Goal: Task Accomplishment & Management: Manage account settings

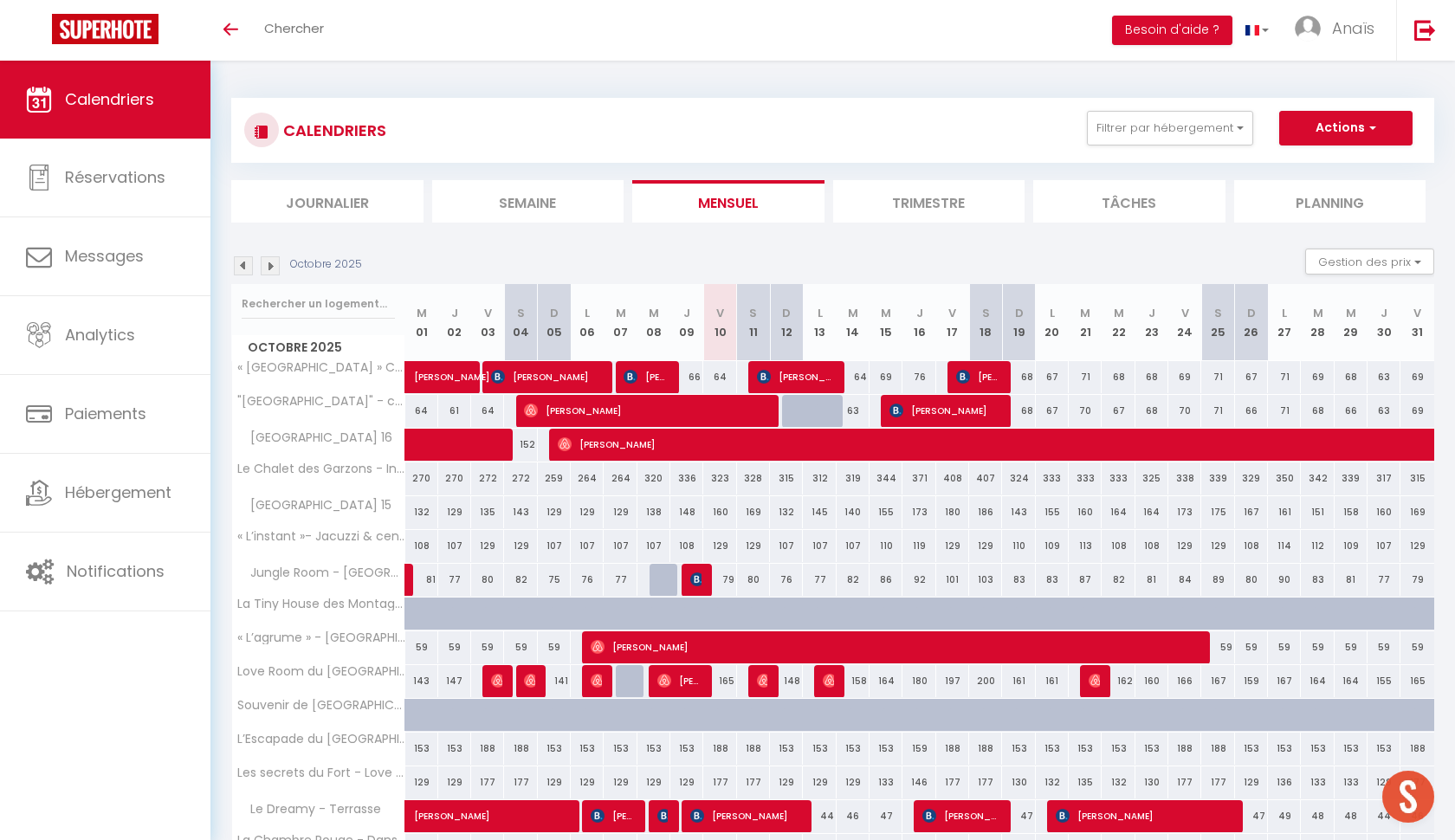
click at [269, 271] on img at bounding box center [271, 266] width 20 height 20
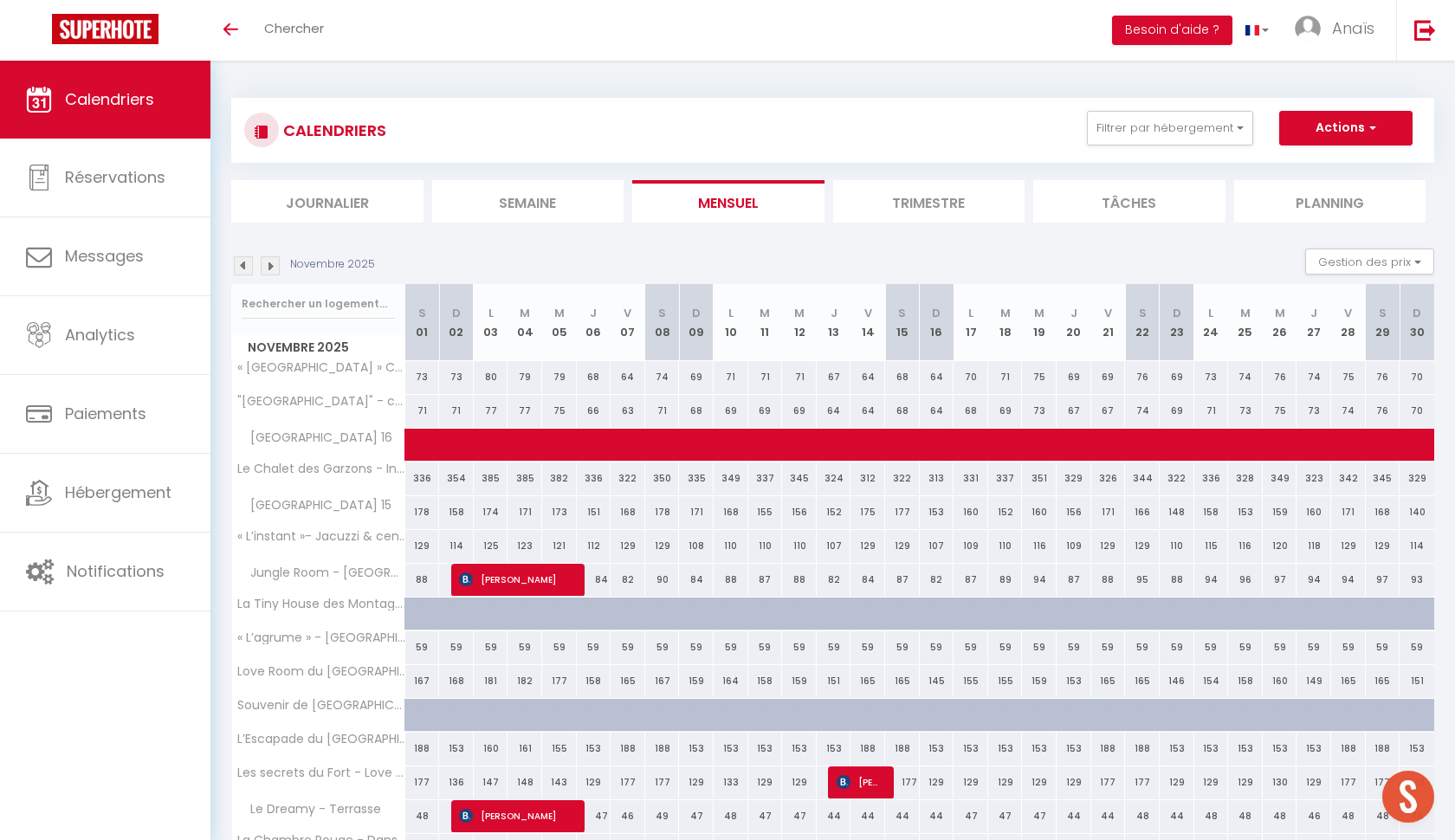
click at [269, 269] on img at bounding box center [271, 266] width 20 height 20
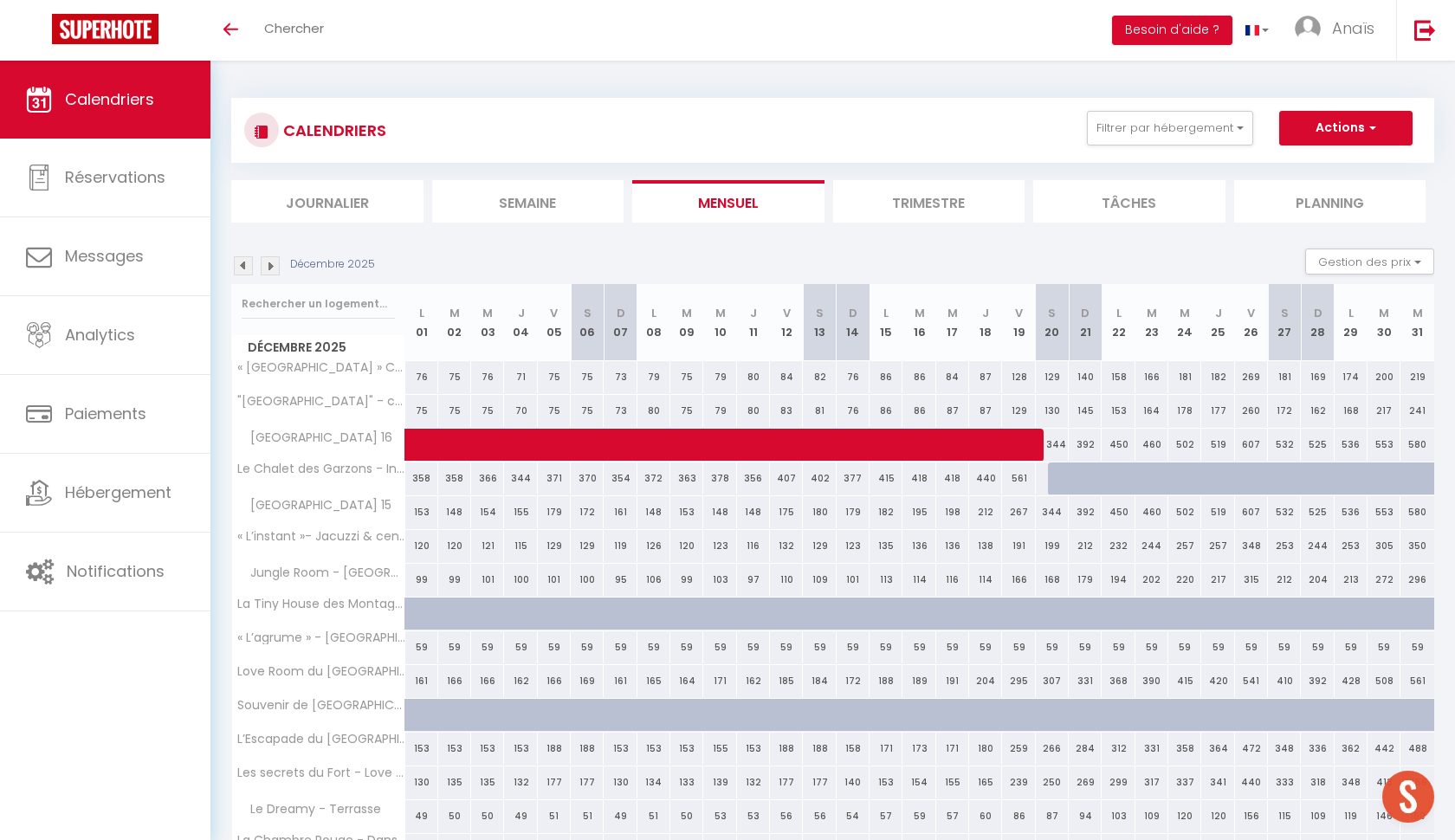
click at [268, 269] on img at bounding box center [271, 266] width 20 height 20
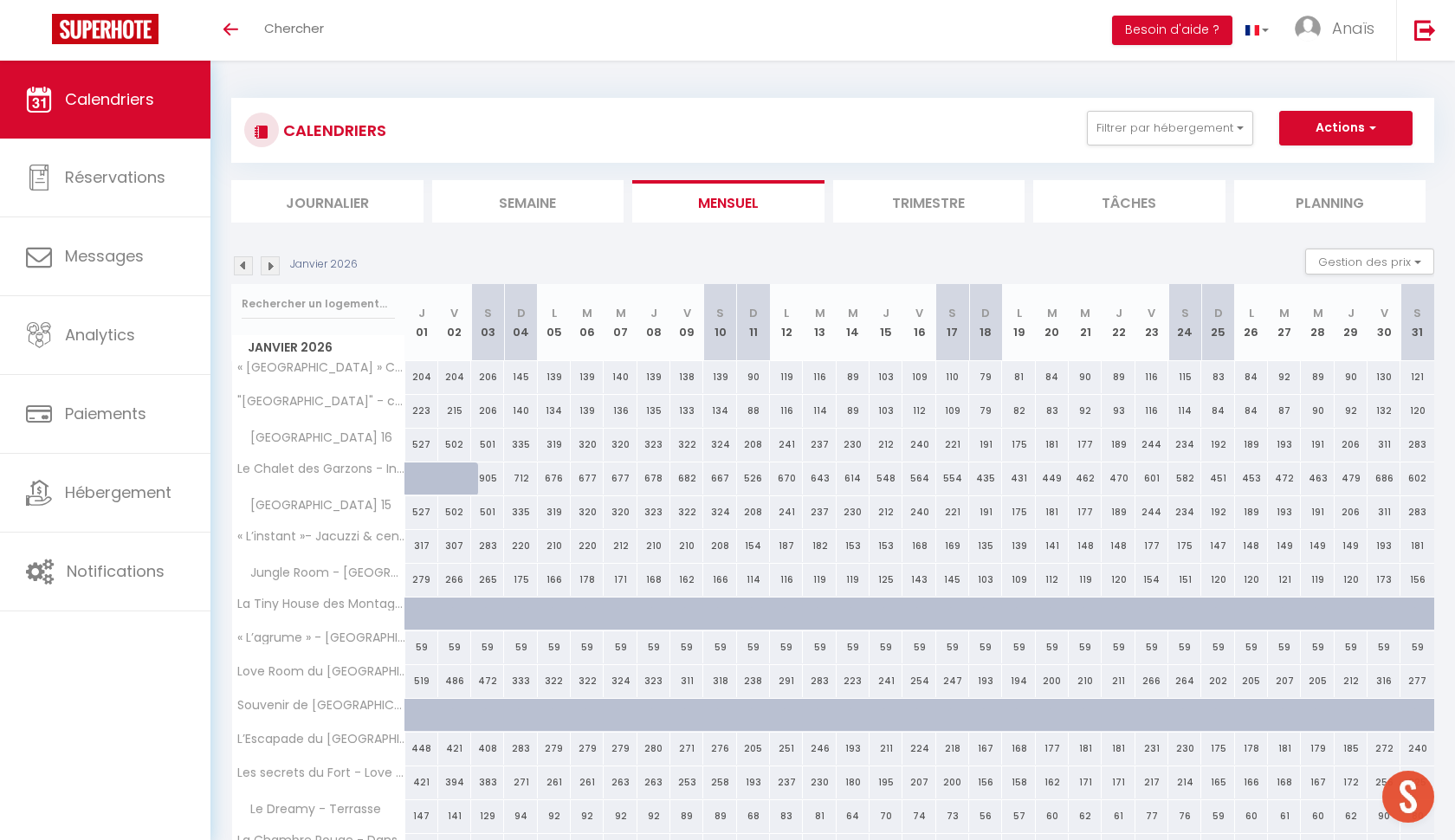
click at [263, 269] on img at bounding box center [271, 266] width 20 height 20
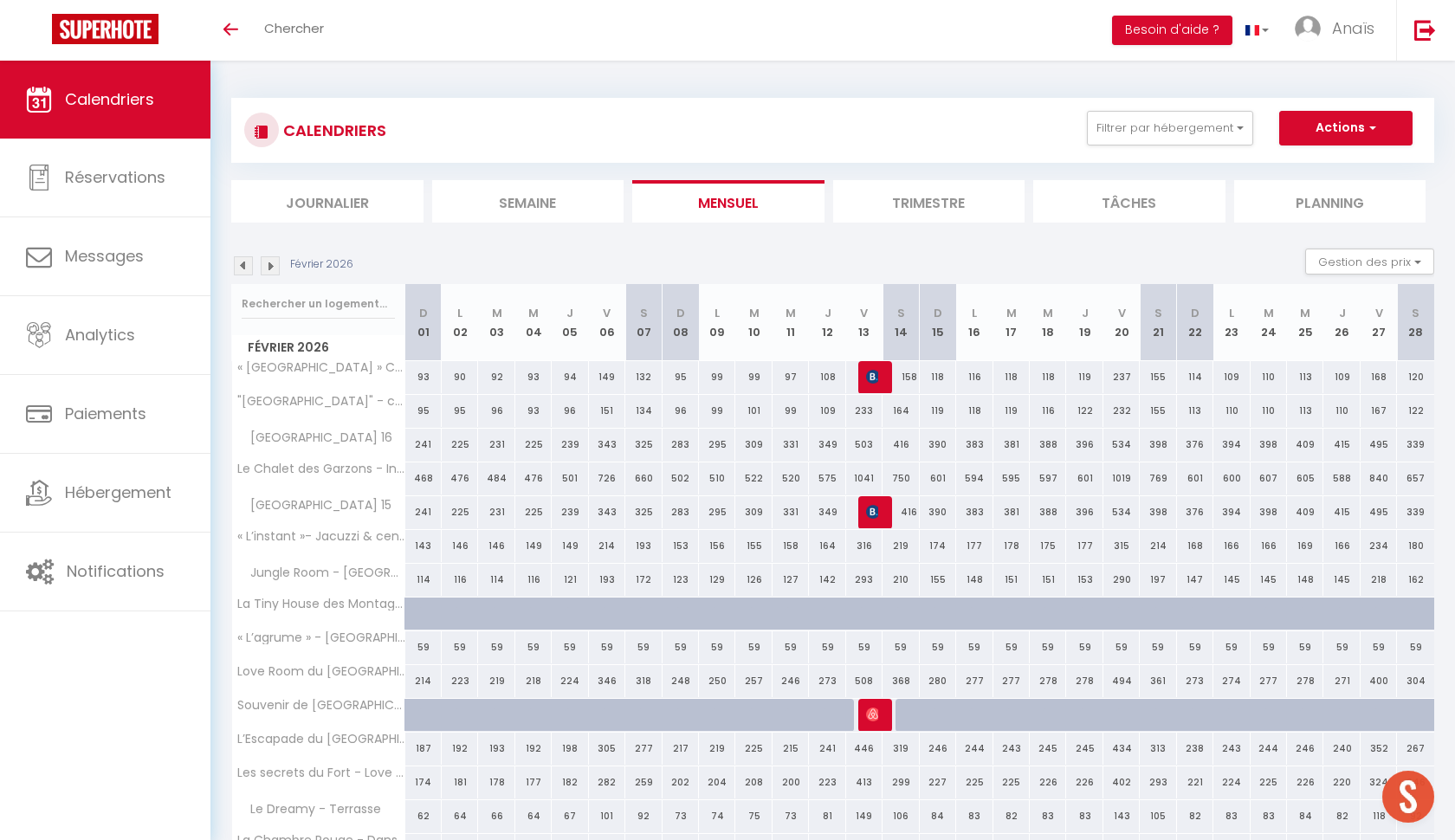
click at [271, 270] on img at bounding box center [271, 266] width 20 height 20
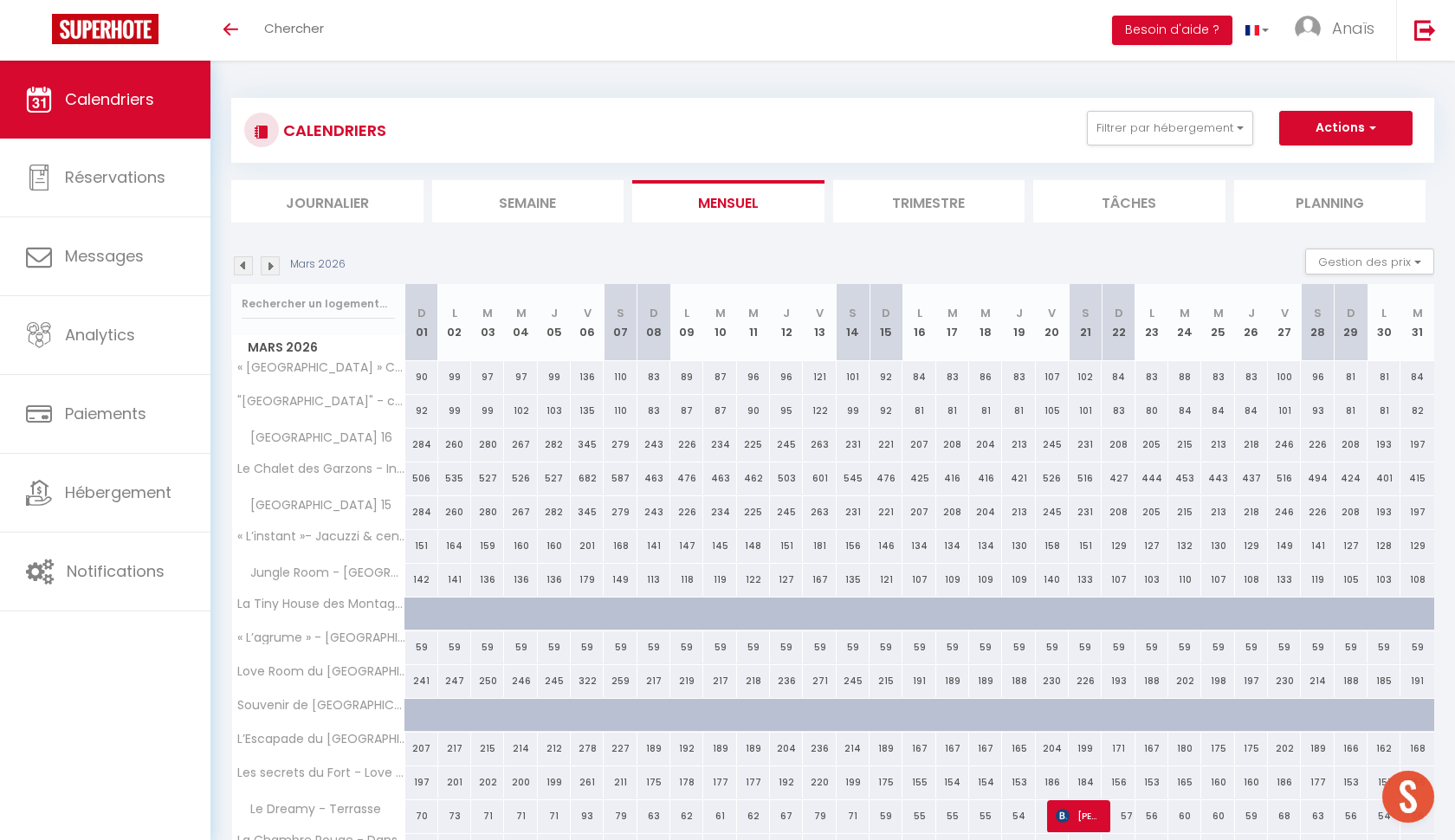
click at [271, 270] on img at bounding box center [271, 266] width 20 height 20
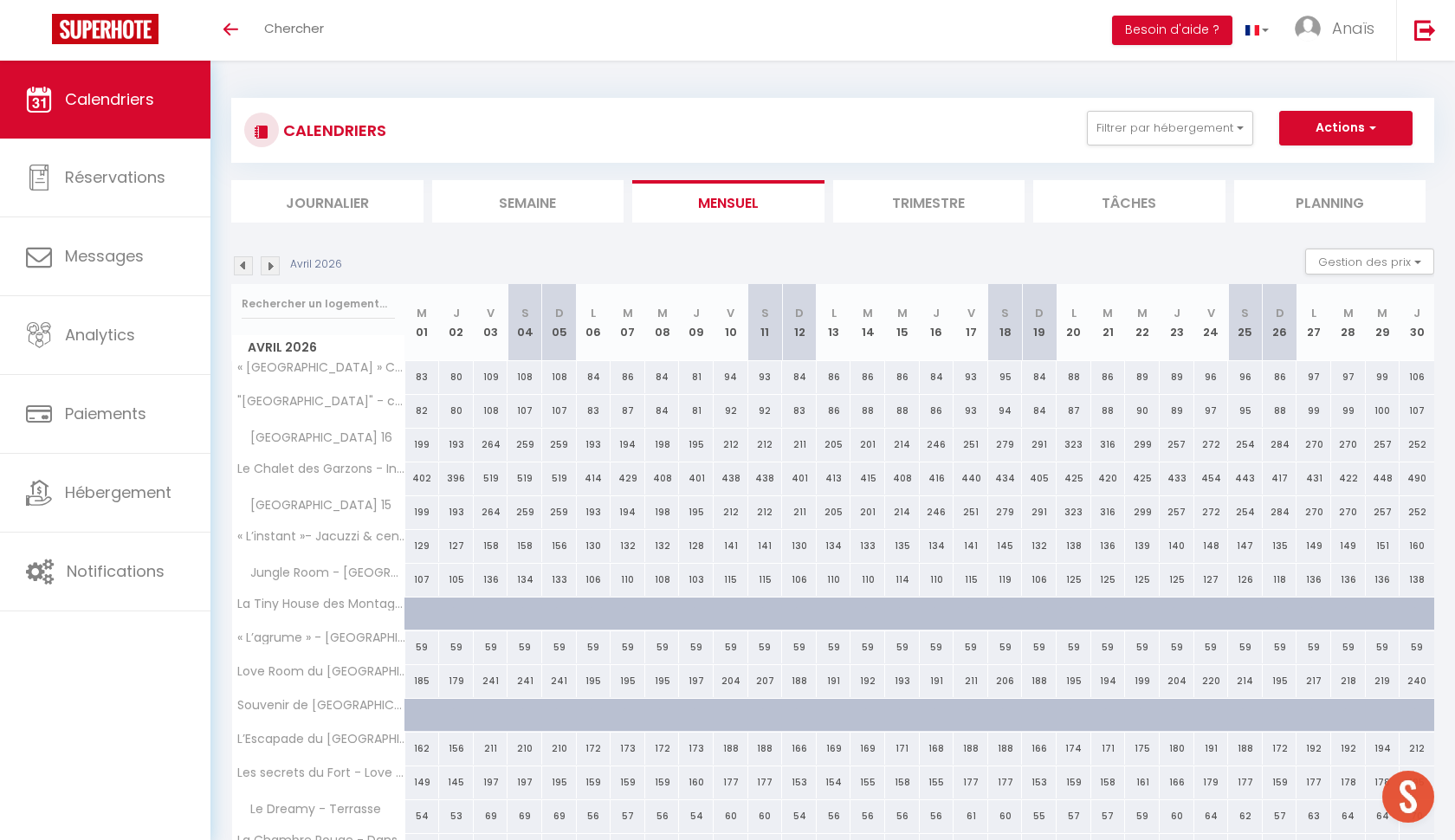
click at [271, 270] on img at bounding box center [271, 266] width 20 height 20
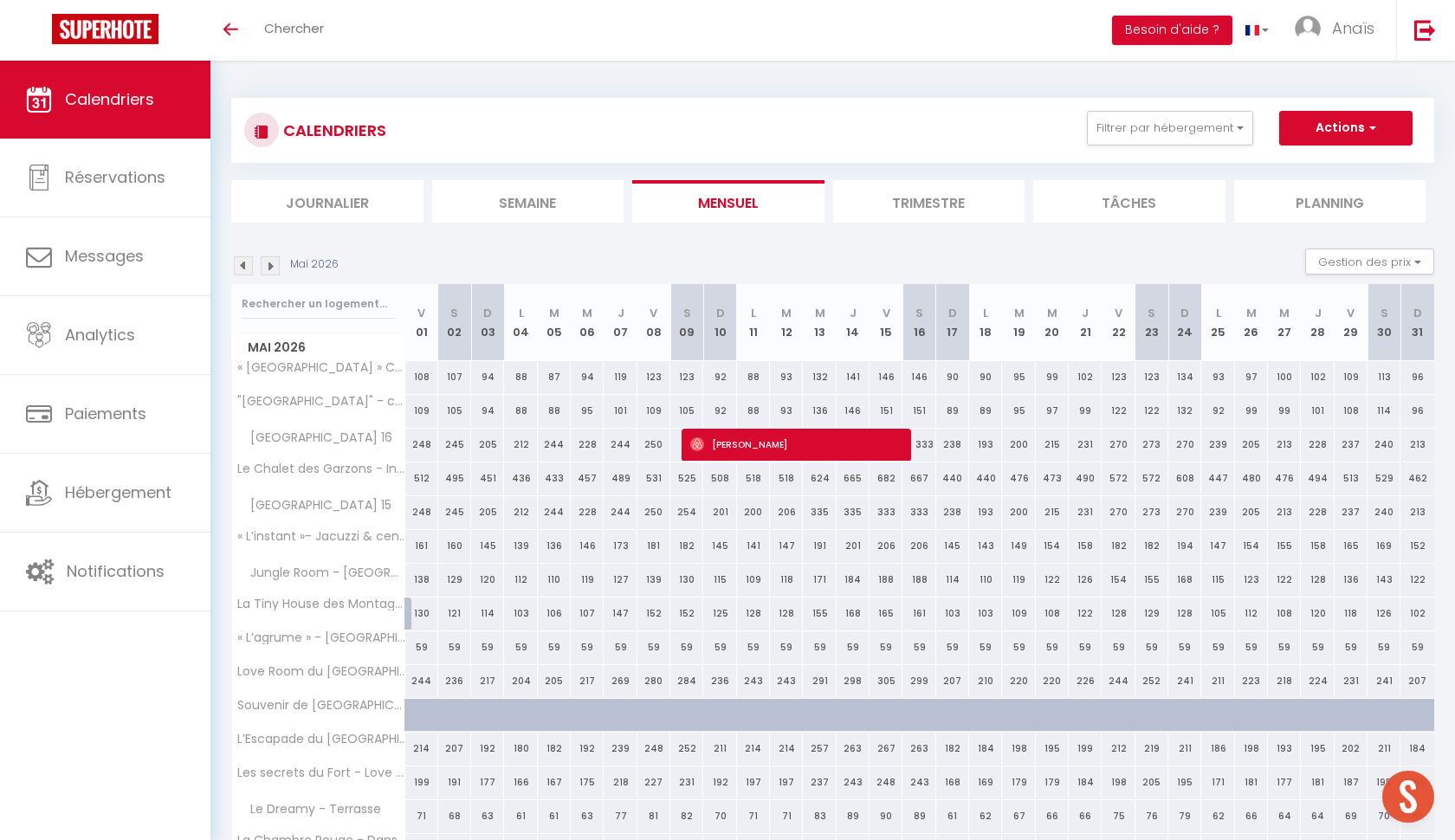
click at [271, 270] on img at bounding box center [271, 266] width 20 height 20
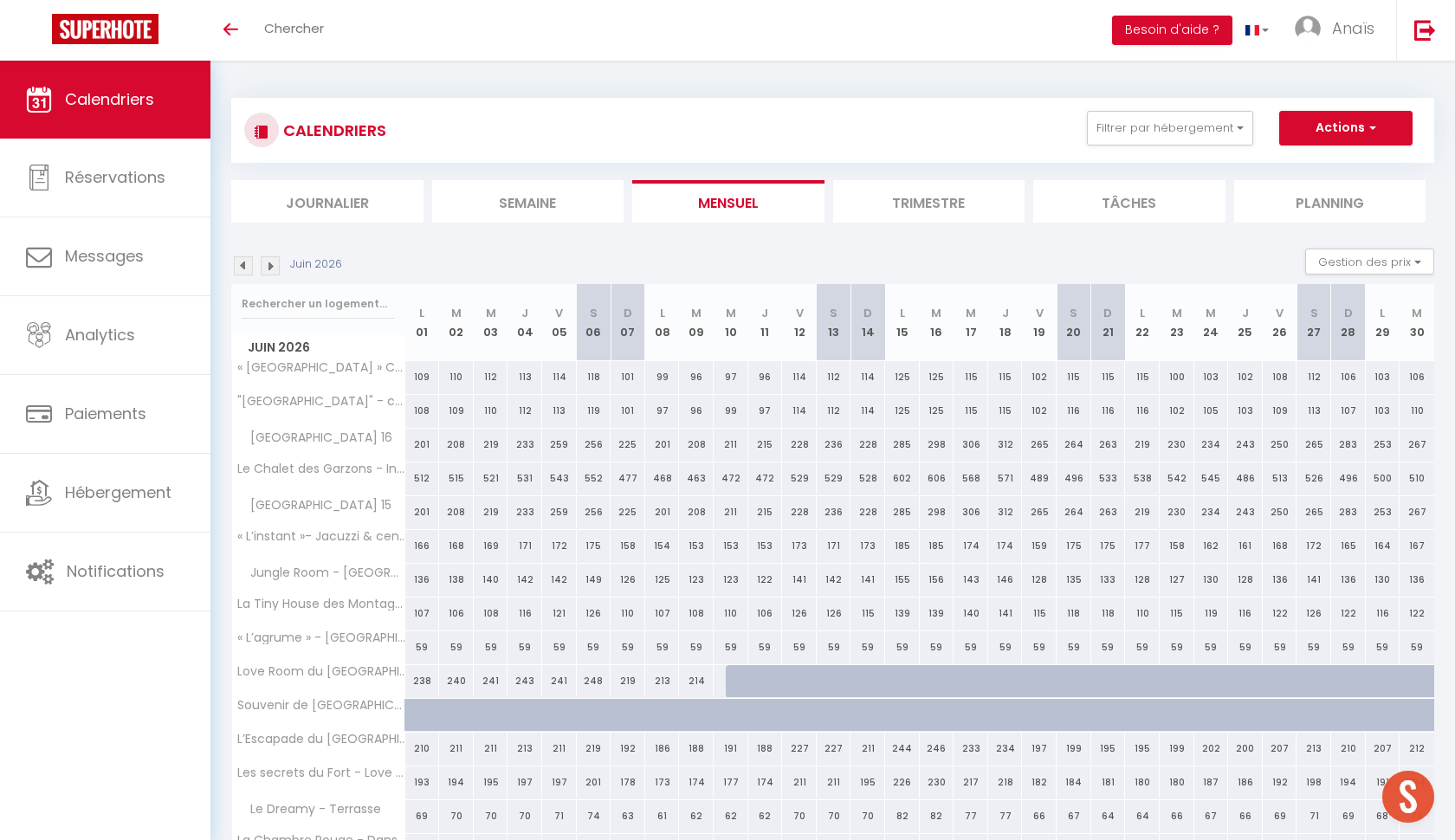
click at [271, 270] on img at bounding box center [271, 266] width 20 height 20
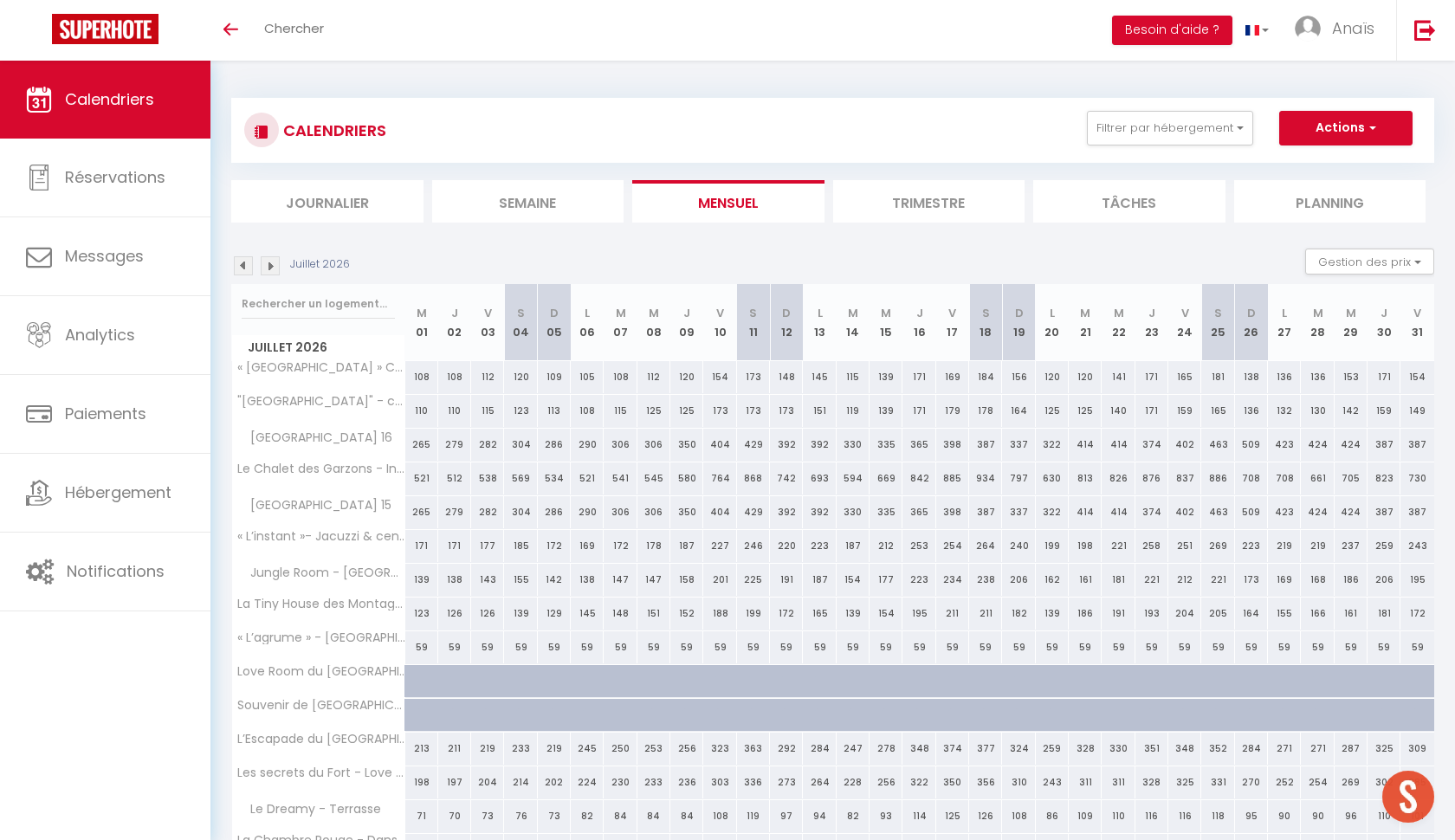
click at [271, 270] on img at bounding box center [271, 266] width 20 height 20
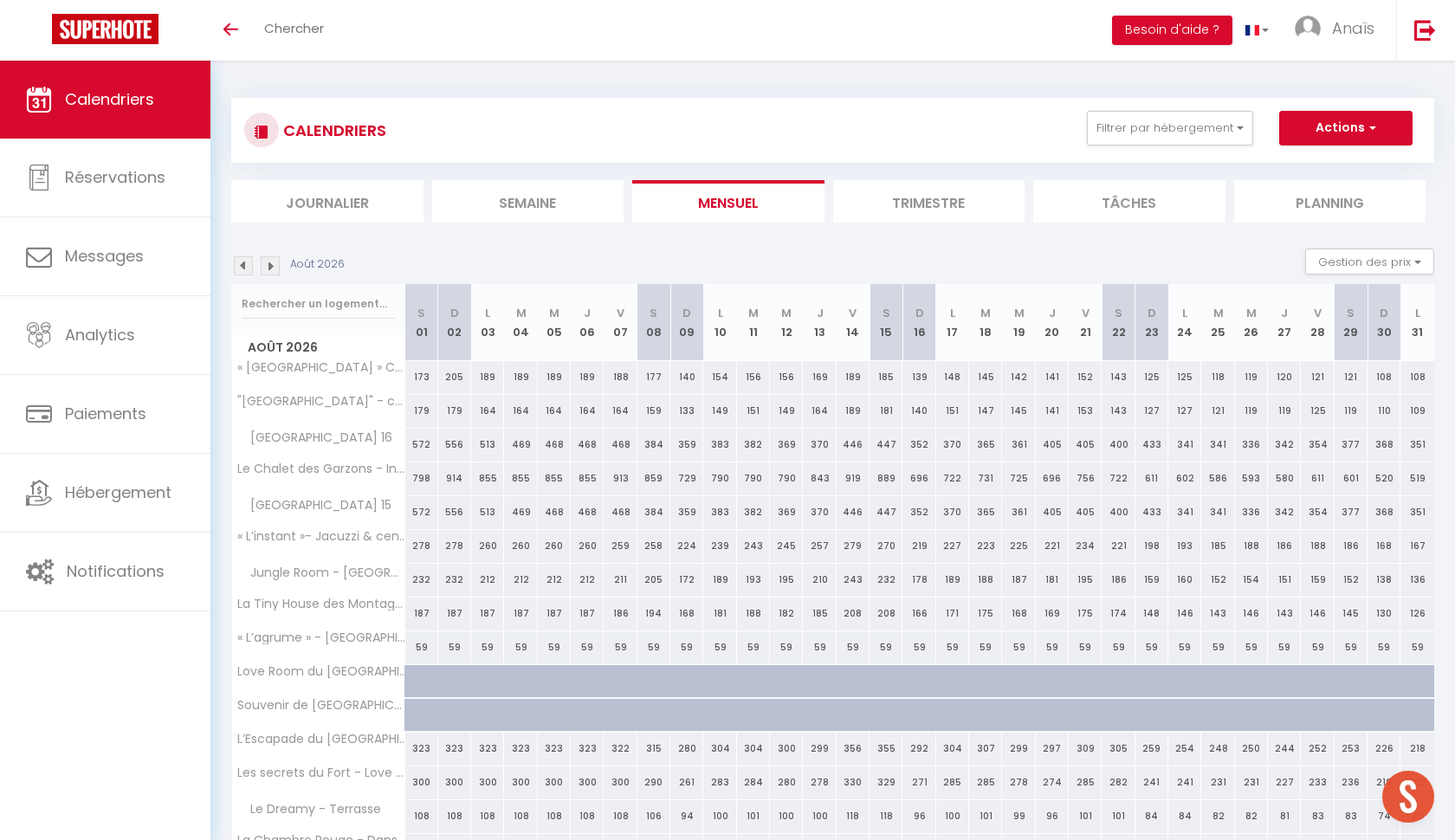
click at [271, 270] on img at bounding box center [271, 266] width 20 height 20
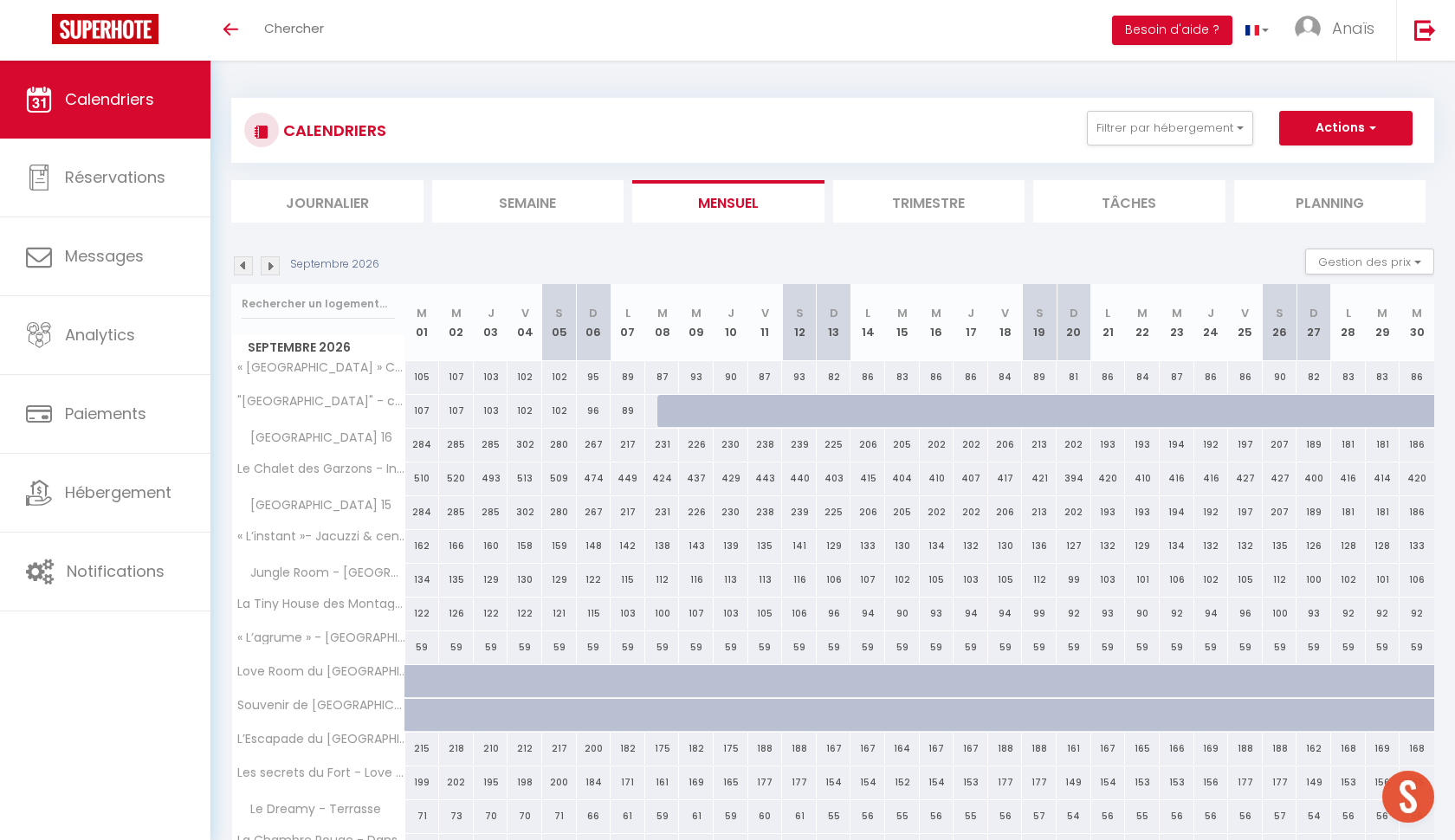
click at [271, 273] on img at bounding box center [271, 266] width 20 height 20
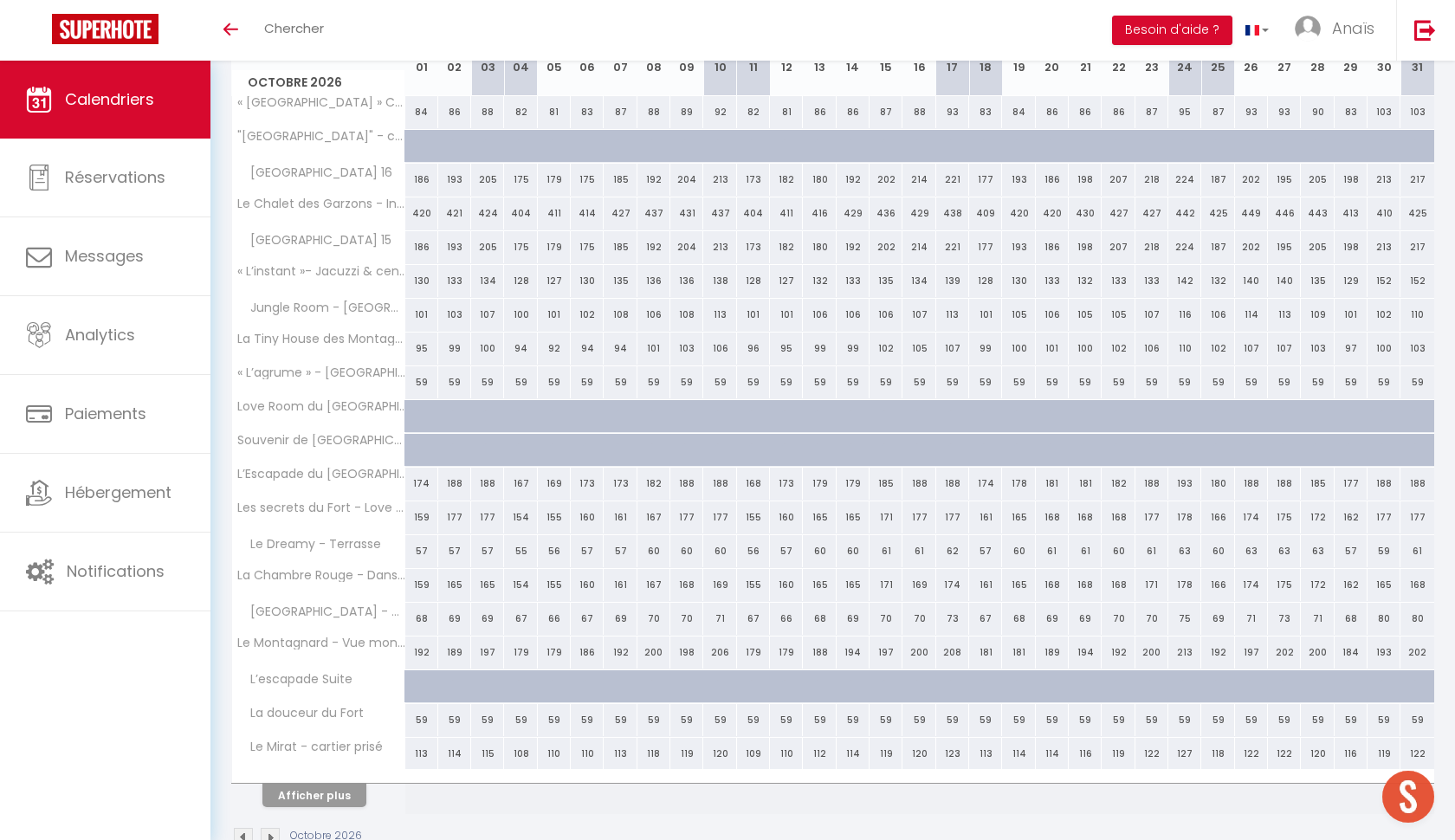
scroll to position [309, 0]
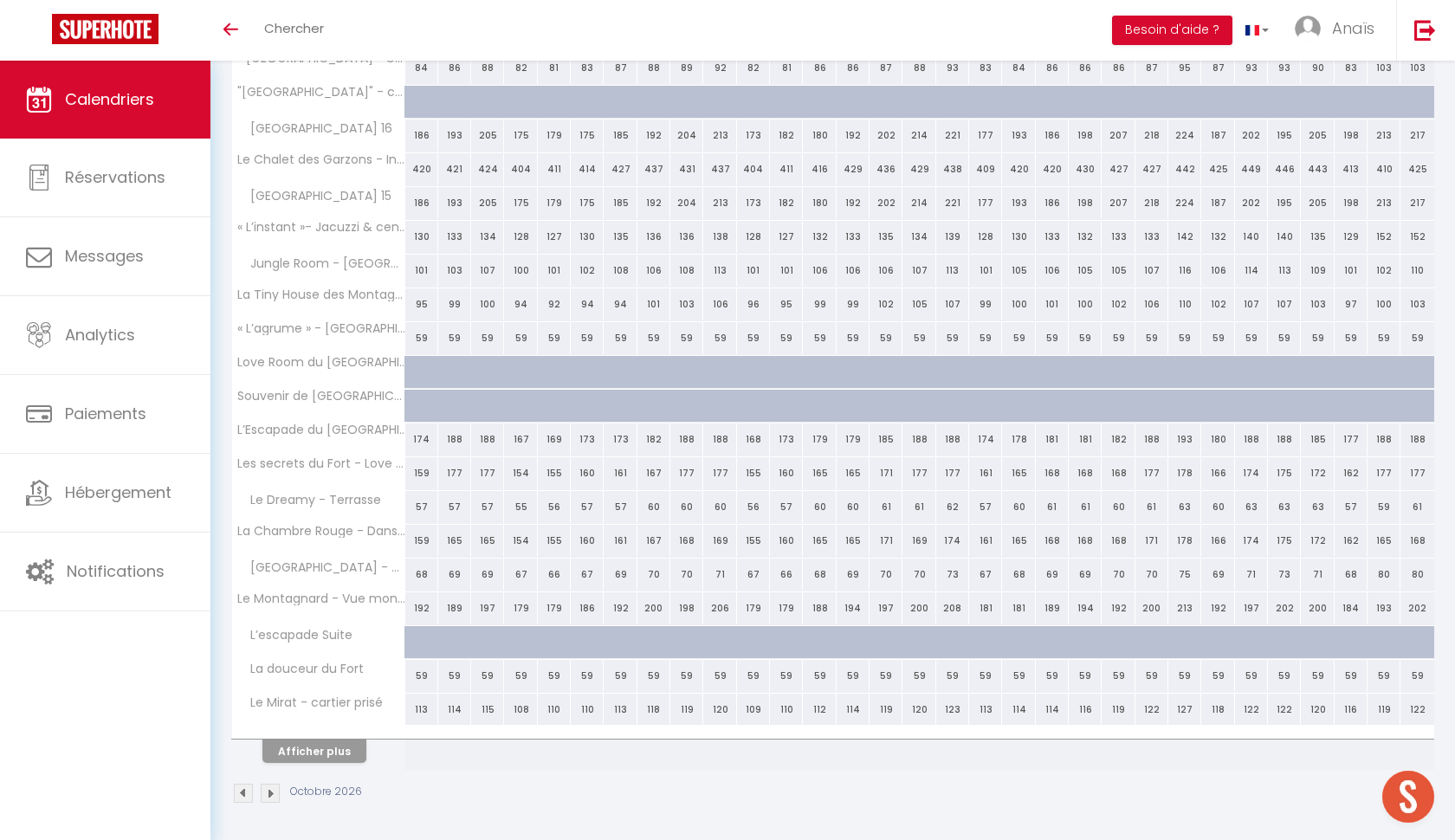
click at [313, 761] on button "Afficher plus" at bounding box center [315, 751] width 104 height 23
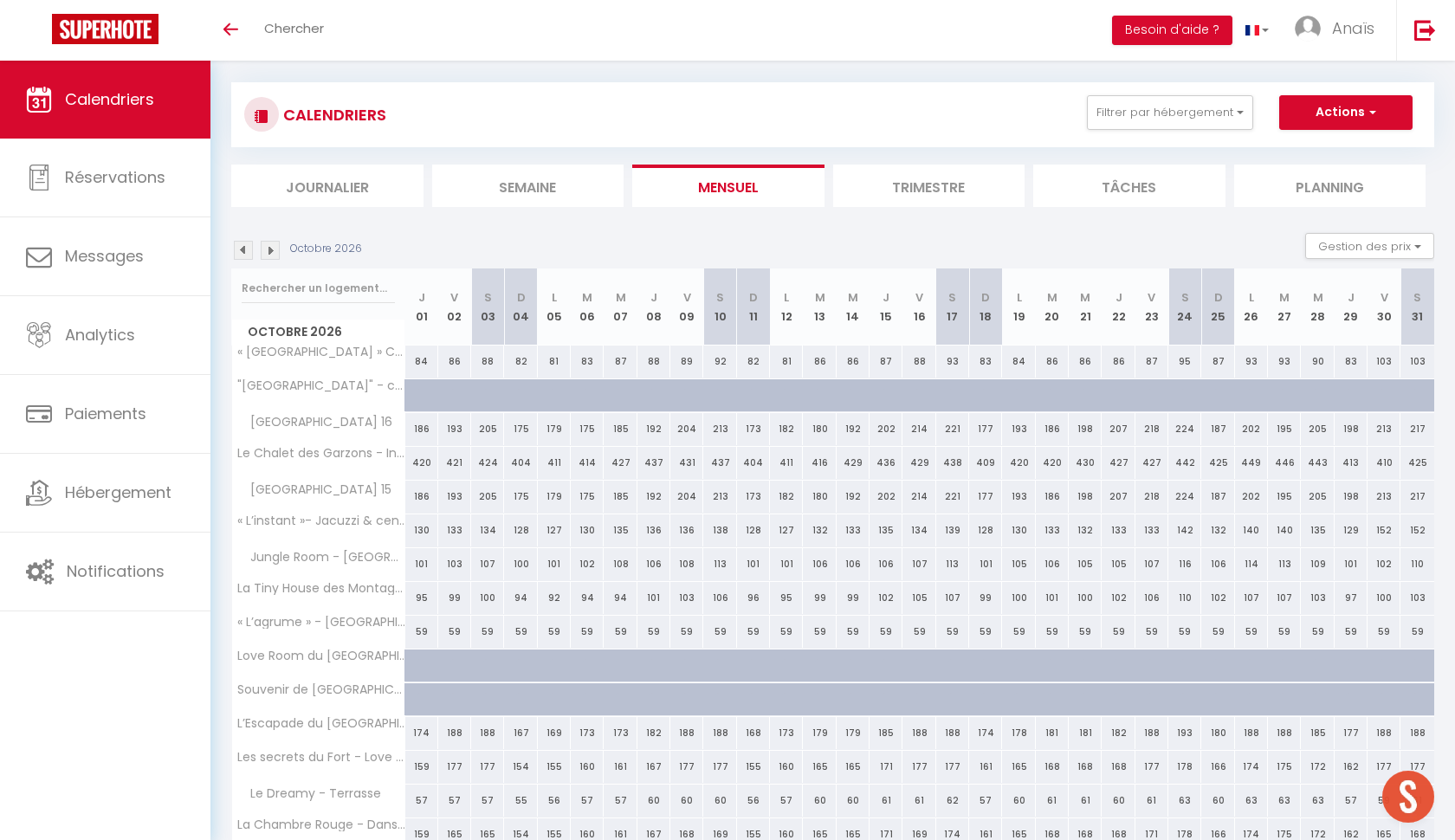
scroll to position [12, 0]
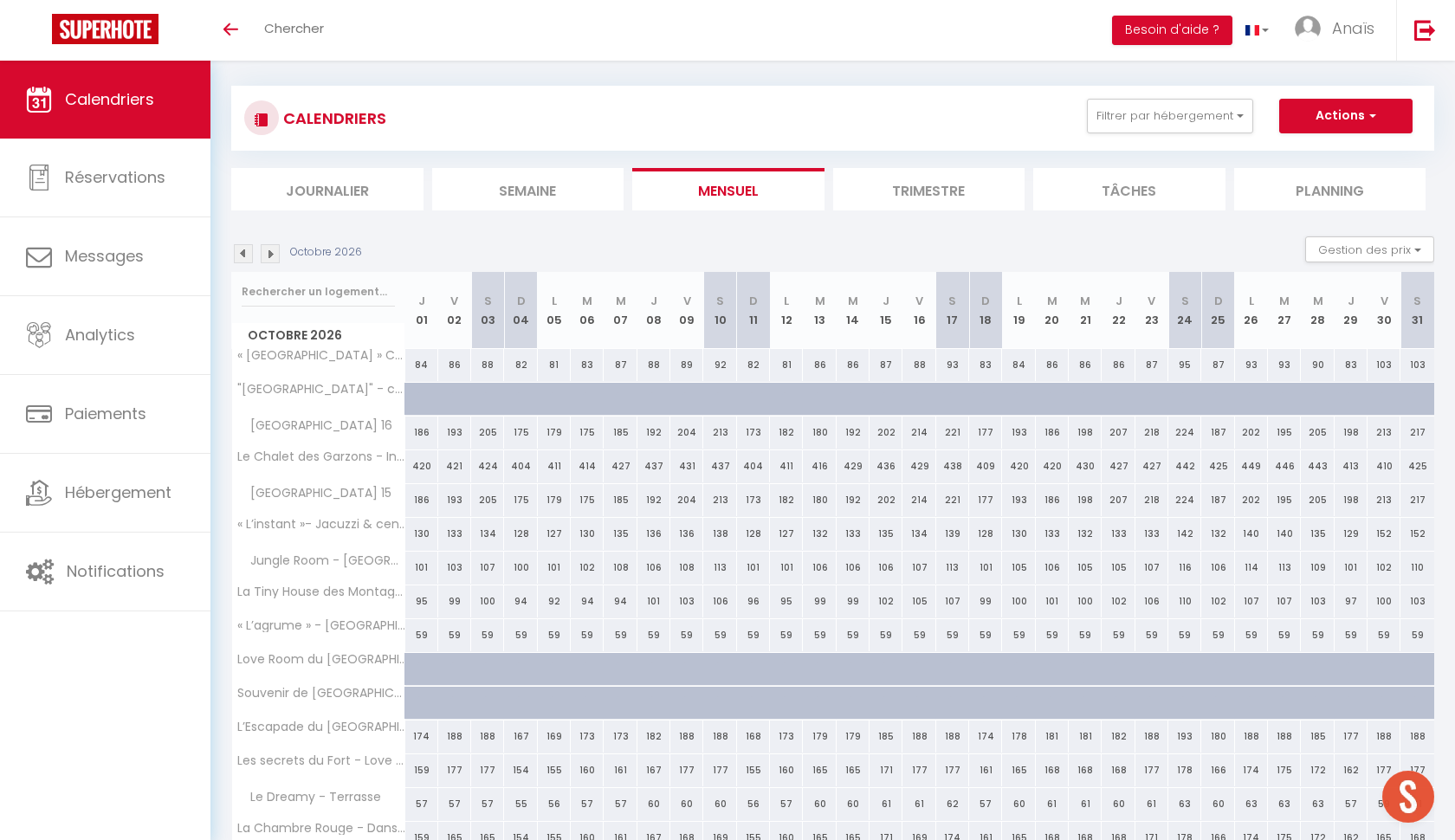
click at [233, 261] on div "Octobre 2026" at bounding box center [299, 254] width 136 height 20
click at [239, 259] on img at bounding box center [243, 254] width 20 height 20
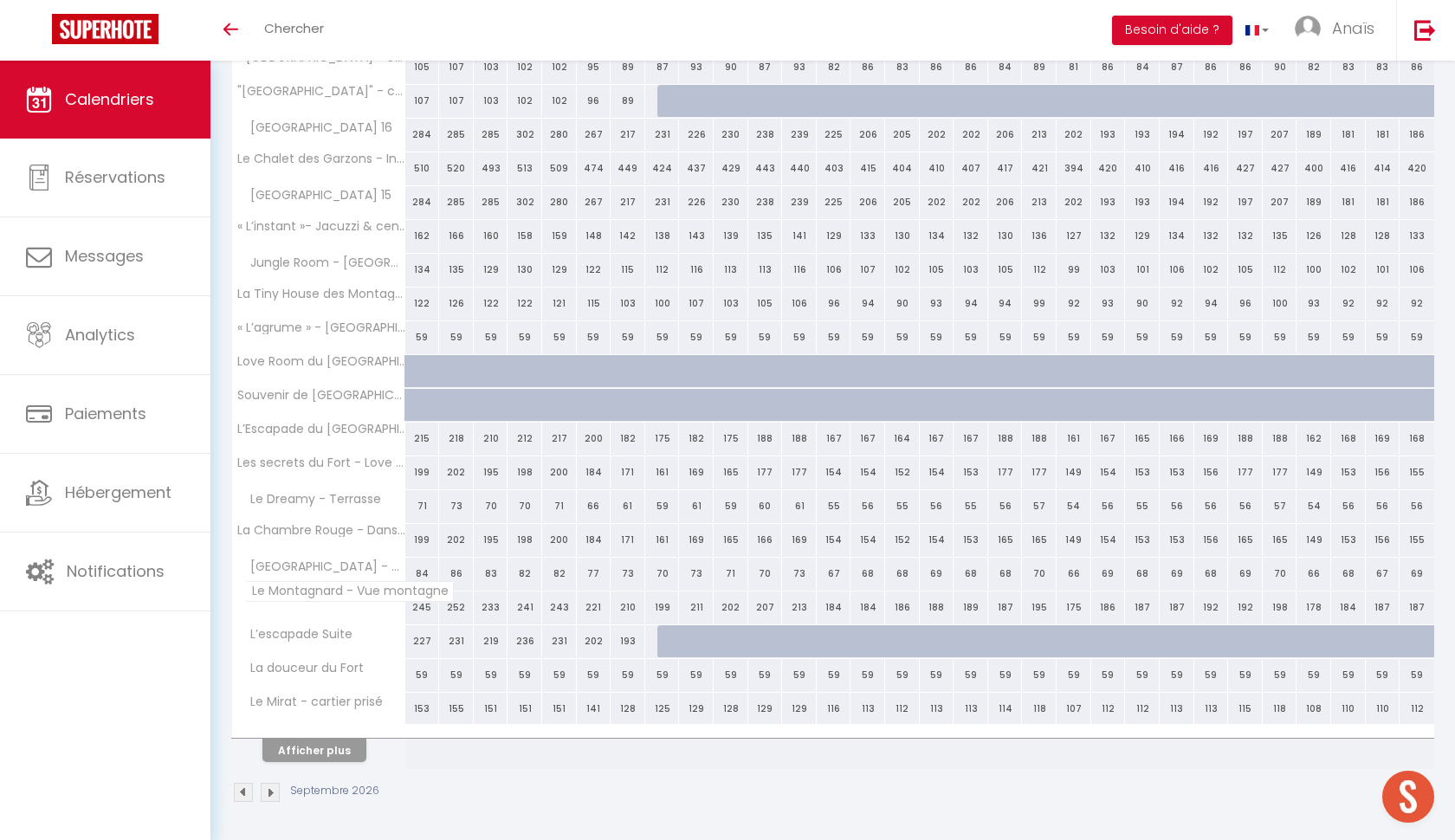
scroll to position [309, 0]
click at [324, 749] on button "Afficher plus" at bounding box center [315, 751] width 104 height 23
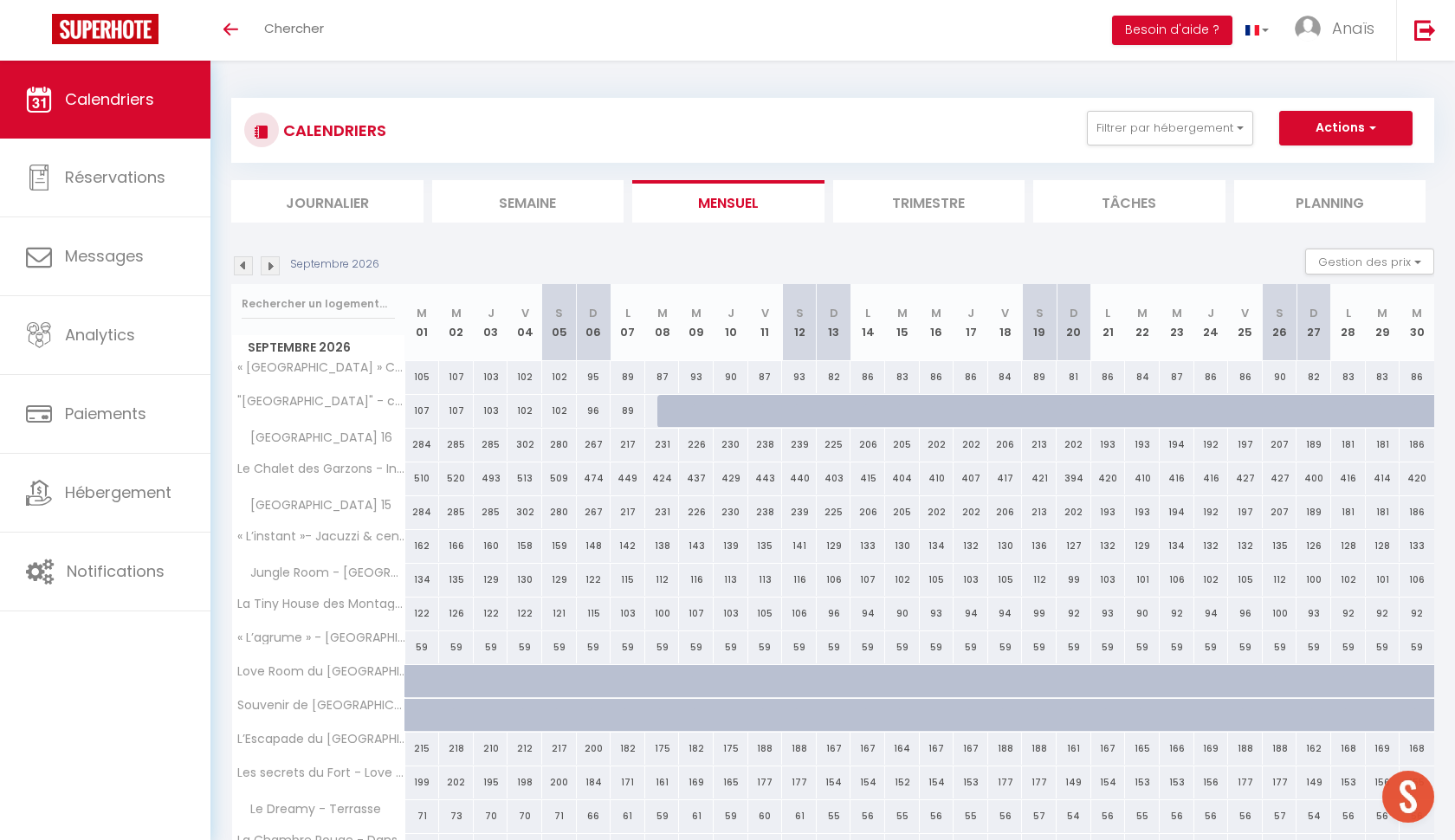
scroll to position [0, 0]
click at [243, 275] on div "Septembre 2026 Gestion des prix Nb Nuits minimum Règles Disponibilité" at bounding box center [833, 266] width 1203 height 35
click at [281, 266] on div "Septembre 2026" at bounding box center [308, 266] width 153 height 20
click at [273, 265] on img at bounding box center [271, 266] width 20 height 20
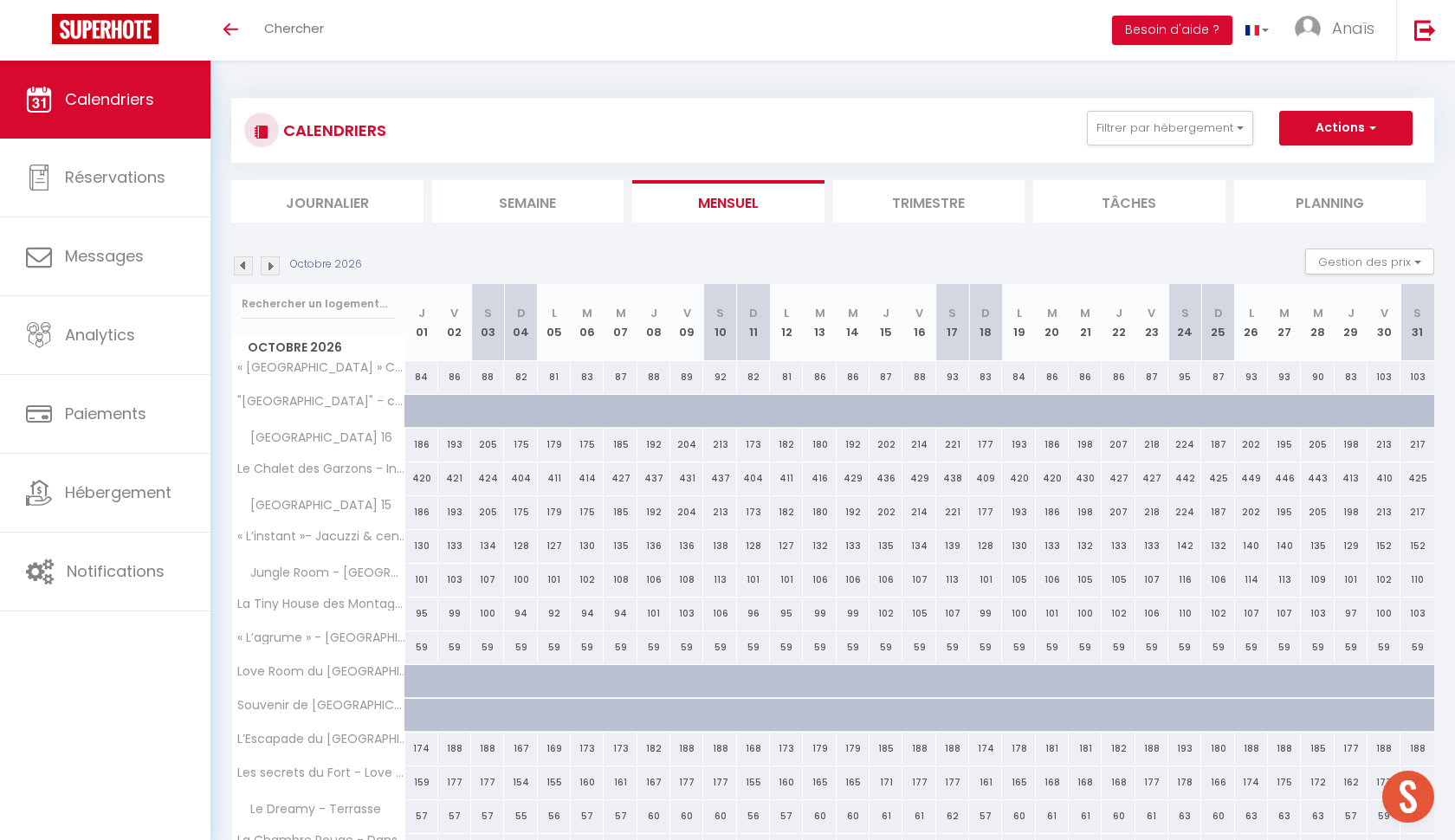
click at [273, 265] on img at bounding box center [271, 266] width 20 height 20
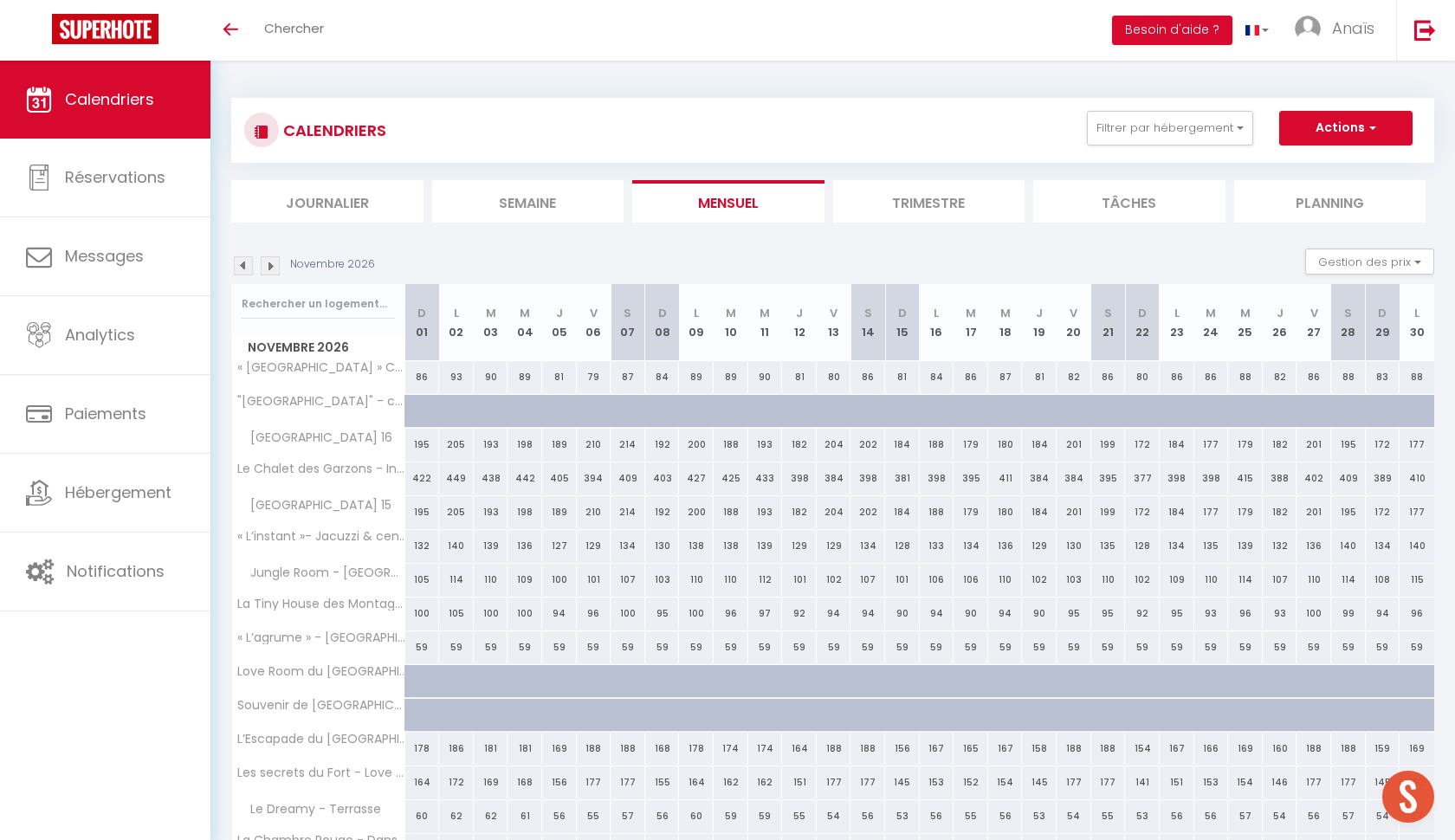
click at [273, 265] on img at bounding box center [271, 266] width 20 height 20
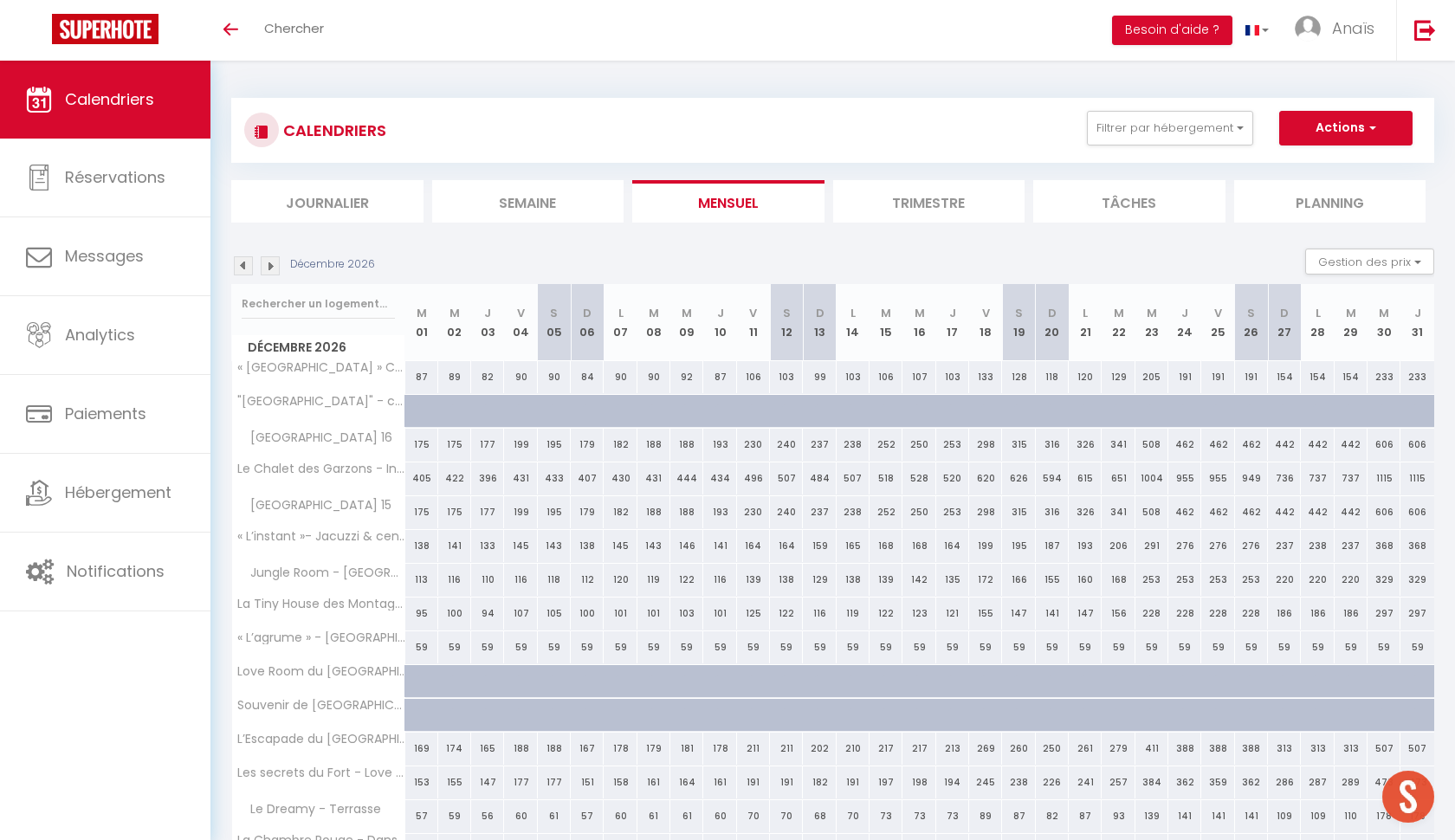
click at [273, 259] on img at bounding box center [271, 266] width 20 height 20
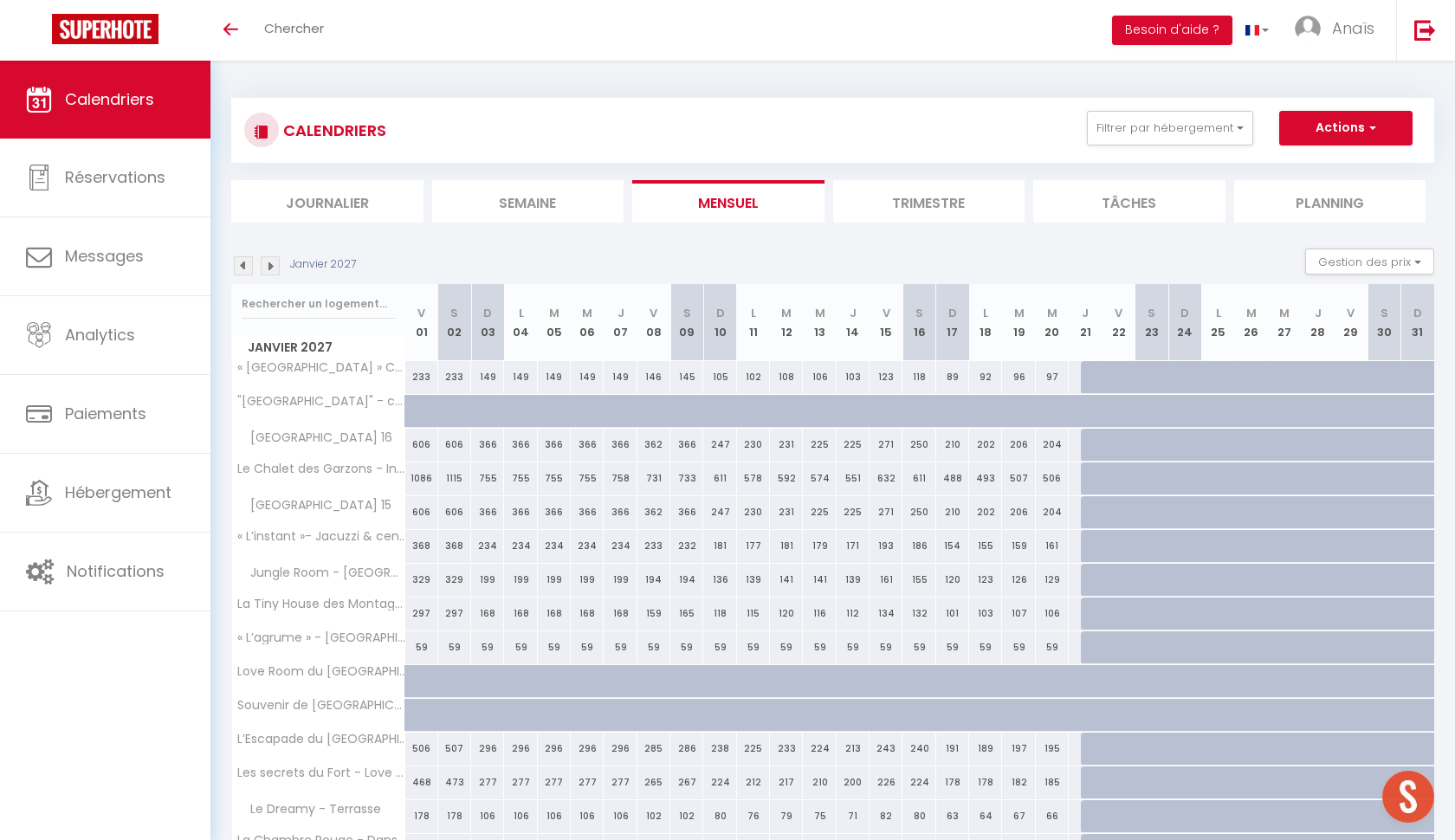
click at [274, 263] on img at bounding box center [271, 266] width 20 height 20
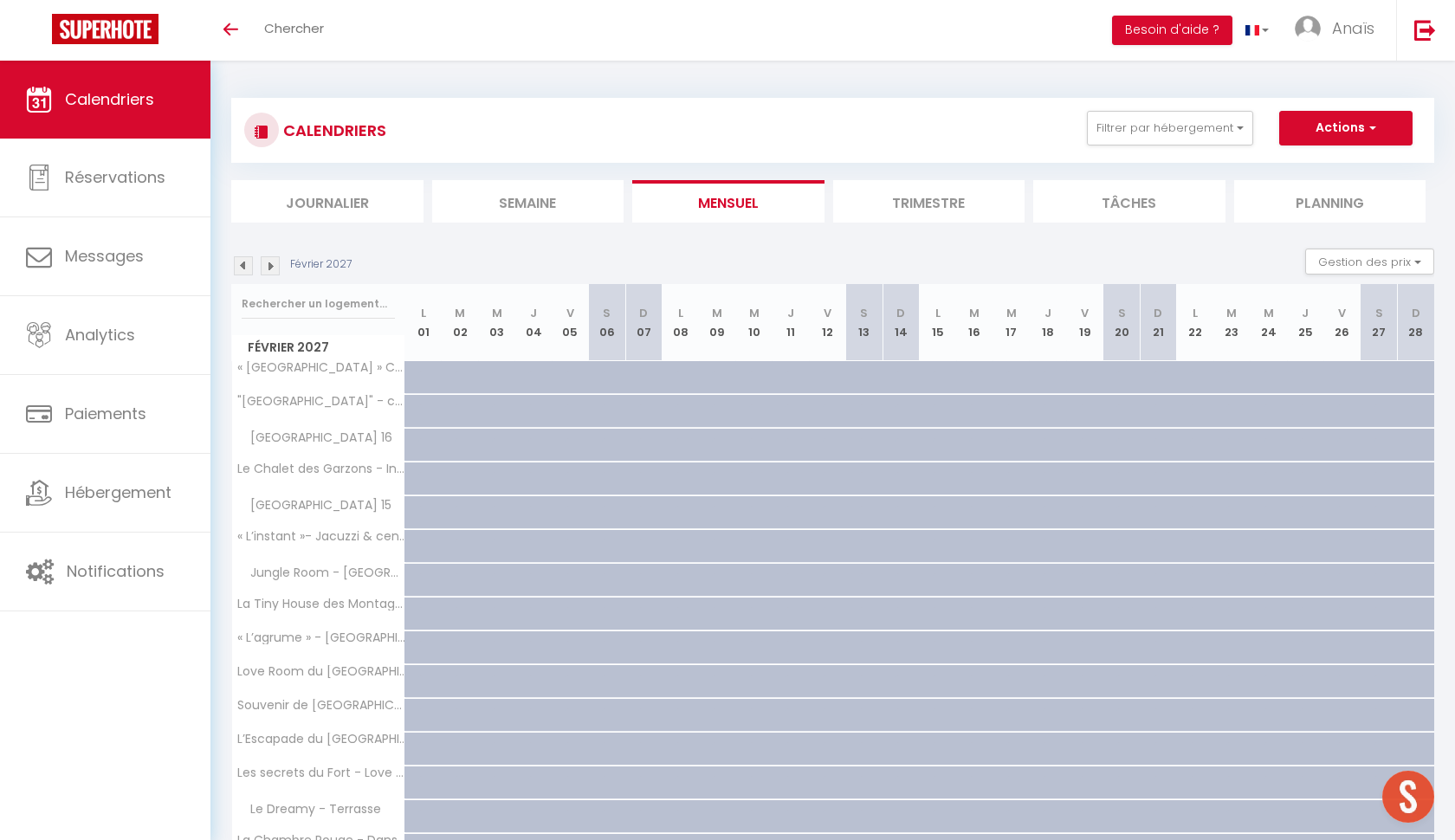
click at [247, 265] on img at bounding box center [243, 266] width 20 height 20
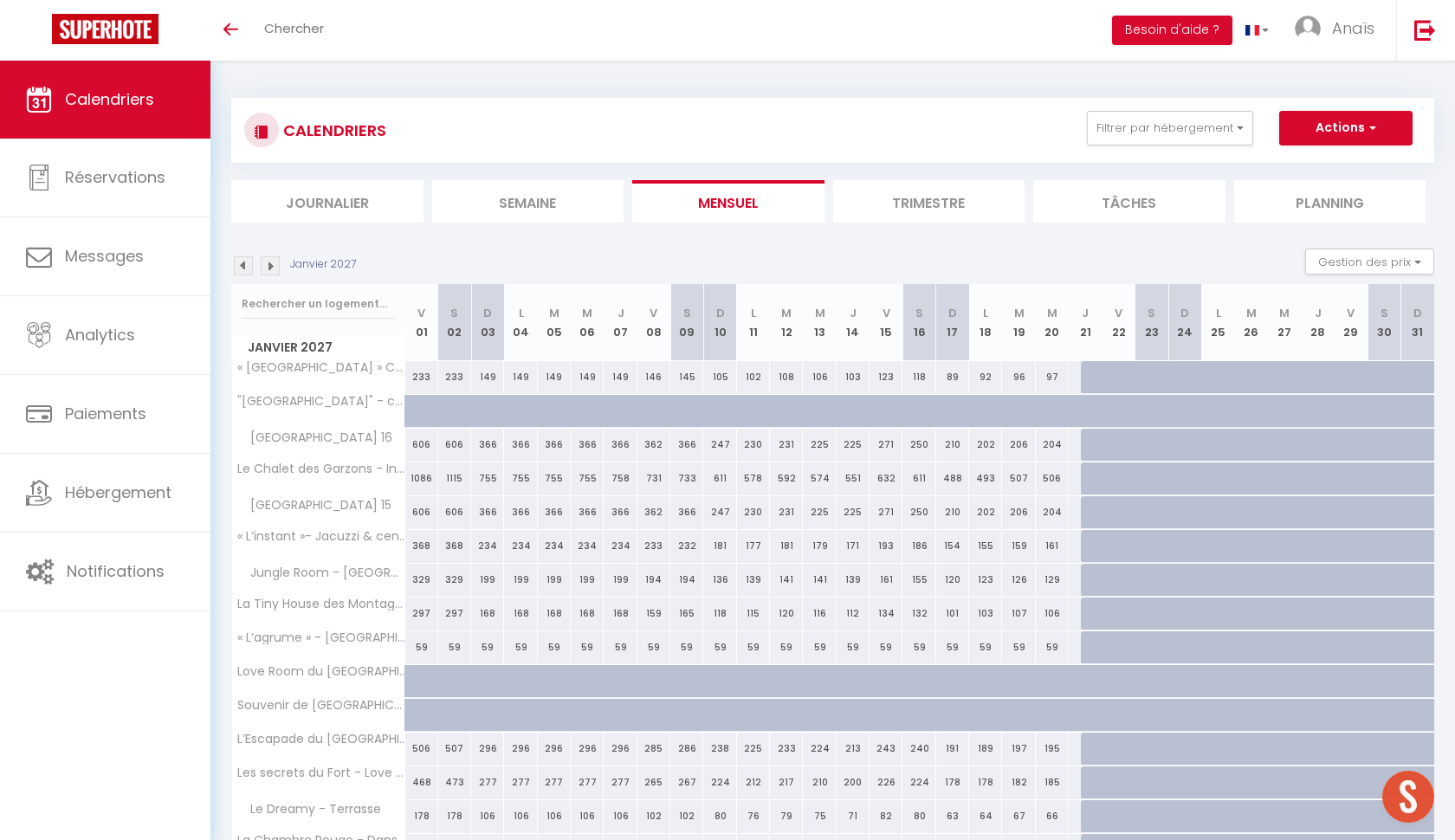
click at [247, 265] on img at bounding box center [243, 266] width 20 height 20
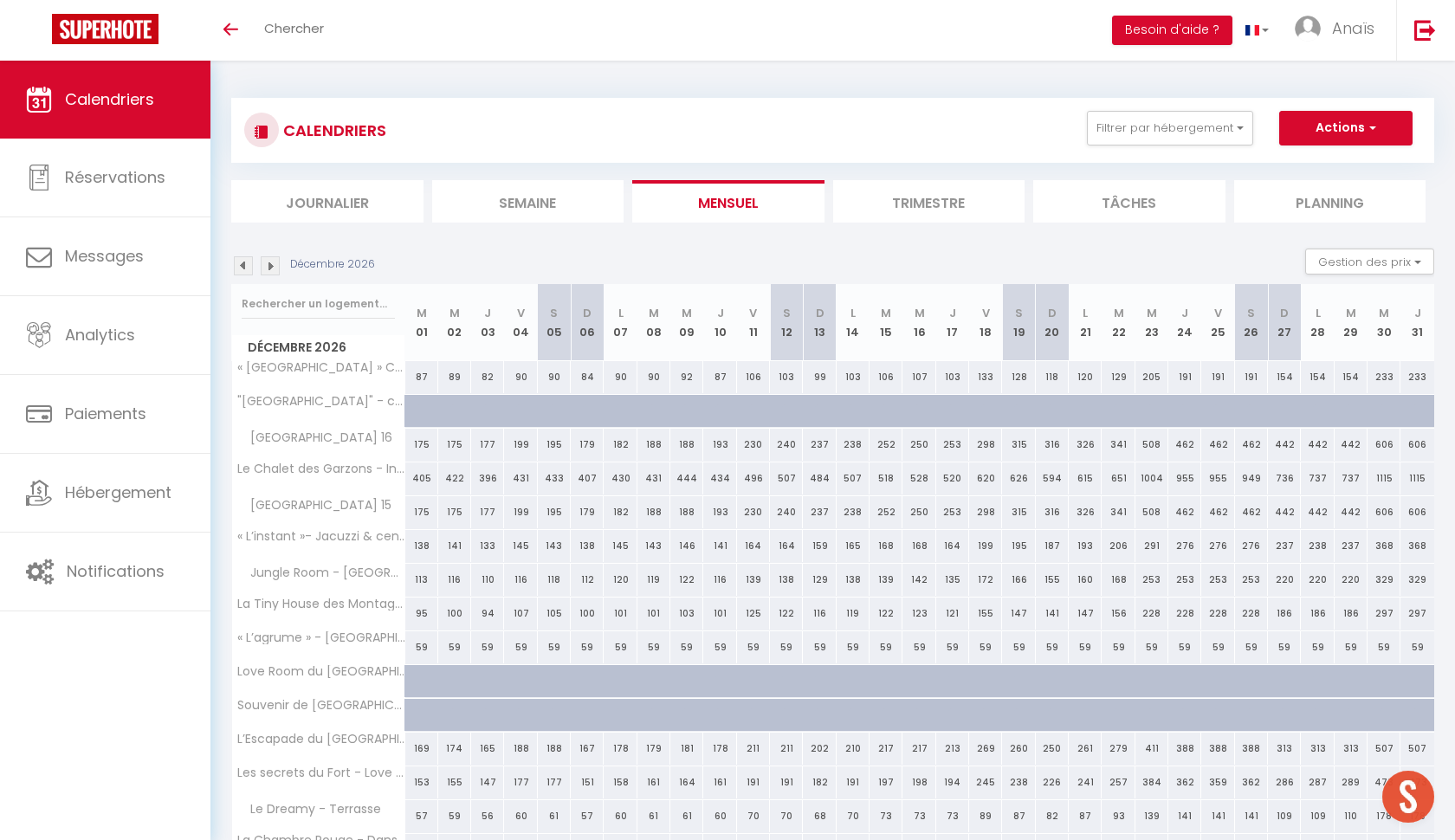
click at [274, 263] on img at bounding box center [271, 266] width 20 height 20
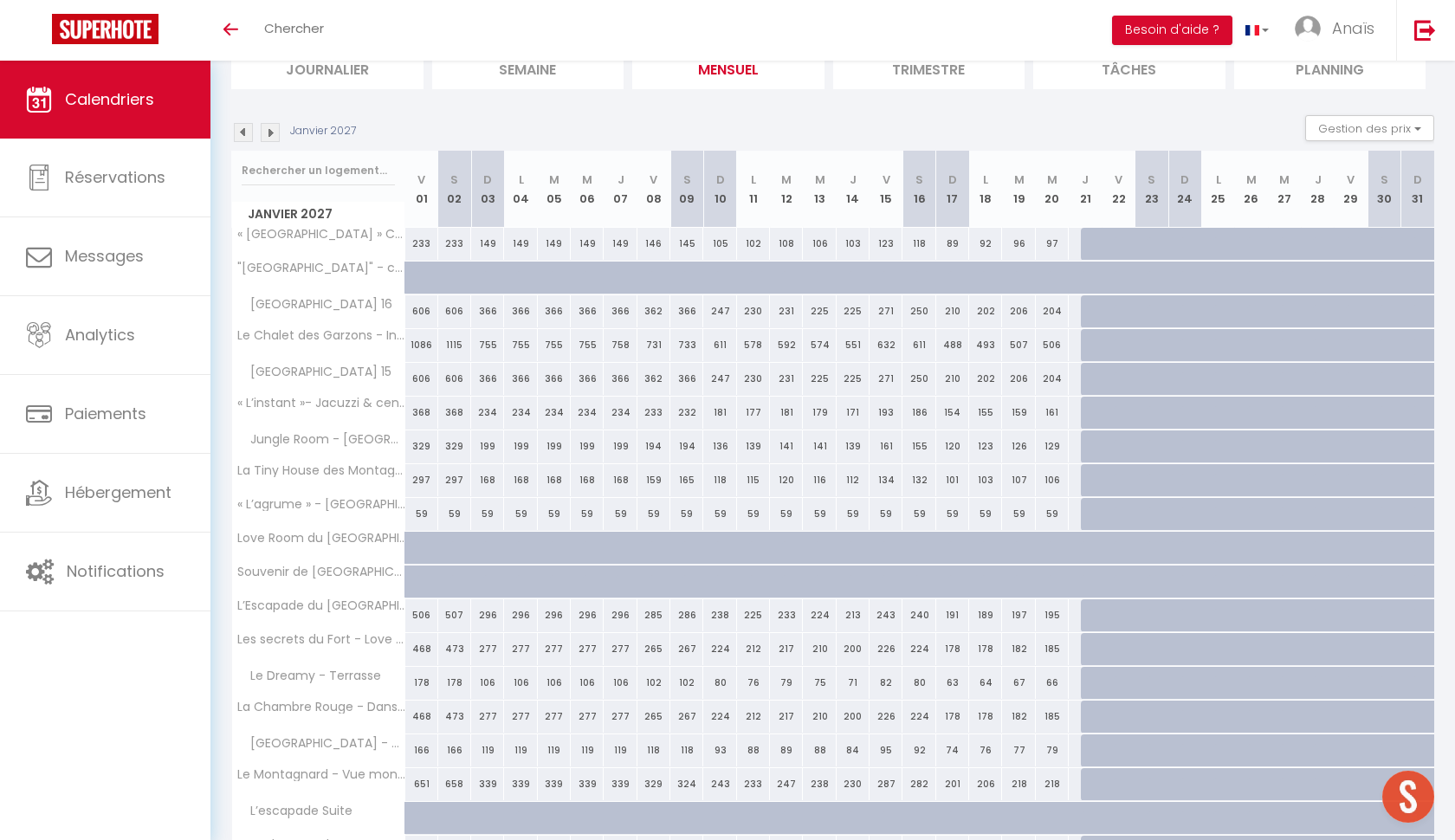
scroll to position [152, 0]
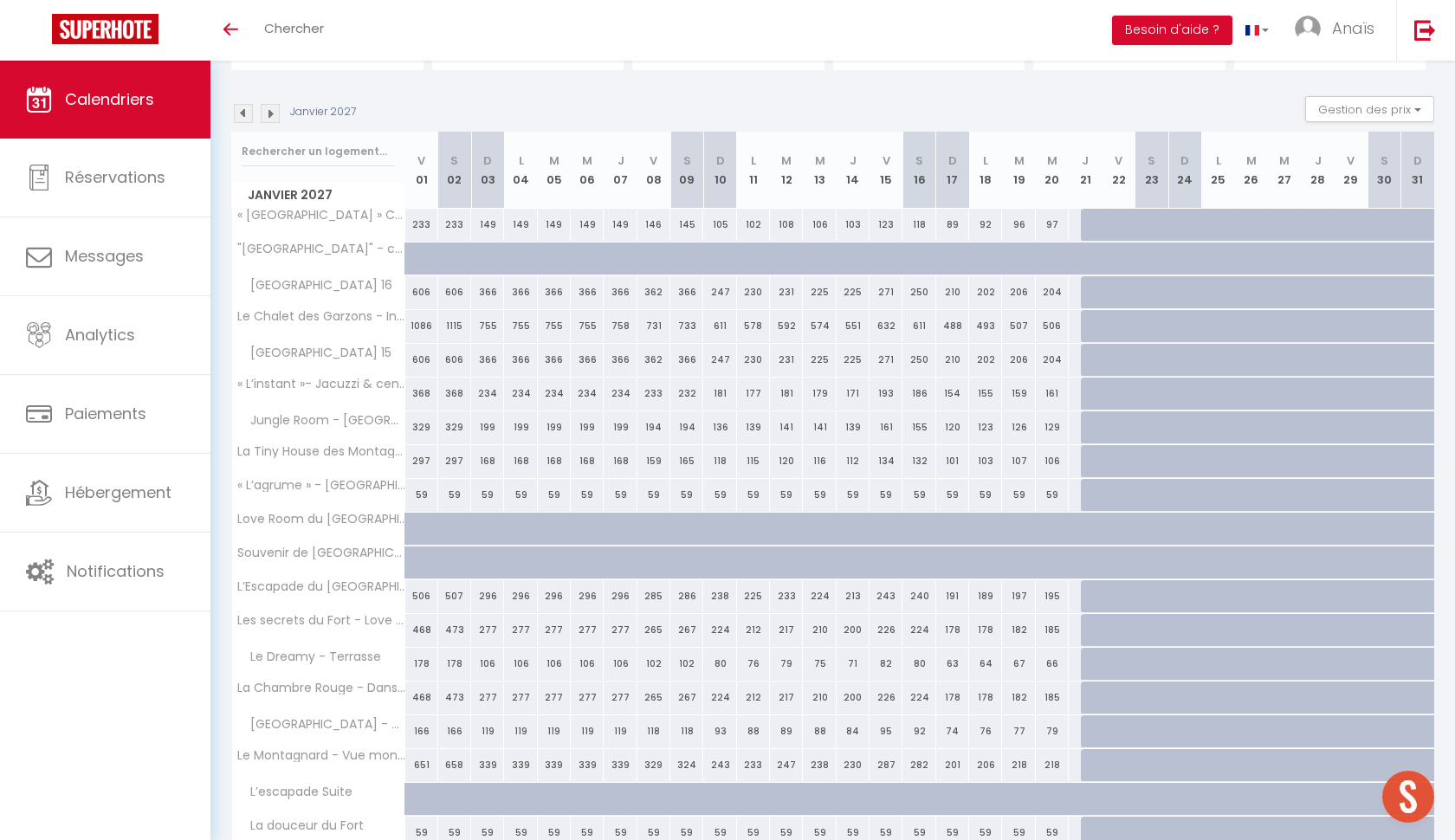
click at [493, 529] on div at bounding box center [500, 539] width 33 height 33
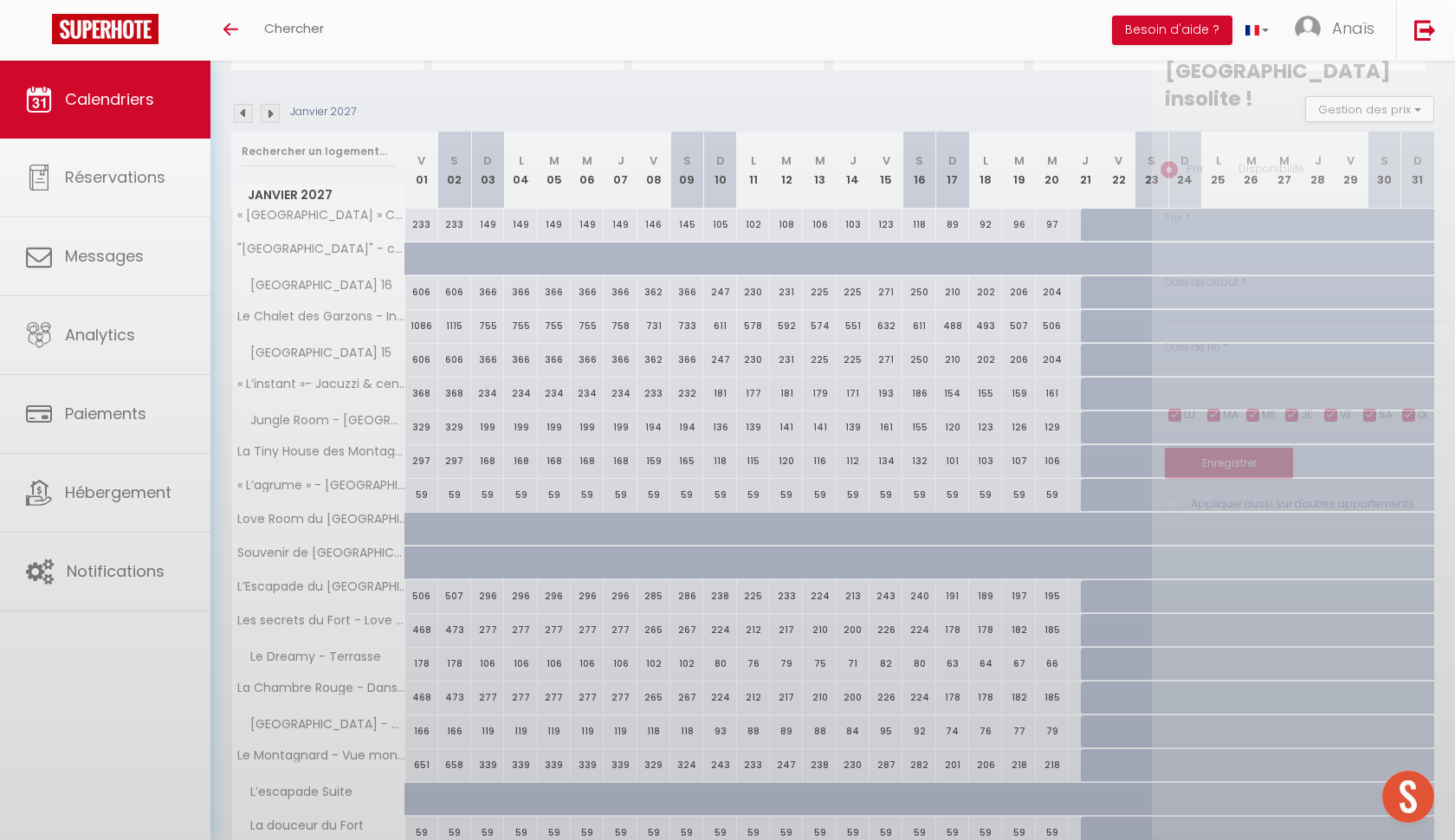
type input "Dim 03 Janvier 2027"
type input "Lun 04 Janvier 2027"
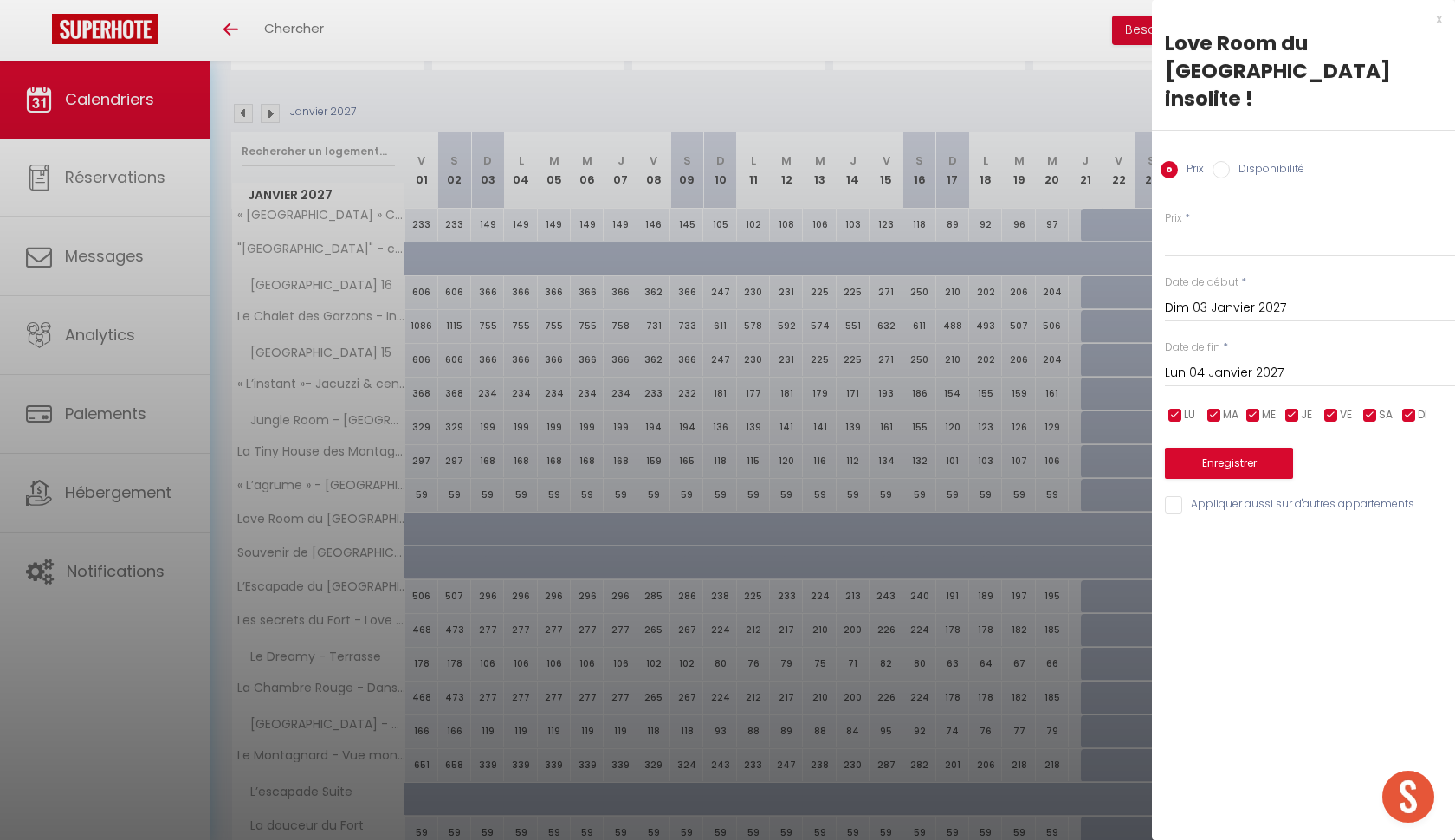
click at [1444, 9] on div "x Love Room du Château Fort - Jacuzzi insolite ! Prix Disponibilité Prix * Stat…" at bounding box center [1304, 266] width 303 height 532
click at [1444, 11] on div "x Love Room du Château Fort - Jacuzzi insolite ! Prix Disponibilité Prix * Stat…" at bounding box center [1304, 266] width 303 height 532
click at [1437, 19] on div "x" at bounding box center [1297, 19] width 290 height 21
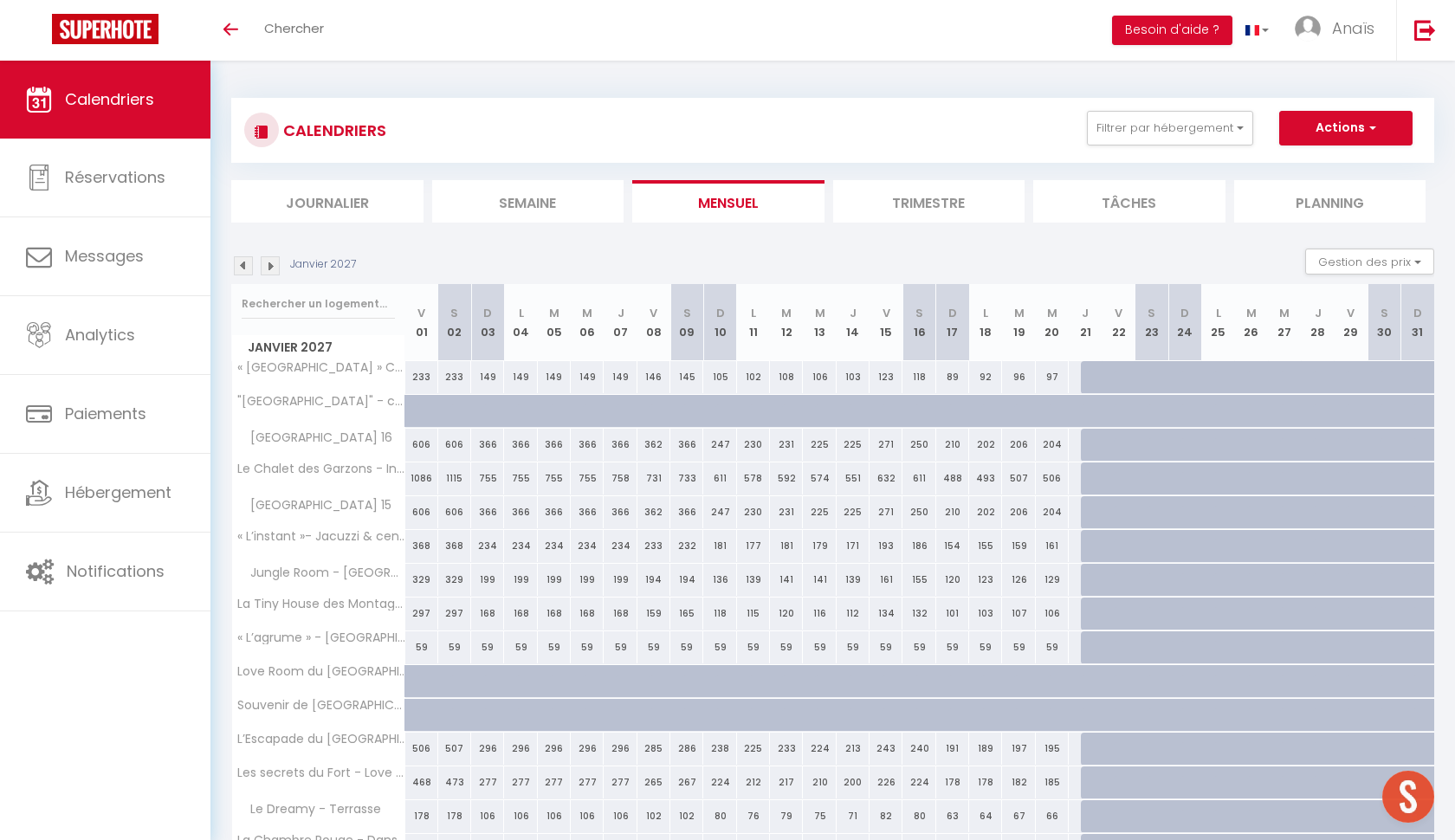
scroll to position [0, 0]
click at [247, 266] on img at bounding box center [243, 266] width 20 height 20
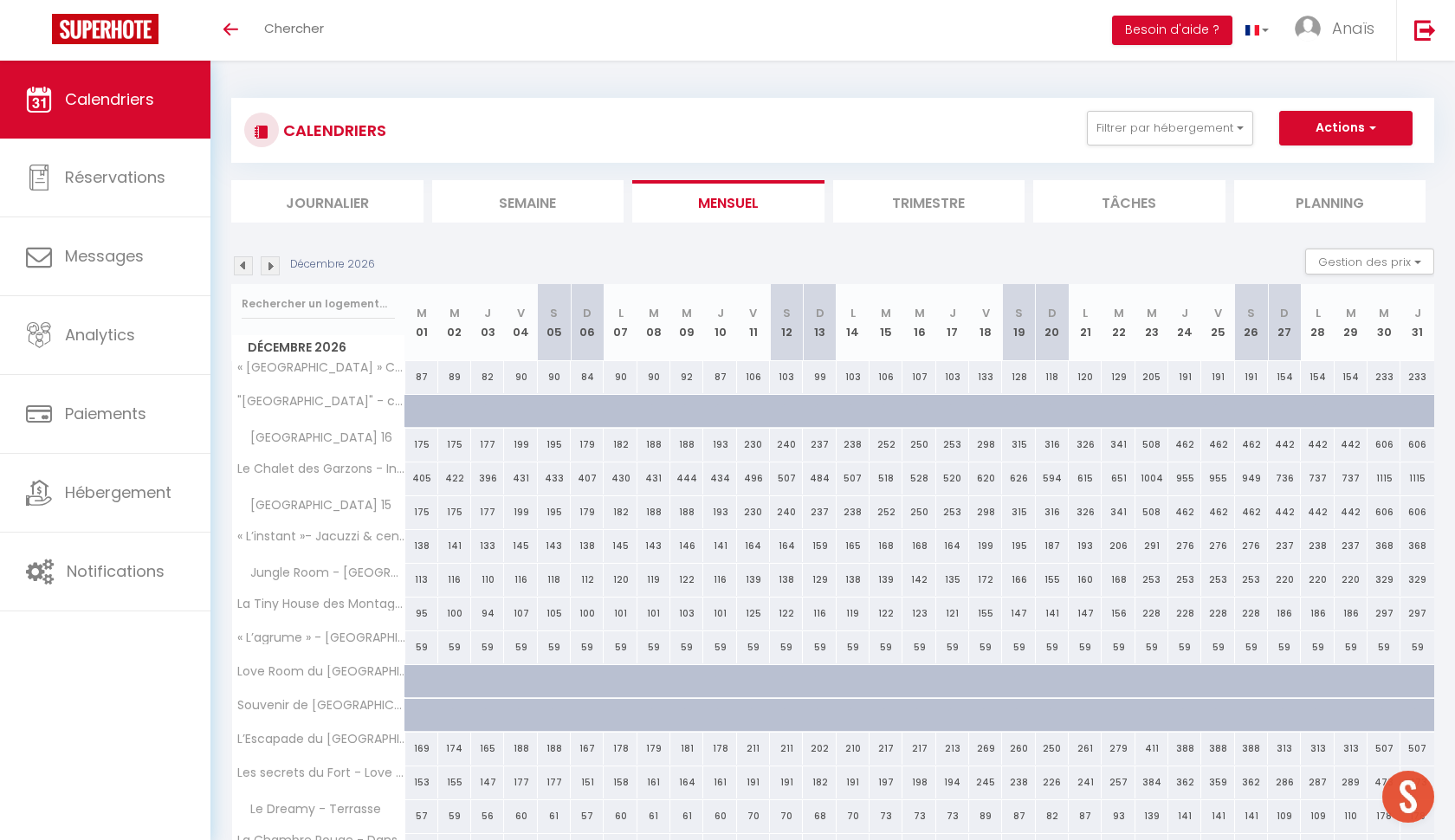
click at [247, 266] on img at bounding box center [243, 266] width 20 height 20
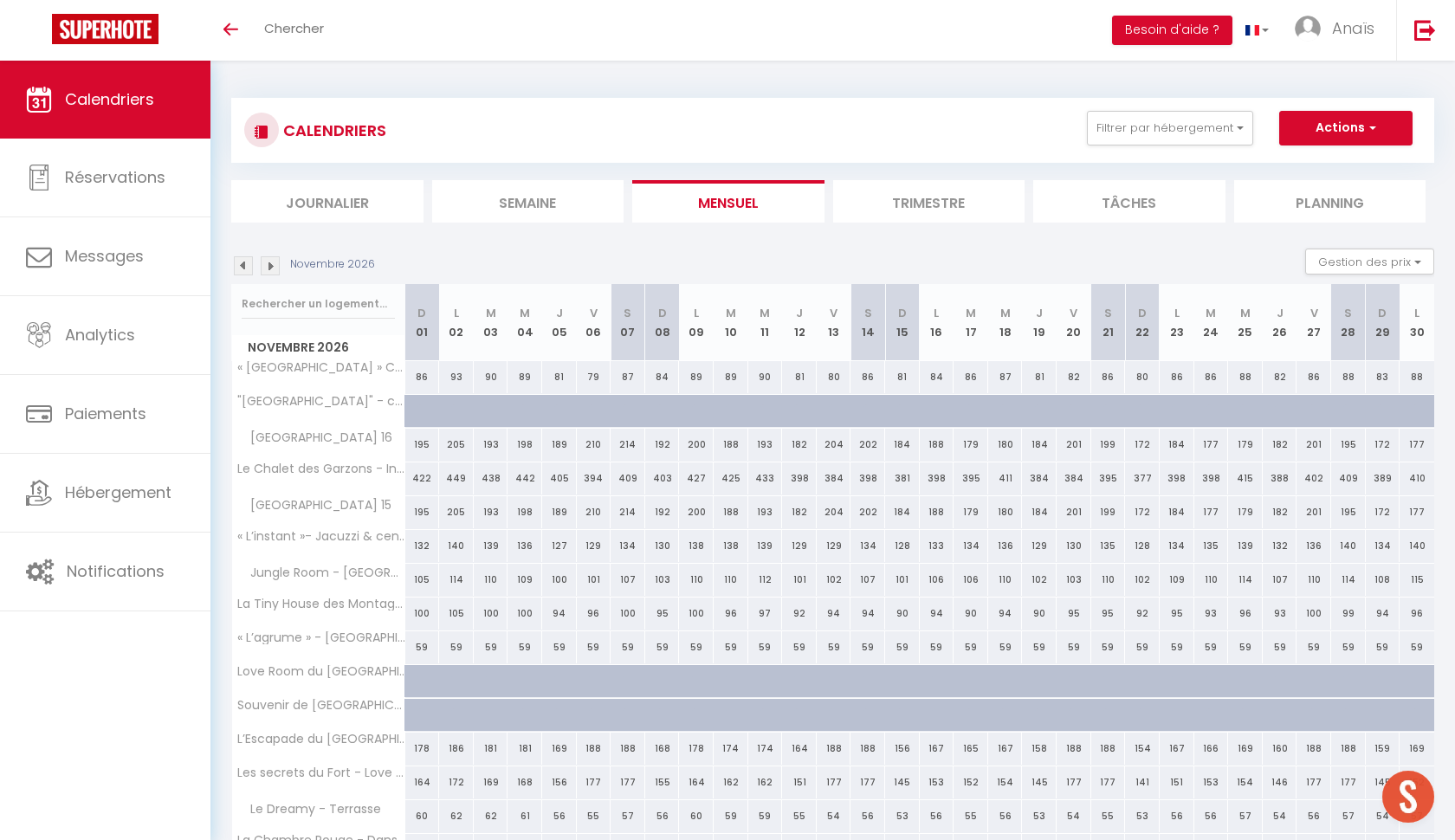
click at [247, 266] on img at bounding box center [243, 266] width 20 height 20
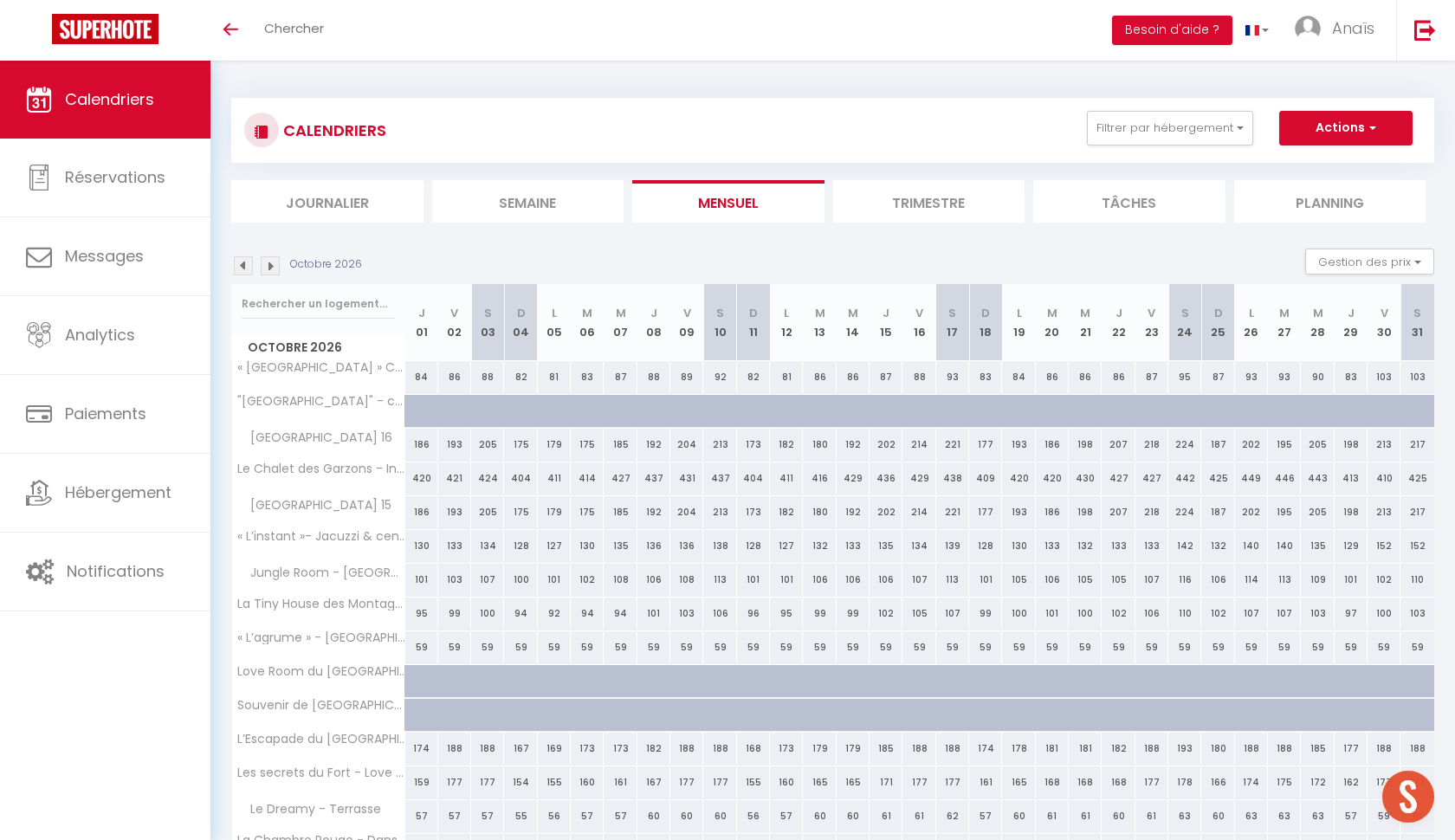
click at [248, 266] on img at bounding box center [243, 266] width 20 height 20
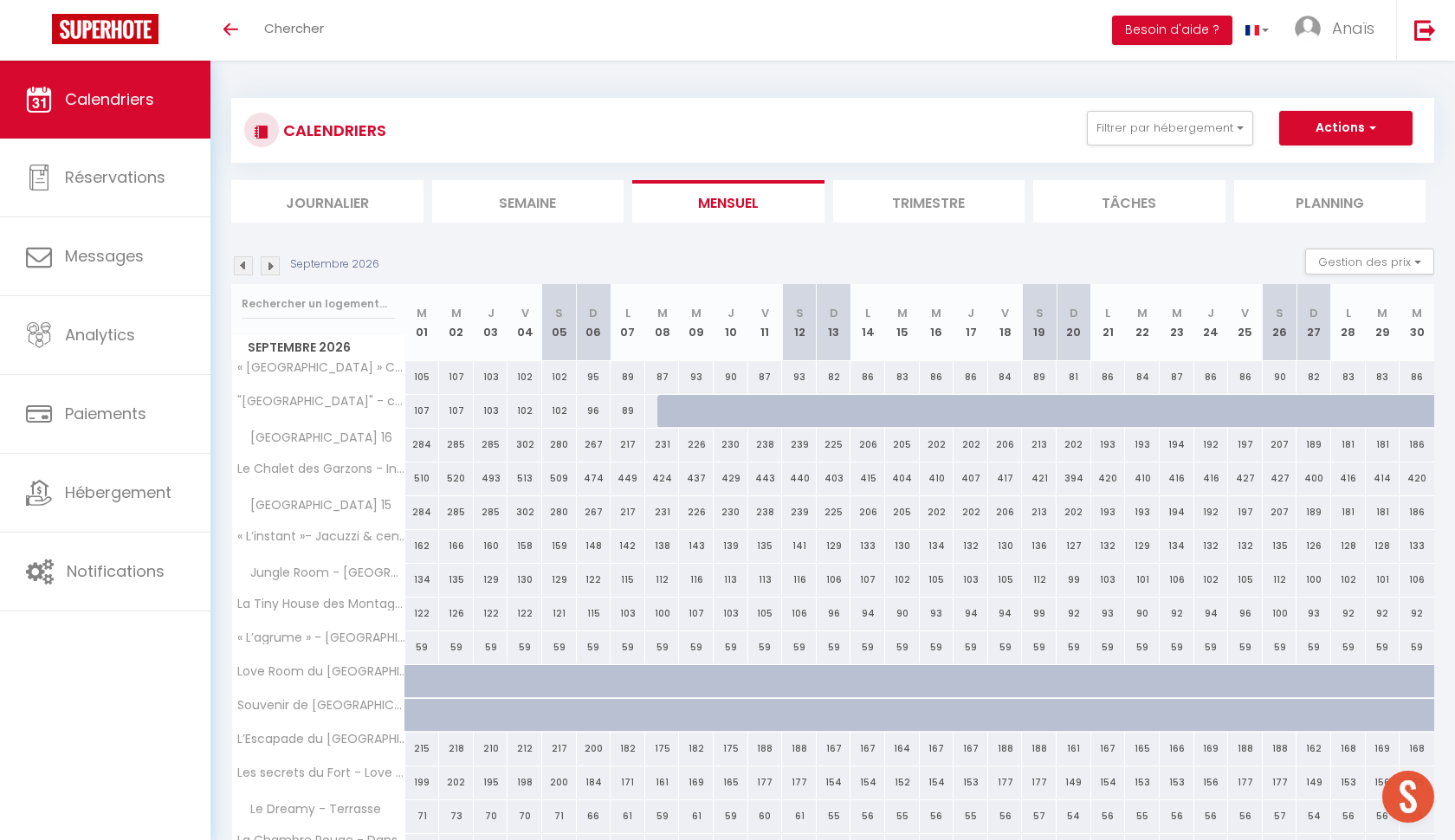
click at [248, 266] on img at bounding box center [243, 266] width 20 height 20
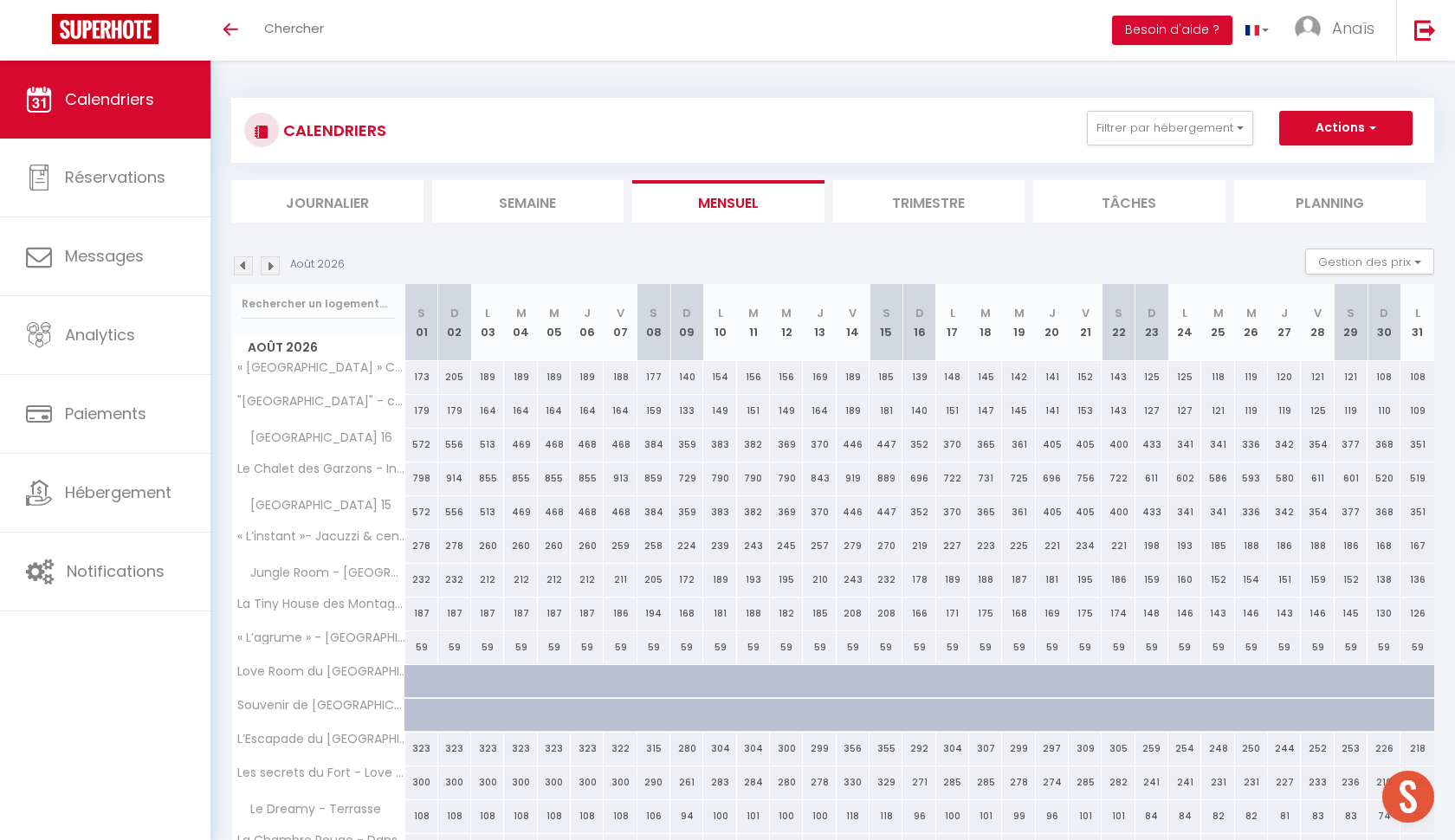
click at [248, 266] on img at bounding box center [243, 266] width 20 height 20
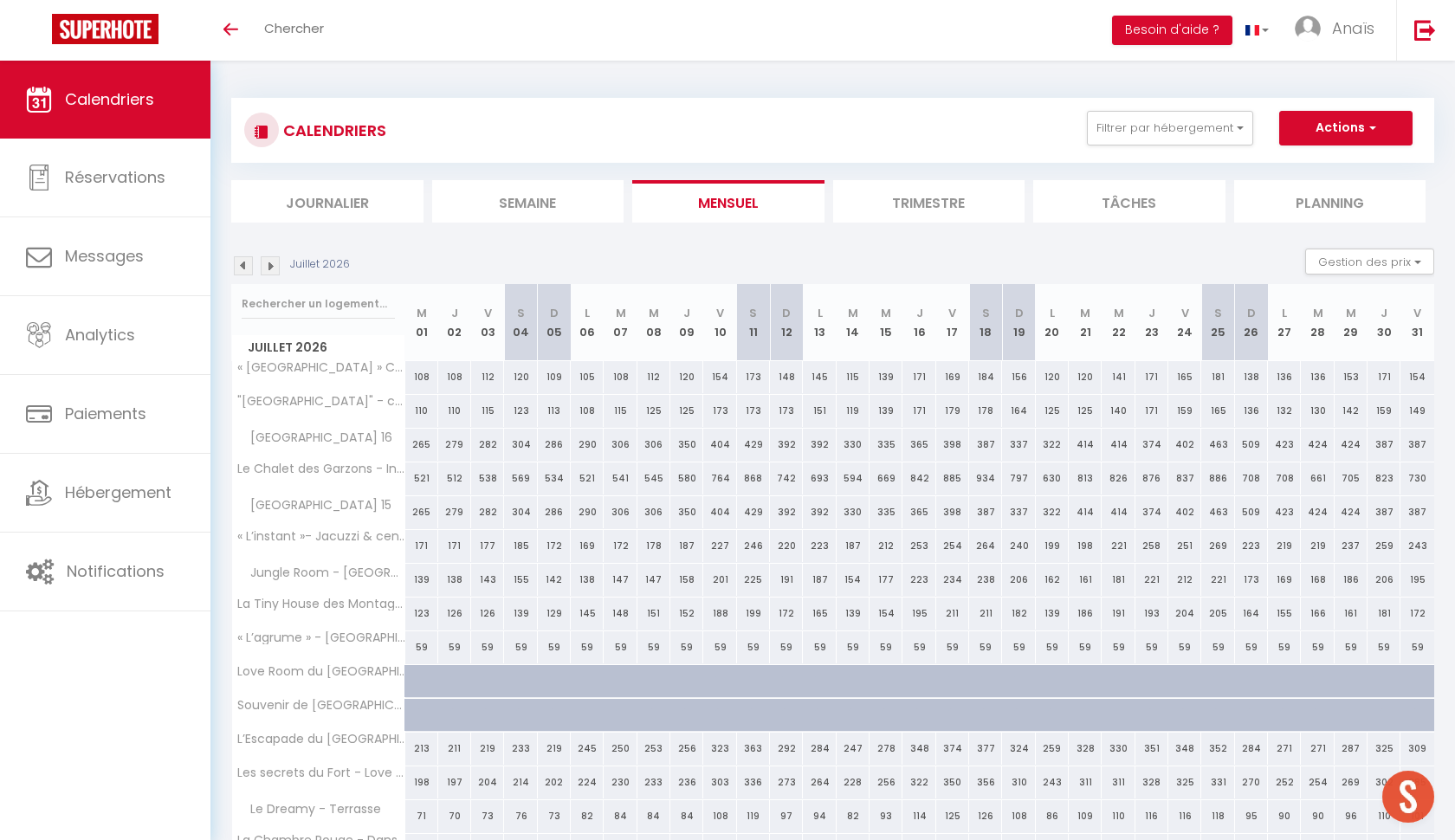
click at [248, 266] on img at bounding box center [243, 266] width 20 height 20
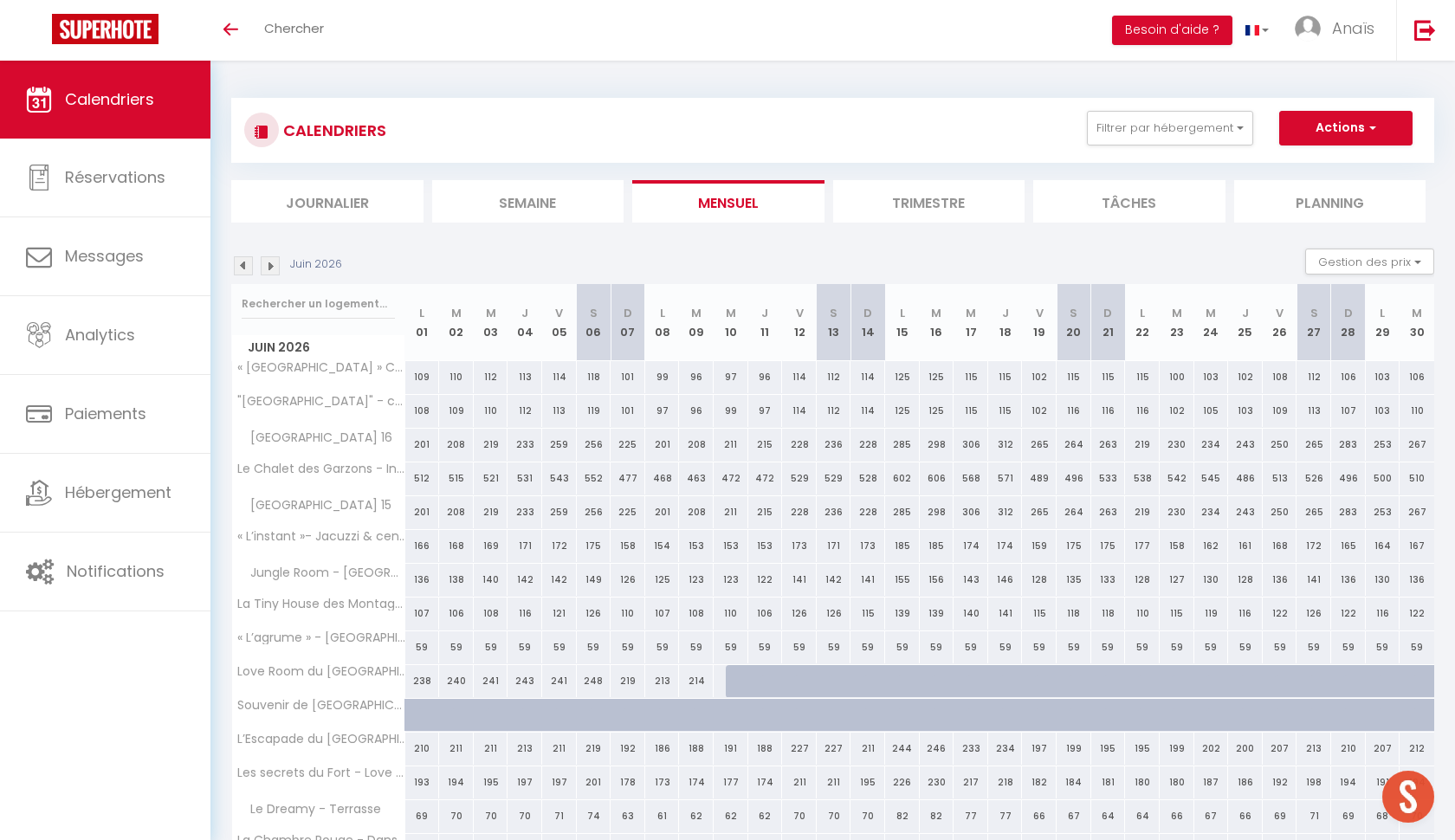
click at [248, 266] on img at bounding box center [243, 266] width 20 height 20
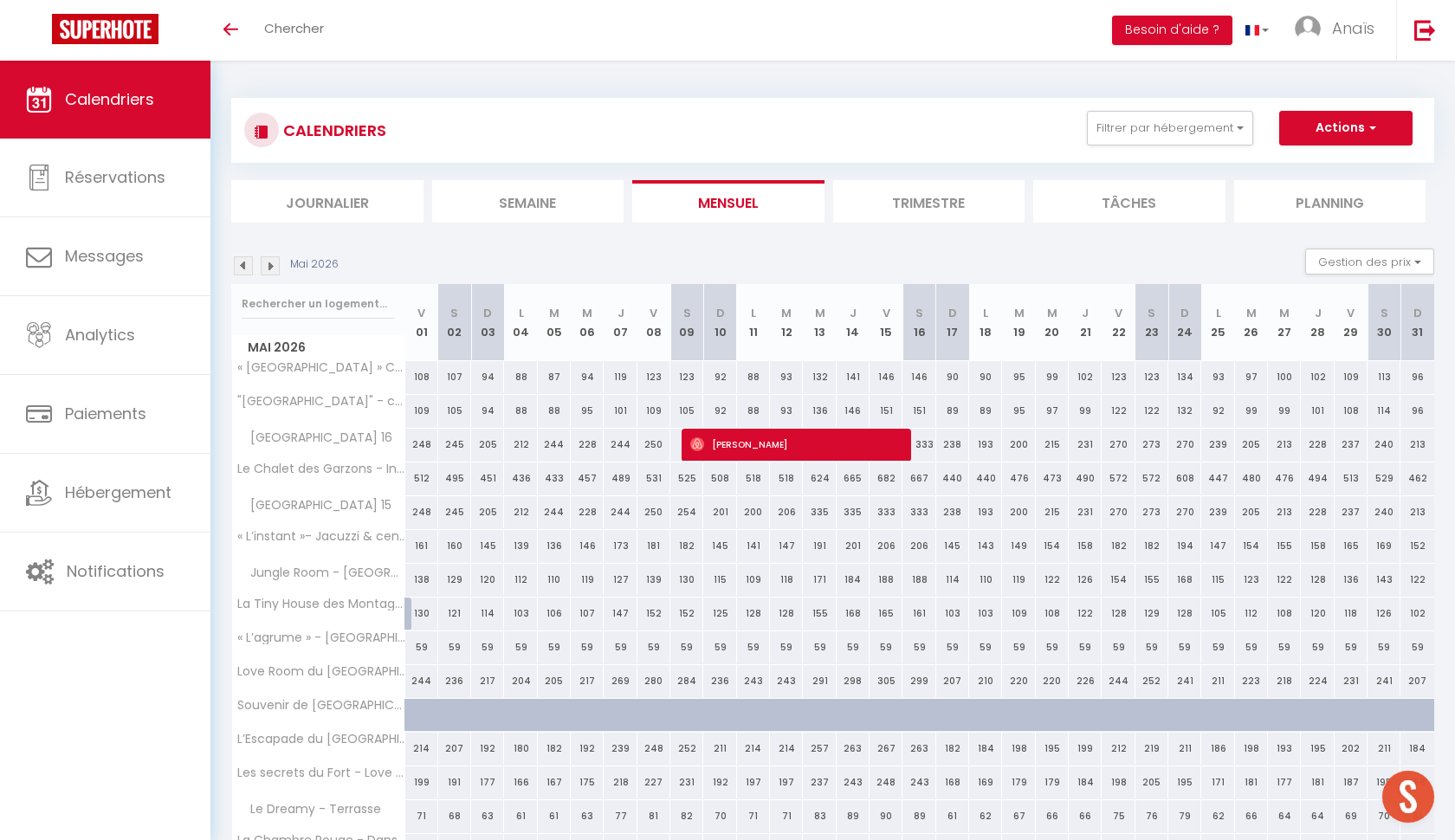
click at [248, 266] on img at bounding box center [243, 266] width 20 height 20
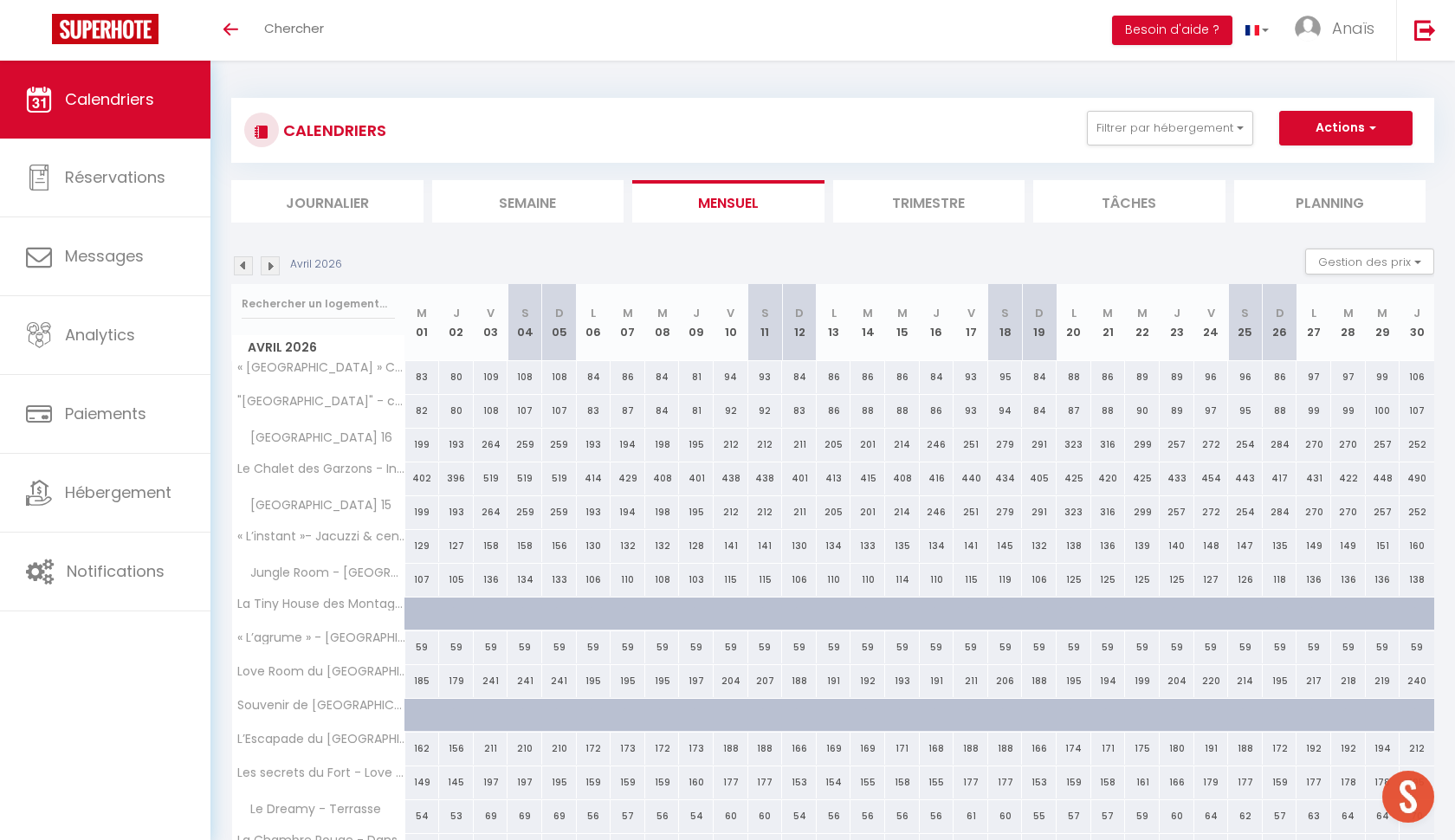
click at [248, 266] on img at bounding box center [243, 266] width 20 height 20
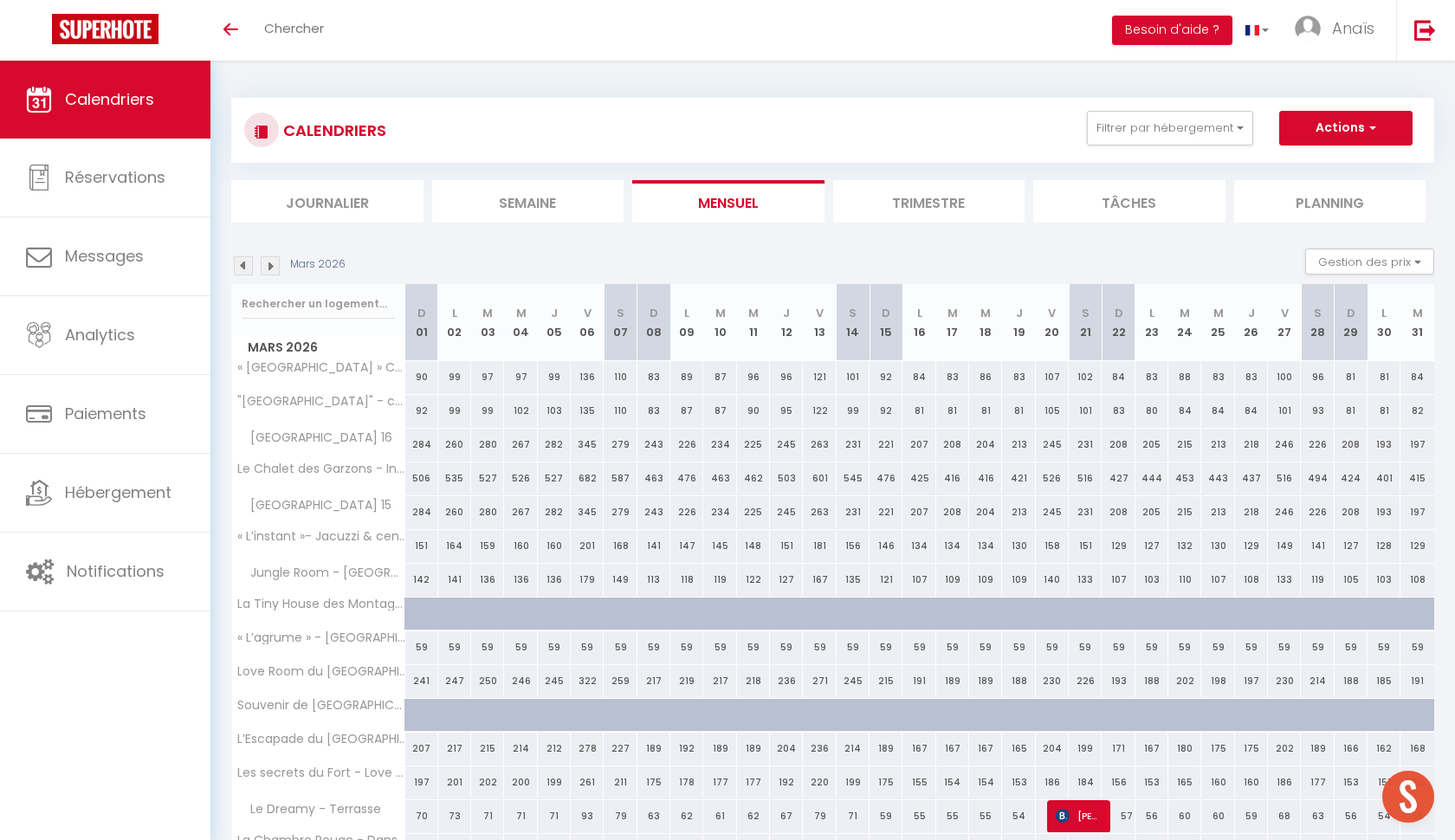
click at [271, 261] on img at bounding box center [271, 266] width 20 height 20
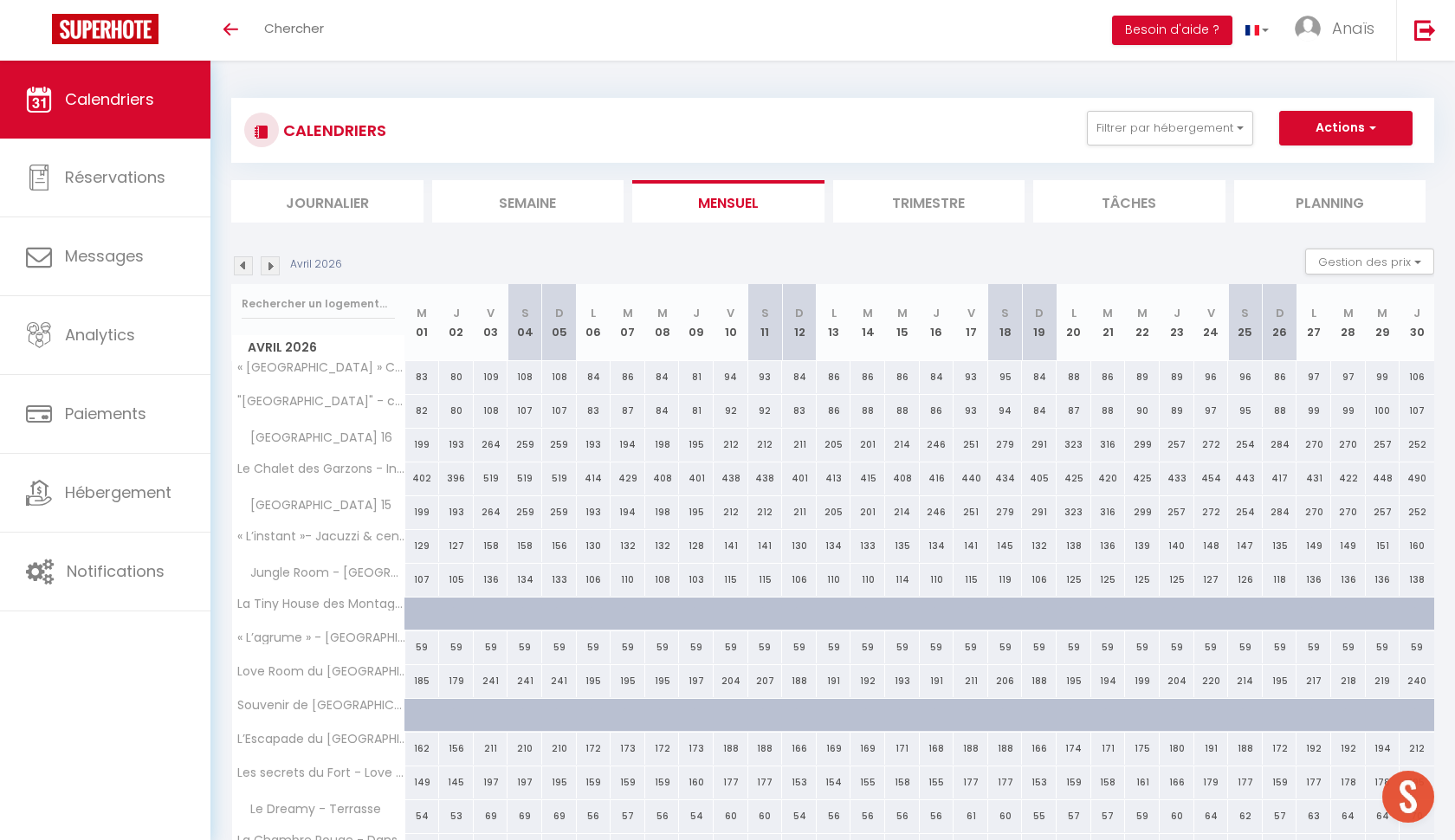
click at [271, 261] on img at bounding box center [271, 266] width 20 height 20
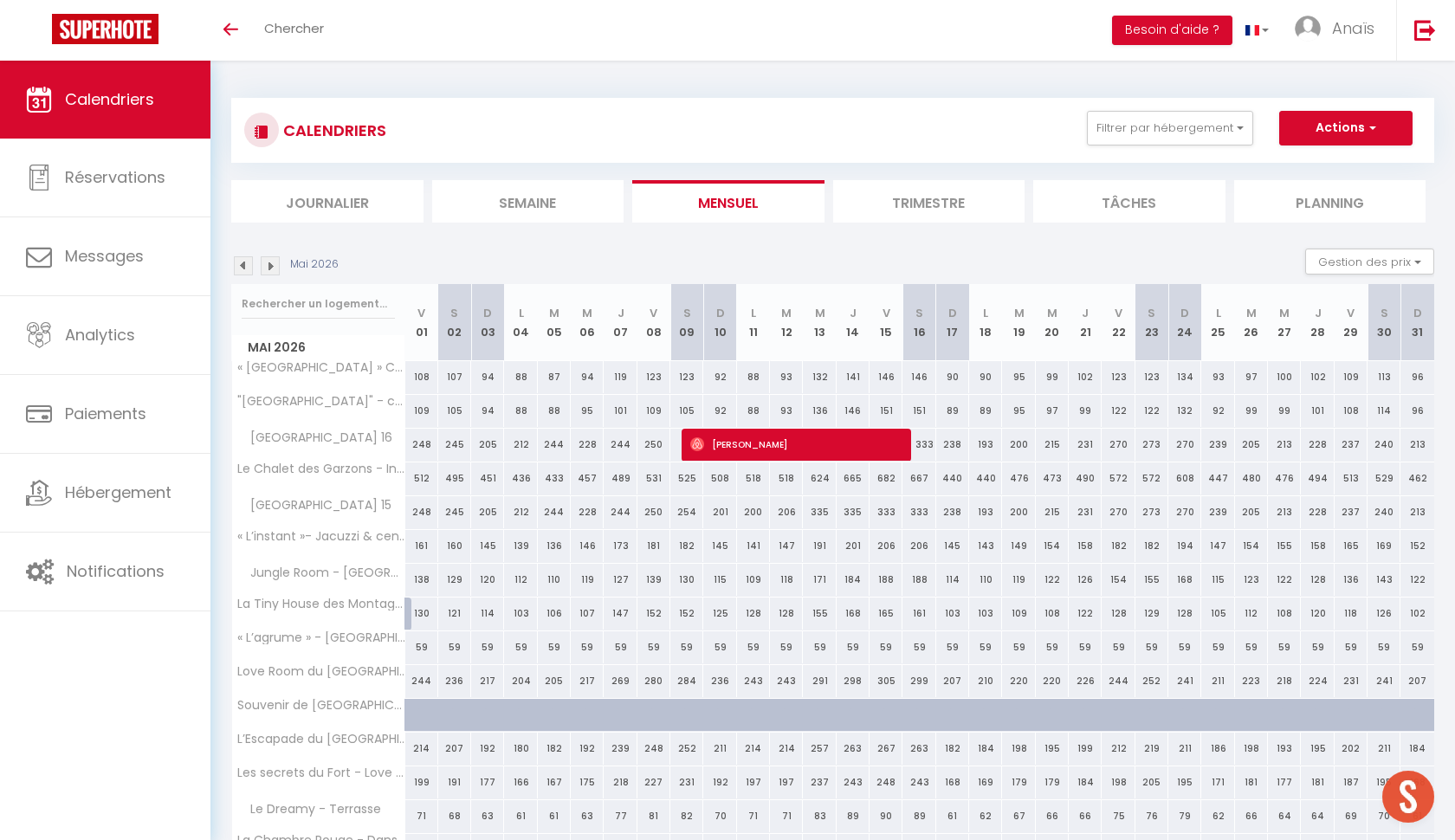
click at [240, 266] on img at bounding box center [243, 266] width 20 height 20
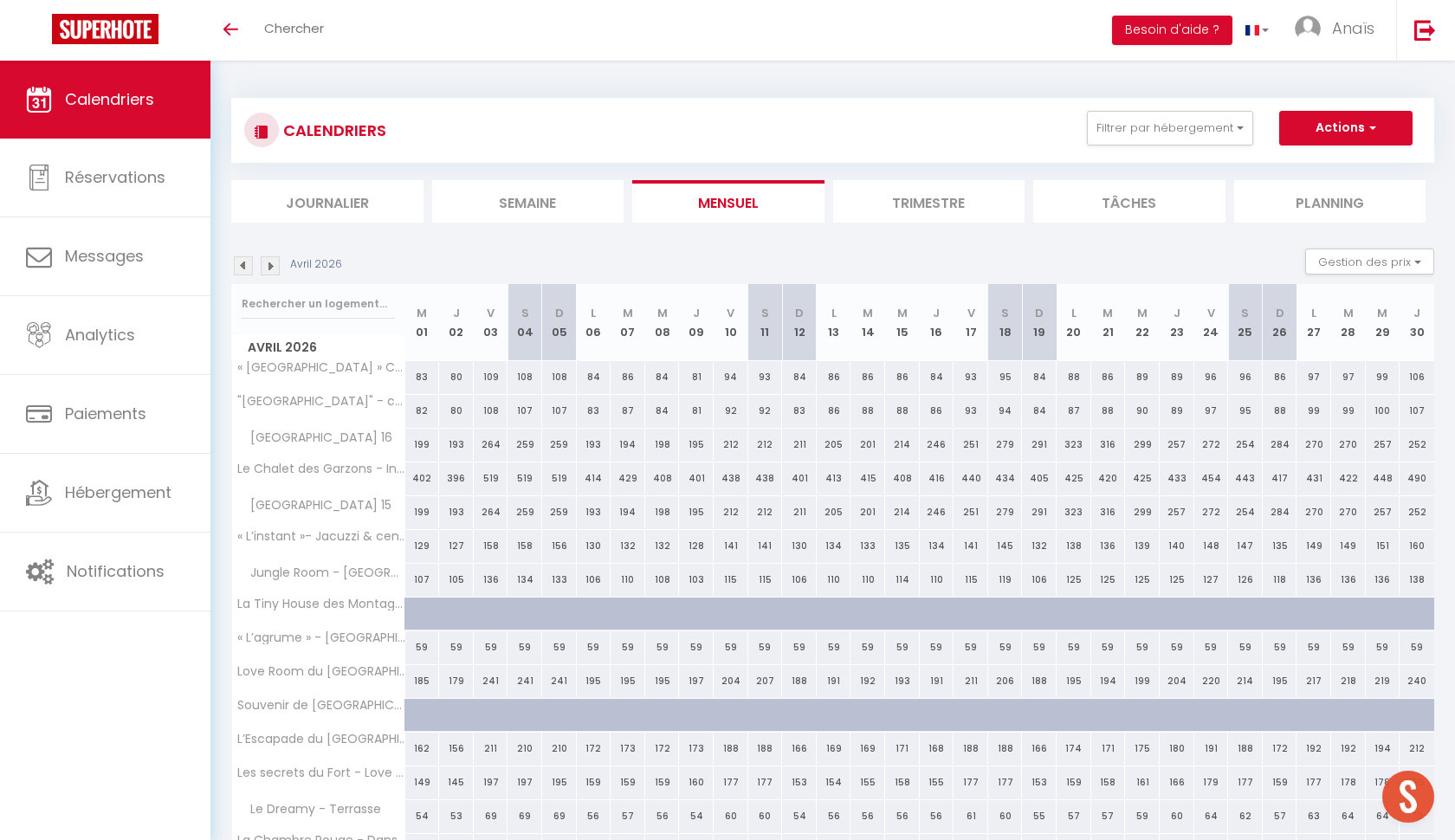
click at [240, 267] on img at bounding box center [243, 266] width 20 height 20
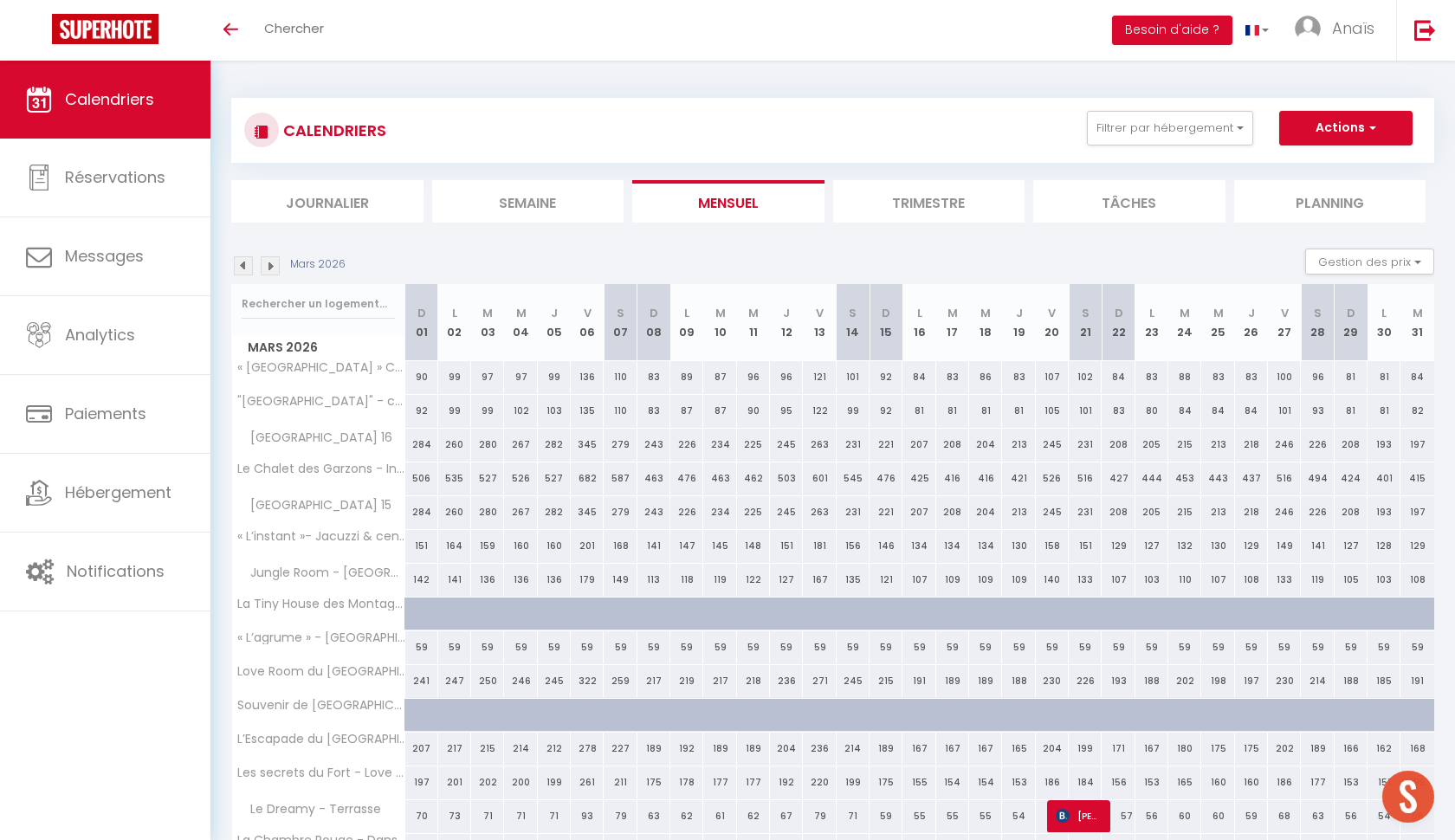
click at [257, 268] on div "Mars 2026" at bounding box center [291, 266] width 119 height 20
click at [265, 268] on img at bounding box center [271, 266] width 20 height 20
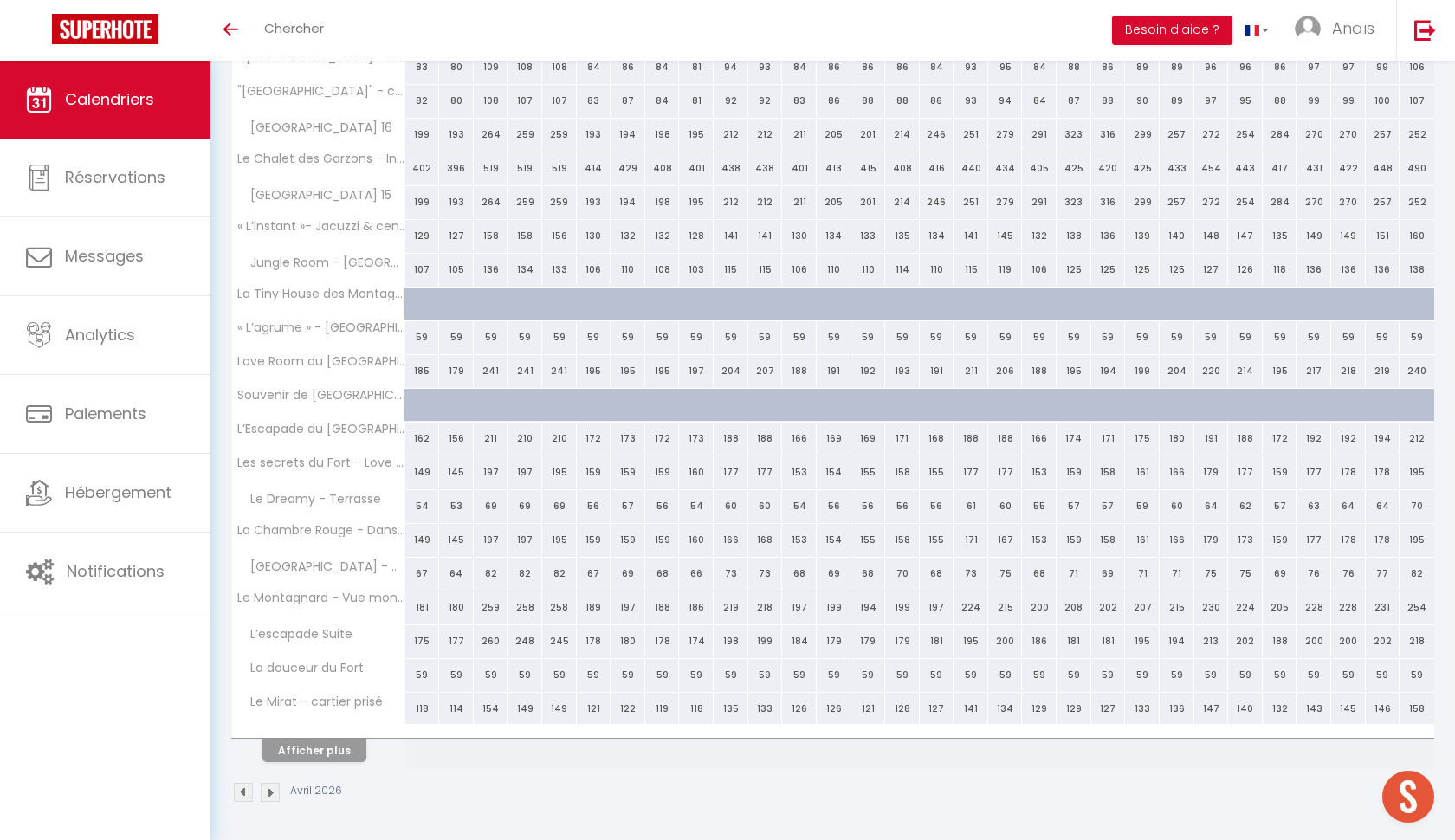
scroll to position [309, 0]
click at [319, 747] on button "Afficher plus" at bounding box center [315, 751] width 104 height 23
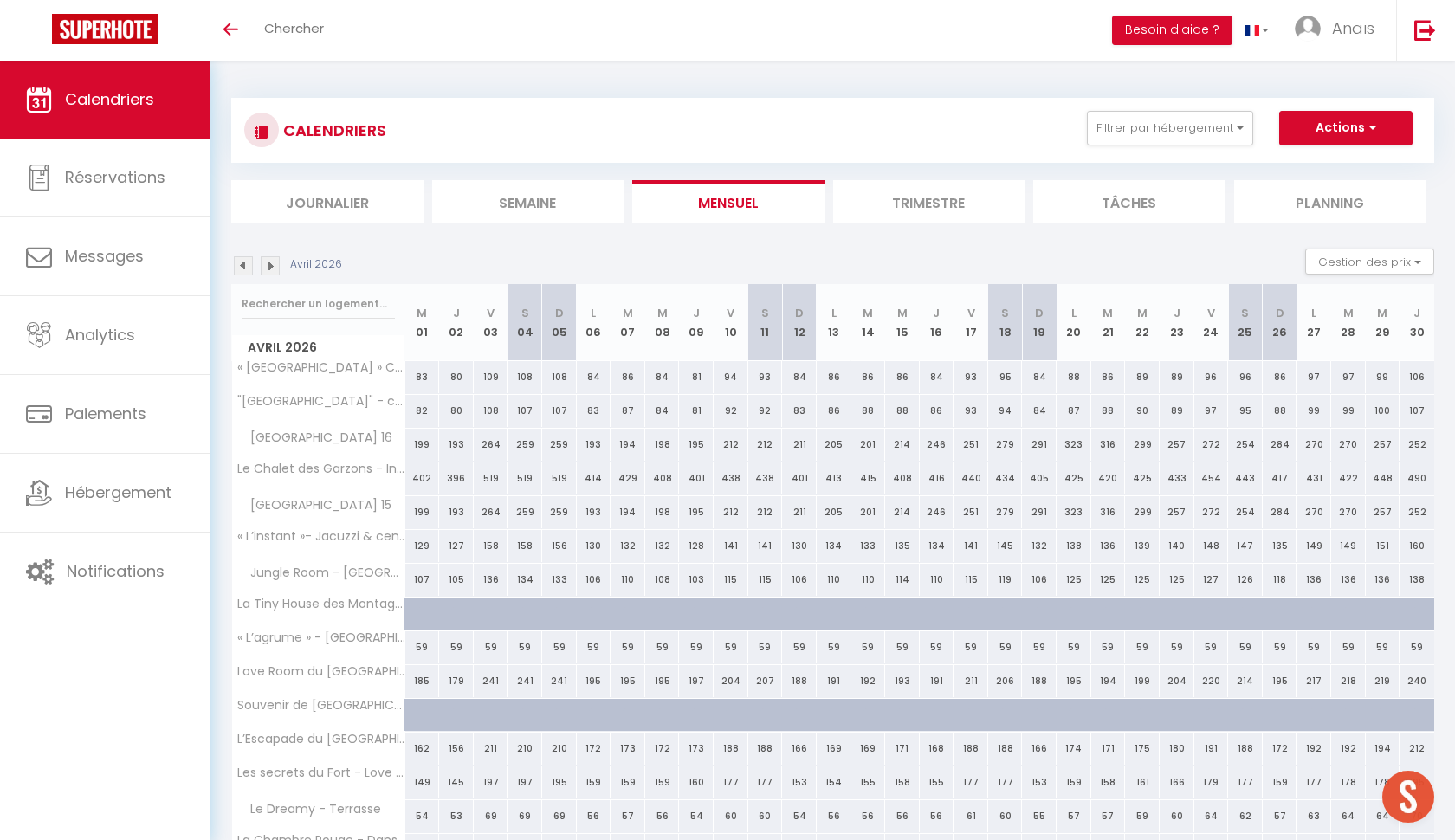
scroll to position [0, 0]
click at [1348, 123] on button "Actions" at bounding box center [1346, 127] width 134 height 34
click at [1349, 157] on link "Nouvelle réservation" at bounding box center [1328, 168] width 150 height 26
select select
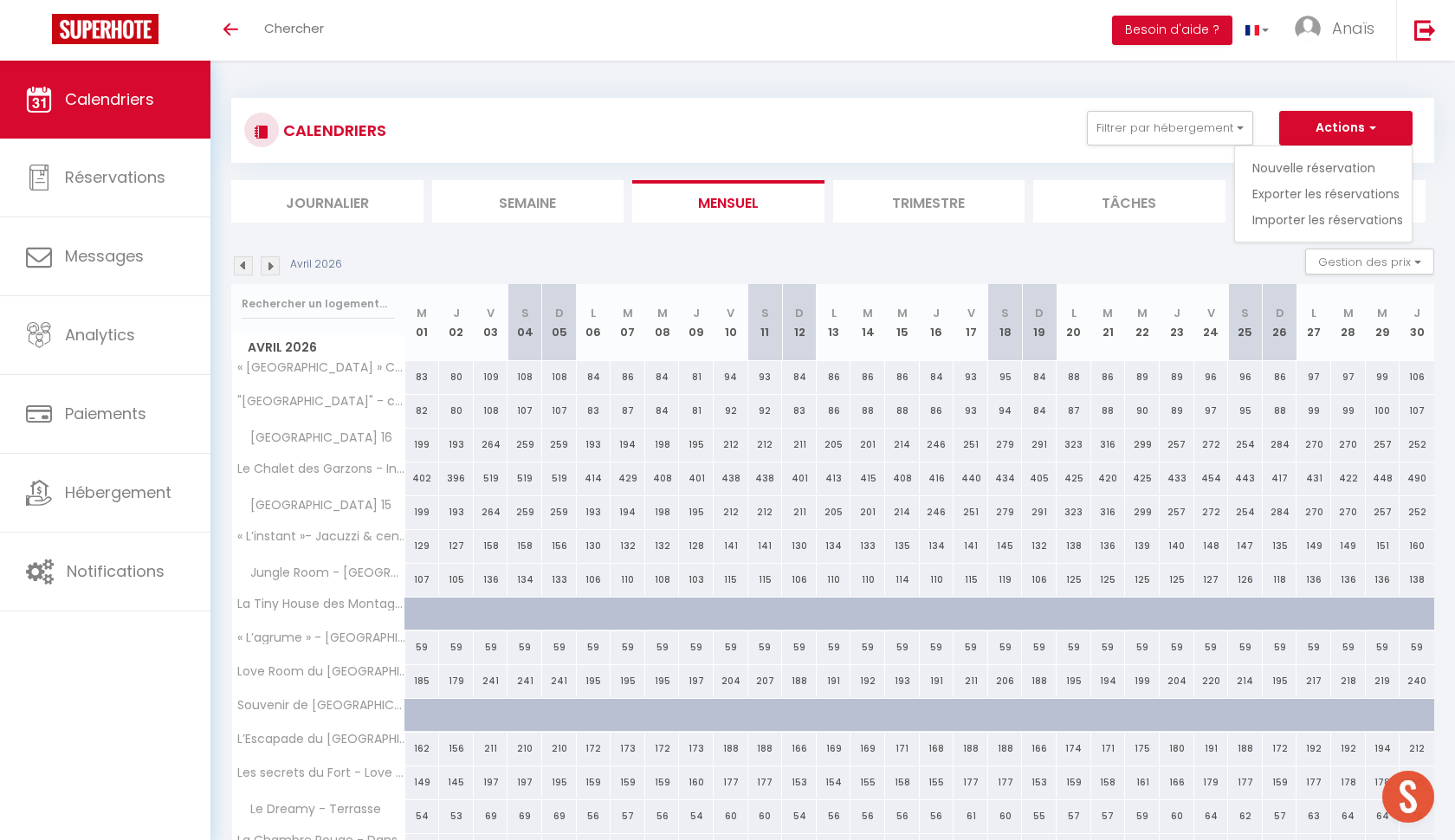
select select
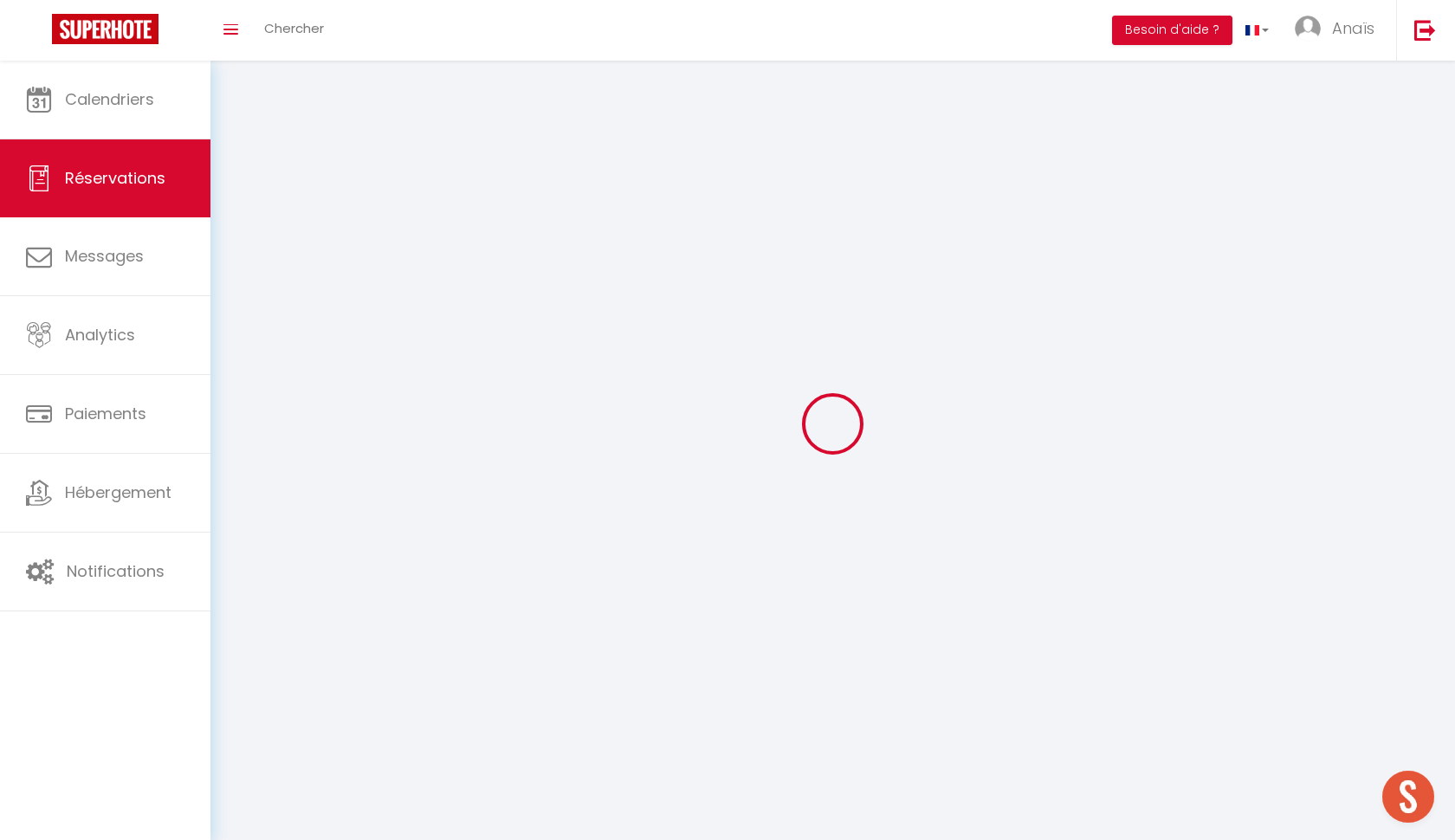
select select
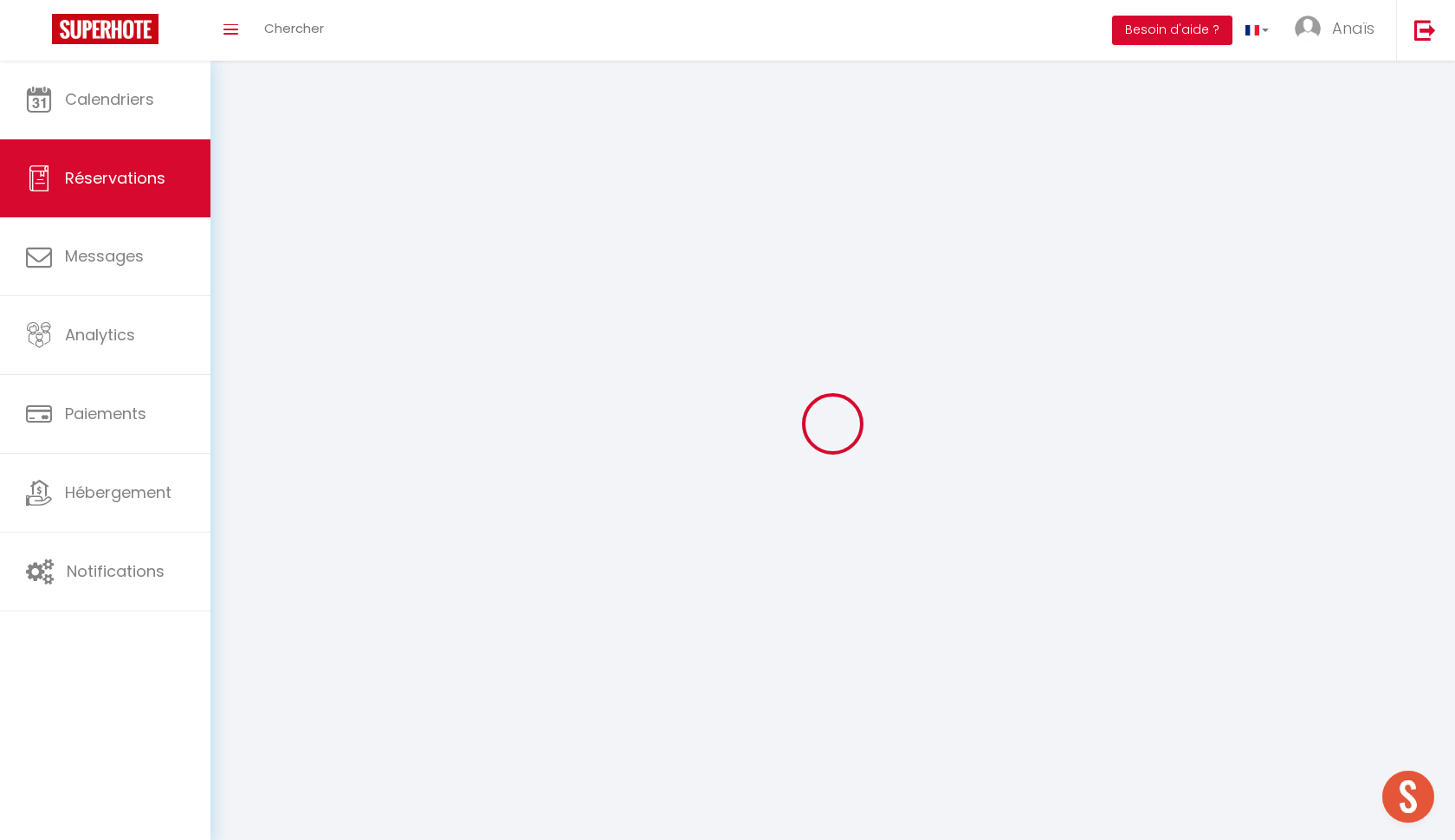
select select
checkbox input "false"
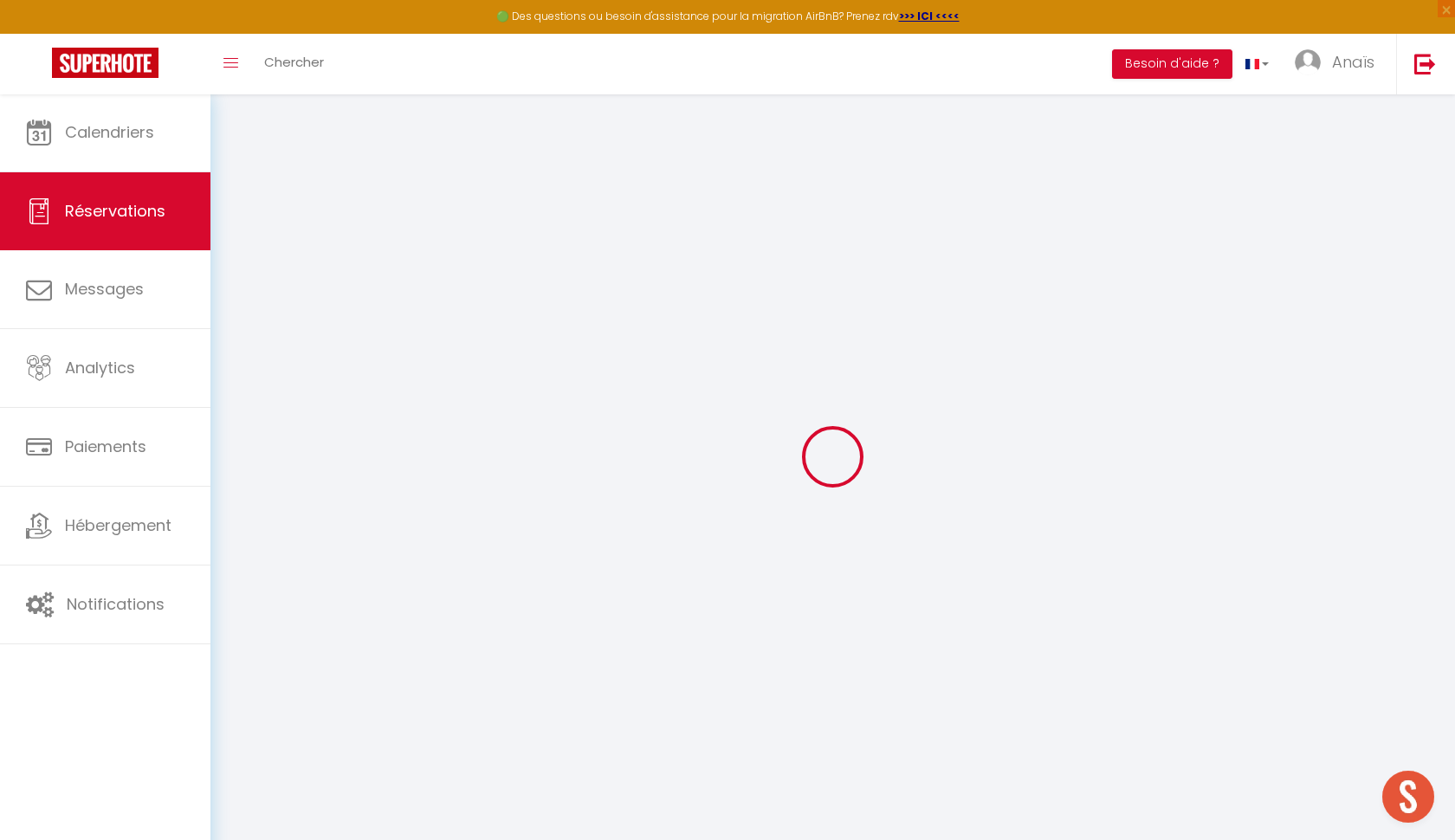
select select
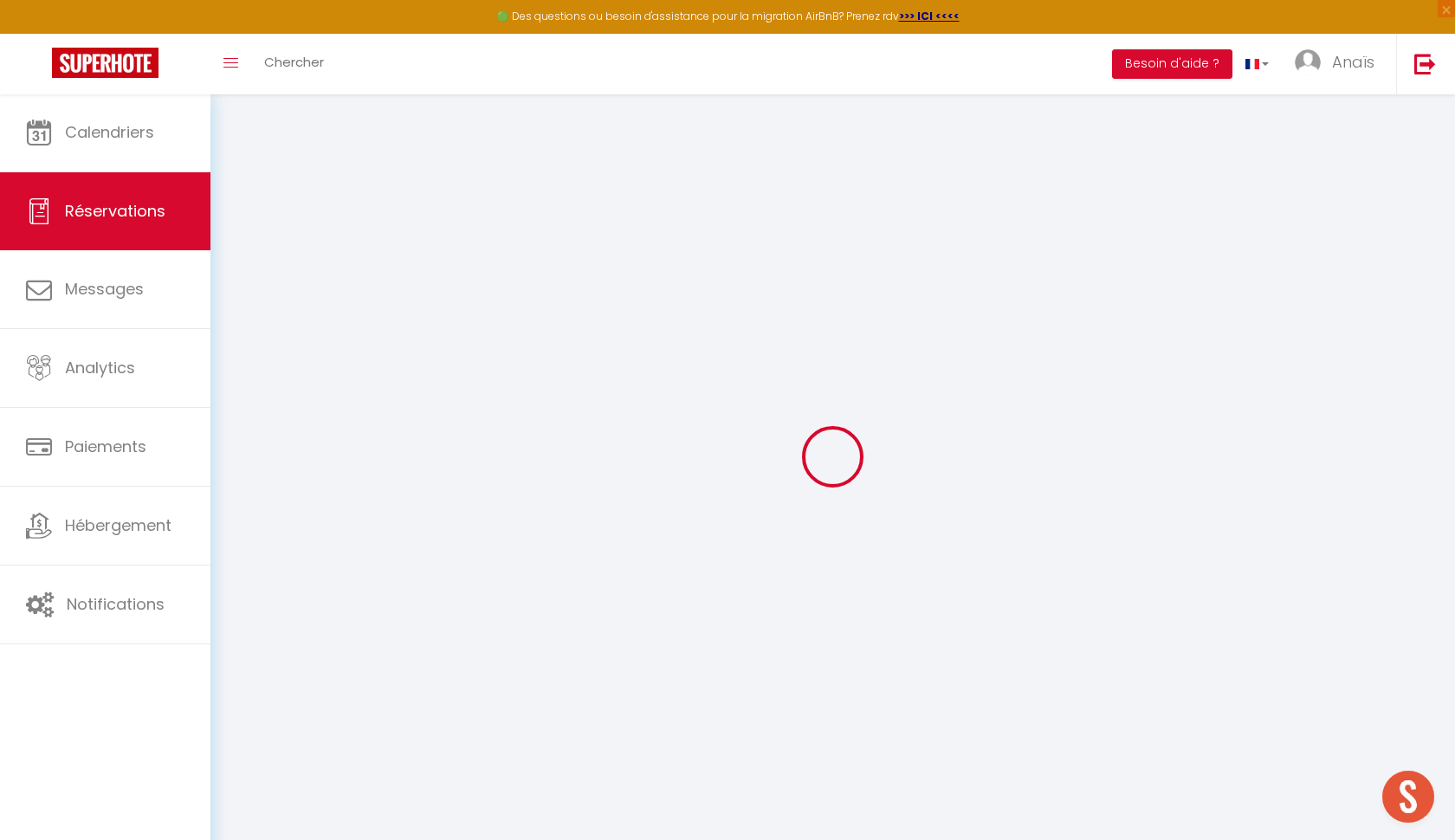
select select
checkbox input "false"
select select
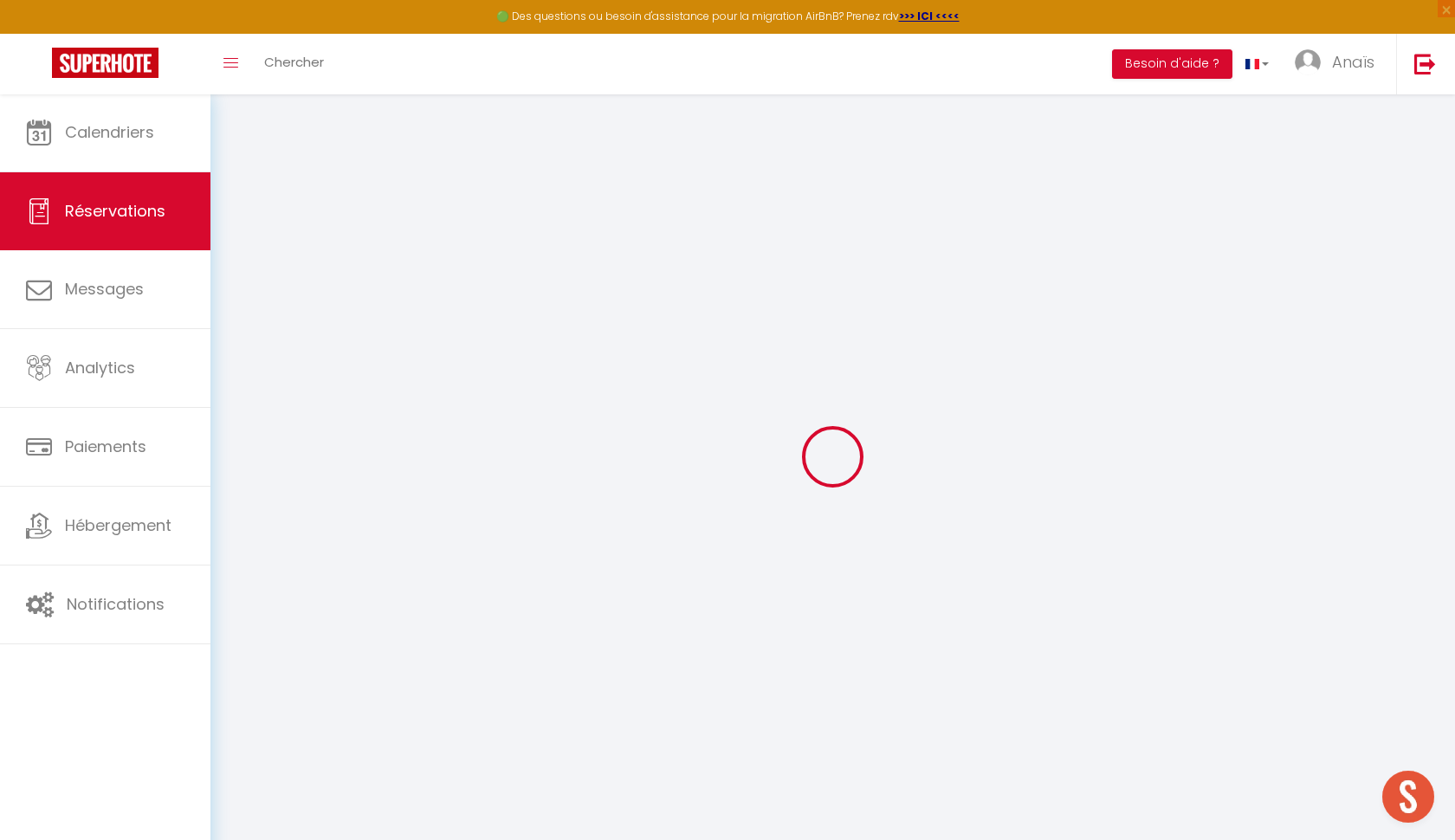
select select
checkbox input "false"
select select
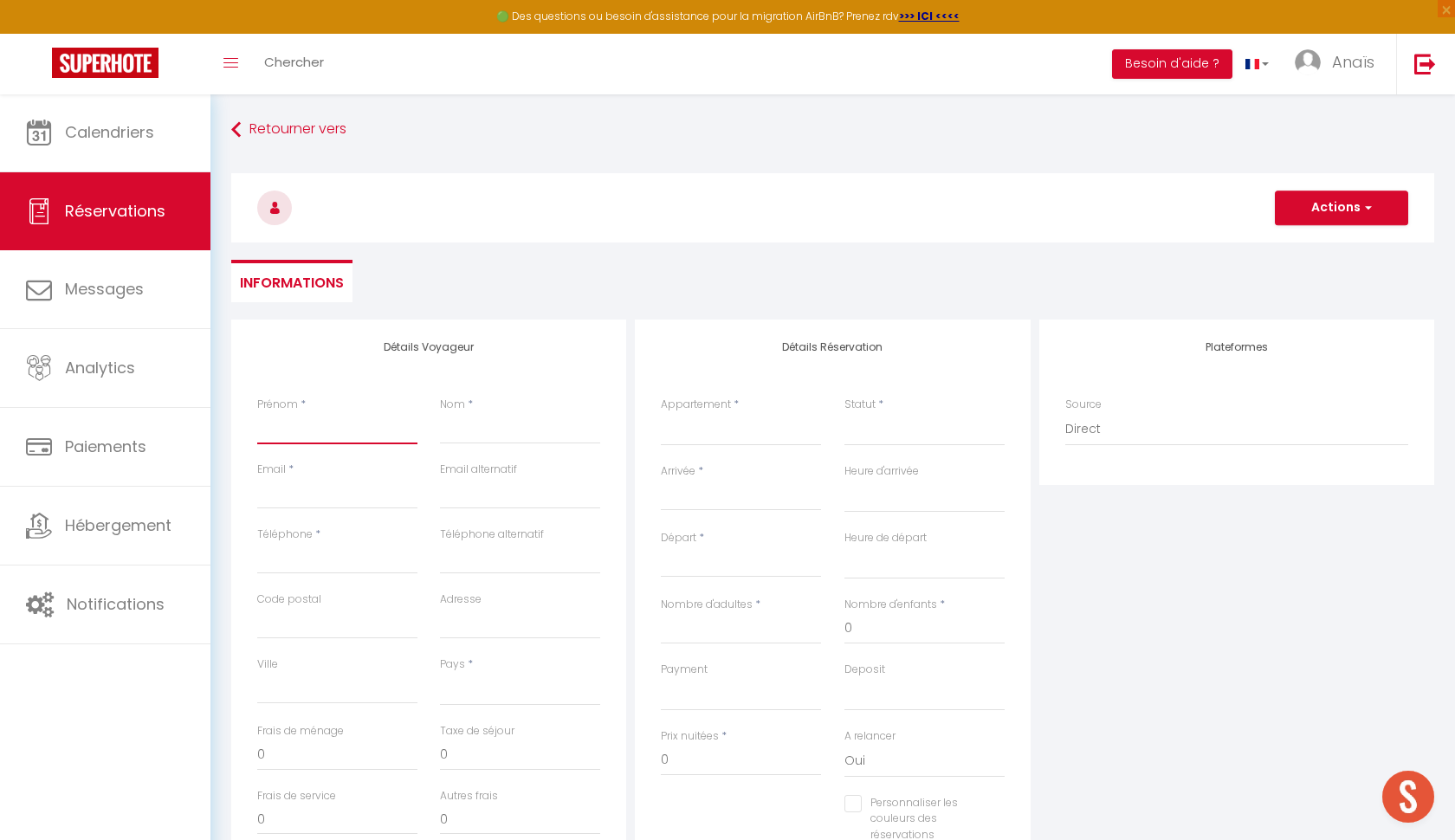
type input "H"
select select
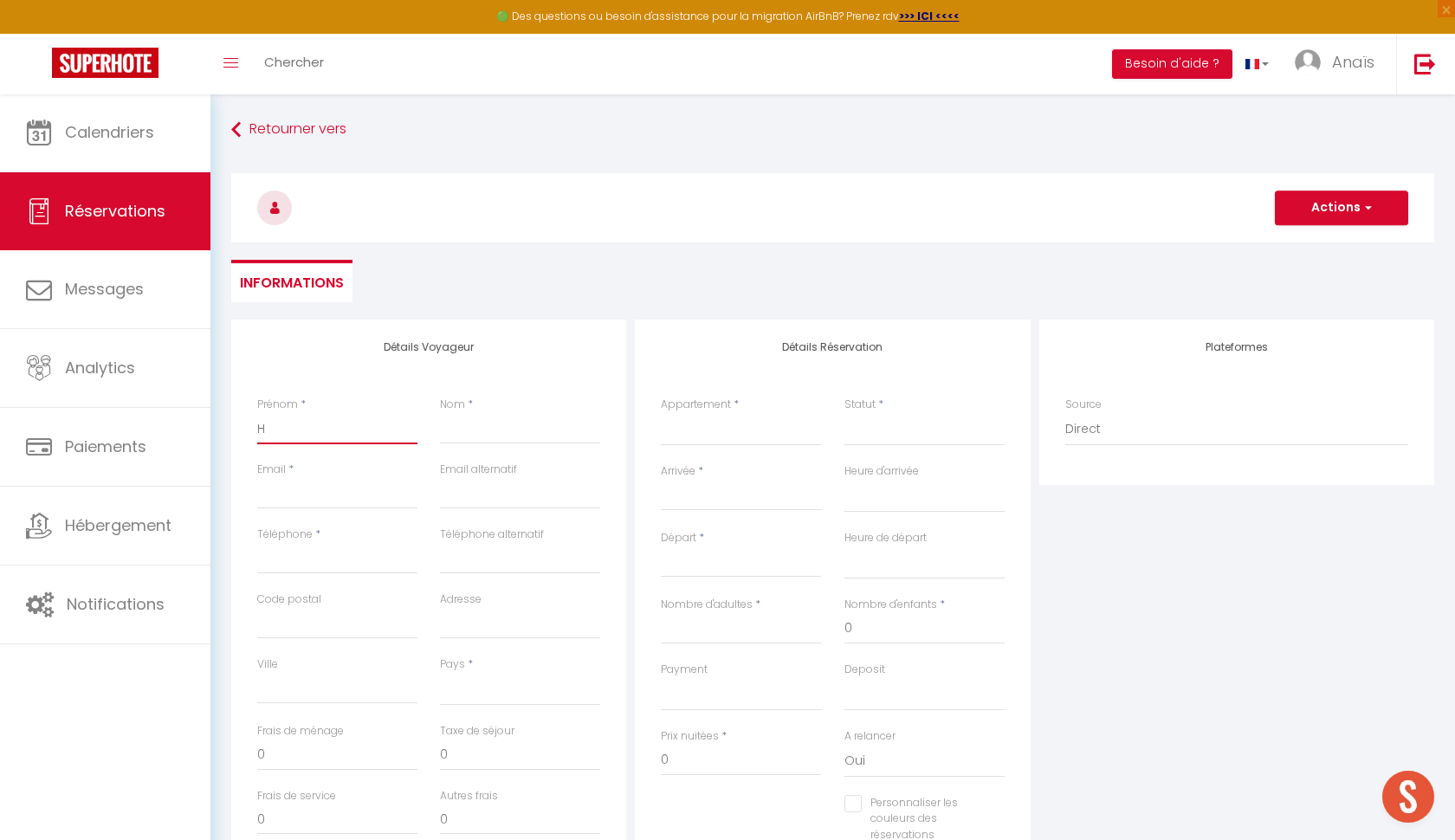
select select
checkbox input "false"
type input "HI"
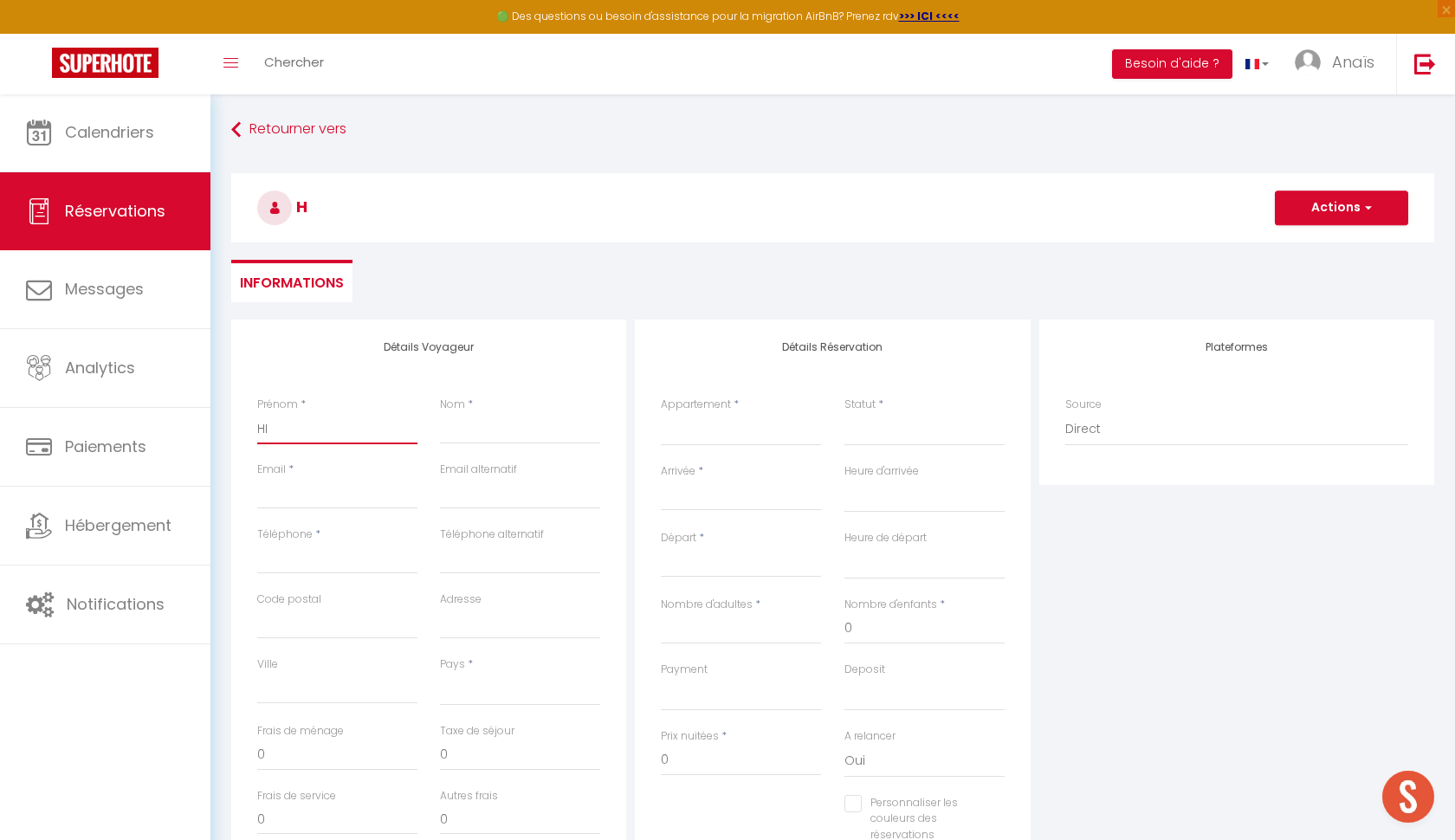
select select
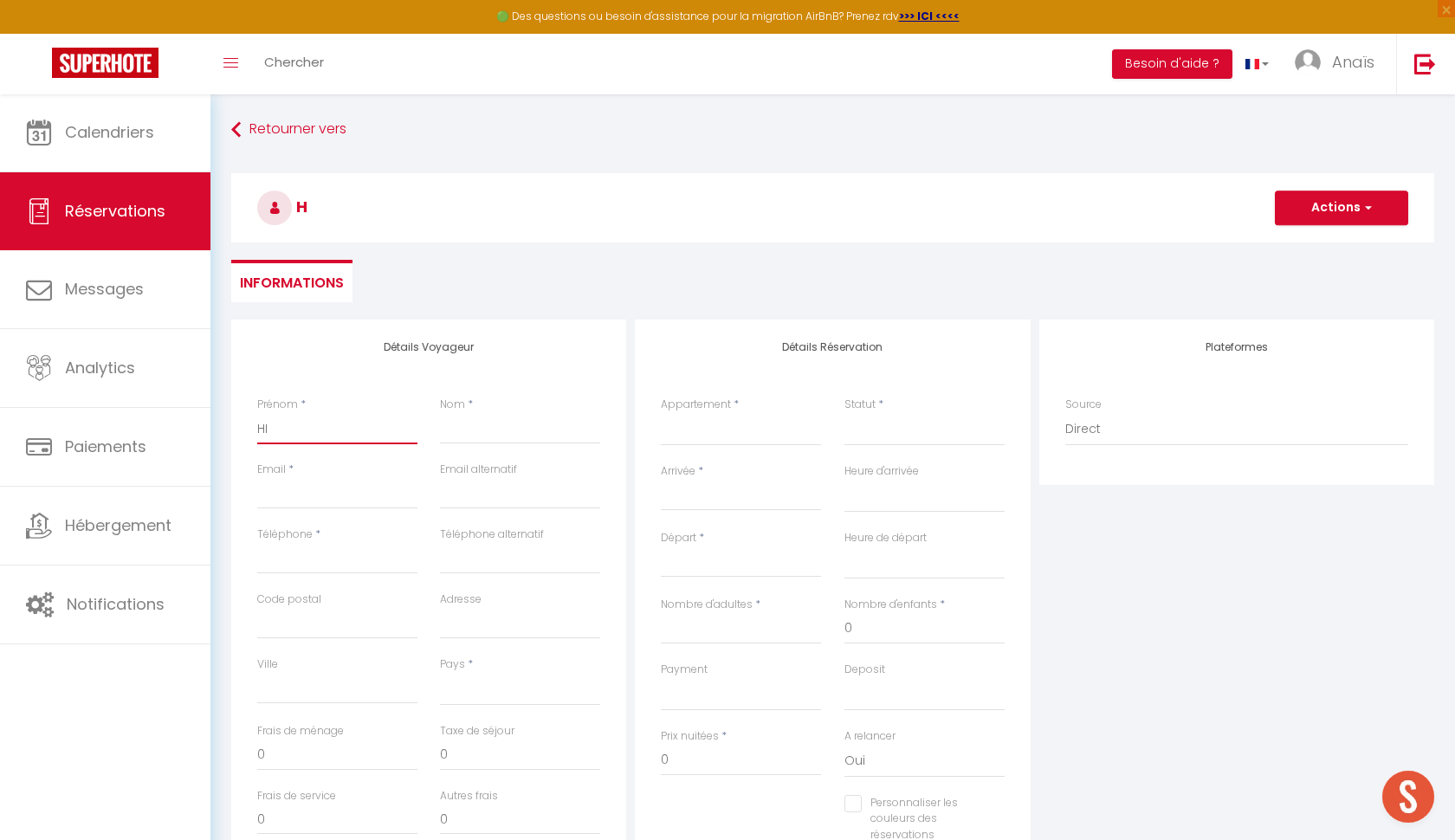
select select
checkbox input "false"
type input "HIN"
select select
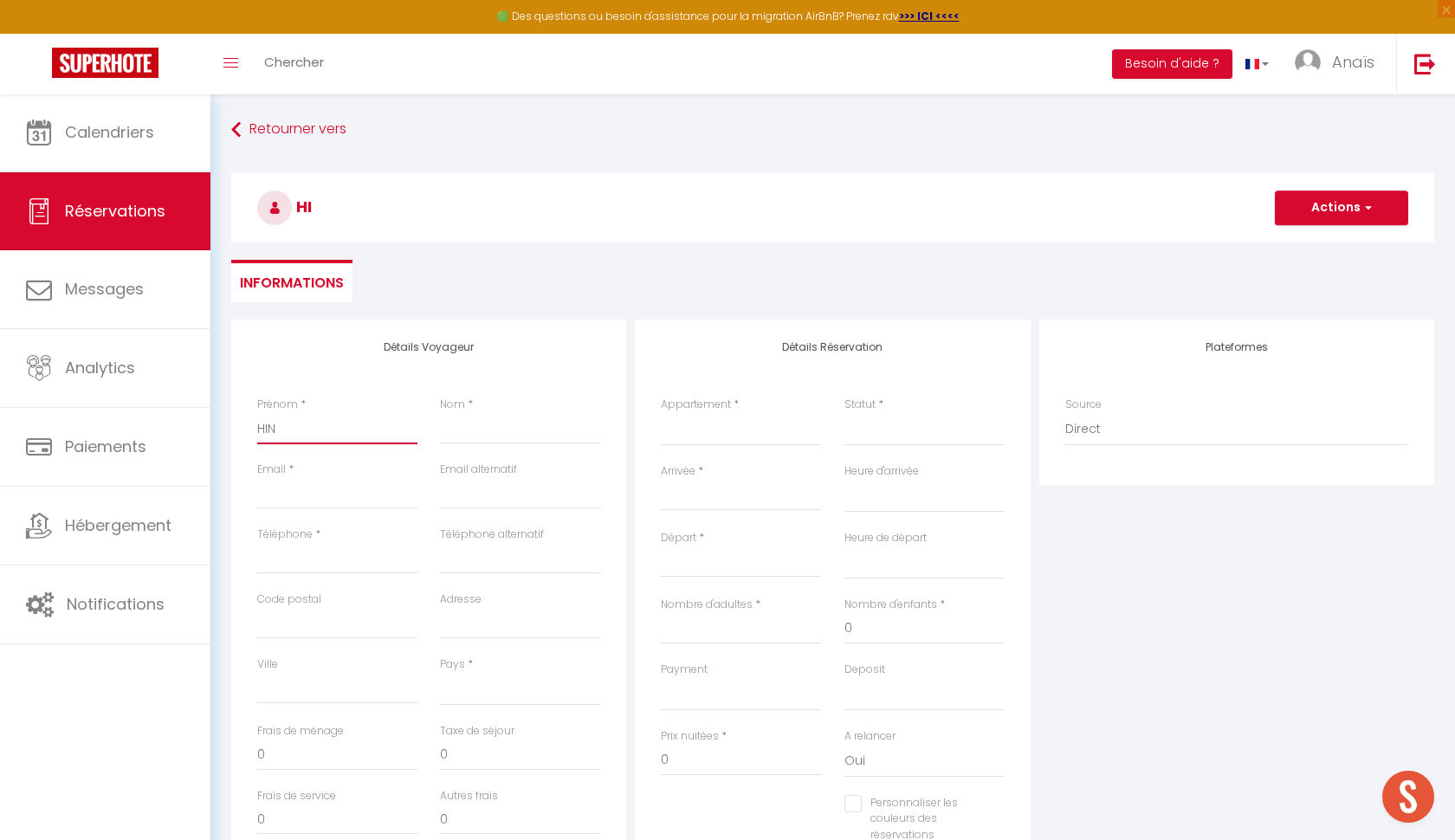
select select
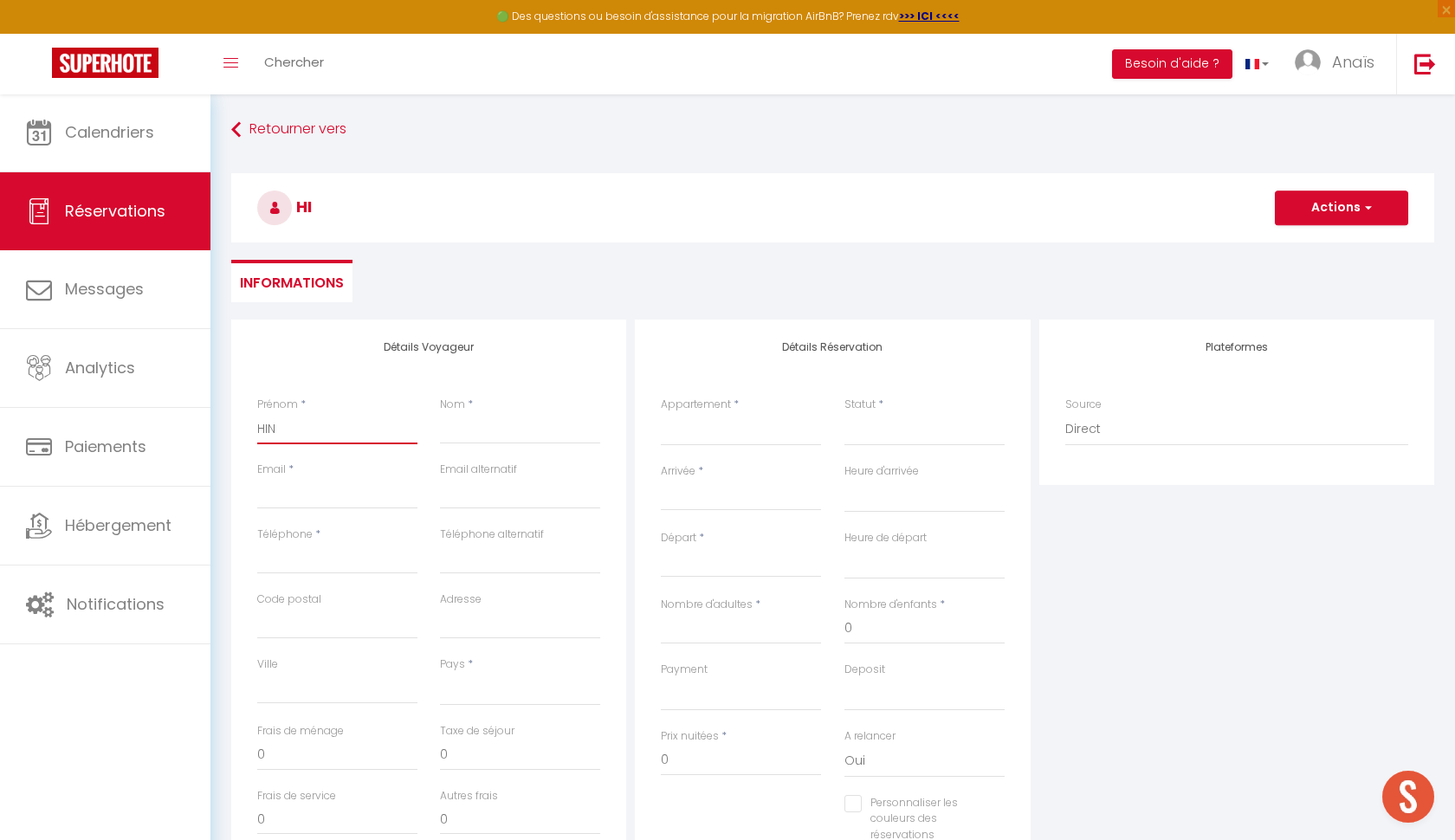
select select
checkbox input "false"
type input "HIND"
select select
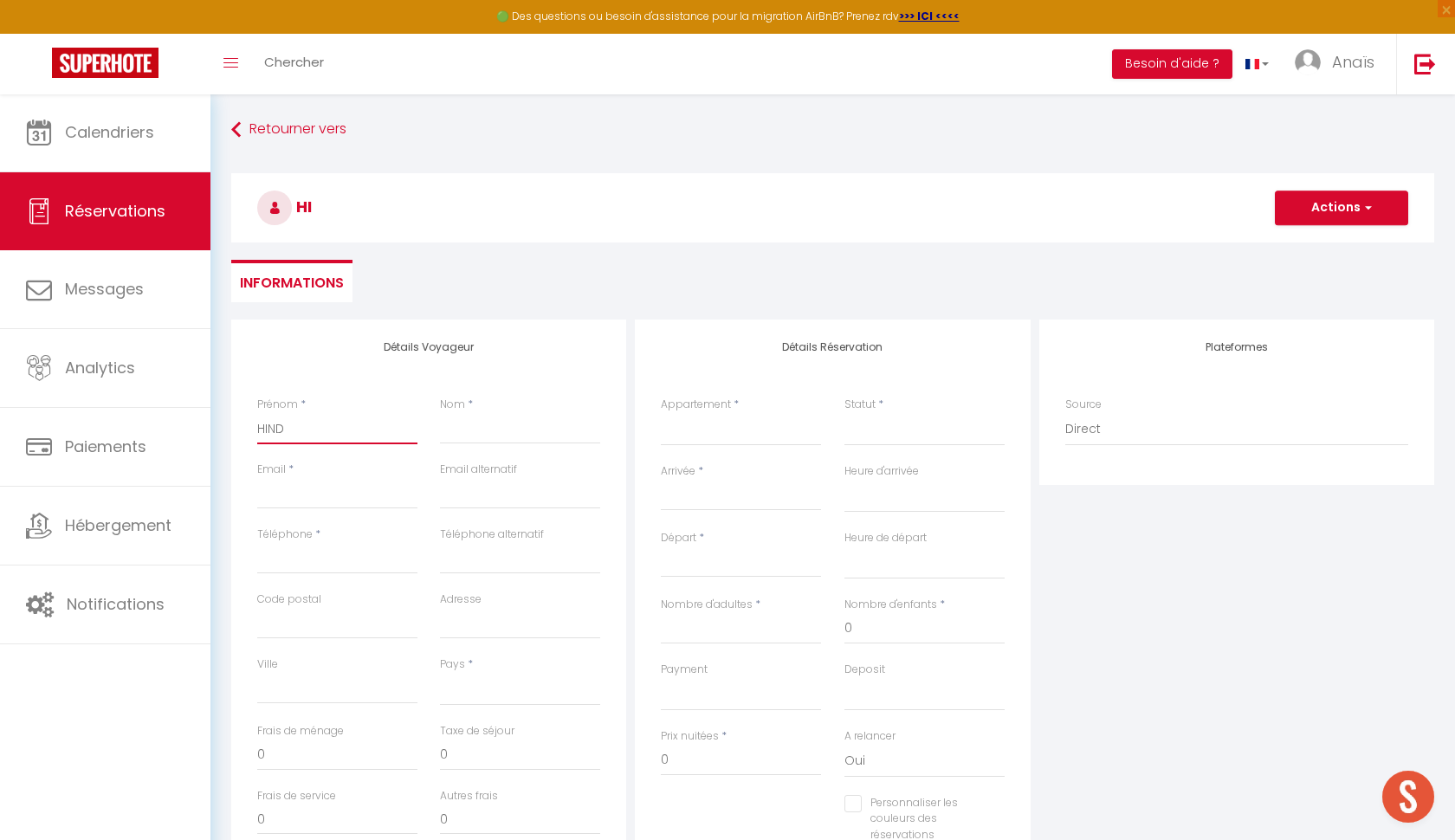
select select
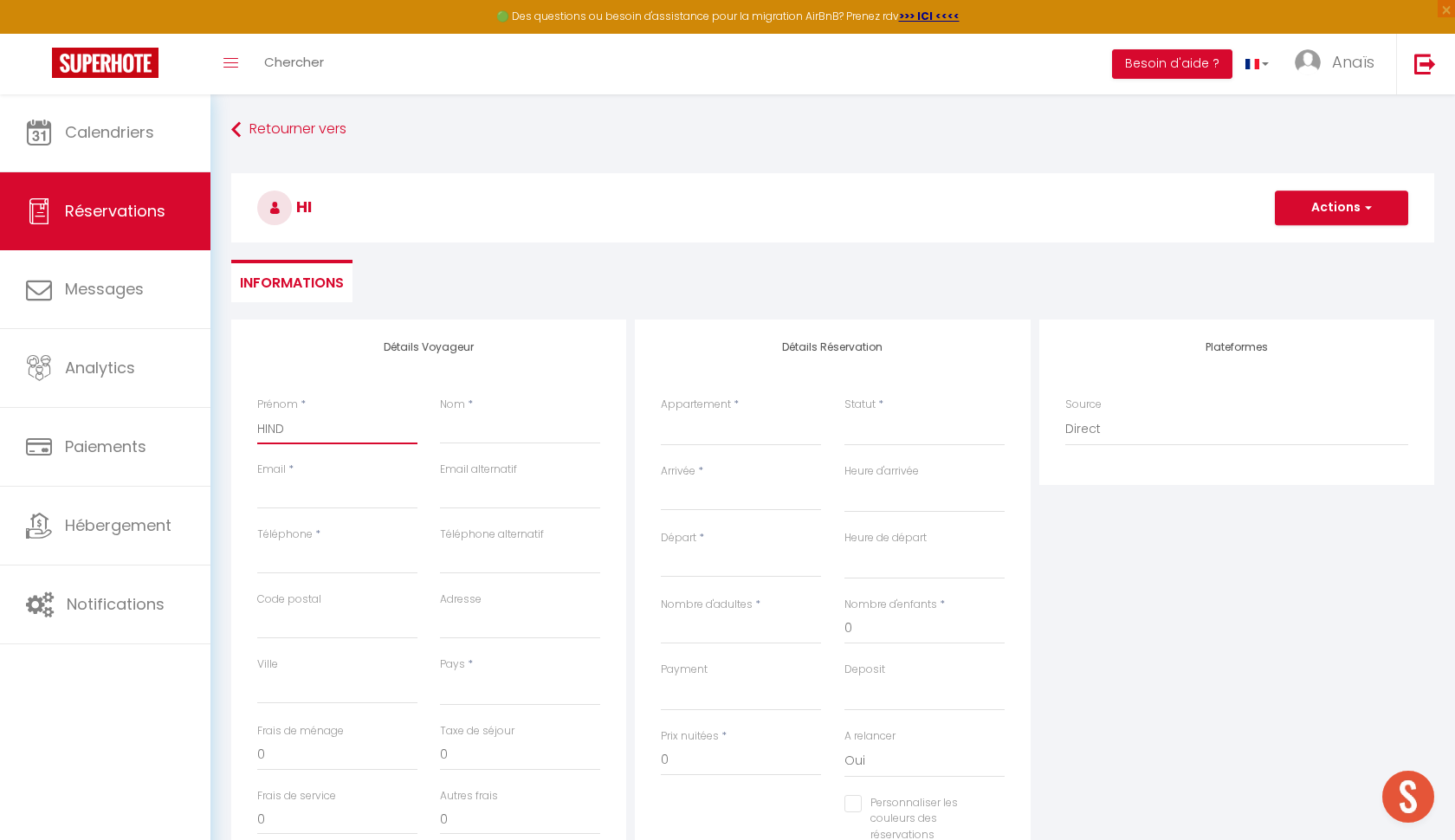
checkbox input "false"
type input "HIND"
type input "G"
select select
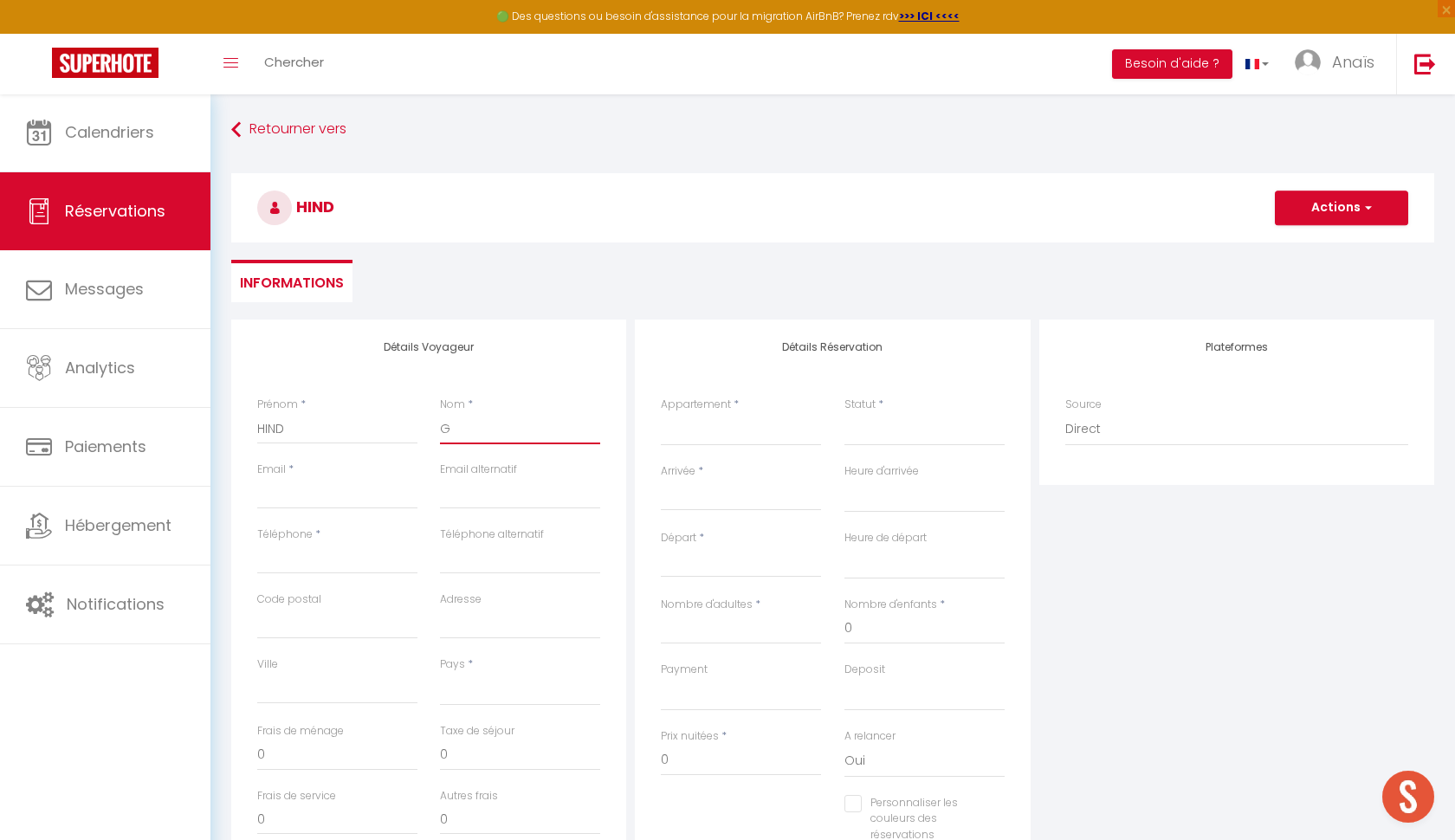
select select
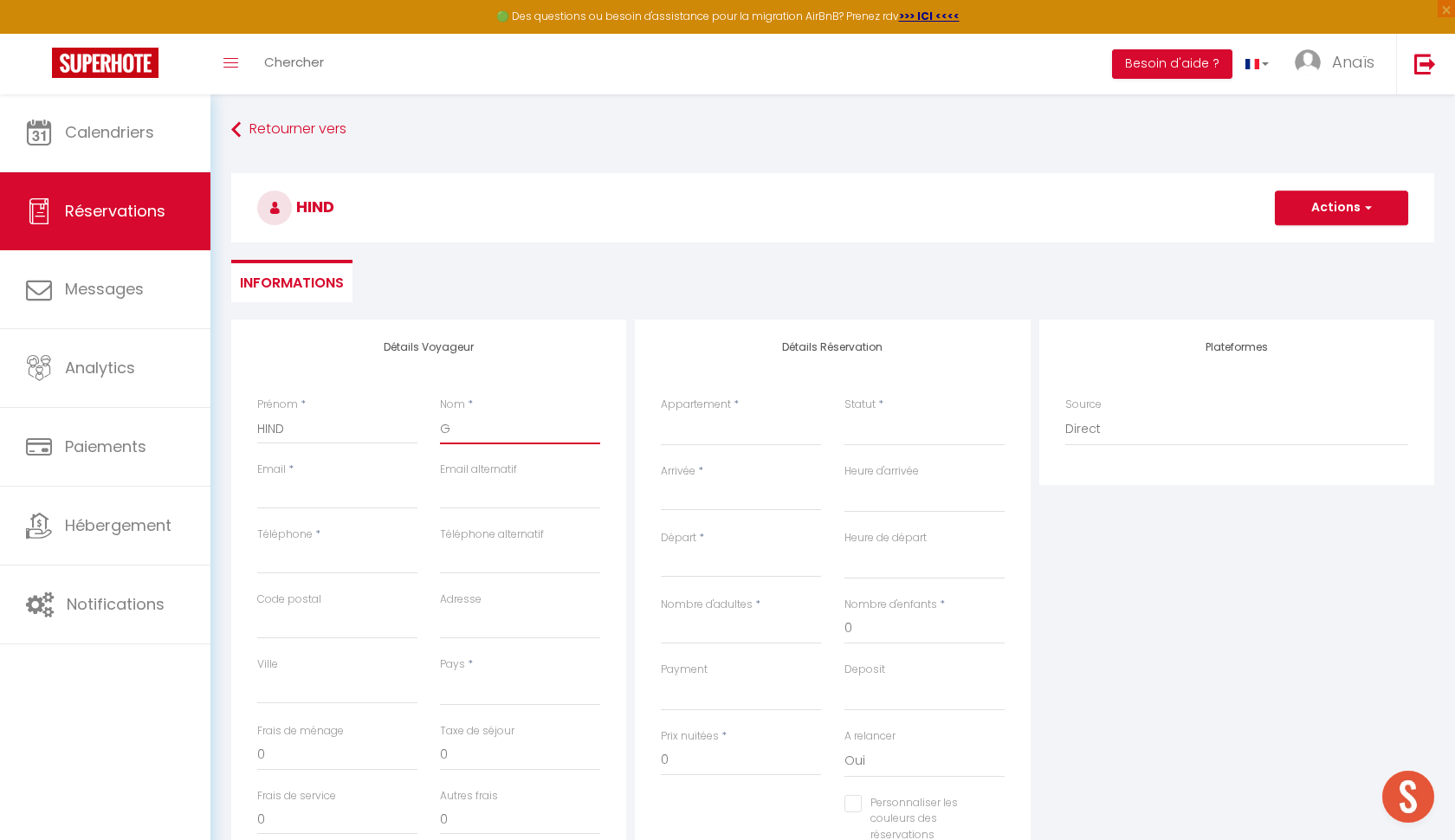
checkbox input "false"
type input "GA"
select select
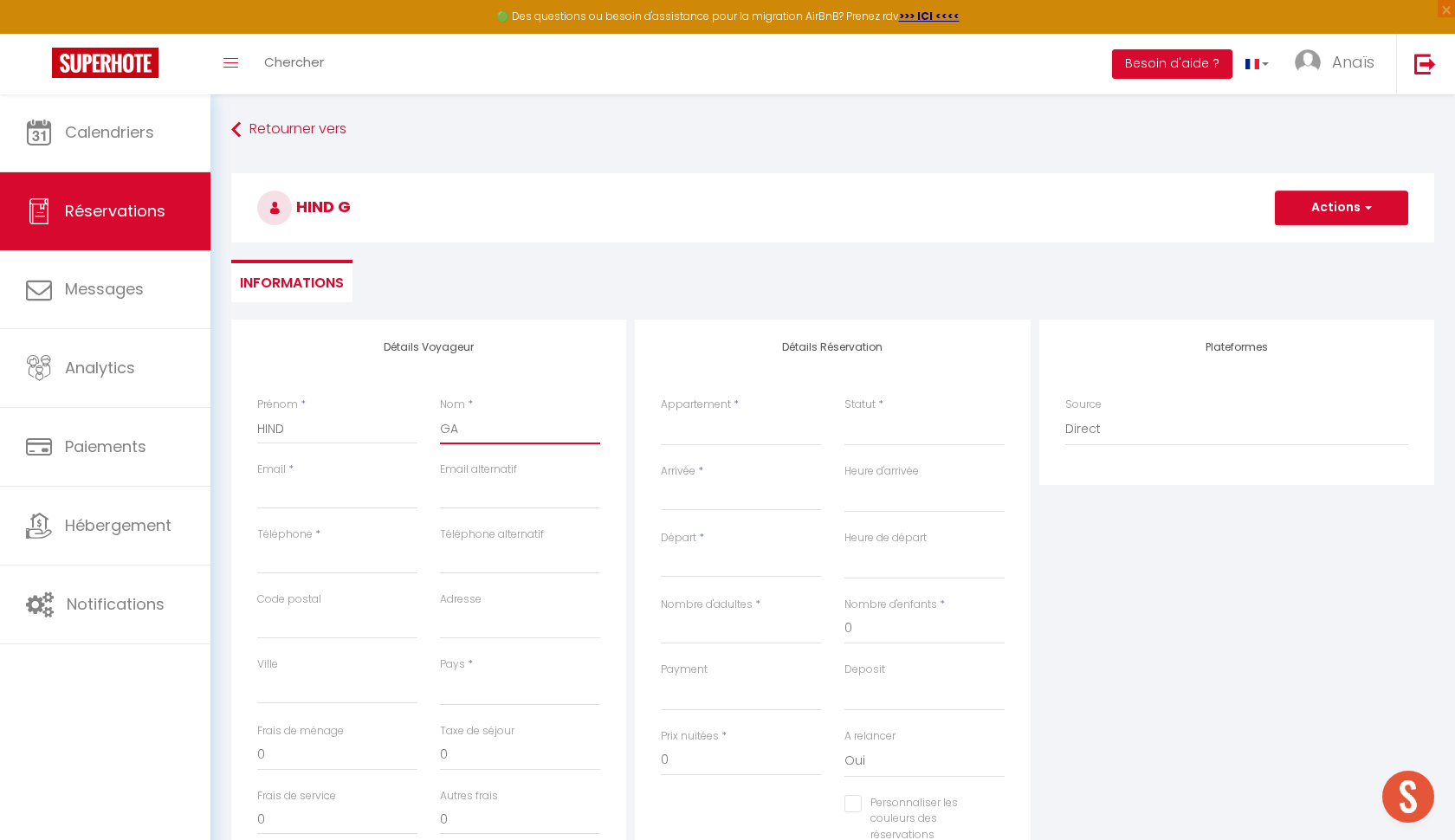
select select
checkbox input "false"
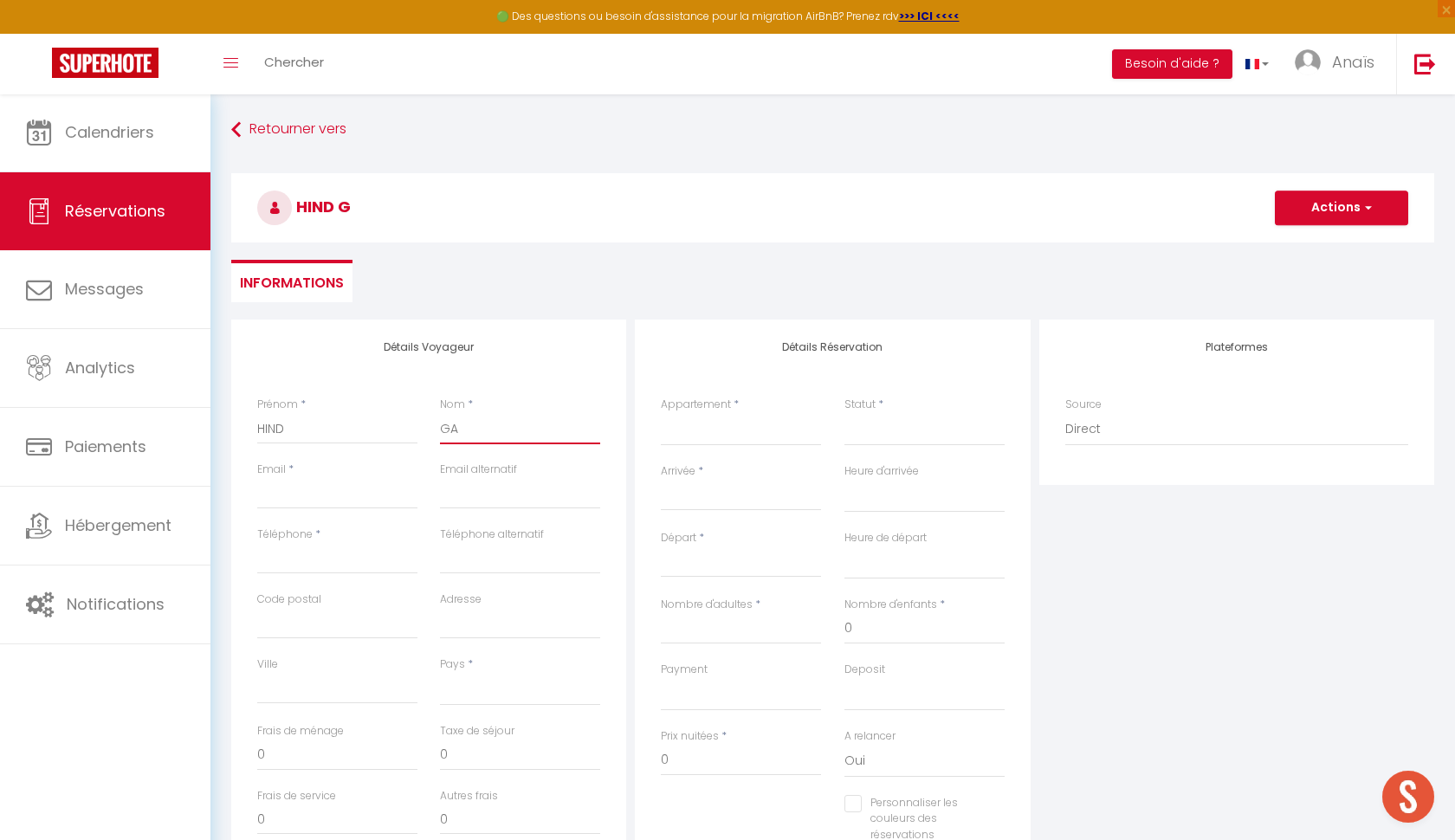
type input "GAI"
select select
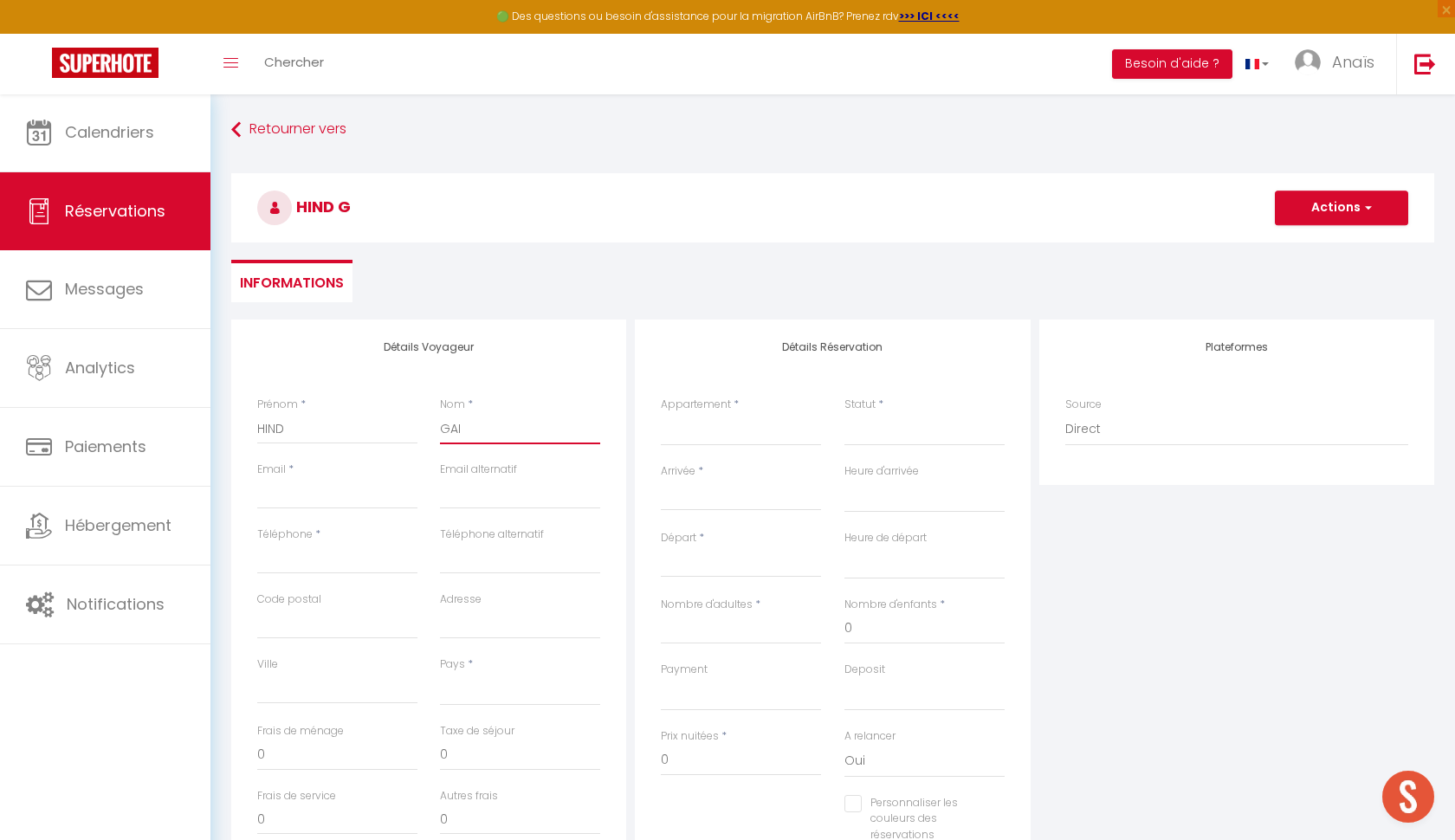
select select
checkbox input "false"
type input "GAID"
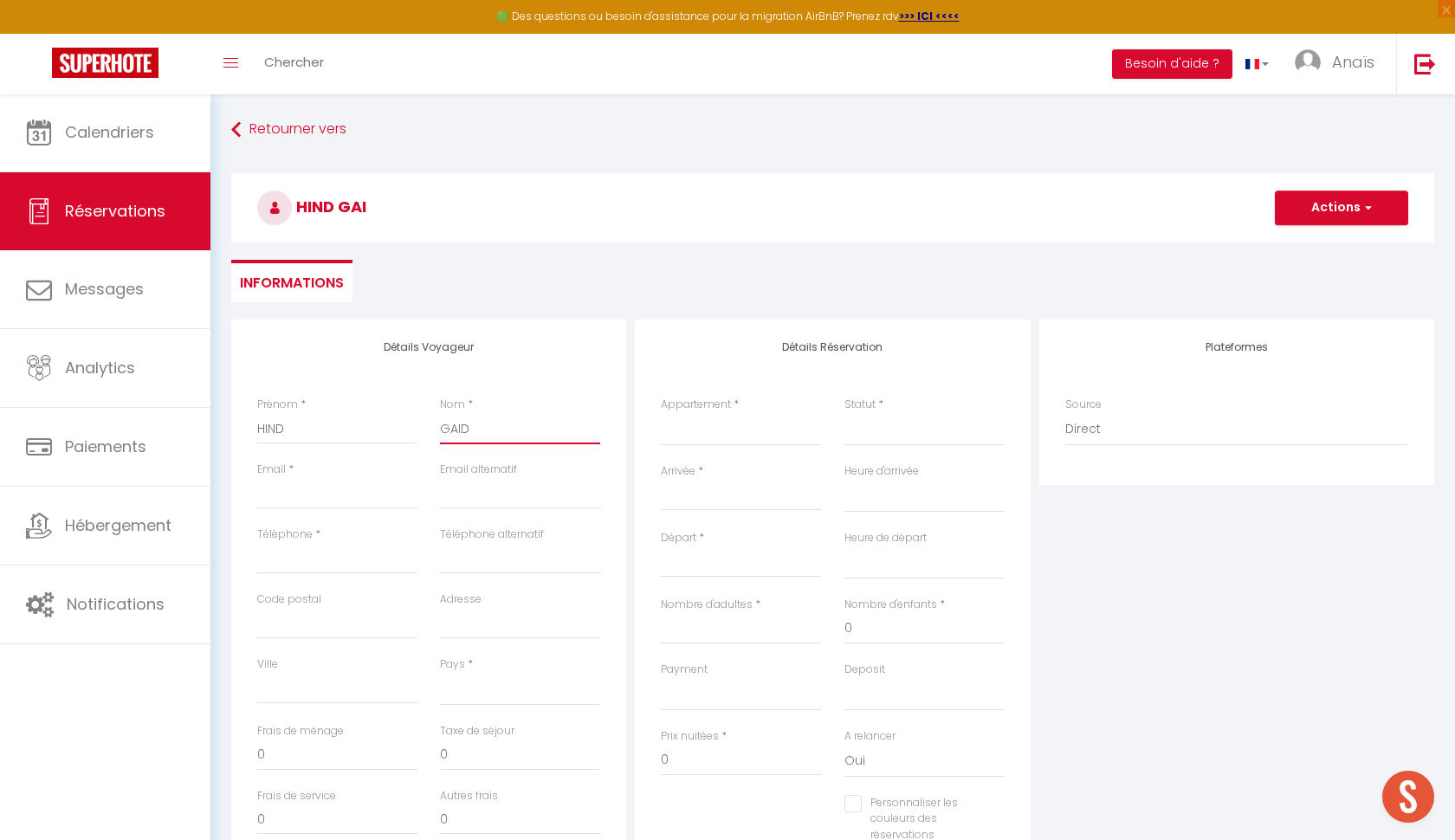
select select
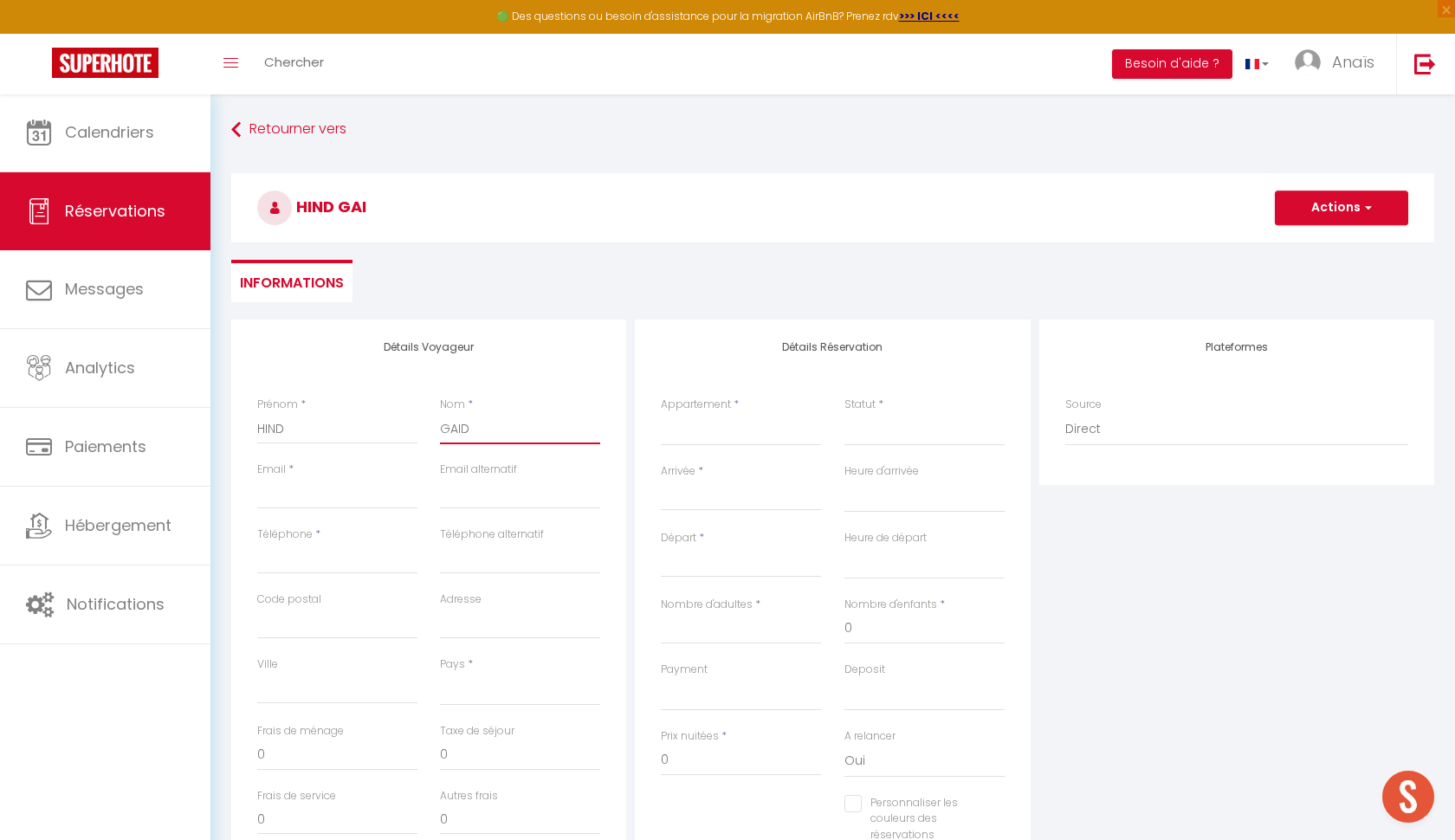
select select
checkbox input "false"
type input "GAIDE"
select select
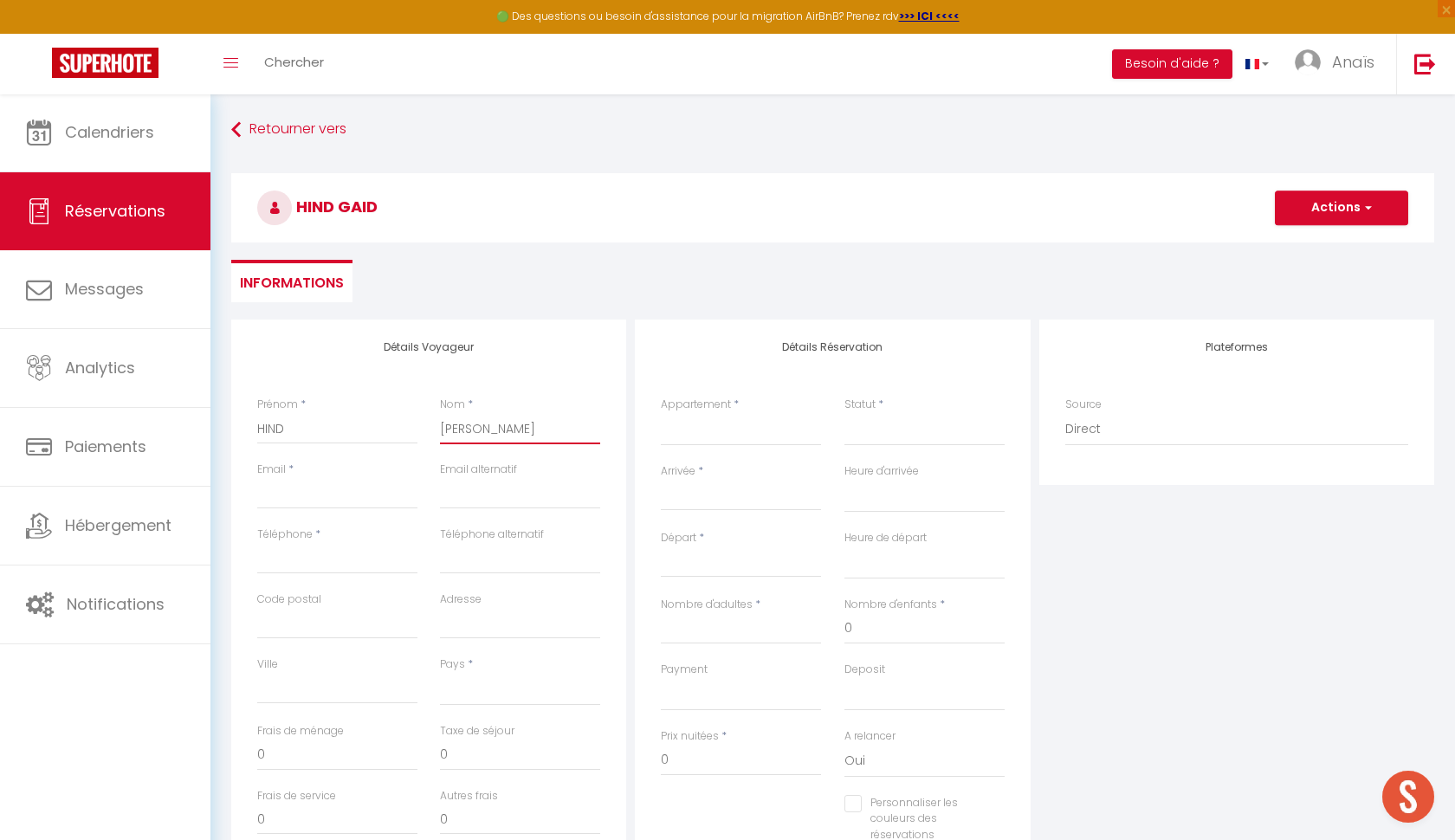
select select
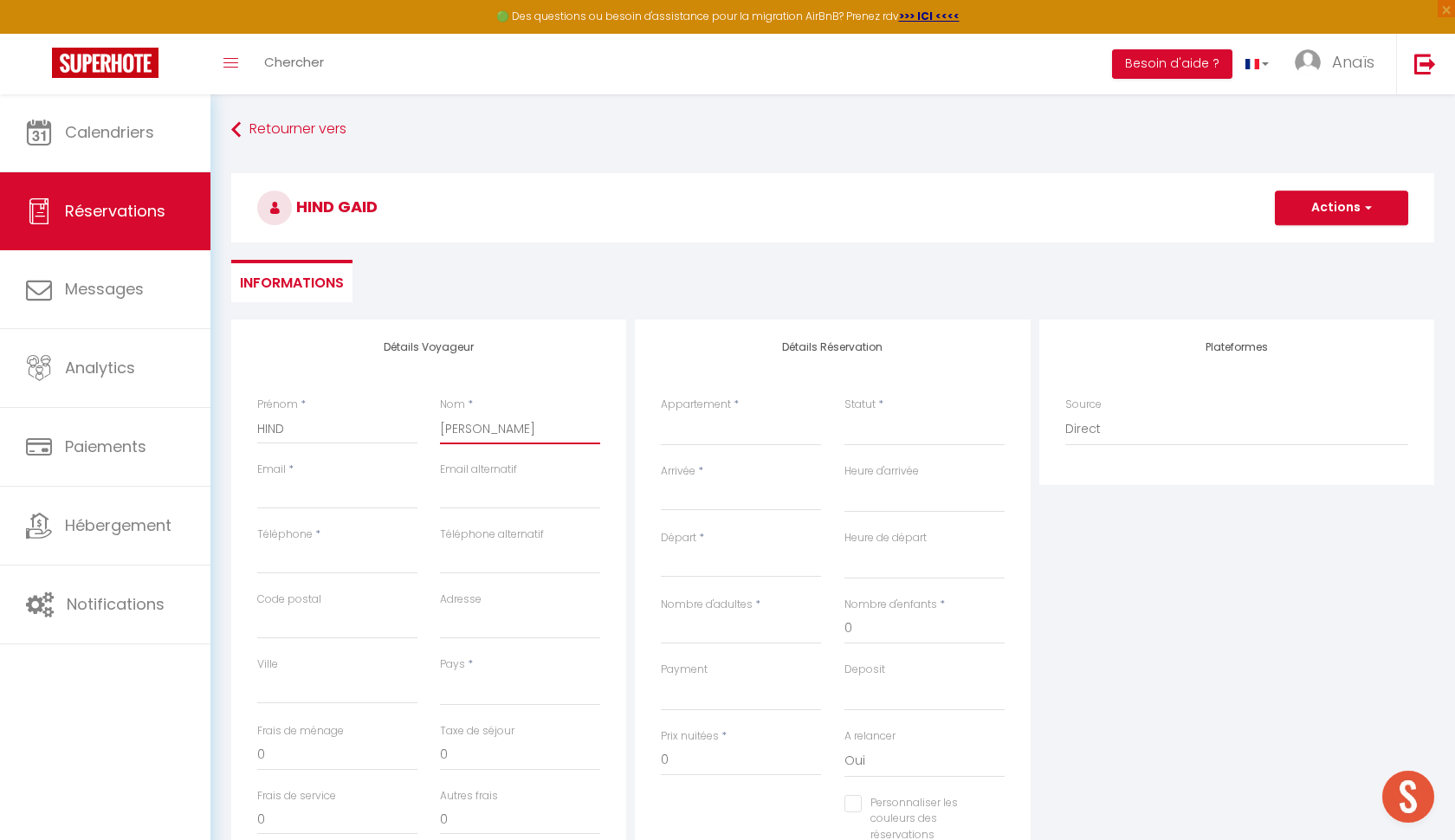
select select
checkbox input "false"
type input "GAIDET"
select select
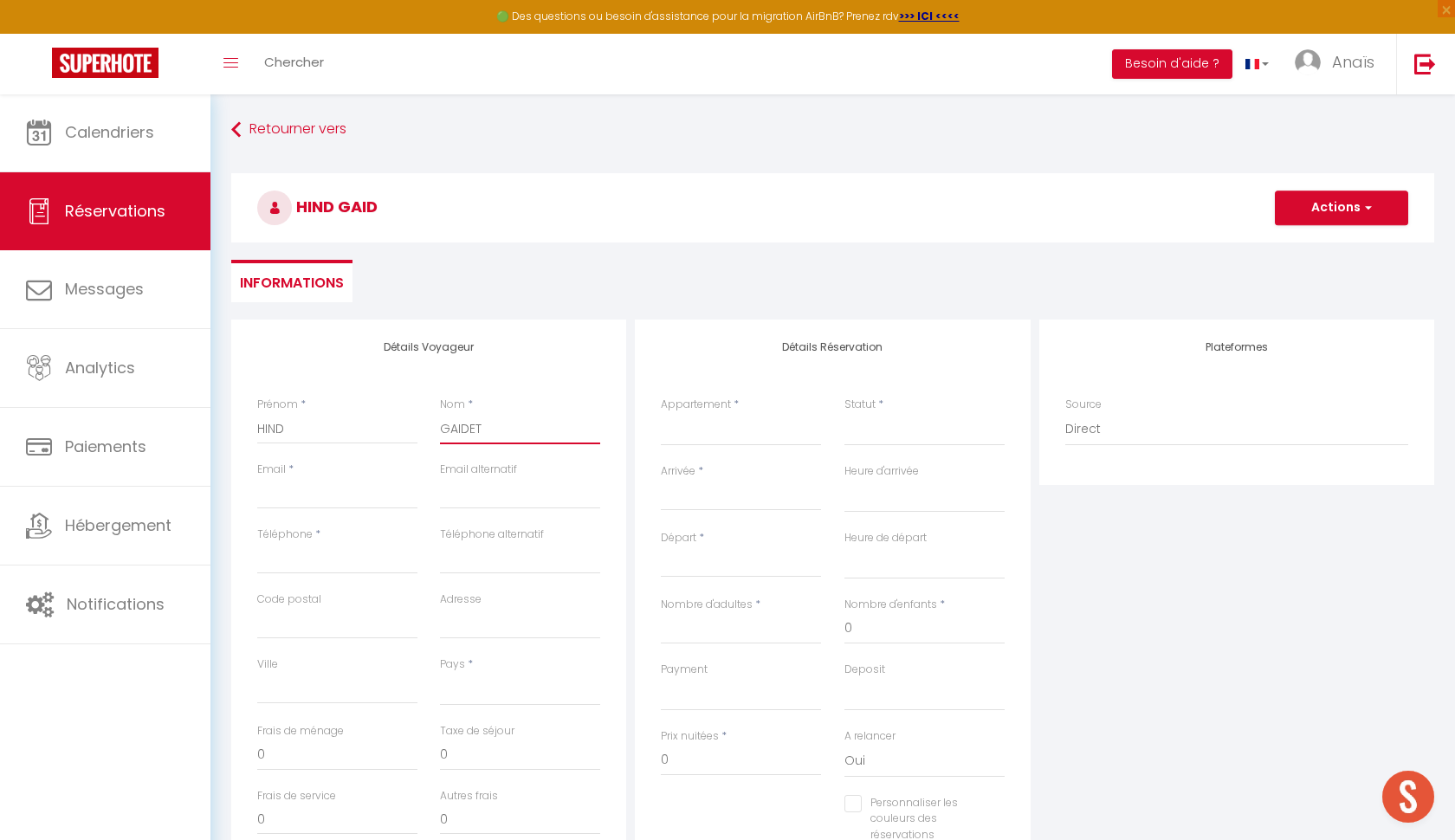
select select
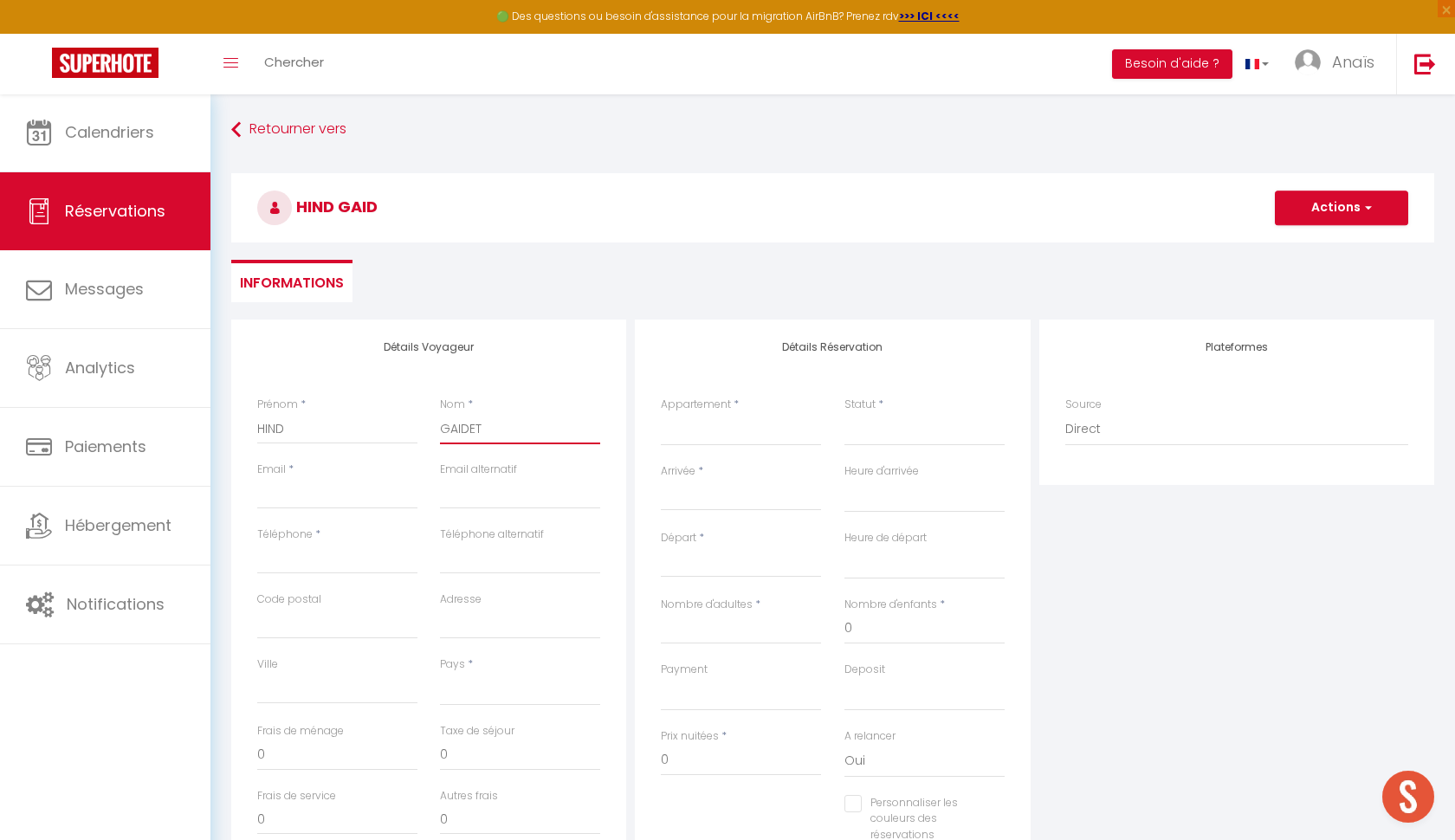
checkbox input "false"
type input "GAIDET"
paste input "0640833770"
type input "0640833770"
select select
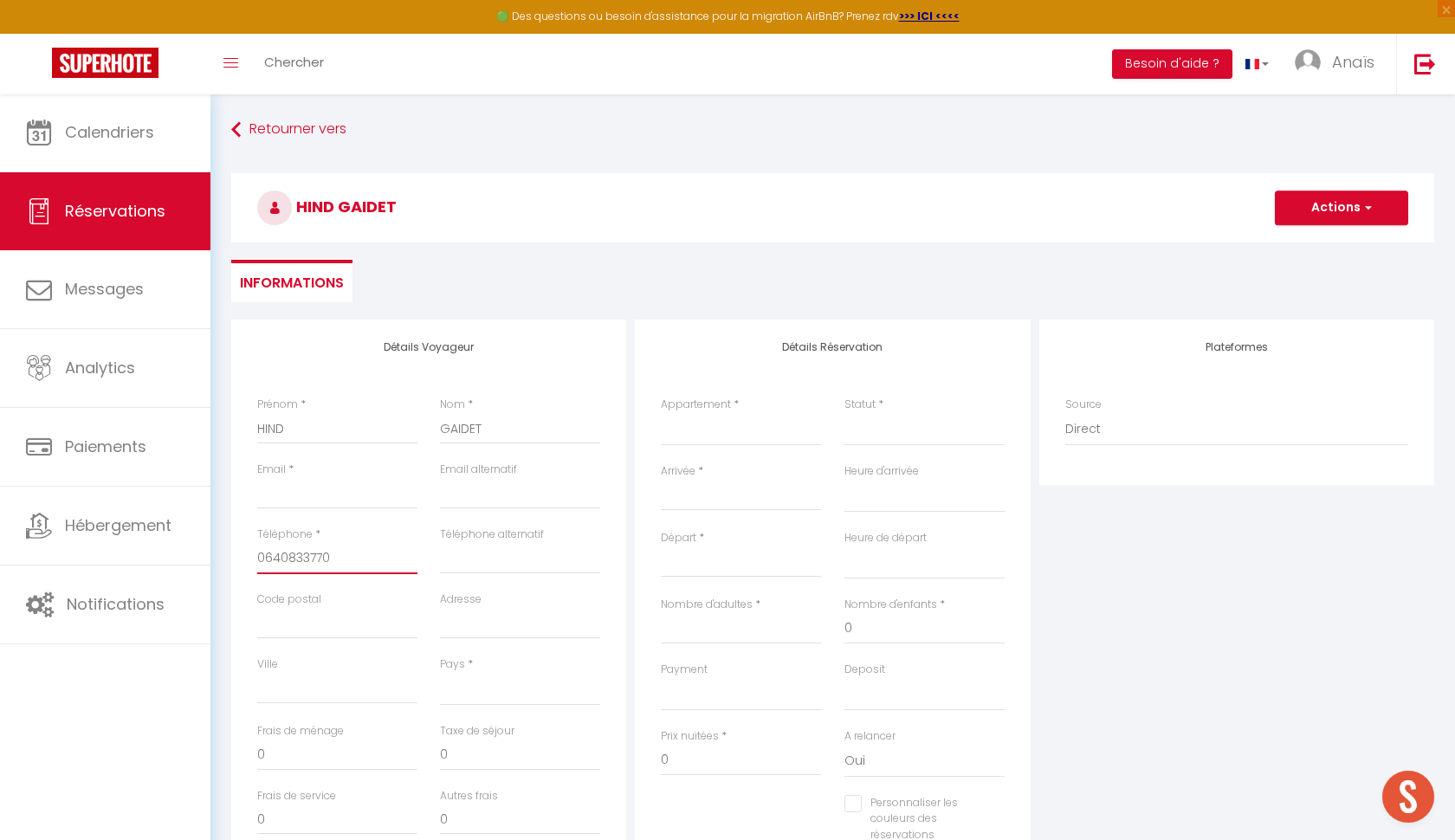
select select
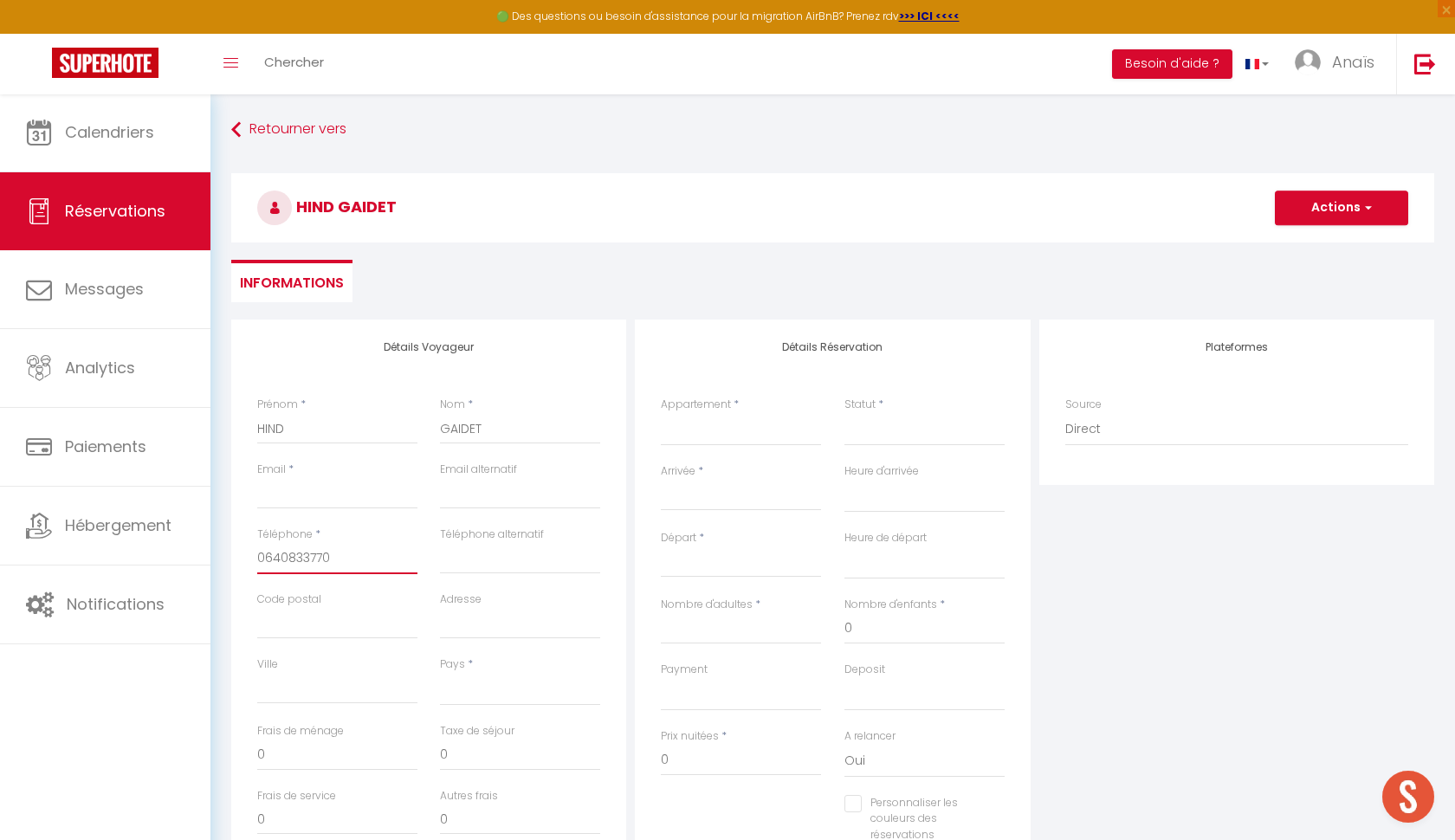
select select
checkbox input "false"
type input "0640833770"
paste input "hind.gaidet04@gmail.com"
type input "hind.gaidet04@gmail.com"
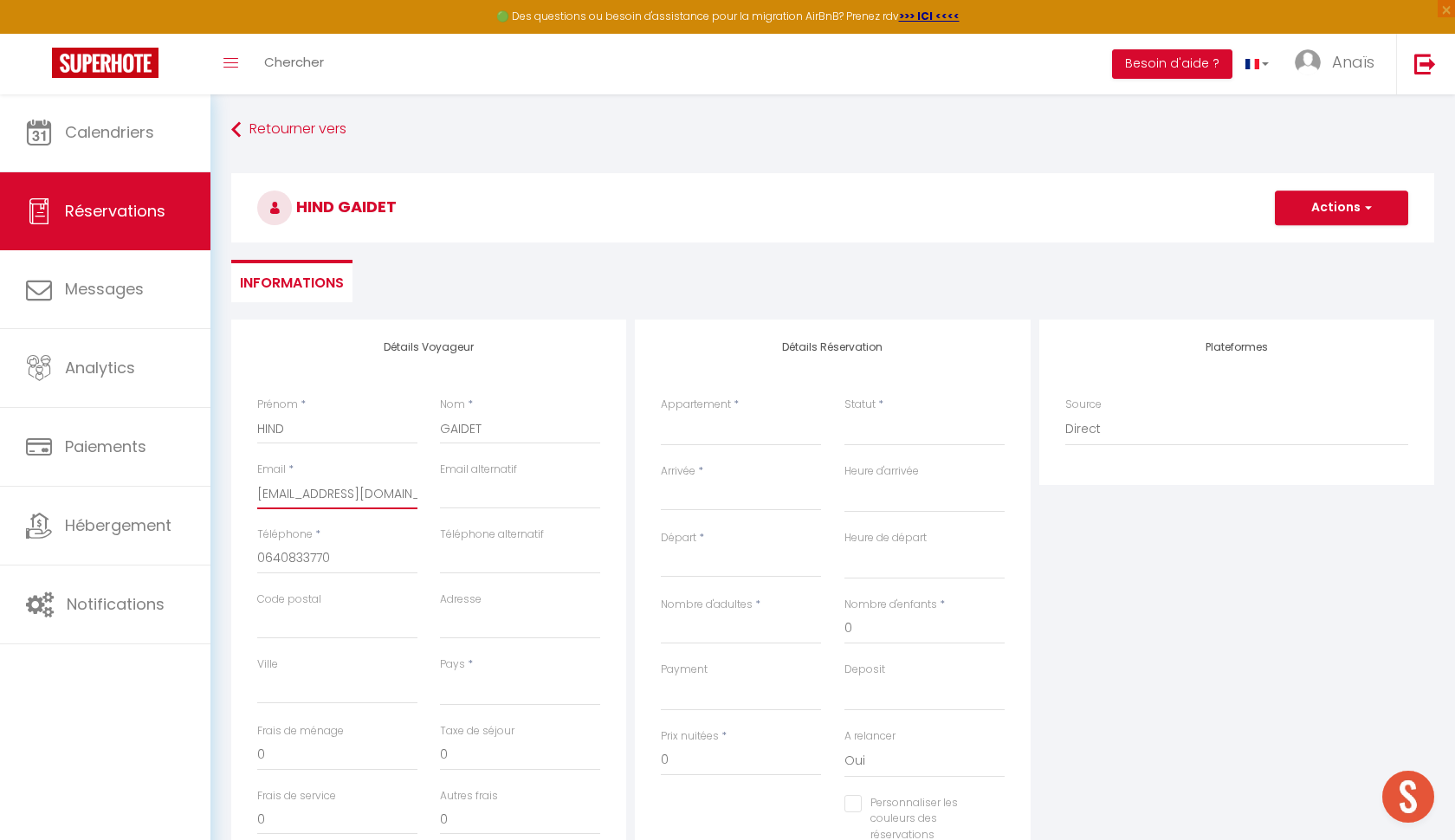
select select
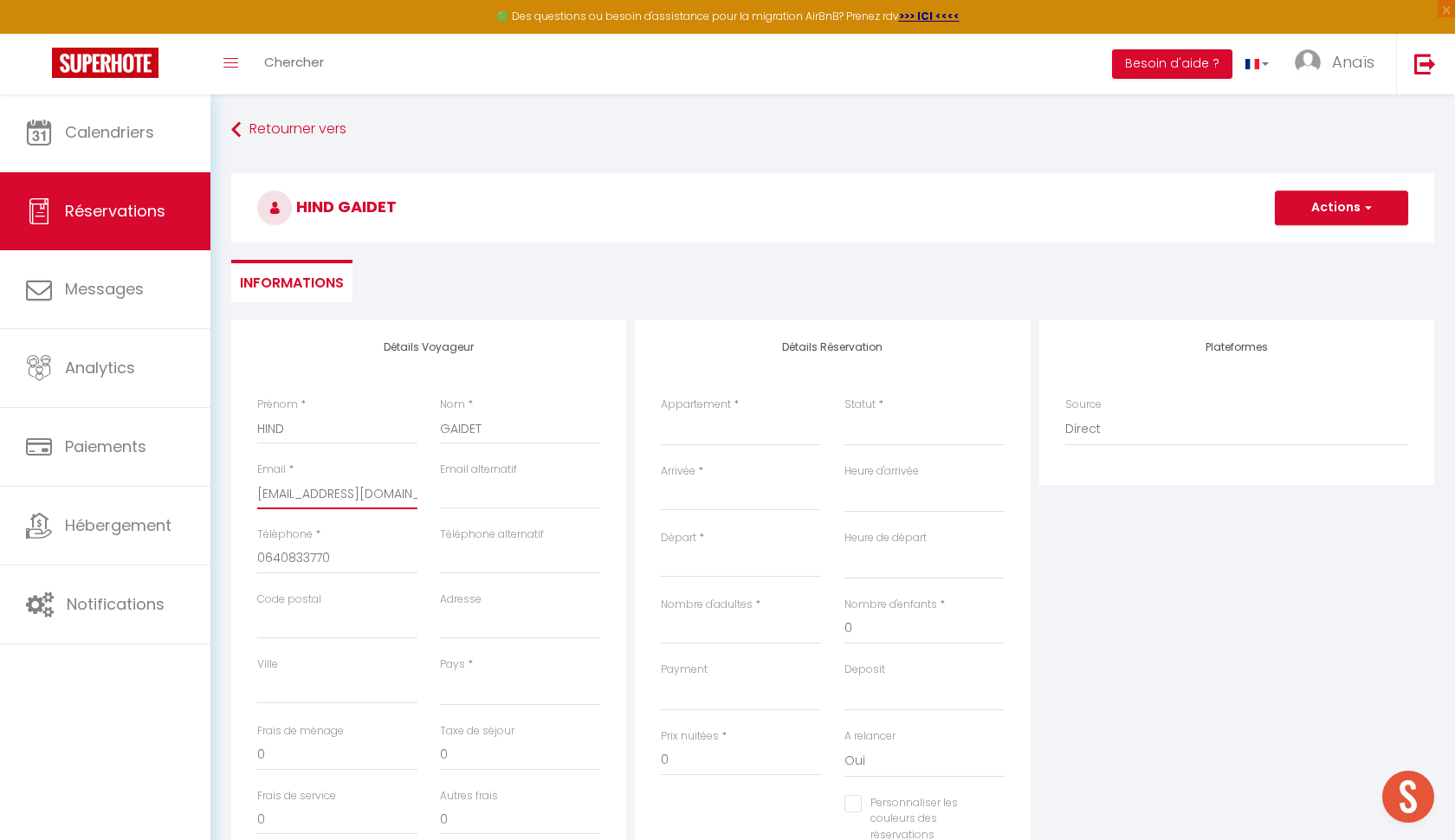
select select
checkbox input "false"
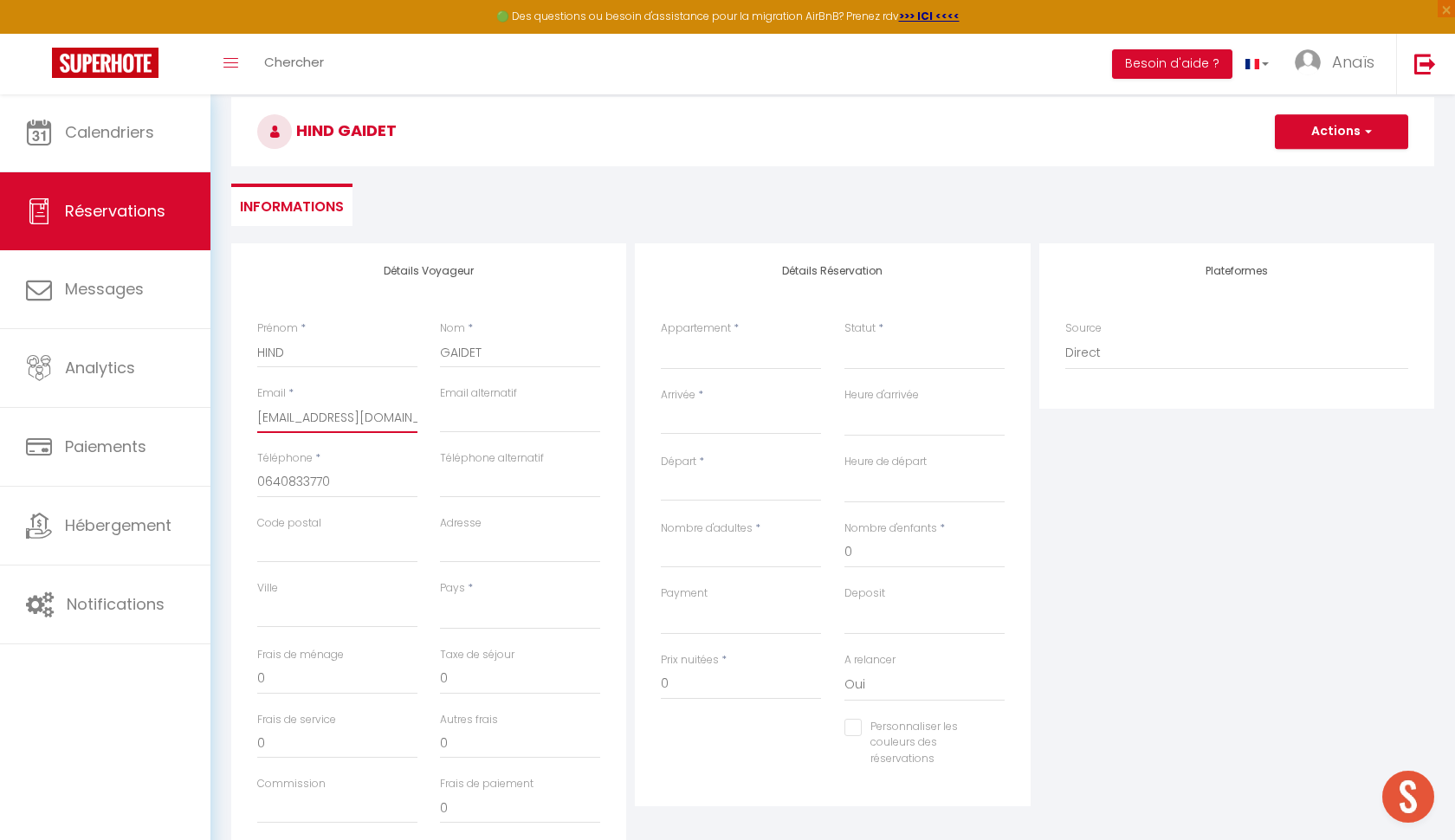
scroll to position [95, 0]
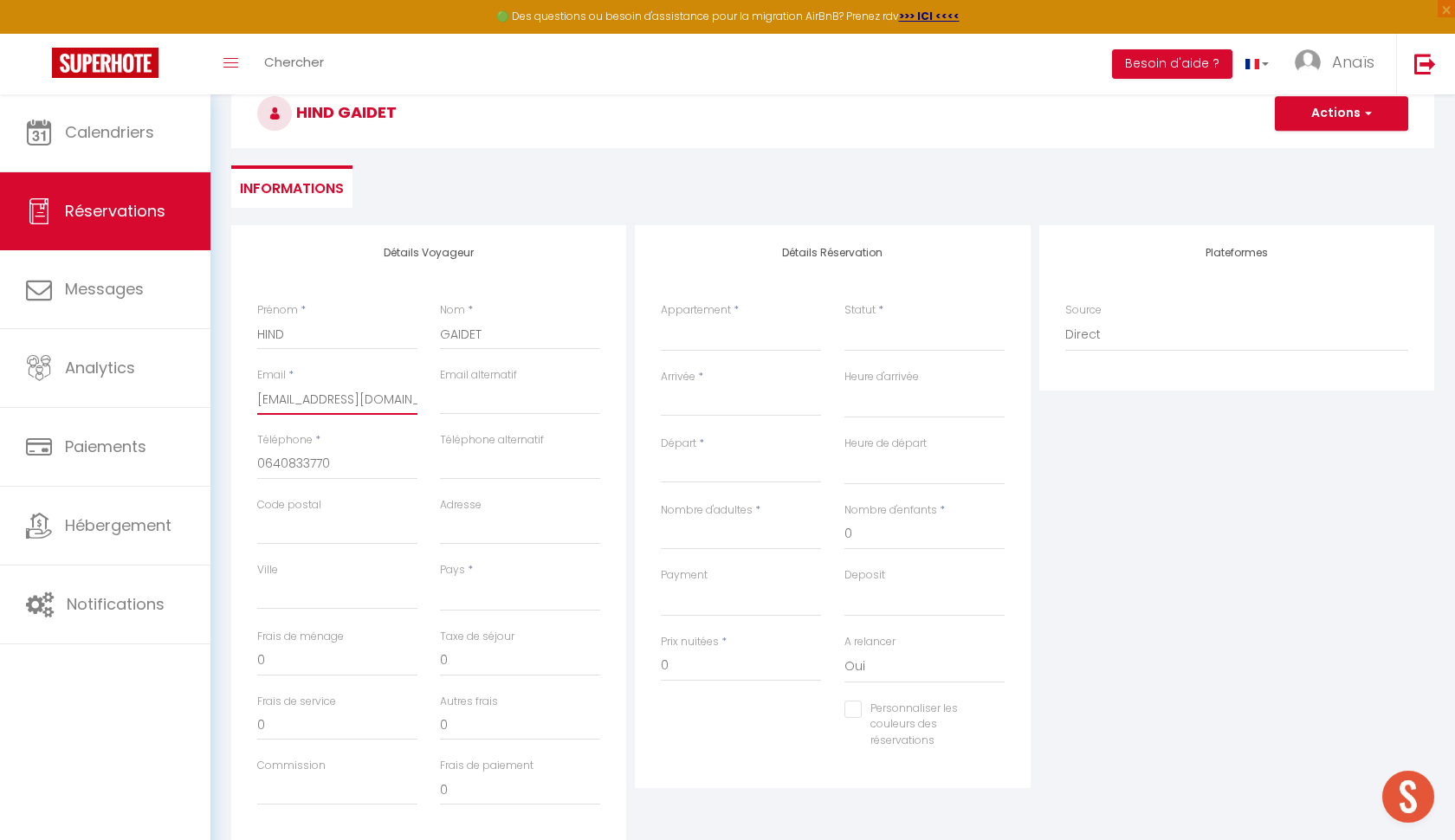
type input "hind.gaidet04@gmail.com"
select select "FR"
select select
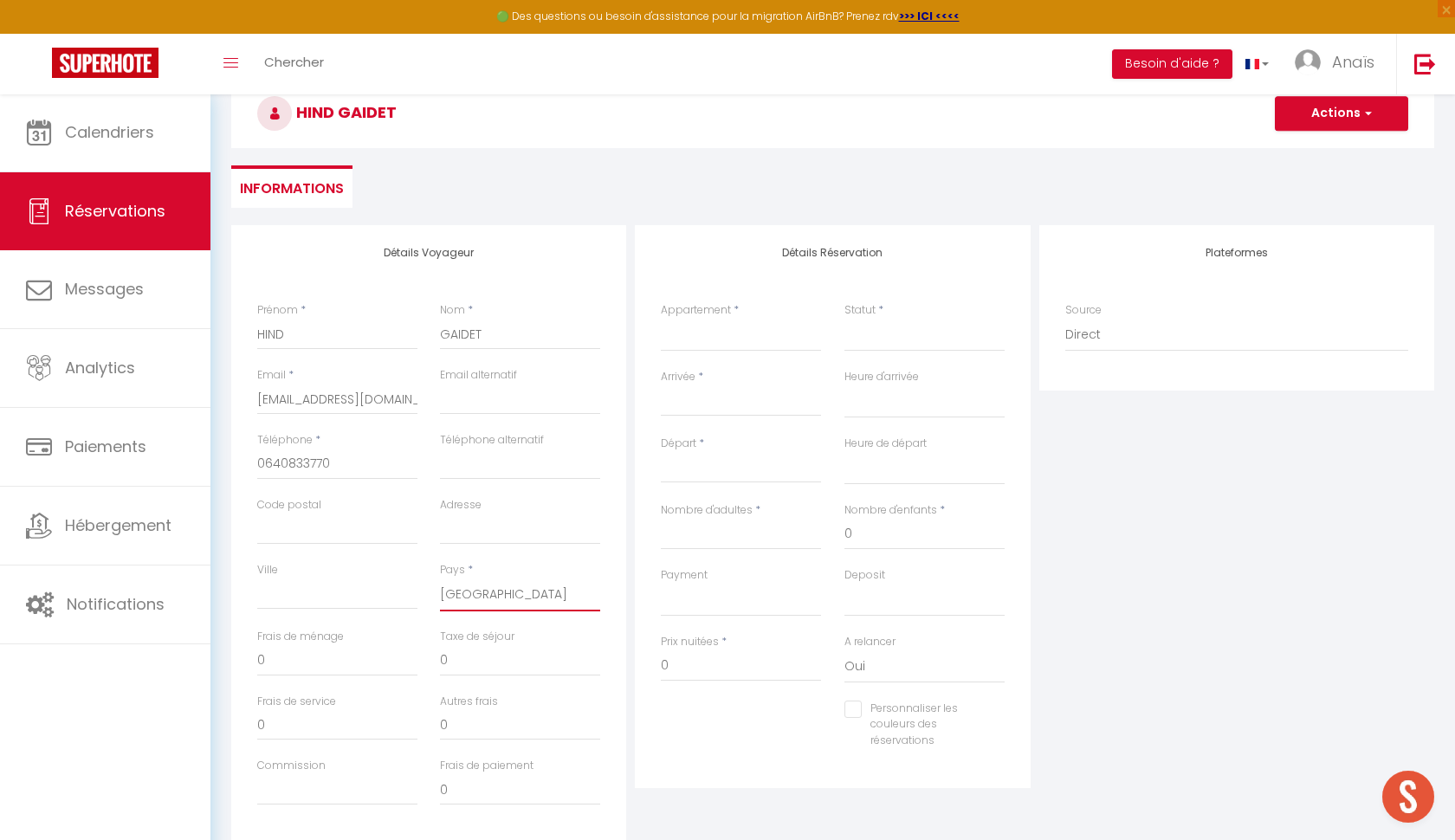
select select
checkbox input "false"
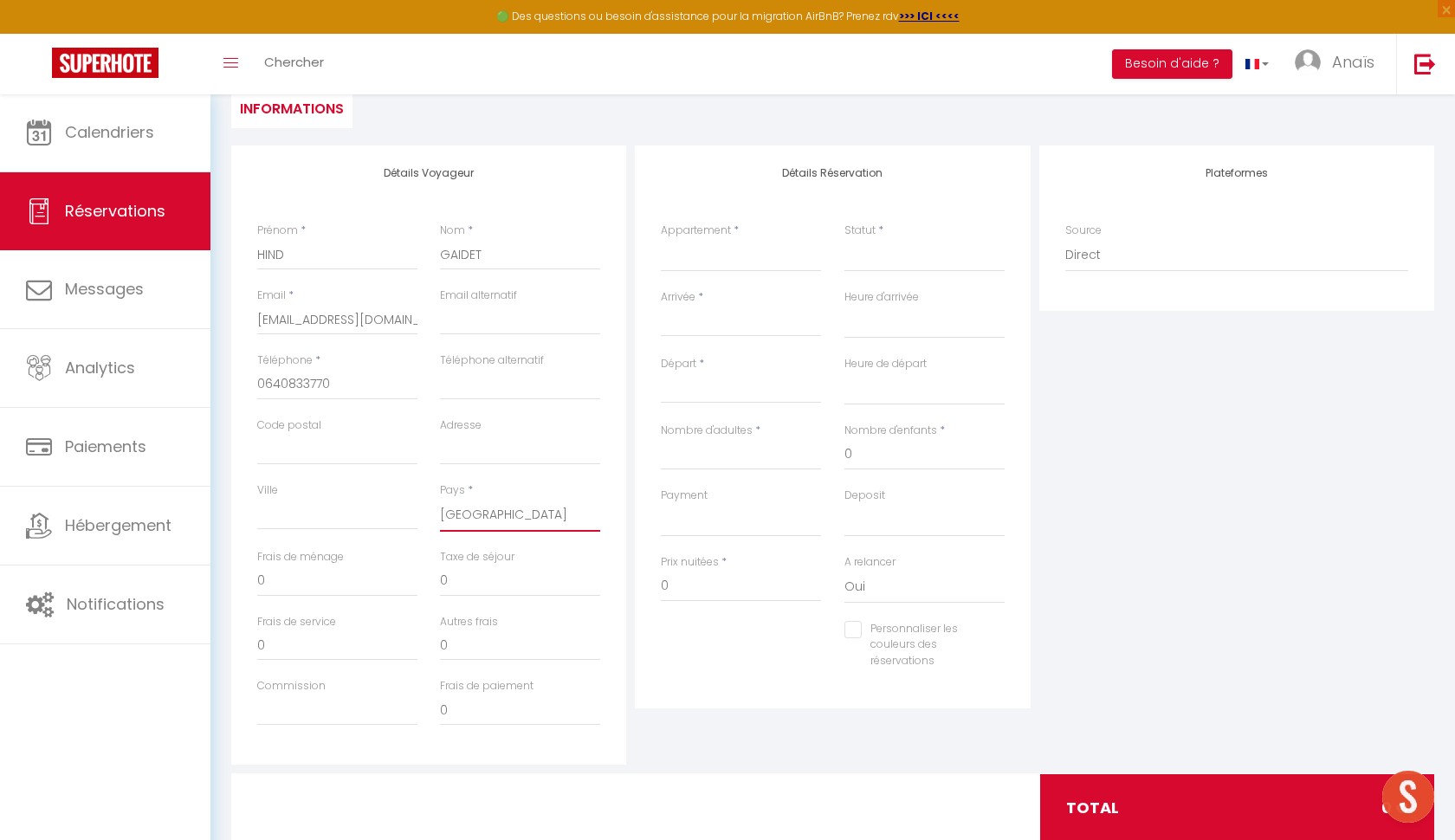
scroll to position [177, 0]
click at [689, 587] on input "0" at bounding box center [741, 583] width 160 height 31
type input "É"
select select
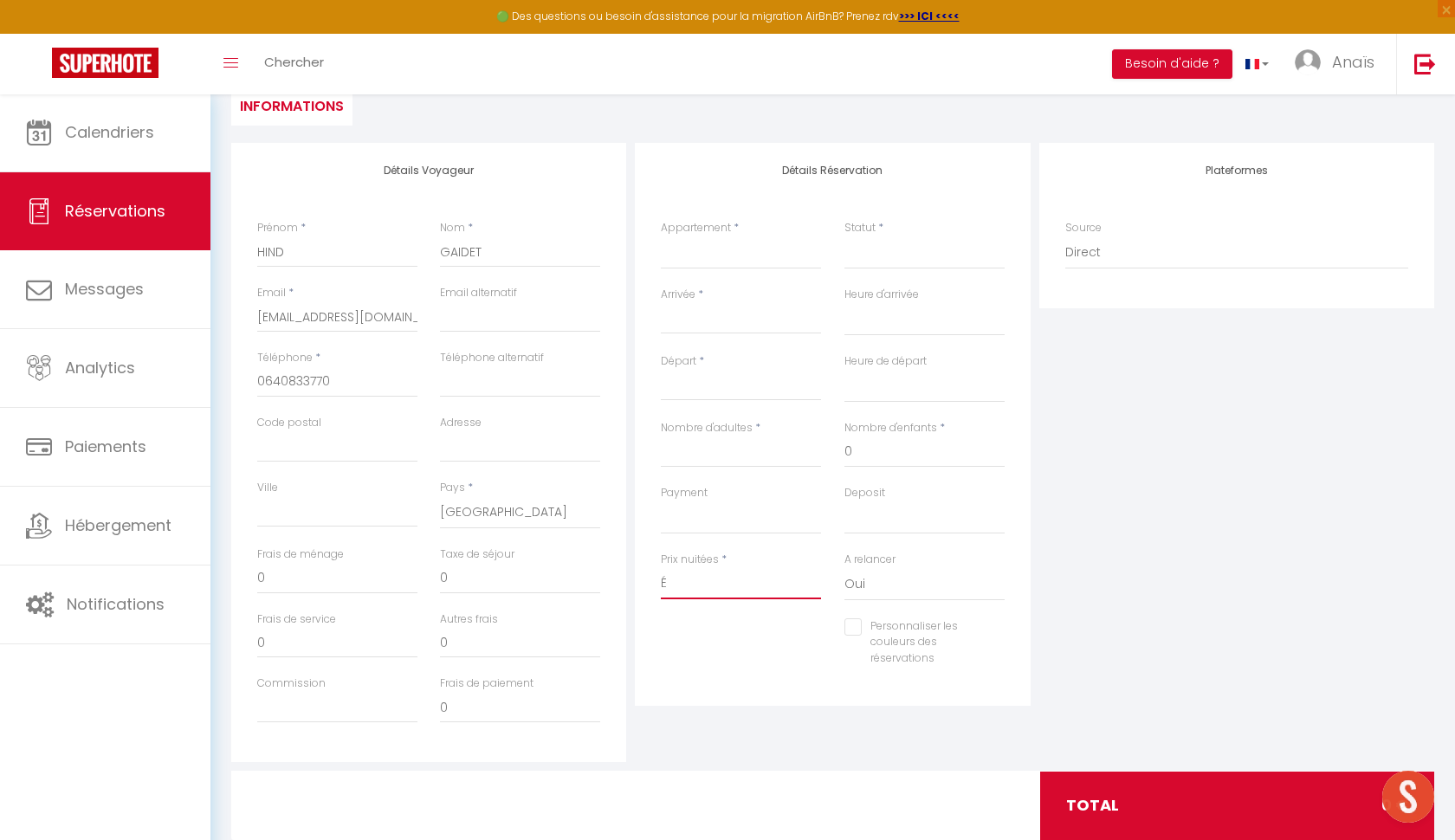
select select
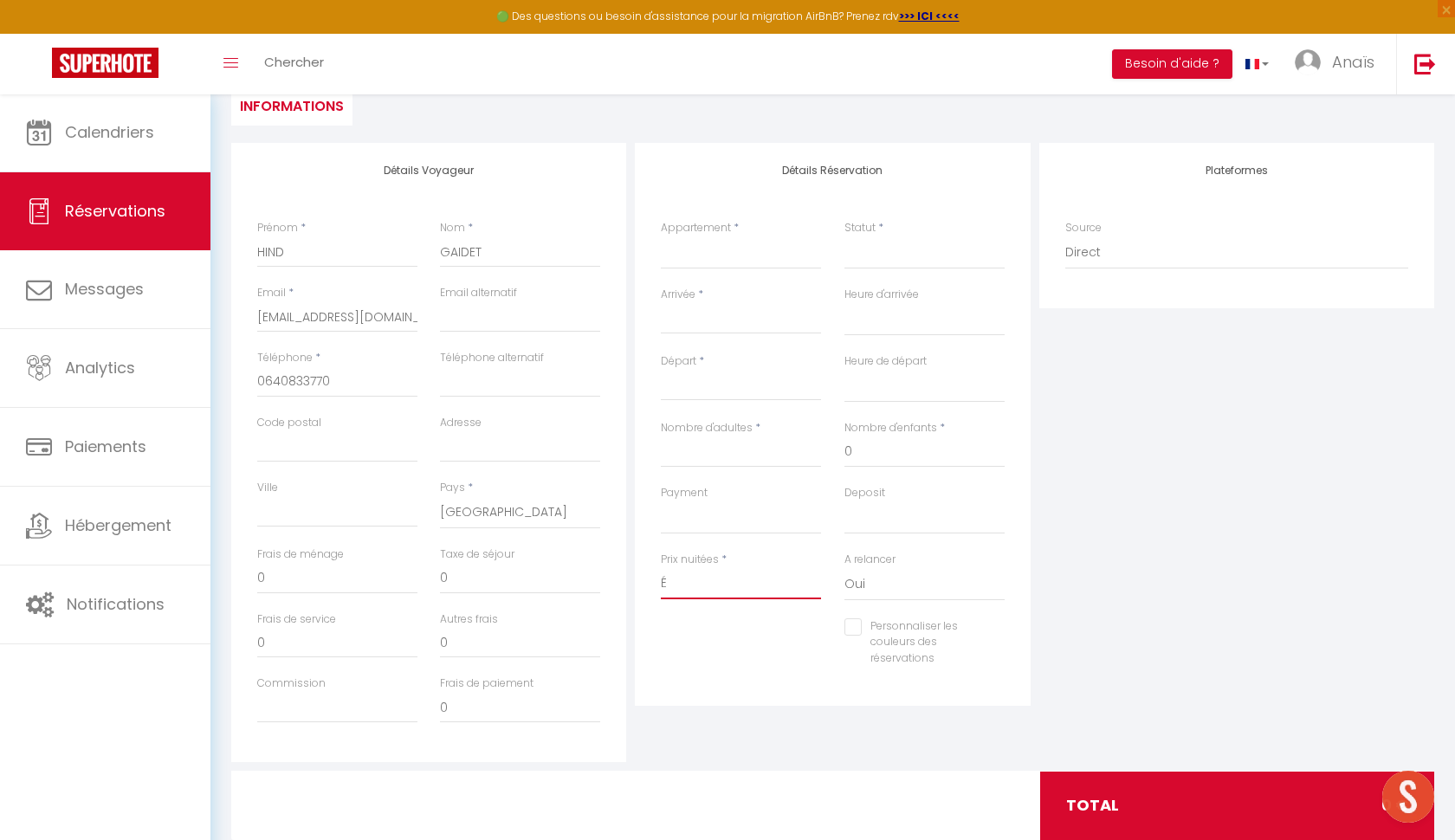
checkbox input "false"
type input "ÉÇ"
select select
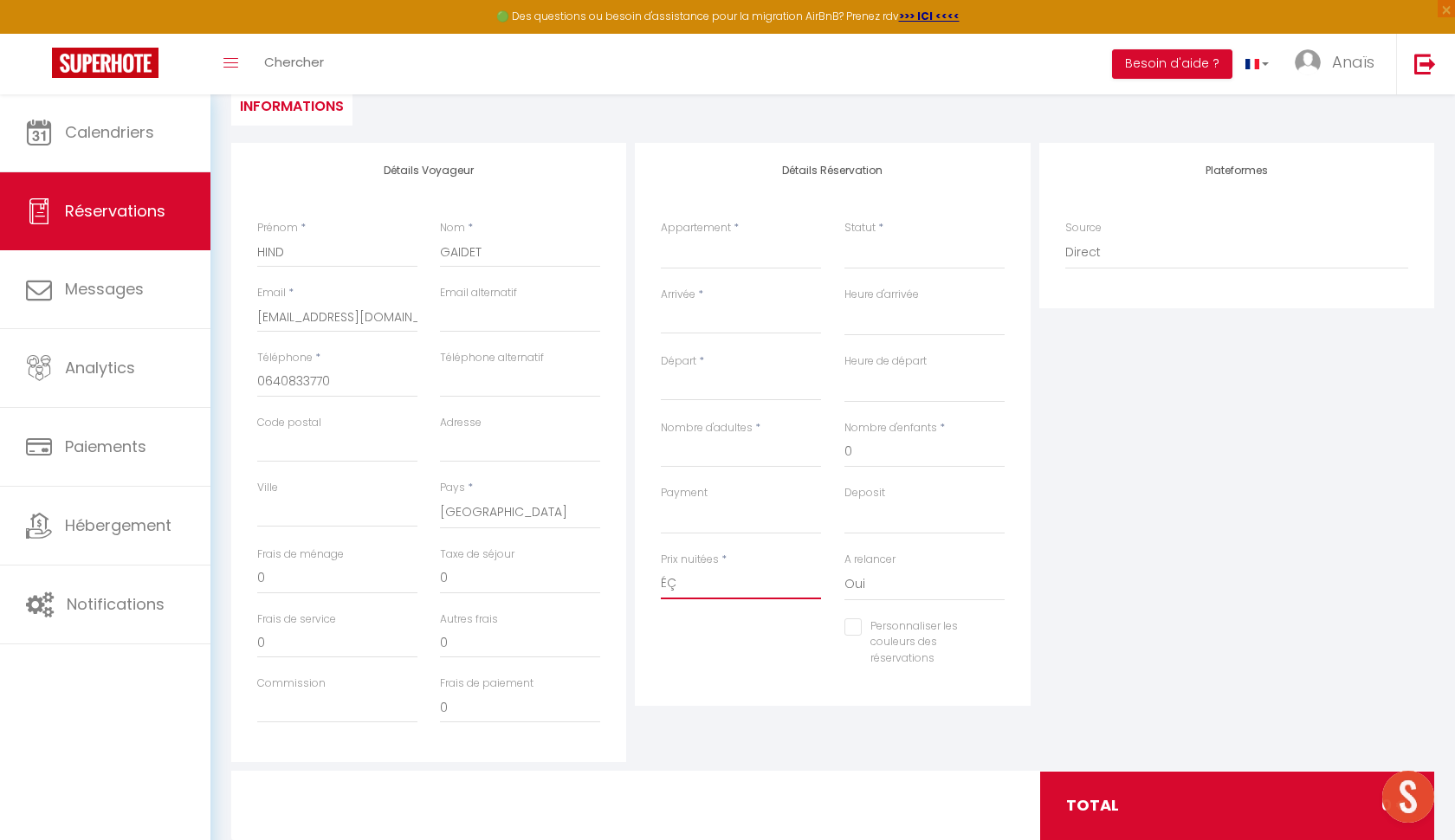
select select
checkbox input "false"
type input "ÉÇÀ"
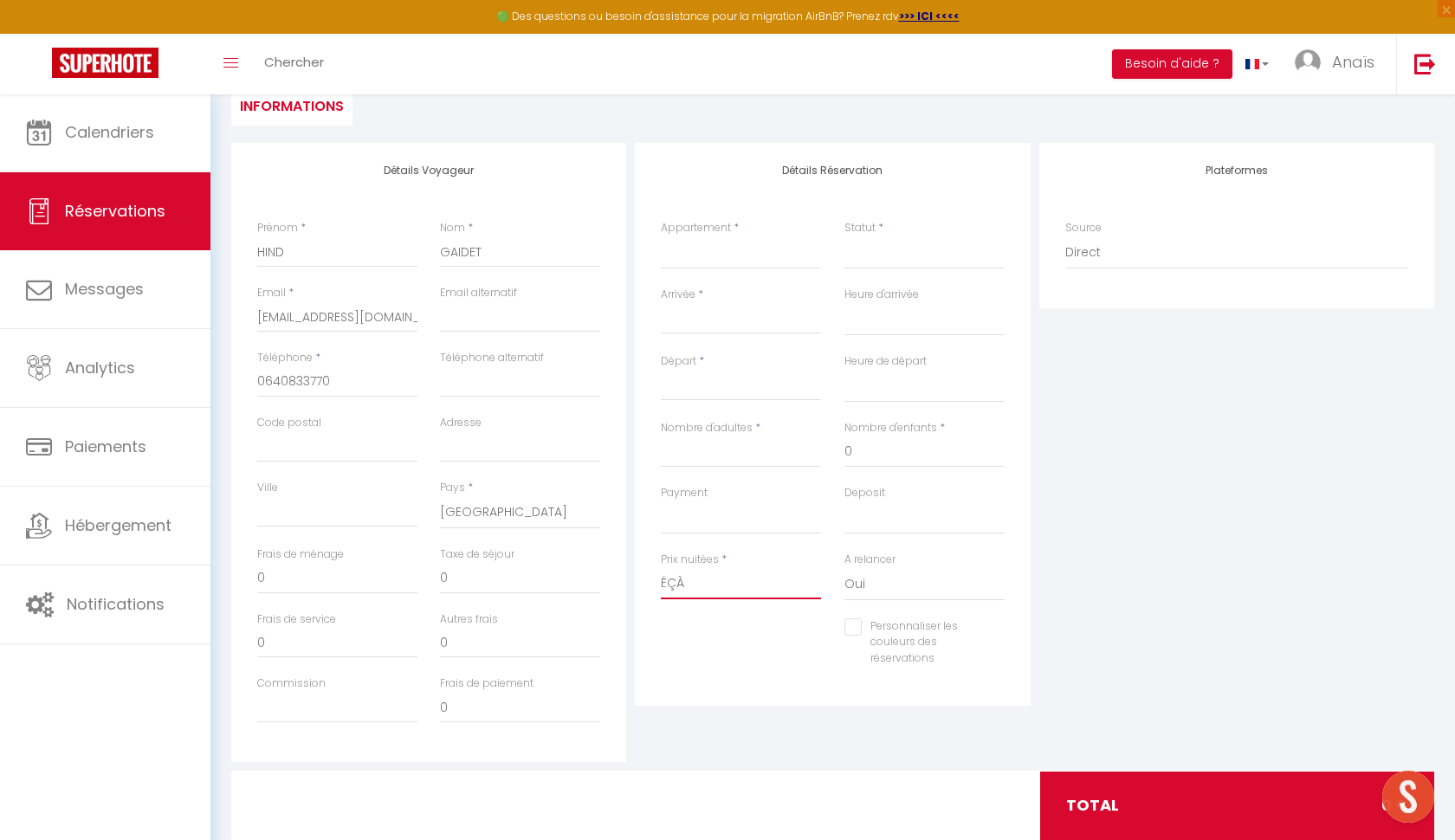
select select
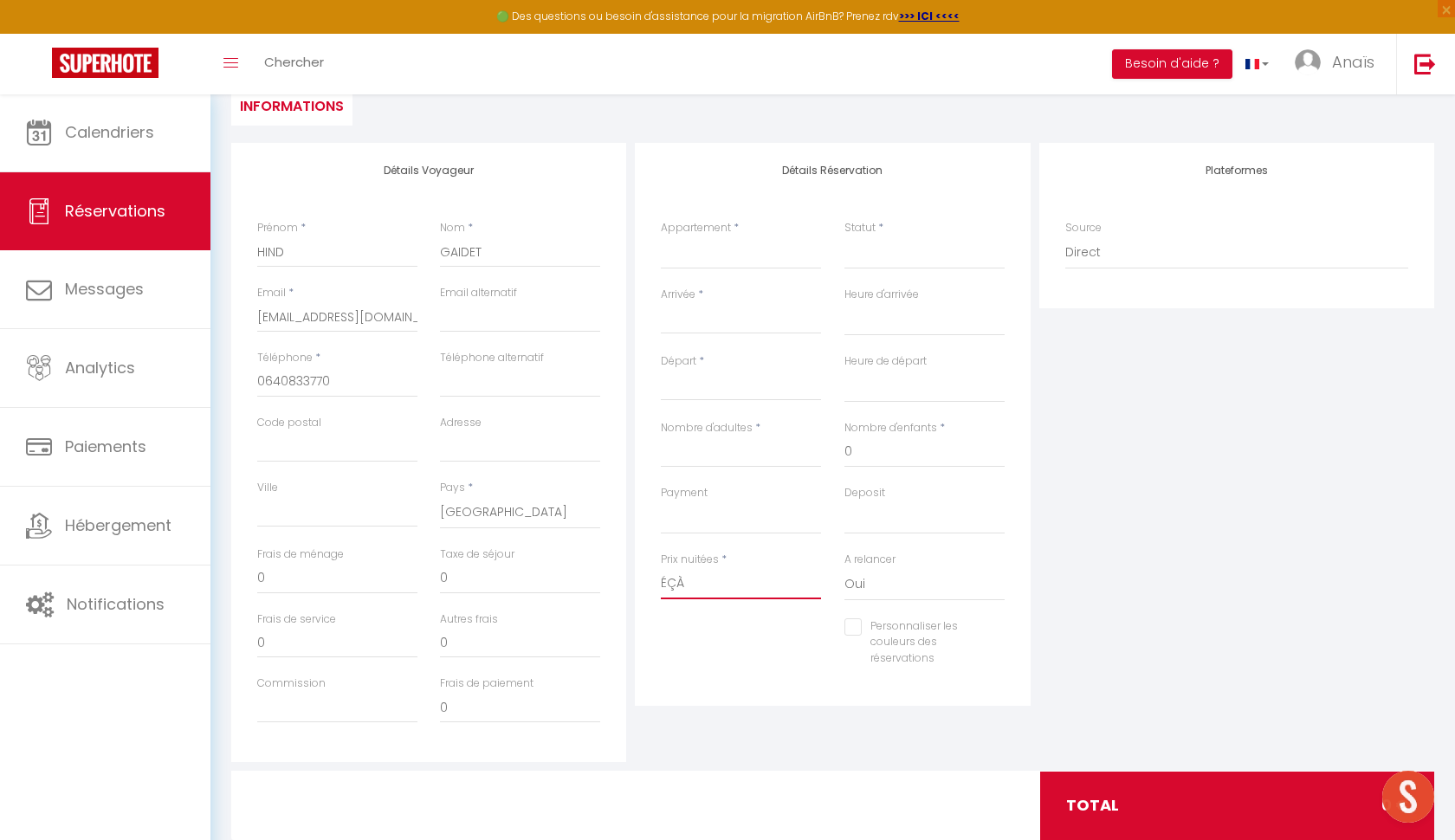
select select
checkbox input "false"
type input "ÉÇ"
select select
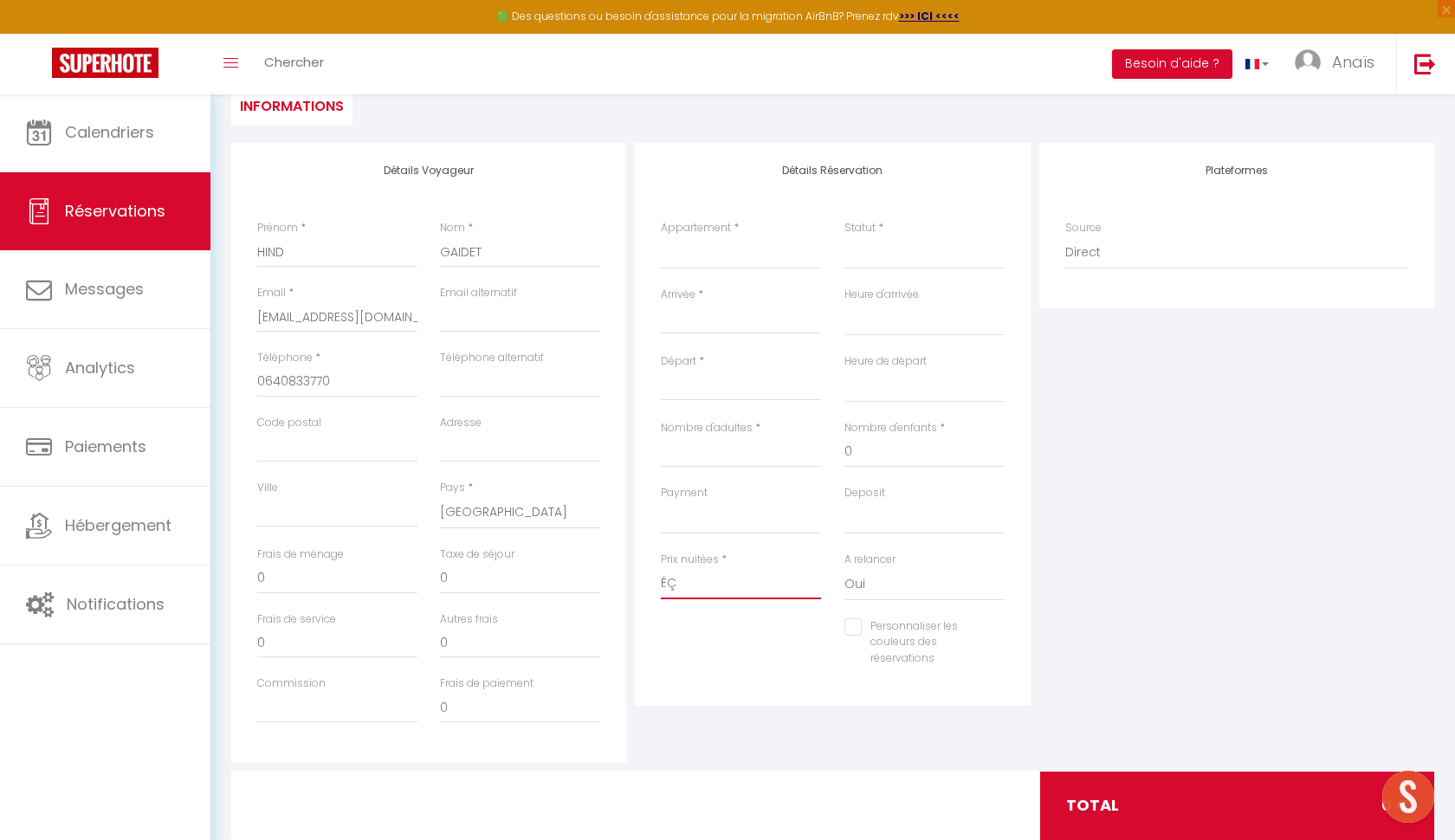
select select
checkbox input "false"
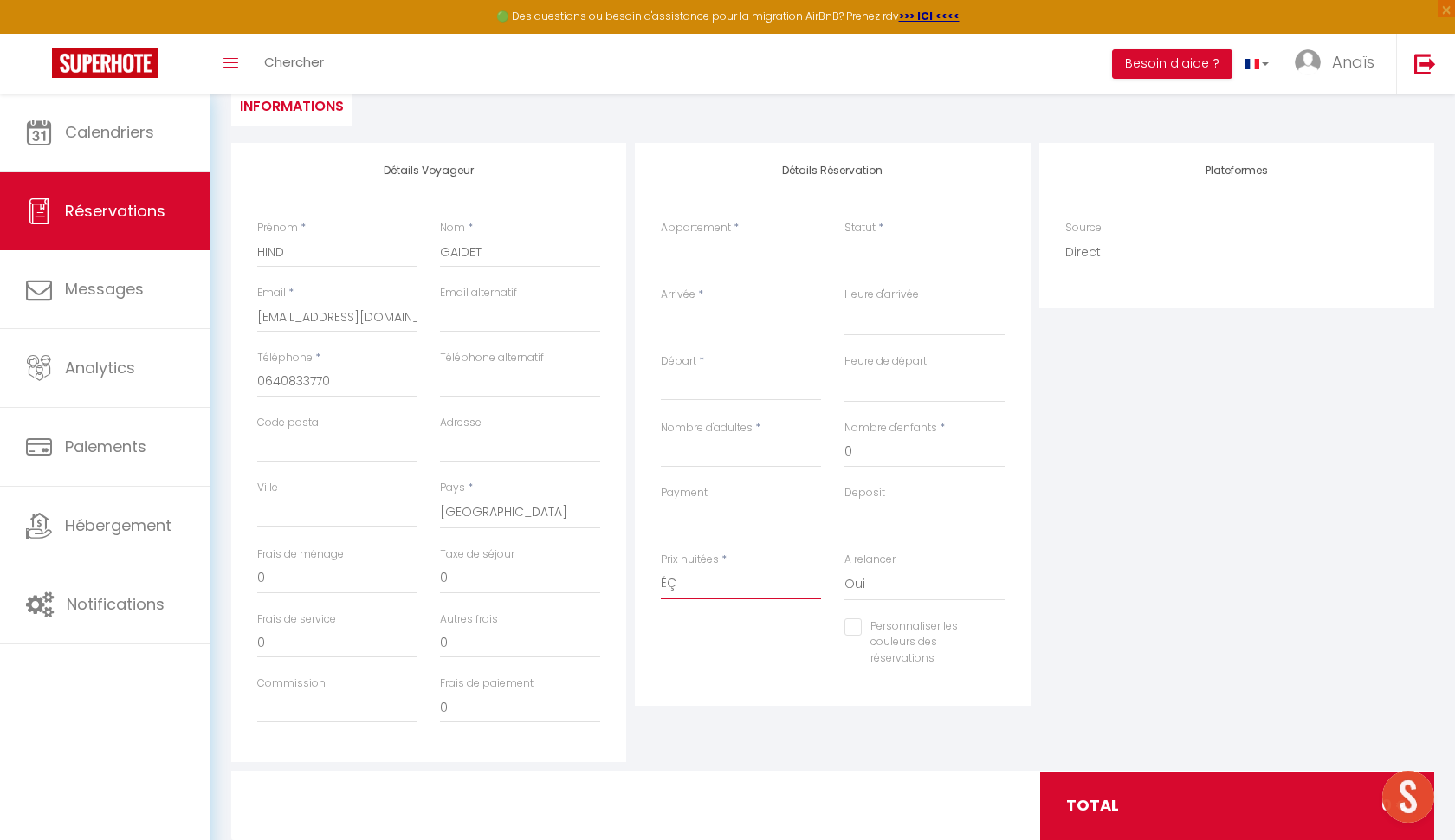
type input "É"
select select
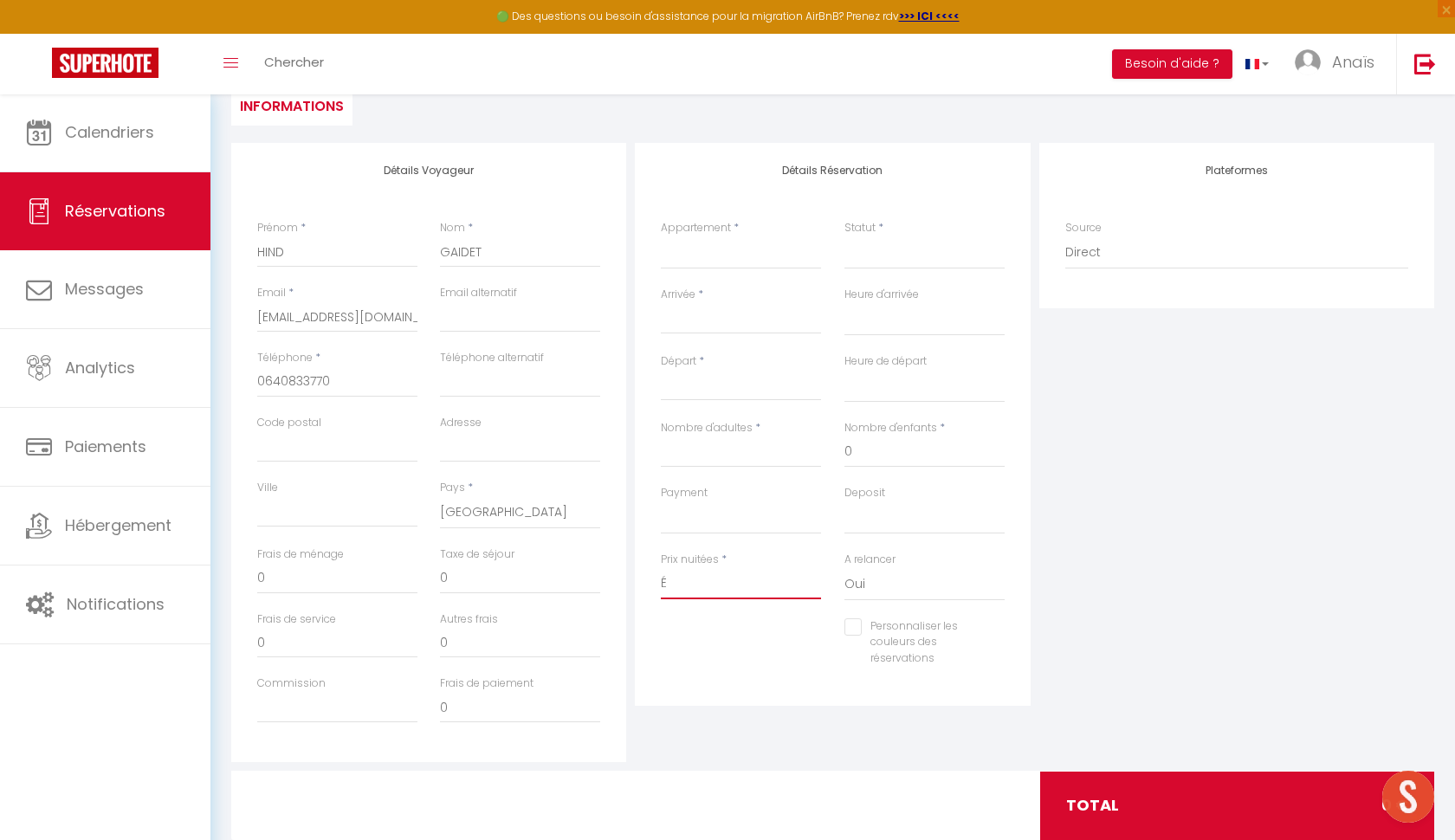
select select
checkbox input "false"
select select
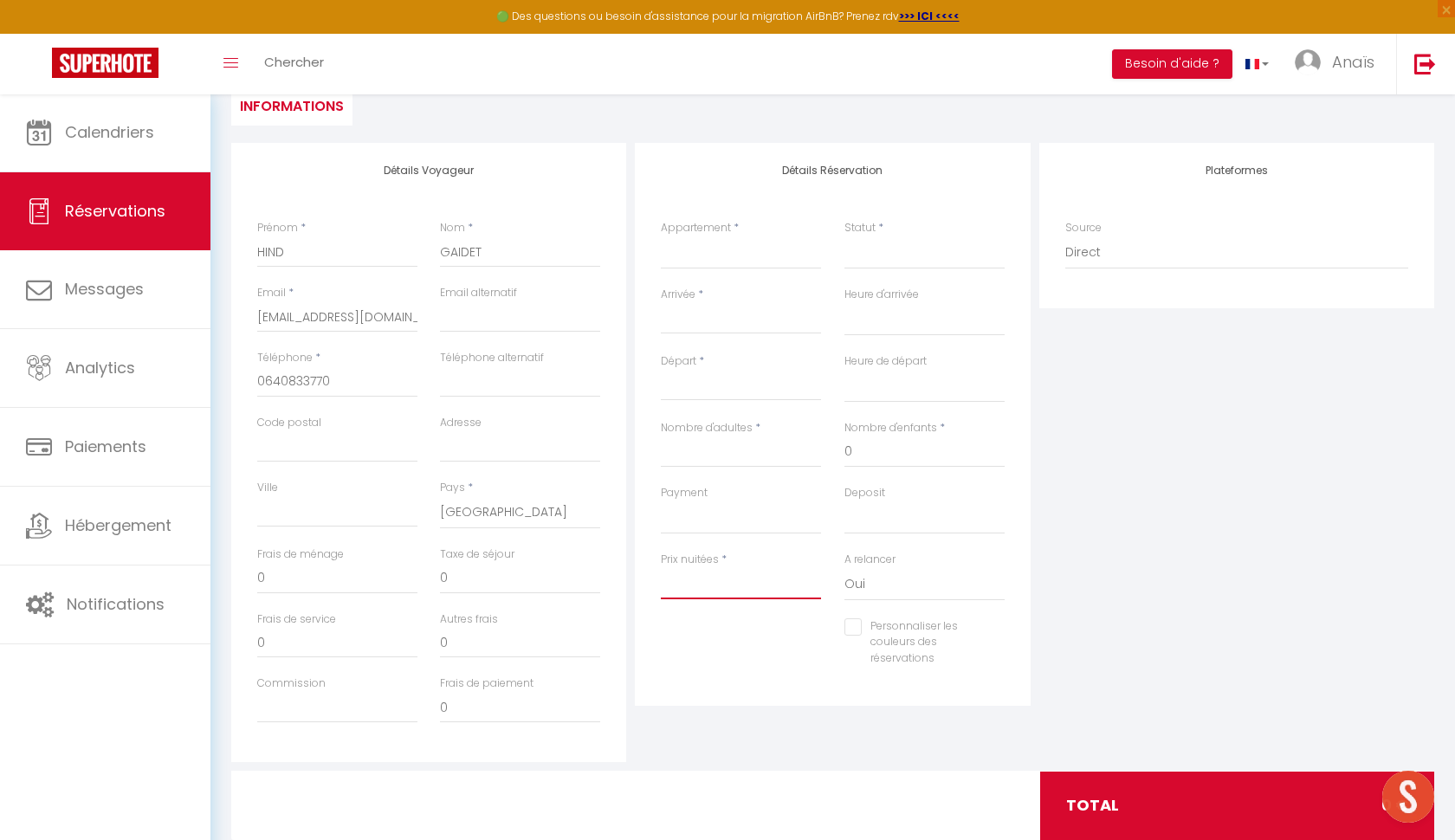
select select
checkbox input "false"
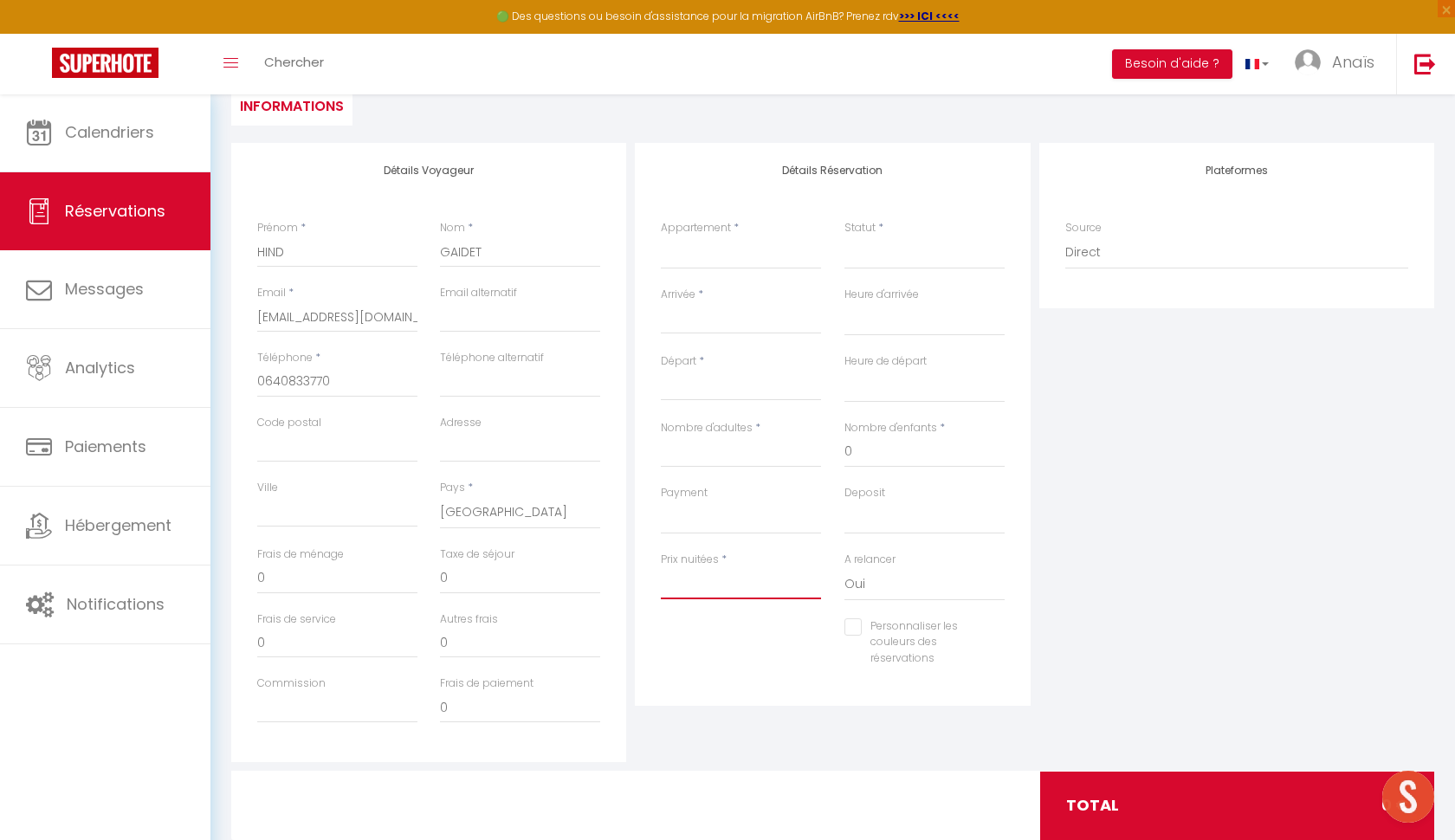
type input "2"
select select
drag, startPoint x: 670, startPoint y: 620, endPoint x: 681, endPoint y: 628, distance: 13.6
click at [681, 628] on div "Personnaliser les couleurs des réservations #D7092E" at bounding box center [833, 651] width 366 height 66
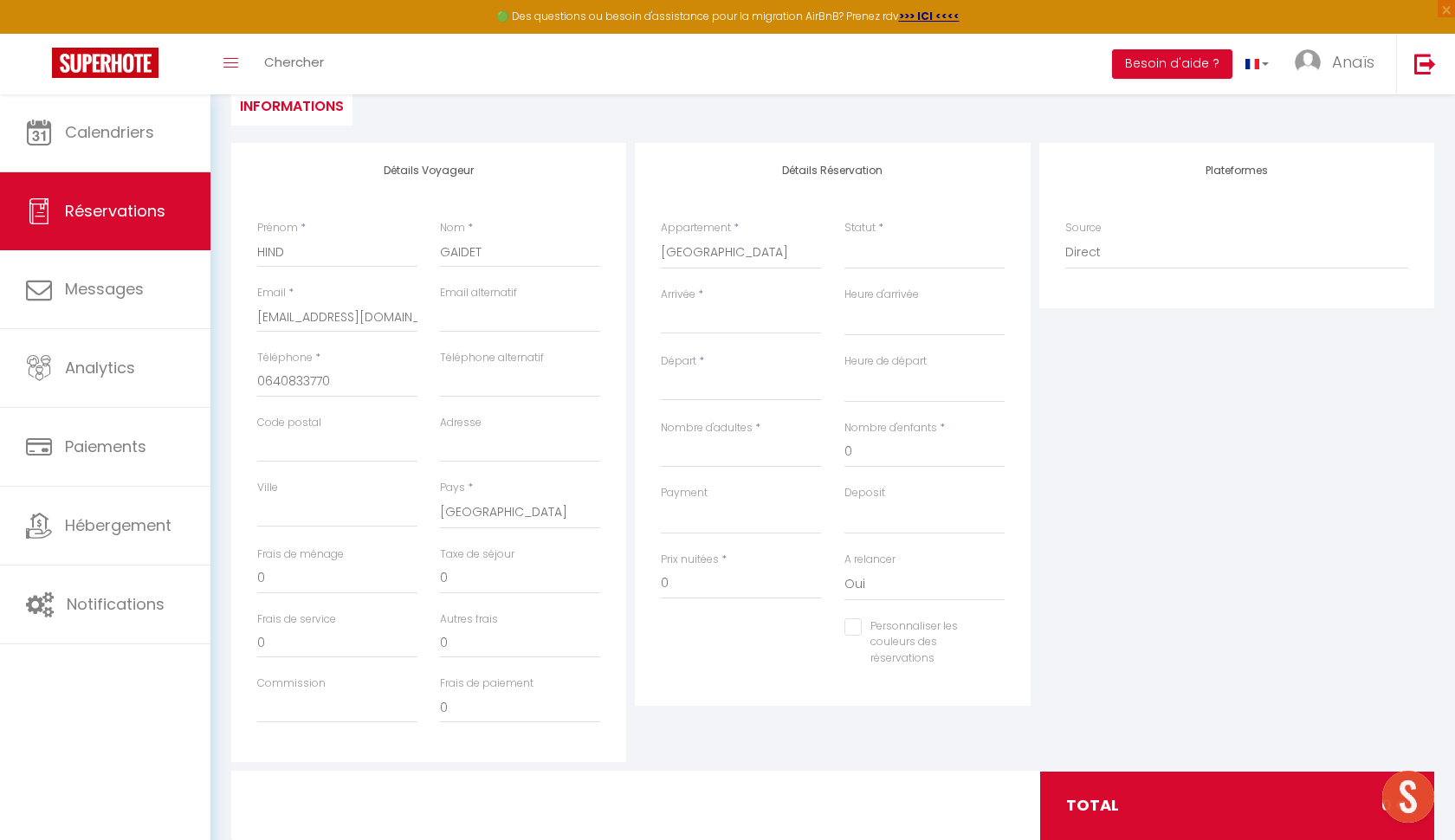
click at [714, 329] on input "Arrivée" at bounding box center [741, 319] width 160 height 22
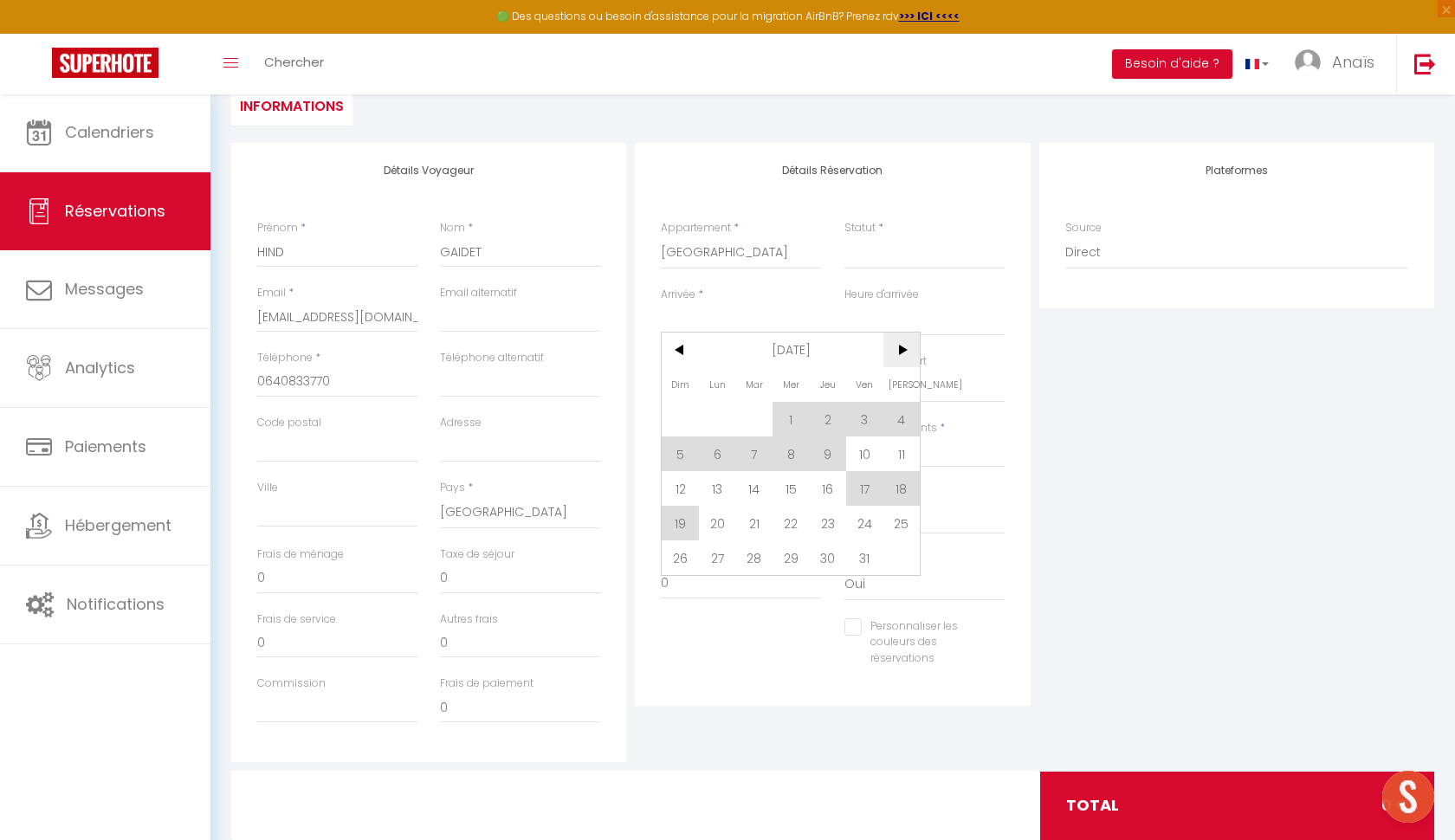
click at [892, 355] on span ">" at bounding box center [902, 349] width 37 height 34
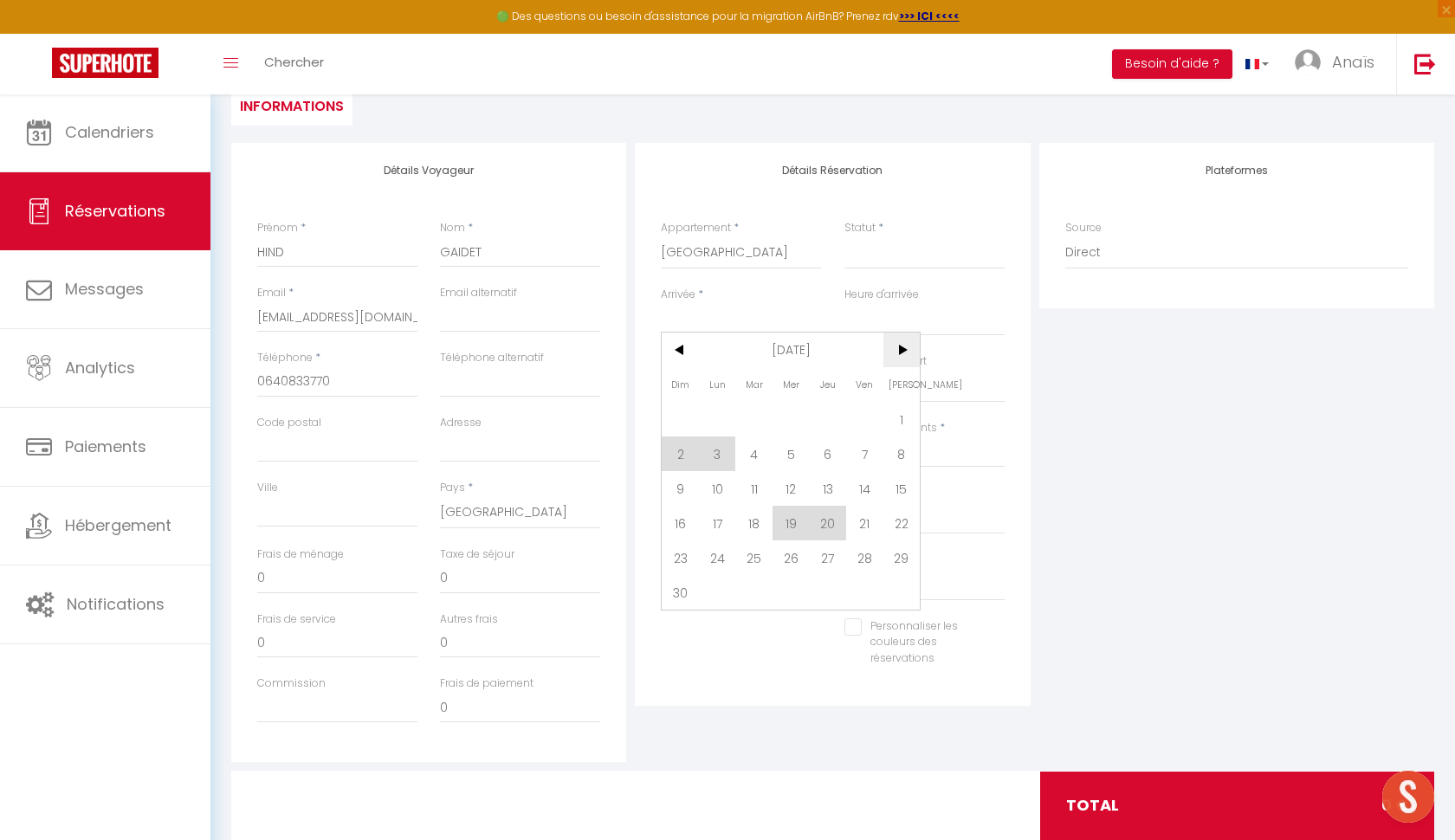
click at [892, 355] on span ">" at bounding box center [902, 349] width 37 height 34
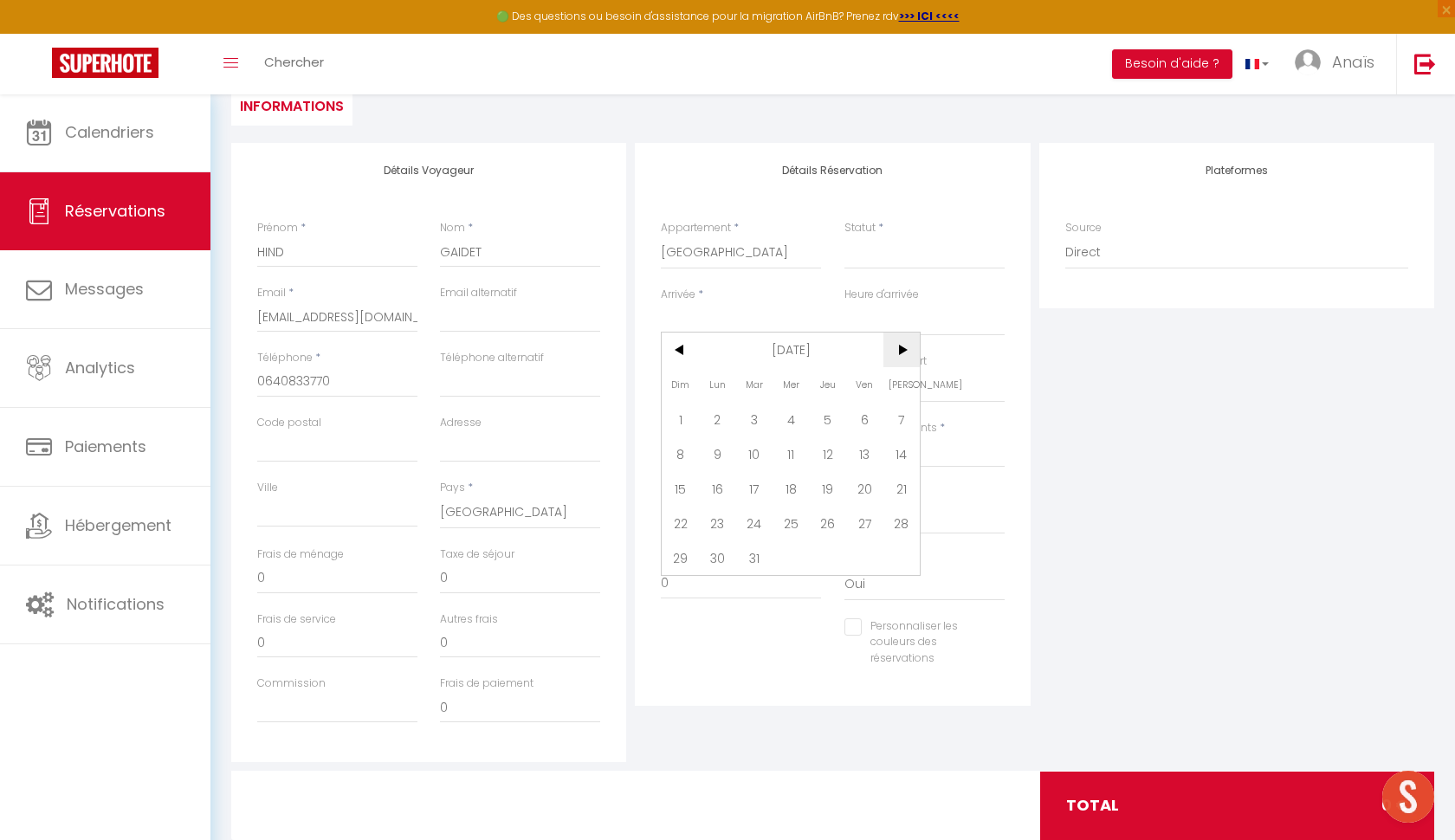
click at [892, 355] on span ">" at bounding box center [902, 349] width 37 height 34
click at [676, 355] on span "<" at bounding box center [680, 349] width 37 height 34
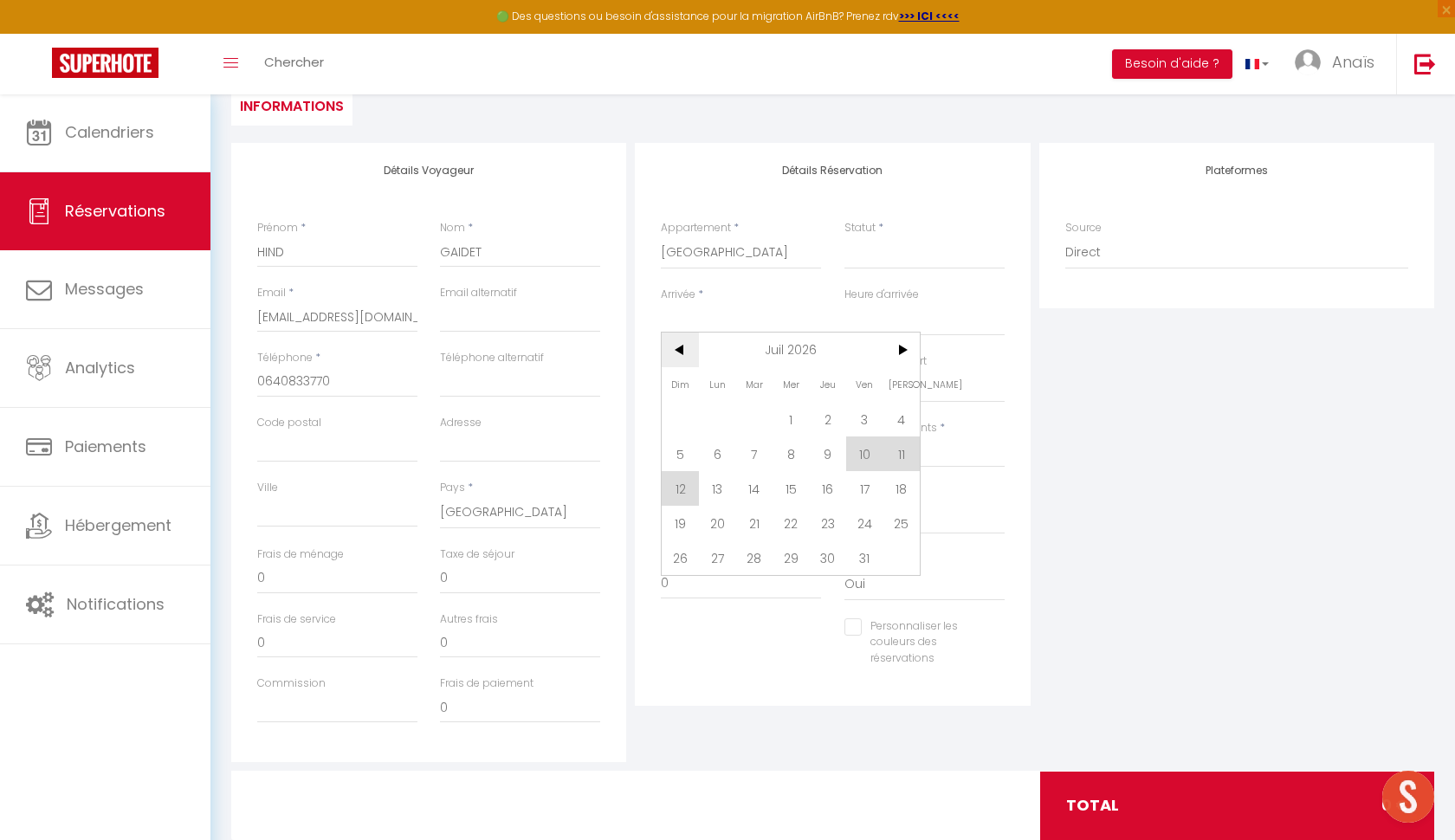
click at [685, 355] on span "<" at bounding box center [680, 349] width 37 height 34
click at [891, 531] on span "25" at bounding box center [902, 523] width 37 height 34
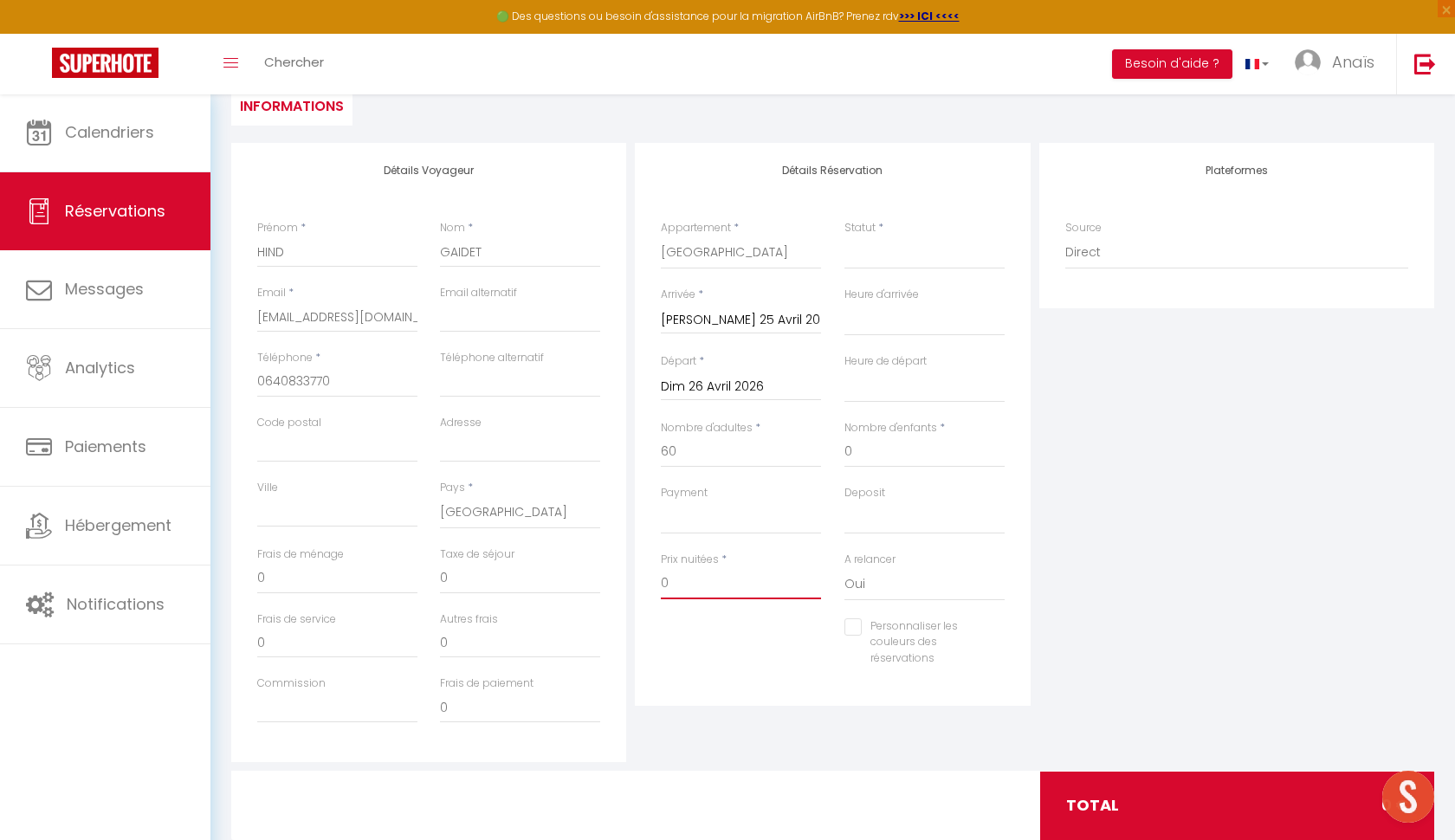
drag, startPoint x: 713, startPoint y: 580, endPoint x: 645, endPoint y: 575, distance: 68.2
click at [645, 575] on div "Détails Réservation Appartement * Belle étoile garage privé · « Beautiful star …" at bounding box center [833, 424] width 395 height 563
click at [653, 666] on div "Personnaliser les couleurs des réservations #D7092E" at bounding box center [833, 651] width 366 height 66
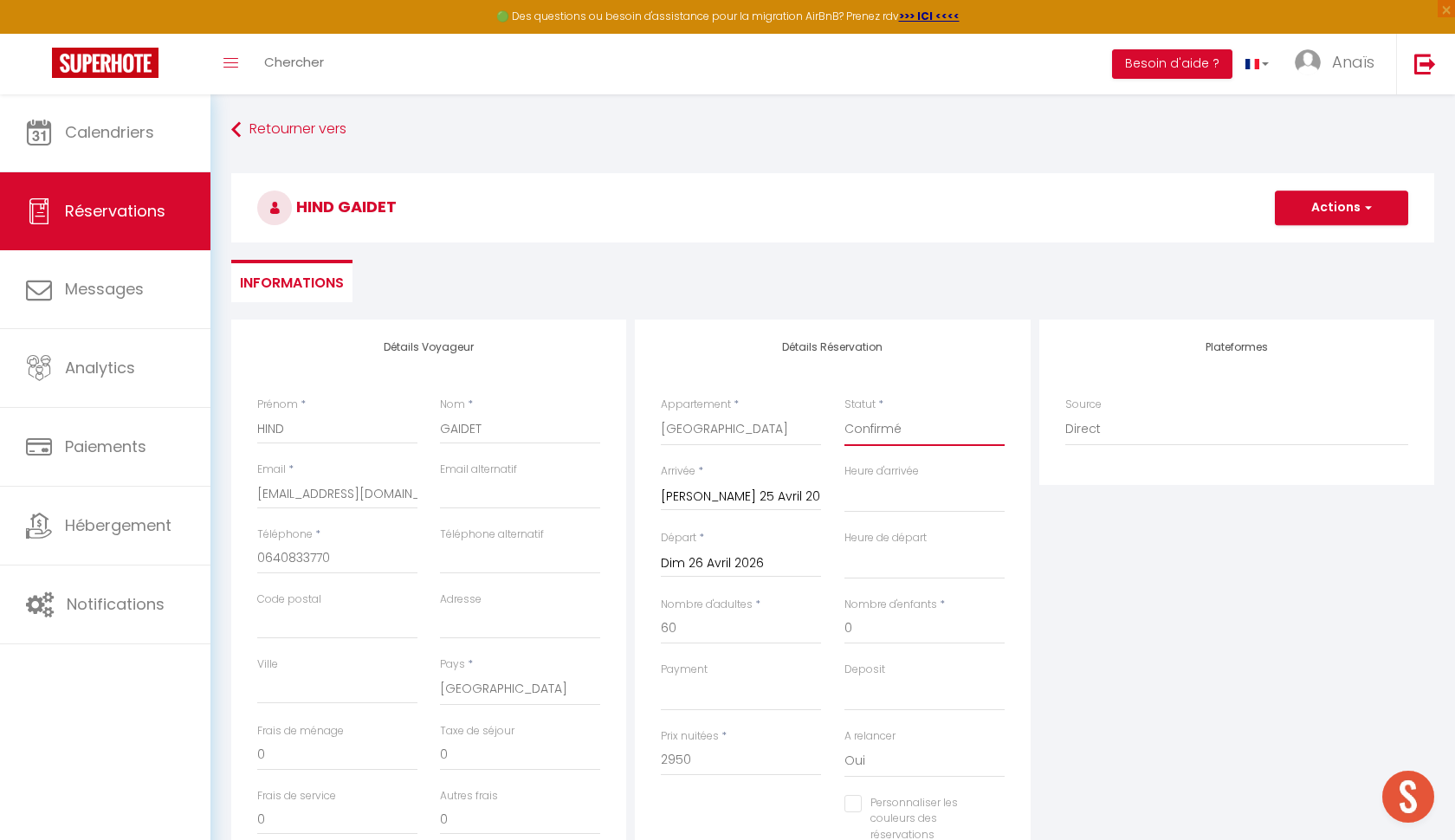
scroll to position [0, 0]
click at [1353, 219] on button "Actions" at bounding box center [1342, 207] width 134 height 34
click at [1331, 244] on link "Enregistrer" at bounding box center [1324, 245] width 137 height 22
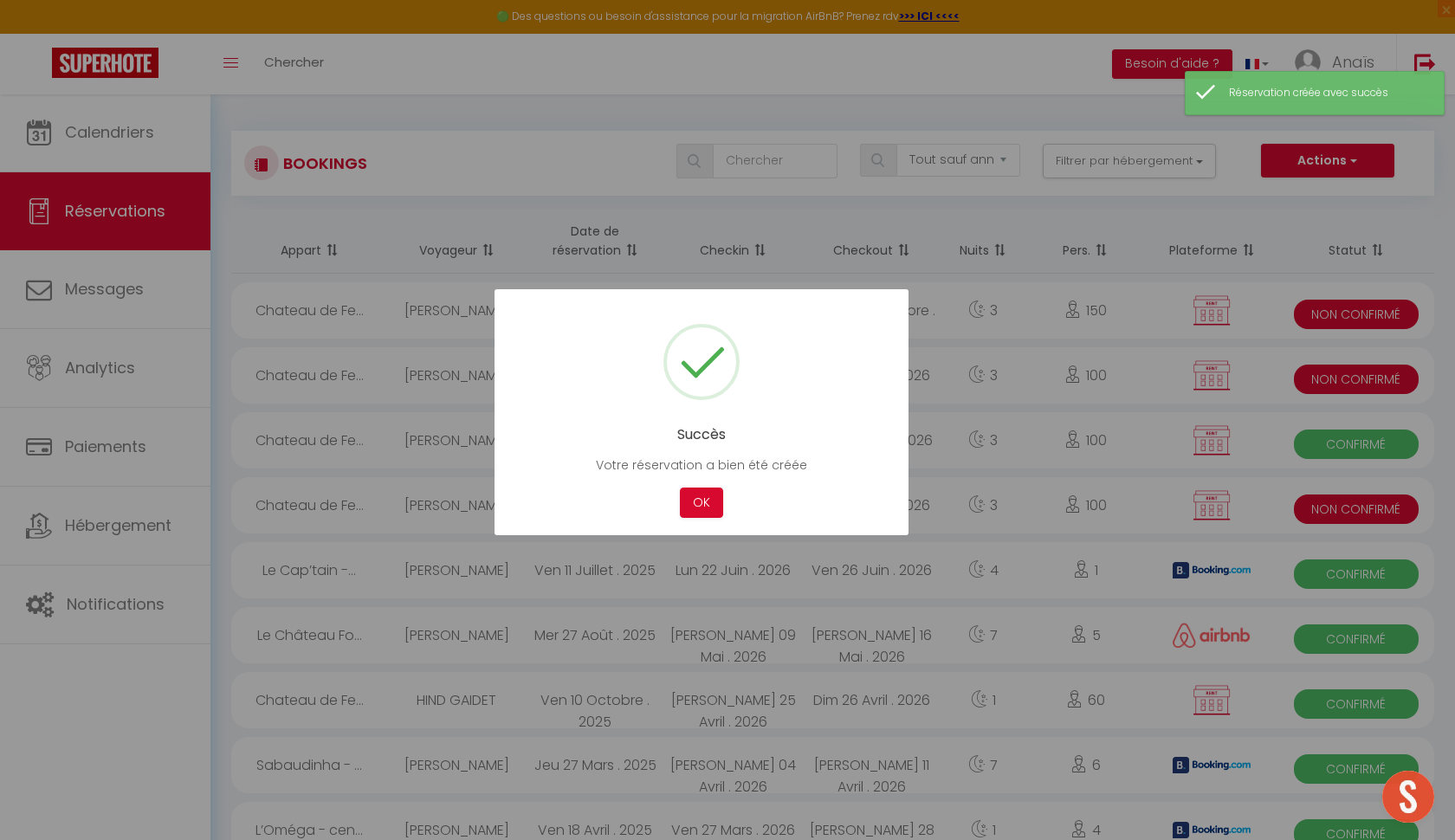
click at [702, 518] on div "Succès Votre réservation a bien été créée Not valid Cancel OK" at bounding box center [702, 412] width 414 height 246
click at [707, 504] on button "OK" at bounding box center [702, 502] width 43 height 30
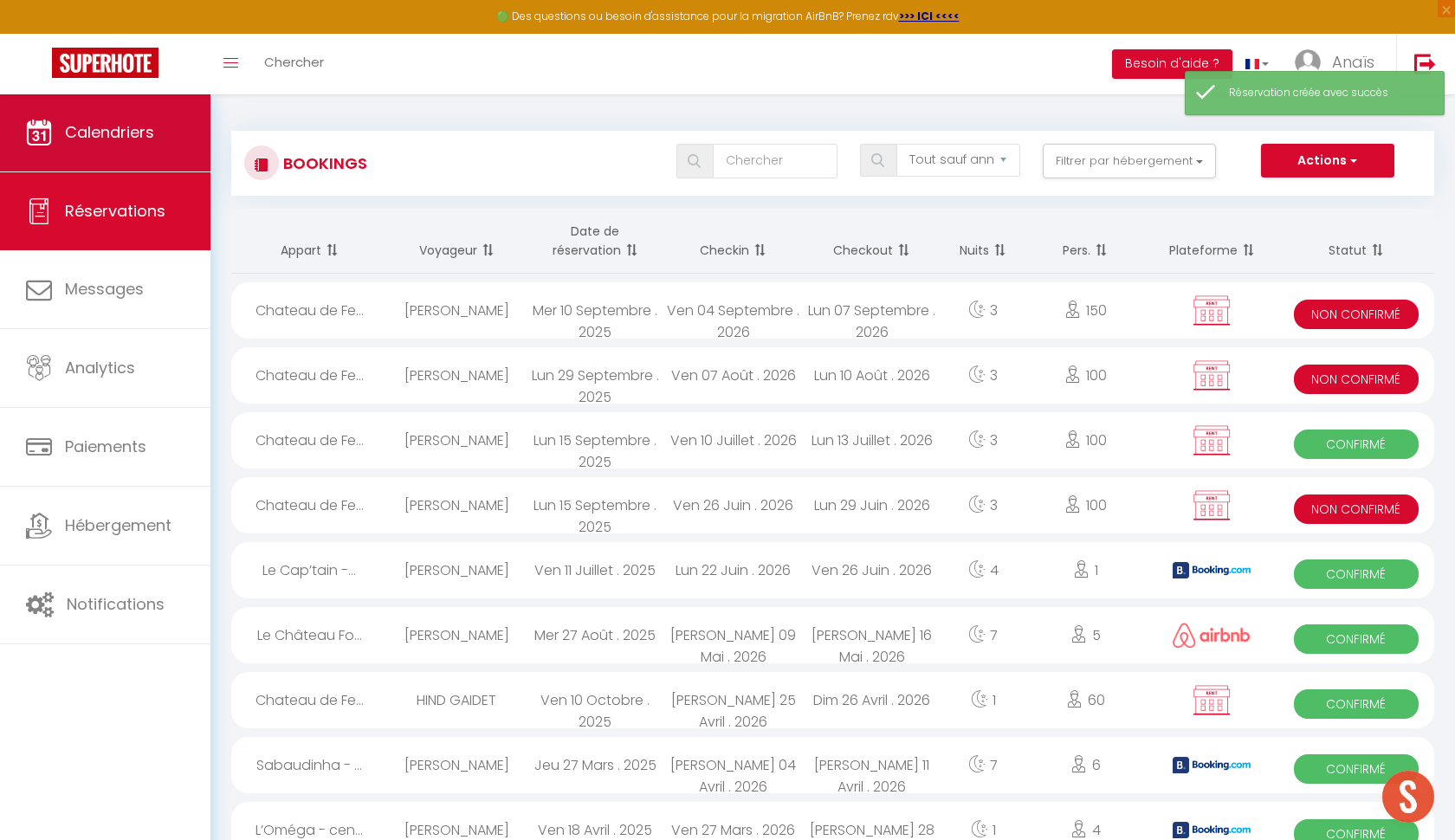
click at [117, 141] on span "Calendriers" at bounding box center [108, 132] width 89 height 21
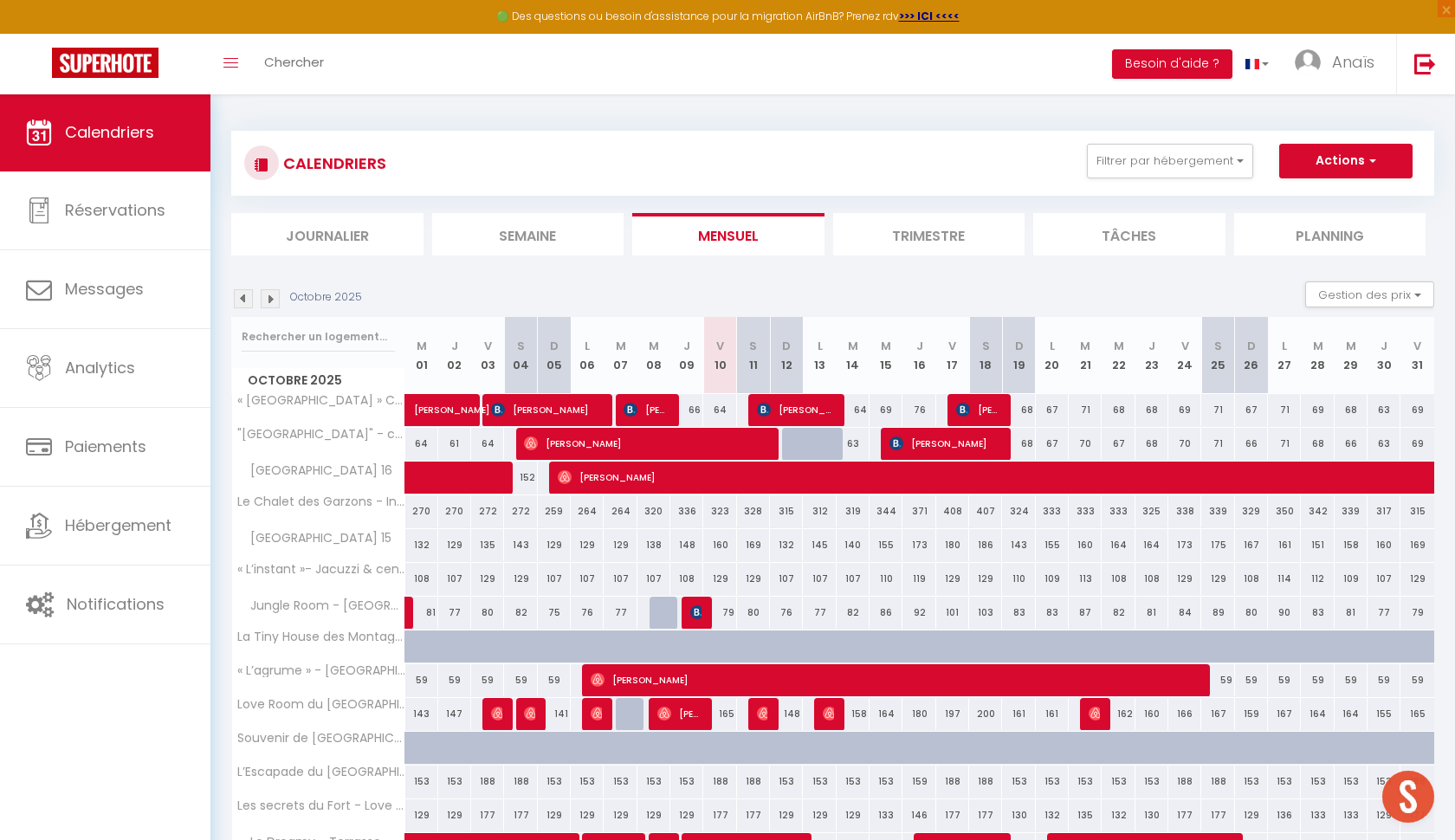
click at [1340, 169] on button "Actions" at bounding box center [1346, 160] width 134 height 34
click at [1317, 190] on link "Nouvelle réservation" at bounding box center [1328, 200] width 150 height 26
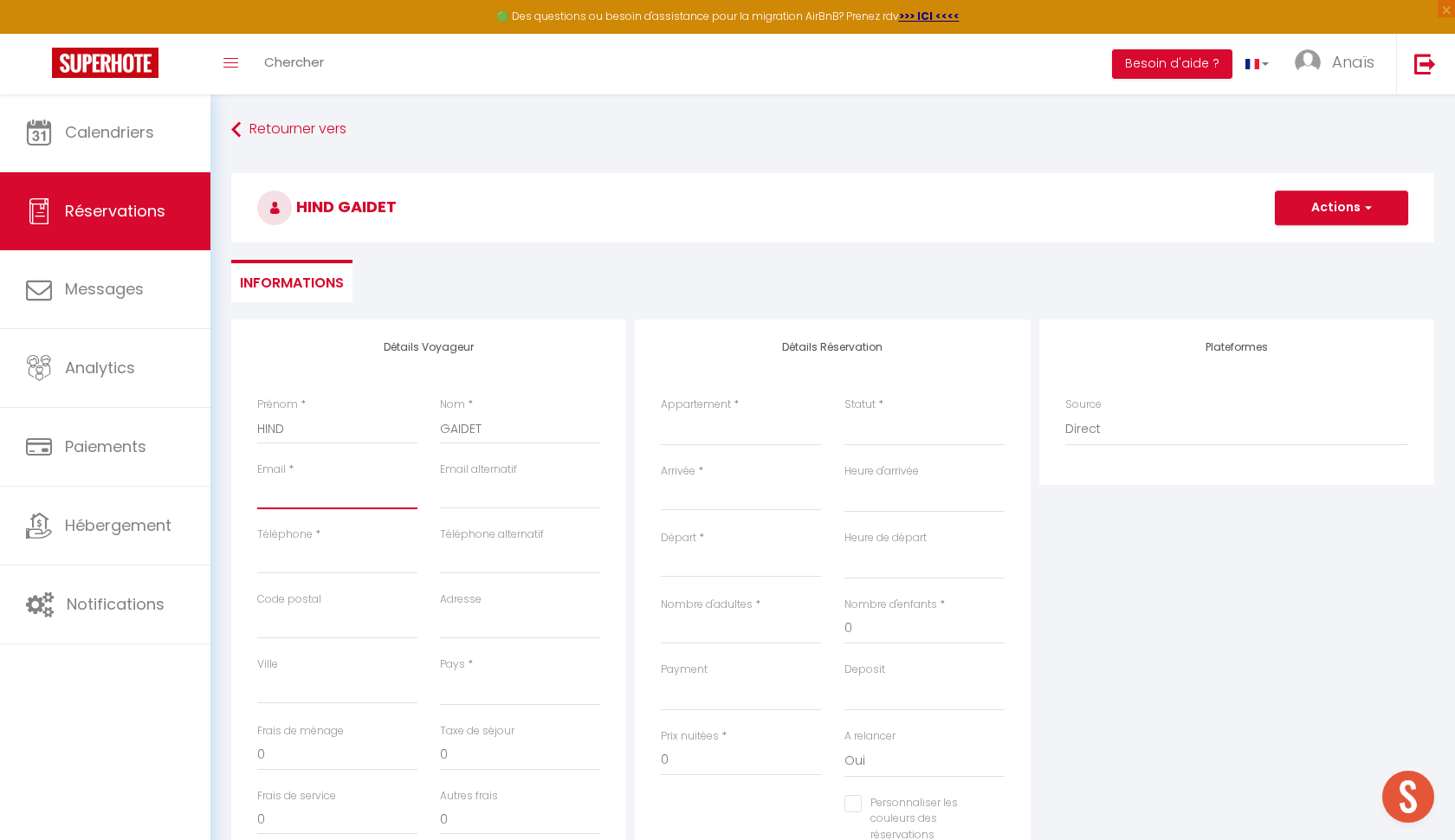
click at [301, 497] on input "Email client" at bounding box center [337, 493] width 160 height 31
paste input "hind.gaidet04@gmail.com"
click at [312, 547] on input "Téléphone" at bounding box center [337, 559] width 160 height 31
drag, startPoint x: 264, startPoint y: 561, endPoint x: 278, endPoint y: 550, distance: 17.8
click at [278, 550] on input "Téléphone" at bounding box center [337, 559] width 160 height 31
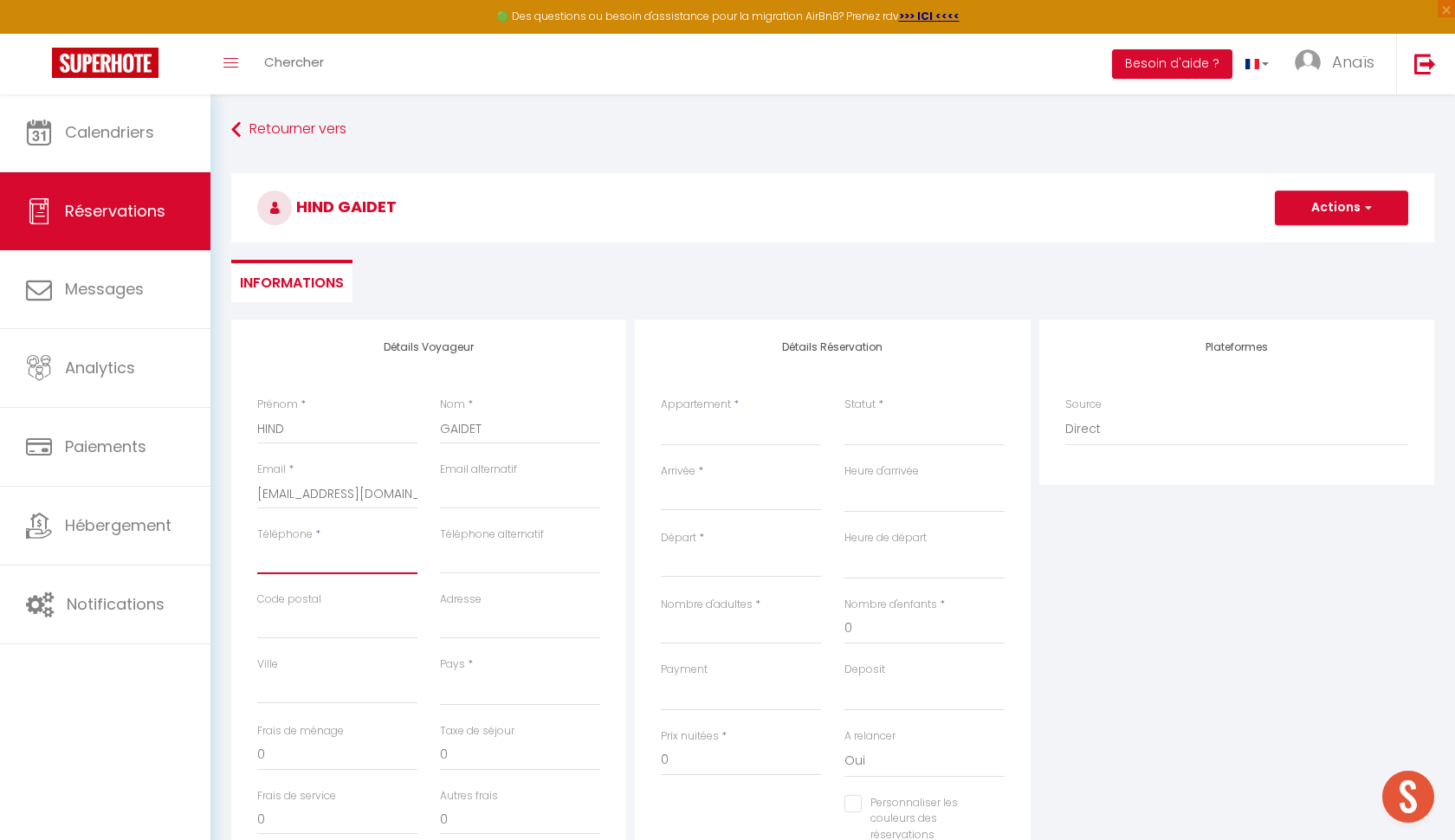
paste input "0640833770"
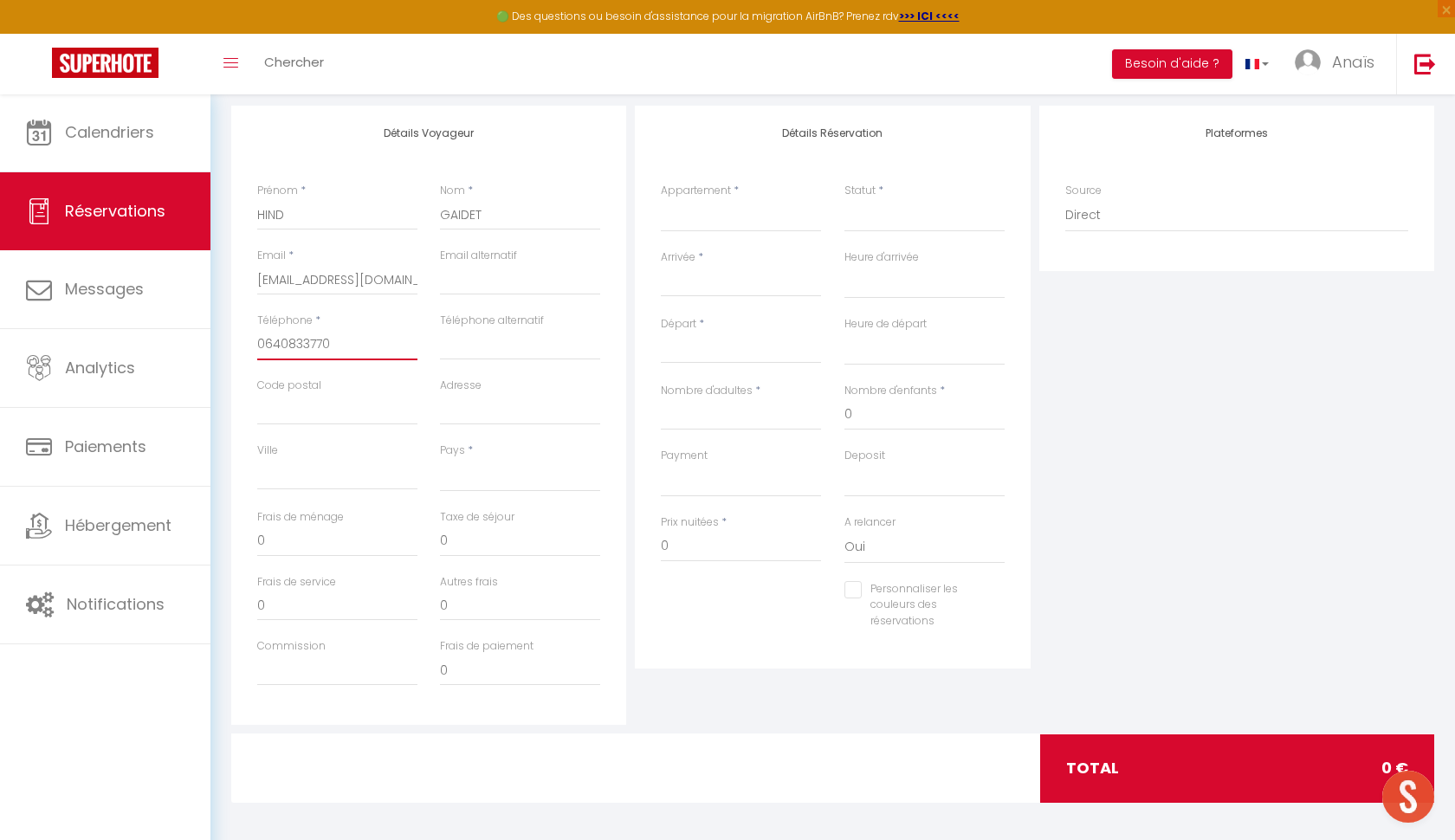
scroll to position [213, 0]
click at [699, 282] on input "Arrivée" at bounding box center [741, 283] width 160 height 22
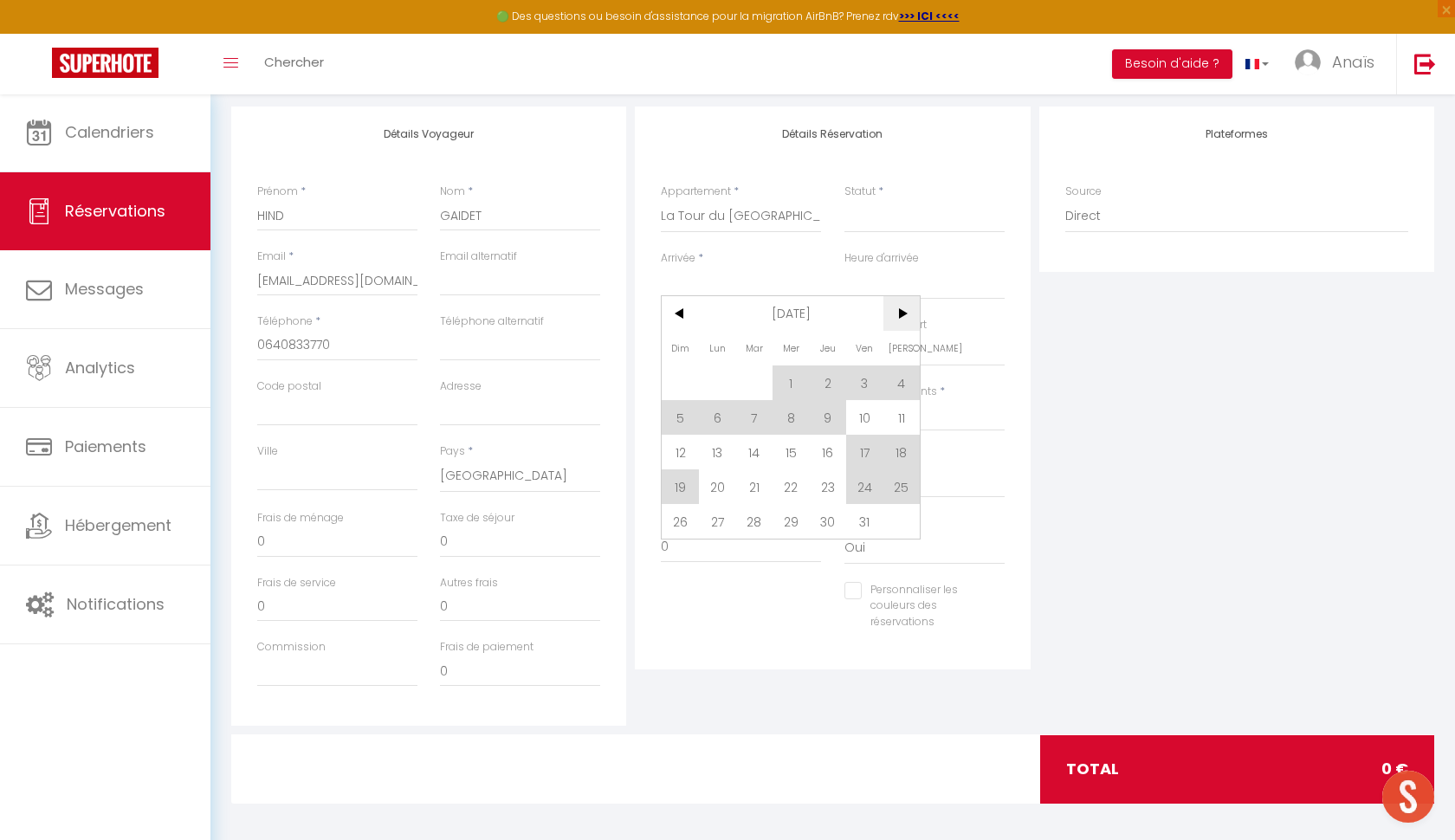
click at [899, 316] on span ">" at bounding box center [902, 313] width 37 height 34
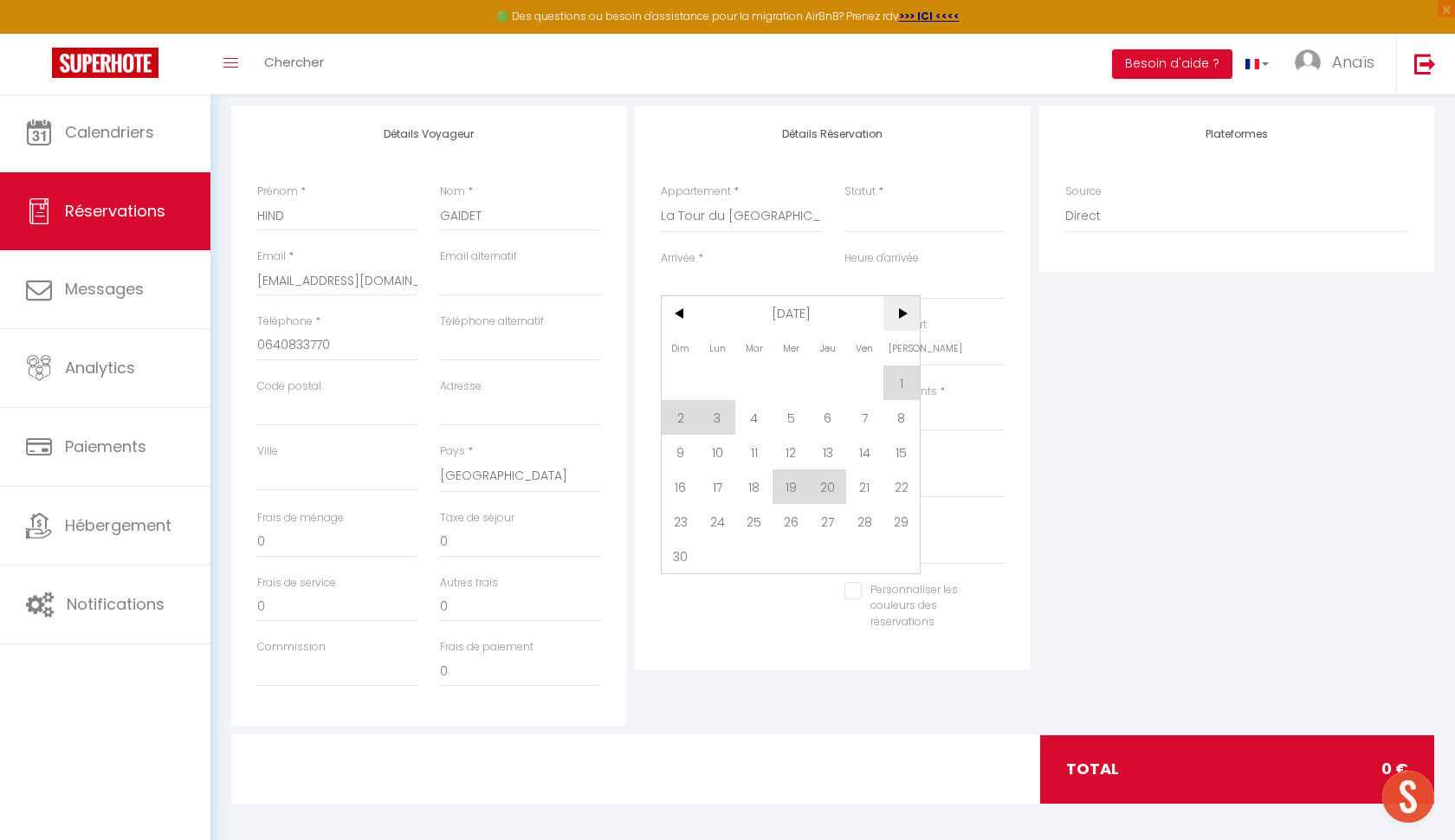
click at [899, 316] on span ">" at bounding box center [902, 313] width 37 height 34
click at [899, 317] on span ">" at bounding box center [902, 313] width 37 height 34
click at [899, 318] on span ">" at bounding box center [902, 313] width 37 height 34
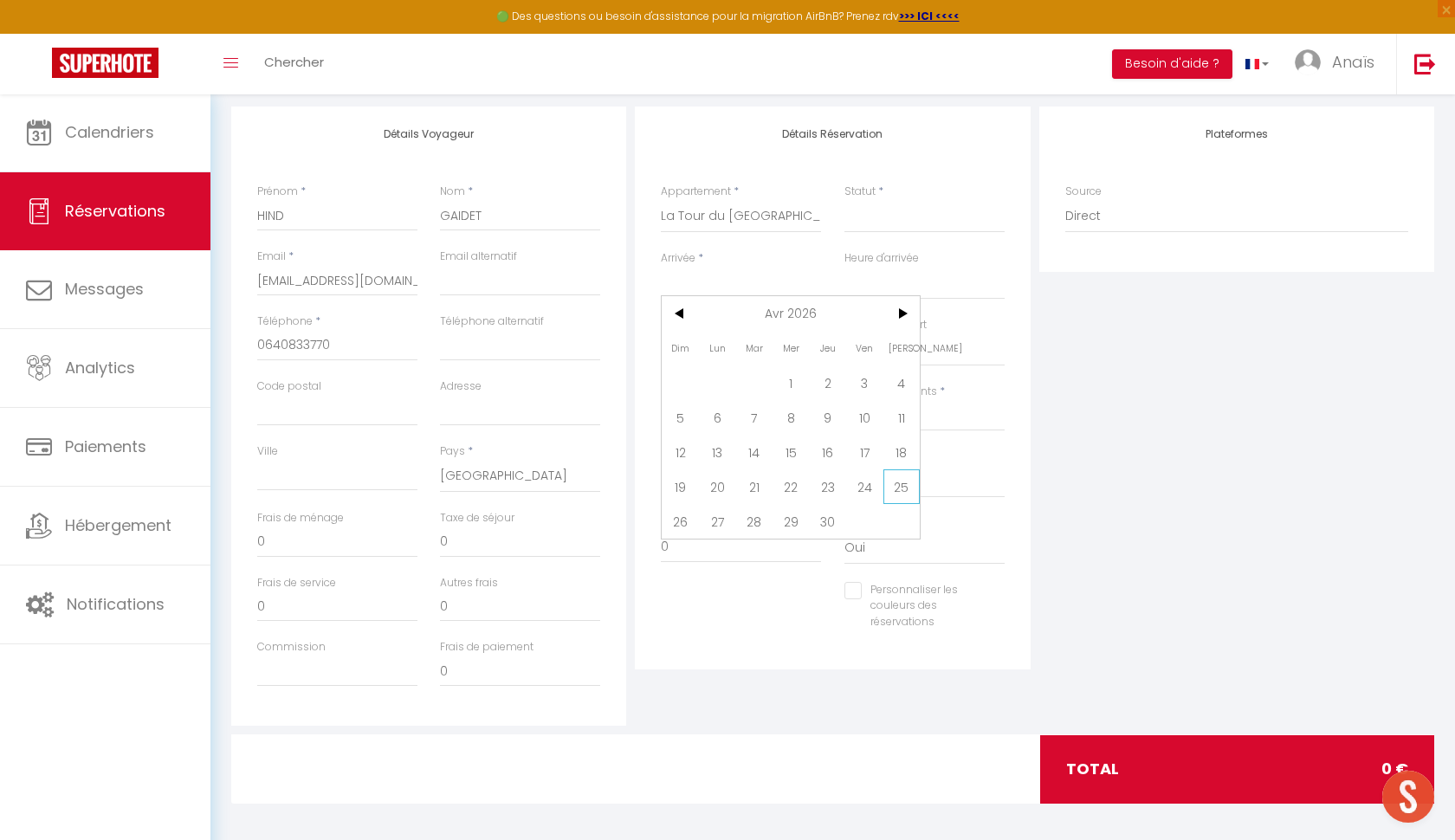
click at [896, 492] on span "25" at bounding box center [902, 485] width 37 height 34
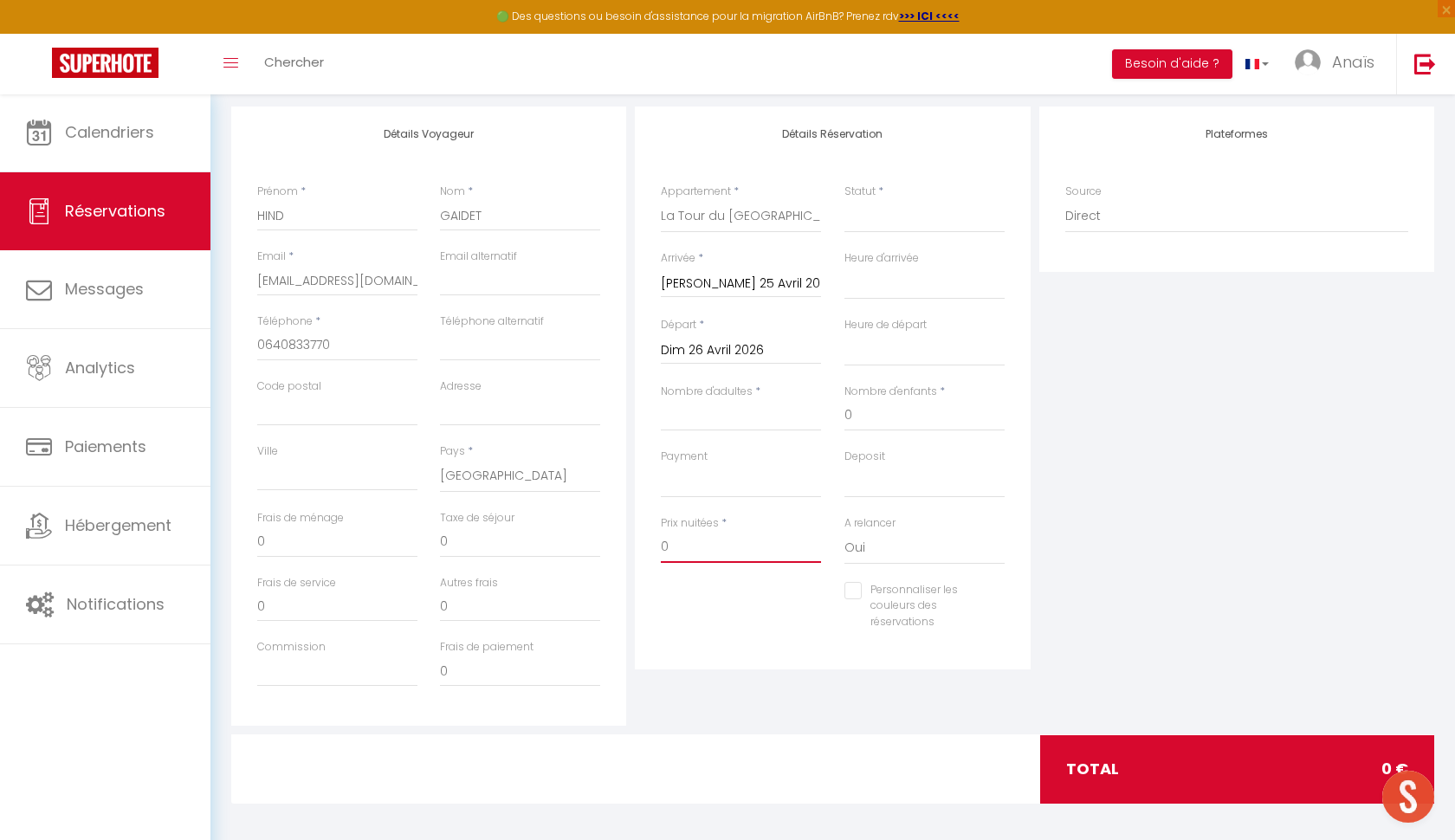
click at [689, 535] on input "0" at bounding box center [741, 547] width 160 height 31
click at [687, 619] on div "Personnaliser les couleurs des réservations #D7092E" at bounding box center [833, 615] width 366 height 66
click at [744, 569] on div "Prix nuitées * 481" at bounding box center [741, 548] width 183 height 66
click at [713, 545] on input "481" at bounding box center [741, 547] width 160 height 31
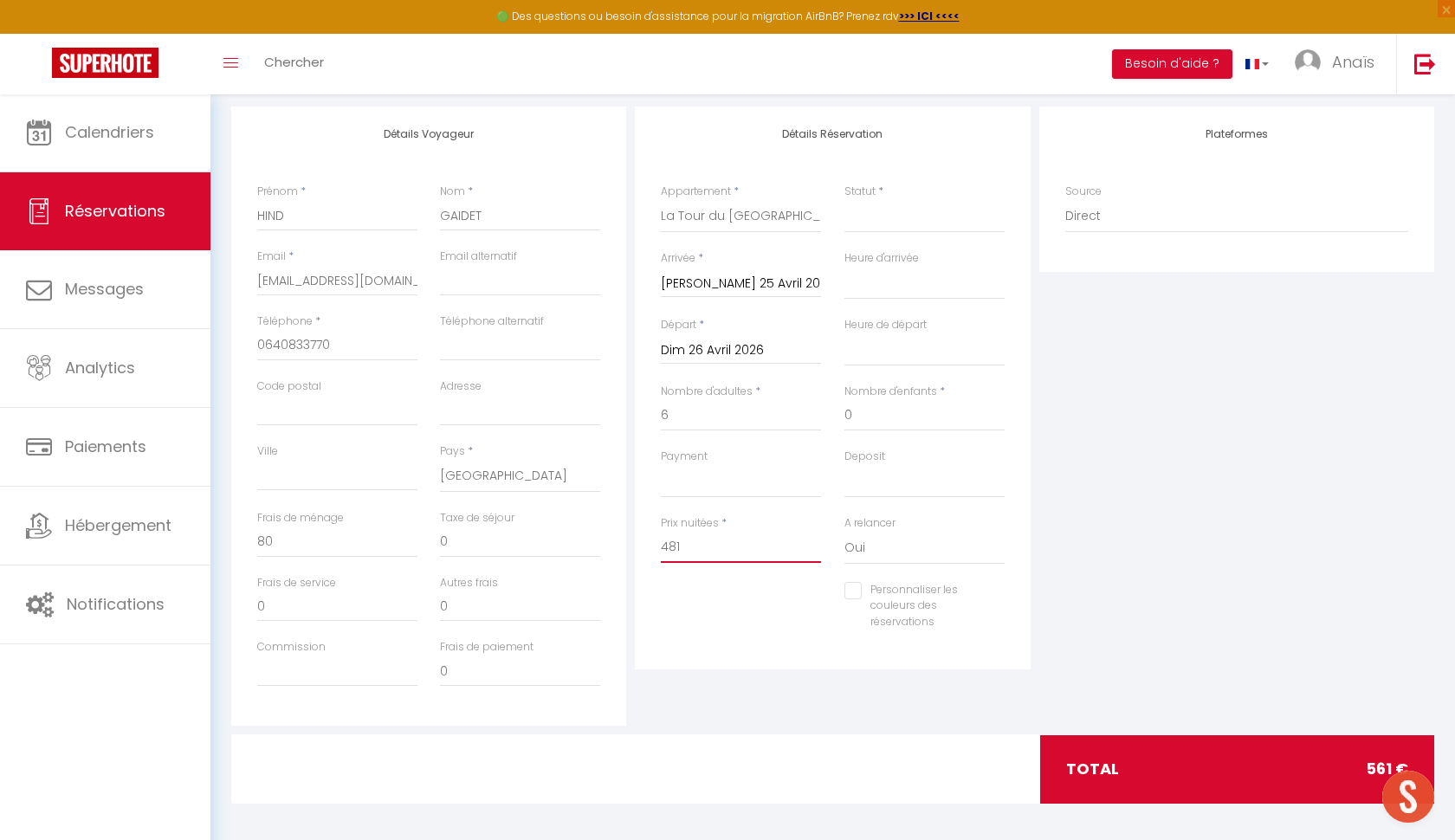
click at [713, 545] on input "481" at bounding box center [741, 547] width 160 height 31
click at [735, 651] on div "Détails Réservation Appartement * Belle étoile garage privé · « Beautiful star …" at bounding box center [833, 388] width 395 height 563
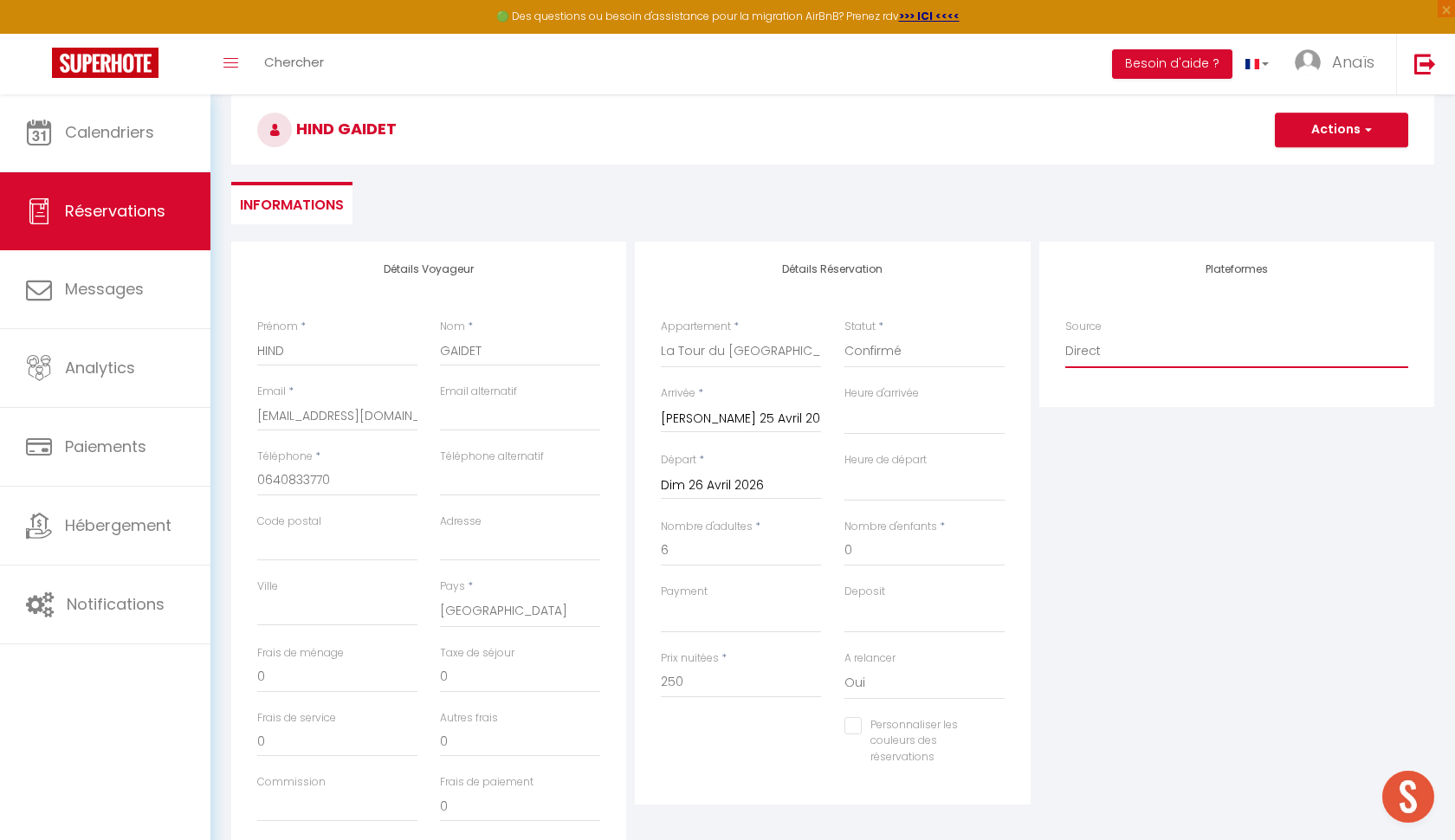
scroll to position [75, 0]
click at [1325, 138] on button "Actions" at bounding box center [1342, 132] width 134 height 34
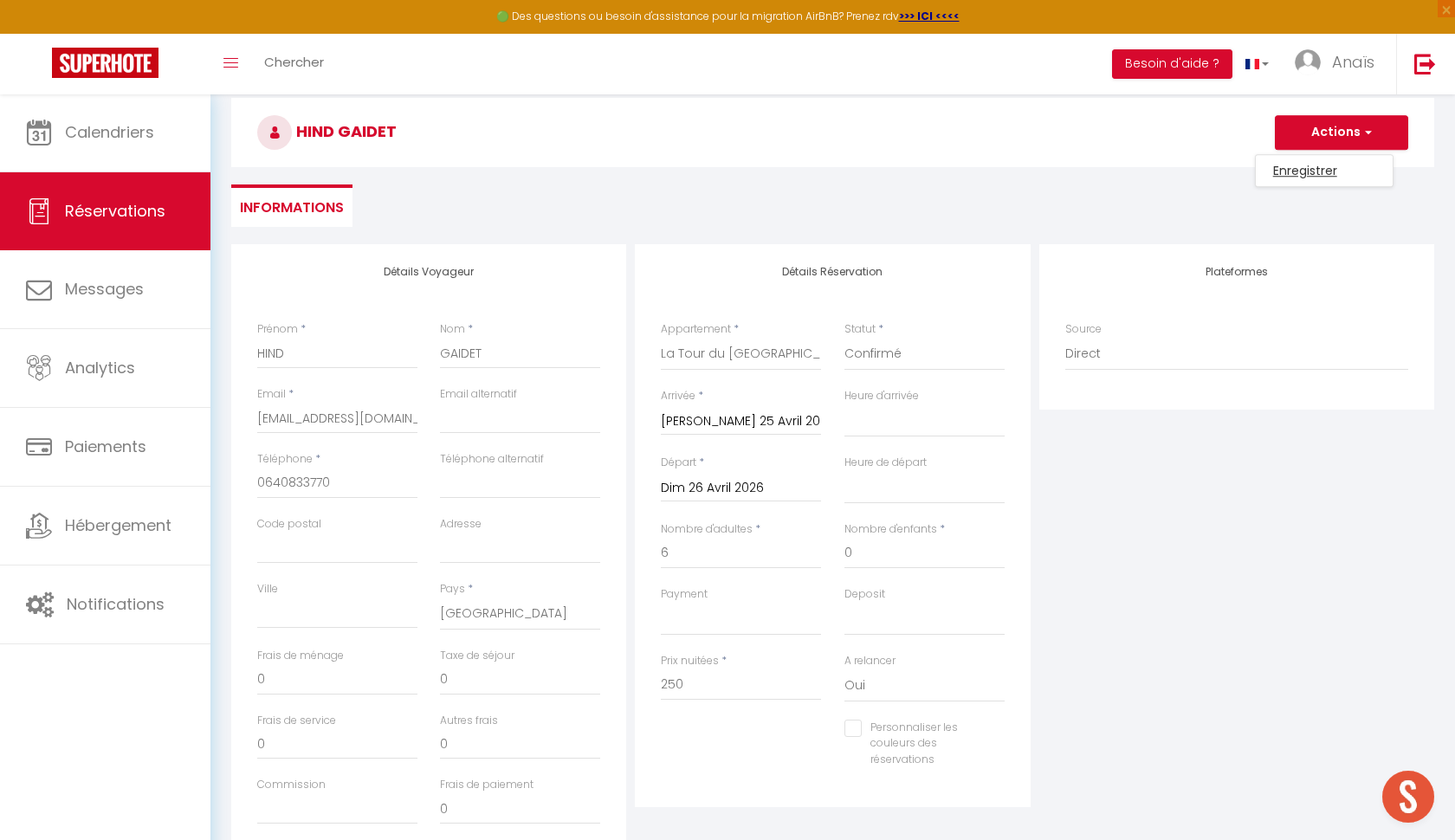
click at [1315, 169] on link "Enregistrer" at bounding box center [1324, 170] width 137 height 22
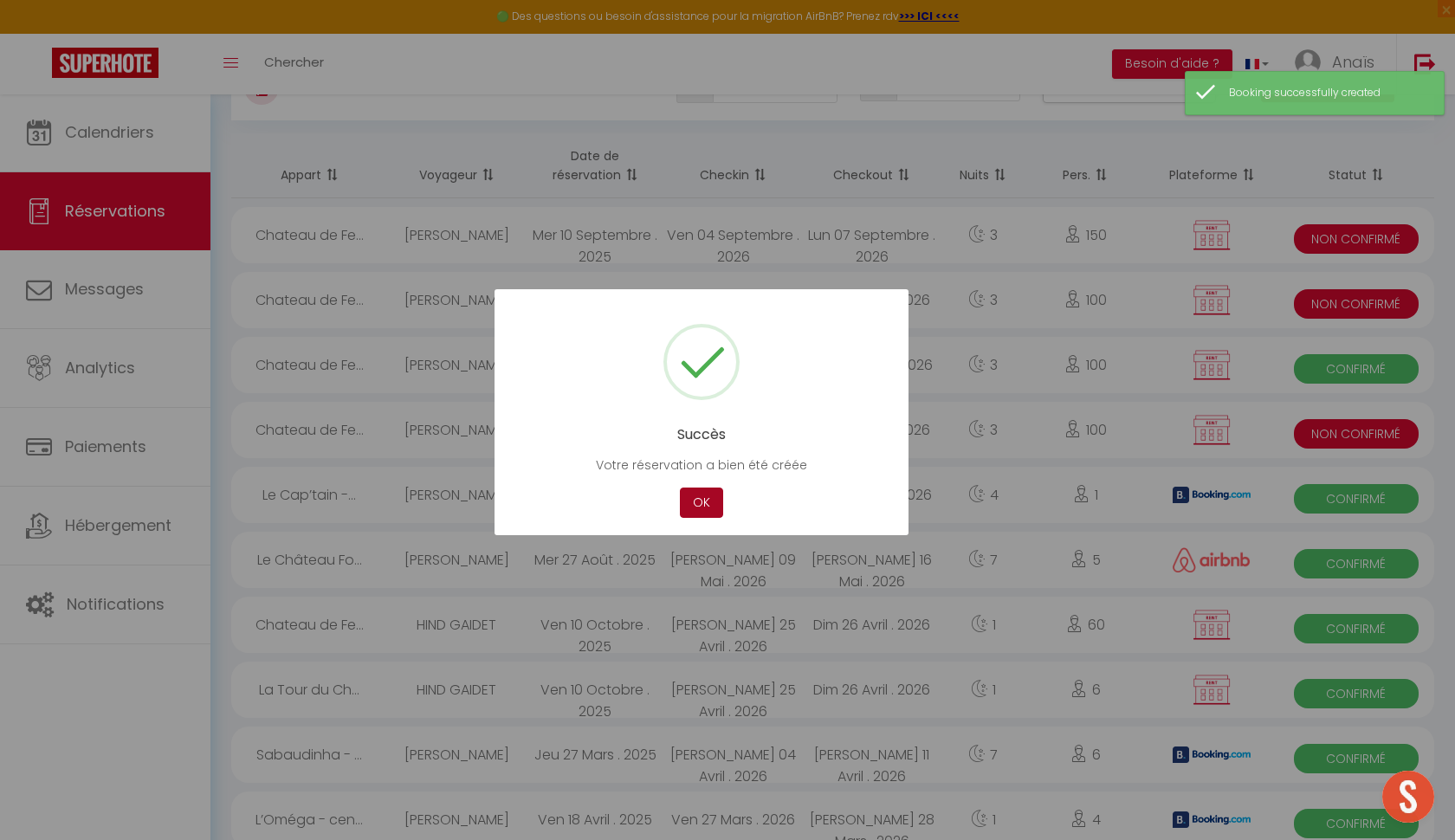
click at [706, 507] on button "OK" at bounding box center [702, 502] width 43 height 30
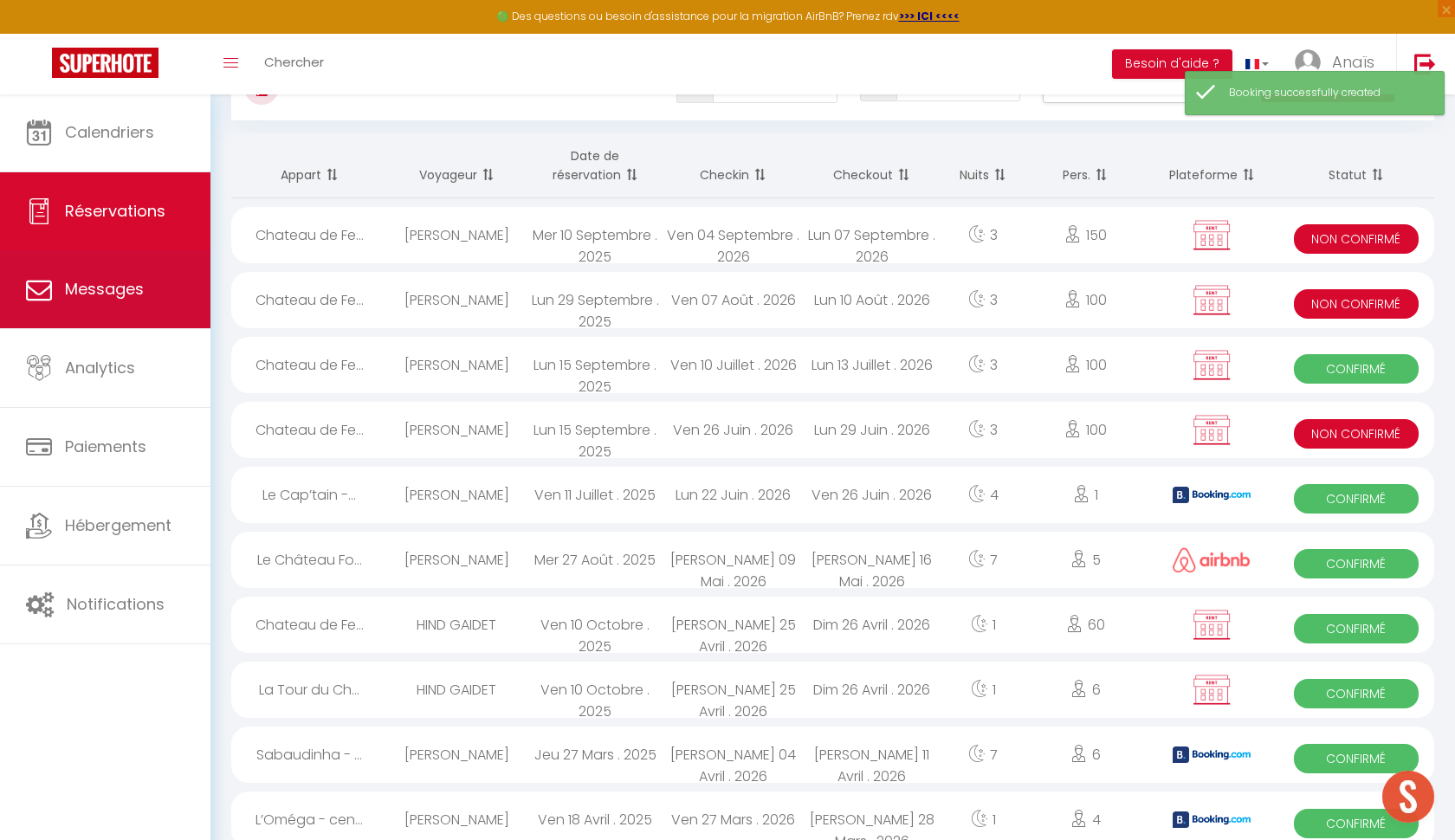
click at [149, 307] on link "Messages" at bounding box center [105, 289] width 210 height 78
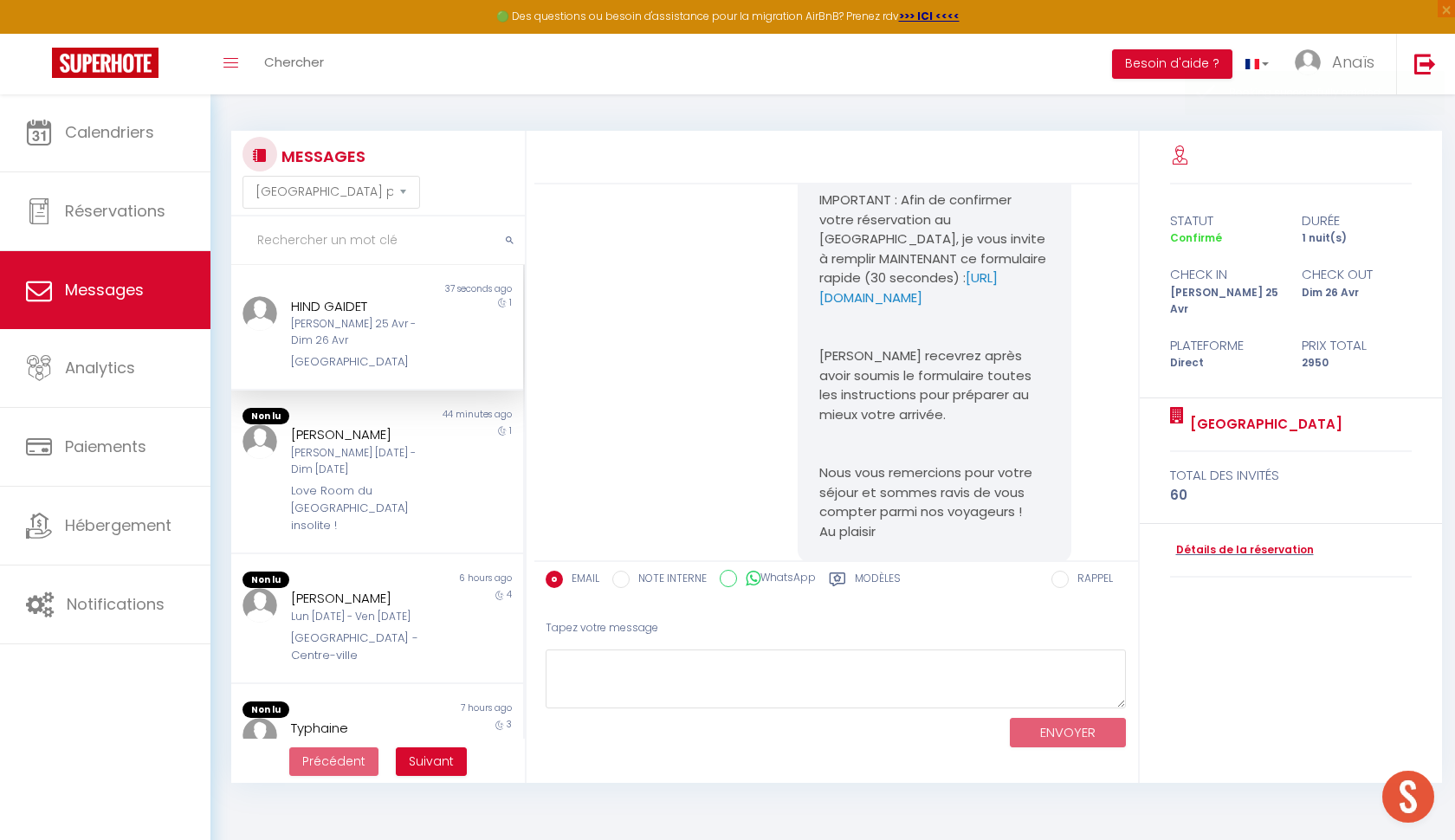
scroll to position [116, 0]
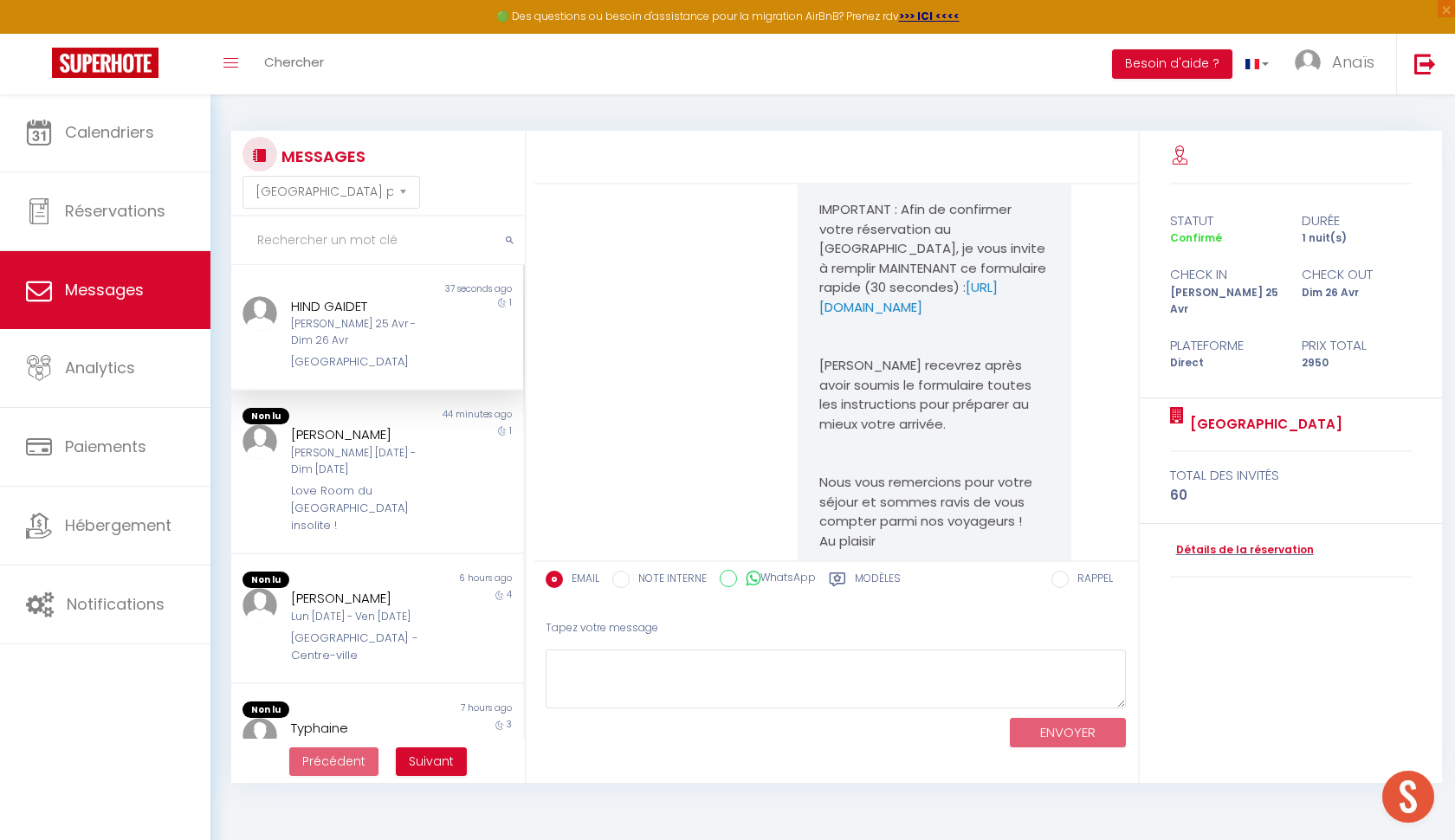
click at [458, 347] on div "1" at bounding box center [487, 333] width 72 height 75
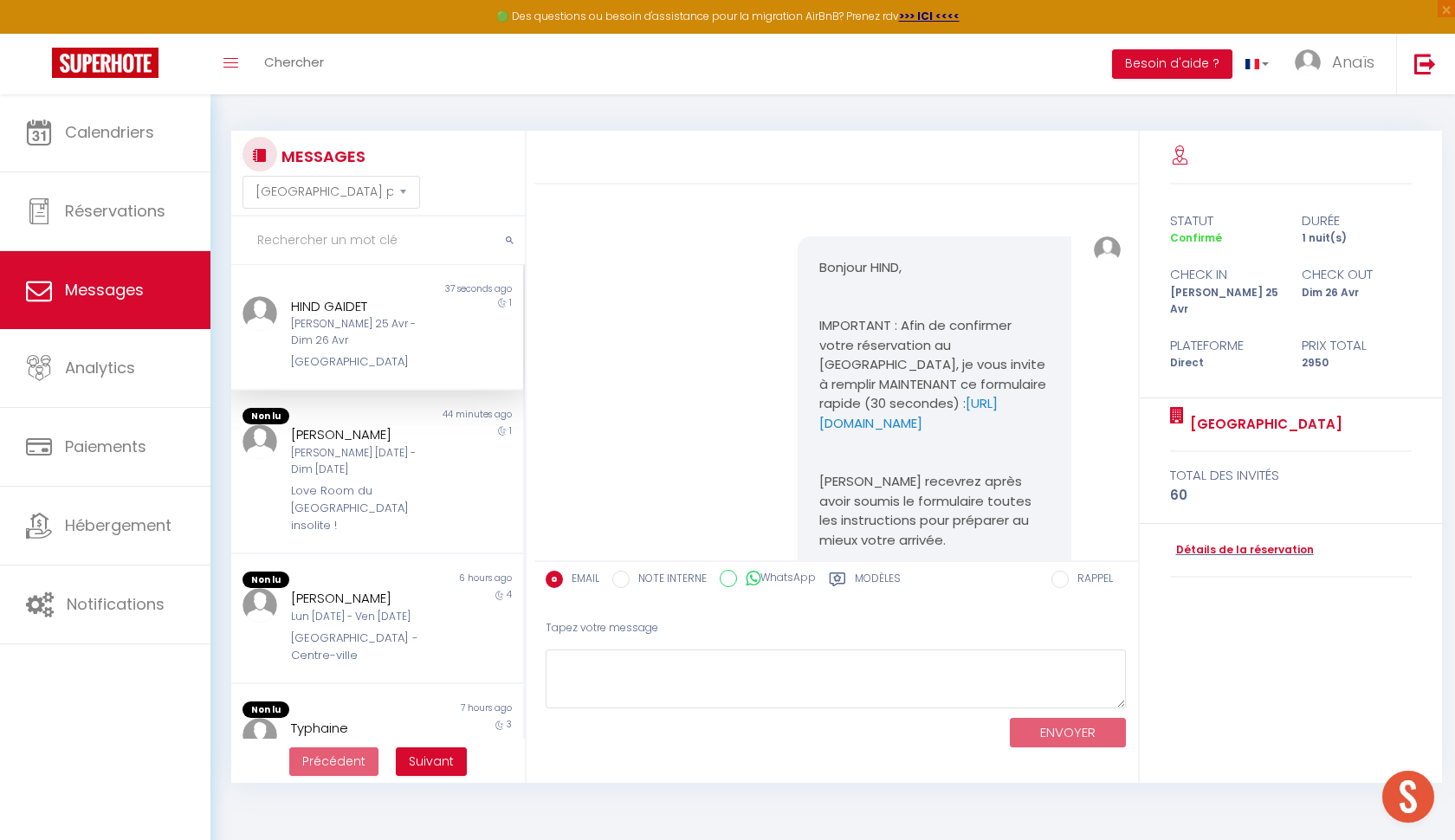
scroll to position [0, 0]
click at [483, 441] on div "1" at bounding box center [487, 479] width 72 height 110
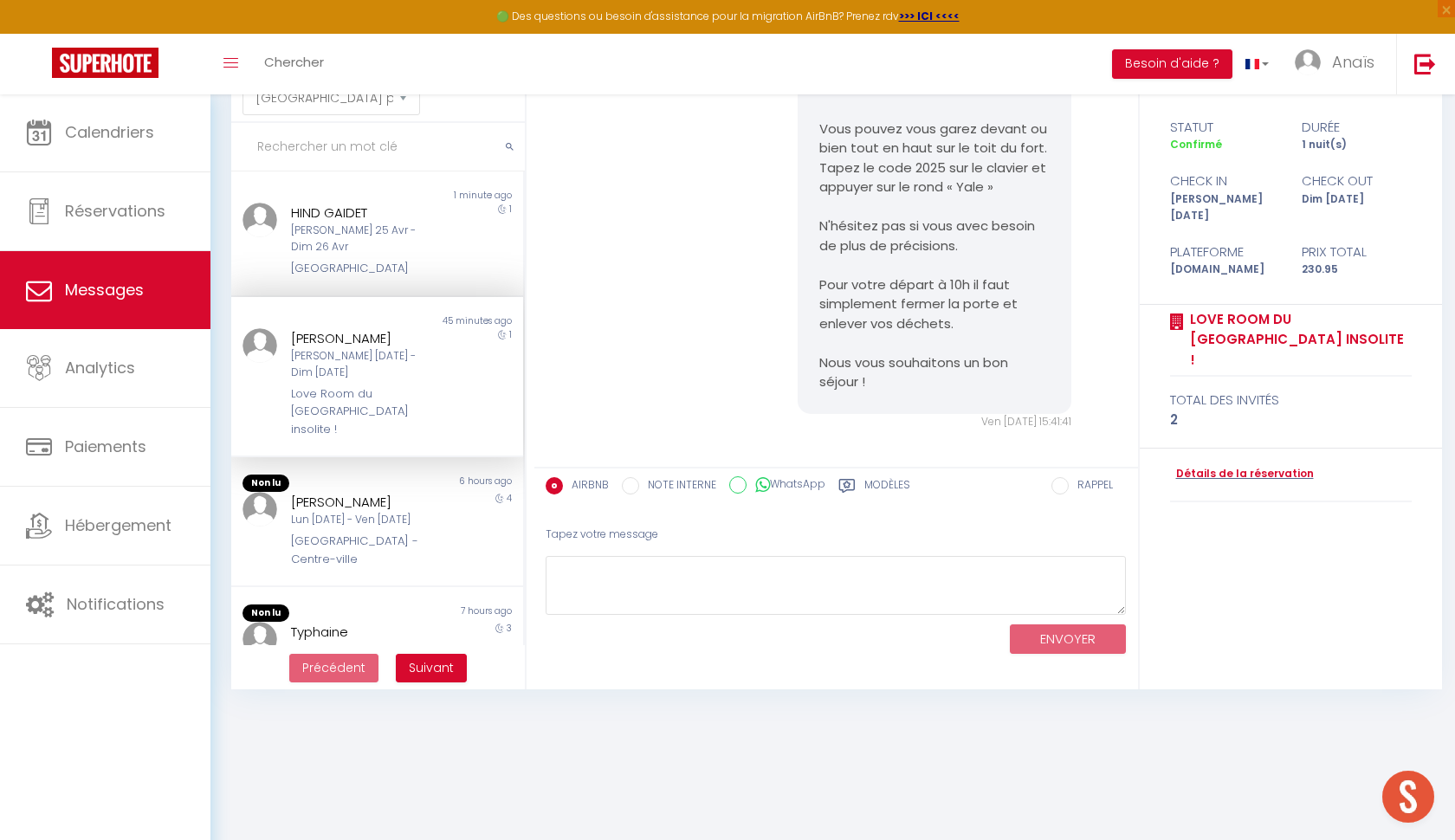
scroll to position [94, 0]
click at [401, 512] on div "Lun 06 Oct - Ven 10 Oct" at bounding box center [364, 520] width 148 height 17
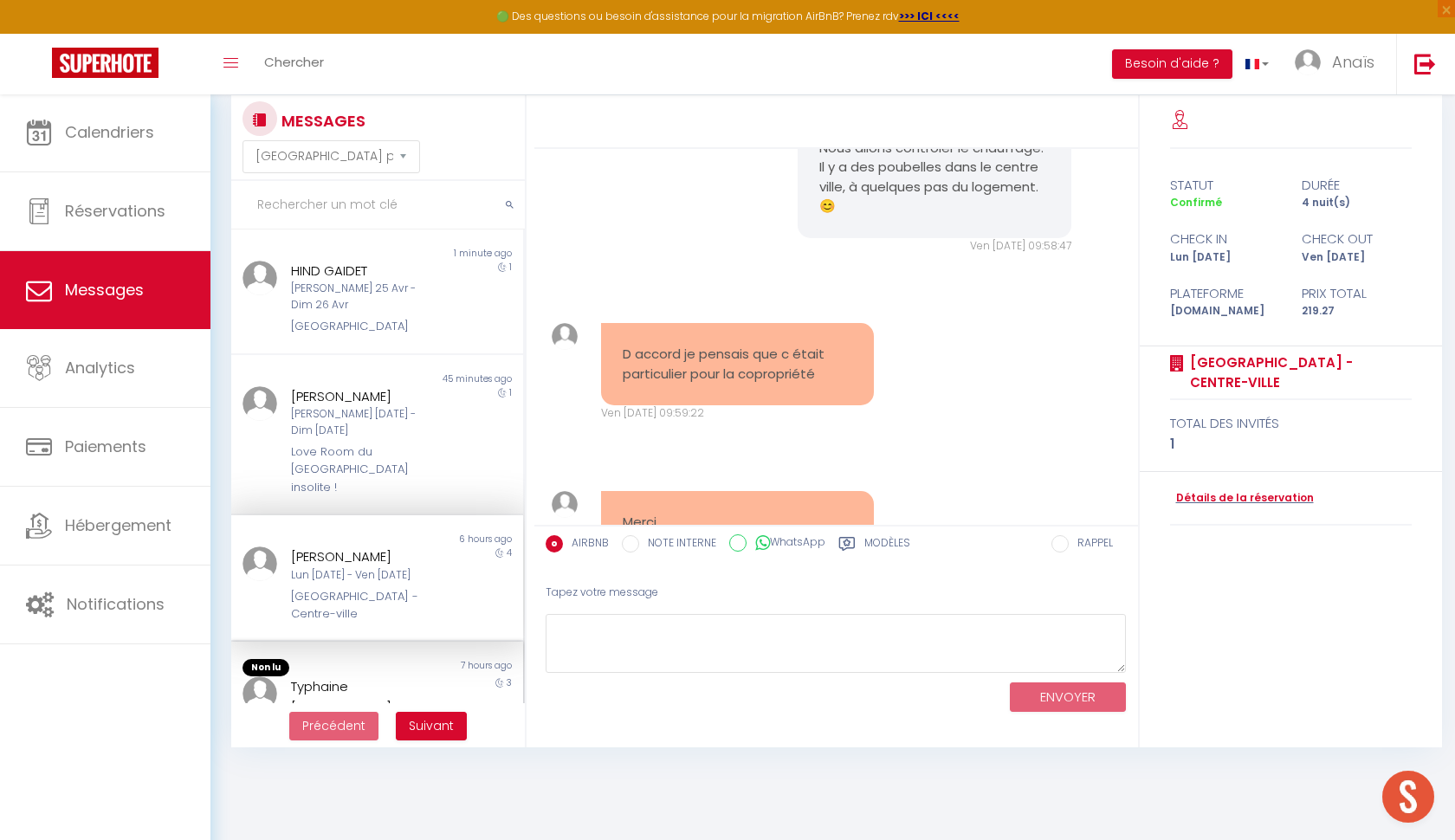
scroll to position [3625, 0]
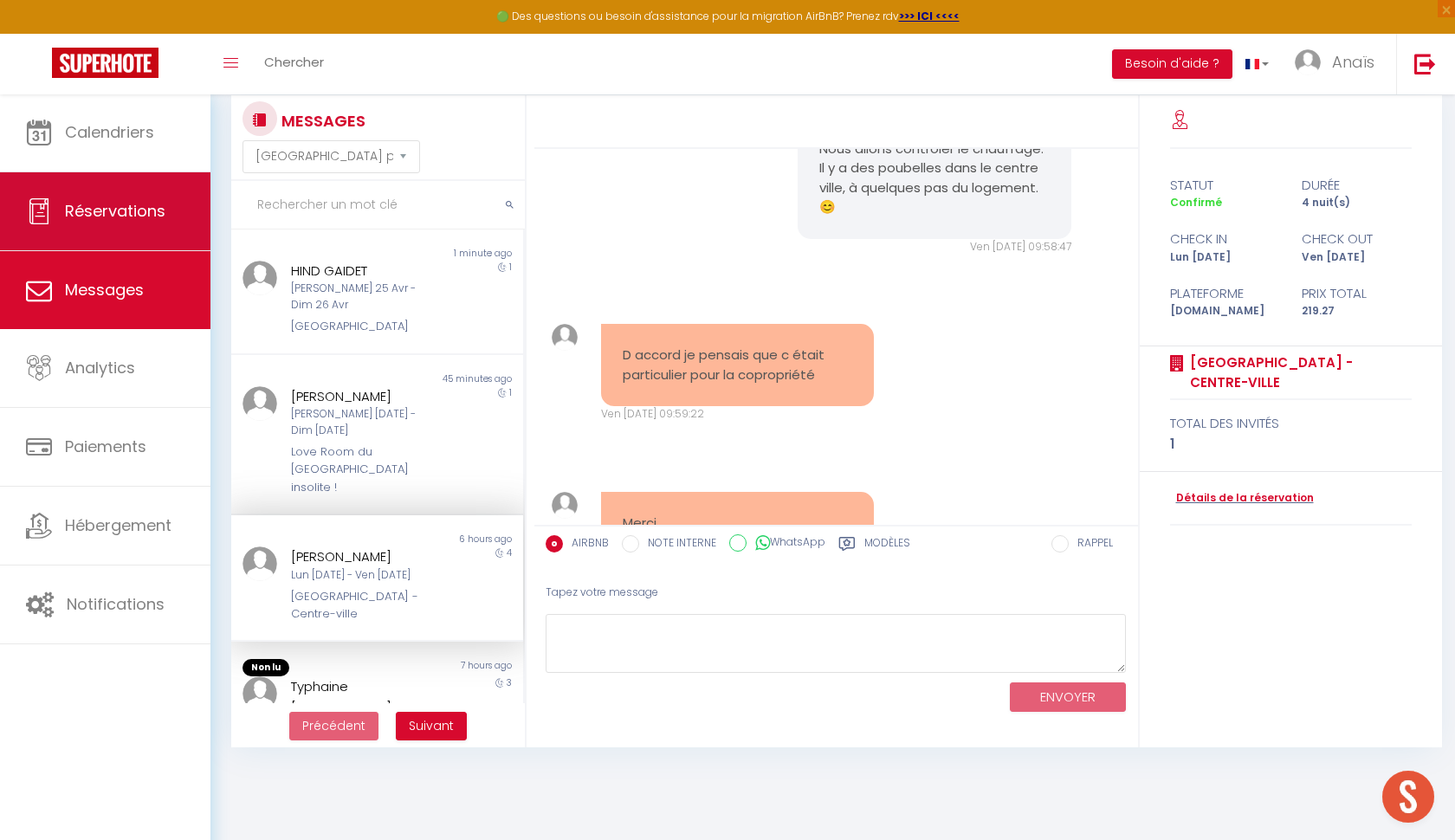
click at [149, 232] on link "Réservations" at bounding box center [105, 211] width 210 height 78
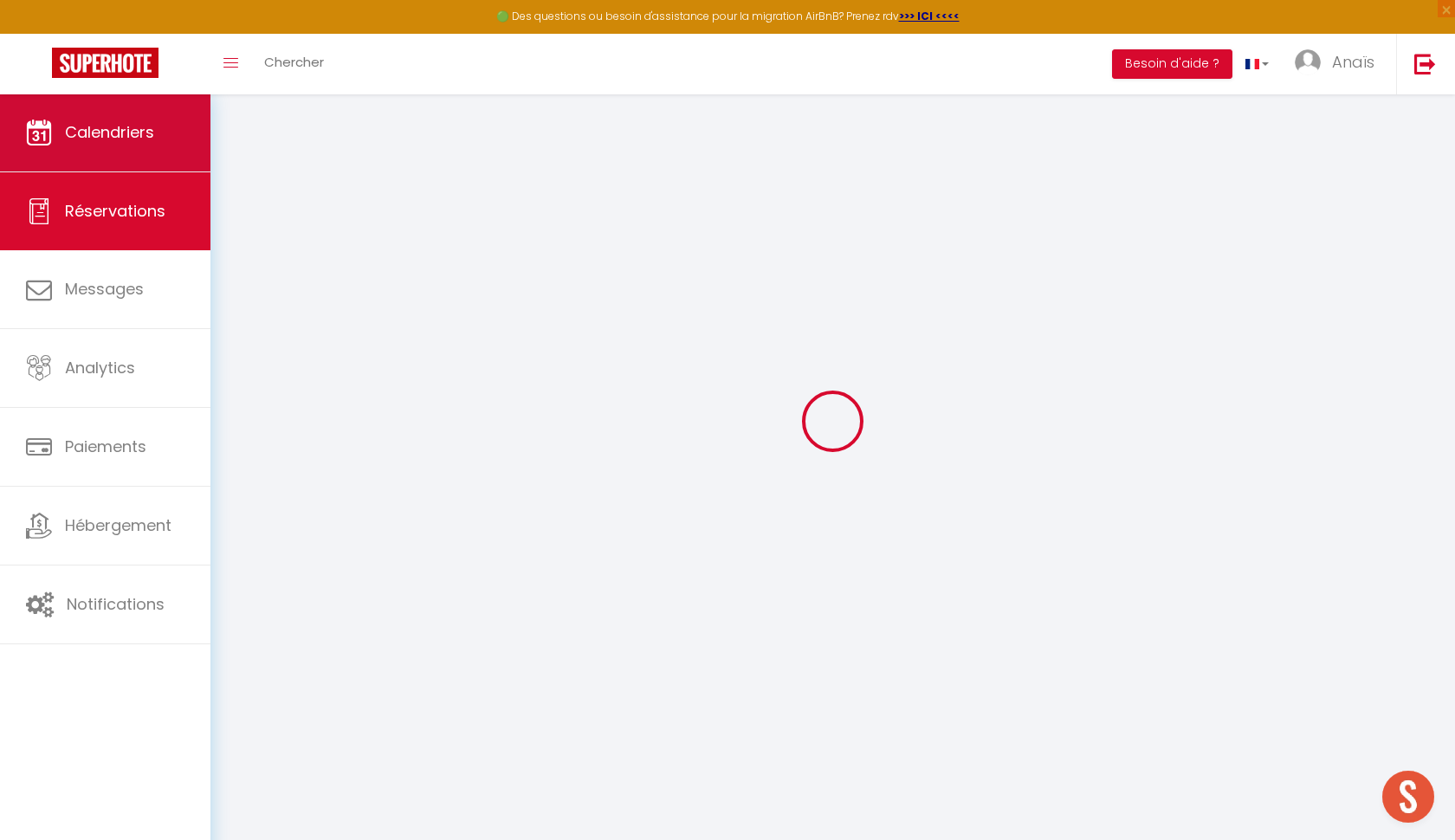
click at [149, 148] on link "Calendriers" at bounding box center [105, 133] width 210 height 78
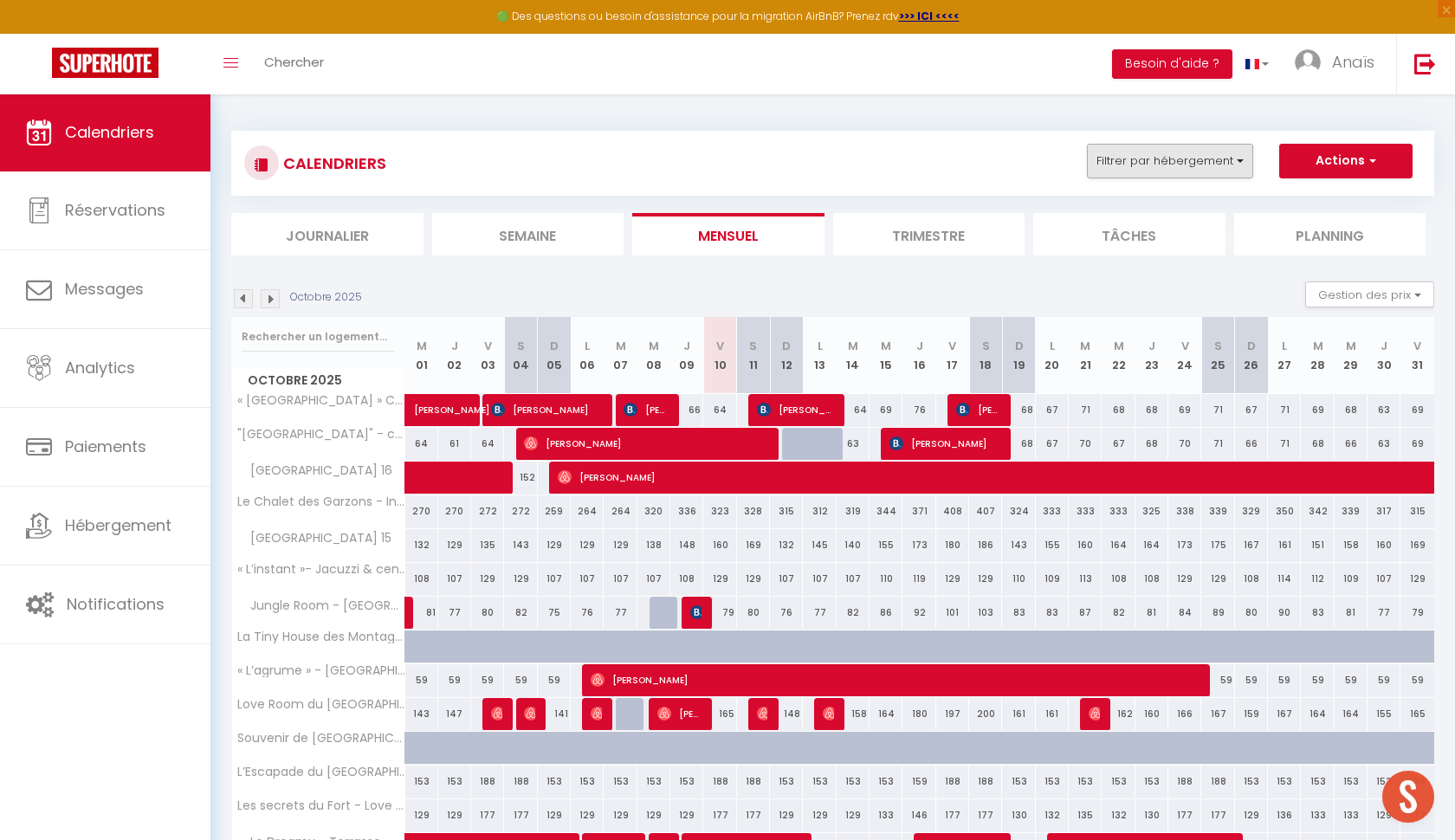
click at [1186, 145] on button "Filtrer par hébergement" at bounding box center [1170, 160] width 166 height 34
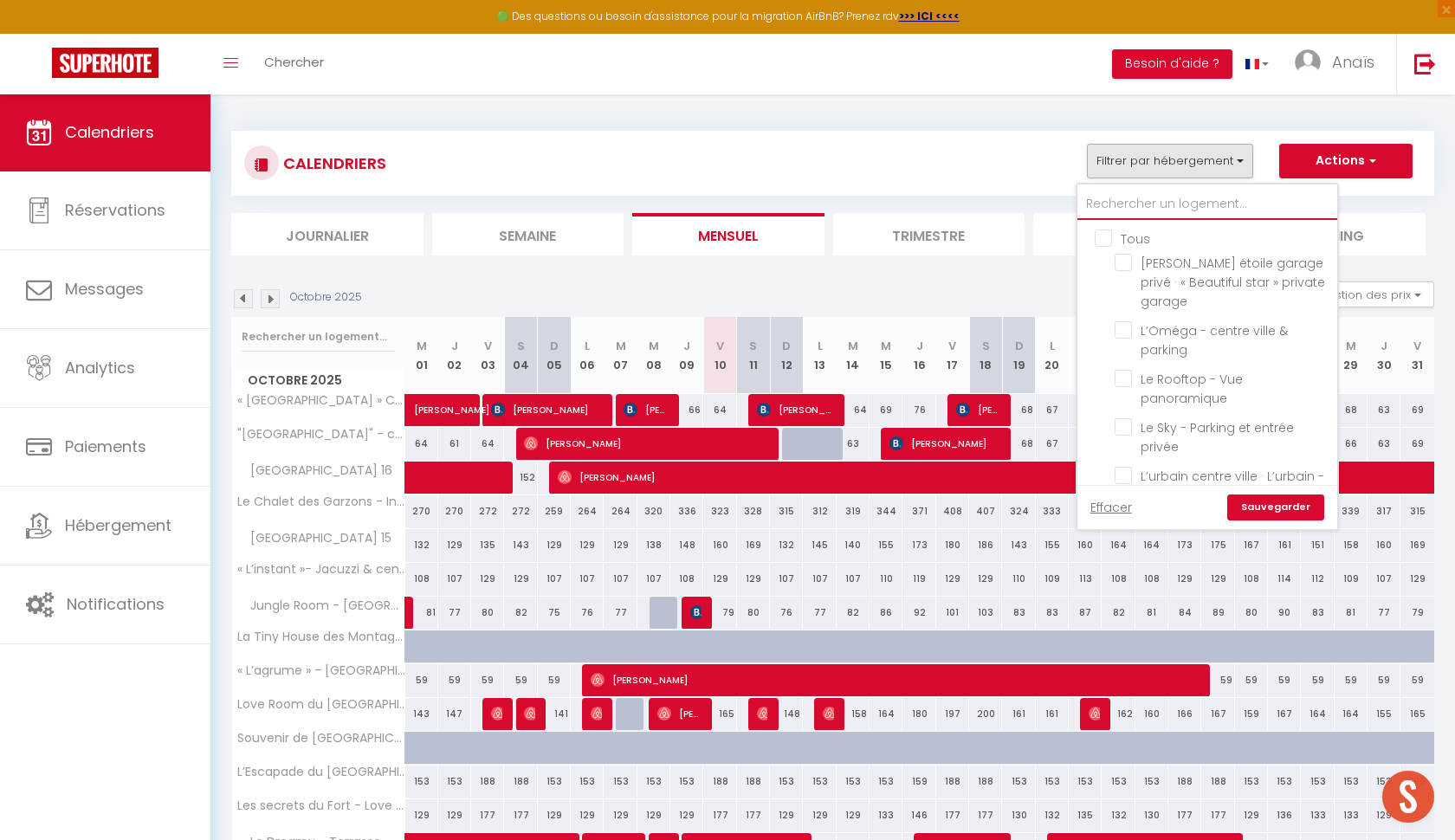
click at [1151, 214] on input "text" at bounding box center [1208, 204] width 260 height 31
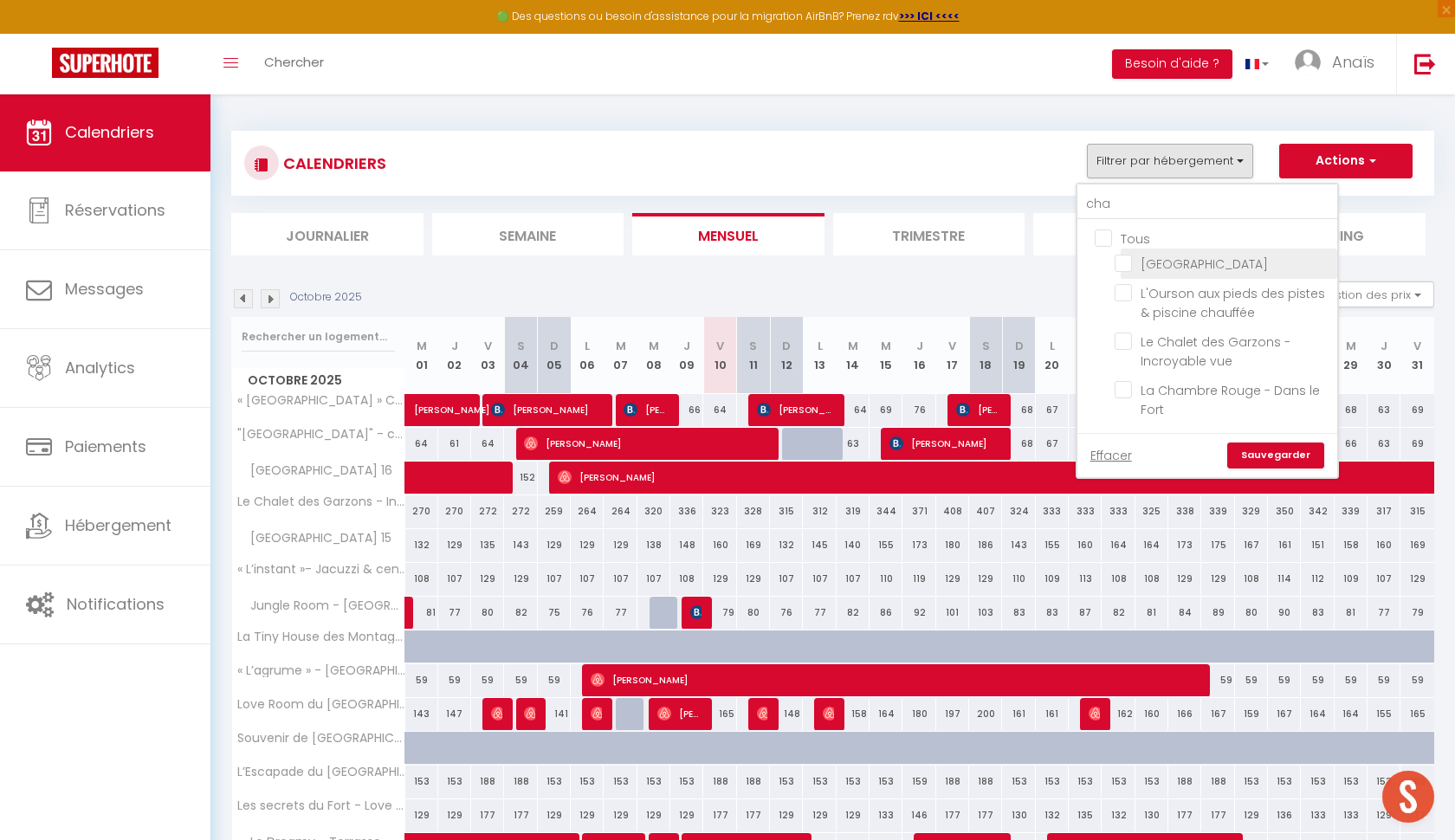
click at [1125, 260] on input "[GEOGRAPHIC_DATA]" at bounding box center [1223, 263] width 217 height 18
click at [1270, 449] on link "Sauvegarder" at bounding box center [1275, 455] width 97 height 26
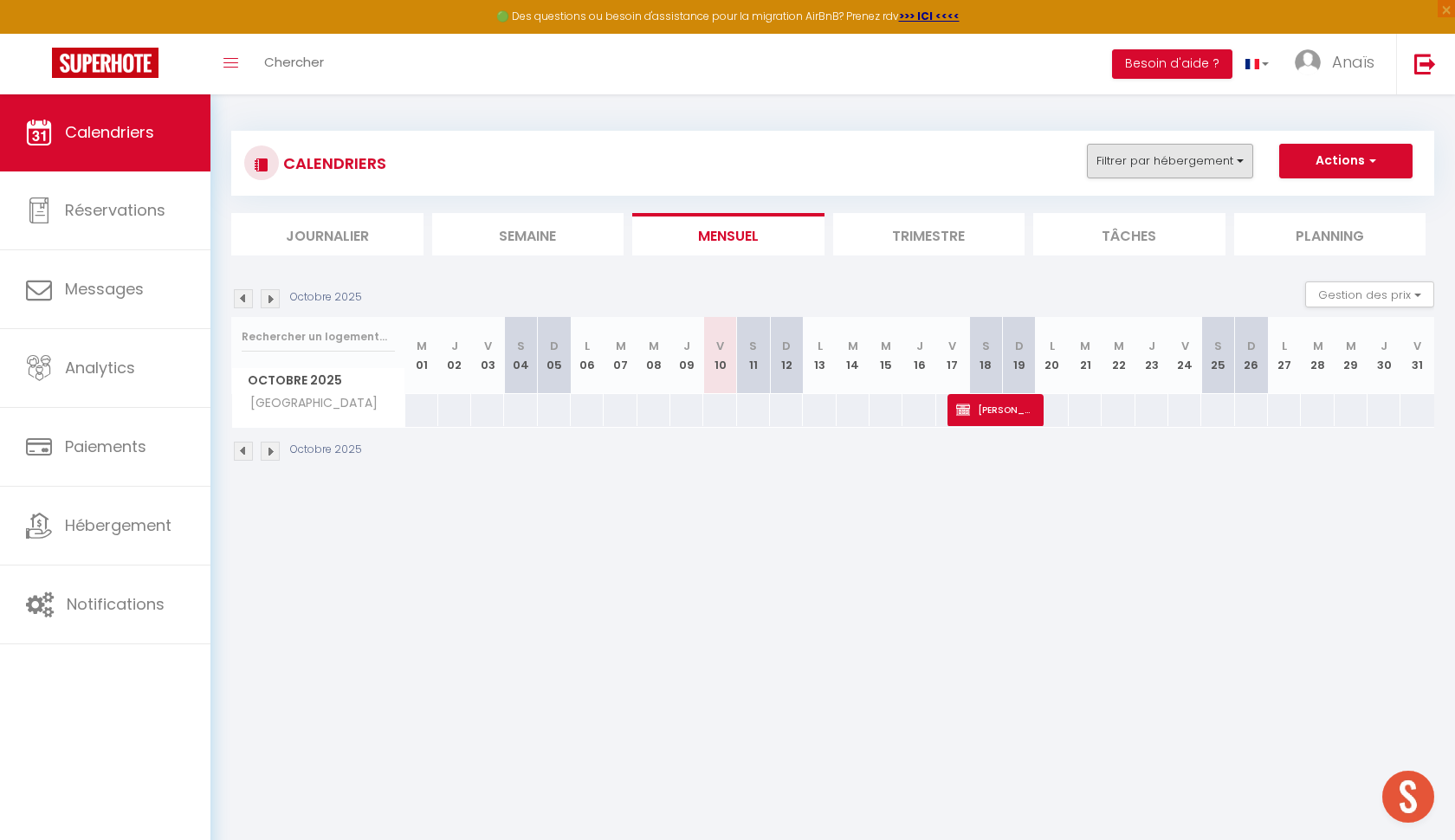
click at [1144, 152] on button "Filtrer par hébergement" at bounding box center [1170, 160] width 166 height 34
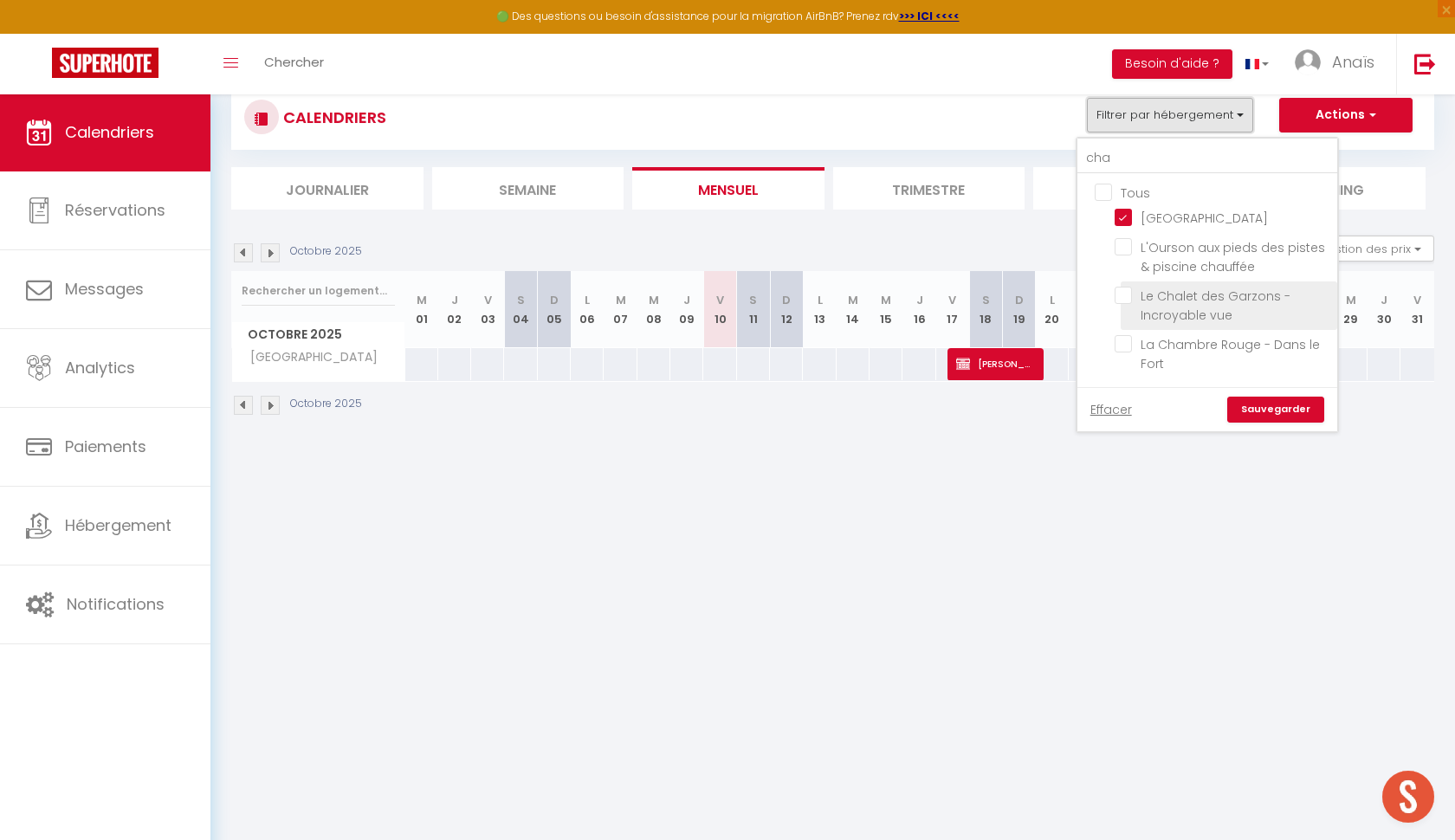
scroll to position [34, 0]
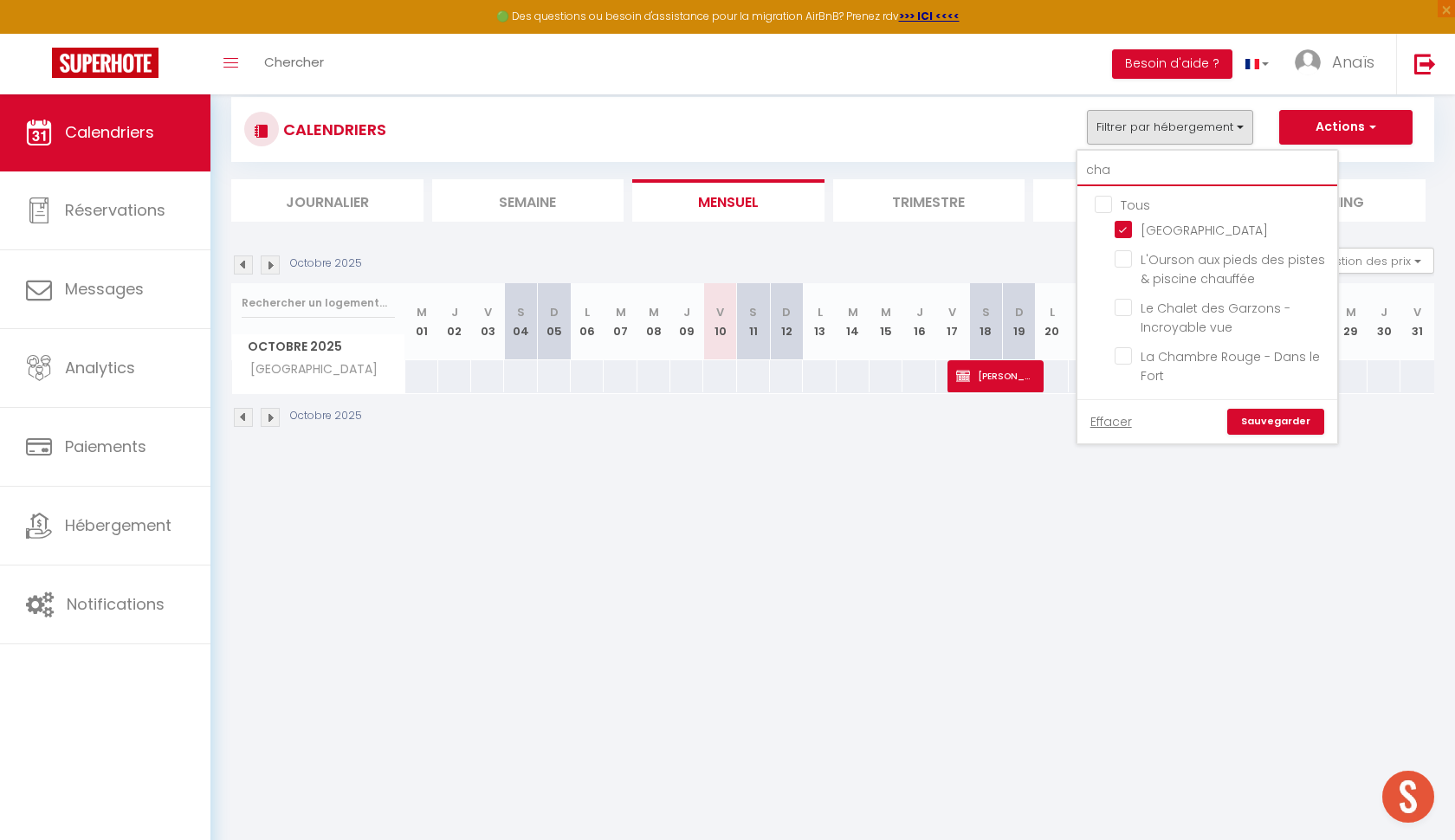
click at [1113, 165] on input "cha" at bounding box center [1208, 171] width 260 height 31
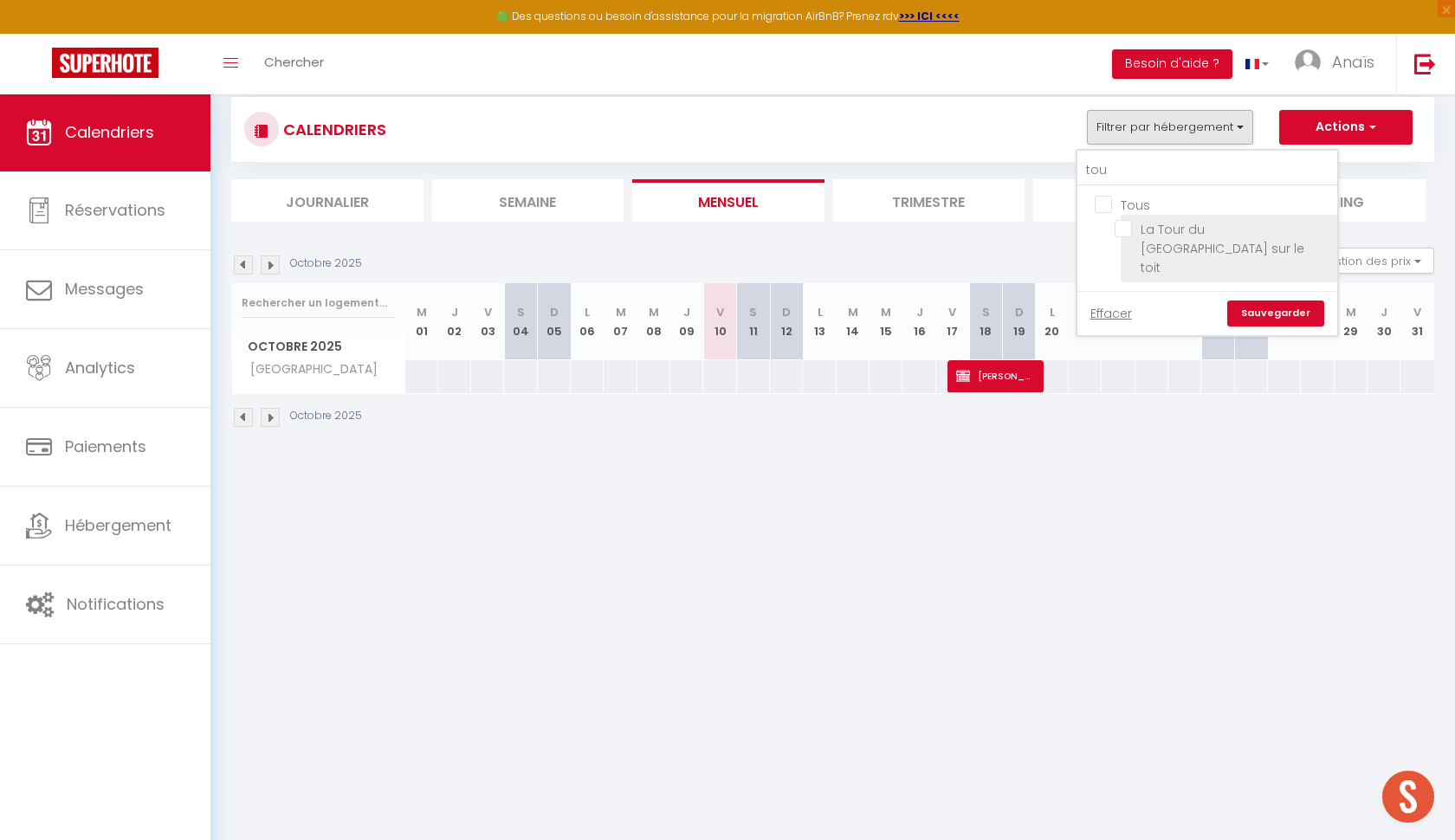
click at [1123, 228] on input "La Tour du [GEOGRAPHIC_DATA] sur le toit" at bounding box center [1223, 229] width 217 height 18
click at [1271, 301] on link "Sauvegarder" at bounding box center [1275, 314] width 97 height 26
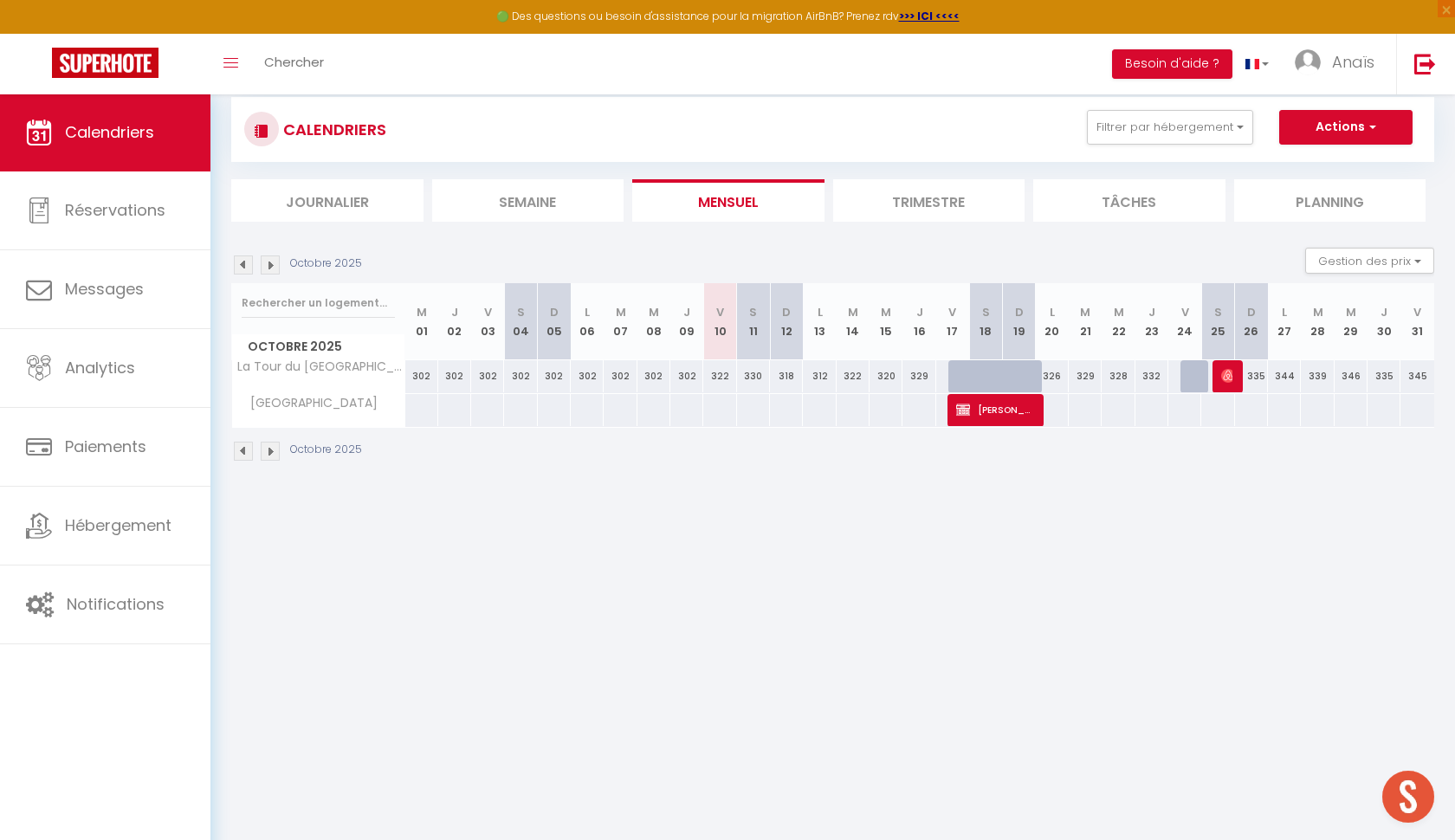
click at [1017, 378] on div at bounding box center [1031, 387] width 33 height 33
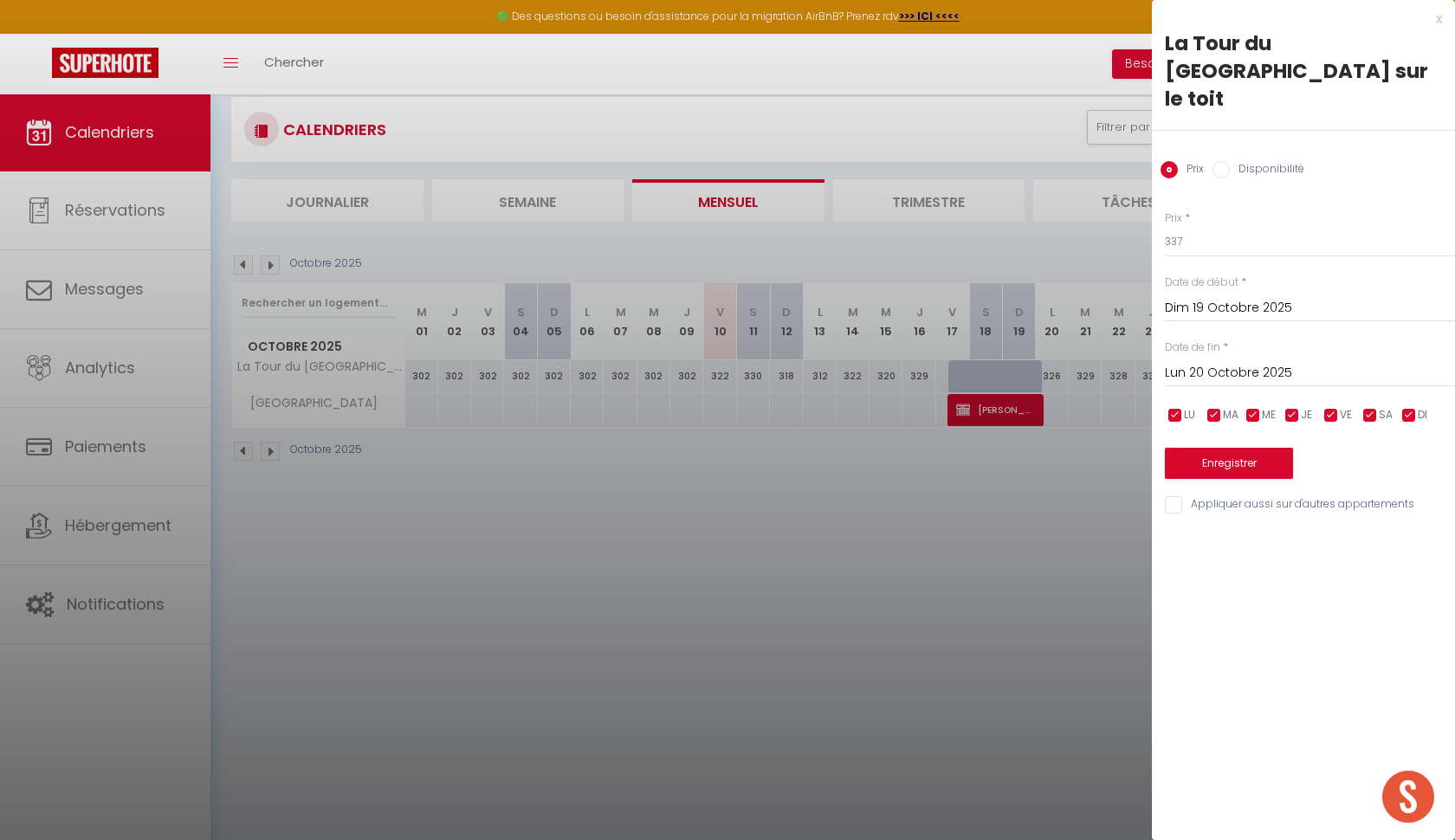
click at [1010, 471] on div at bounding box center [727, 420] width 1455 height 840
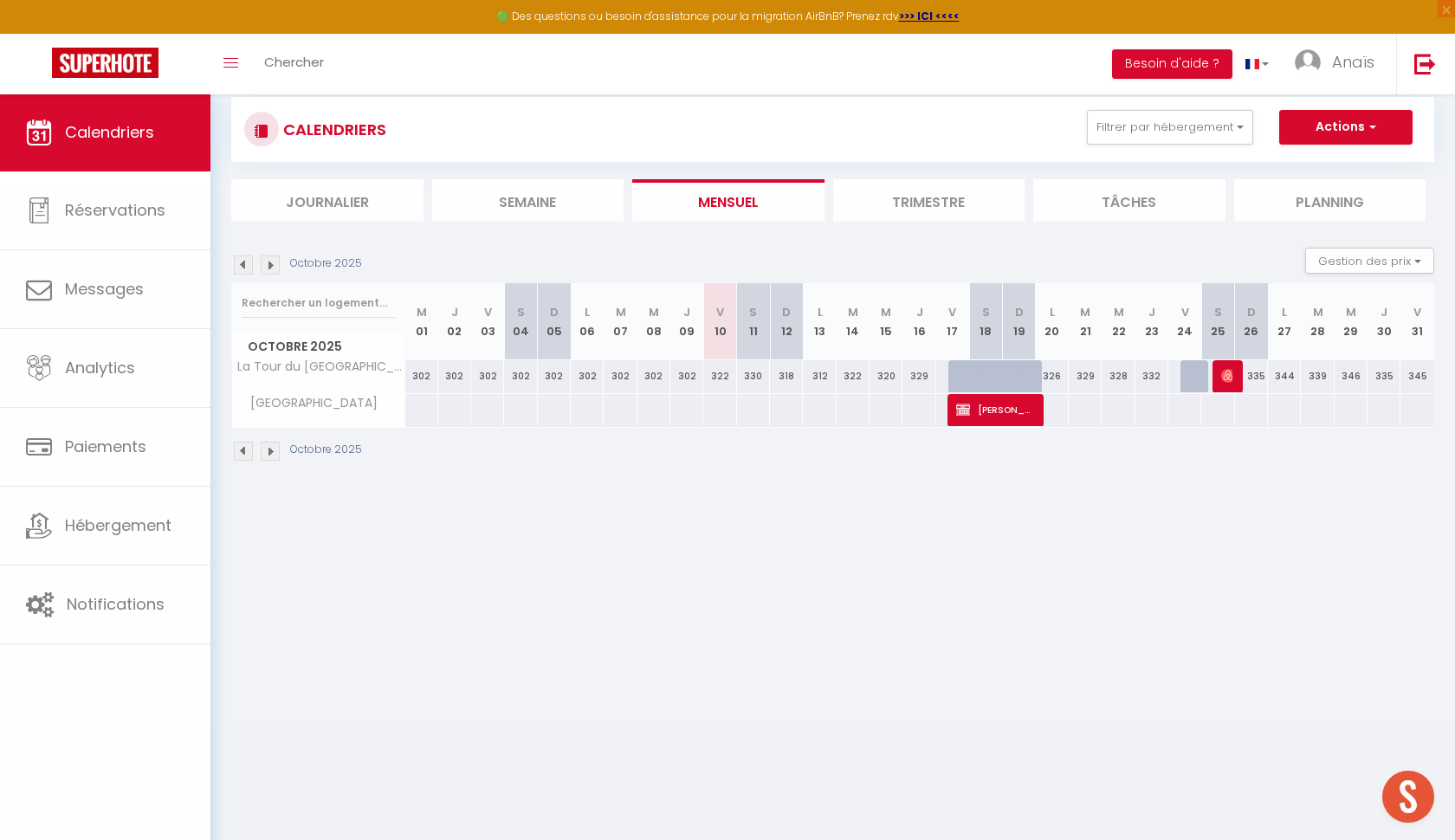
click at [1006, 400] on body "🟢 Des questions ou besoin d'assistance pour la migration AirBnB? Prenez rdv >>>…" at bounding box center [727, 480] width 1455 height 840
click at [1006, 400] on span "[PERSON_NAME]" at bounding box center [995, 409] width 77 height 33
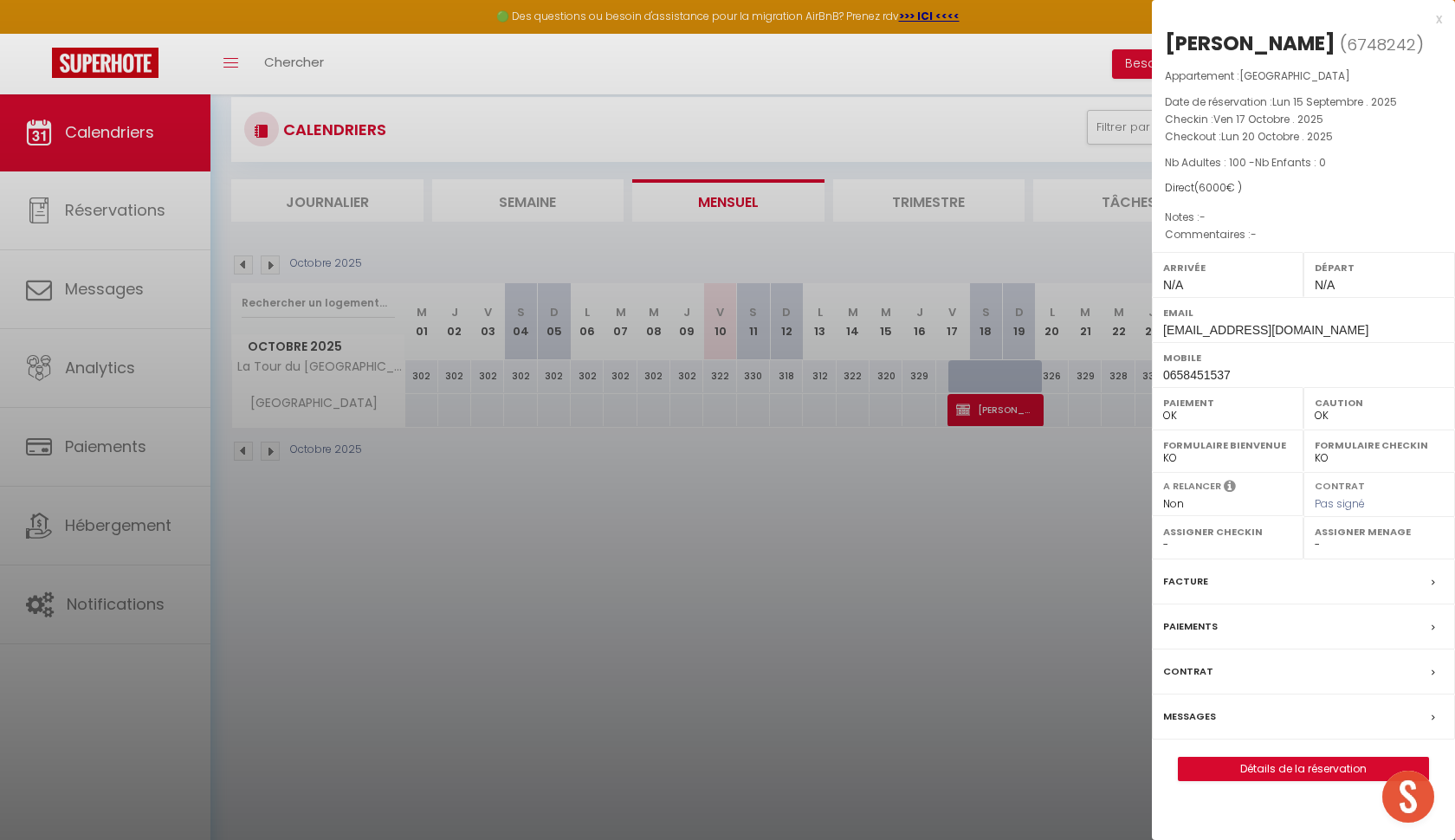
click at [1063, 453] on div at bounding box center [727, 420] width 1455 height 840
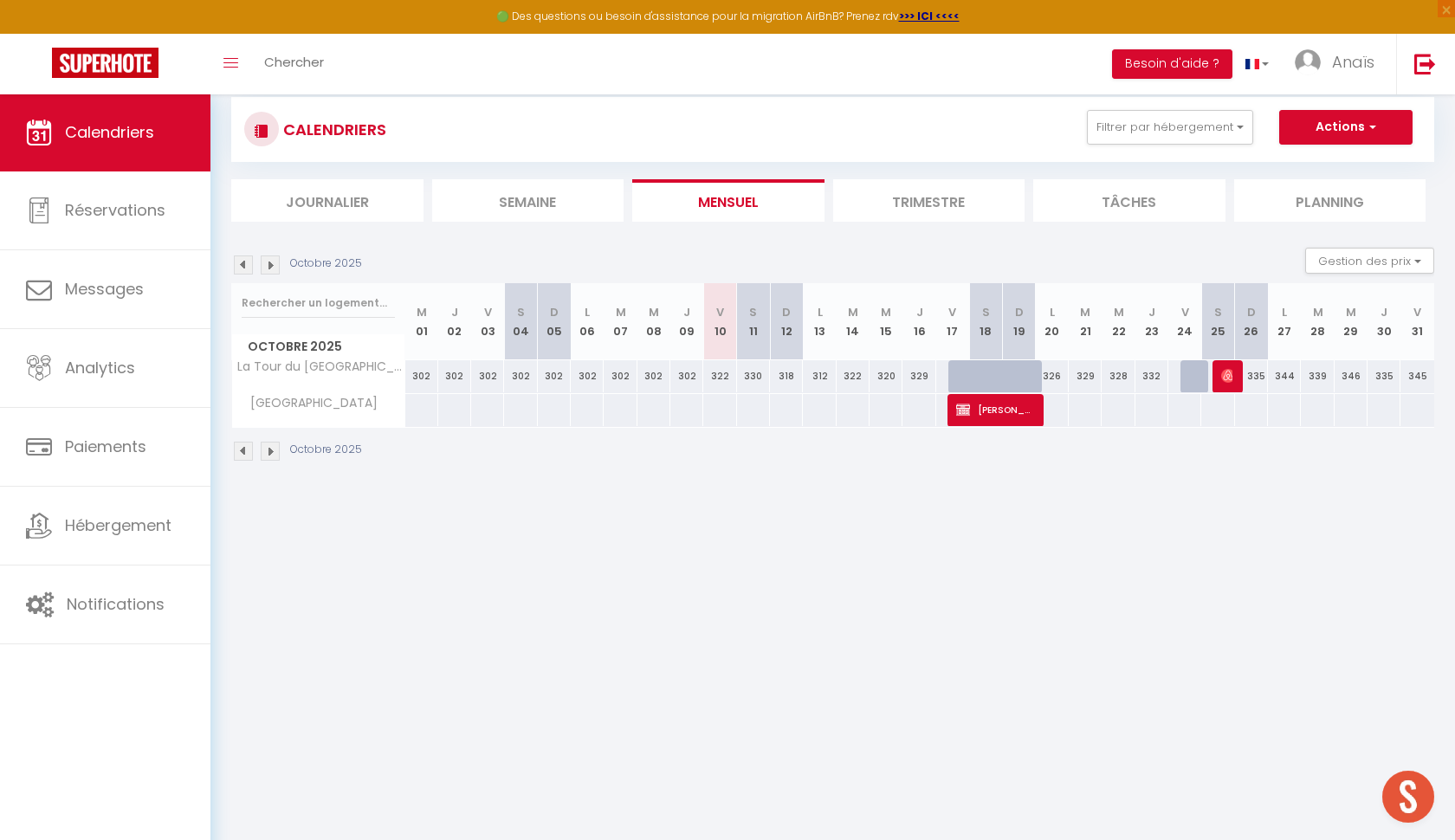
click at [1027, 408] on span "[PERSON_NAME]" at bounding box center [995, 409] width 77 height 33
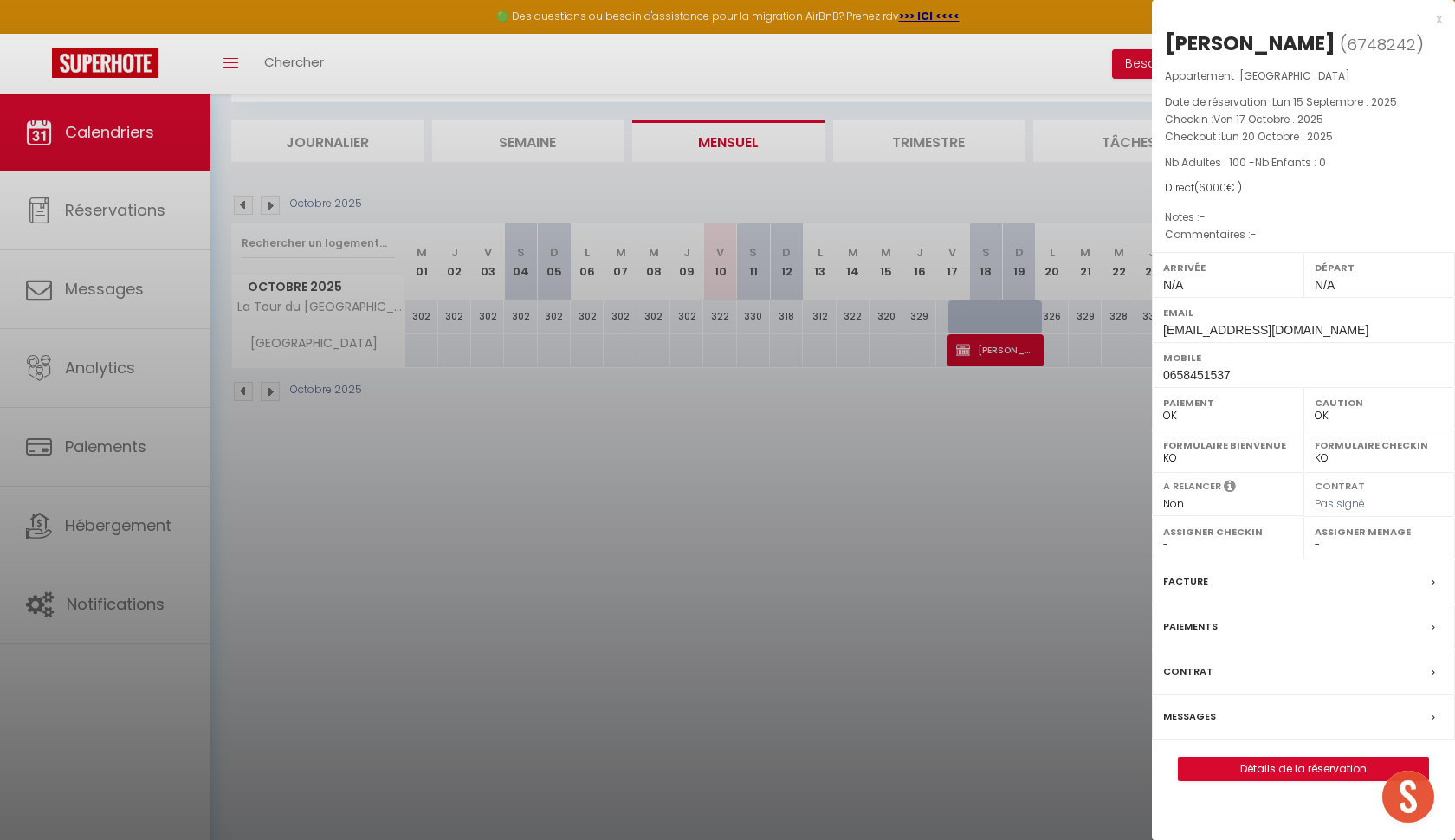
scroll to position [0, 0]
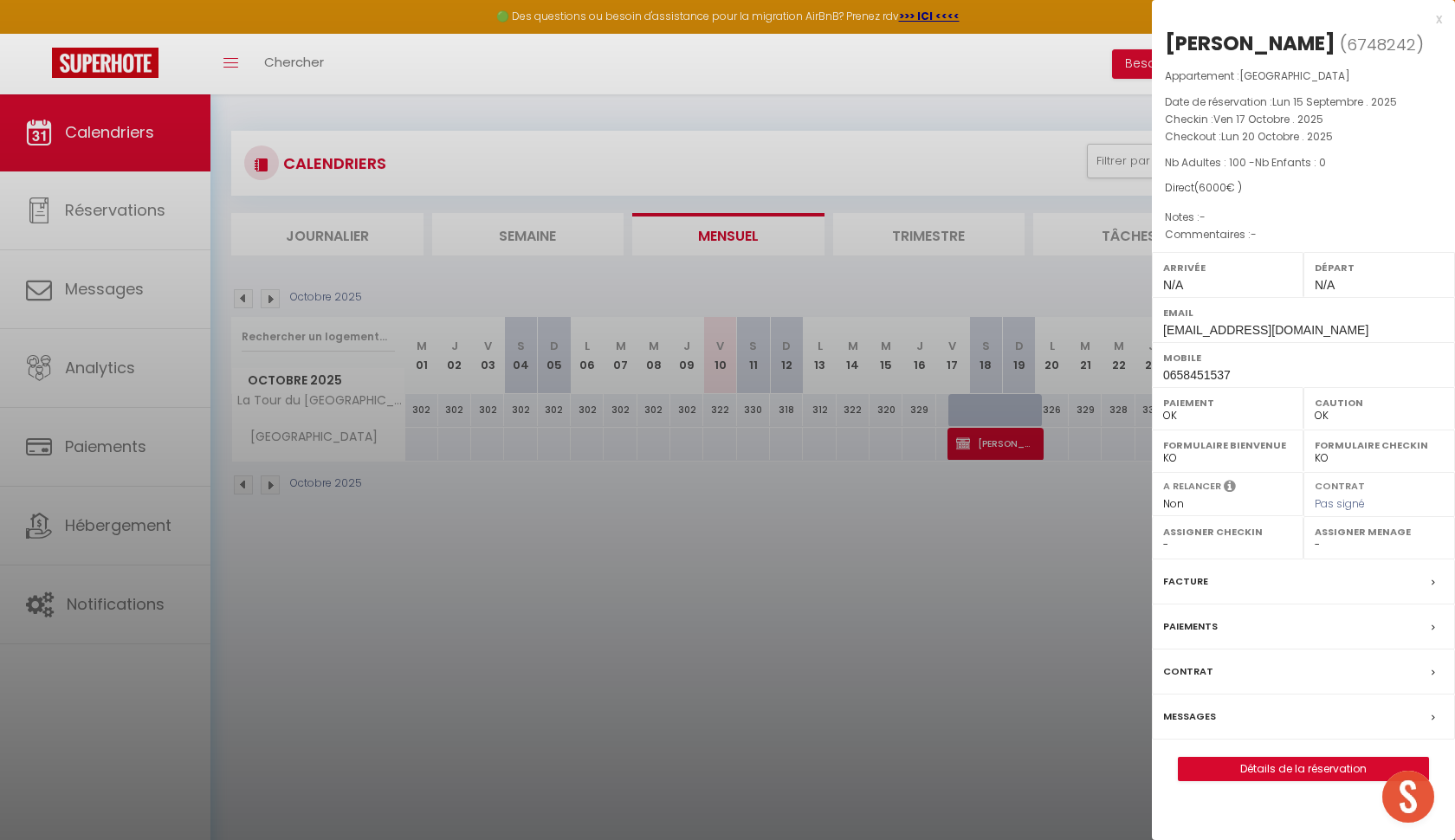
click at [1439, 21] on div "x" at bounding box center [1297, 19] width 290 height 21
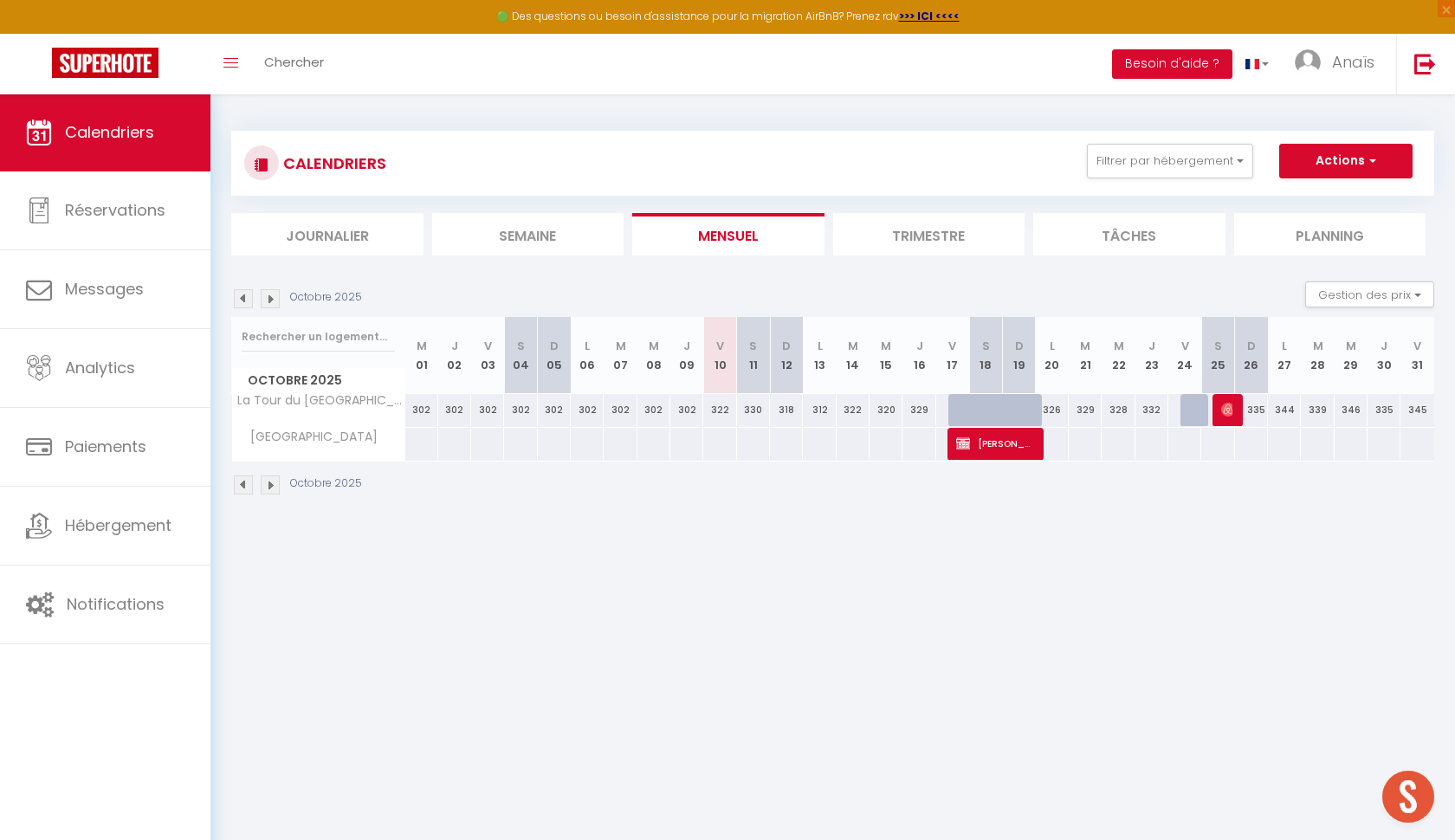
click at [987, 440] on span "[PERSON_NAME]" at bounding box center [995, 443] width 77 height 33
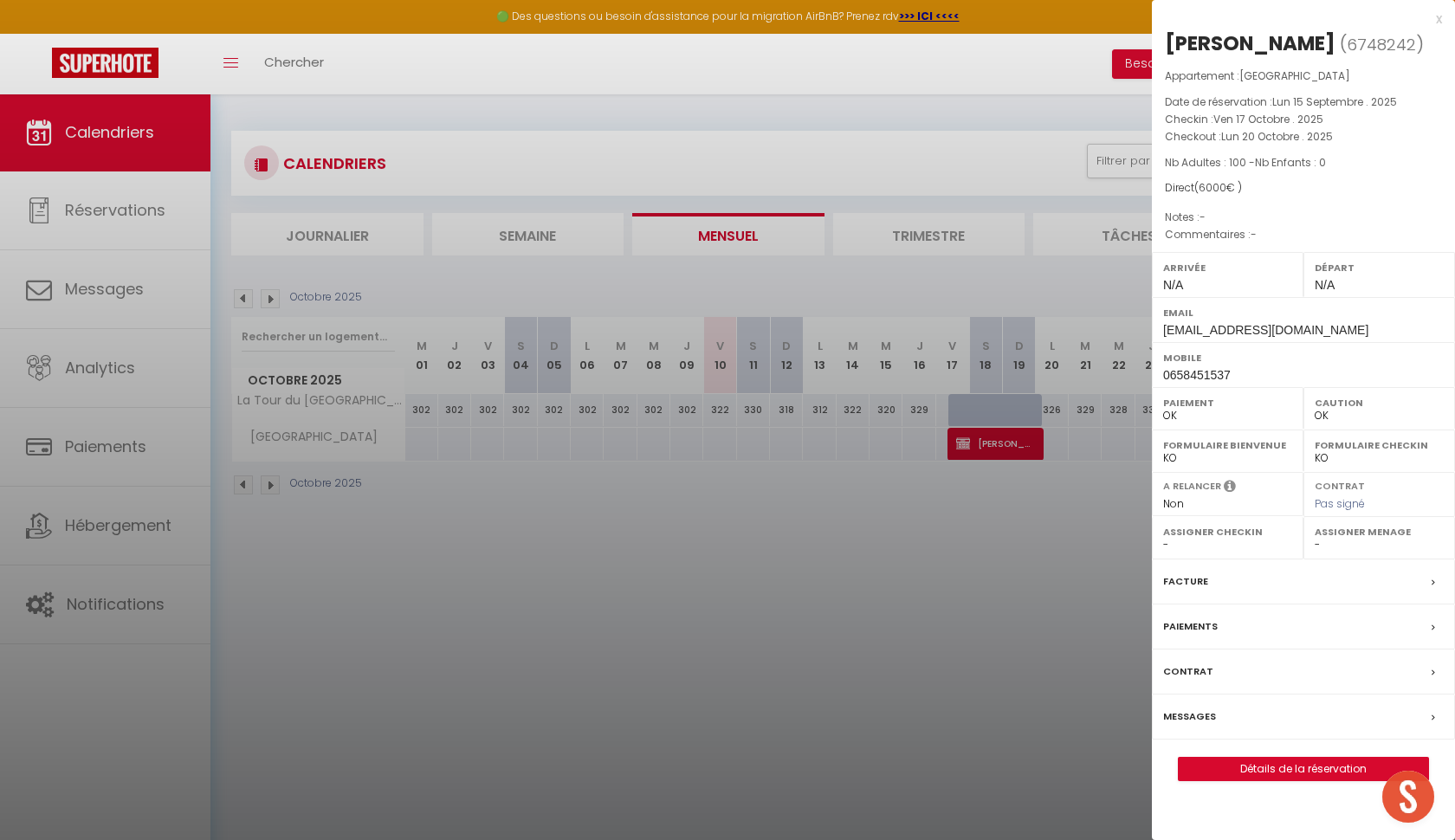
click at [1260, 759] on link "Détails de la réservation" at bounding box center [1303, 769] width 249 height 22
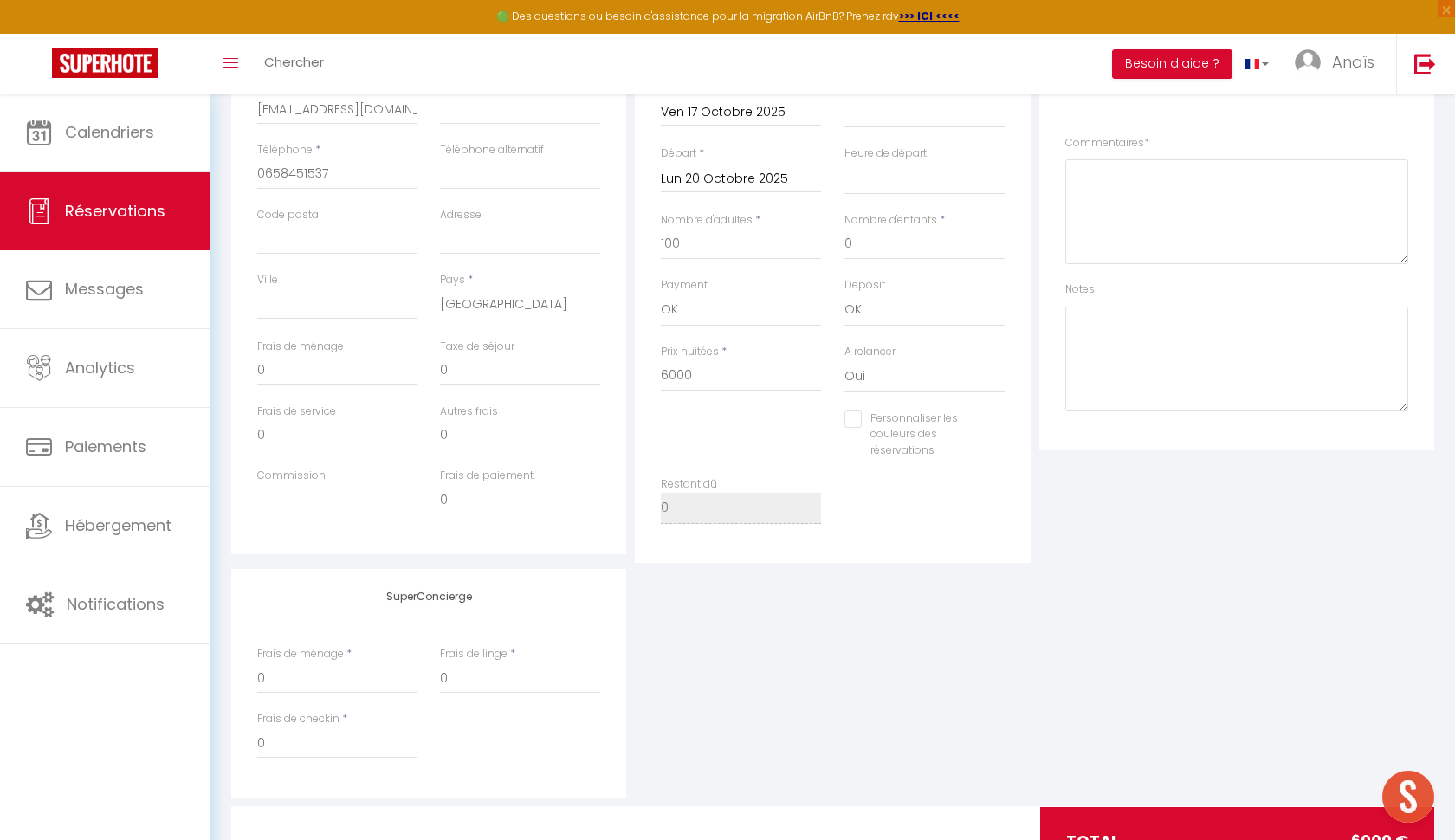
scroll to position [303, 0]
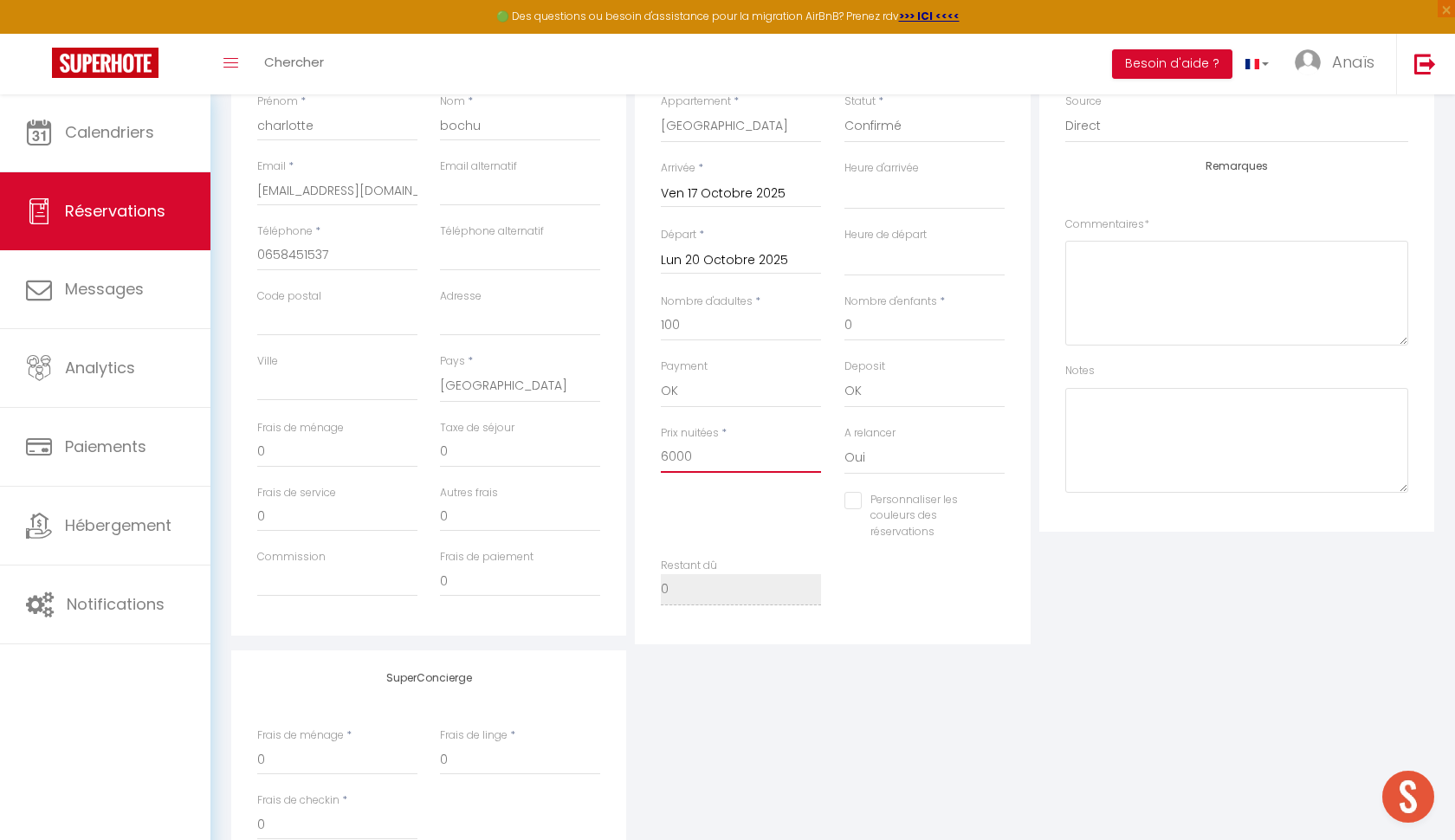
drag, startPoint x: 698, startPoint y: 452, endPoint x: 650, endPoint y: 443, distance: 48.8
click at [650, 443] on div "Prix nuitées * 6000" at bounding box center [741, 458] width 183 height 66
click at [839, 734] on div "SuperConcierge Frais de ménage * 0 Frais de linge * 0 Frais de checkin * 0" at bounding box center [833, 765] width 1212 height 229
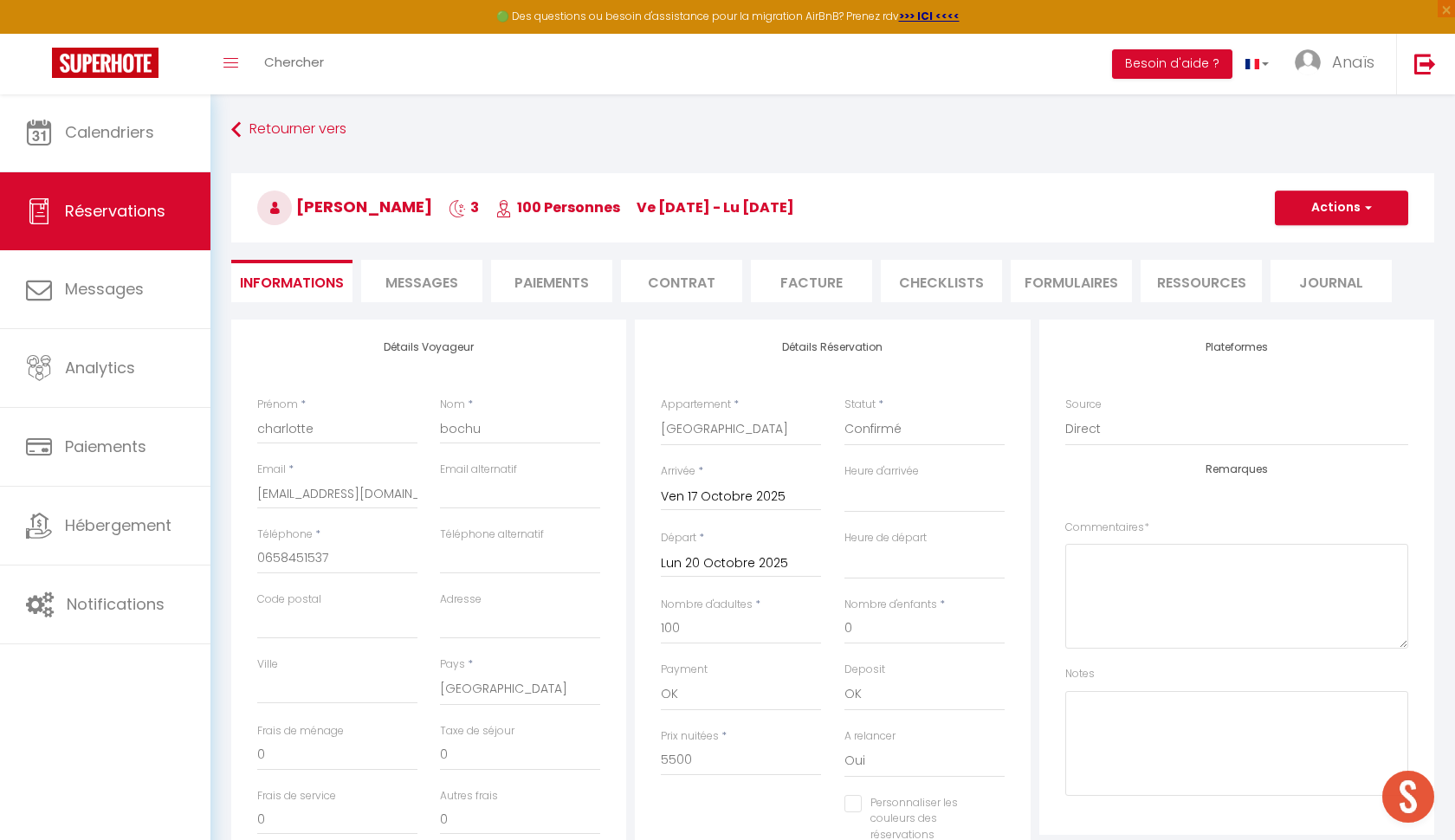
scroll to position [0, 0]
click at [1316, 213] on button "Actions" at bounding box center [1342, 207] width 134 height 34
click at [1313, 246] on link "Enregistrer" at bounding box center [1324, 245] width 137 height 22
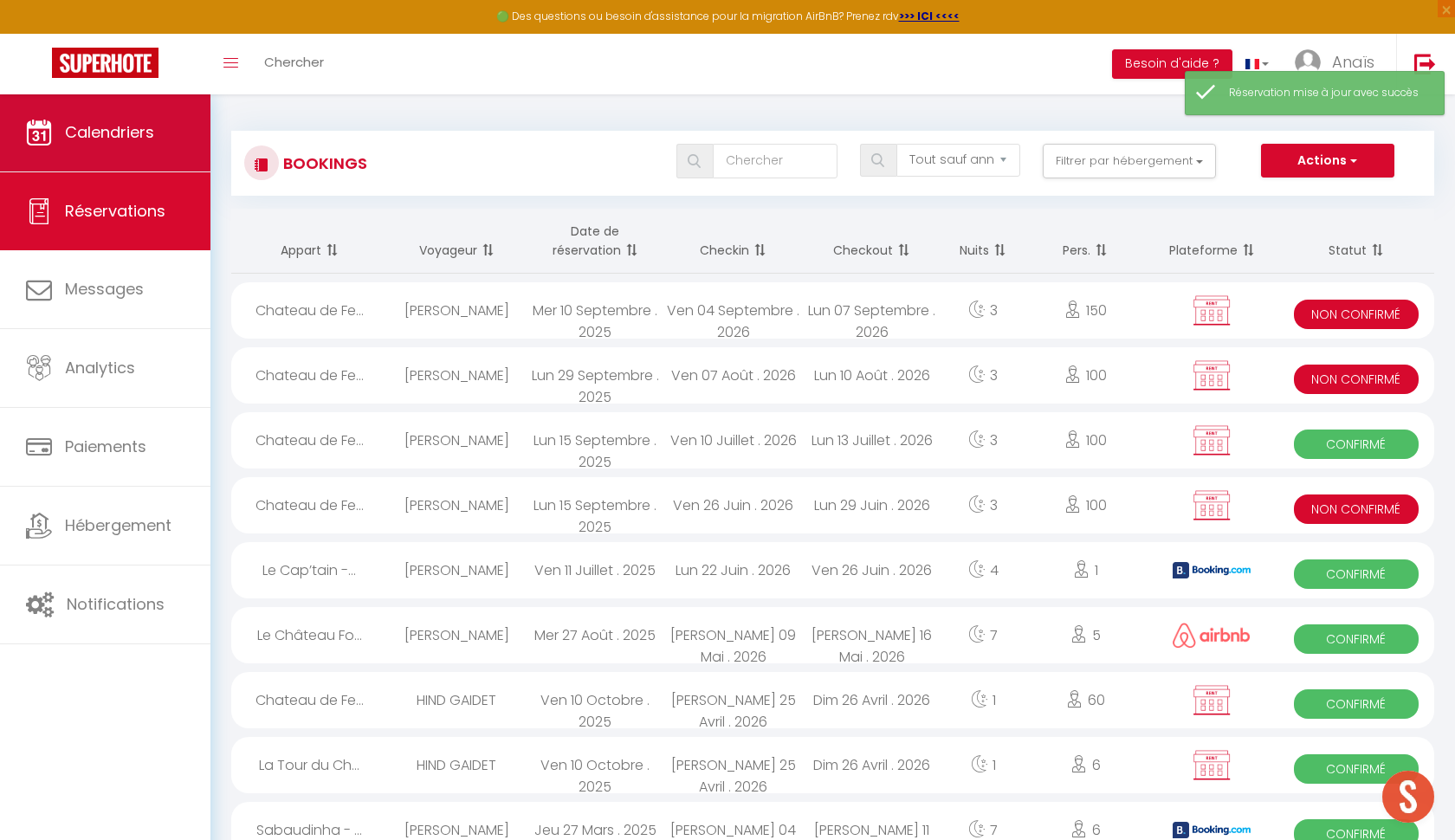
click at [103, 148] on link "Calendriers" at bounding box center [105, 133] width 210 height 78
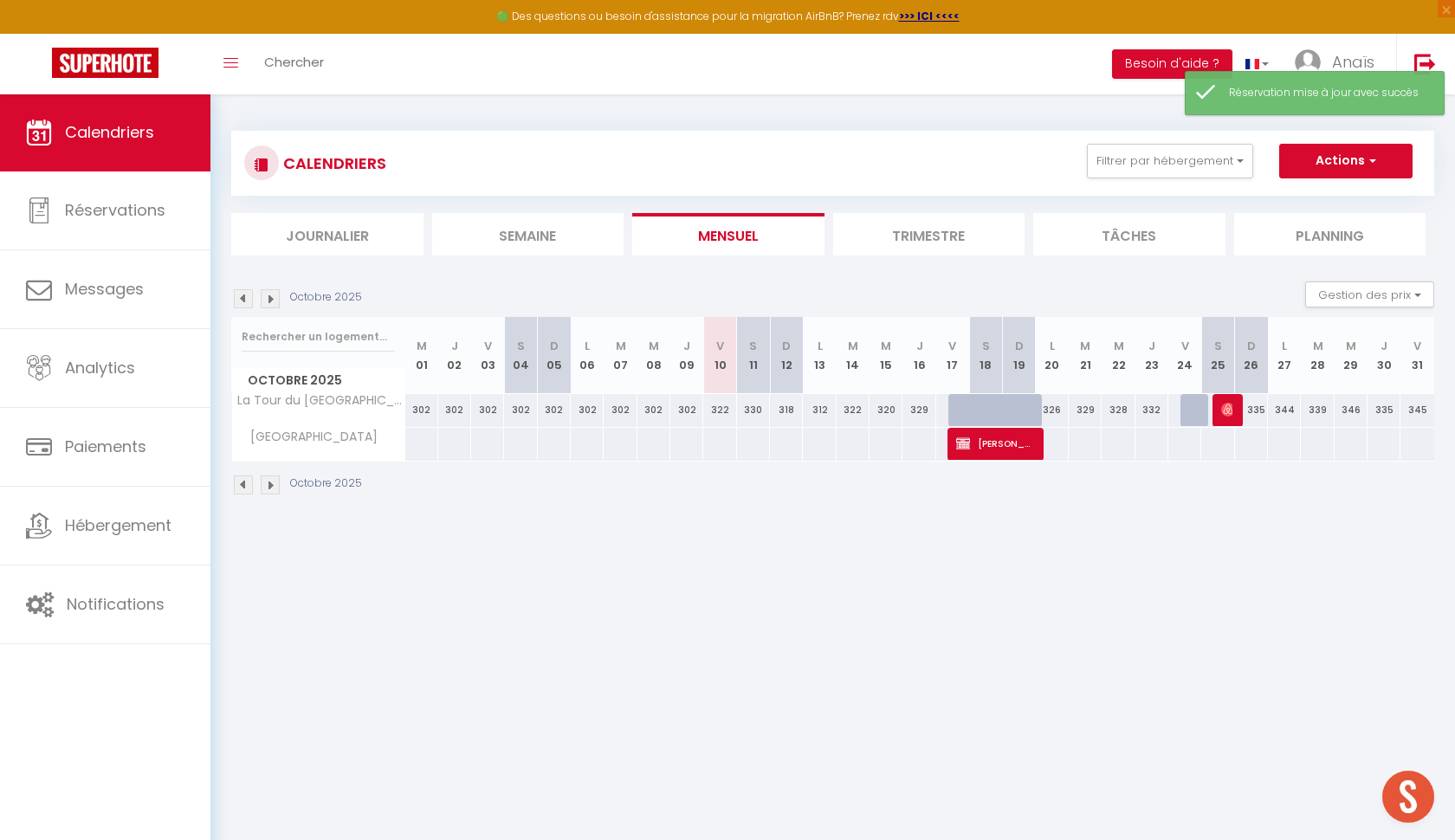
click at [1014, 408] on div at bounding box center [1031, 420] width 33 height 33
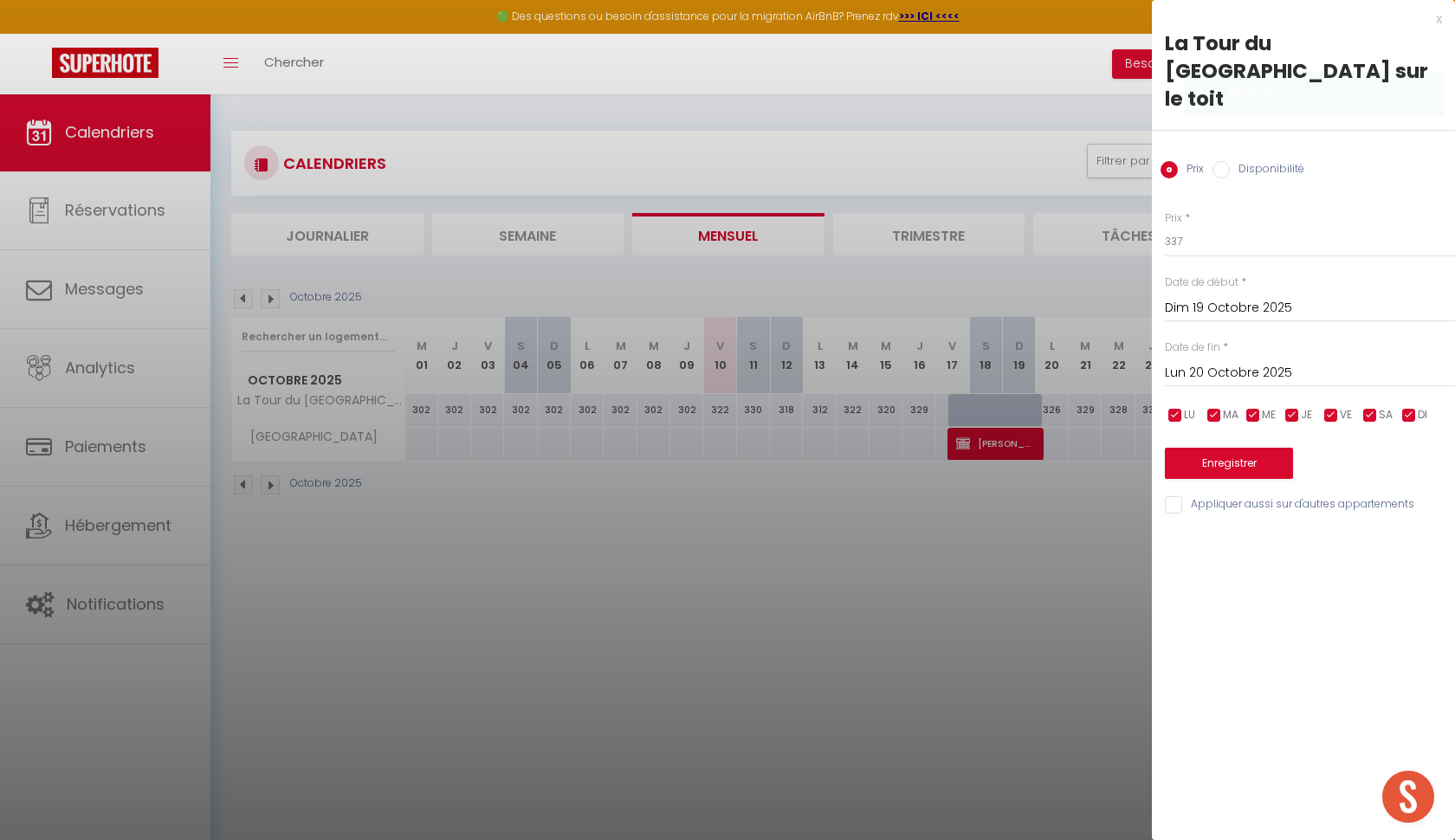
click at [1226, 161] on div "Disponibilité" at bounding box center [1259, 171] width 92 height 20
click at [1225, 161] on input "Disponibilité" at bounding box center [1221, 170] width 18 height 18
click at [1188, 299] on input "Dim 19 Octobre 2025" at bounding box center [1309, 310] width 290 height 22
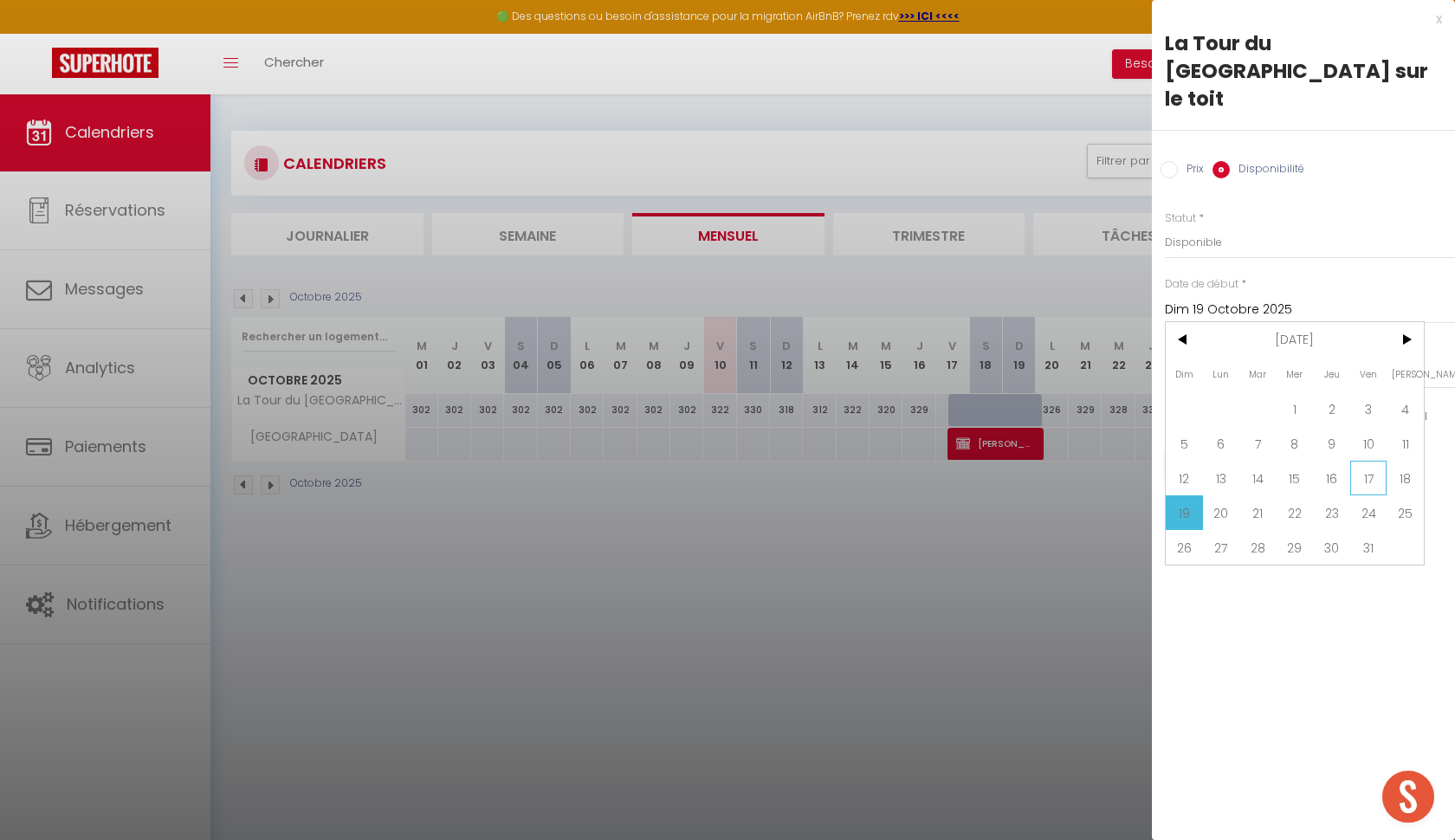
click at [1369, 461] on span "17" at bounding box center [1369, 478] width 37 height 34
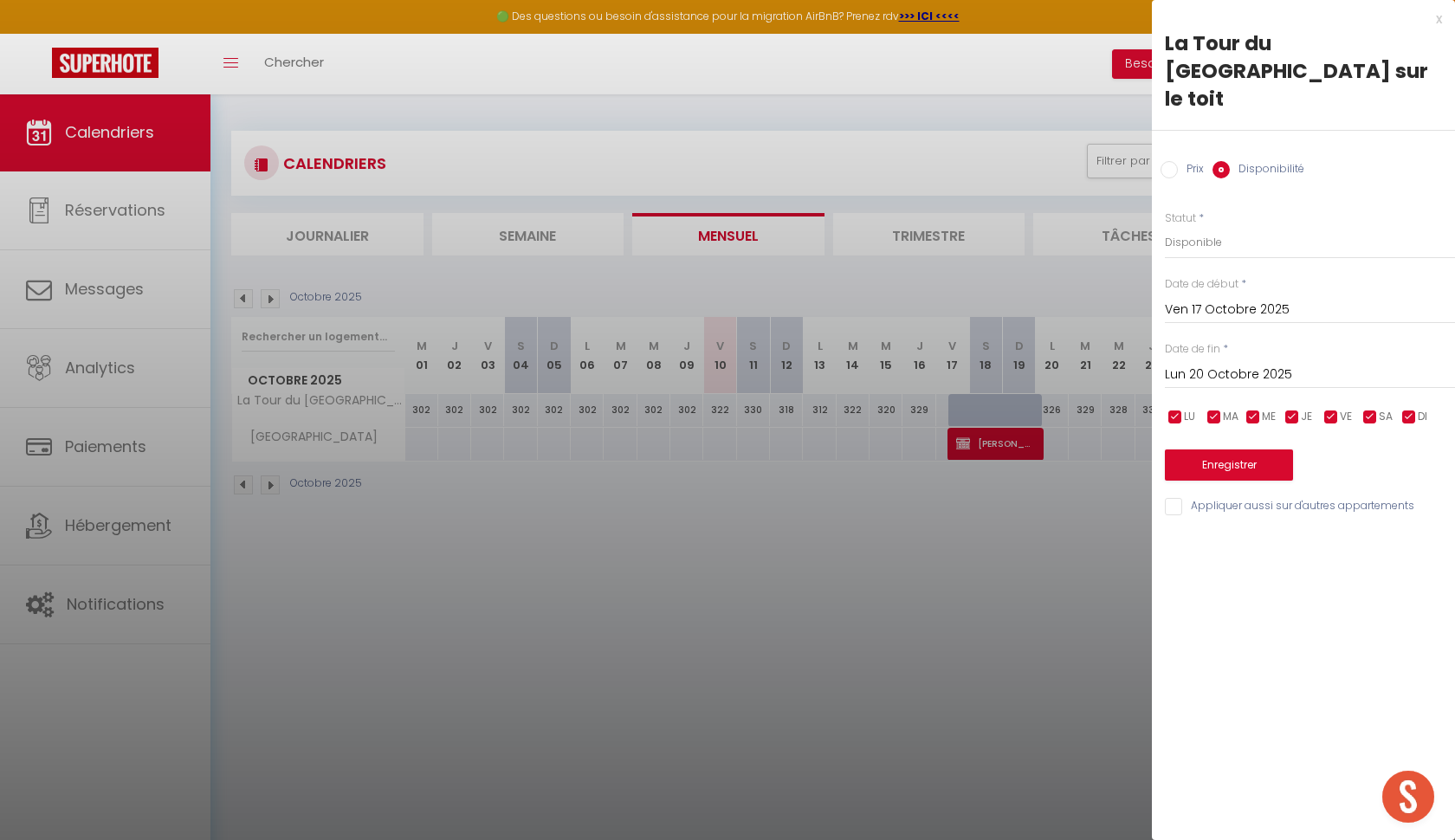
click at [1268, 363] on input "Lun 20 Octobre 2025" at bounding box center [1309, 374] width 290 height 22
click at [1107, 545] on div at bounding box center [727, 420] width 1455 height 840
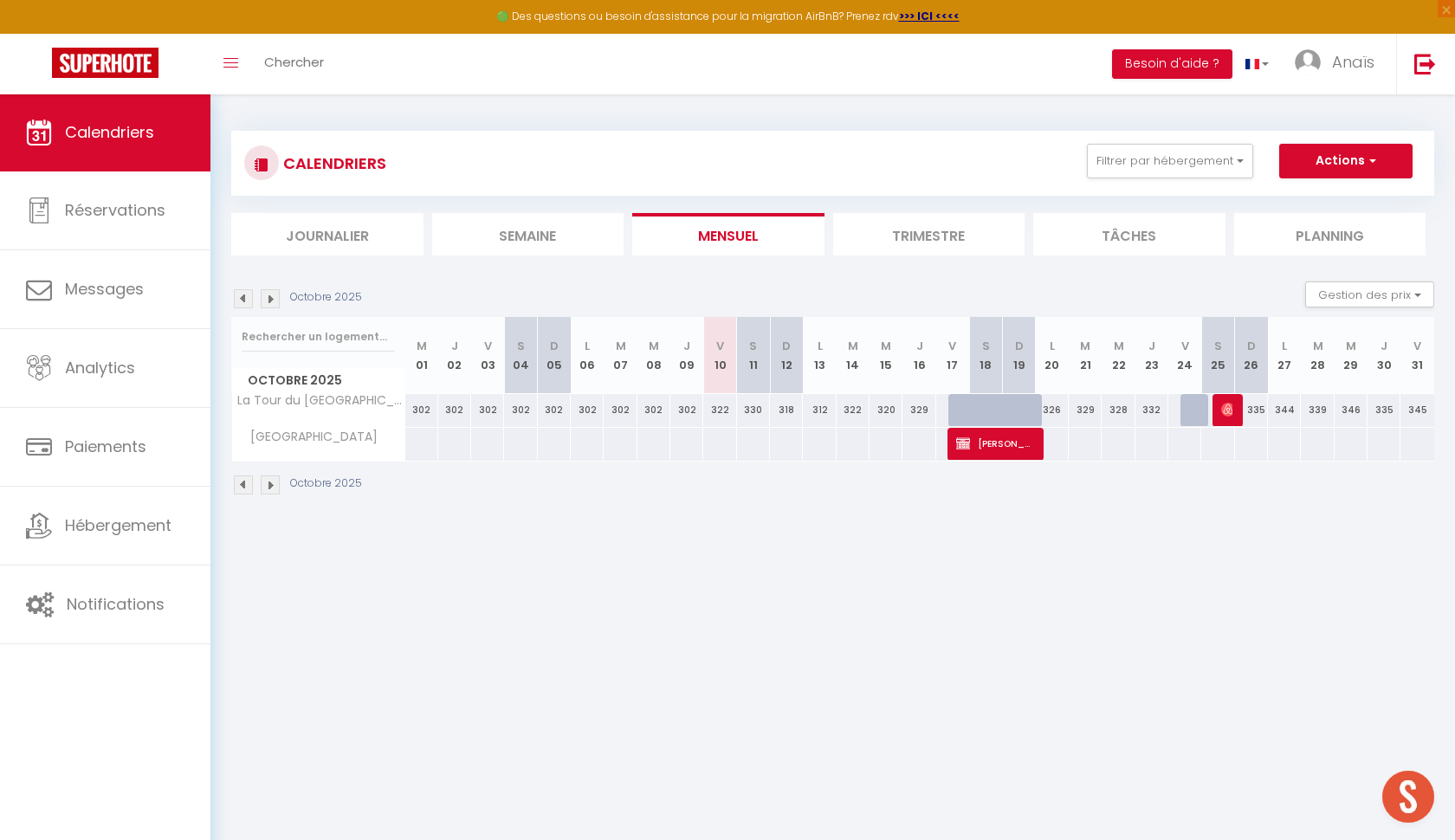
click at [1023, 414] on div at bounding box center [1031, 420] width 33 height 33
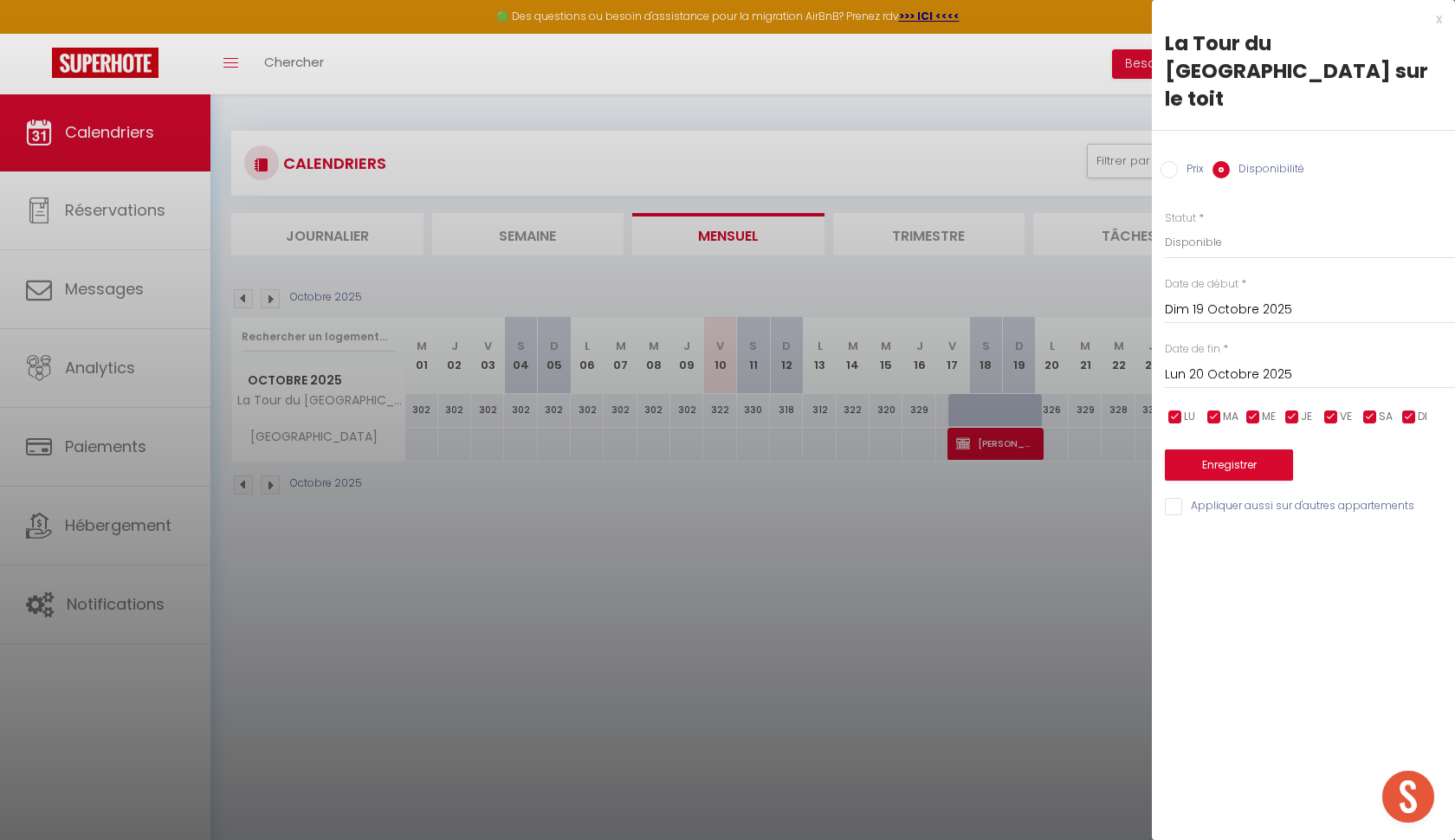
click at [1195, 299] on input "Dim 19 Octobre 2025" at bounding box center [1309, 310] width 290 height 22
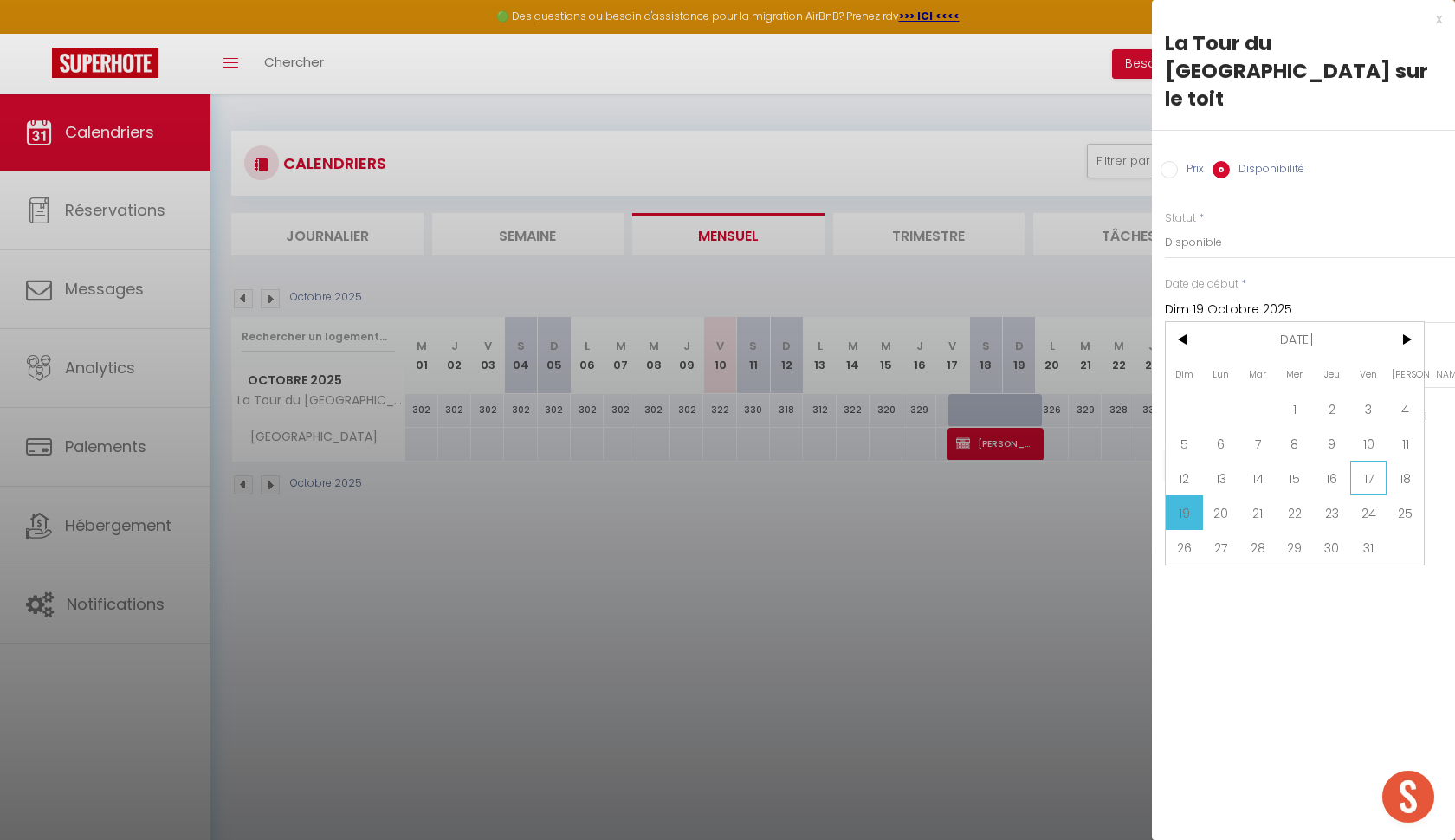
click at [1365, 461] on span "17" at bounding box center [1369, 478] width 37 height 34
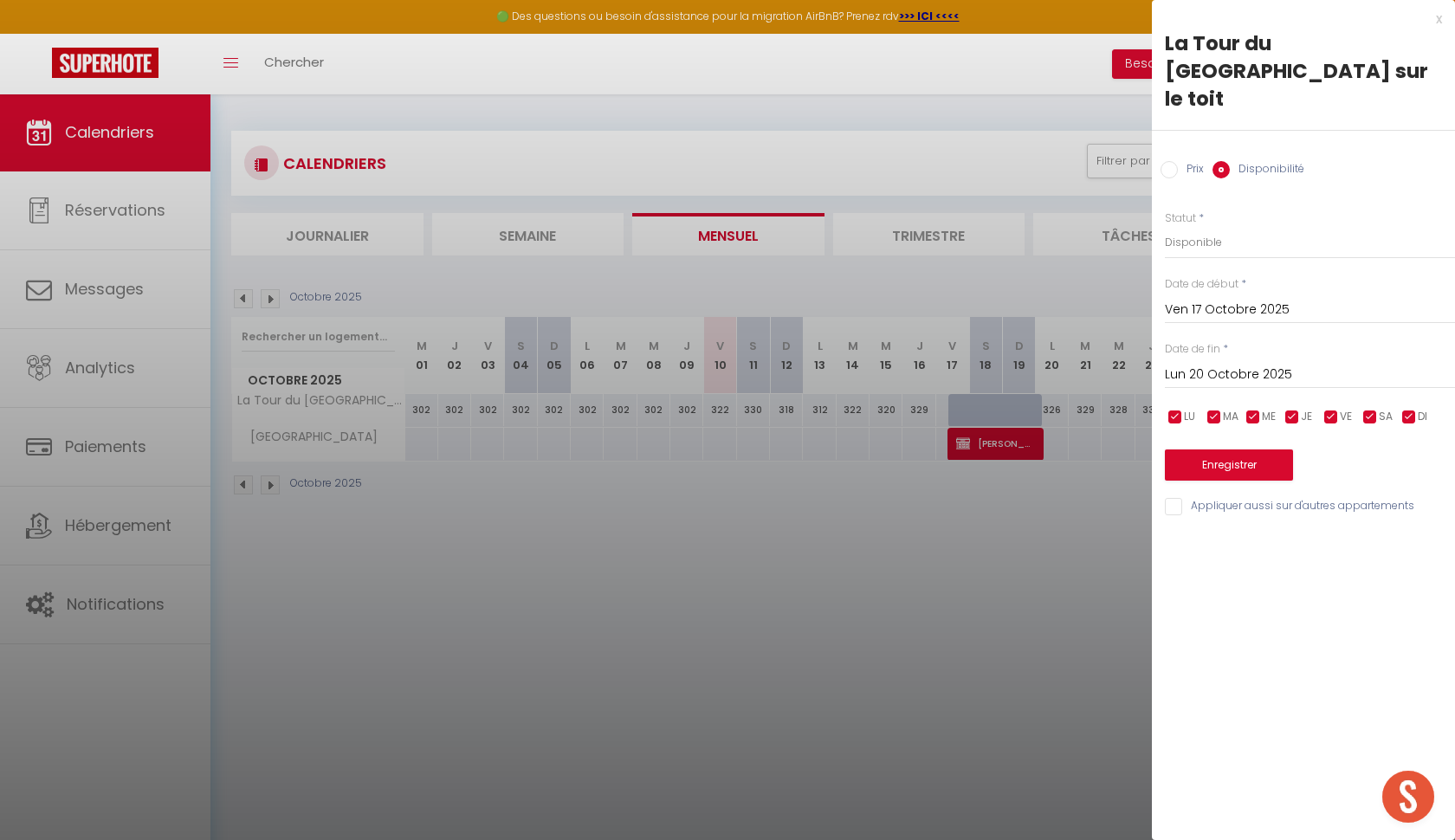
click at [1235, 449] on button "Enregistrer" at bounding box center [1228, 465] width 128 height 31
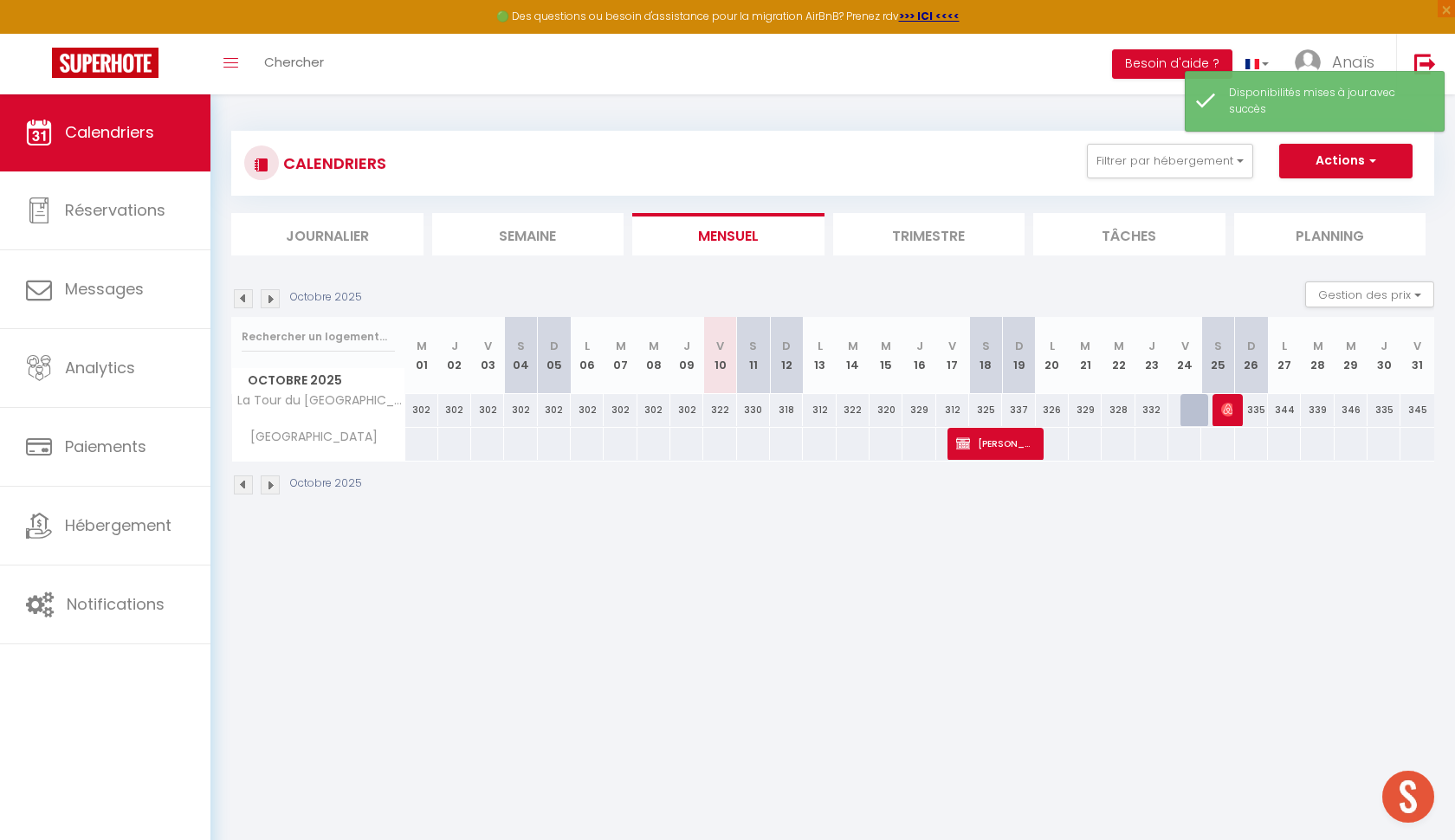
click at [964, 406] on div "312" at bounding box center [953, 409] width 33 height 32
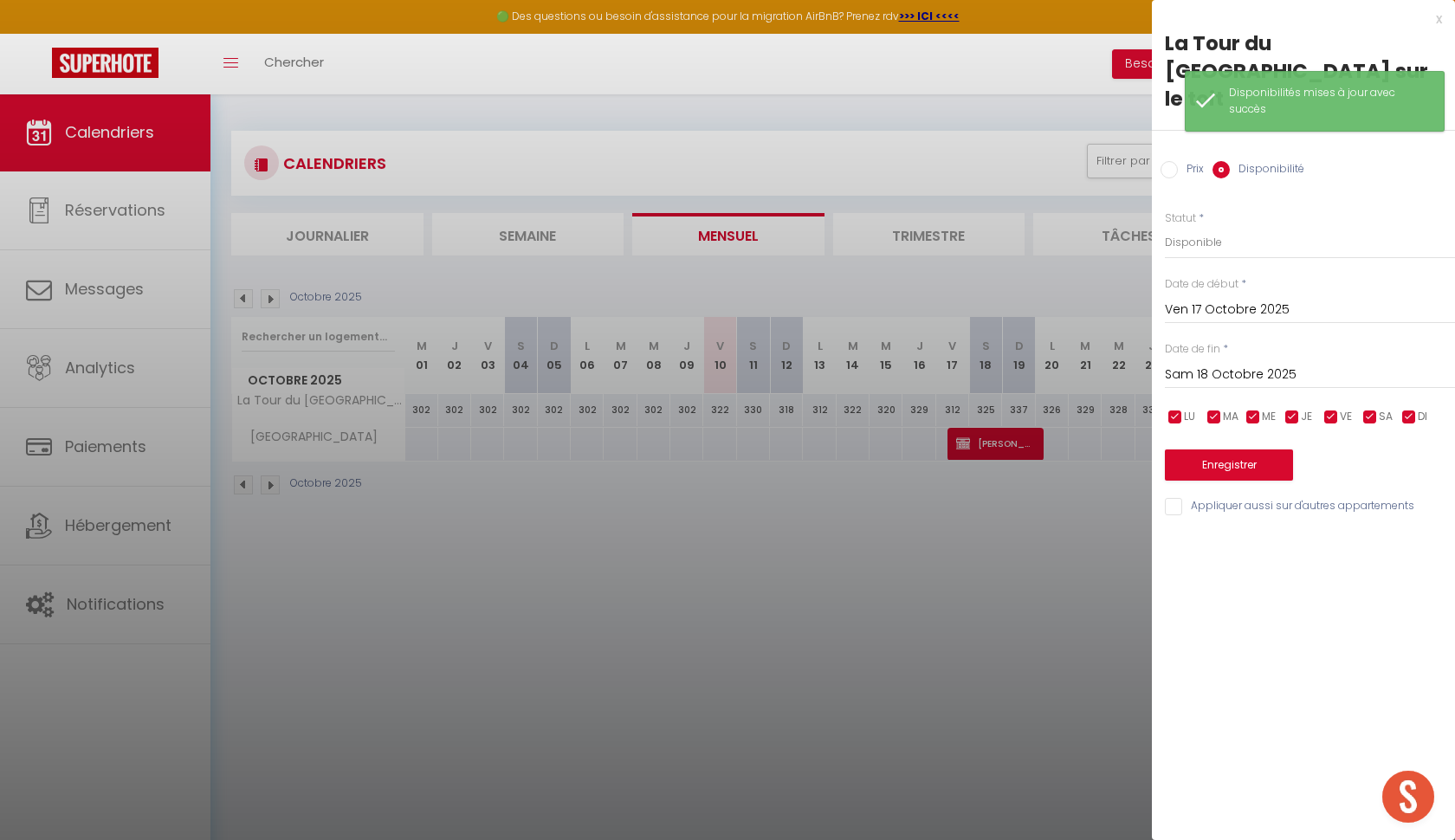
click at [1051, 299] on div at bounding box center [727, 420] width 1455 height 840
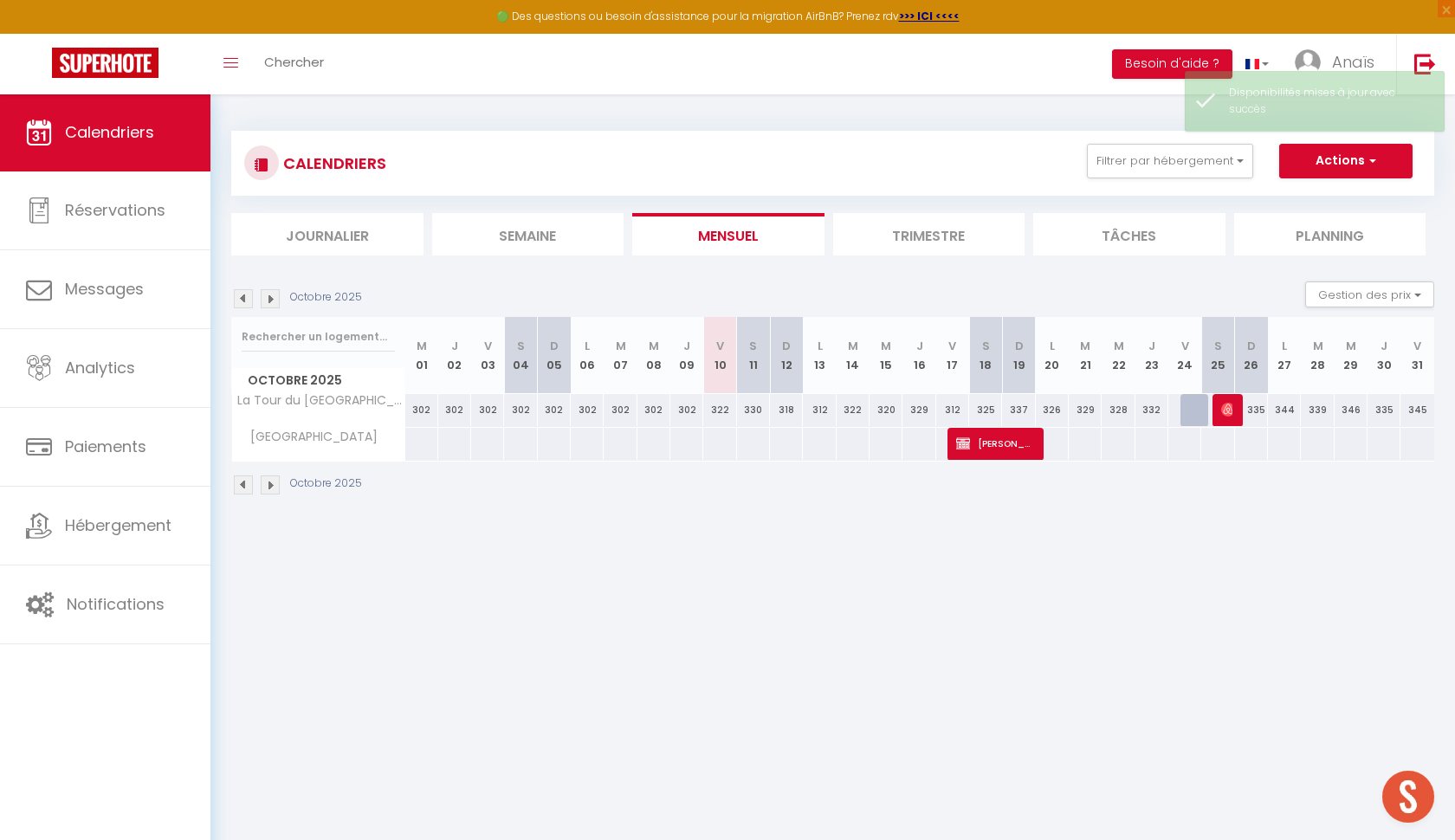
click at [1339, 142] on div "CALENDRIERS Filtrer par hébergement Tous Belle étoile garage privé · « Beautifu…" at bounding box center [833, 163] width 1203 height 64
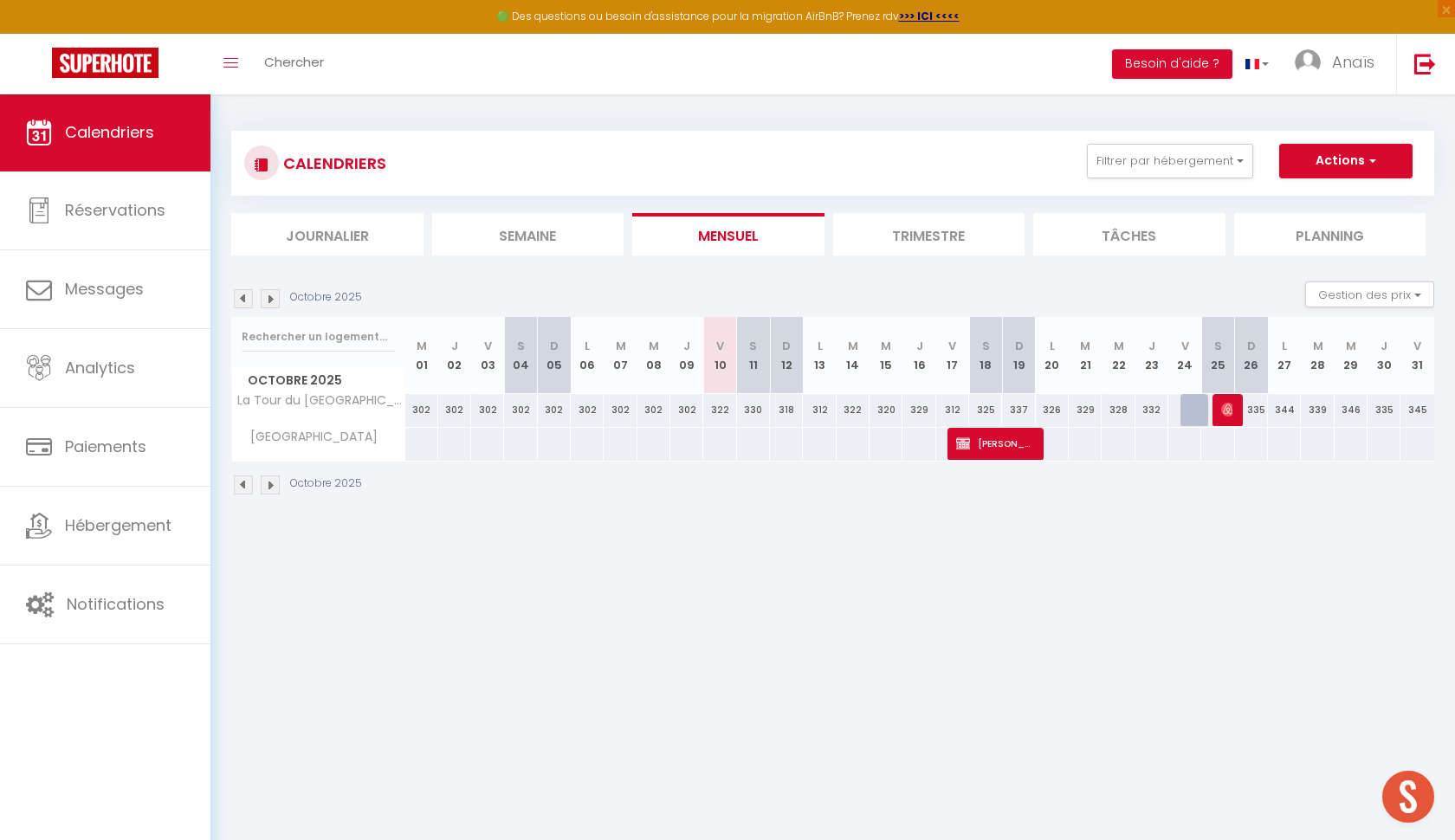
click at [1339, 153] on button "Actions" at bounding box center [1346, 160] width 134 height 34
click at [1326, 198] on link "Nouvelle réservation" at bounding box center [1328, 200] width 150 height 26
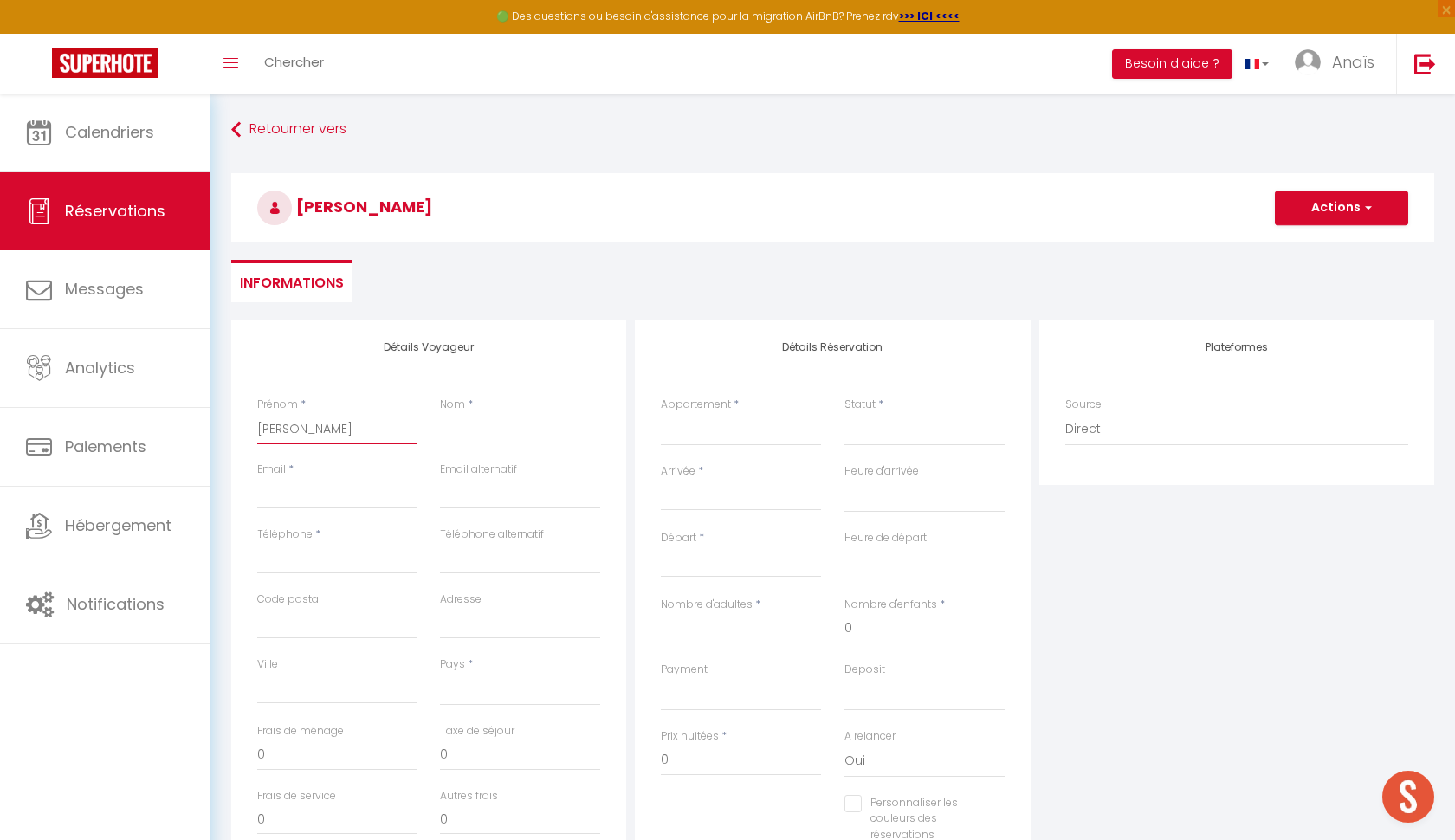
click at [341, 423] on input "[PERSON_NAME]" at bounding box center [337, 429] width 160 height 31
click at [336, 559] on input "0989898989" at bounding box center [337, 559] width 160 height 31
drag, startPoint x: 278, startPoint y: 556, endPoint x: 394, endPoint y: 558, distance: 116.0
click at [394, 558] on input "0989898989" at bounding box center [337, 559] width 160 height 31
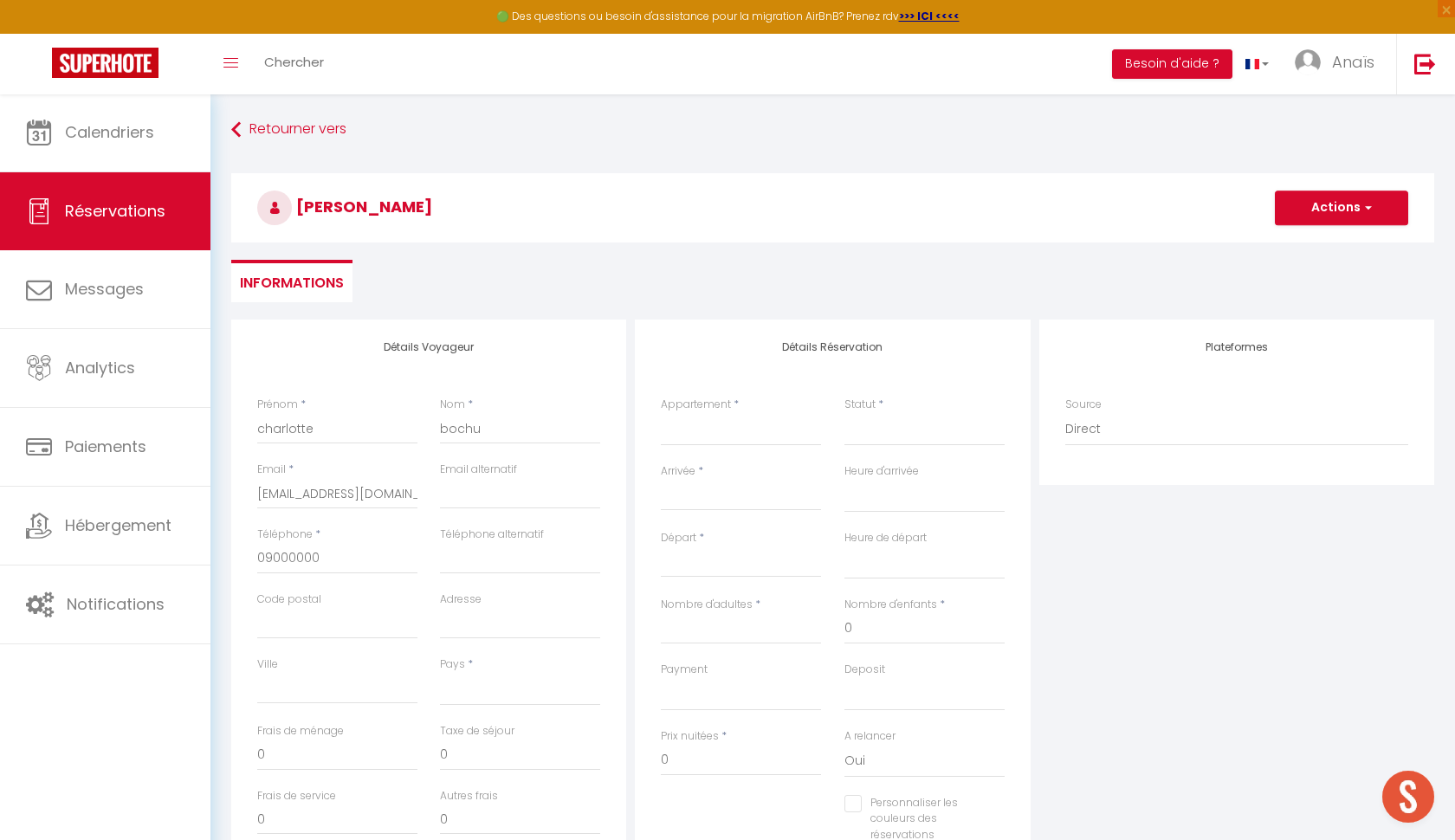
click at [432, 619] on div "Adresse" at bounding box center [520, 623] width 183 height 64
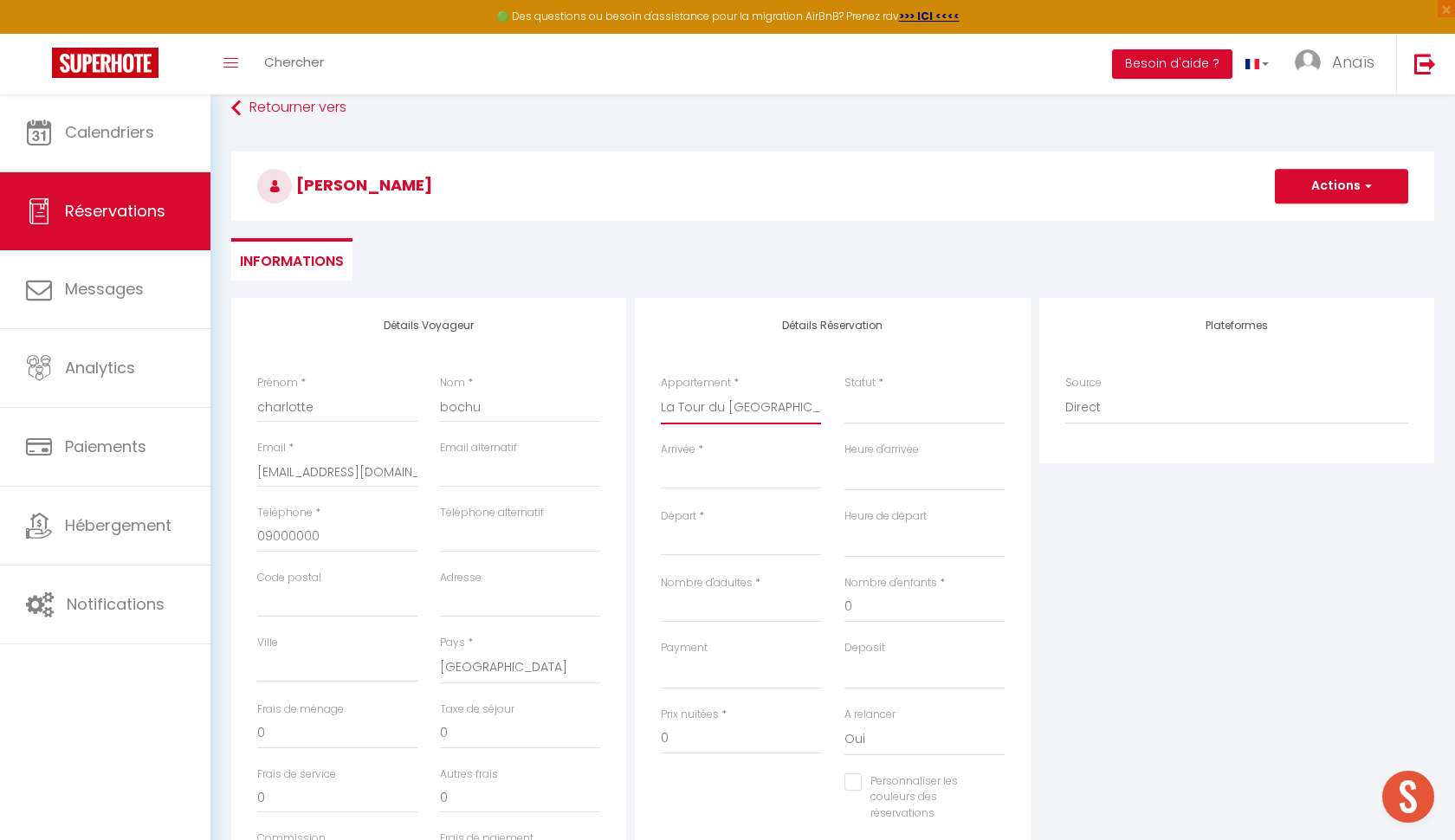
scroll to position [22, 0]
click at [717, 476] on input "Arrivée" at bounding box center [741, 474] width 160 height 22
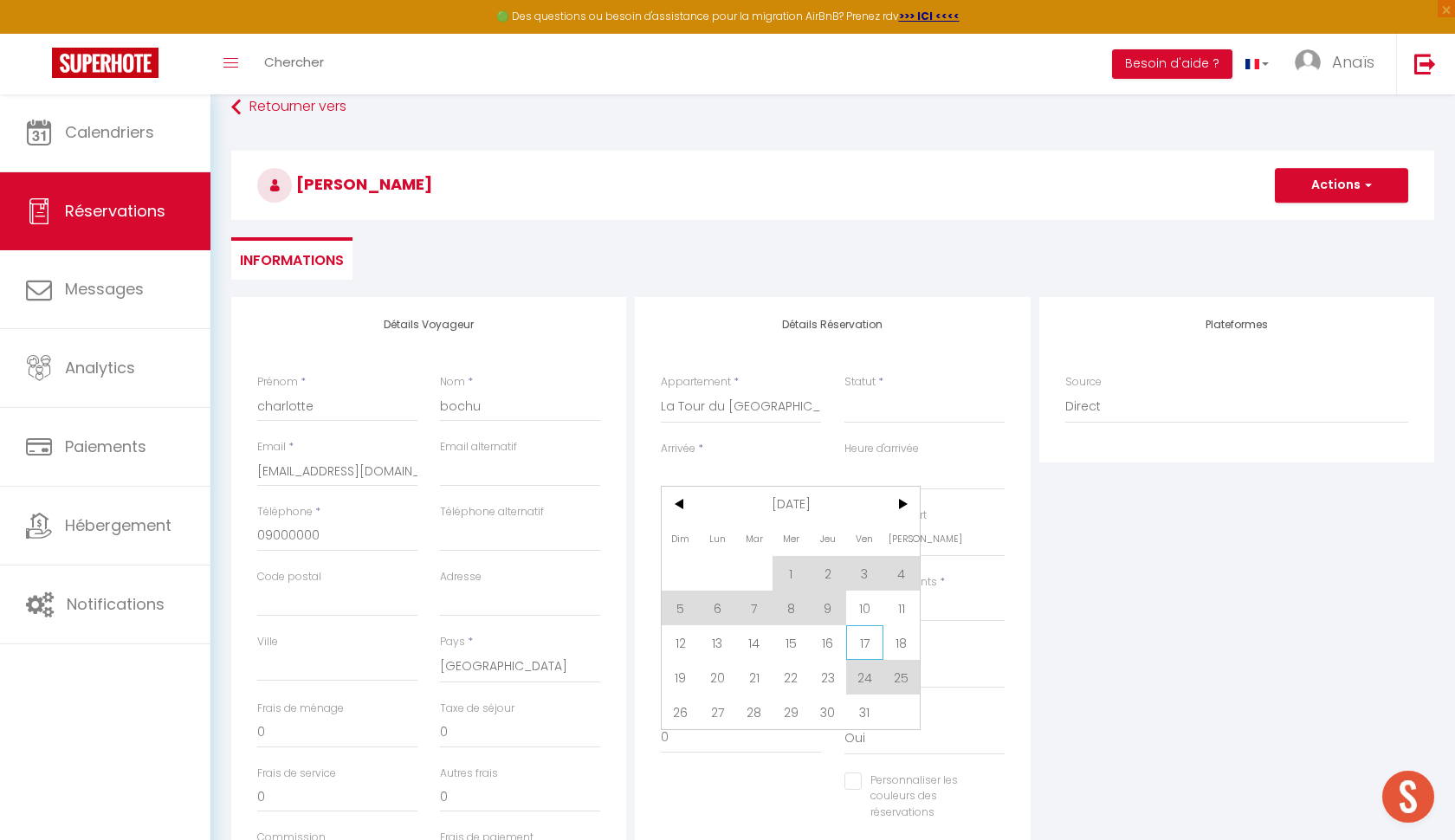
click at [863, 648] on span "17" at bounding box center [865, 642] width 37 height 34
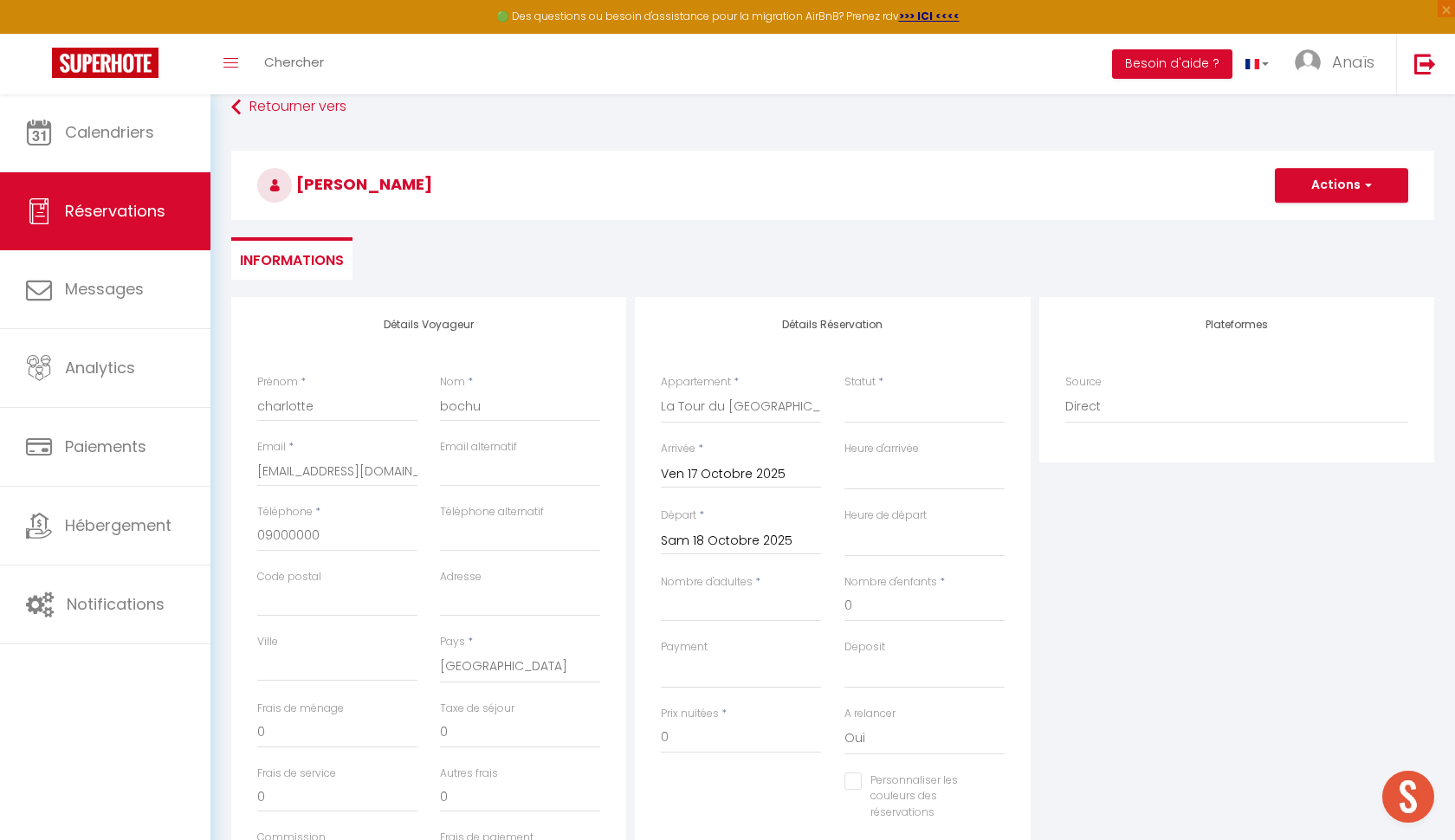
click at [695, 550] on input "Sam 18 Octobre 2025" at bounding box center [741, 540] width 160 height 22
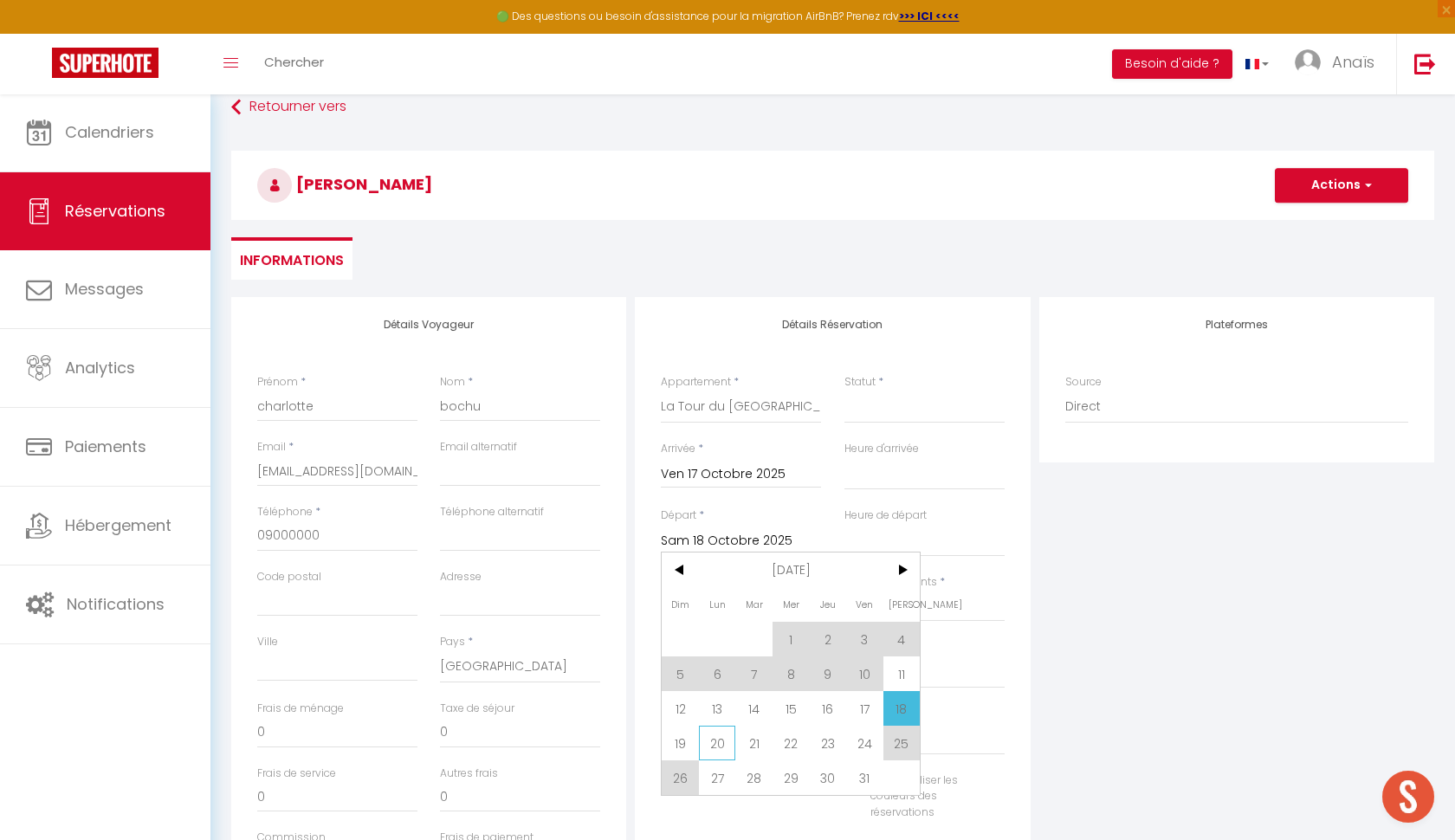
click at [706, 747] on span "20" at bounding box center [717, 742] width 37 height 34
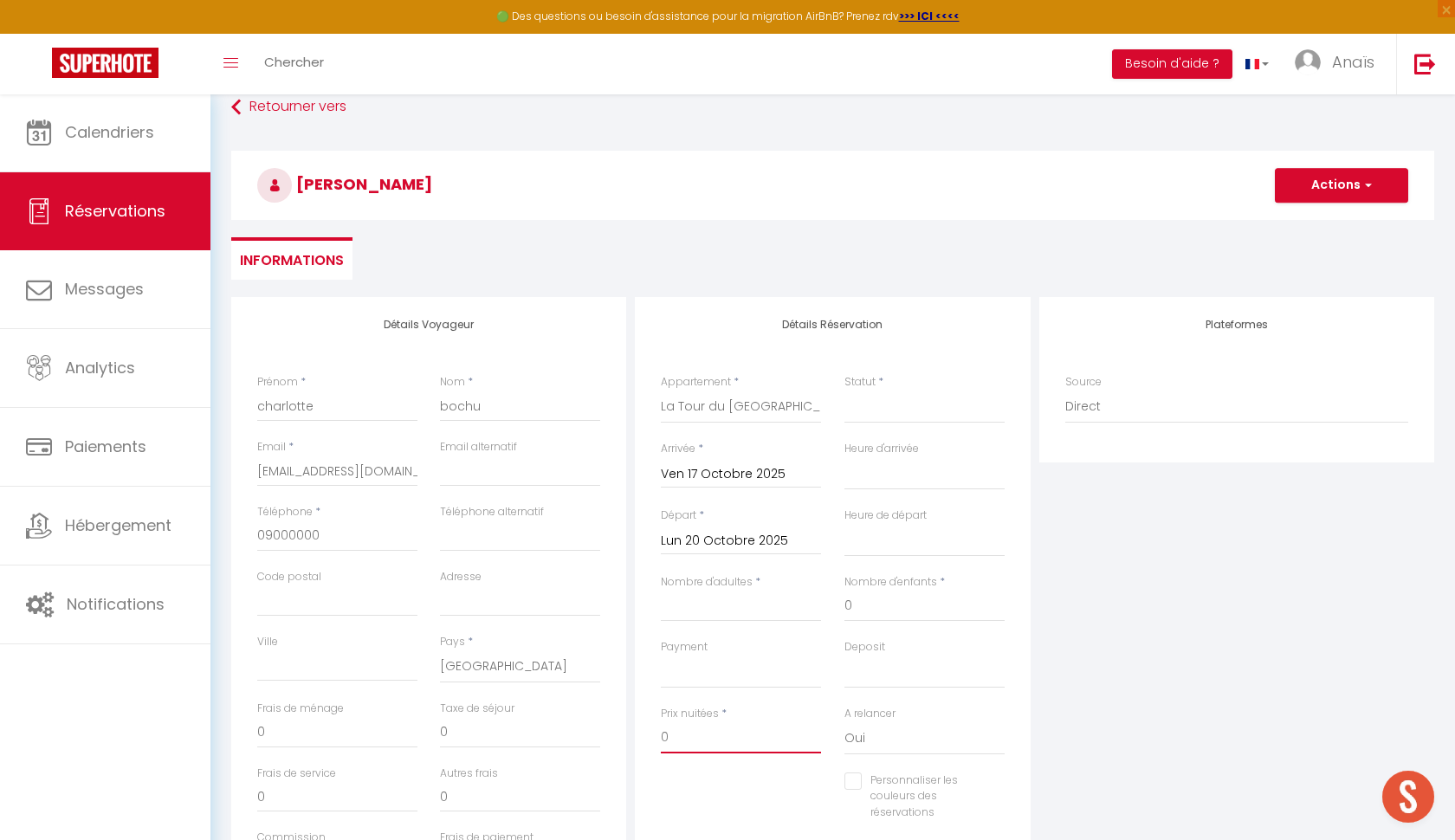
click at [698, 734] on input "0" at bounding box center [741, 737] width 160 height 31
click at [693, 819] on div "Personnaliser les couleurs des réservations #D7092E" at bounding box center [833, 806] width 366 height 66
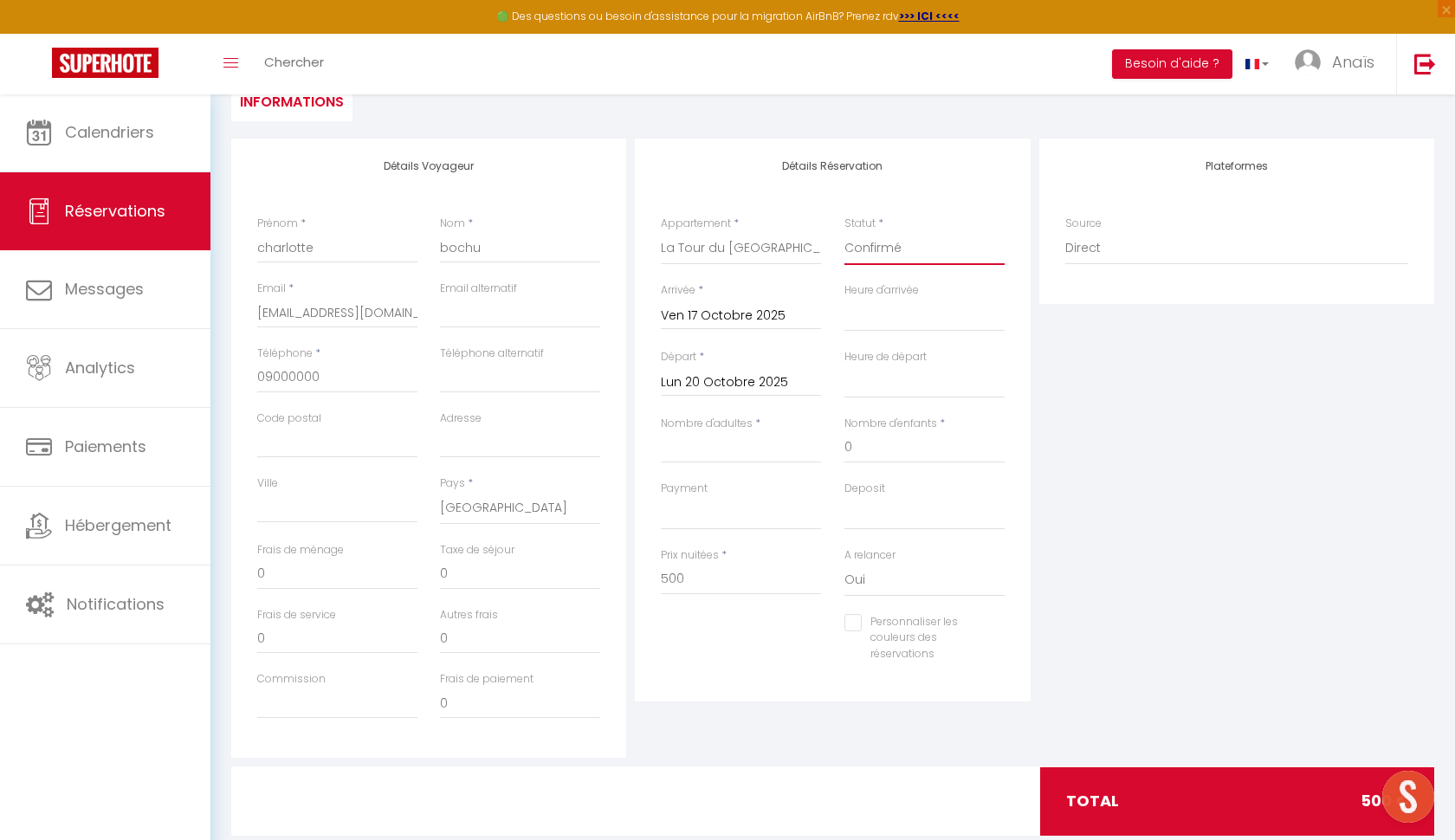
scroll to position [182, 0]
click at [784, 648] on div "Personnaliser les couleurs des réservations #D7092E" at bounding box center [833, 647] width 366 height 66
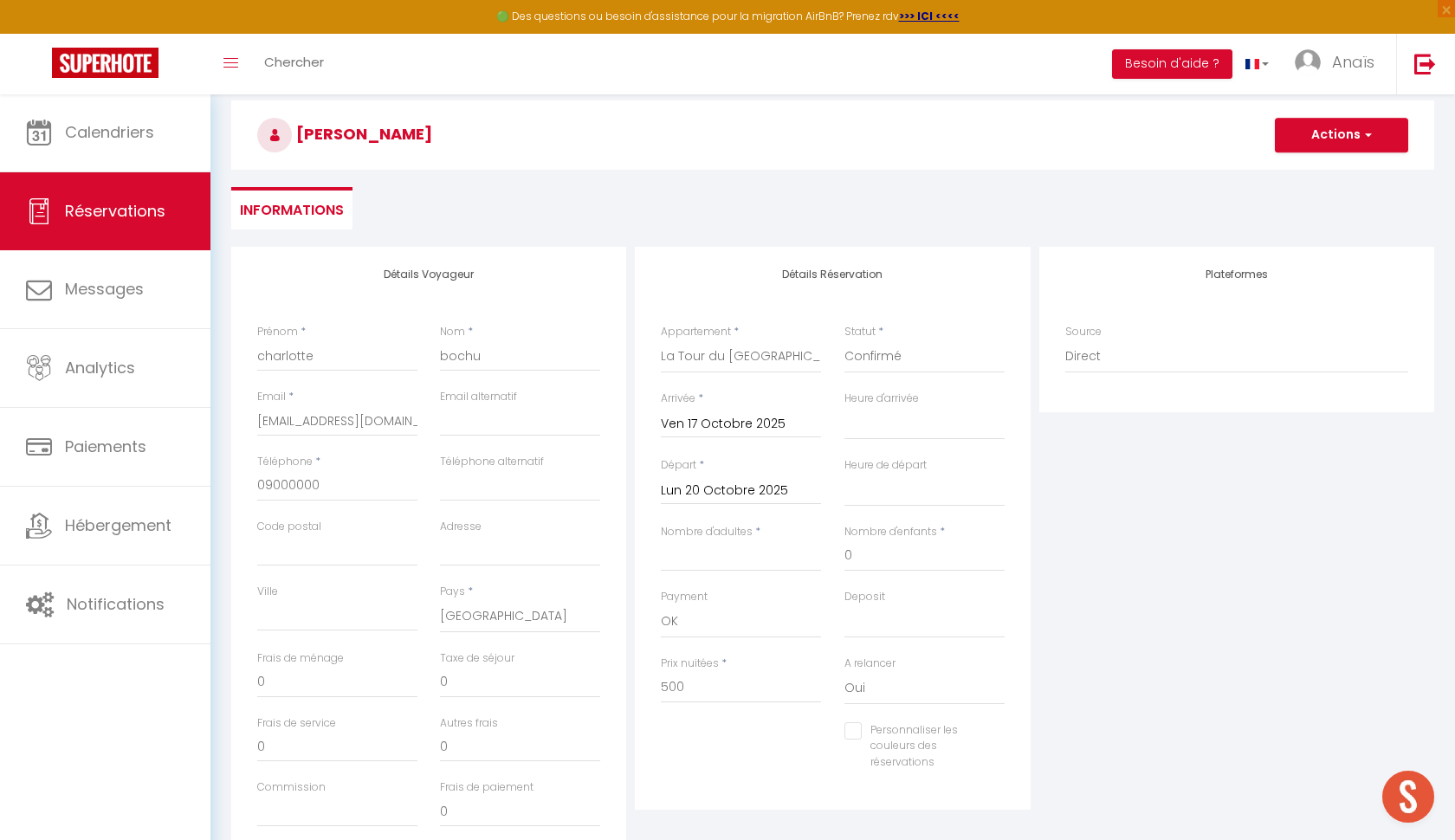
scroll to position [72, 0]
click at [1335, 145] on button "Actions" at bounding box center [1342, 135] width 134 height 34
click at [1320, 178] on link "Enregistrer" at bounding box center [1324, 173] width 137 height 22
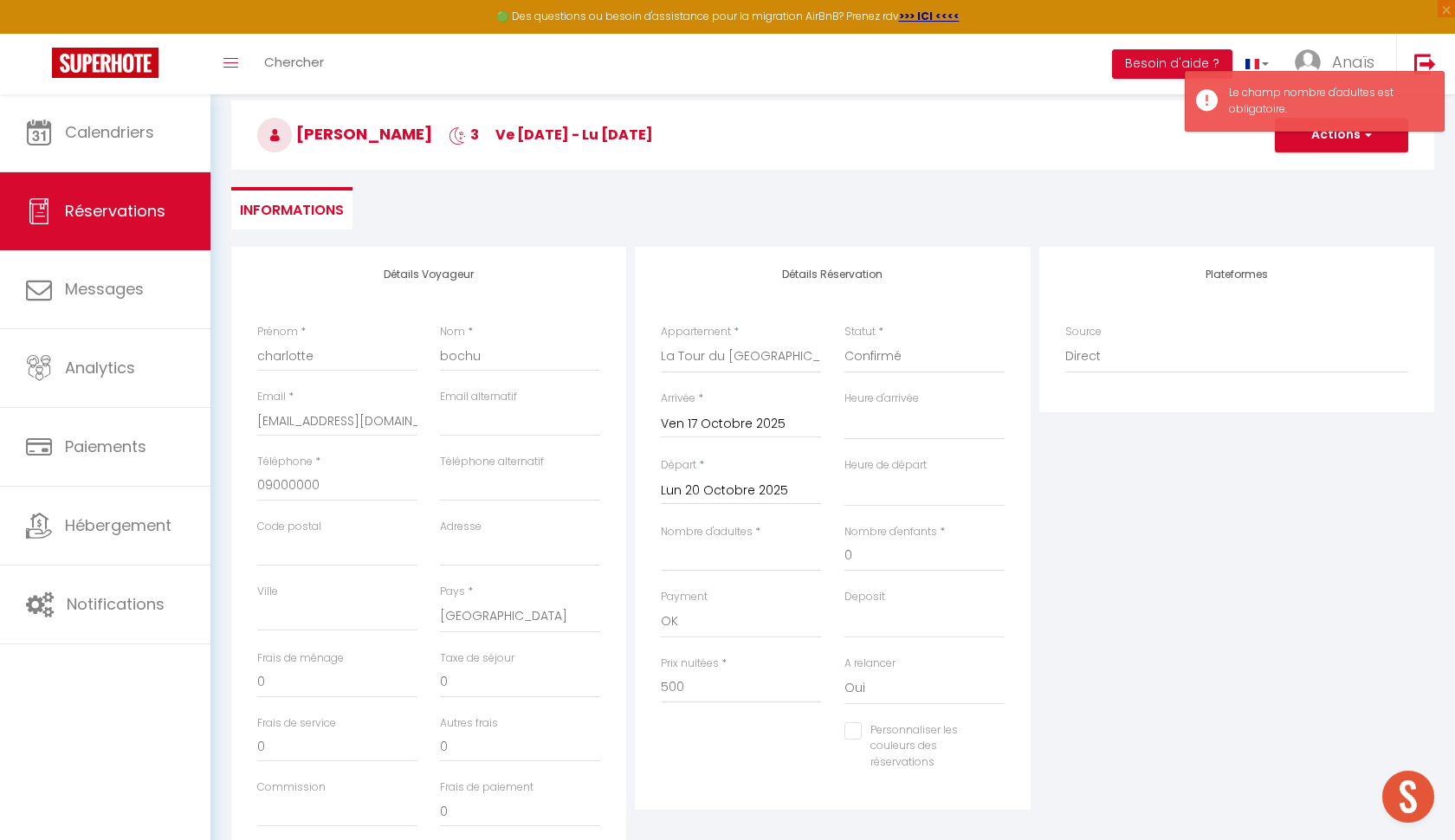
click at [707, 573] on div "Nombre d'adultes *" at bounding box center [741, 556] width 183 height 64
click at [692, 673] on input "974" at bounding box center [741, 688] width 160 height 31
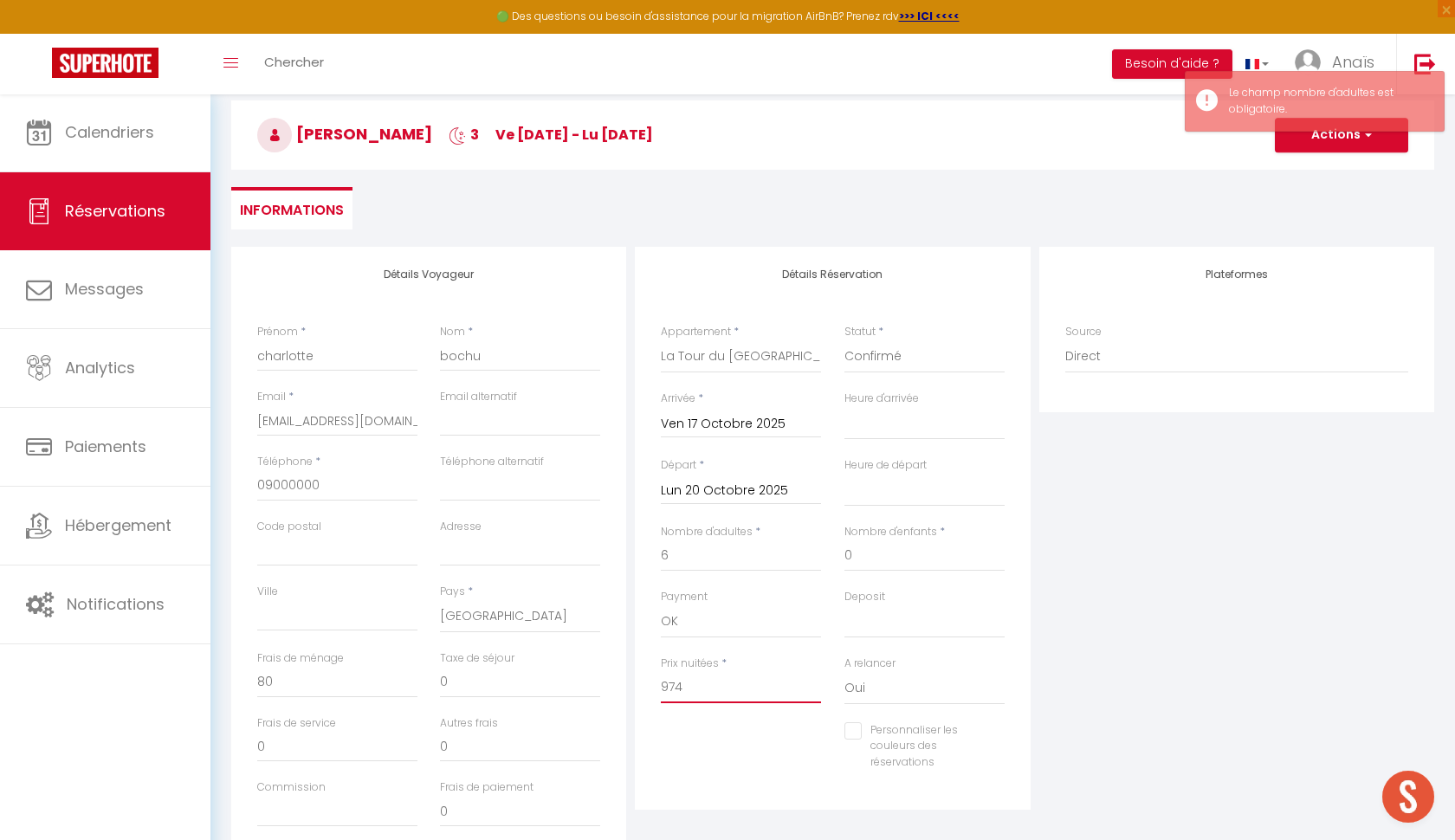
click at [692, 673] on input "974" at bounding box center [741, 688] width 160 height 31
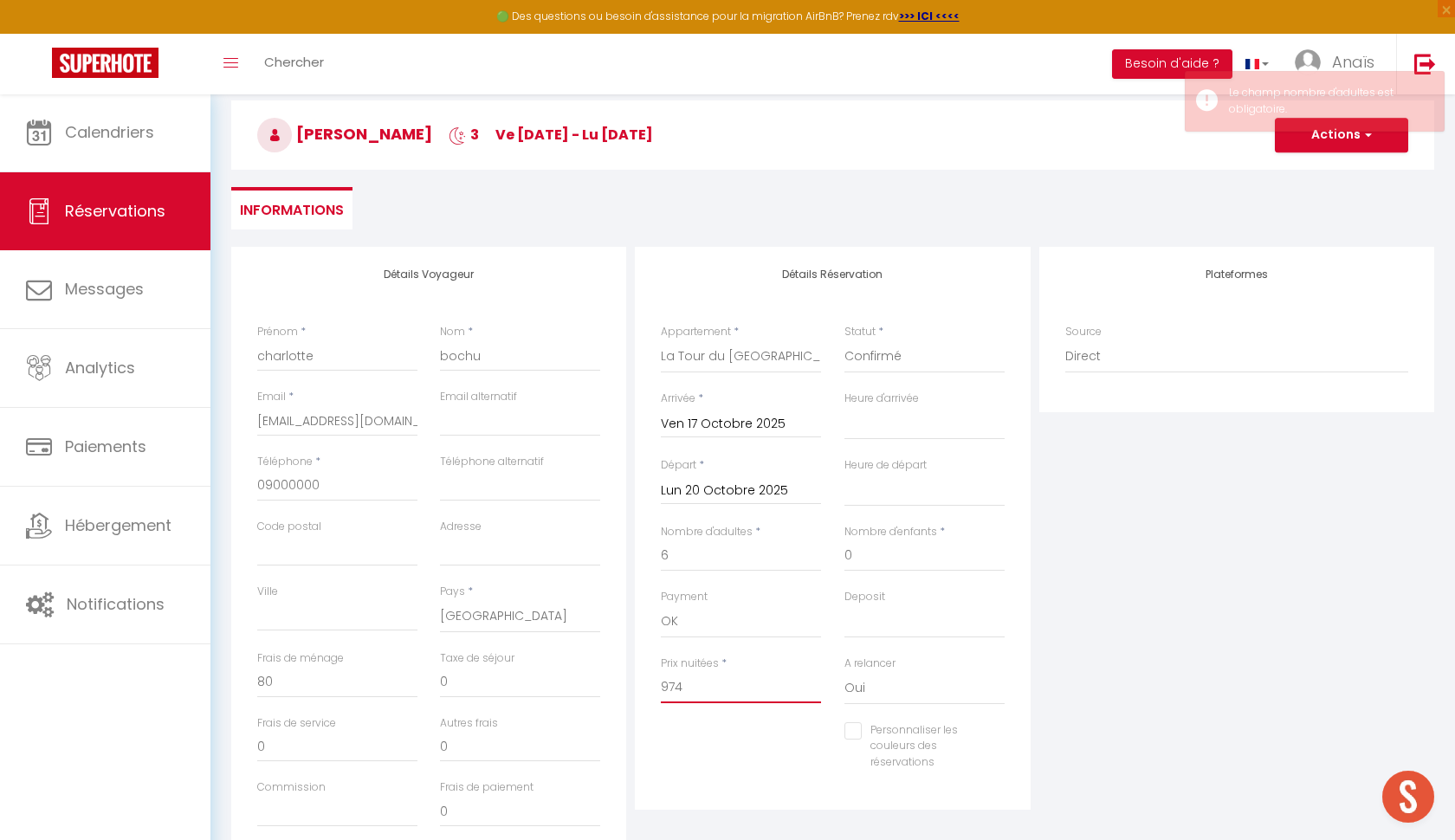
click at [692, 673] on input "974" at bounding box center [741, 688] width 160 height 31
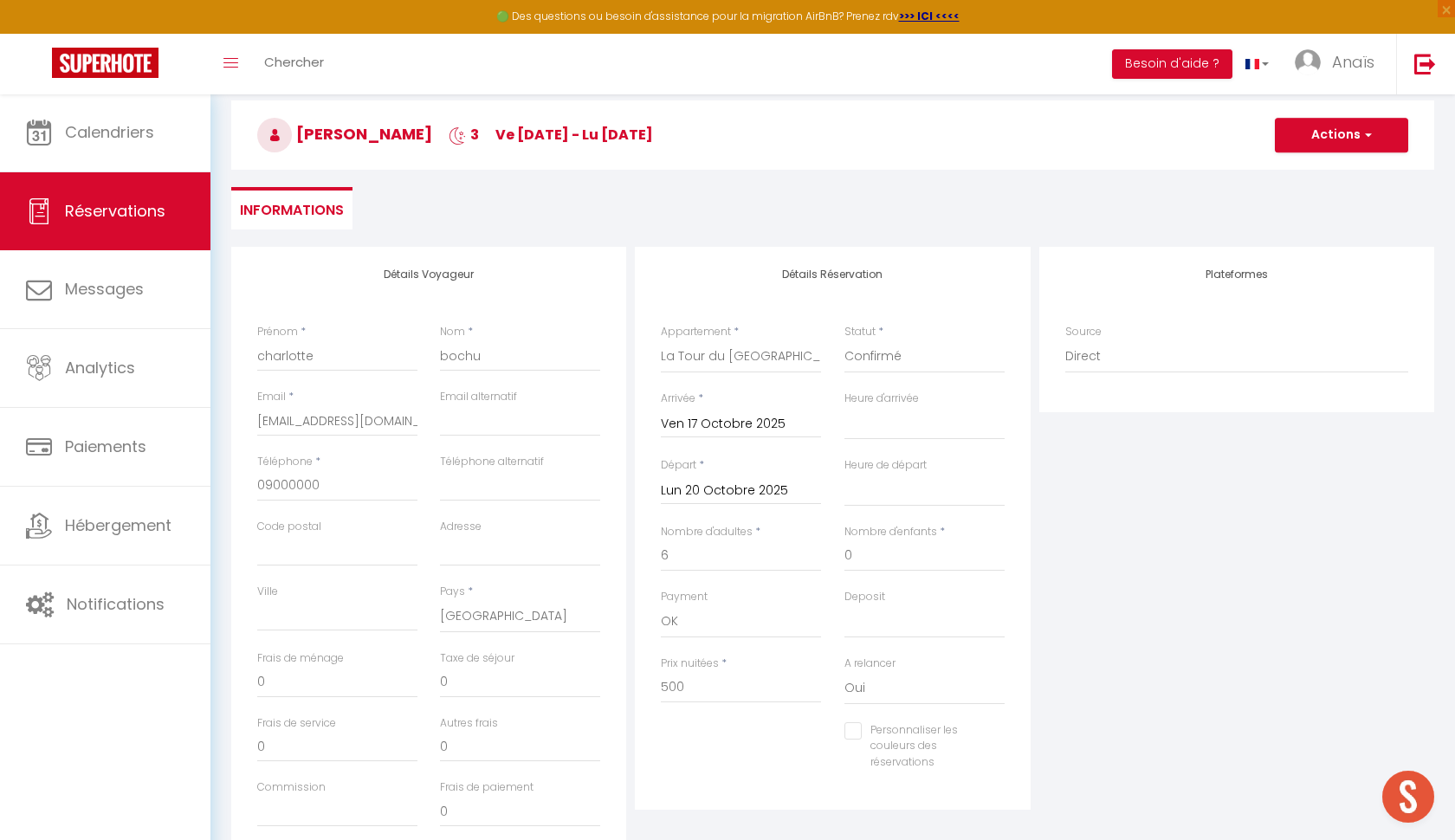
click at [1296, 151] on button "Actions" at bounding box center [1342, 135] width 134 height 34
click at [1298, 177] on link "Enregistrer" at bounding box center [1324, 173] width 137 height 22
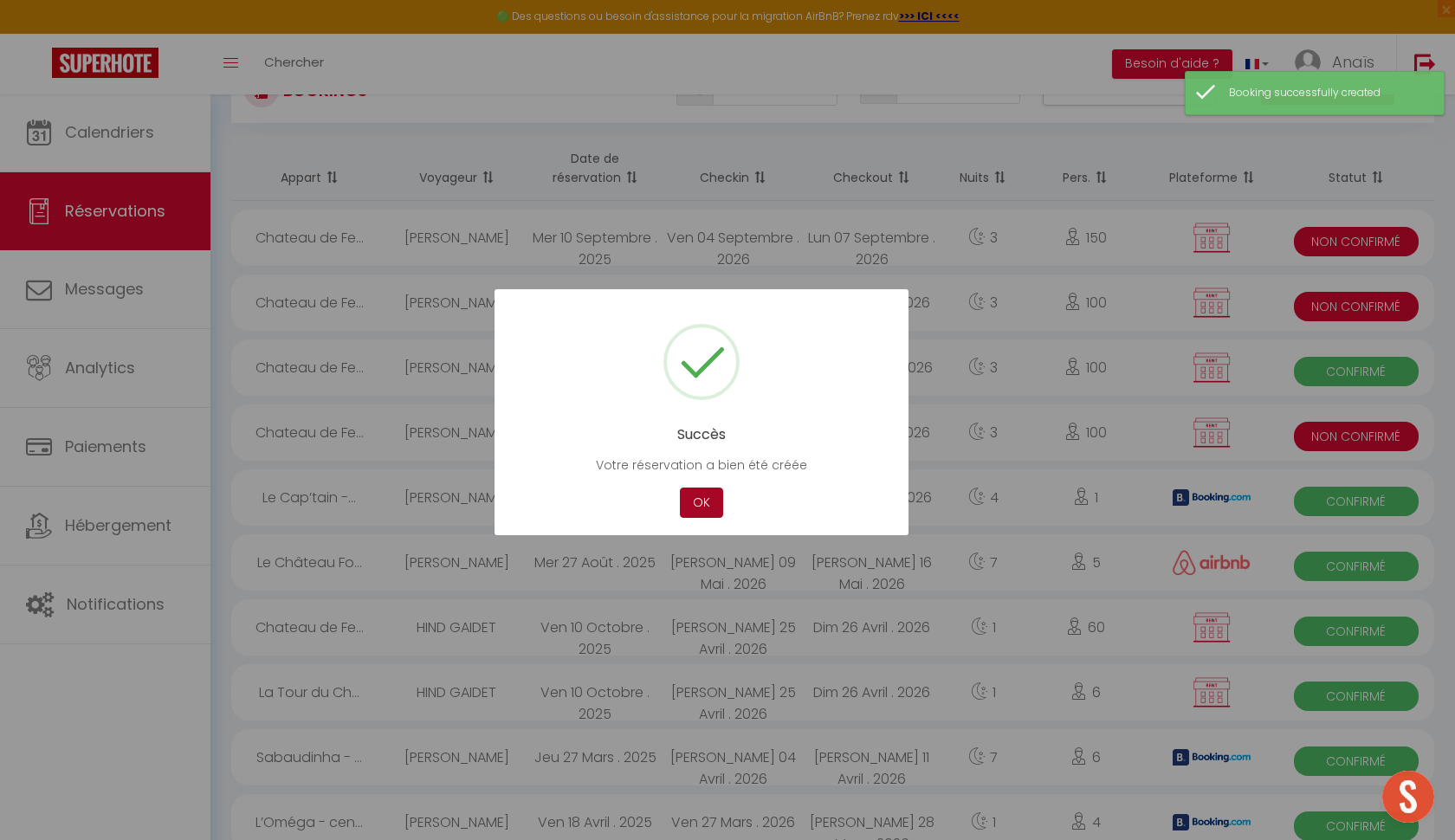
click at [720, 509] on button "OK" at bounding box center [702, 502] width 43 height 30
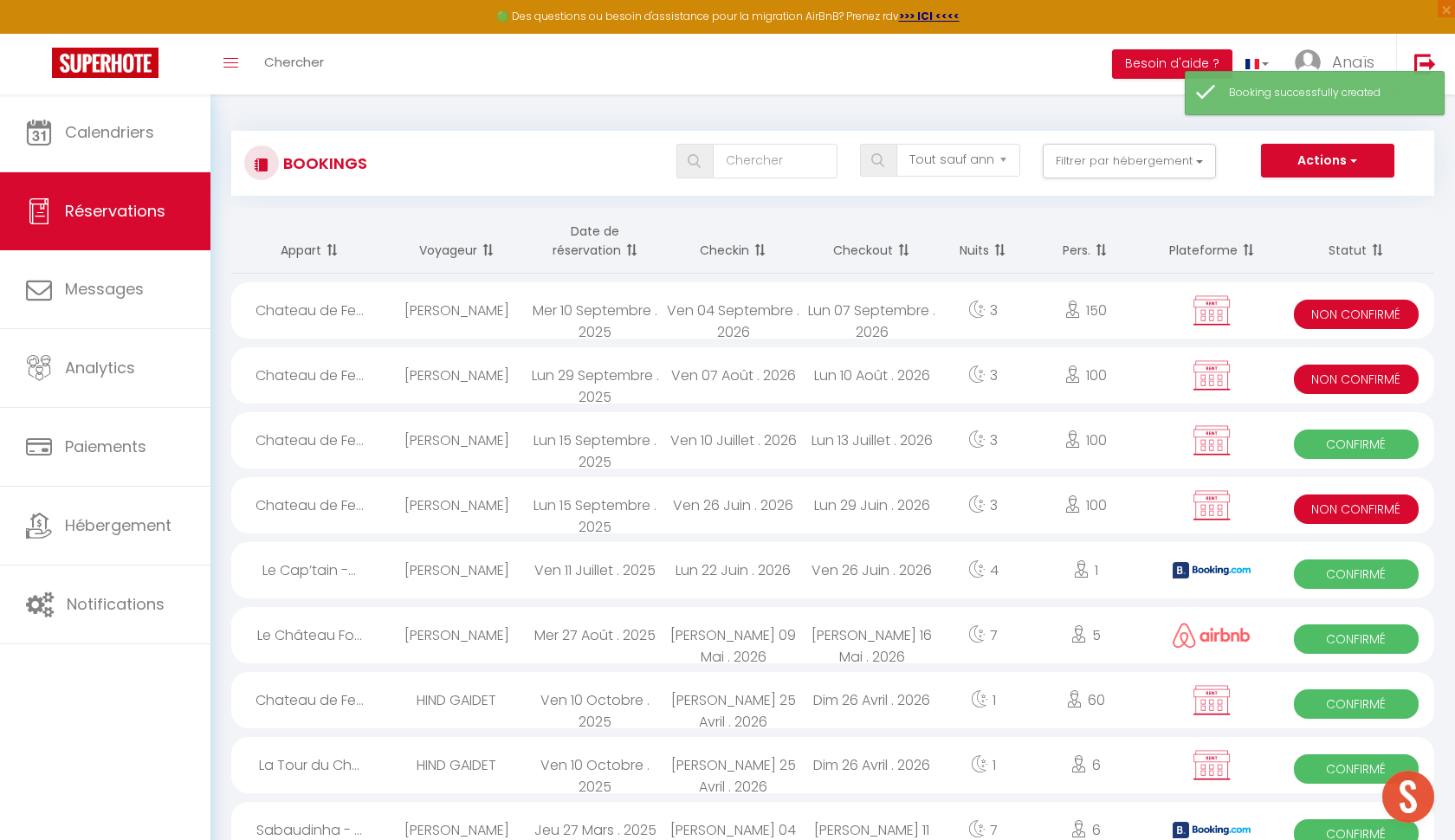
click at [151, 234] on link "Réservations" at bounding box center [105, 211] width 210 height 78
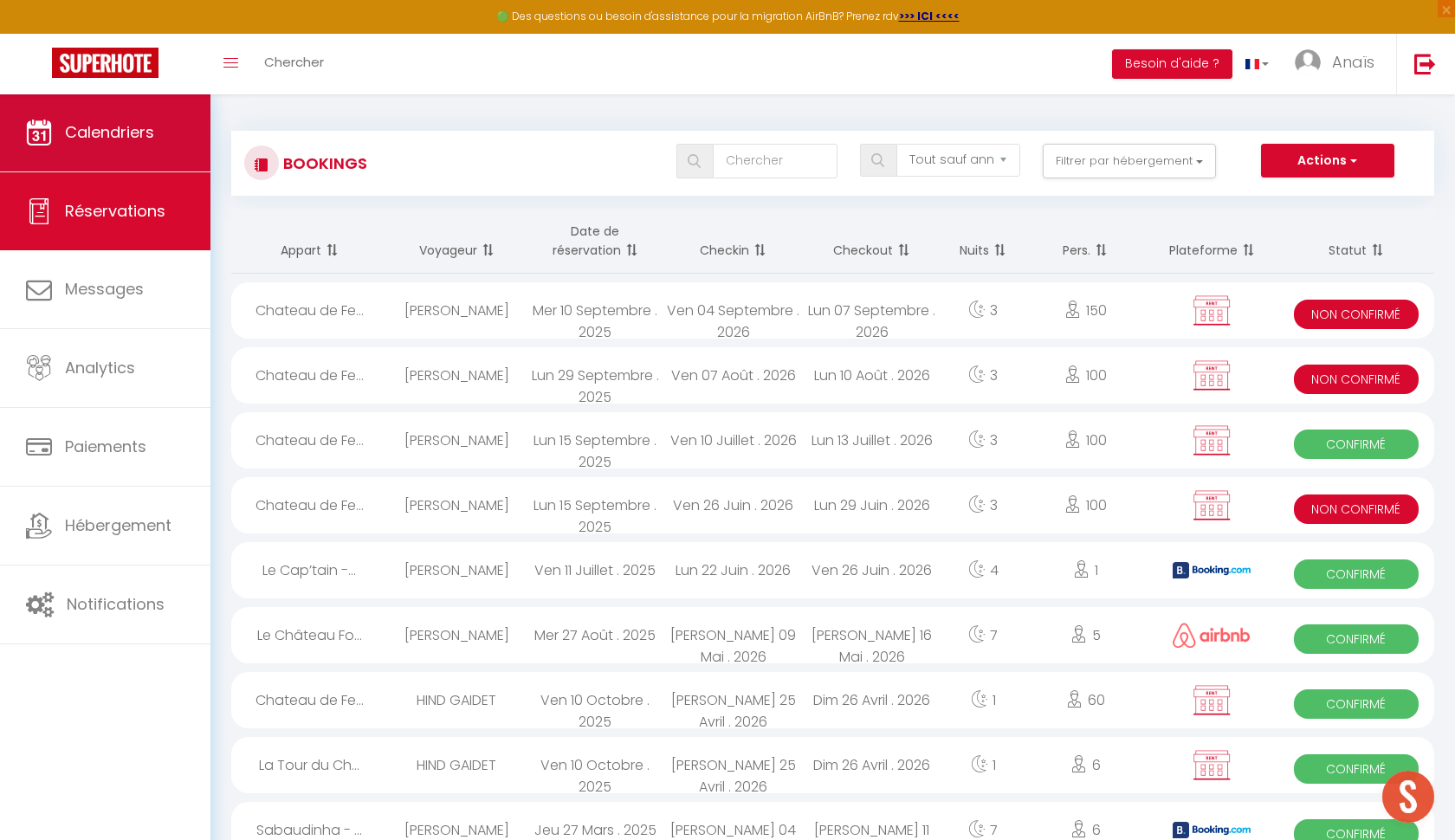
click at [134, 158] on link "Calendriers" at bounding box center [105, 133] width 210 height 78
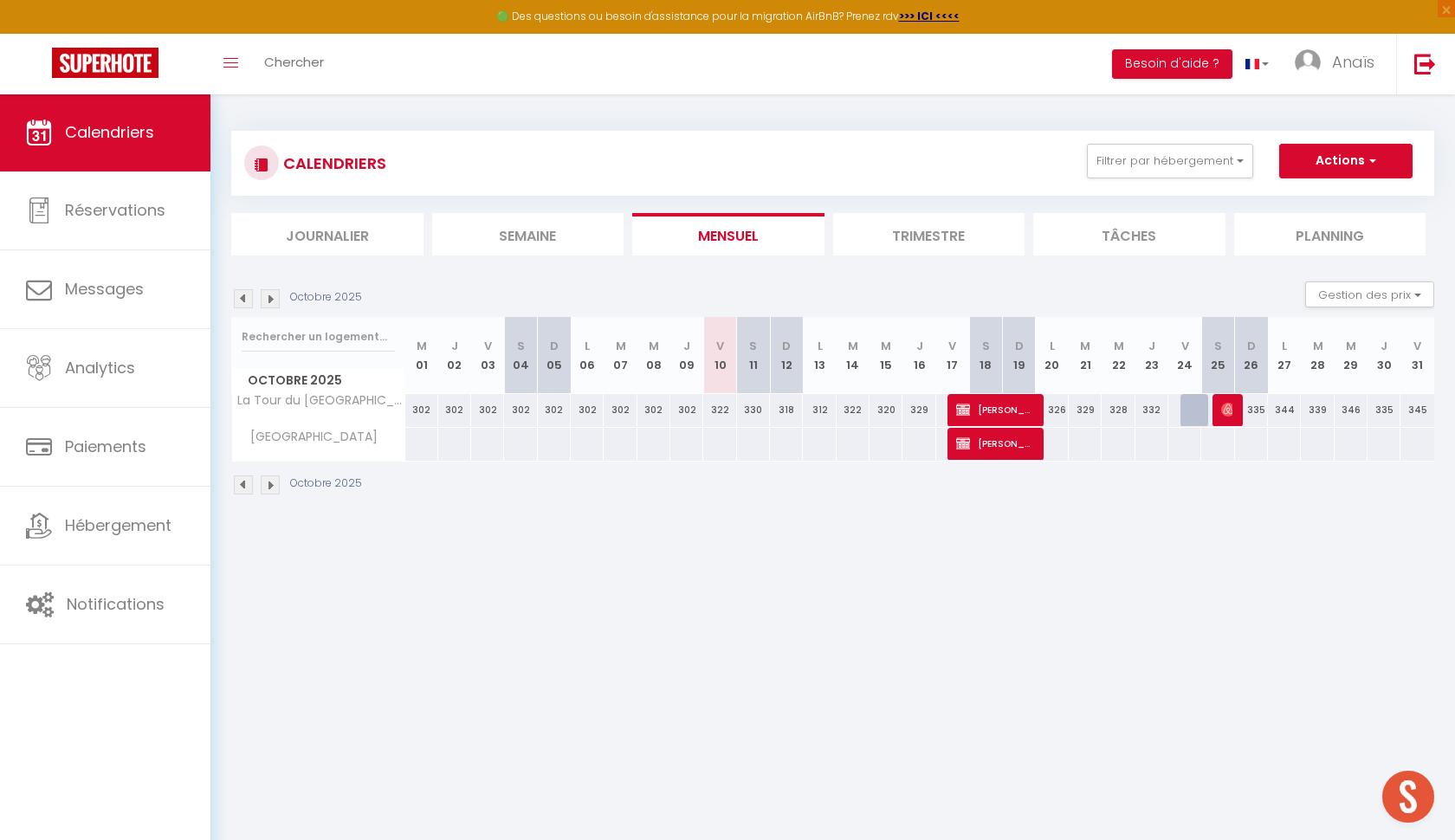
click at [281, 306] on div "Octobre 2025" at bounding box center [299, 299] width 136 height 20
click at [273, 302] on img at bounding box center [271, 299] width 20 height 20
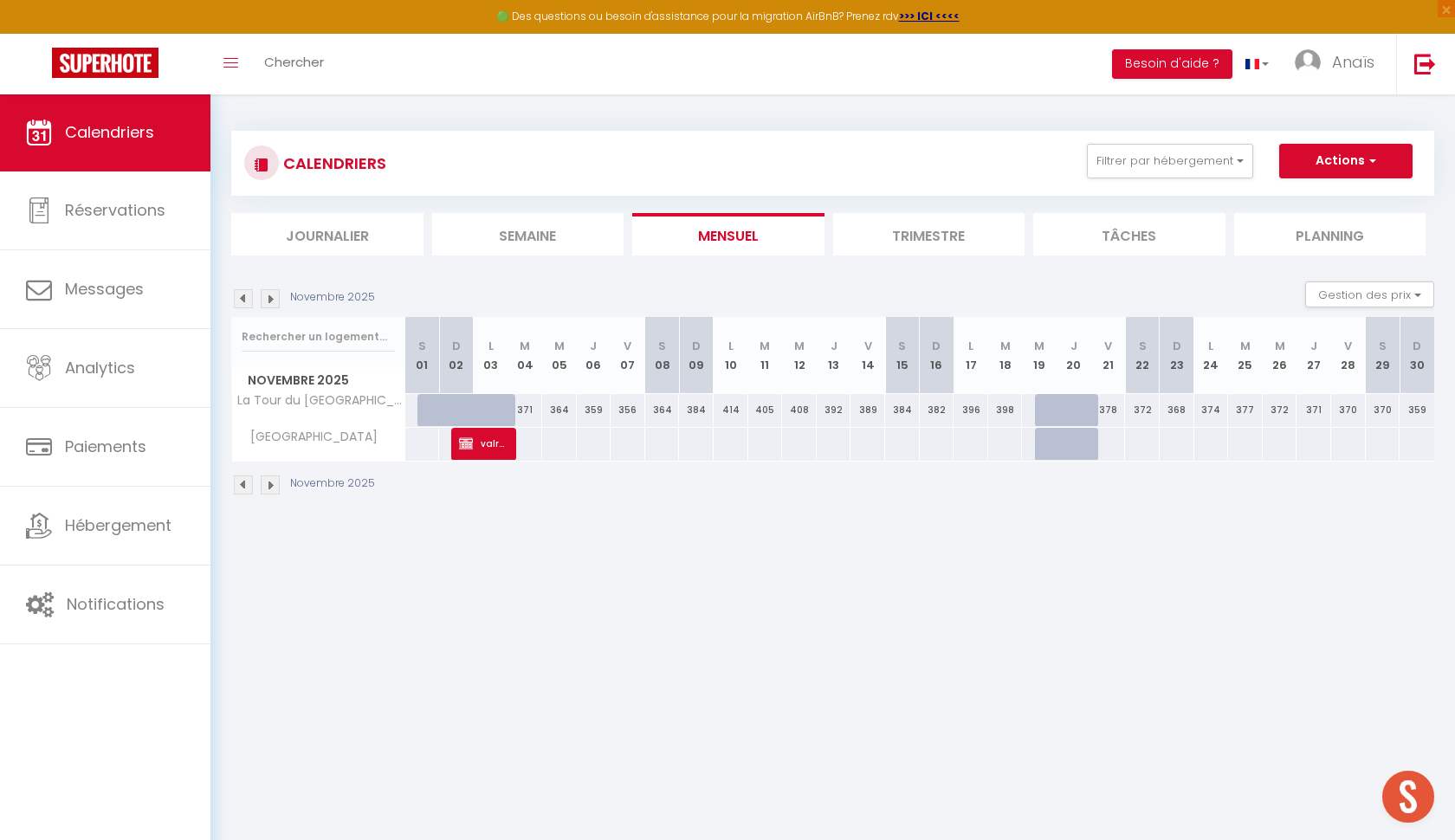
click at [493, 445] on span "valrhona antoine" at bounding box center [482, 443] width 46 height 33
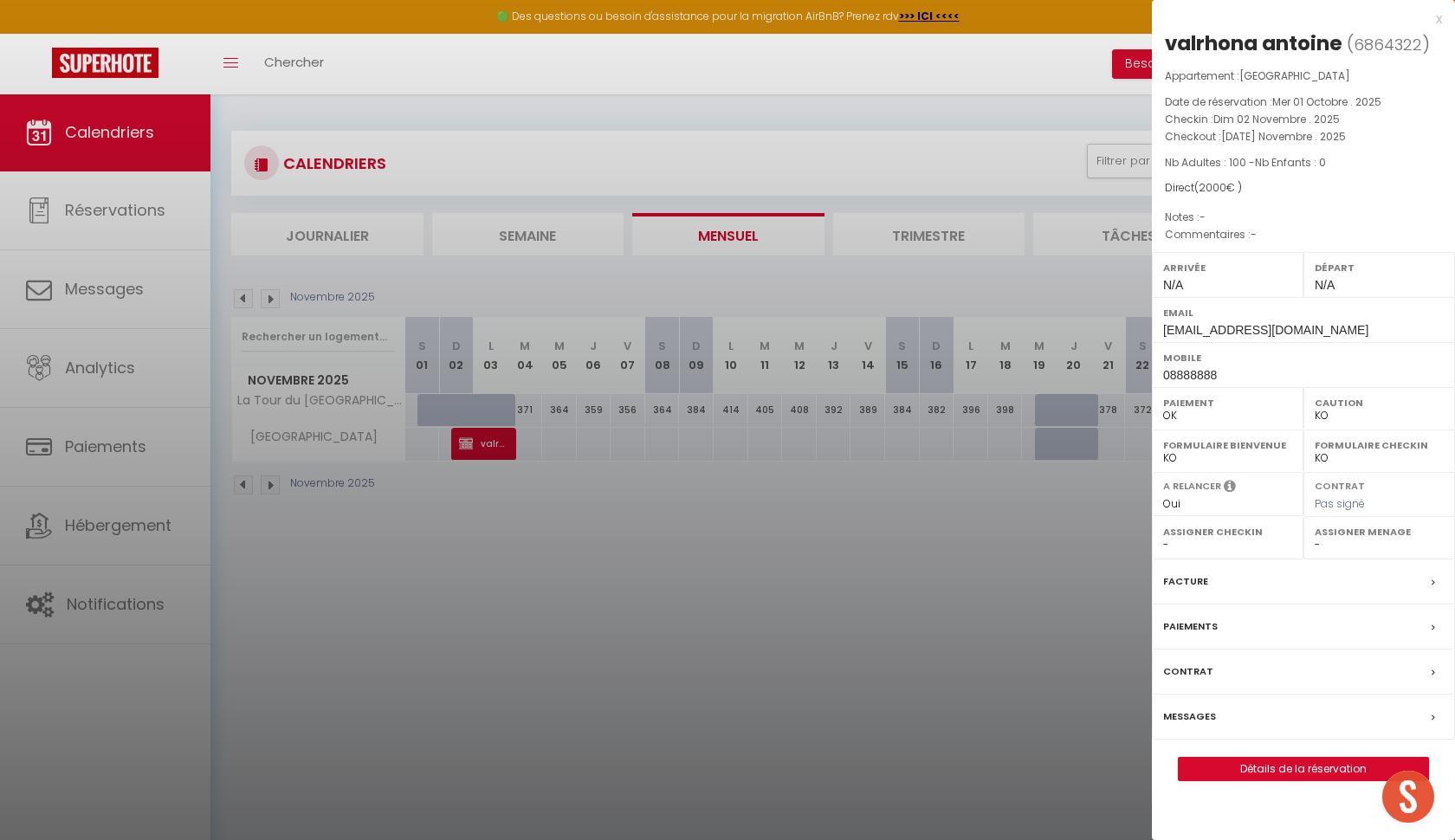
click at [1444, 14] on div "x valrhona antoine ( 6864322 ) Appartement : Chateau de Feissons Date de réserv…" at bounding box center [1304, 403] width 303 height 807
click at [1442, 20] on div "x valrhona antoine ( 6864322 ) Appartement : Chateau de Feissons Date de réserv…" at bounding box center [1304, 403] width 303 height 807
click at [1434, 19] on div "x" at bounding box center [1297, 19] width 290 height 21
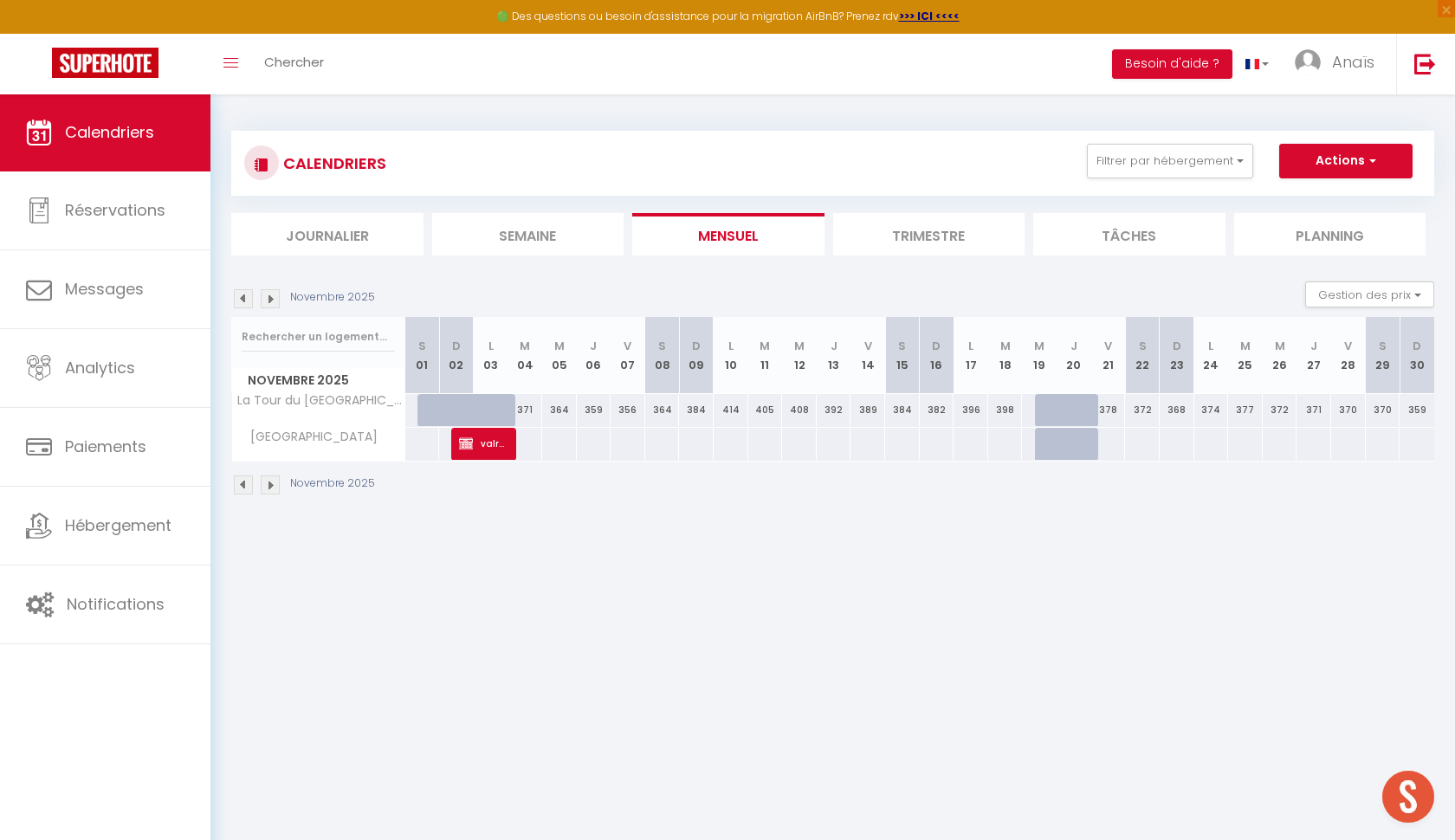
click at [1073, 417] on div at bounding box center [1086, 420] width 34 height 33
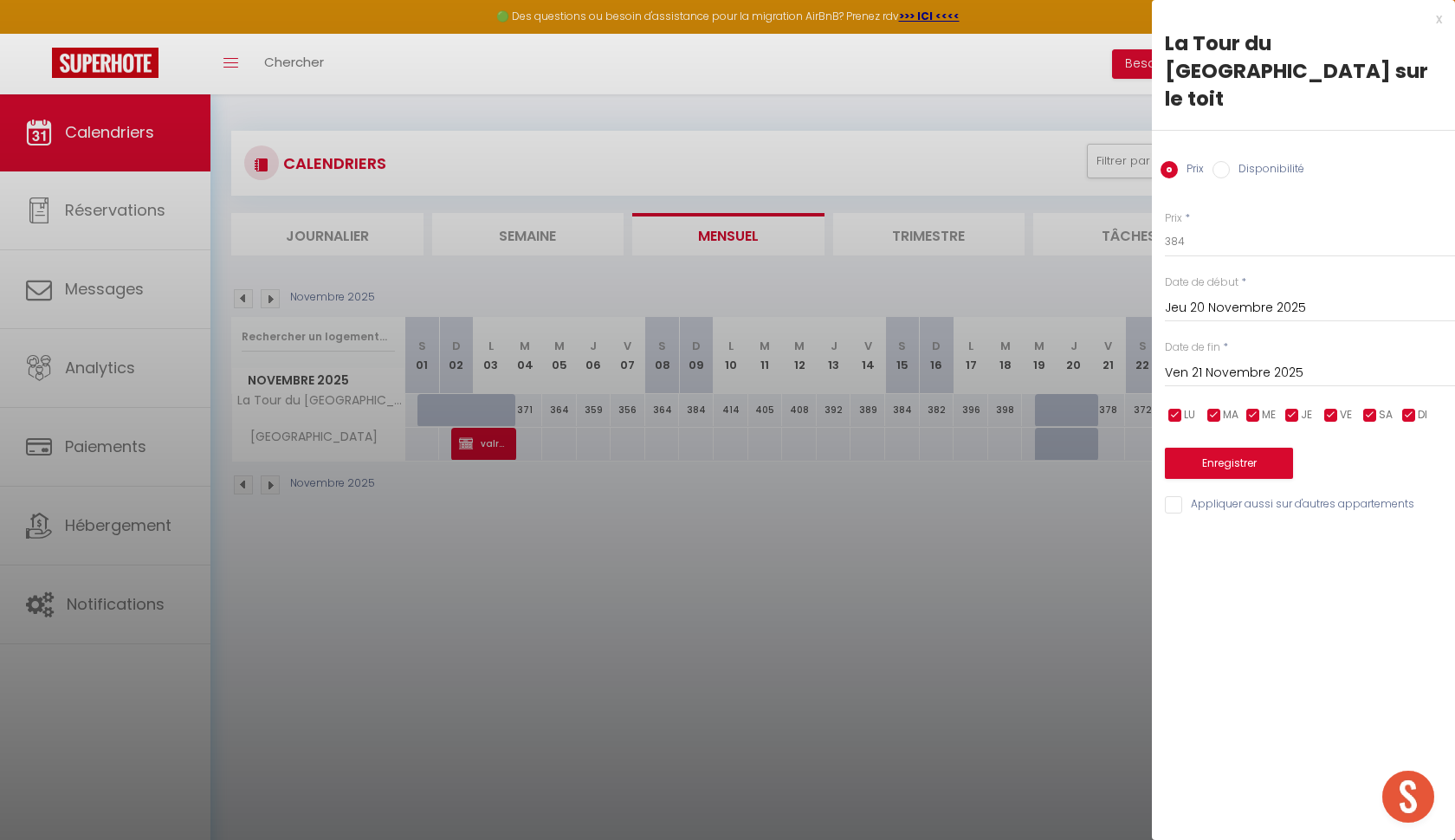
click at [1437, 20] on div "x" at bounding box center [1297, 19] width 290 height 21
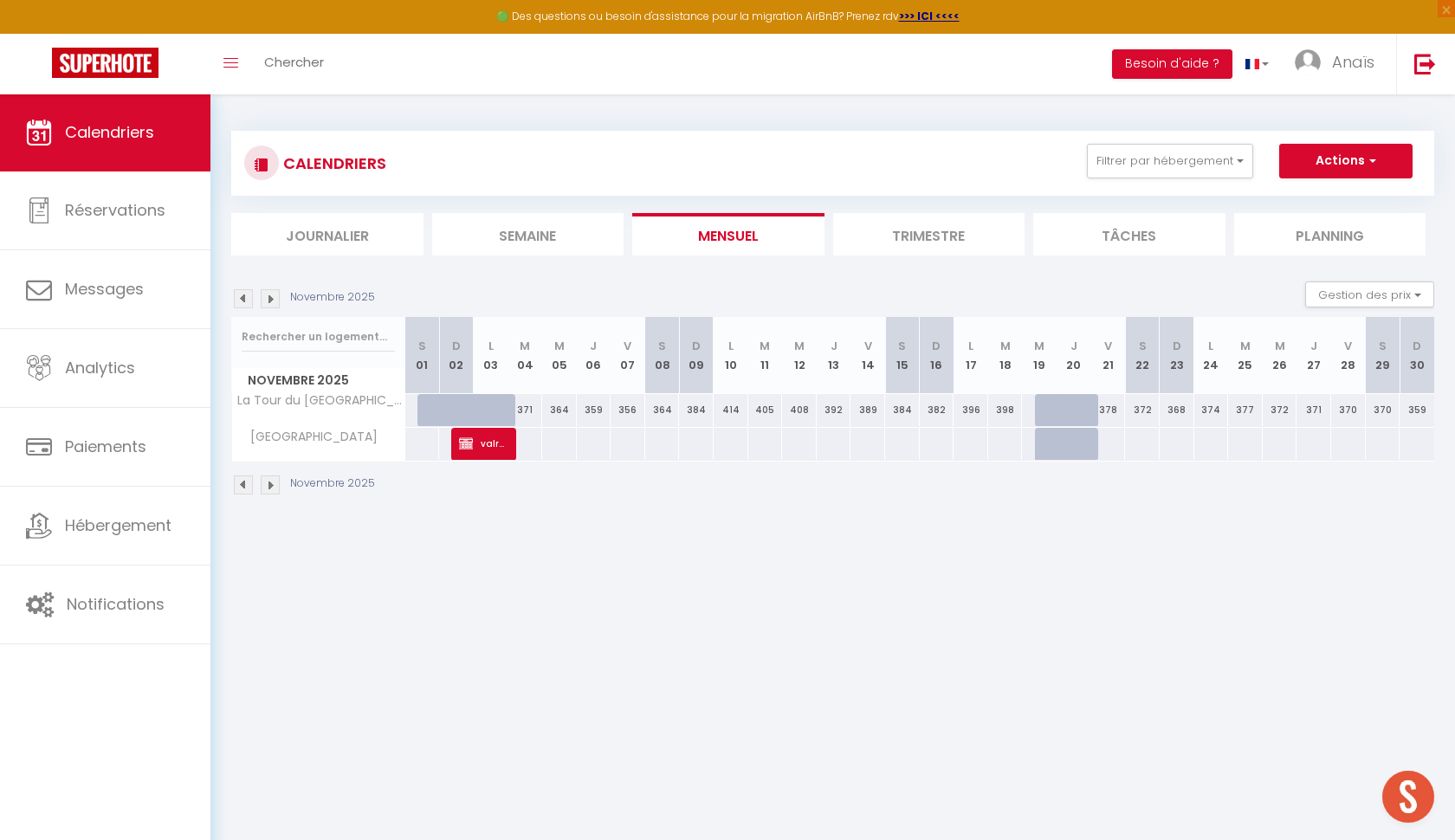
click at [500, 446] on span "valrhona antoine" at bounding box center [482, 443] width 46 height 33
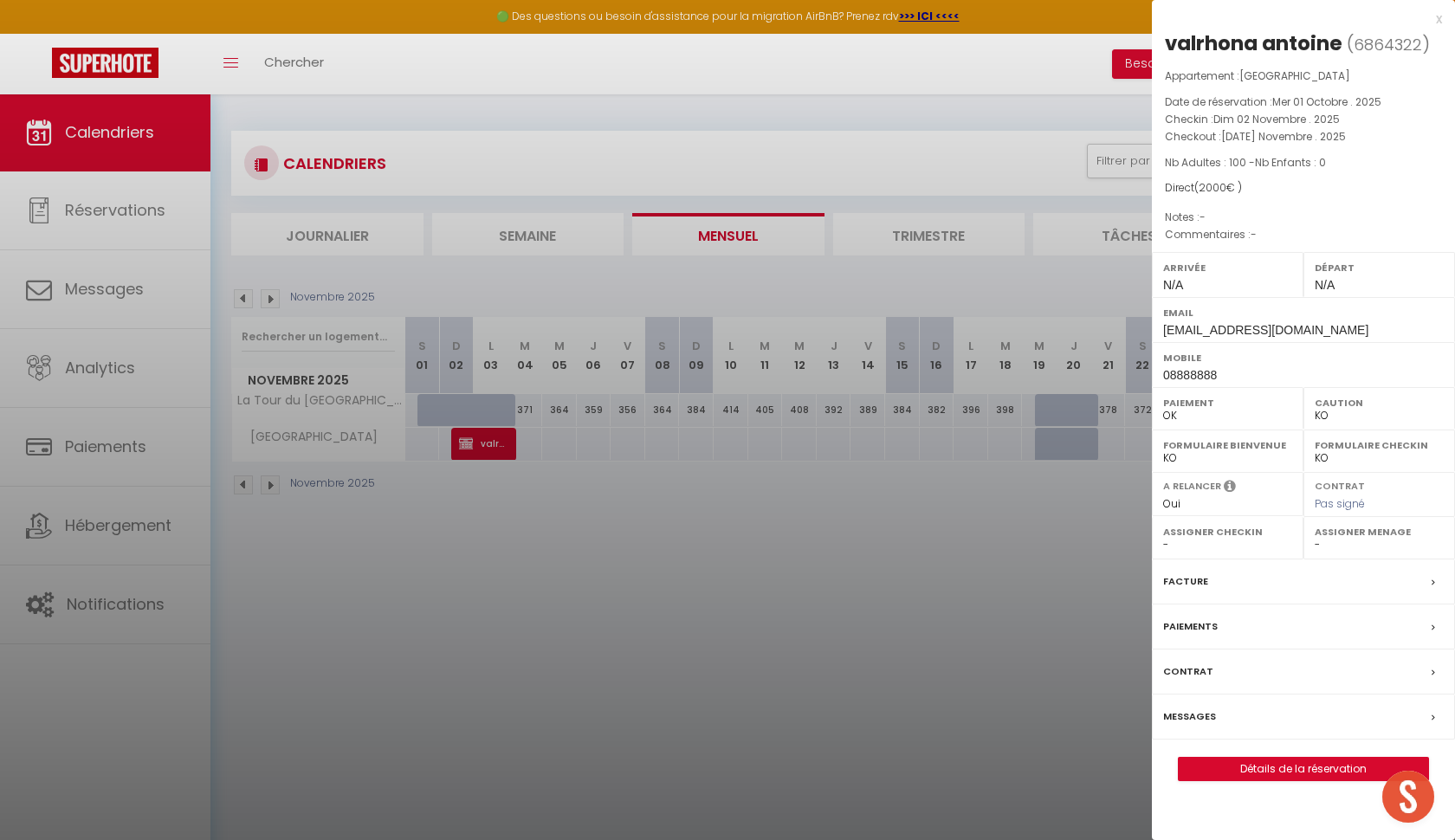
click at [1259, 766] on link "Détails de la réservation" at bounding box center [1303, 769] width 249 height 22
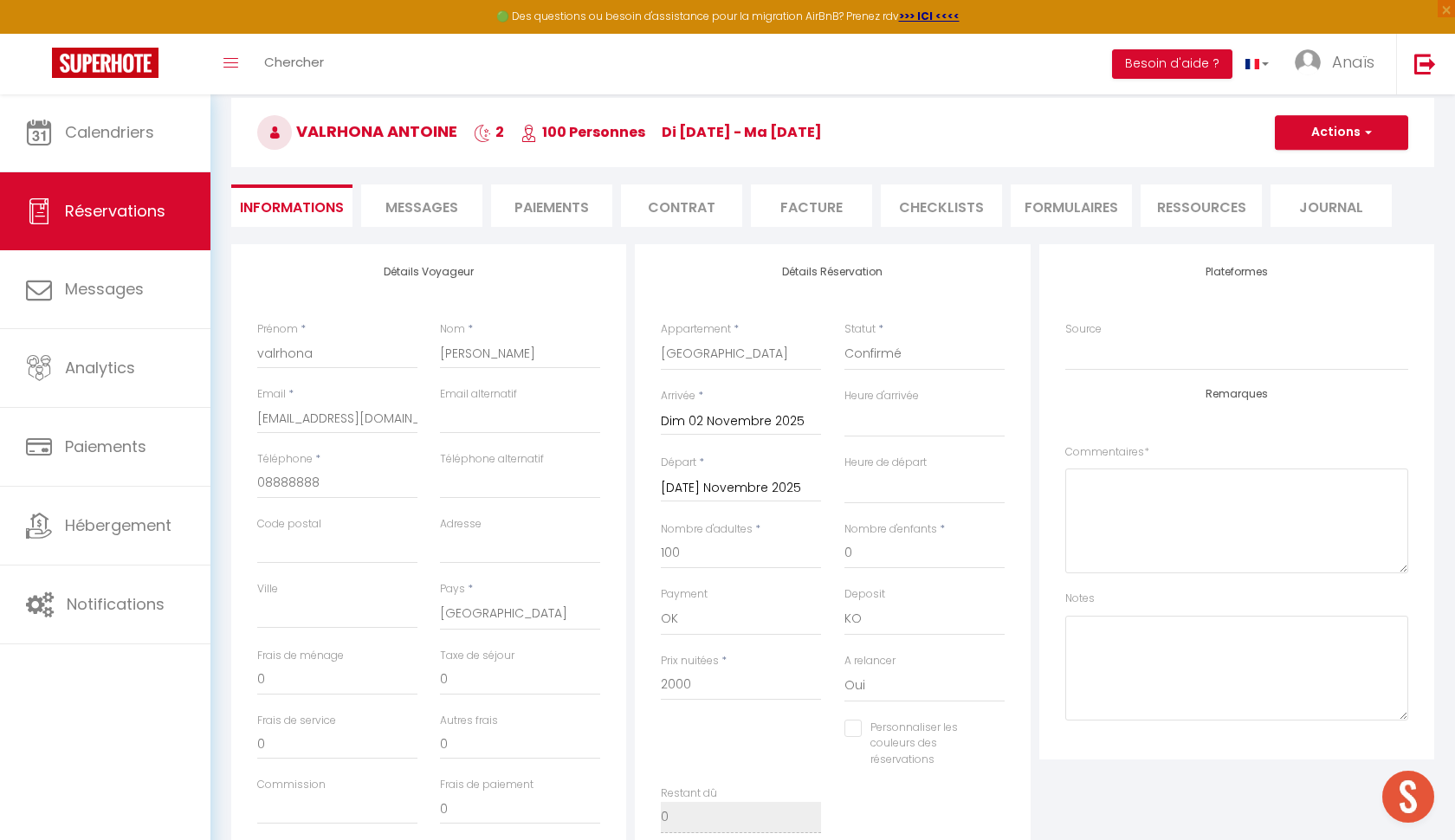
scroll to position [78, 0]
click at [694, 670] on input "2000" at bounding box center [741, 683] width 160 height 31
click at [715, 724] on div "Personnaliser les couleurs des réservations #D7092E" at bounding box center [833, 750] width 366 height 66
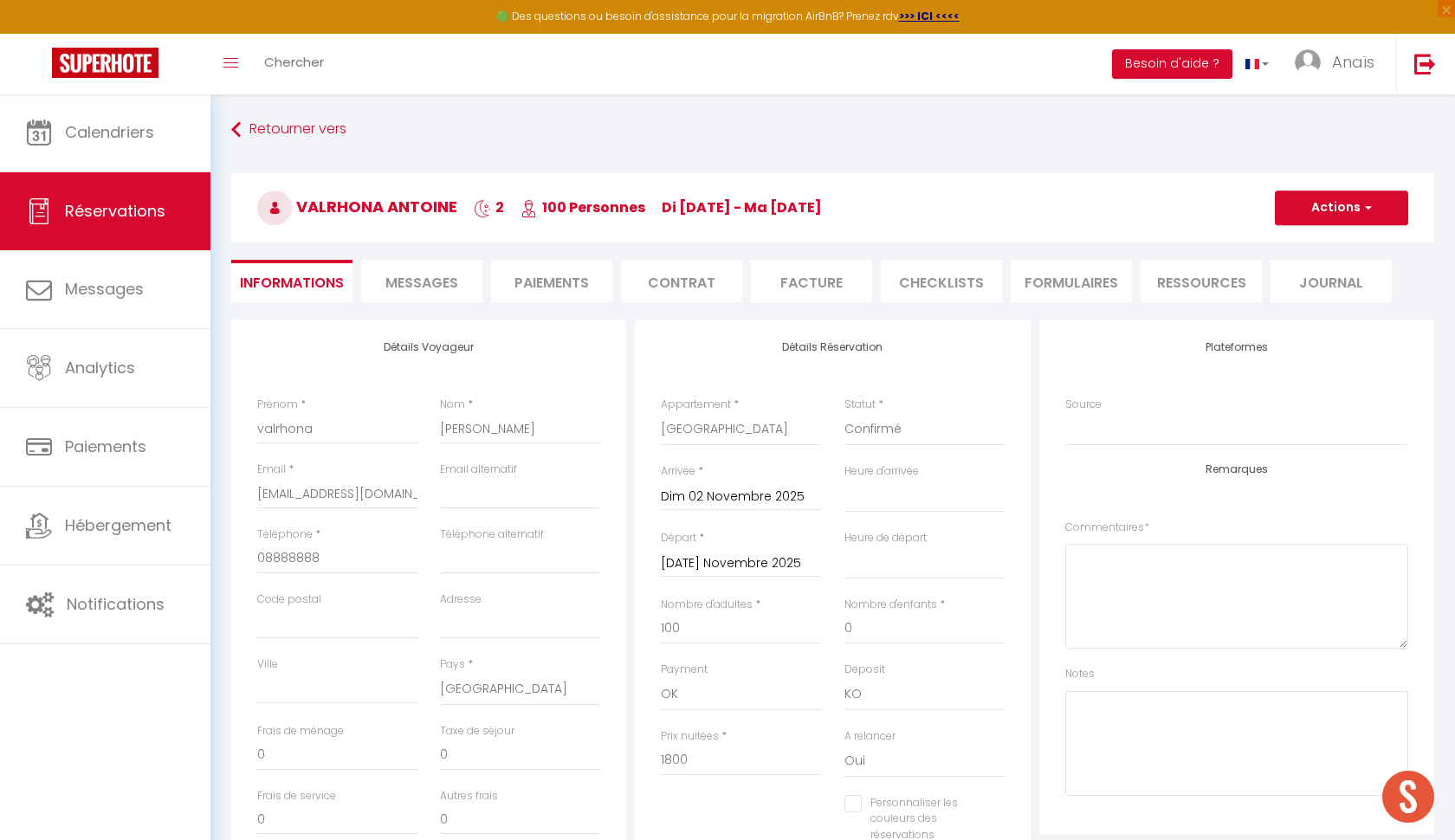
scroll to position [0, 0]
click at [1354, 210] on button "Actions" at bounding box center [1342, 207] width 134 height 34
click at [1315, 246] on link "Enregistrer" at bounding box center [1324, 245] width 137 height 22
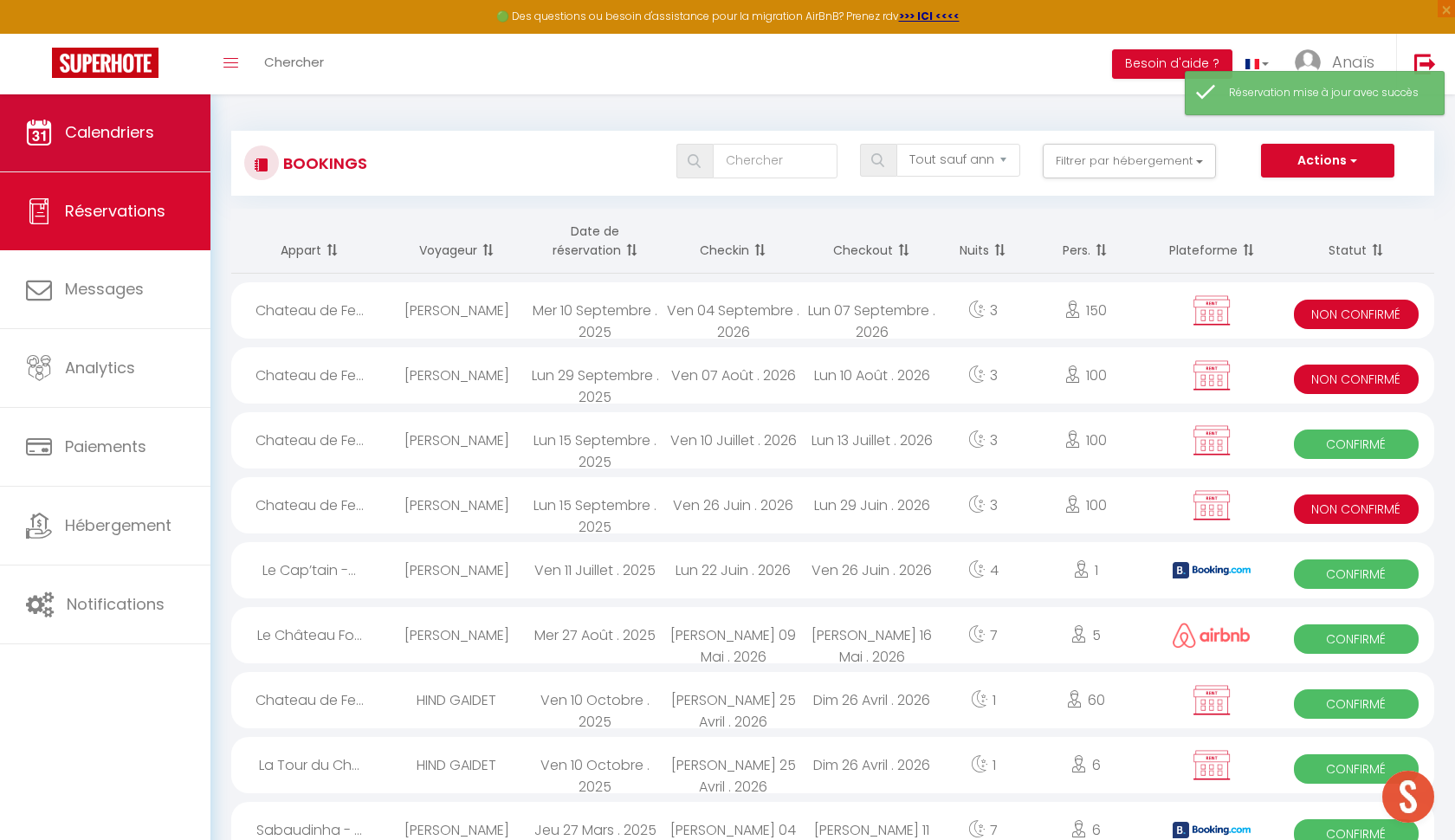
click at [64, 116] on link "Calendriers" at bounding box center [105, 133] width 210 height 78
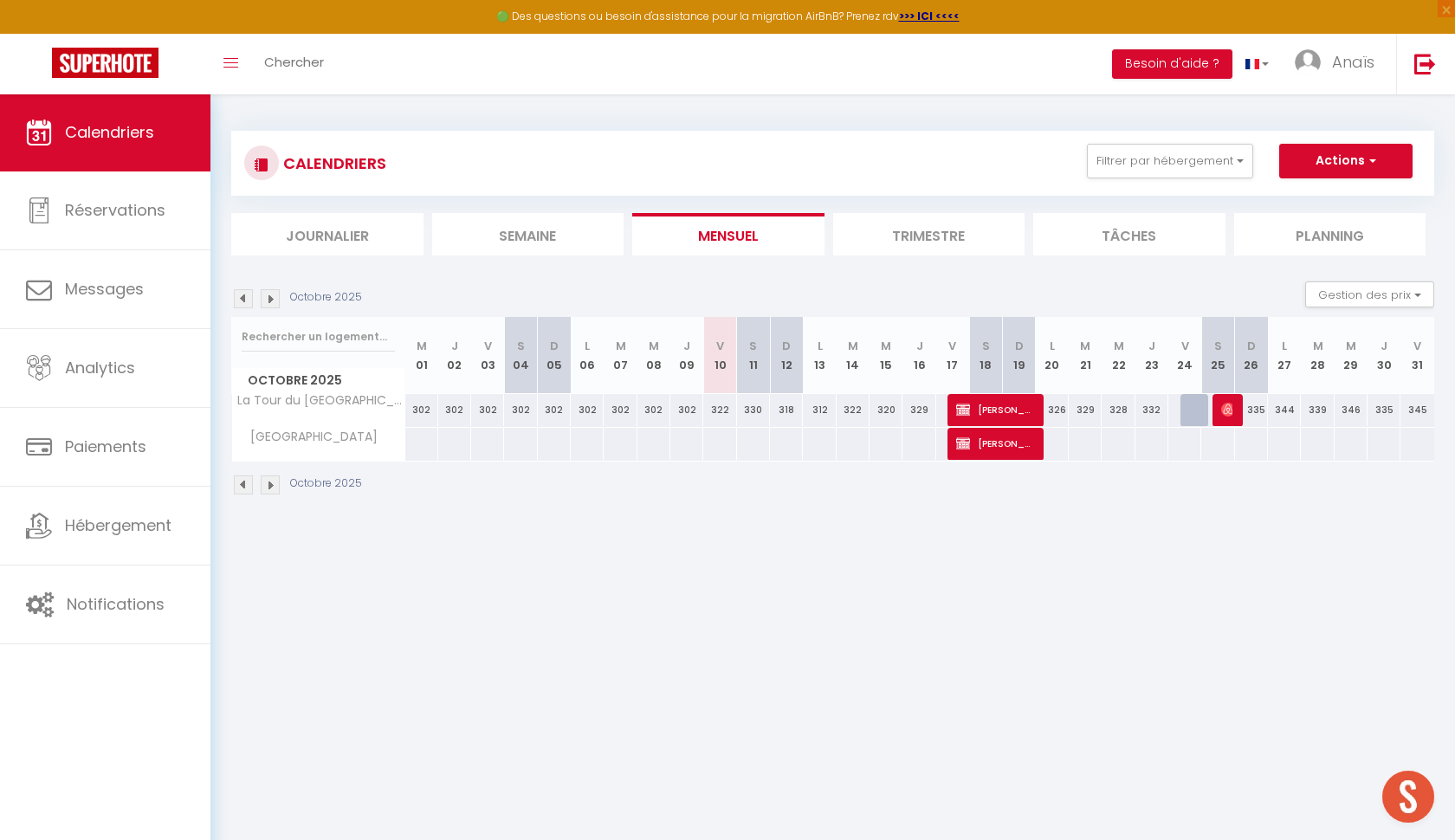
click at [269, 297] on img at bounding box center [271, 299] width 20 height 20
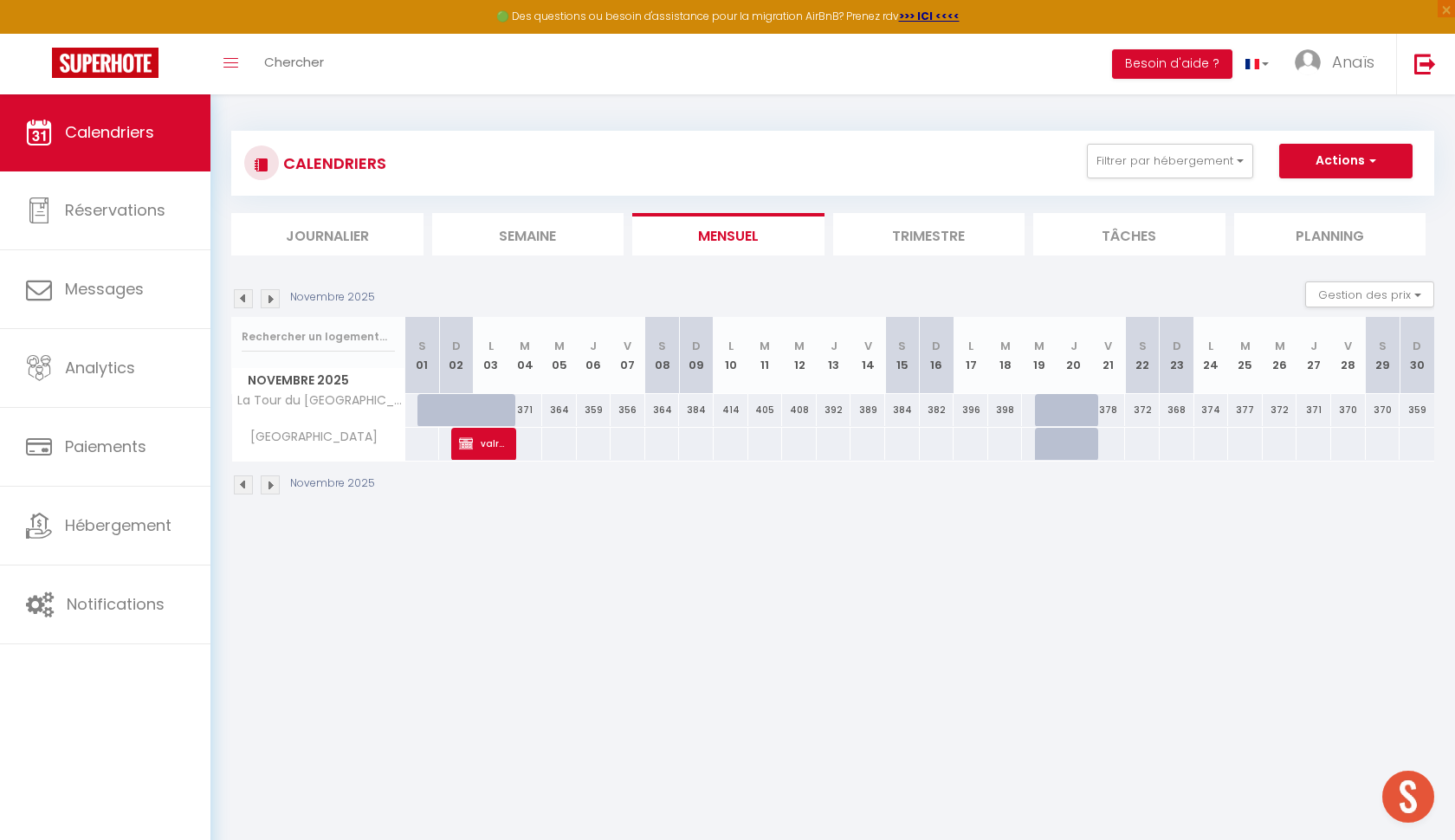
click at [497, 416] on div at bounding box center [502, 420] width 34 height 33
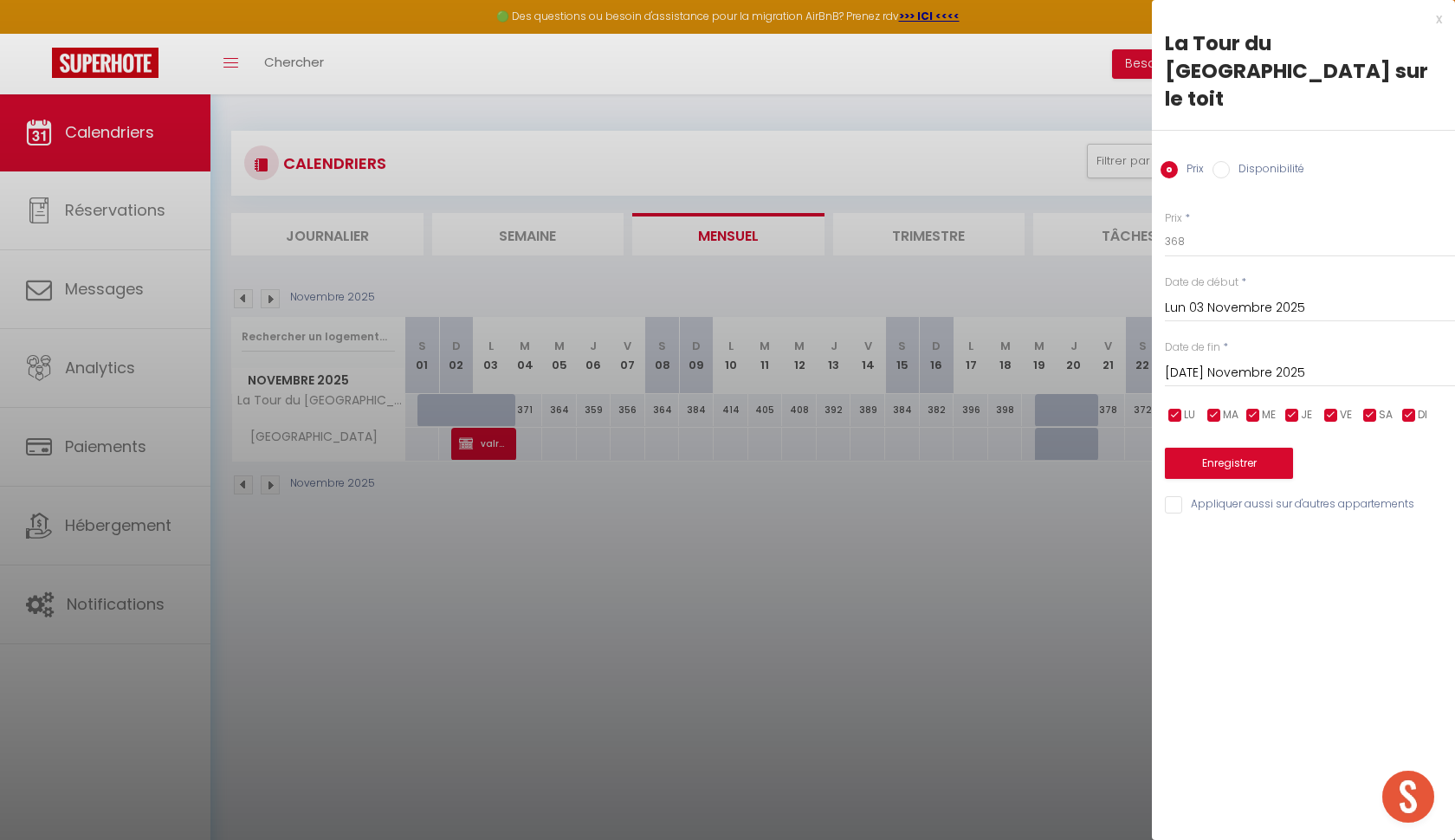
click at [1234, 161] on label "Disponibilité" at bounding box center [1267, 171] width 74 height 20
click at [1230, 161] on input "Disponibilité" at bounding box center [1221, 170] width 18 height 18
click at [1204, 299] on input "Lun 03 Novembre 2025" at bounding box center [1309, 310] width 290 height 22
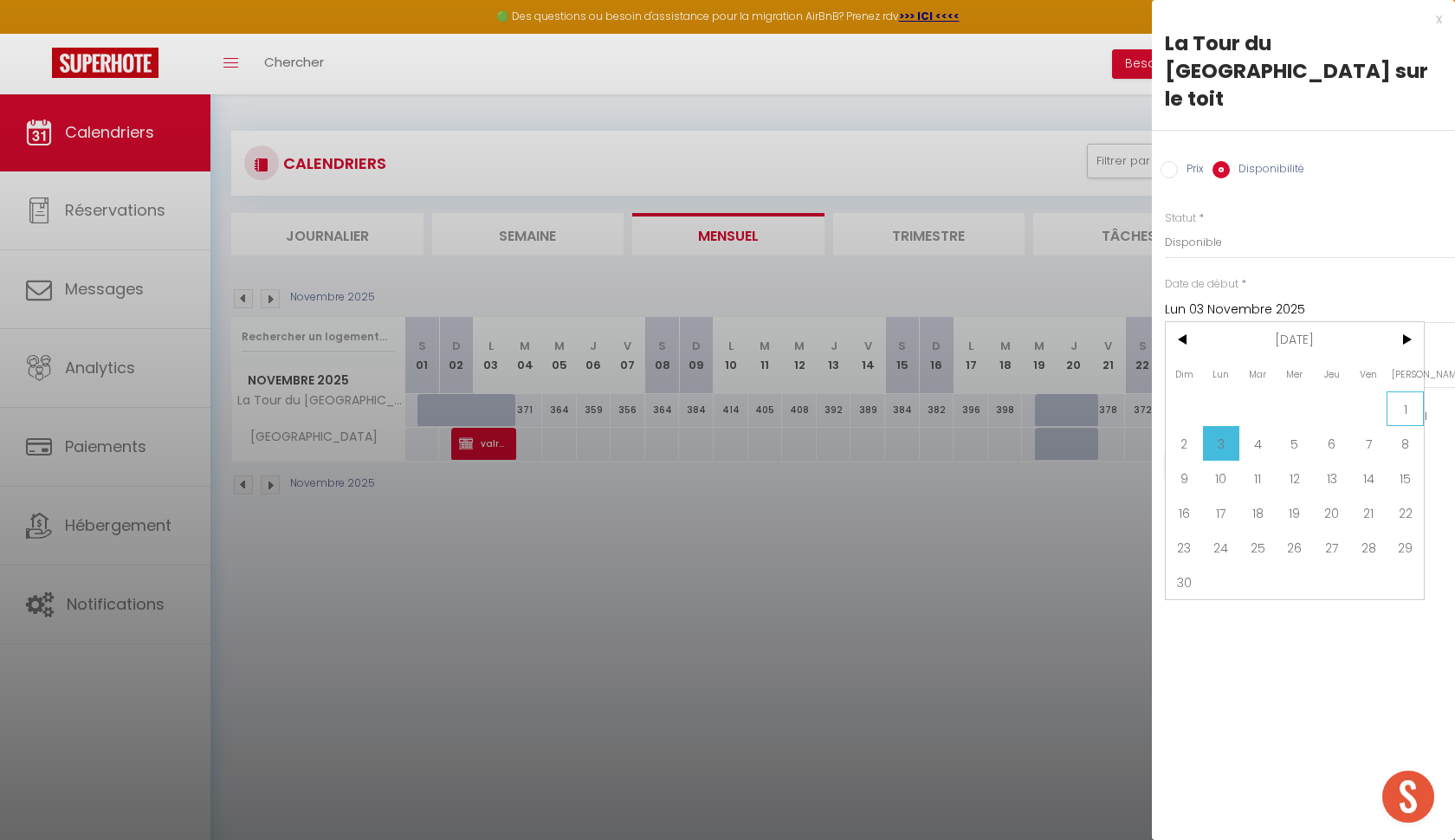
click at [1397, 392] on span "1" at bounding box center [1405, 408] width 37 height 34
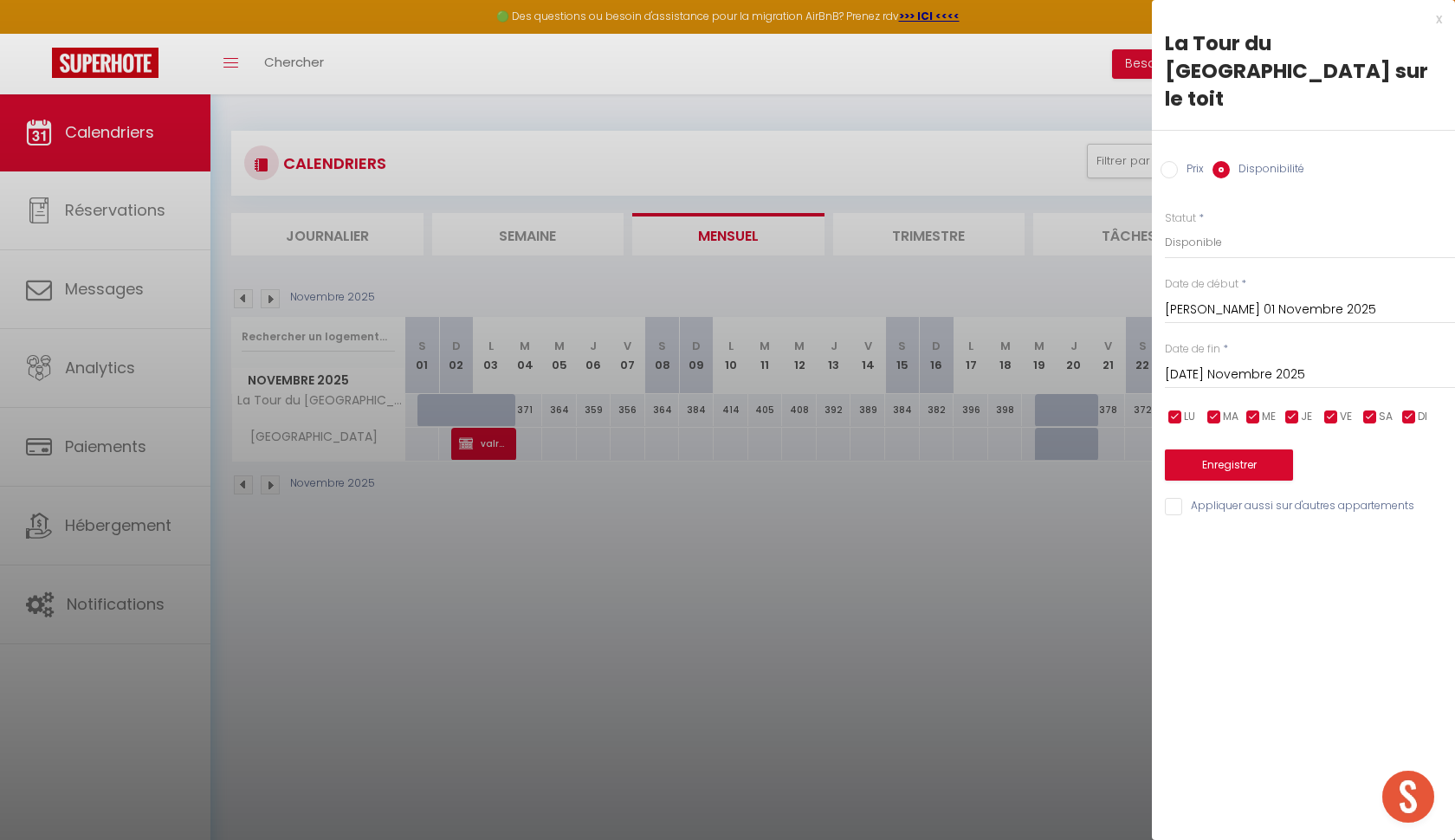
click at [1252, 363] on input "Mar 04 Novembre 2025" at bounding box center [1309, 374] width 290 height 22
click at [1277, 237] on div "Prix * 368 Statut * Disponible Indisponible Date de début * Sam 01 Novembre 202…" at bounding box center [1304, 353] width 303 height 329
click at [1228, 449] on button "Enregistrer" at bounding box center [1228, 465] width 128 height 31
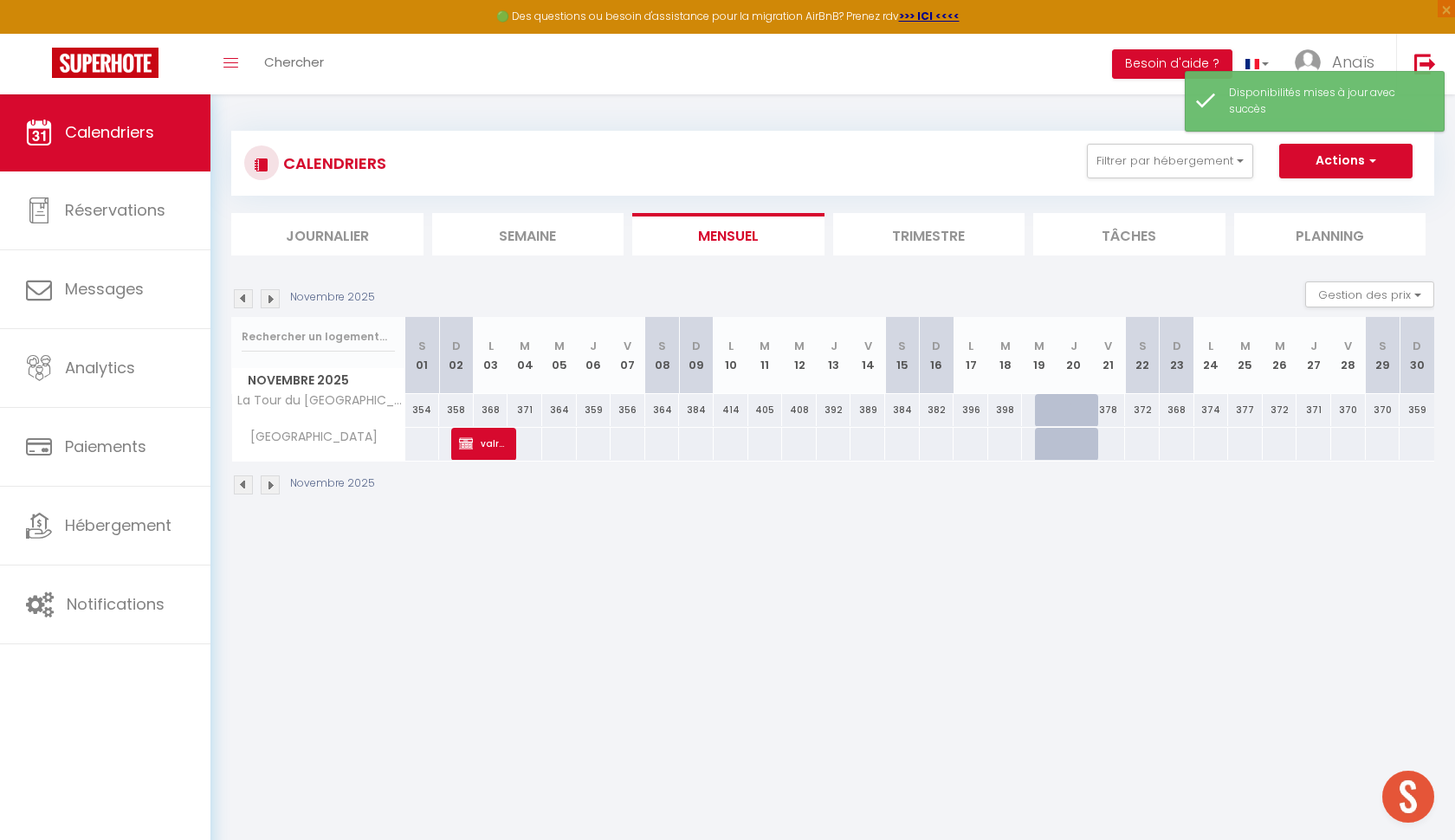
click at [1318, 172] on button "Actions" at bounding box center [1346, 160] width 134 height 34
click at [1318, 202] on link "Nouvelle réservation" at bounding box center [1328, 200] width 150 height 26
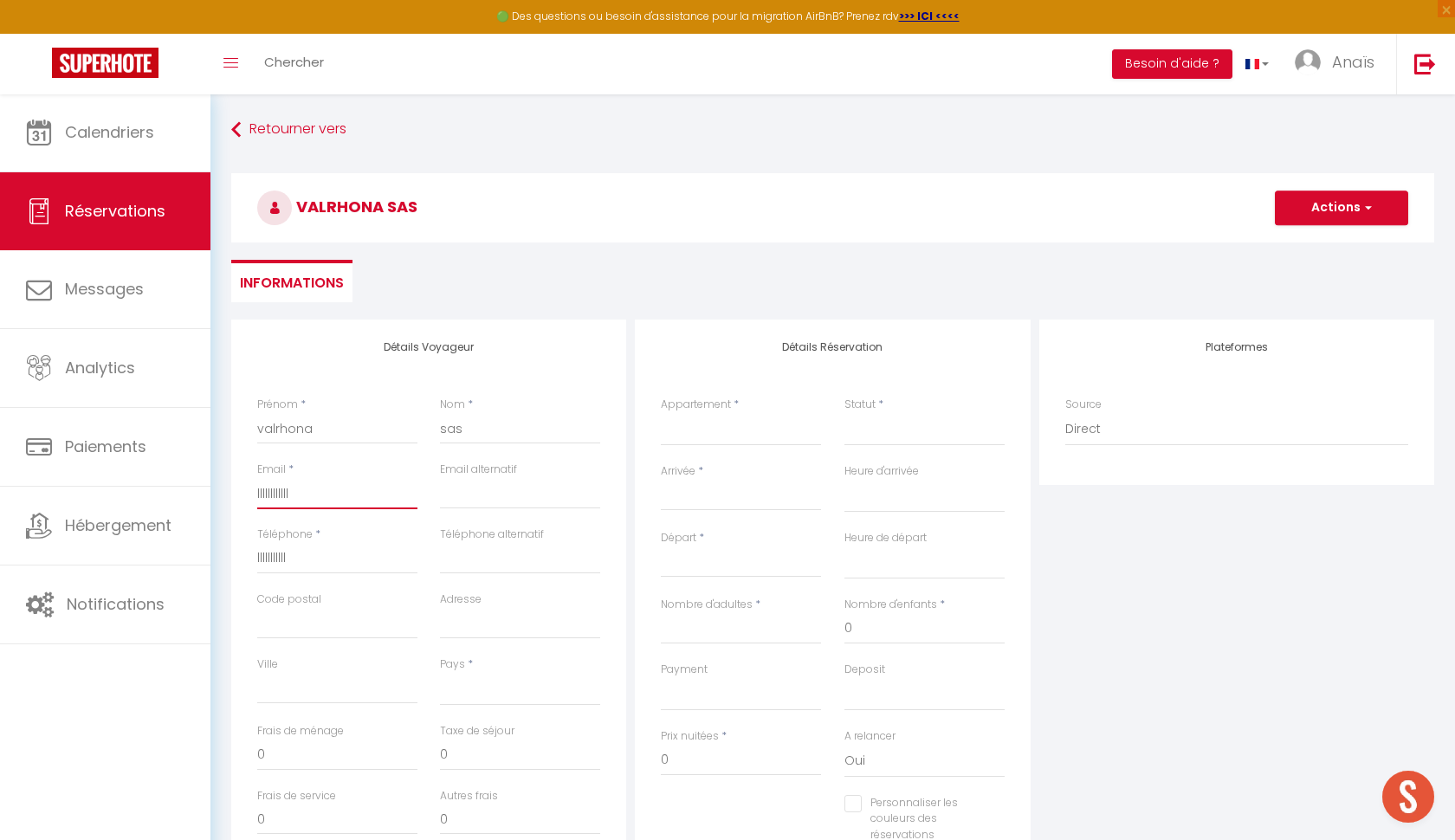
click at [311, 485] on input "llllllllllll" at bounding box center [337, 493] width 160 height 31
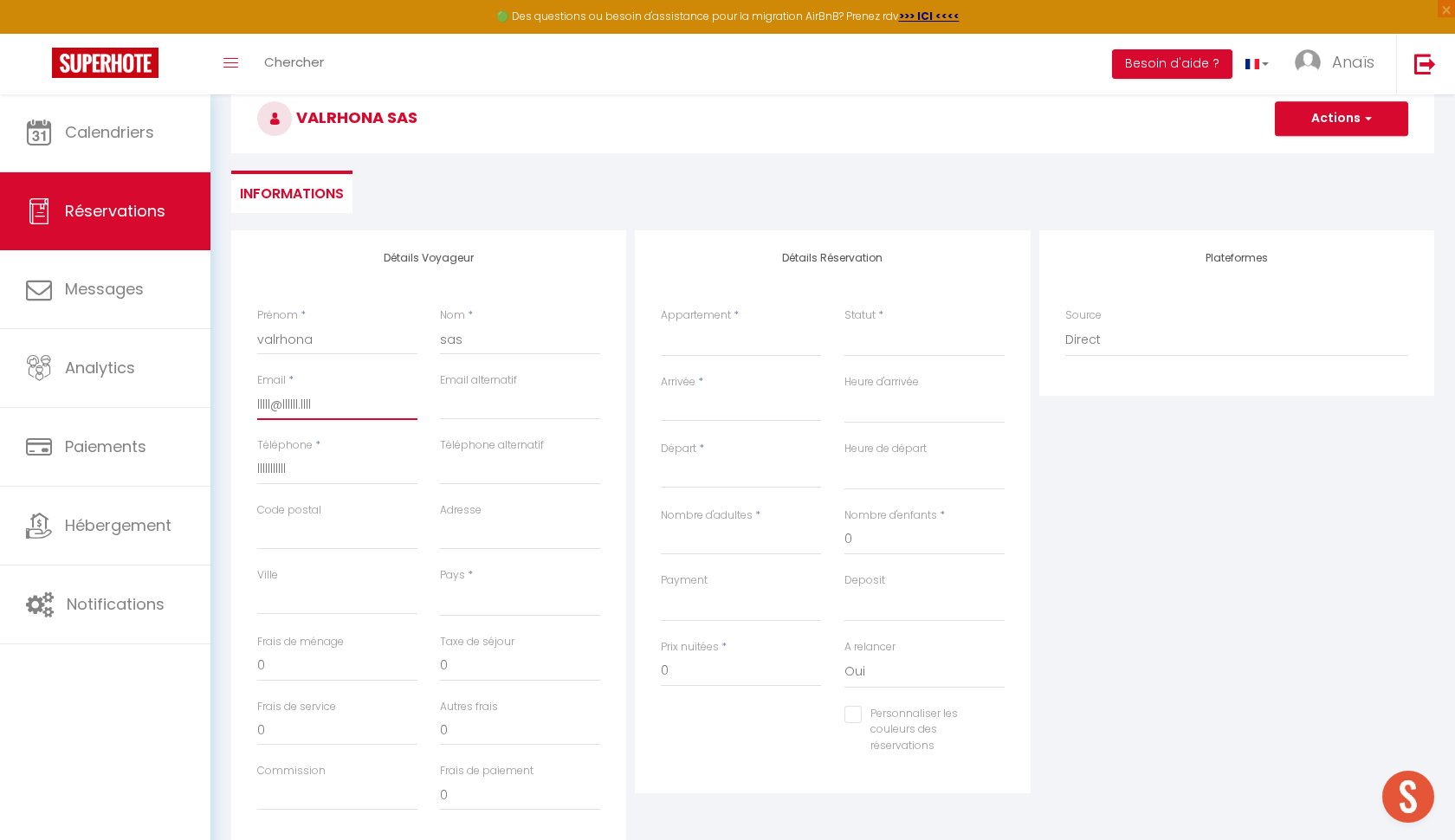
scroll to position [95, 0]
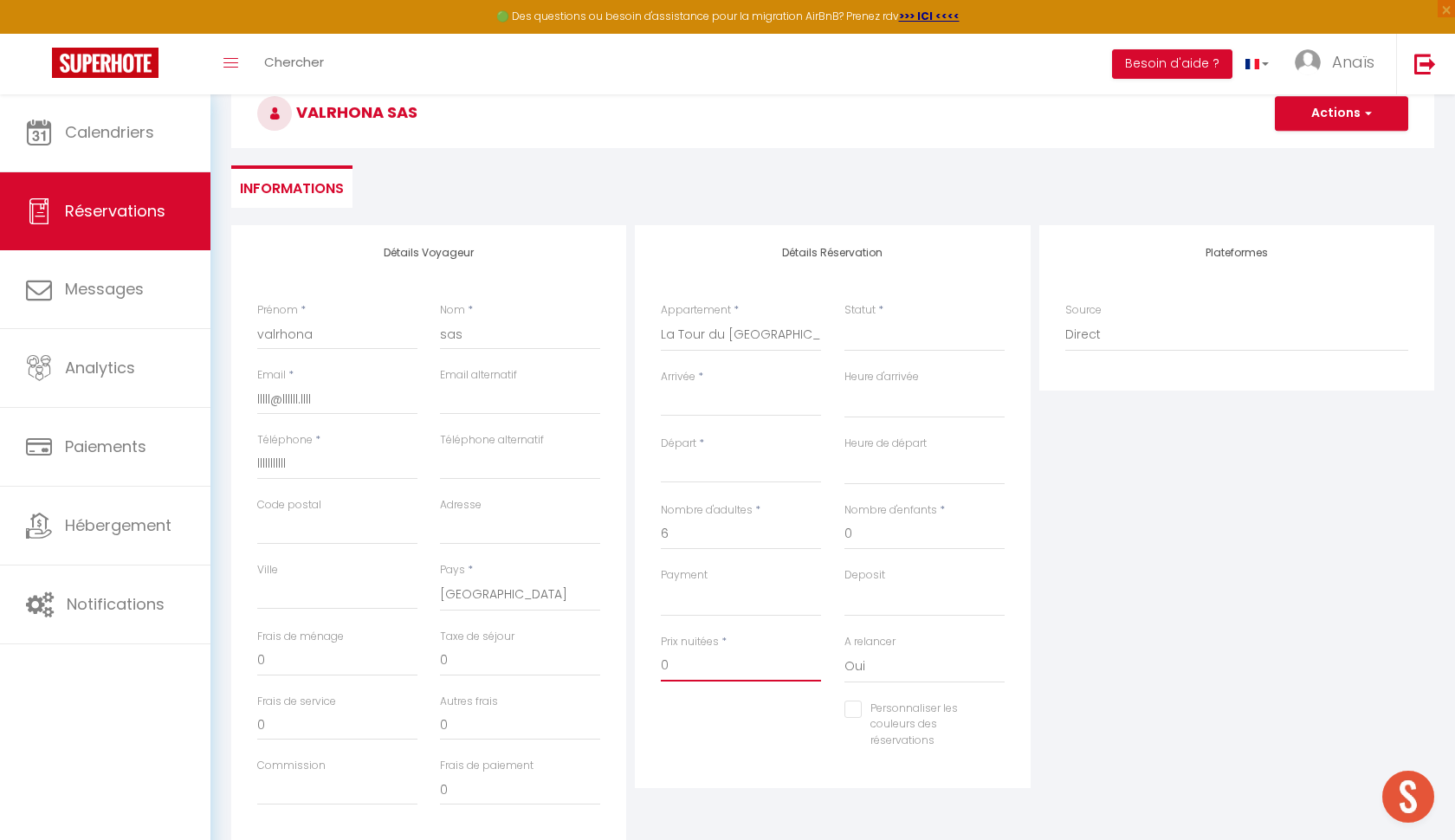
click at [691, 666] on input "0" at bounding box center [741, 666] width 160 height 31
click at [695, 388] on div "< Oct 2025 > Dim Lun Mar Mer Jeu Ven Sam 1 2 3 4 5 6 7 8 9 10 11 12 13 14 15 16…" at bounding box center [741, 400] width 160 height 31
click at [696, 399] on input "Arrivée" at bounding box center [741, 402] width 160 height 22
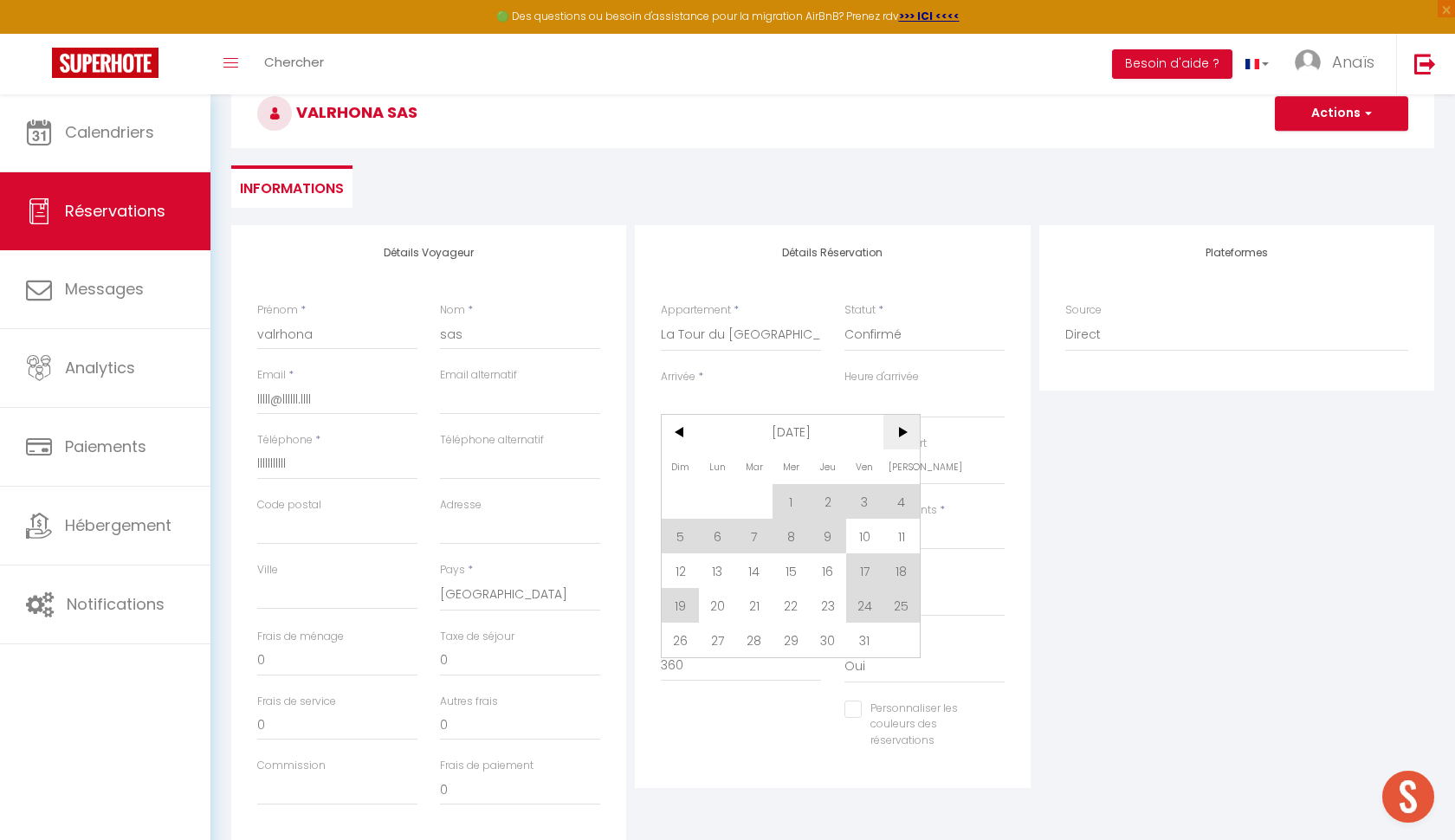
click at [890, 446] on span ">" at bounding box center [902, 432] width 37 height 34
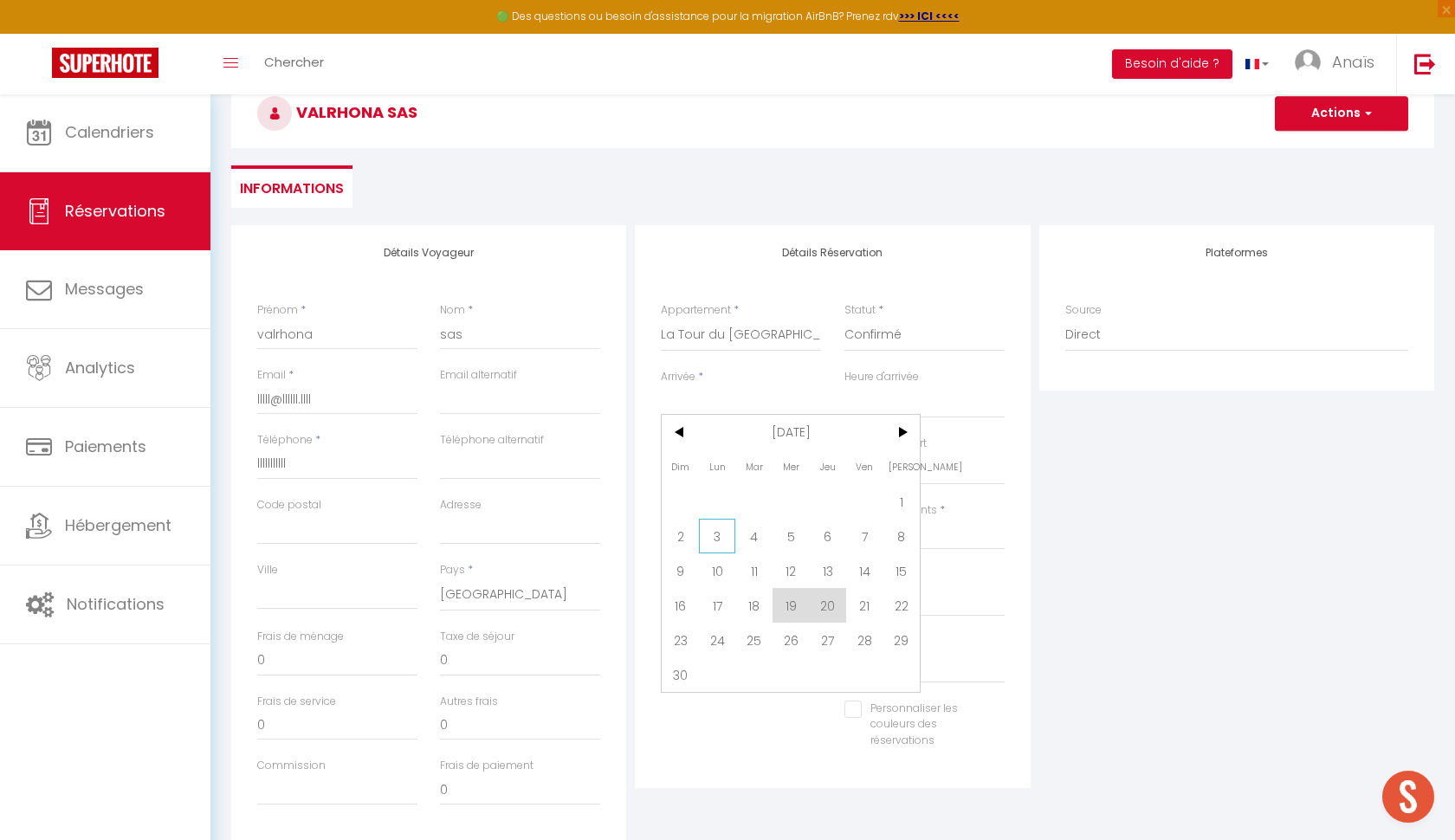
click at [706, 542] on span "3" at bounding box center [717, 535] width 37 height 34
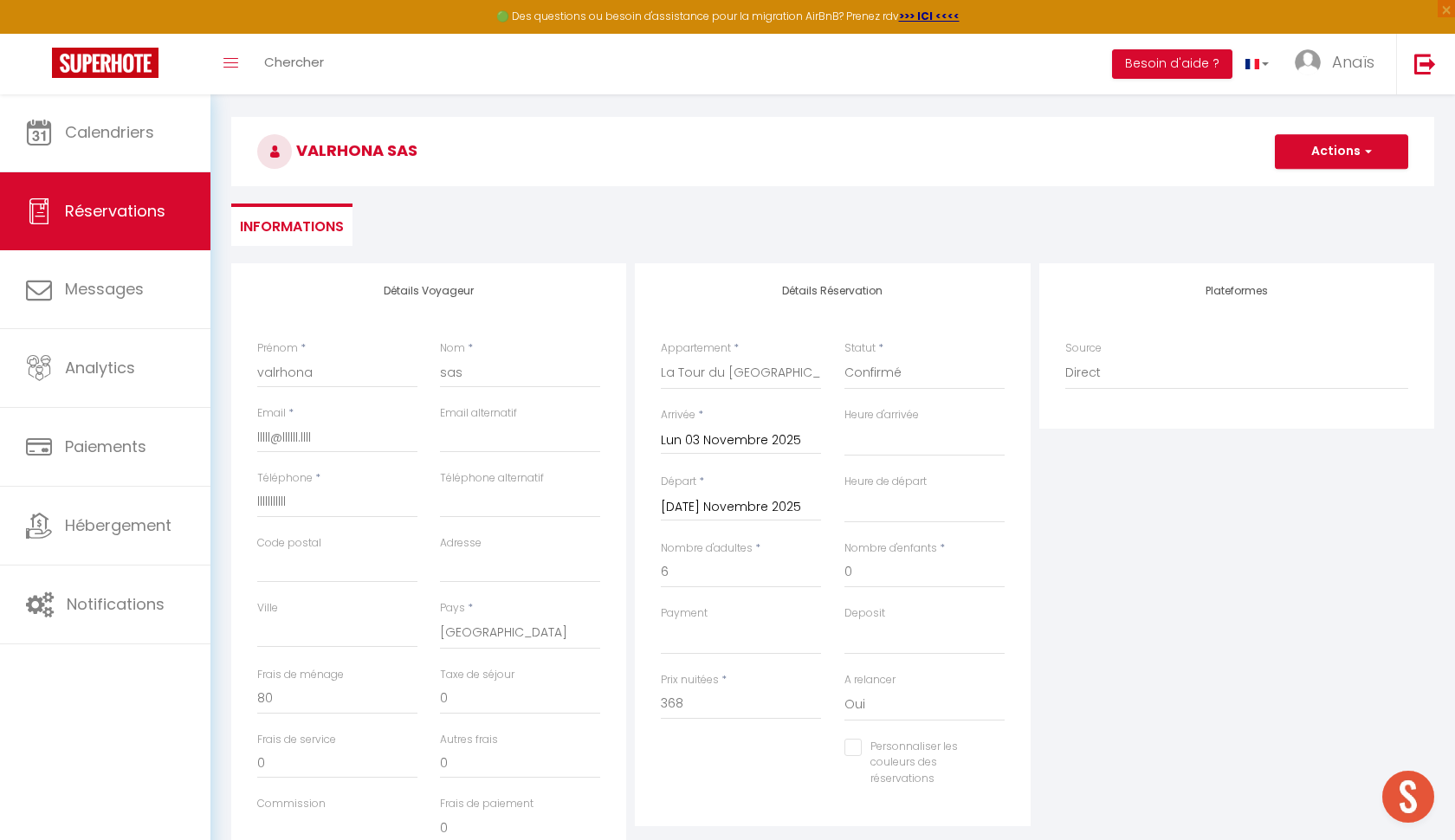
scroll to position [43, 0]
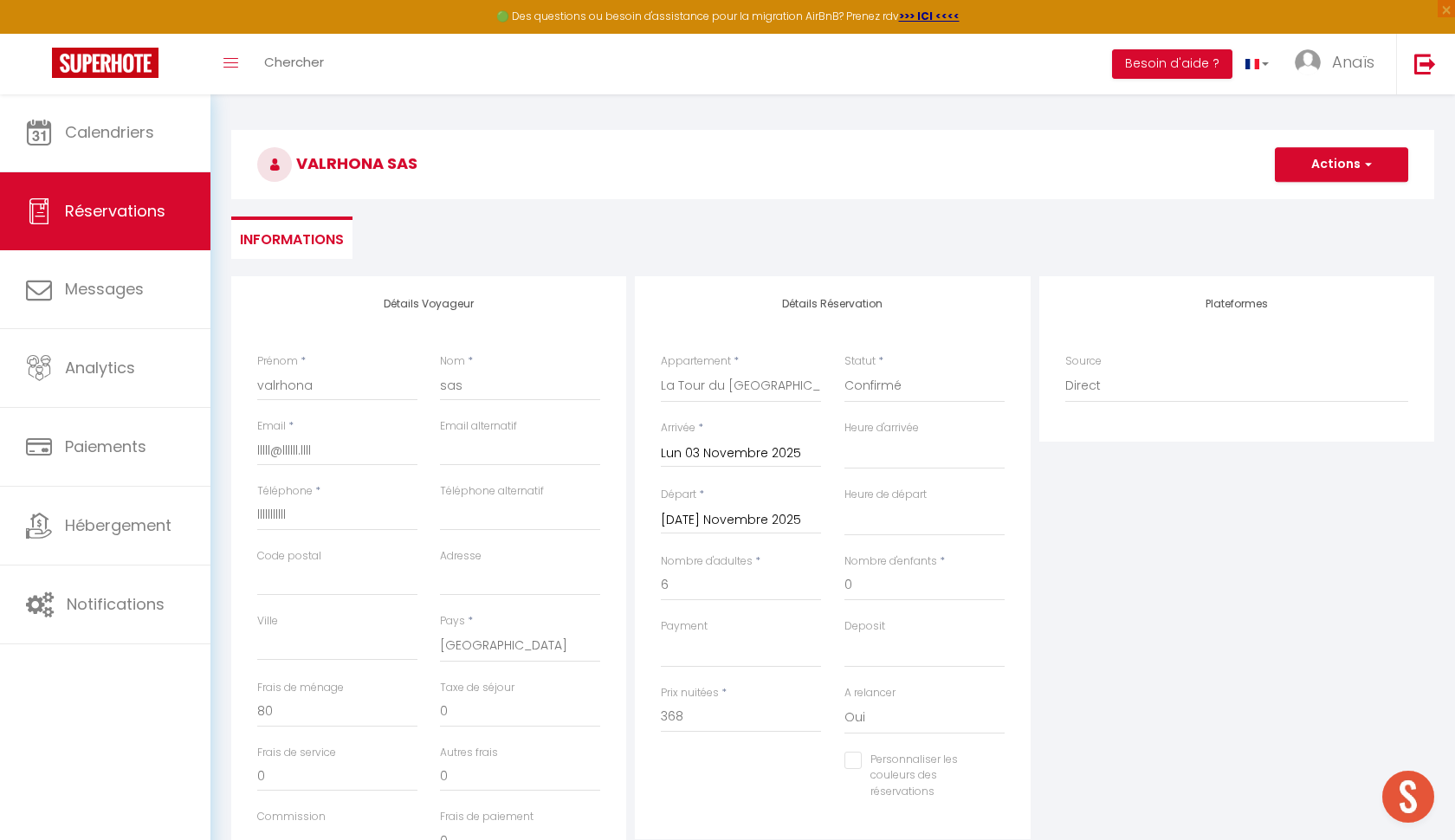
click at [1322, 166] on button "Actions" at bounding box center [1342, 164] width 134 height 34
click at [1322, 202] on link "Enregistrer" at bounding box center [1324, 202] width 137 height 22
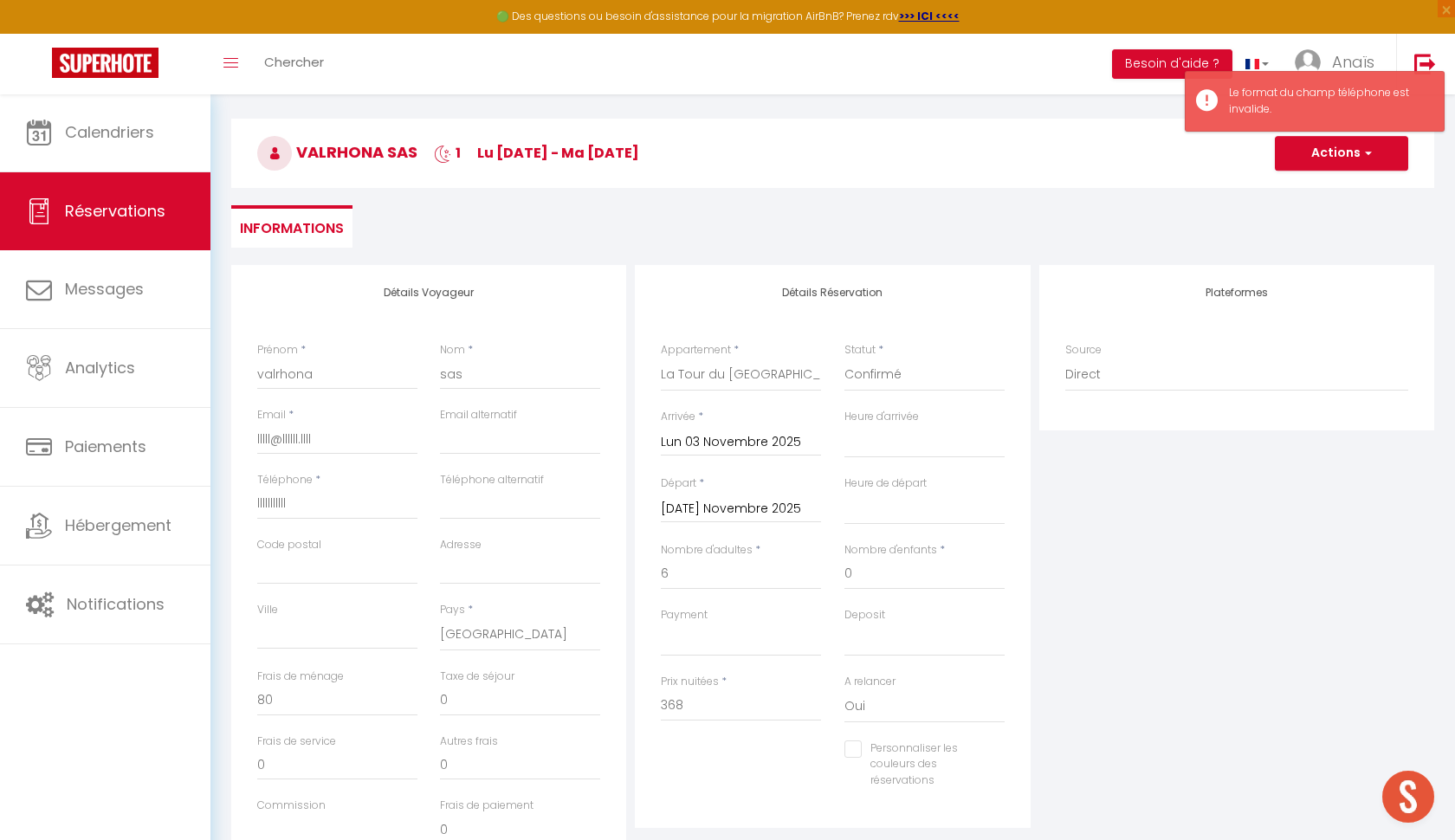
scroll to position [56, 0]
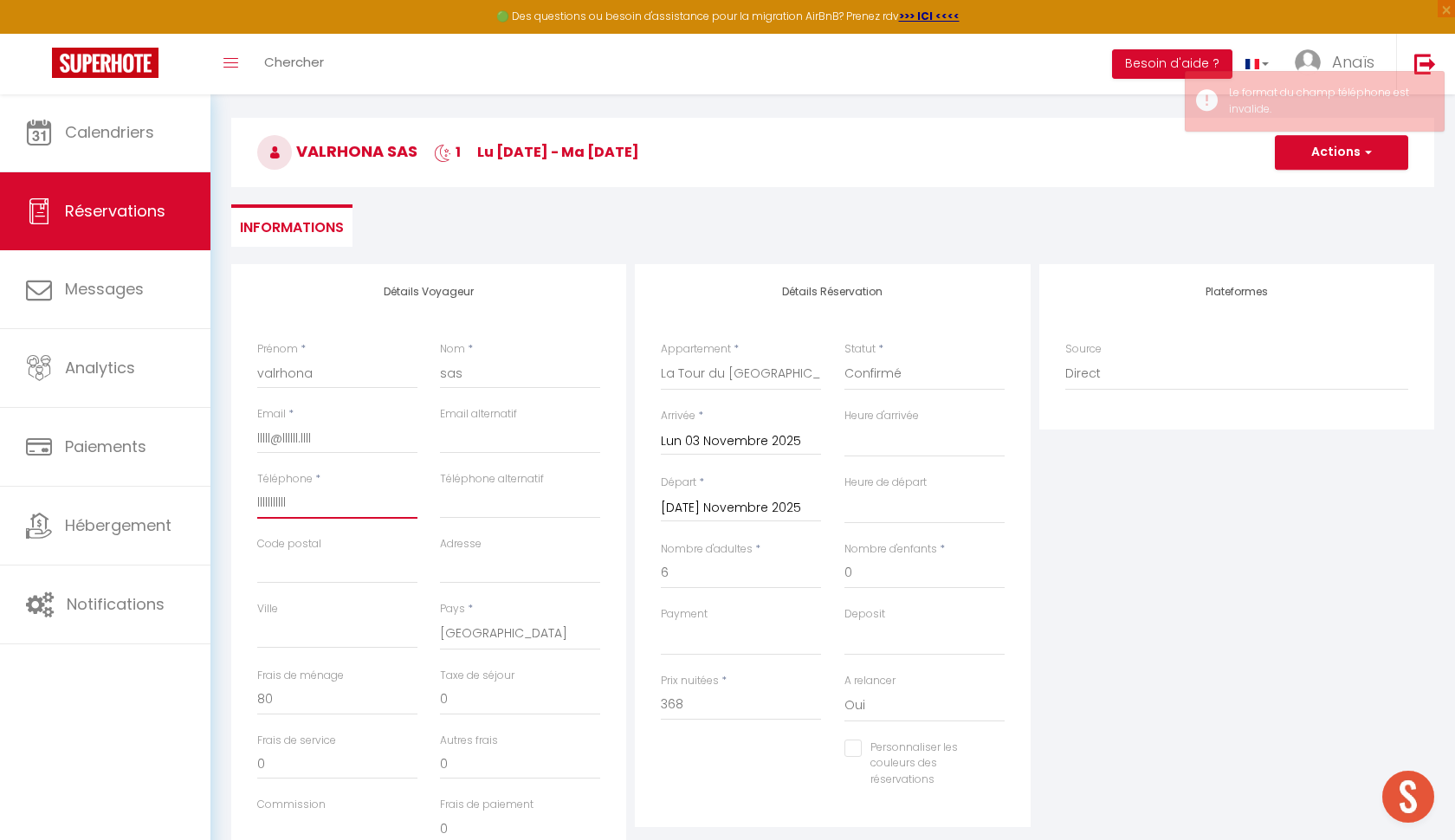
drag, startPoint x: 298, startPoint y: 492, endPoint x: 242, endPoint y: 488, distance: 56.1
click at [242, 488] on div "Détails Voyageur Prénom * valrhona Nom * sas Email * lllll@llllll.llll Email al…" at bounding box center [429, 573] width 395 height 619
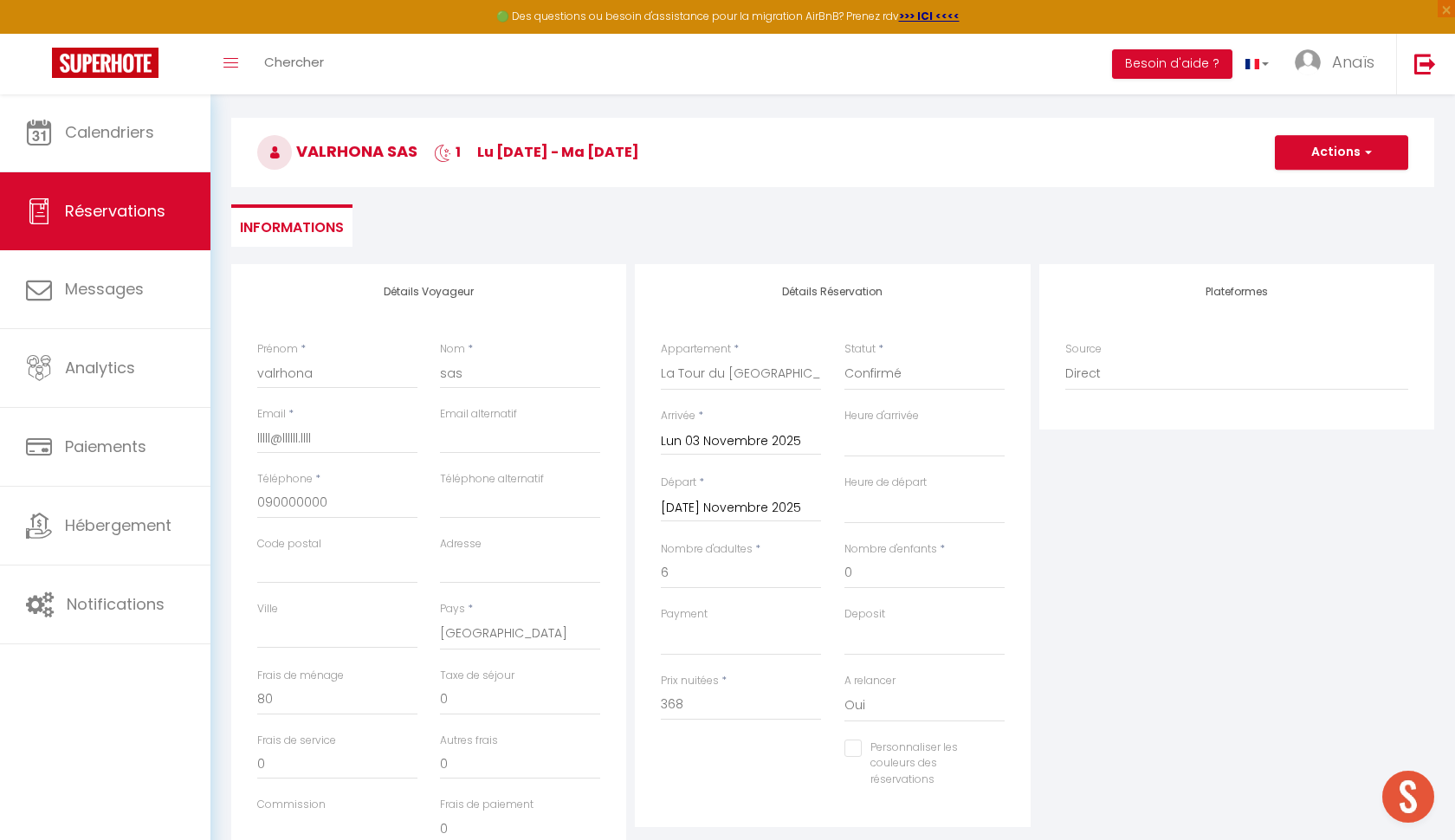
click at [1293, 159] on button "Actions" at bounding box center [1342, 151] width 134 height 34
click at [1315, 192] on link "Enregistrer" at bounding box center [1324, 189] width 137 height 22
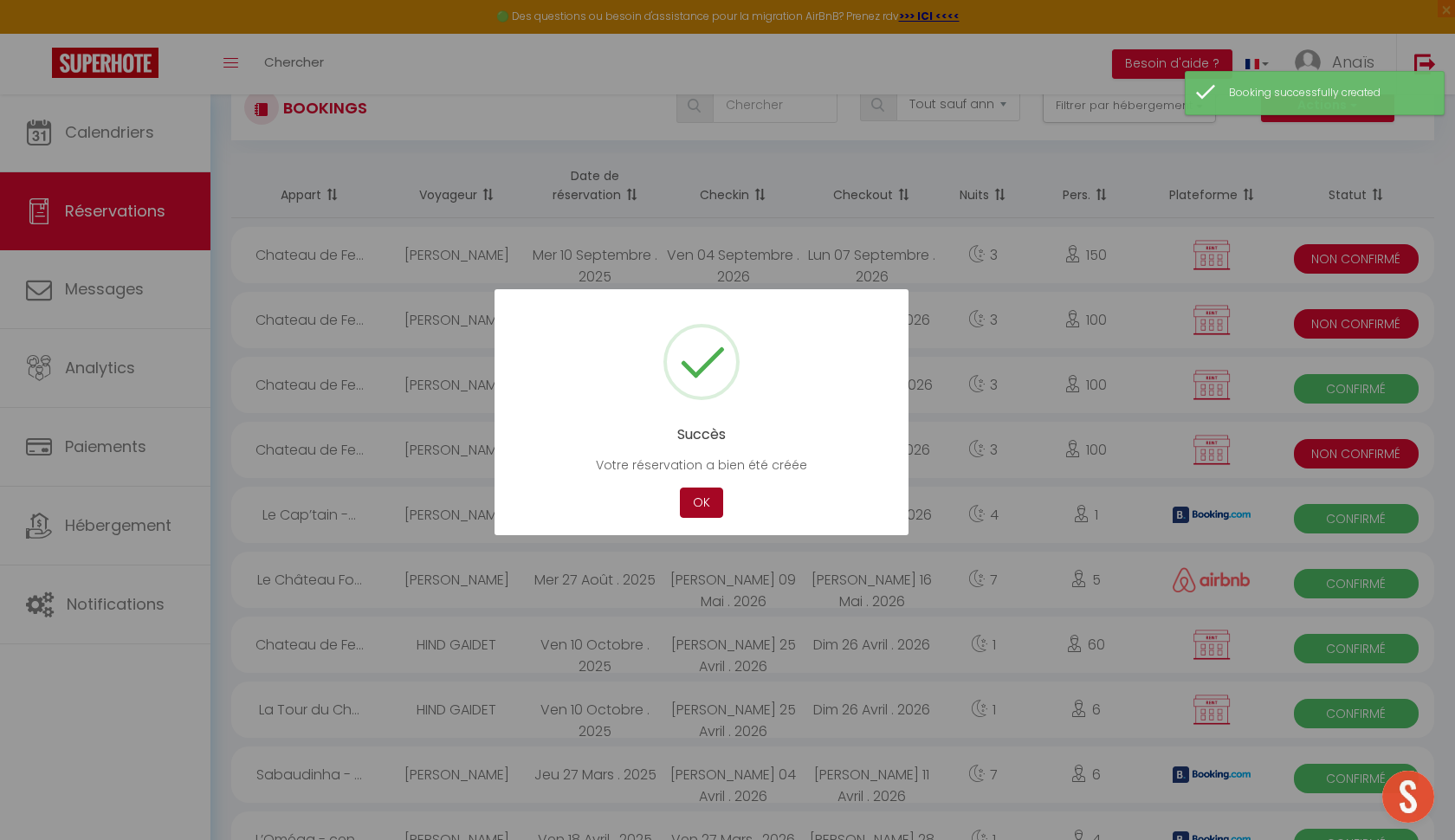
click at [698, 504] on button "OK" at bounding box center [702, 502] width 43 height 30
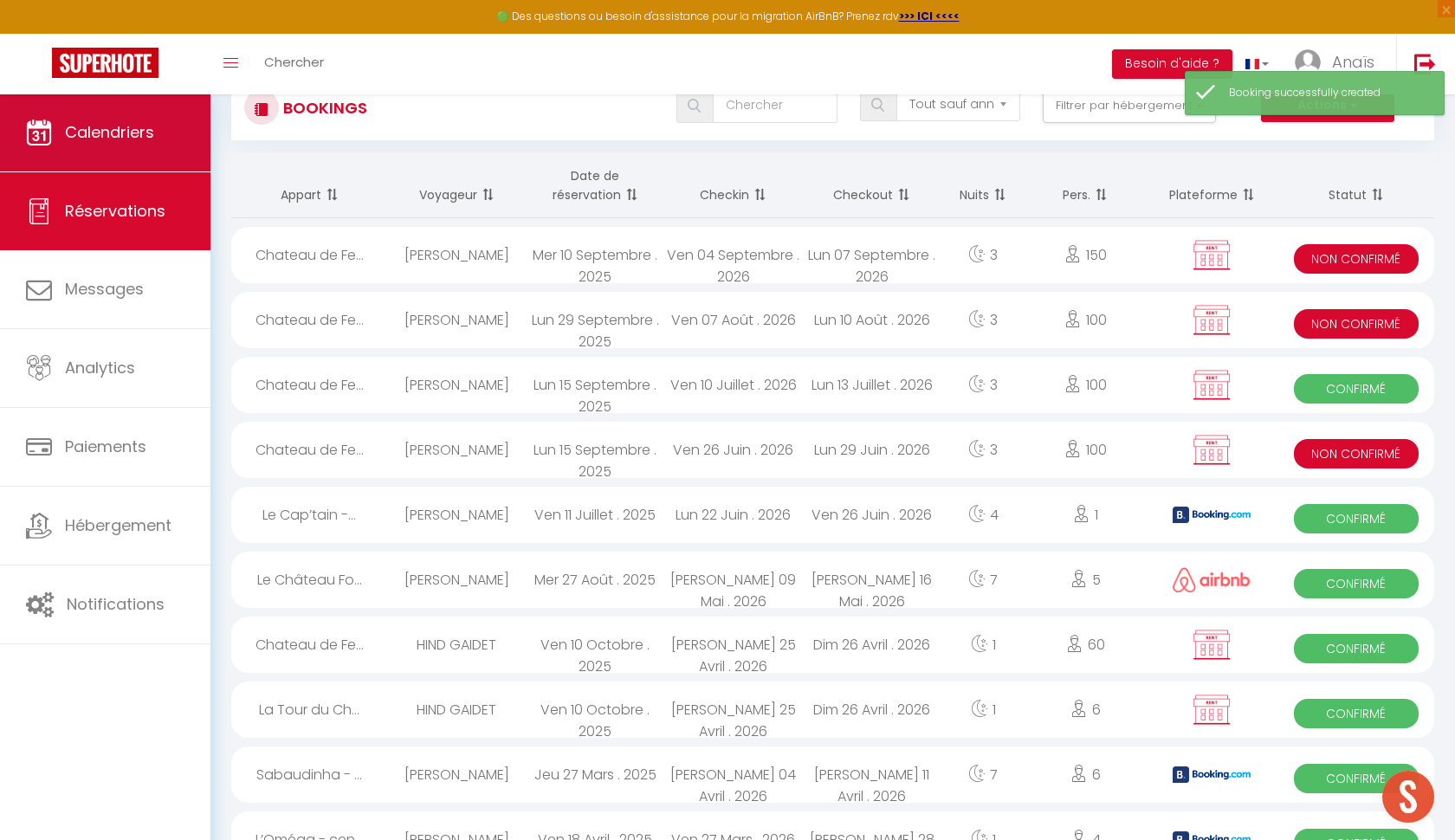
click at [121, 147] on link "Calendriers" at bounding box center [105, 133] width 210 height 78
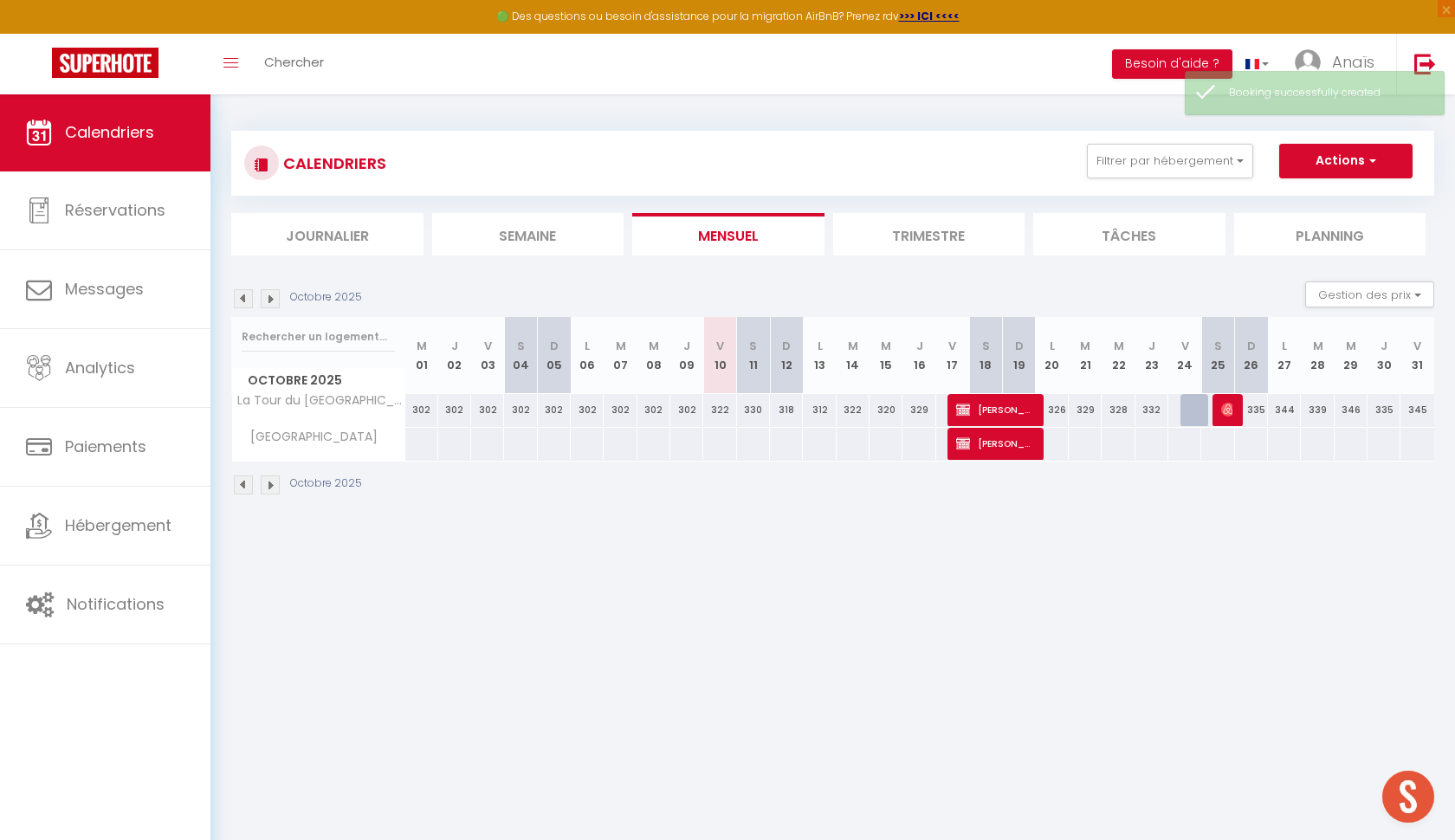
click at [273, 308] on div "Octobre 2025 Gestion des prix Nb Nuits minimum Règles Disponibilité" at bounding box center [833, 299] width 1203 height 35
click at [914, 413] on div "329" at bounding box center [920, 409] width 33 height 32
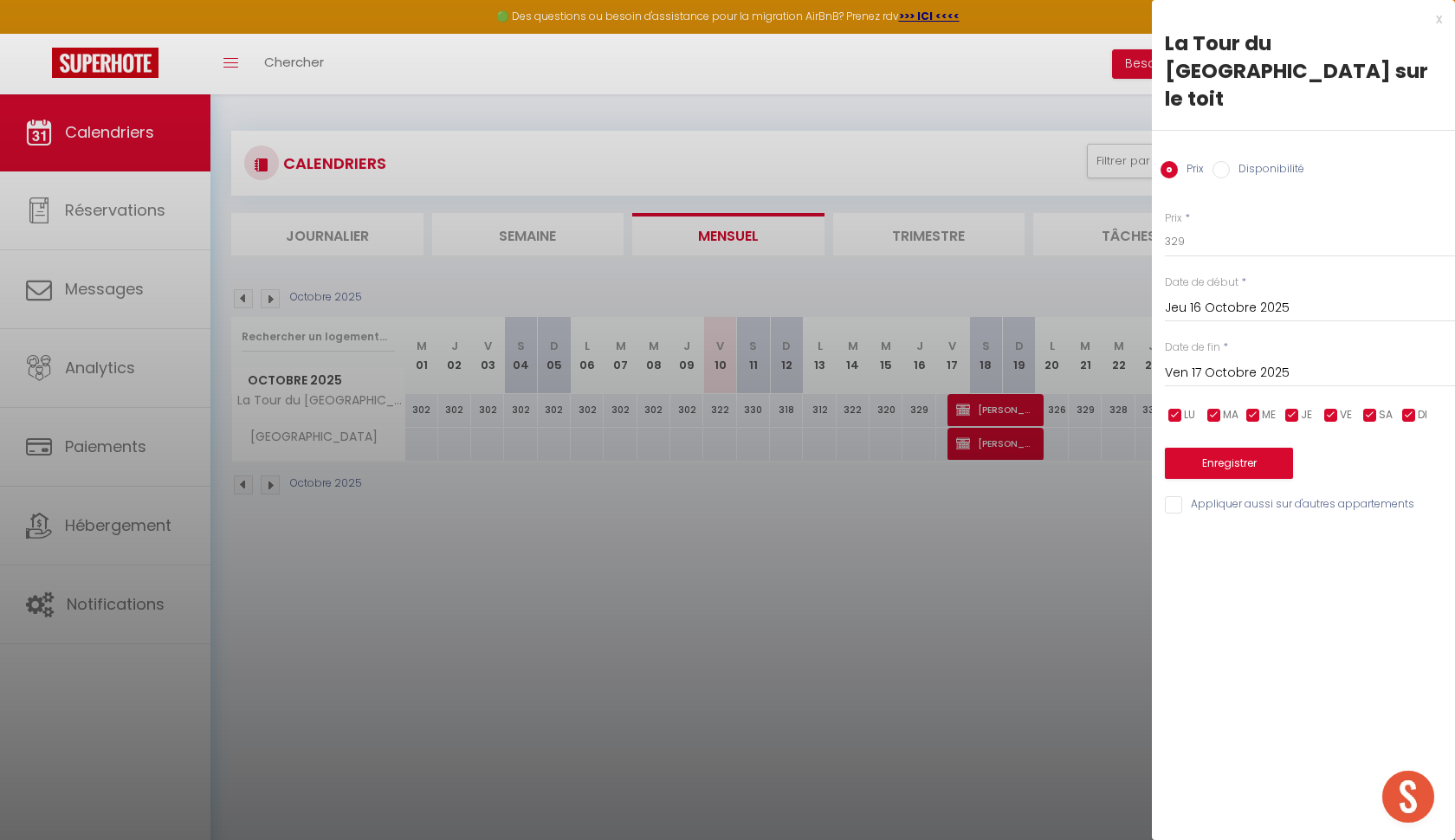
click at [1233, 161] on label "Disponibilité" at bounding box center [1267, 171] width 74 height 20
click at [1230, 161] on input "Disponibilité" at bounding box center [1221, 170] width 18 height 18
click at [1228, 449] on button "Enregistrer" at bounding box center [1228, 465] width 128 height 31
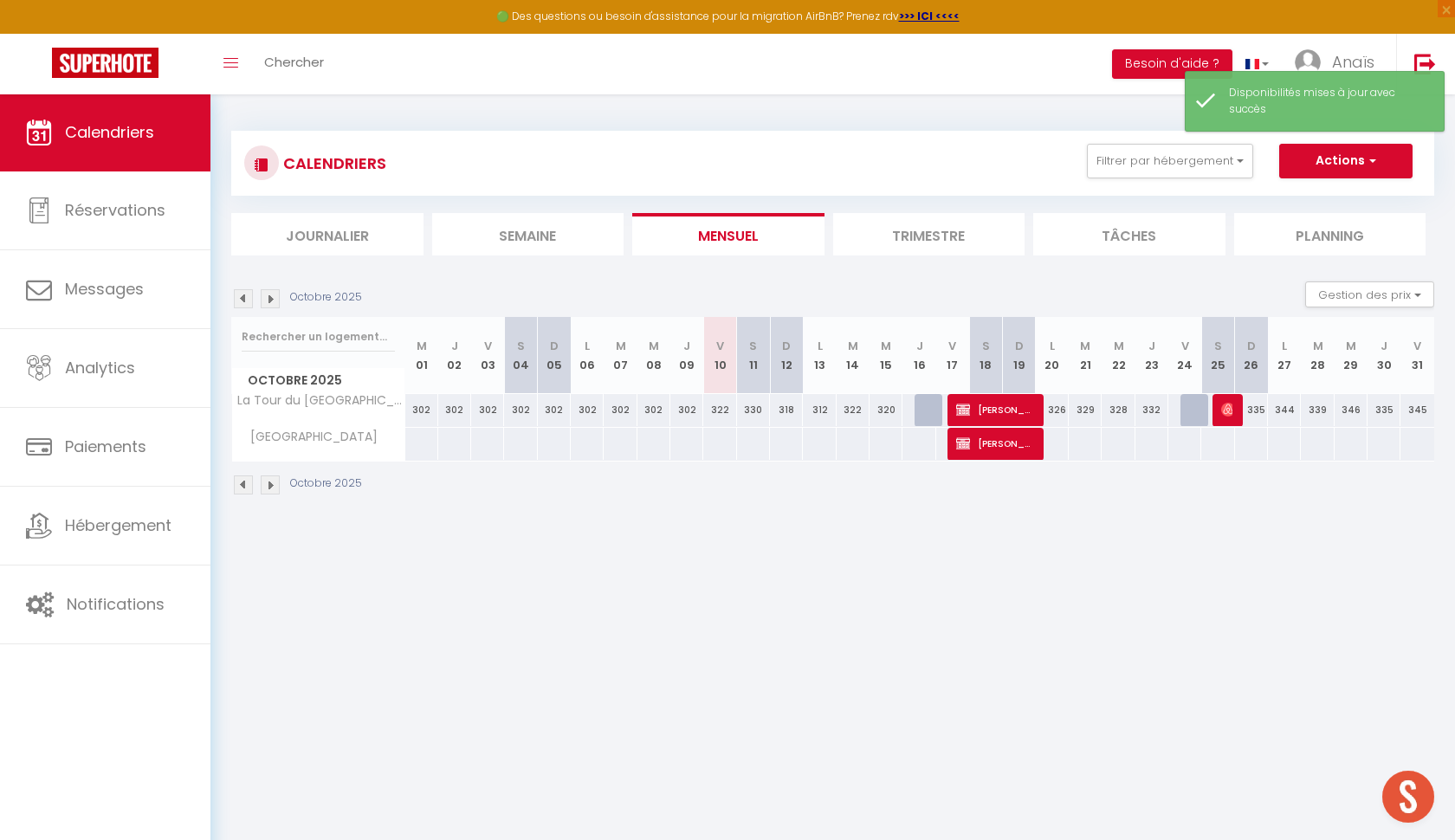
click at [274, 301] on img at bounding box center [271, 299] width 20 height 20
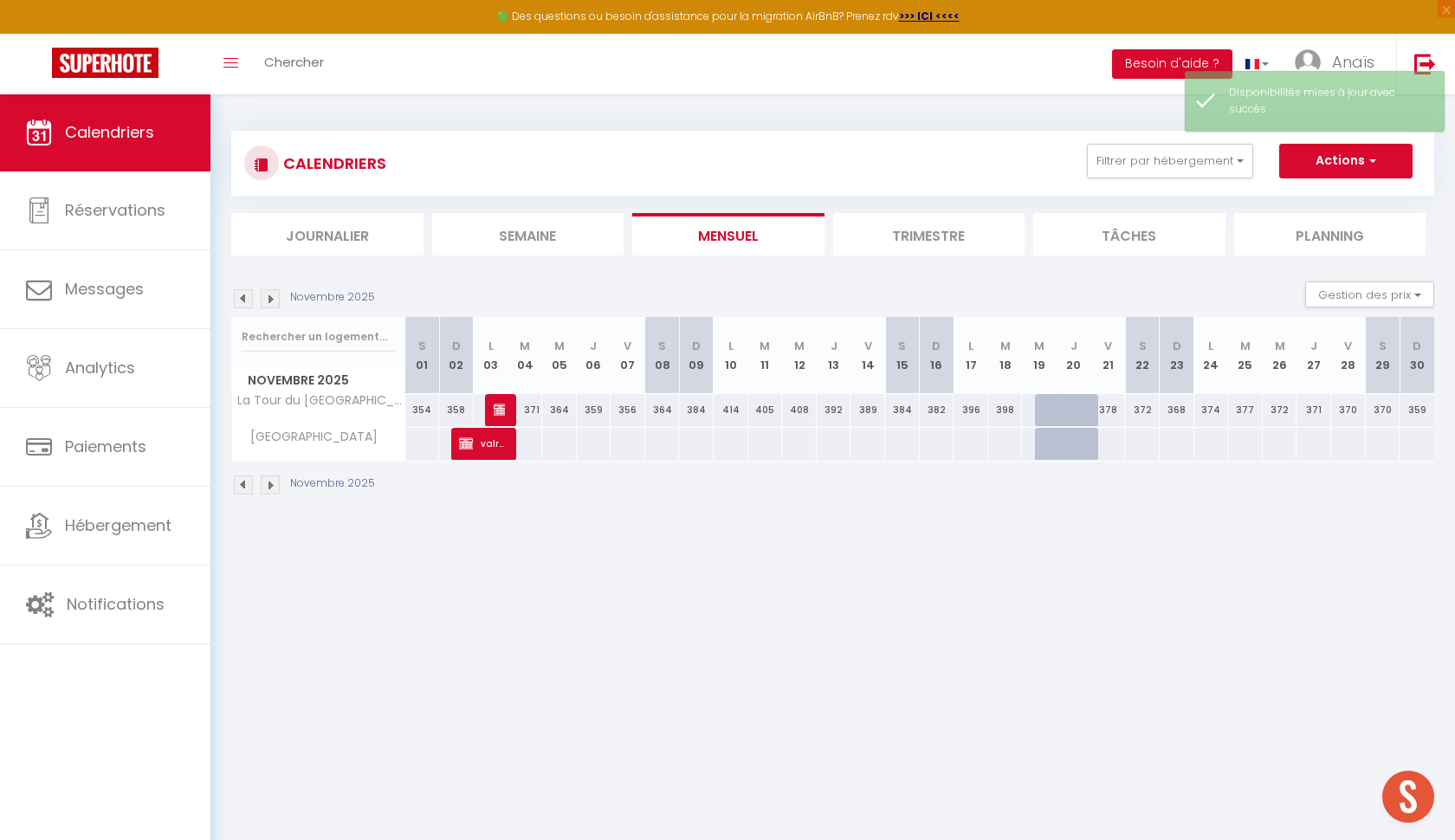
click at [483, 451] on span "valrhona antoine" at bounding box center [482, 443] width 46 height 33
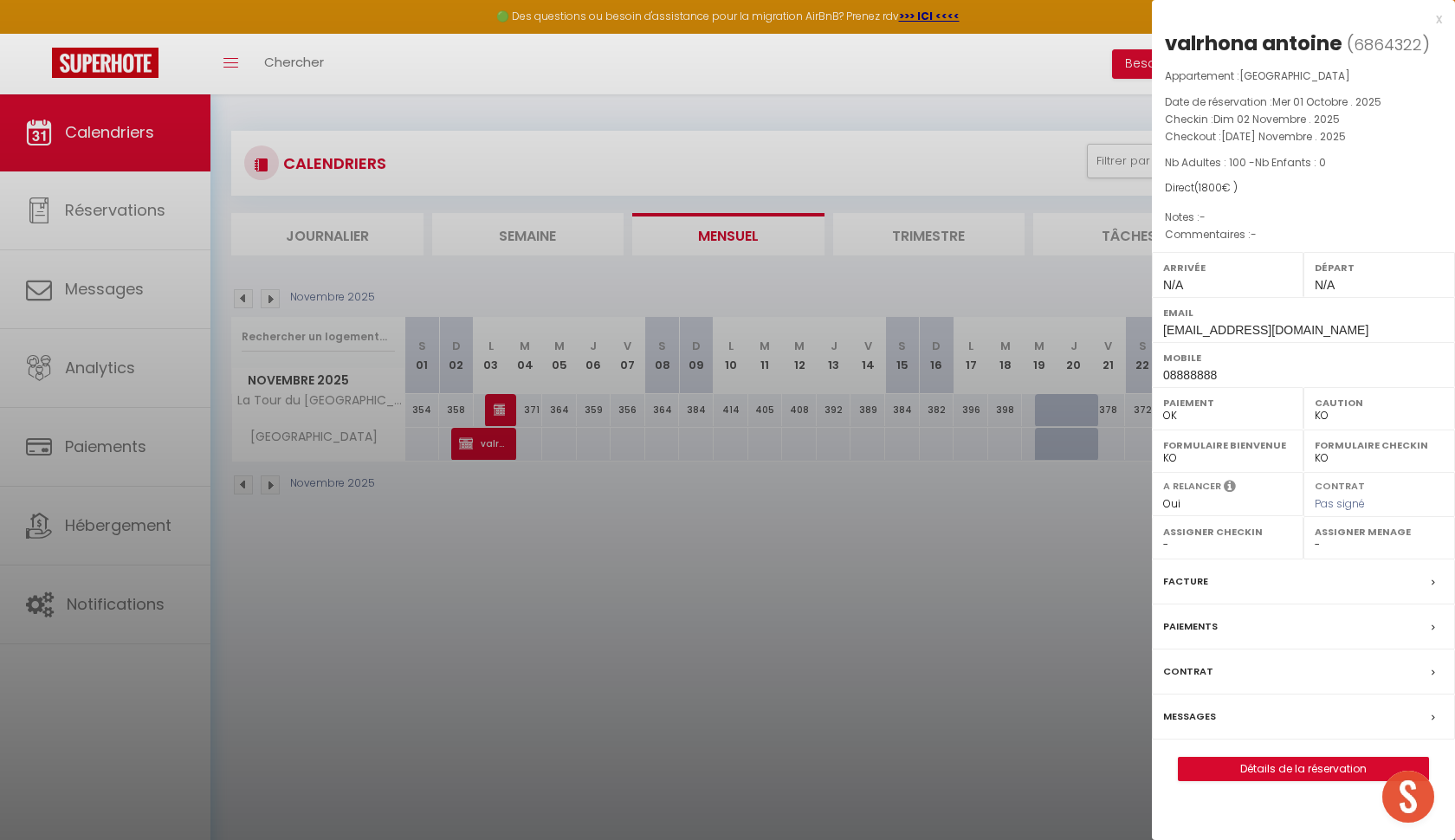
click at [1310, 763] on link "Détails de la réservation" at bounding box center [1303, 769] width 249 height 22
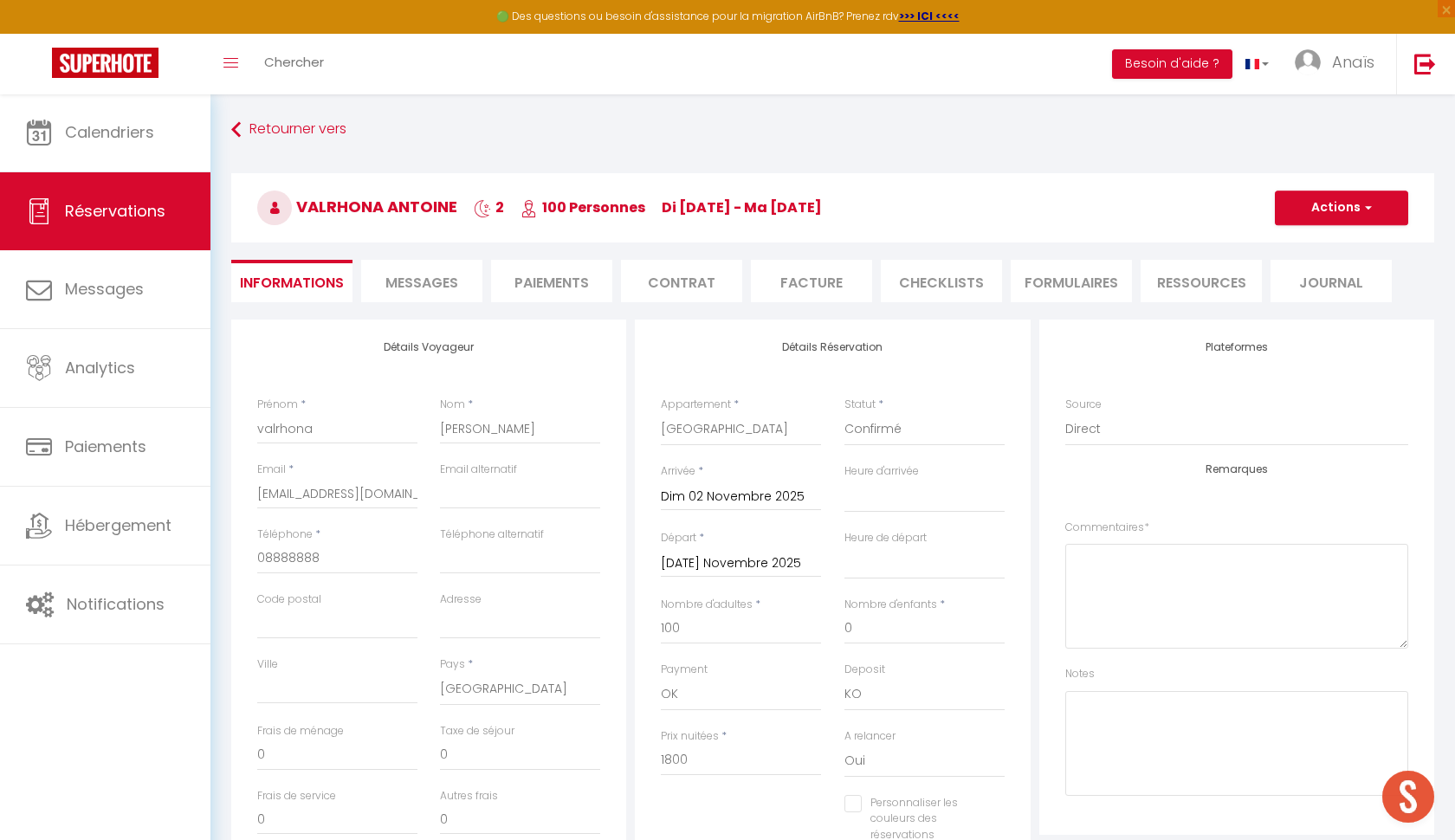
click at [727, 486] on input "Dim 02 Novembre 2025" at bounding box center [741, 496] width 160 height 22
click at [713, 634] on span "3" at bounding box center [717, 630] width 37 height 34
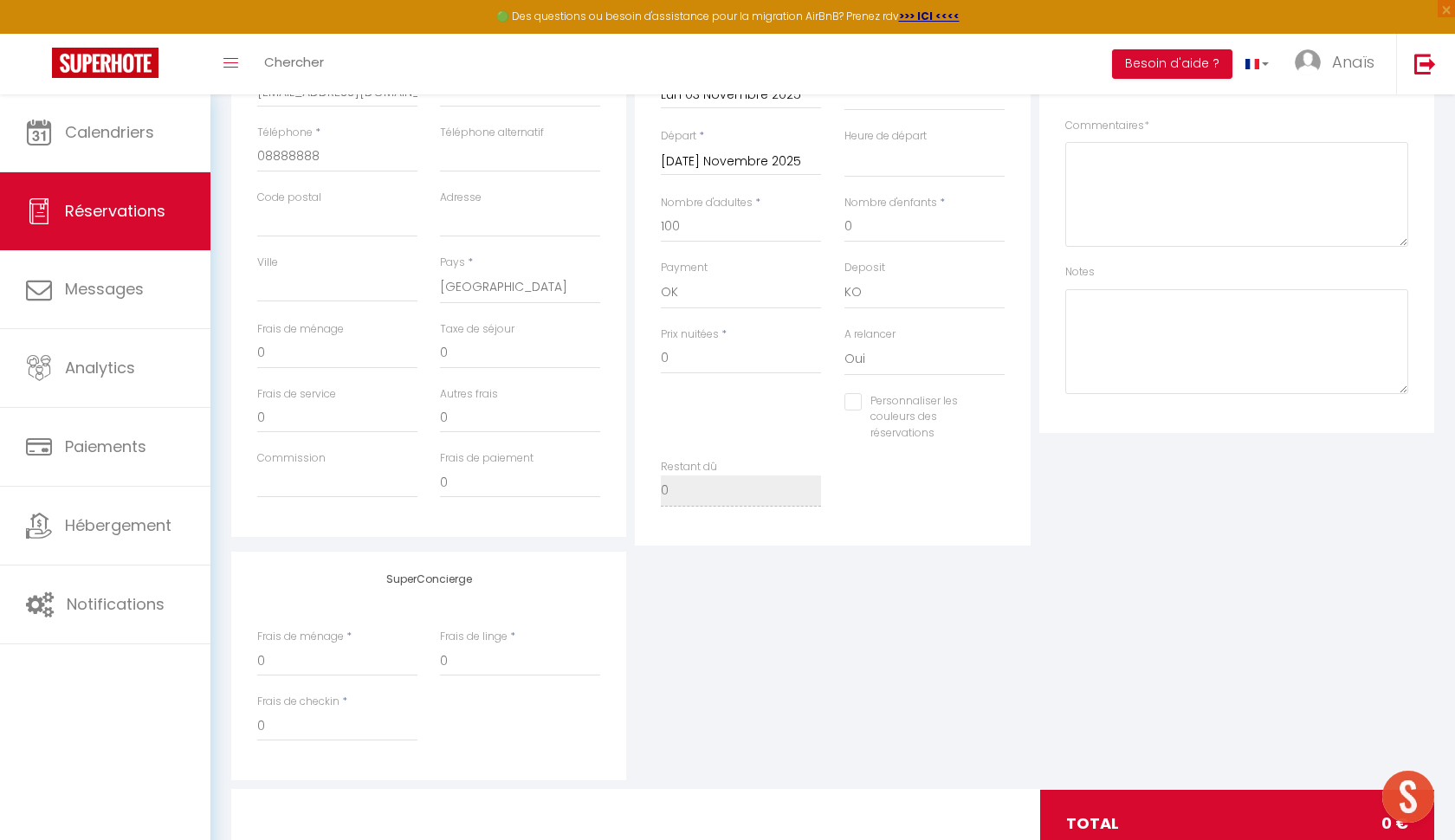
scroll to position [369, 0]
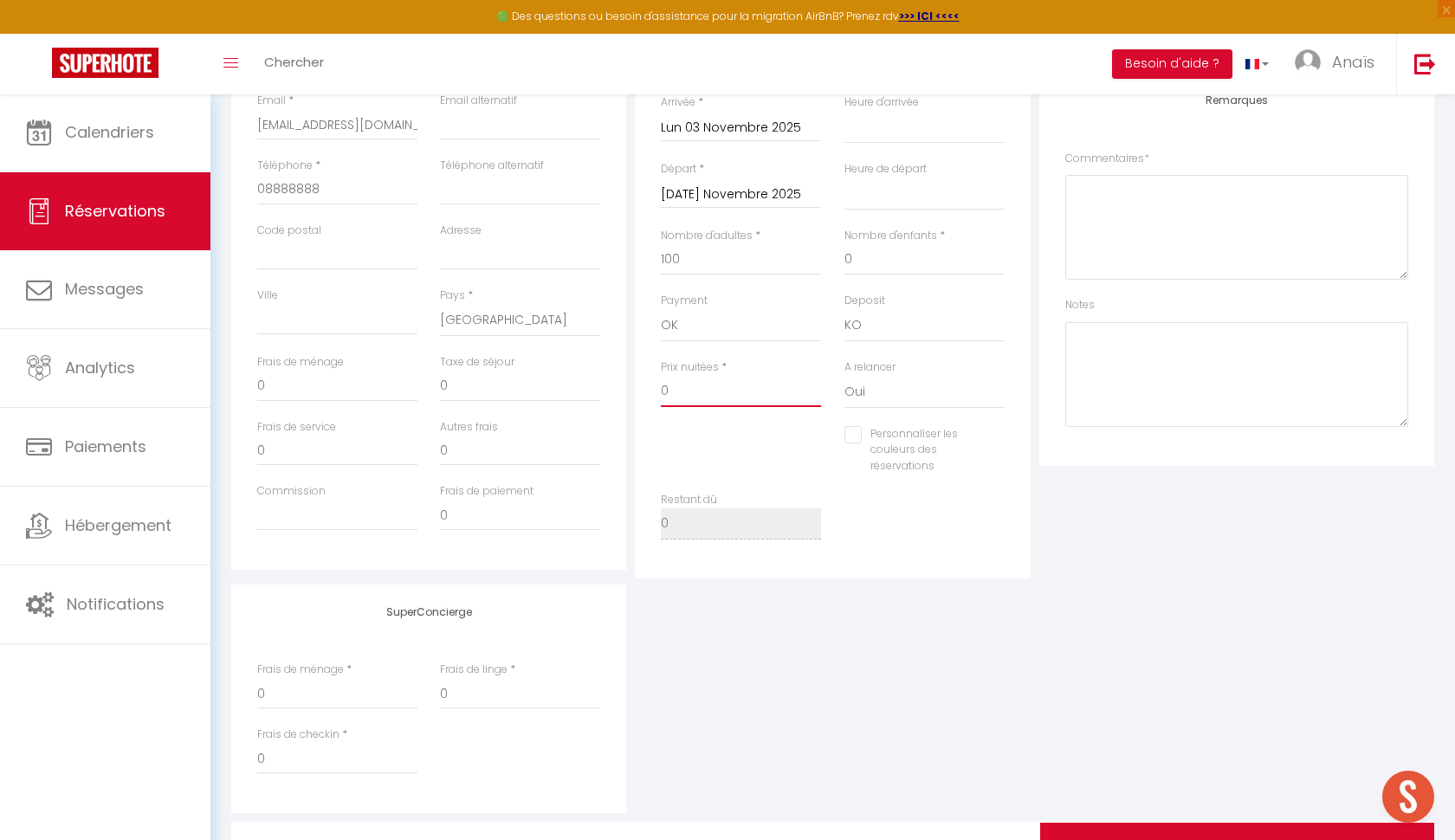
click at [683, 385] on input "0" at bounding box center [741, 392] width 160 height 31
click at [853, 584] on div "SuperConcierge Frais de ménage * 0 Frais de linge * 0 Frais de checkin * 0" at bounding box center [833, 698] width 1212 height 229
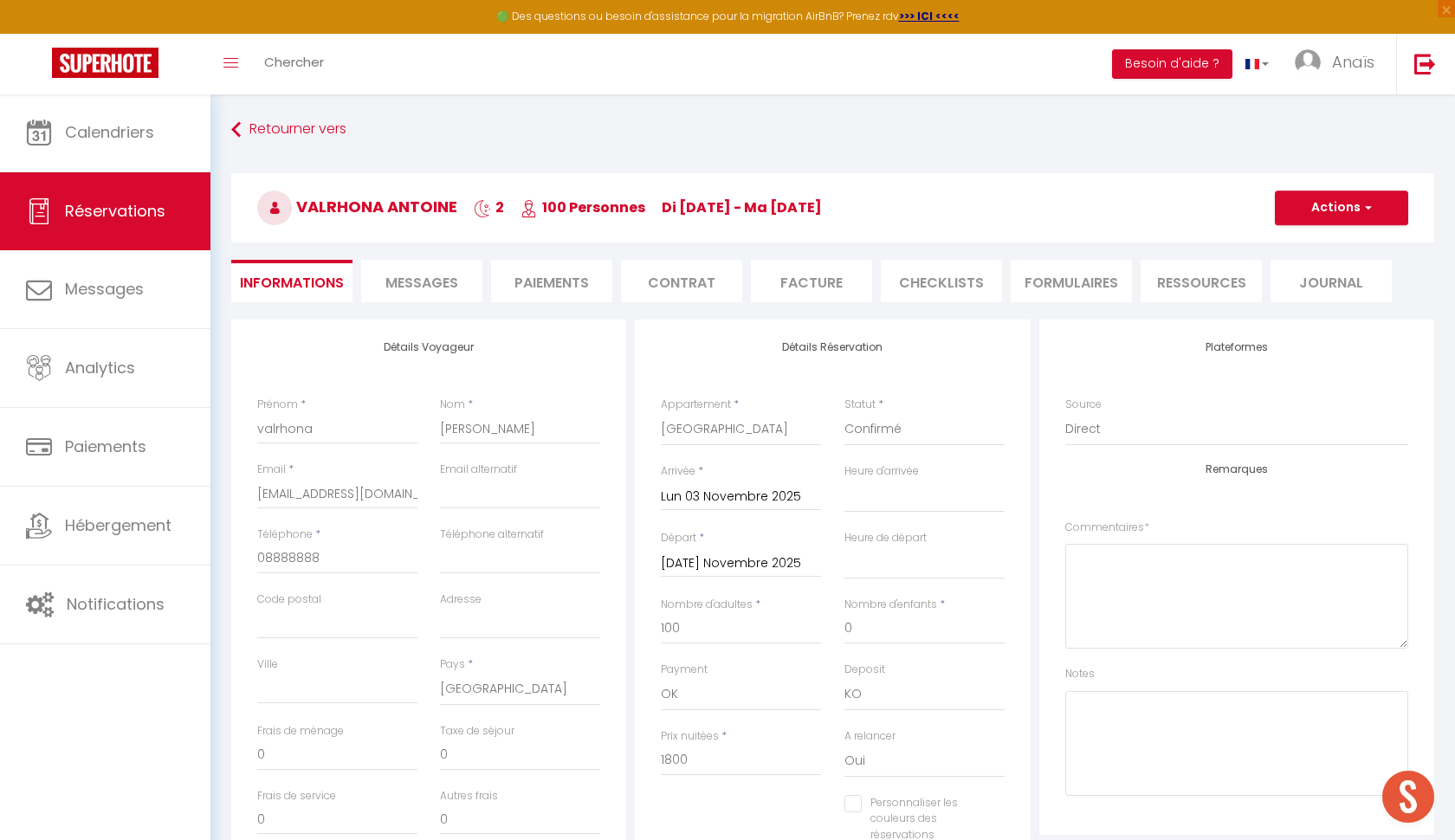
scroll to position [0, 0]
click at [1319, 196] on button "Actions" at bounding box center [1342, 207] width 134 height 34
click at [1317, 244] on link "Enregistrer" at bounding box center [1324, 245] width 137 height 22
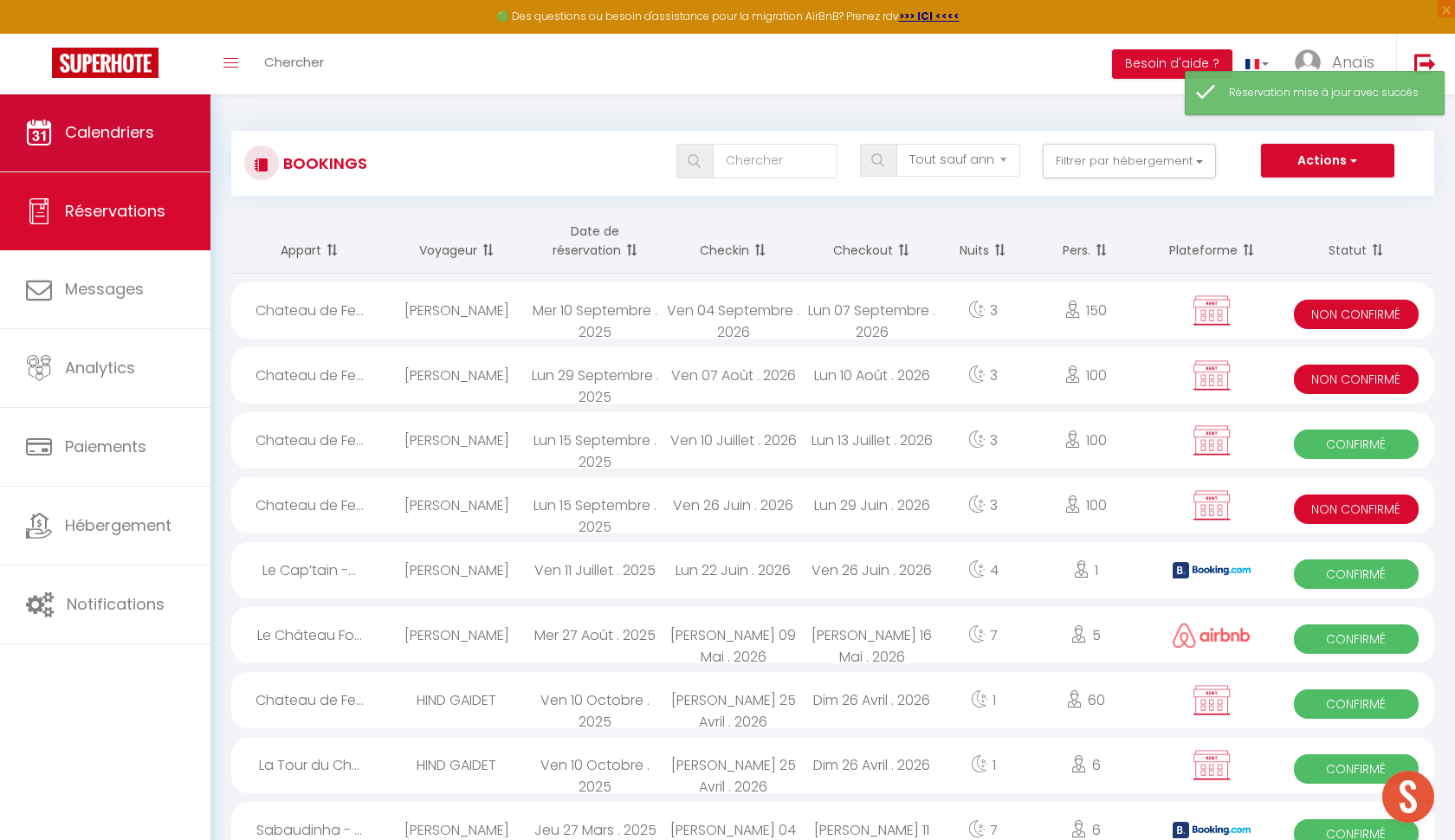
click at [132, 153] on link "Calendriers" at bounding box center [105, 133] width 210 height 78
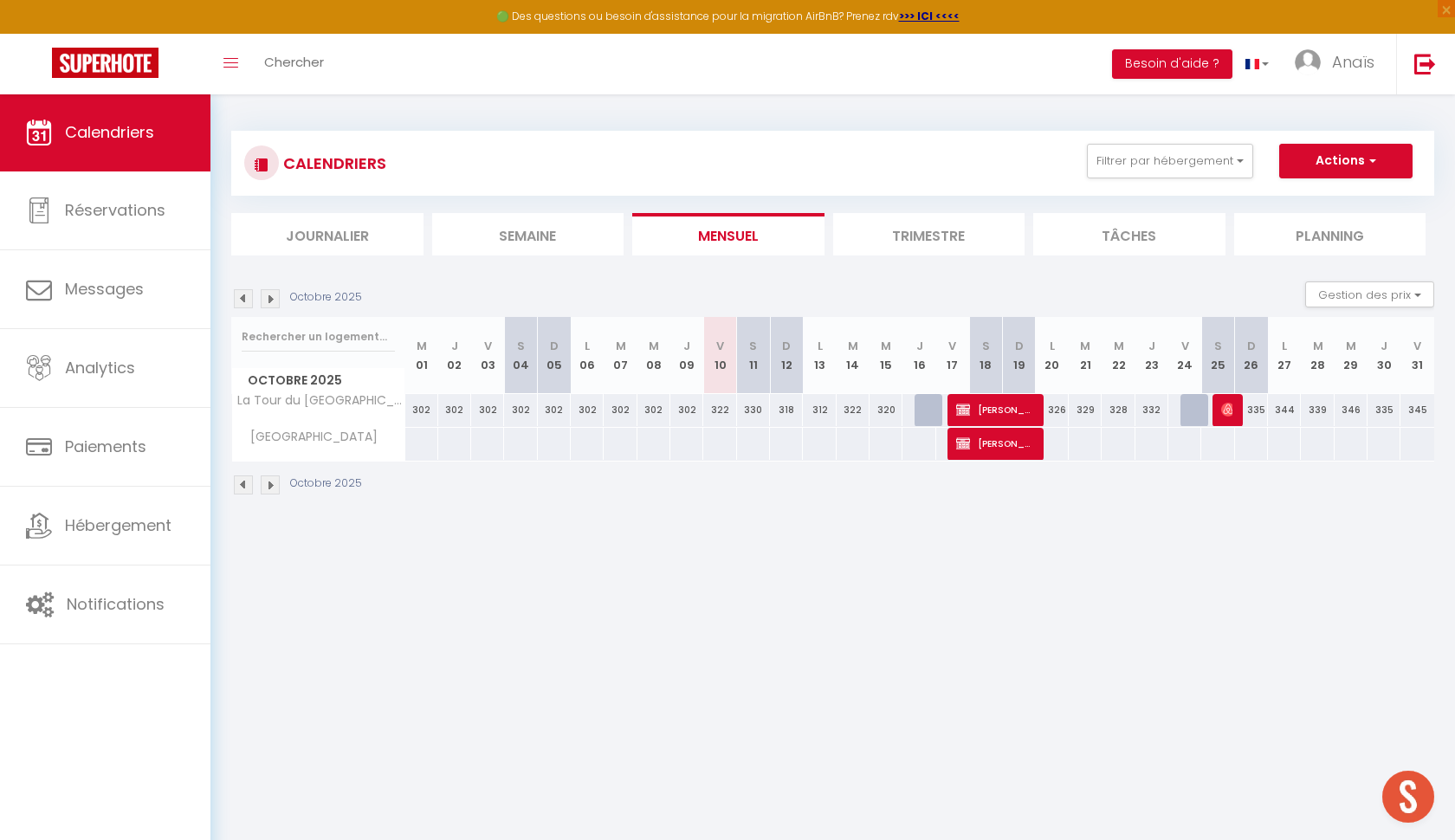
click at [273, 293] on img at bounding box center [271, 299] width 20 height 20
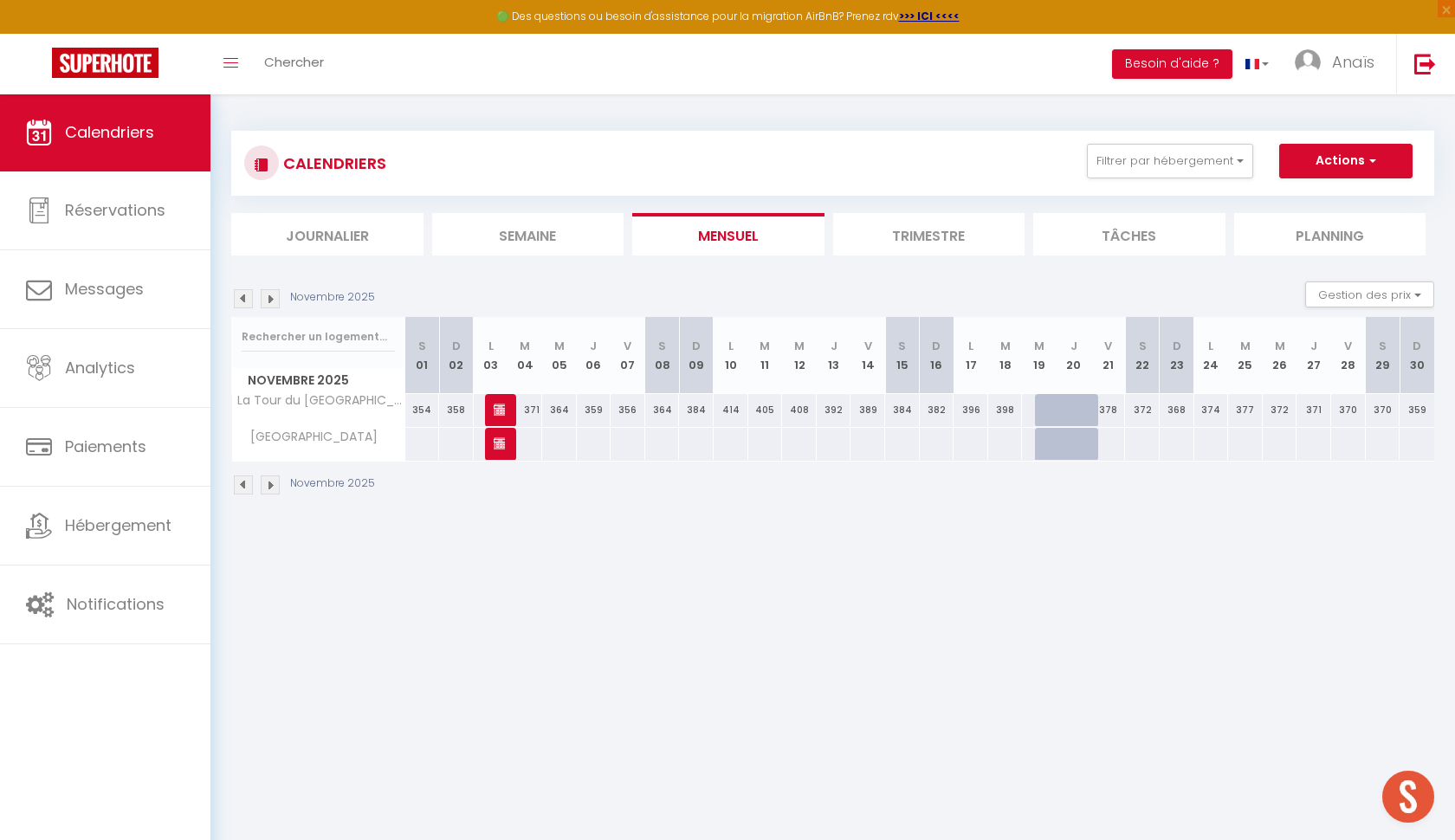
click at [455, 408] on div "358" at bounding box center [455, 409] width 34 height 32
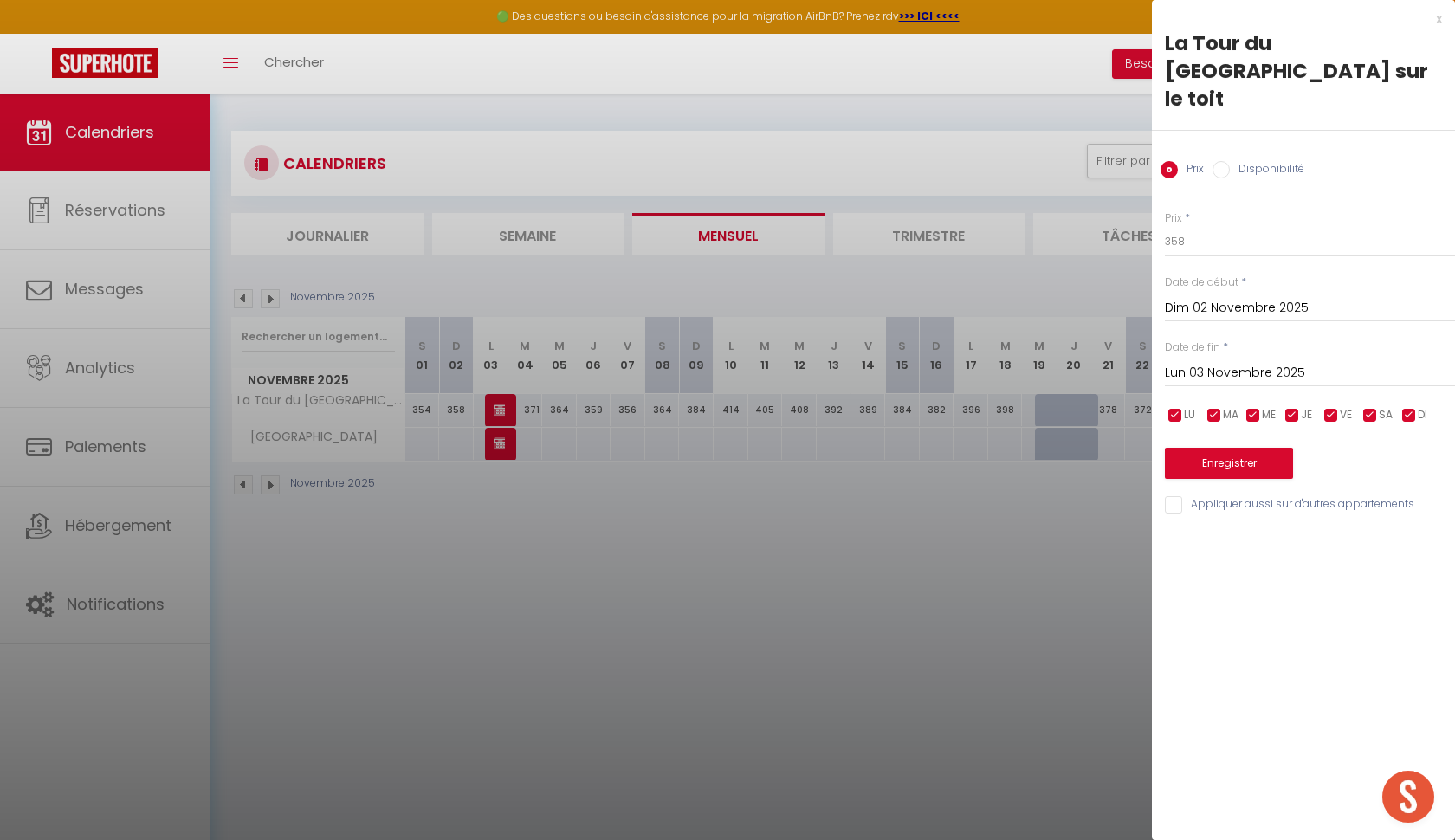
click at [1213, 152] on div "Prix Disponibilité" at bounding box center [1304, 159] width 303 height 58
click at [1220, 161] on input "Disponibilité" at bounding box center [1221, 170] width 18 height 18
click at [1226, 449] on button "Enregistrer" at bounding box center [1228, 465] width 128 height 31
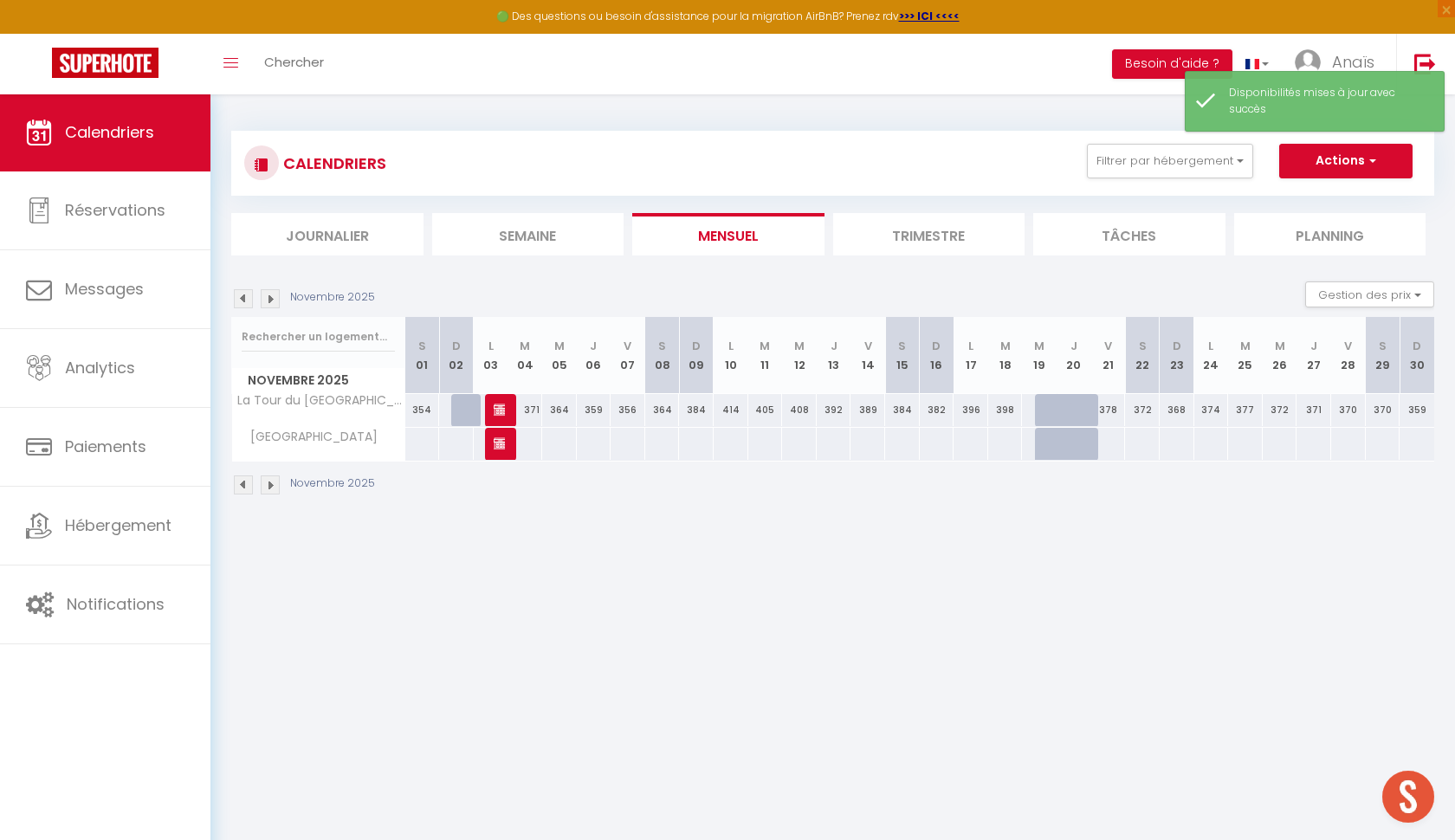
click at [274, 293] on img at bounding box center [271, 299] width 20 height 20
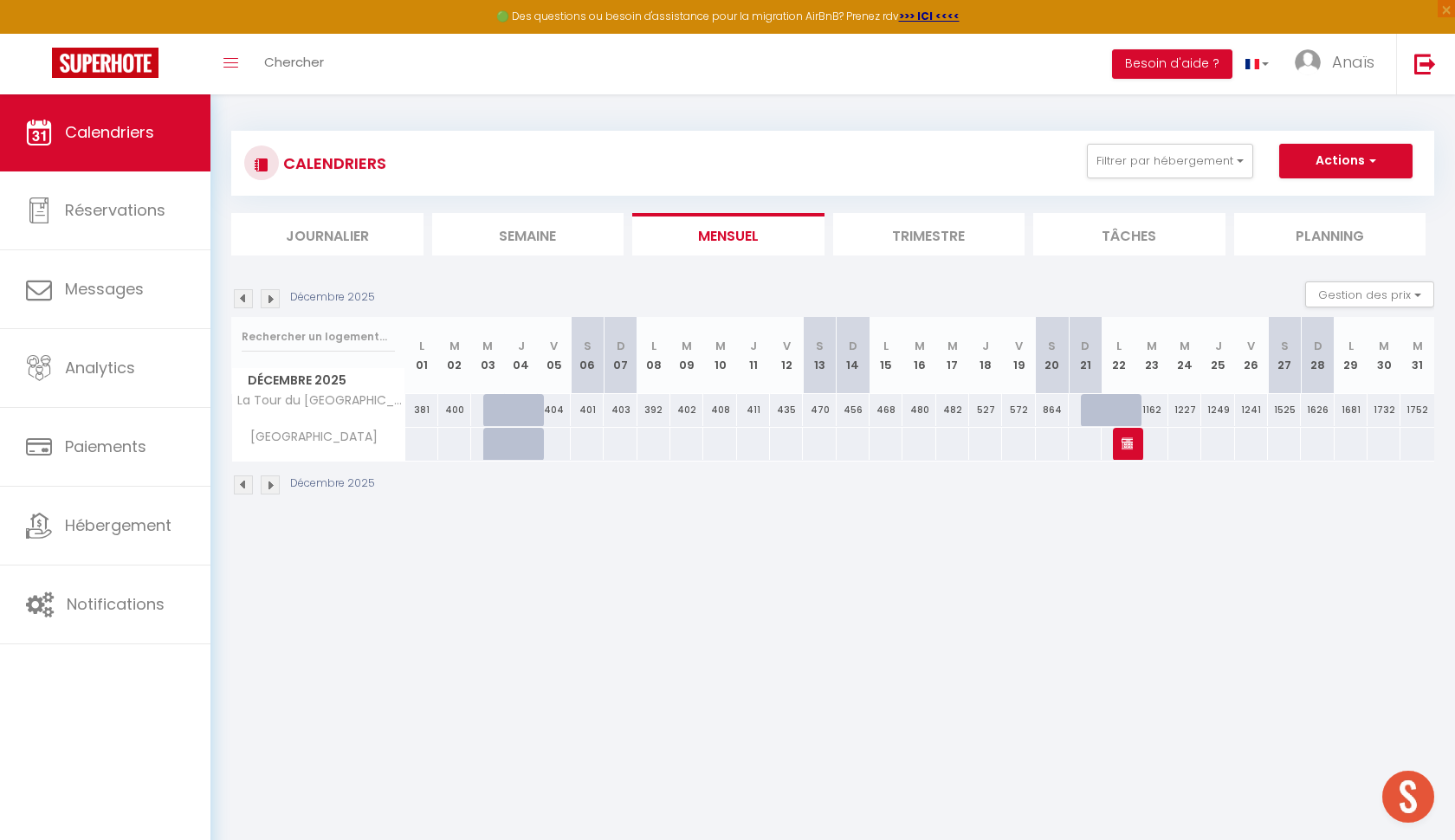
click at [1126, 444] on img at bounding box center [1129, 443] width 14 height 14
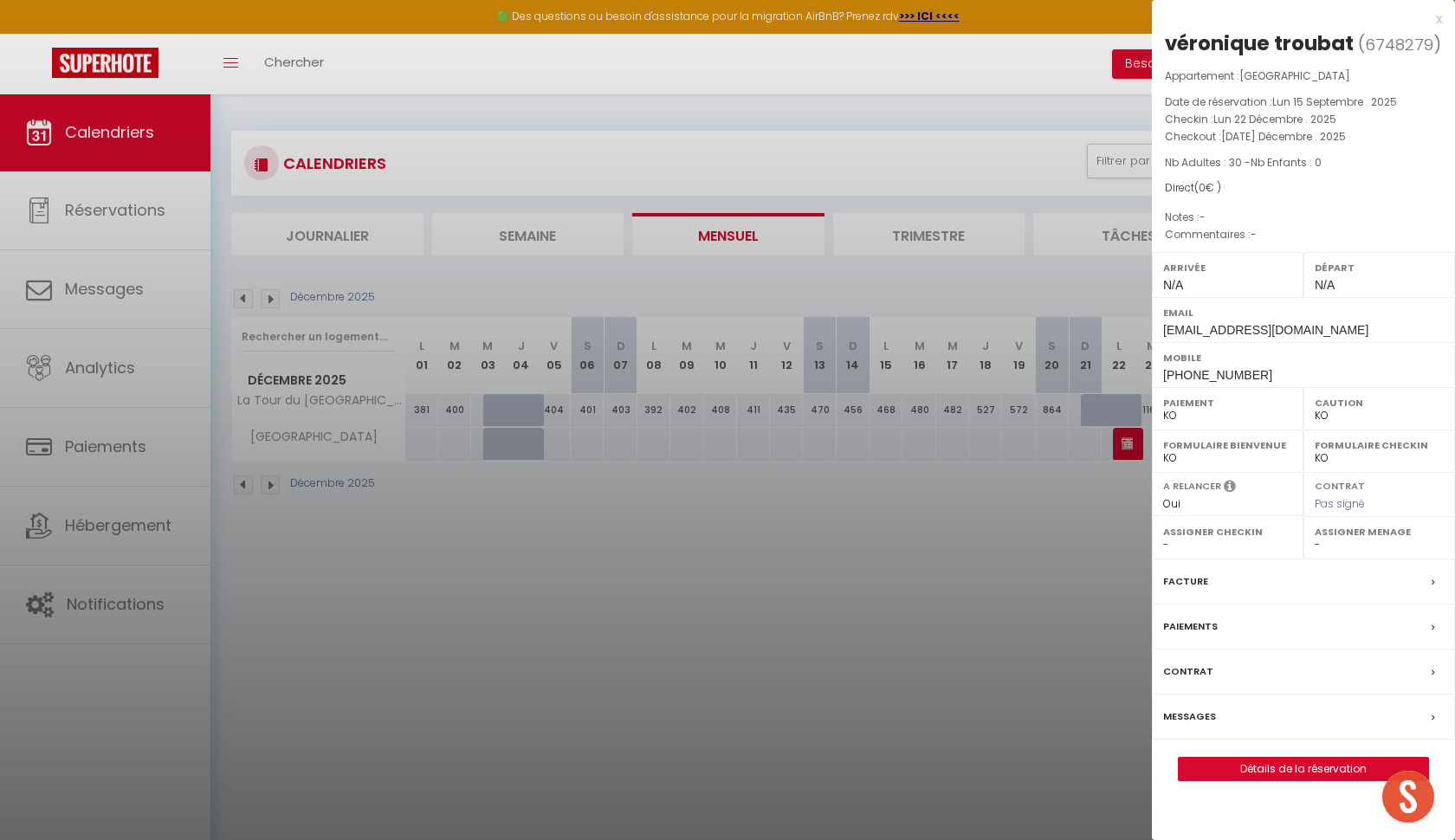
click at [1436, 25] on div "x" at bounding box center [1297, 19] width 290 height 21
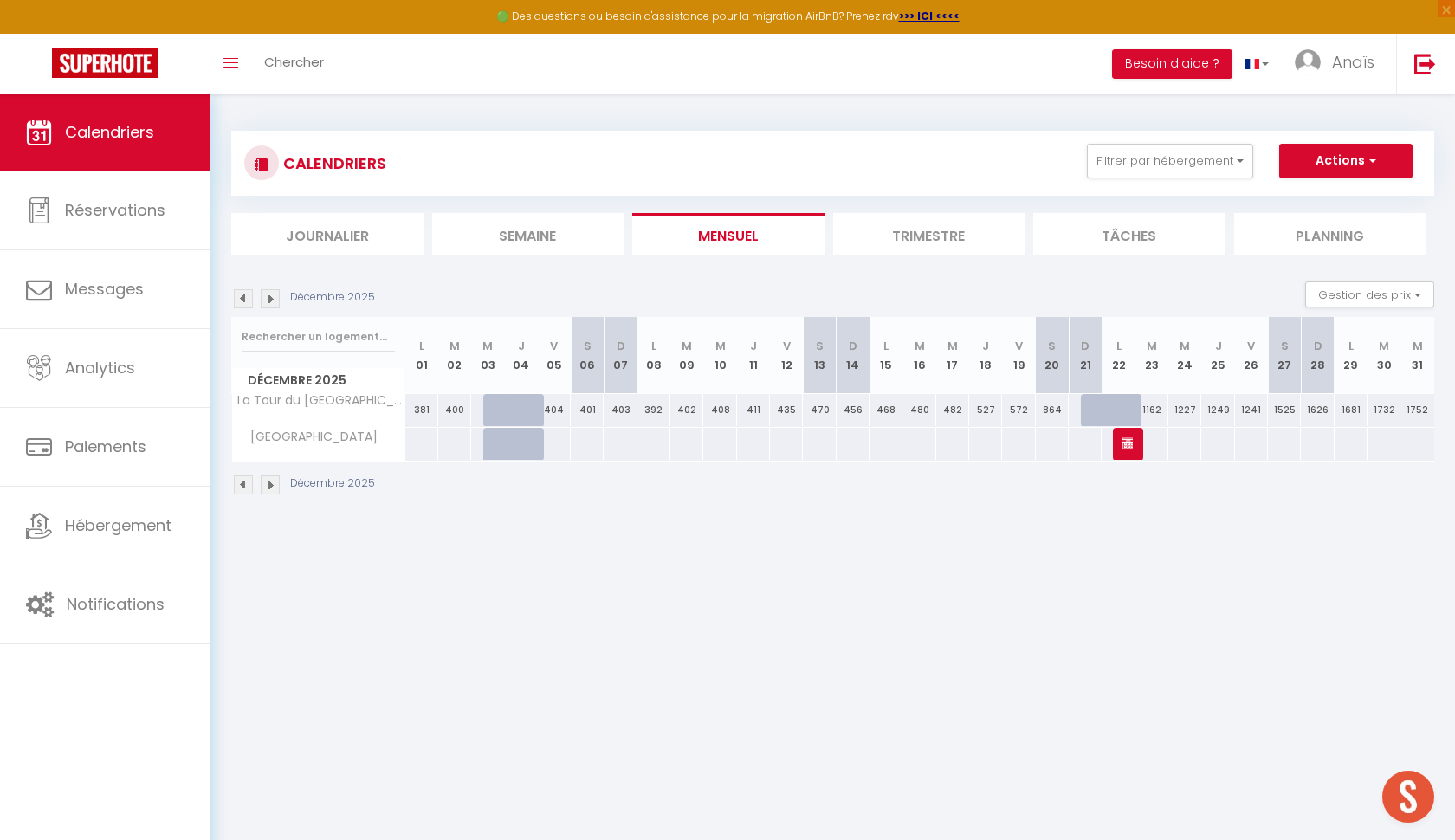
click at [269, 301] on img at bounding box center [271, 299] width 20 height 20
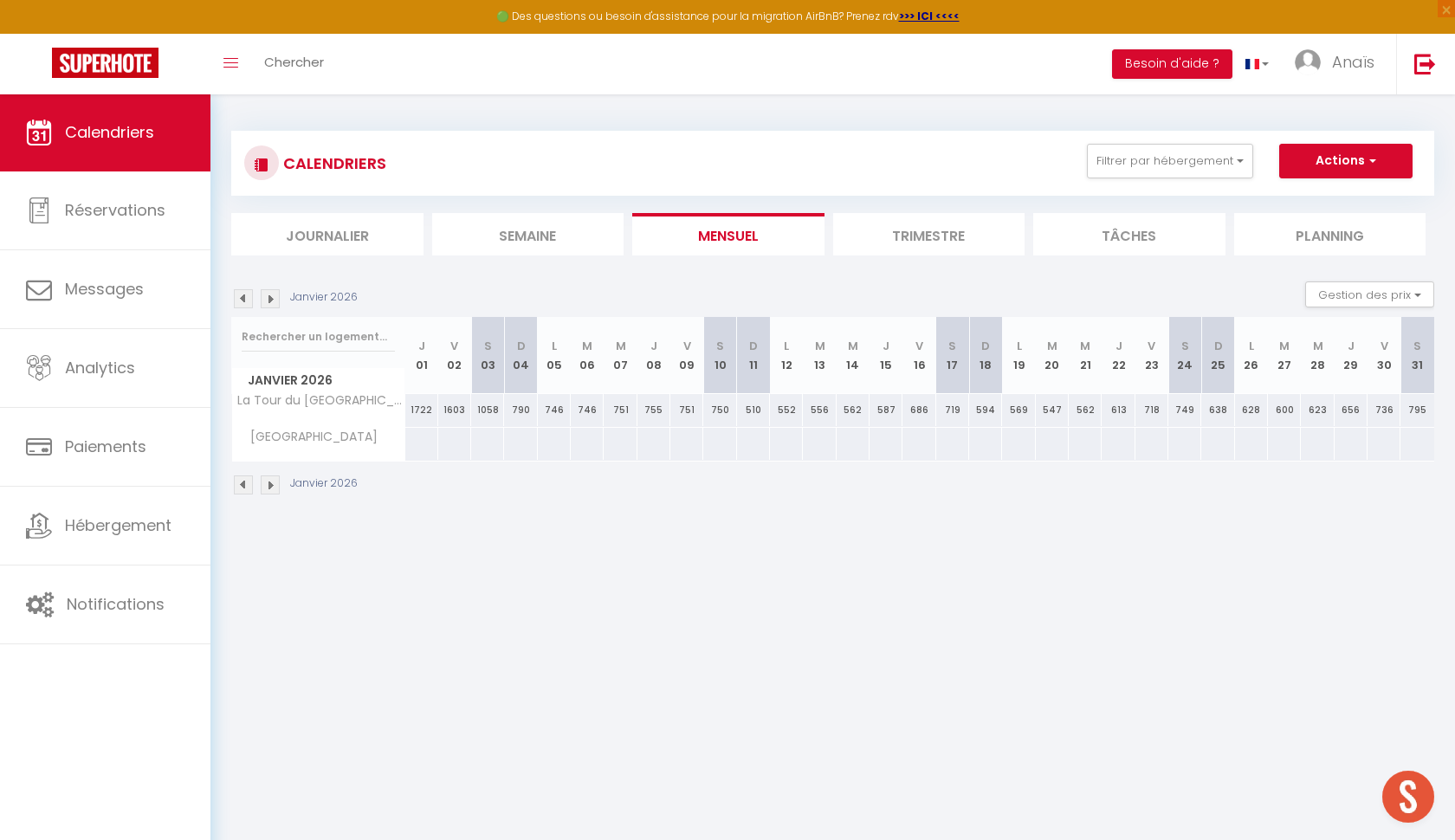
click at [269, 301] on img at bounding box center [271, 299] width 20 height 20
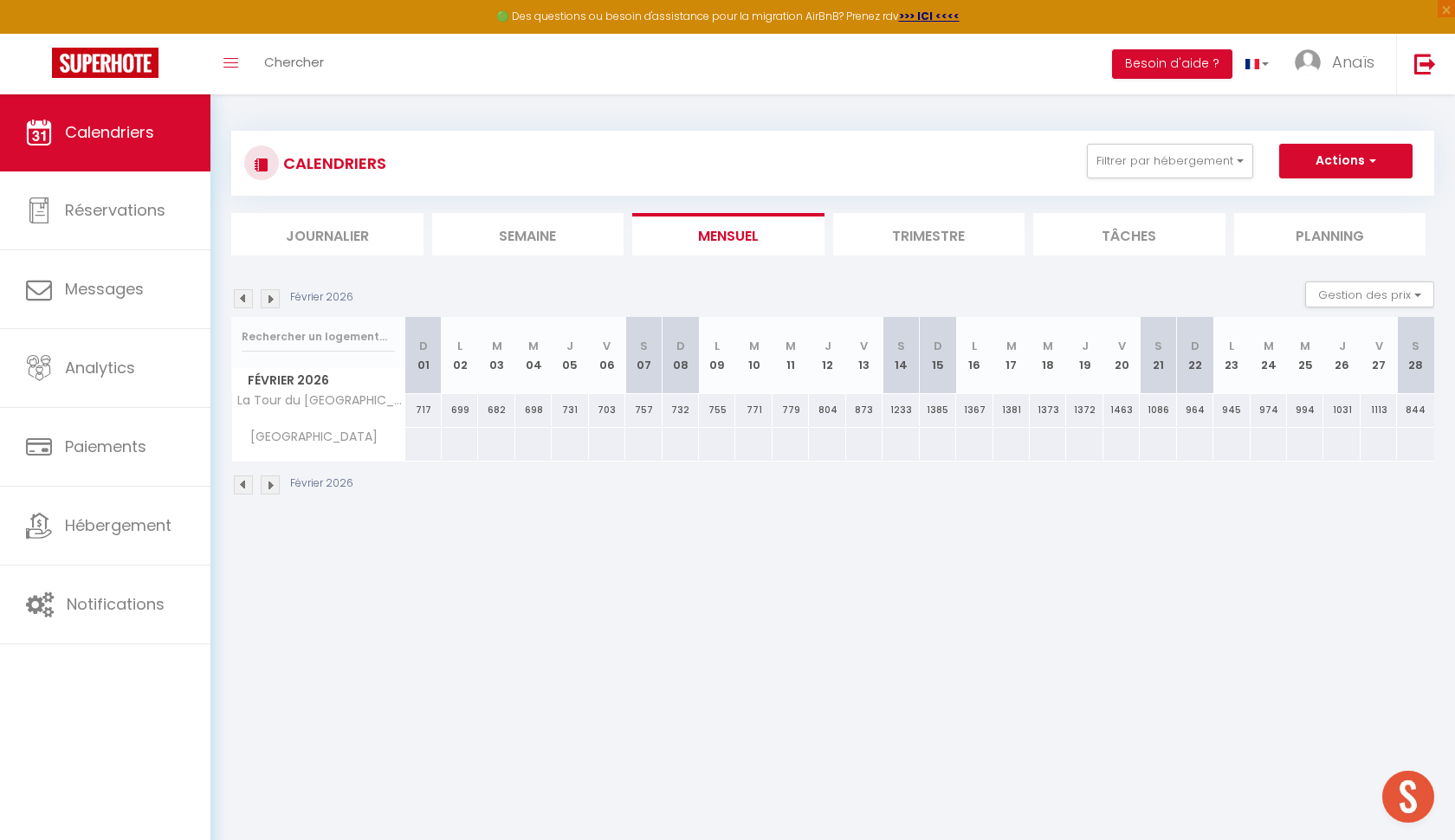
click at [271, 302] on img at bounding box center [271, 299] width 20 height 20
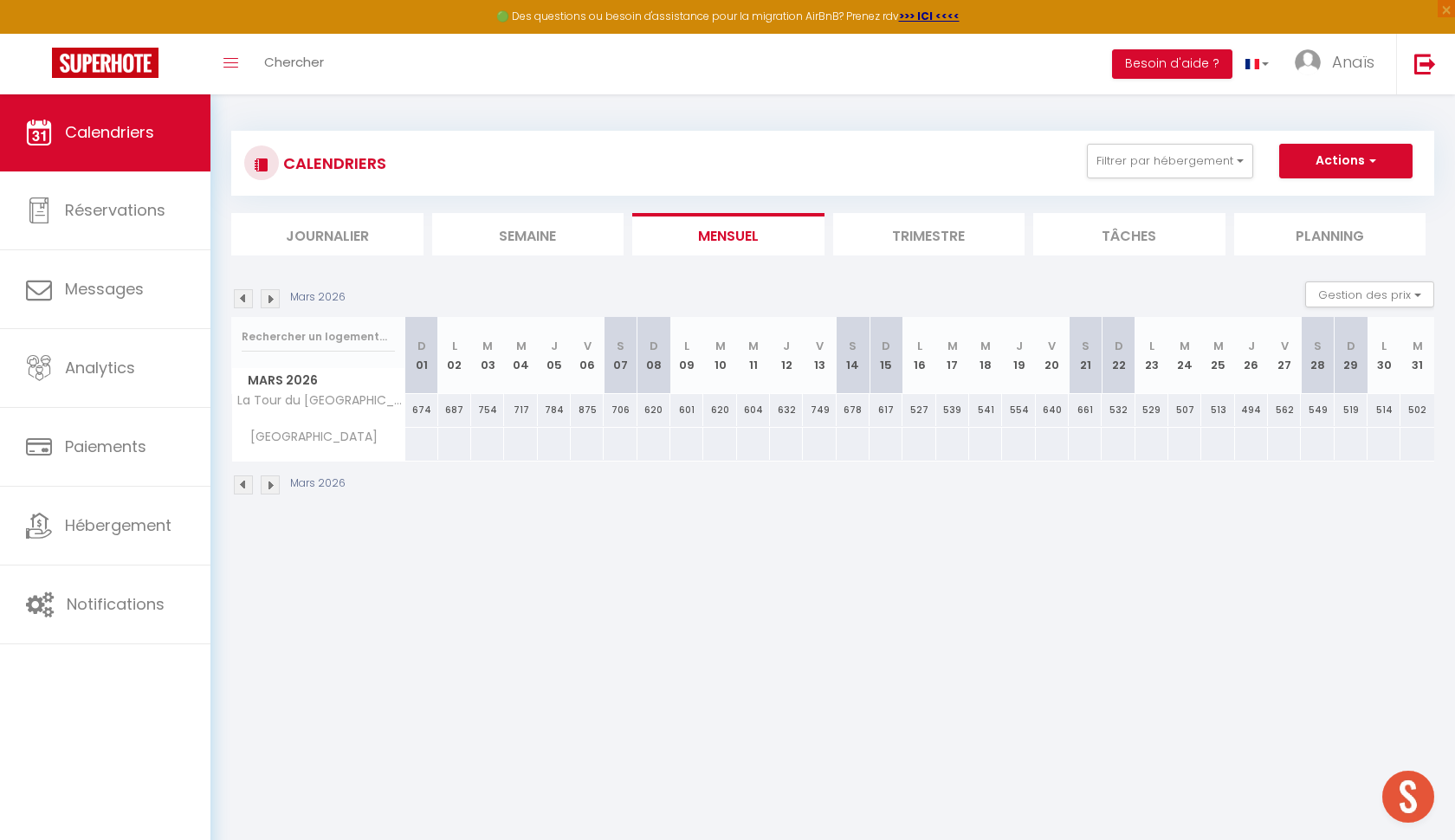
click at [272, 302] on img at bounding box center [271, 299] width 20 height 20
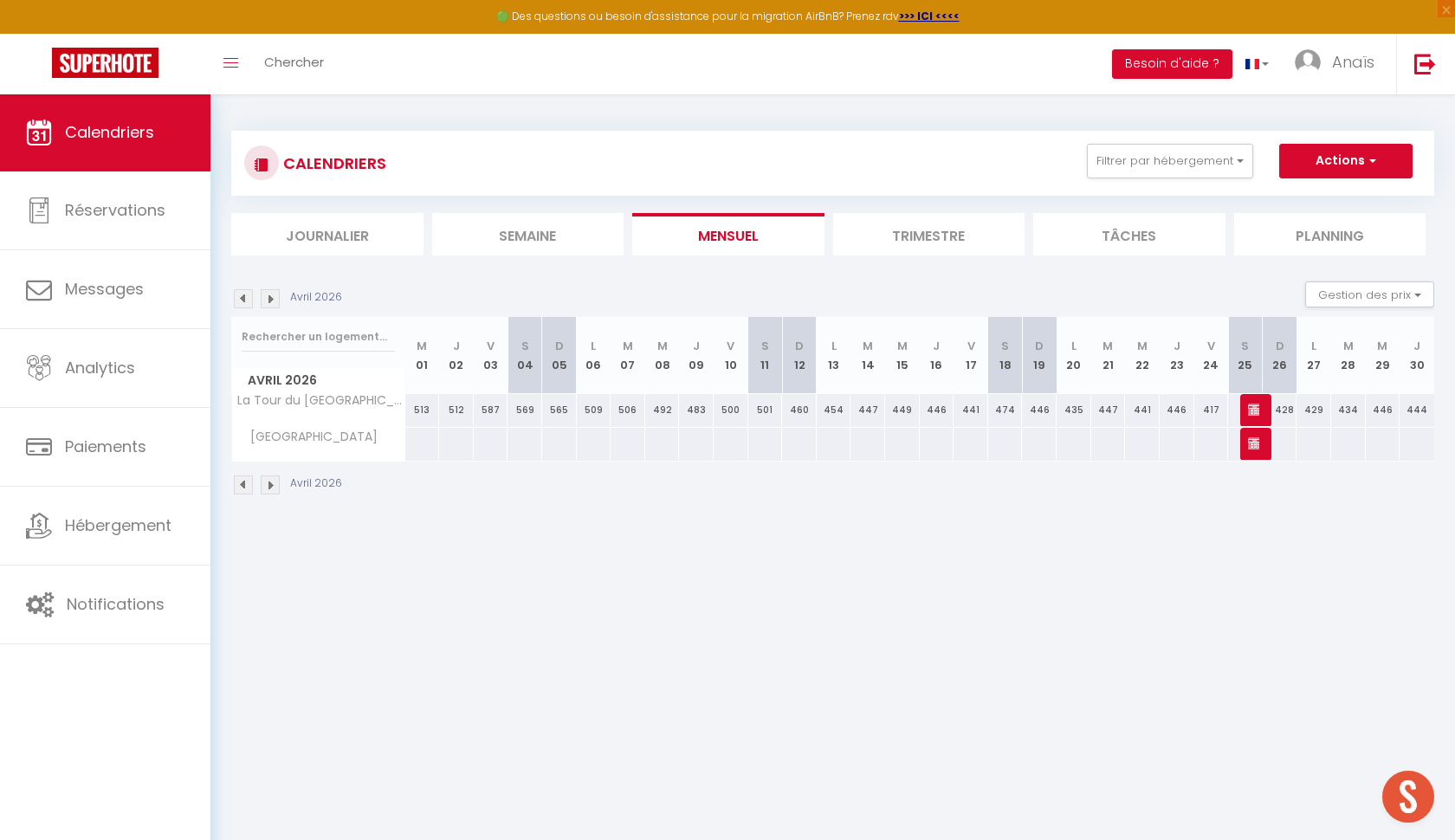
click at [1252, 408] on img at bounding box center [1255, 409] width 14 height 14
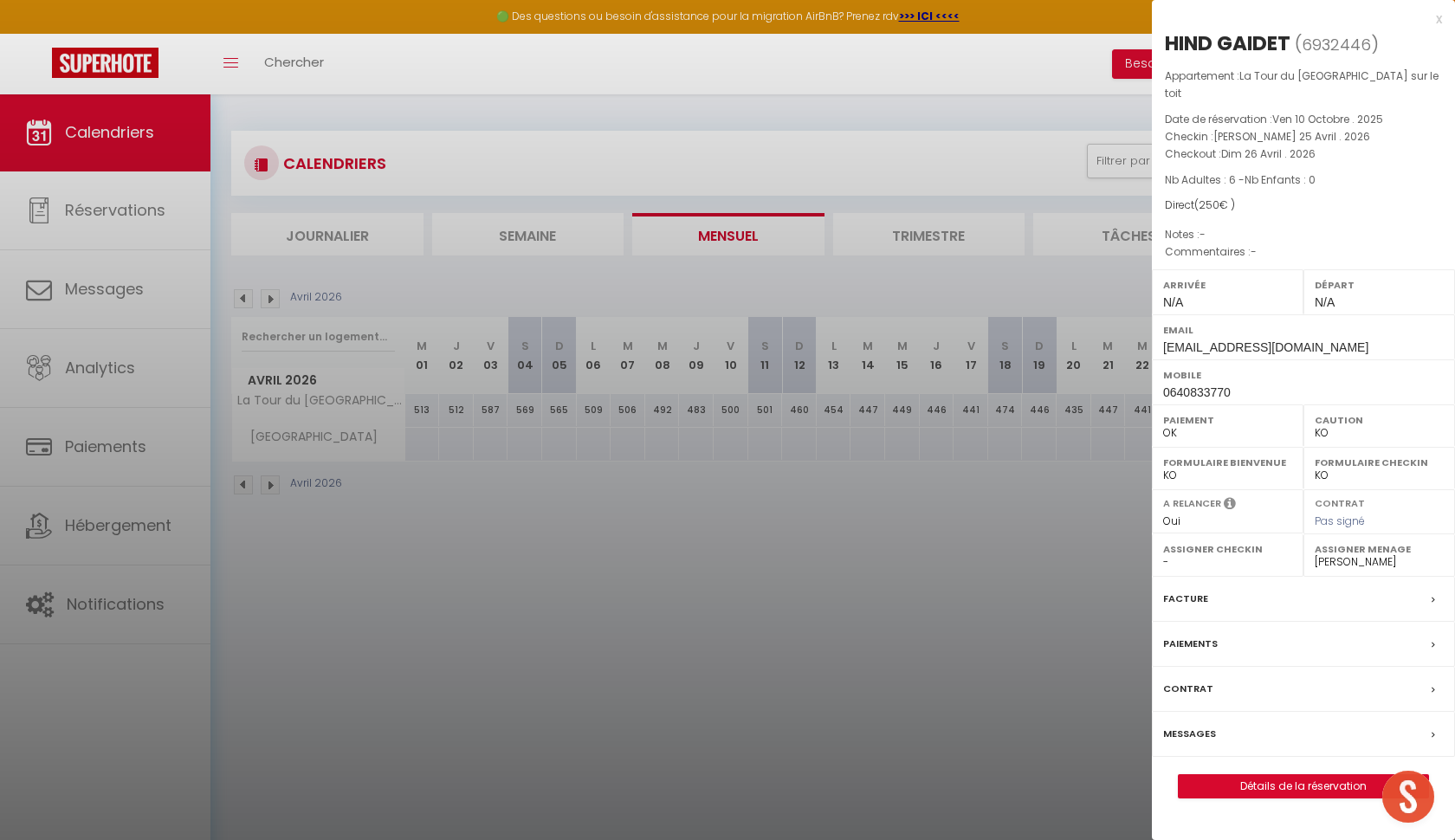
click at [994, 667] on div at bounding box center [727, 420] width 1455 height 840
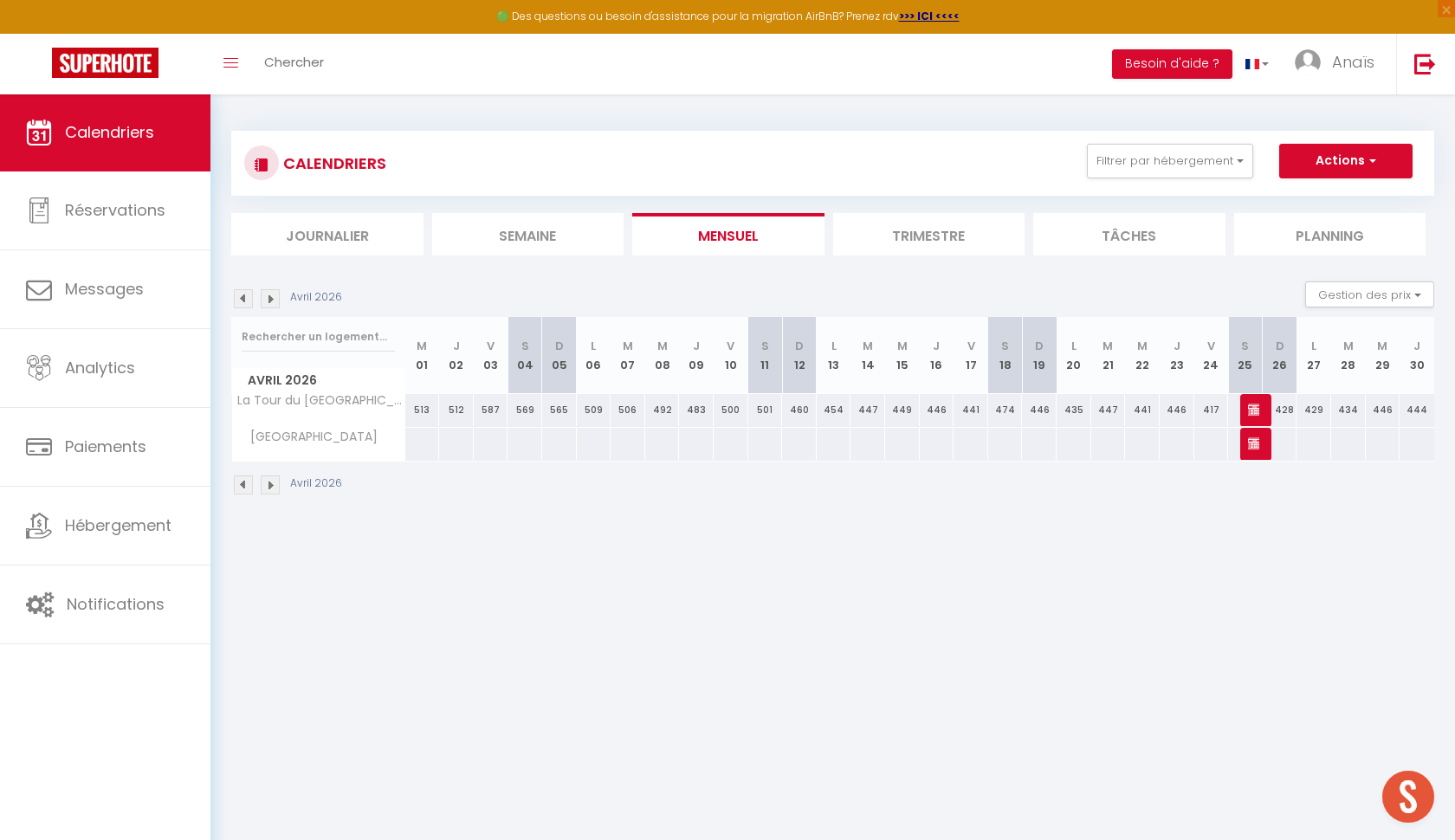
click at [277, 301] on img at bounding box center [271, 299] width 20 height 20
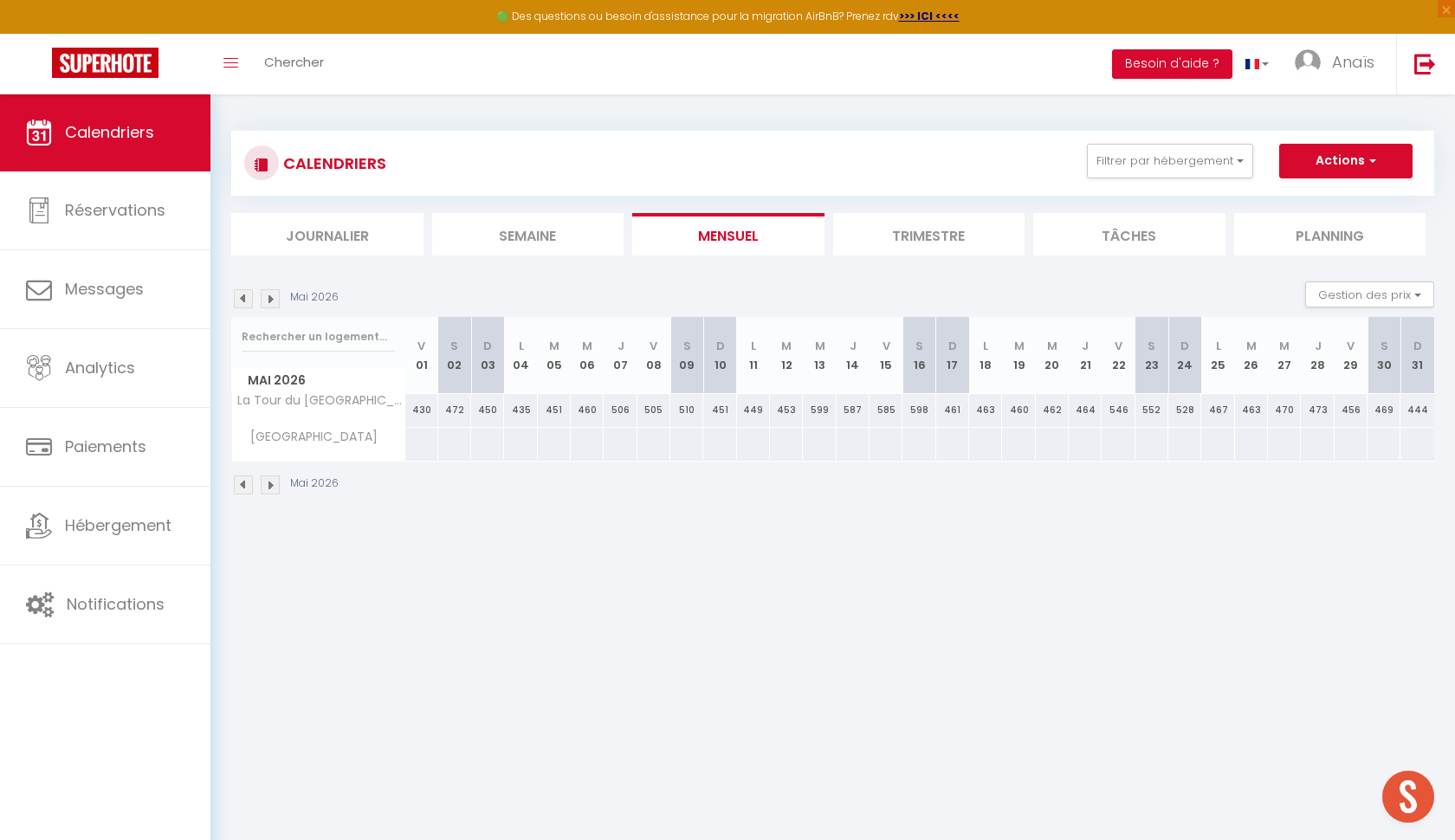
click at [277, 301] on img at bounding box center [271, 299] width 20 height 20
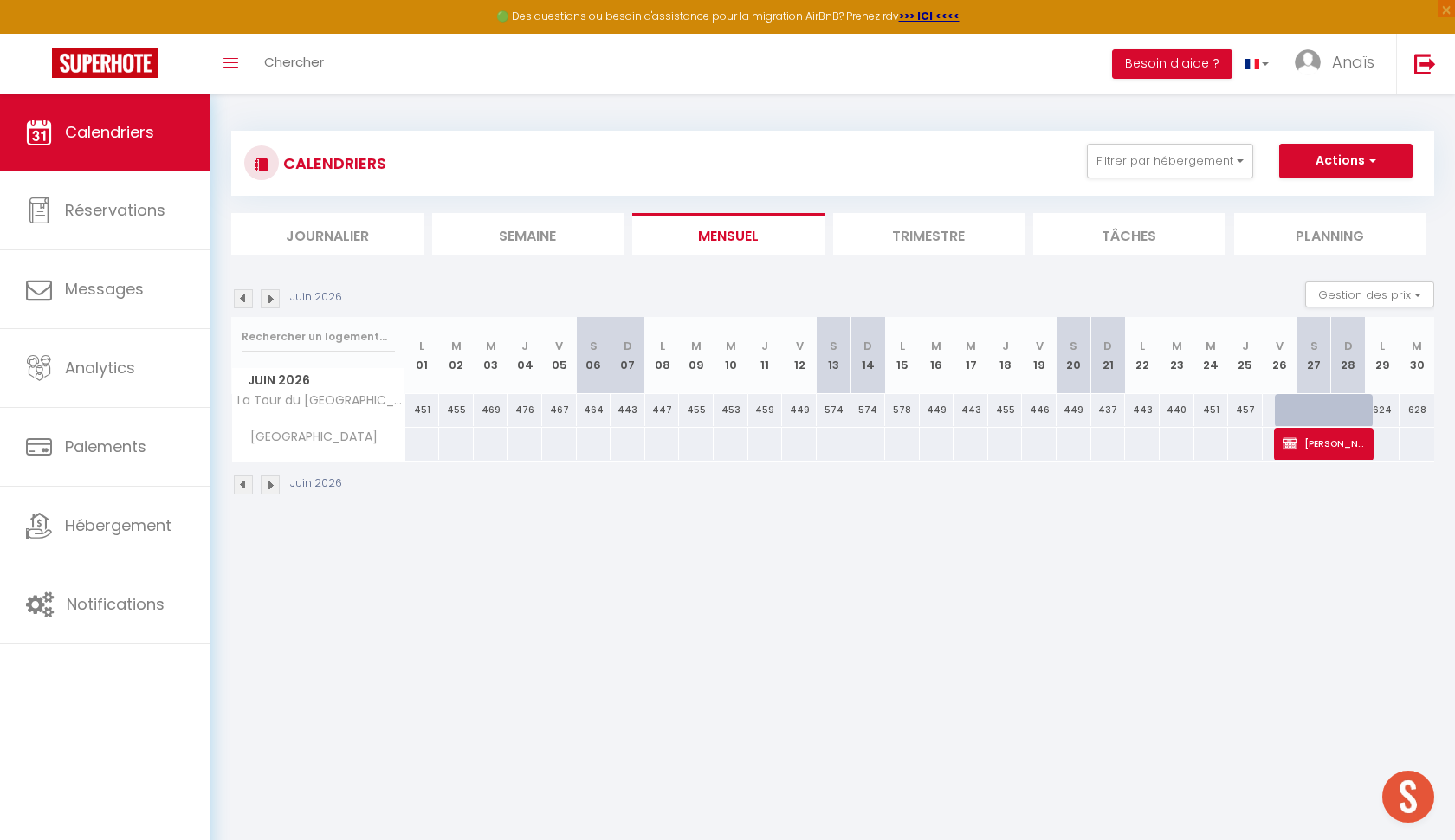
click at [1309, 445] on span "[PERSON_NAME]" at bounding box center [1323, 443] width 80 height 33
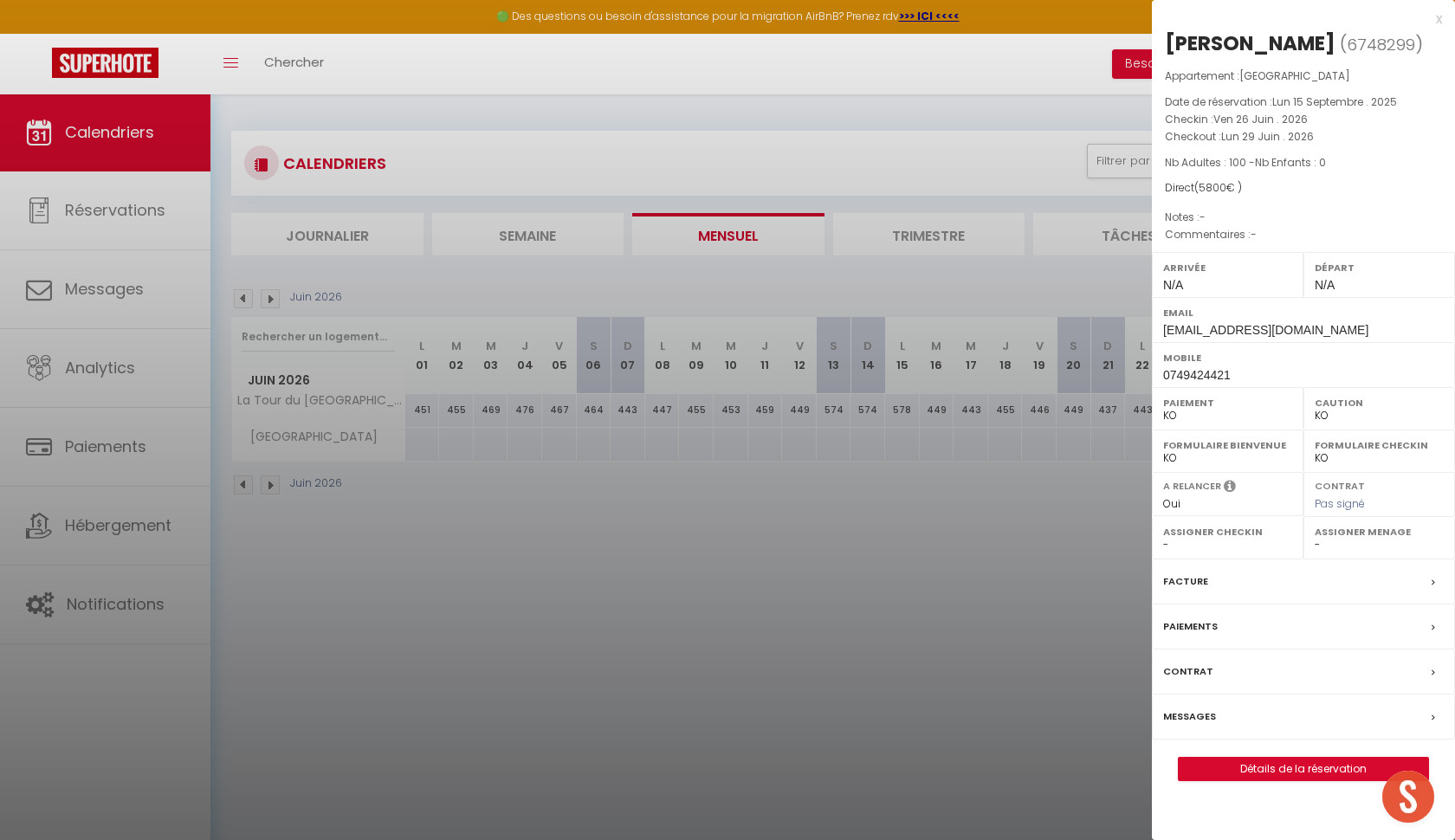
click at [1067, 525] on div at bounding box center [727, 420] width 1455 height 840
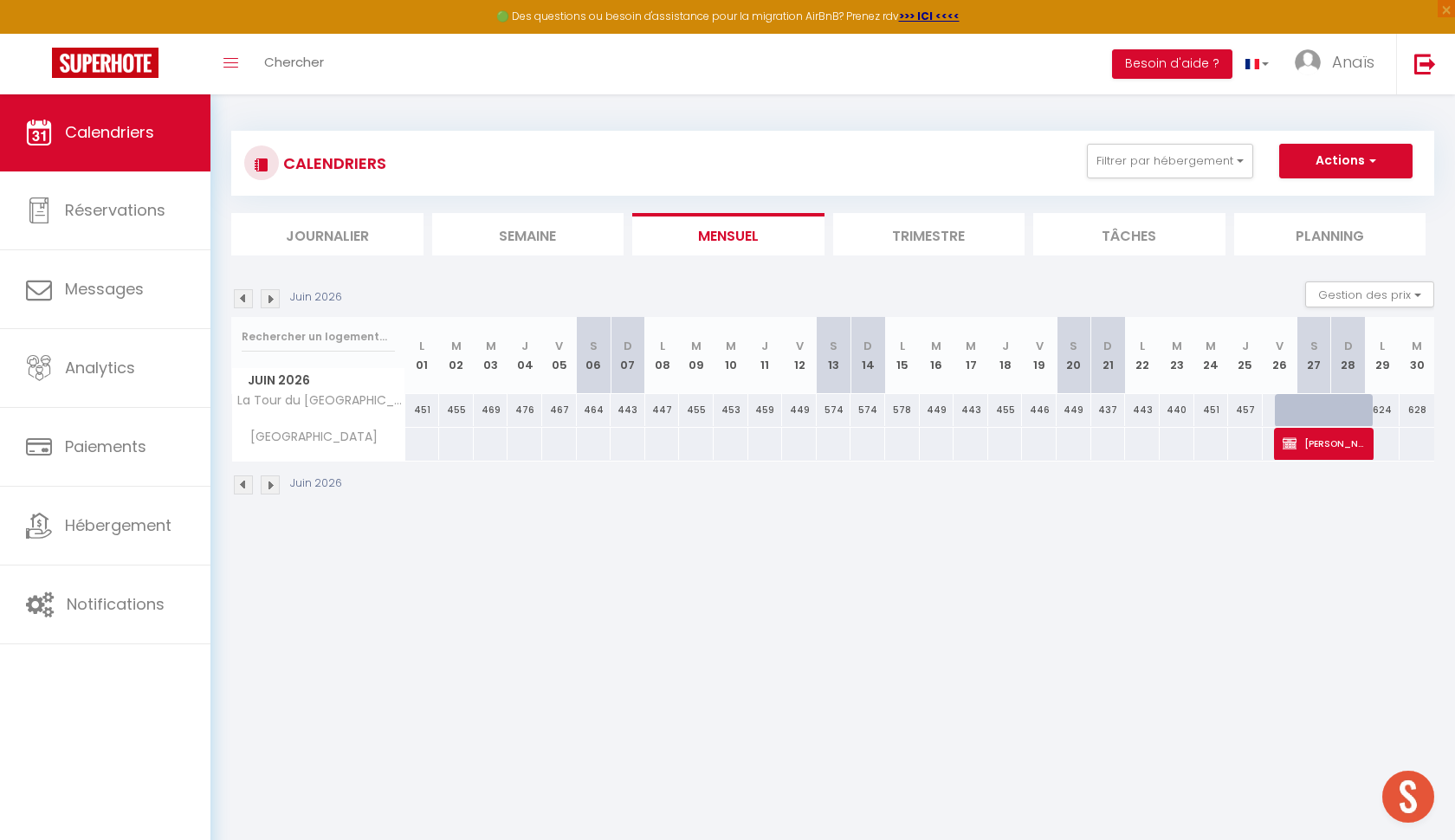
click at [1302, 451] on span "[PERSON_NAME]" at bounding box center [1323, 443] width 80 height 33
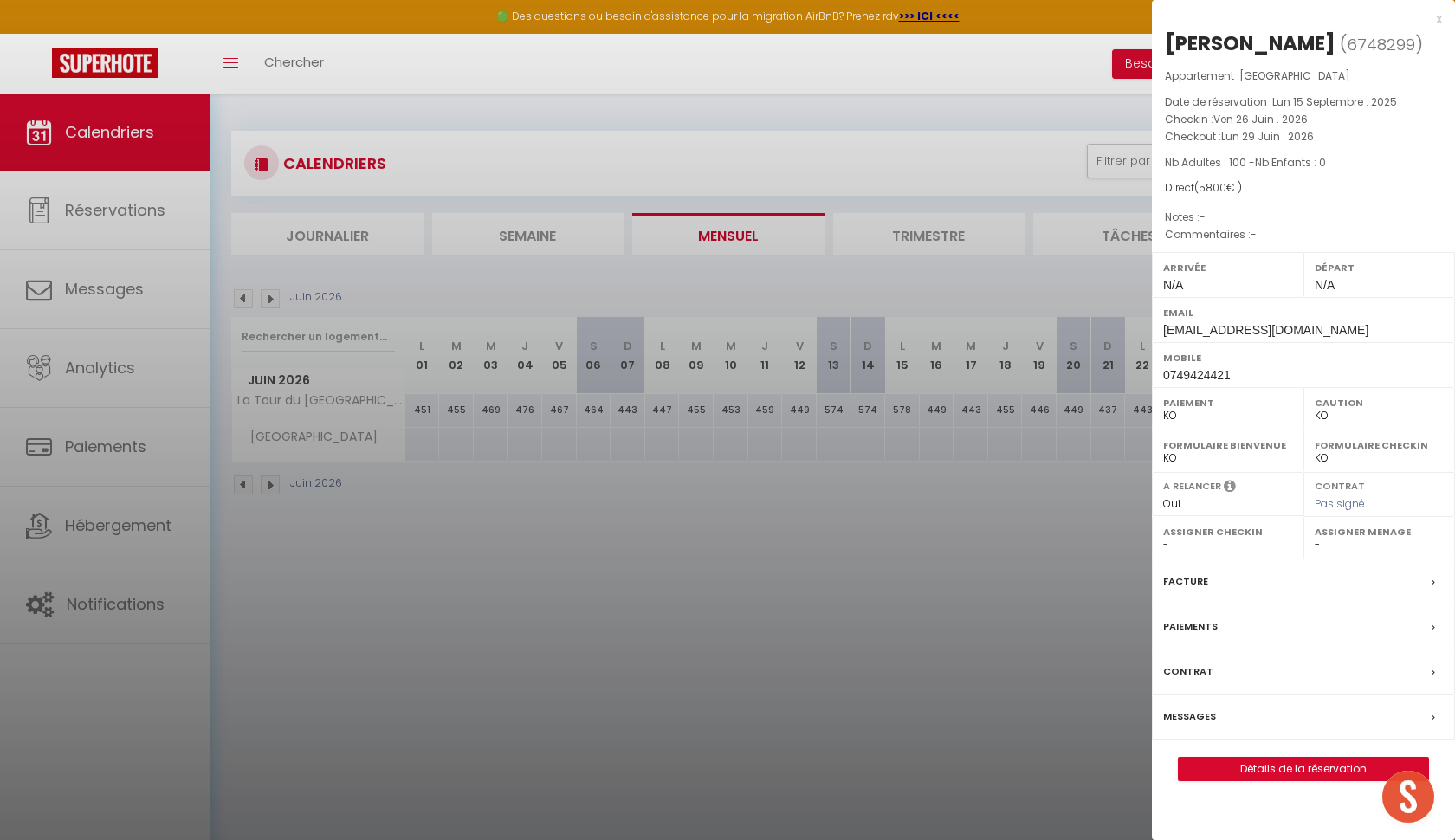
click at [1439, 24] on div "x" at bounding box center [1297, 19] width 290 height 21
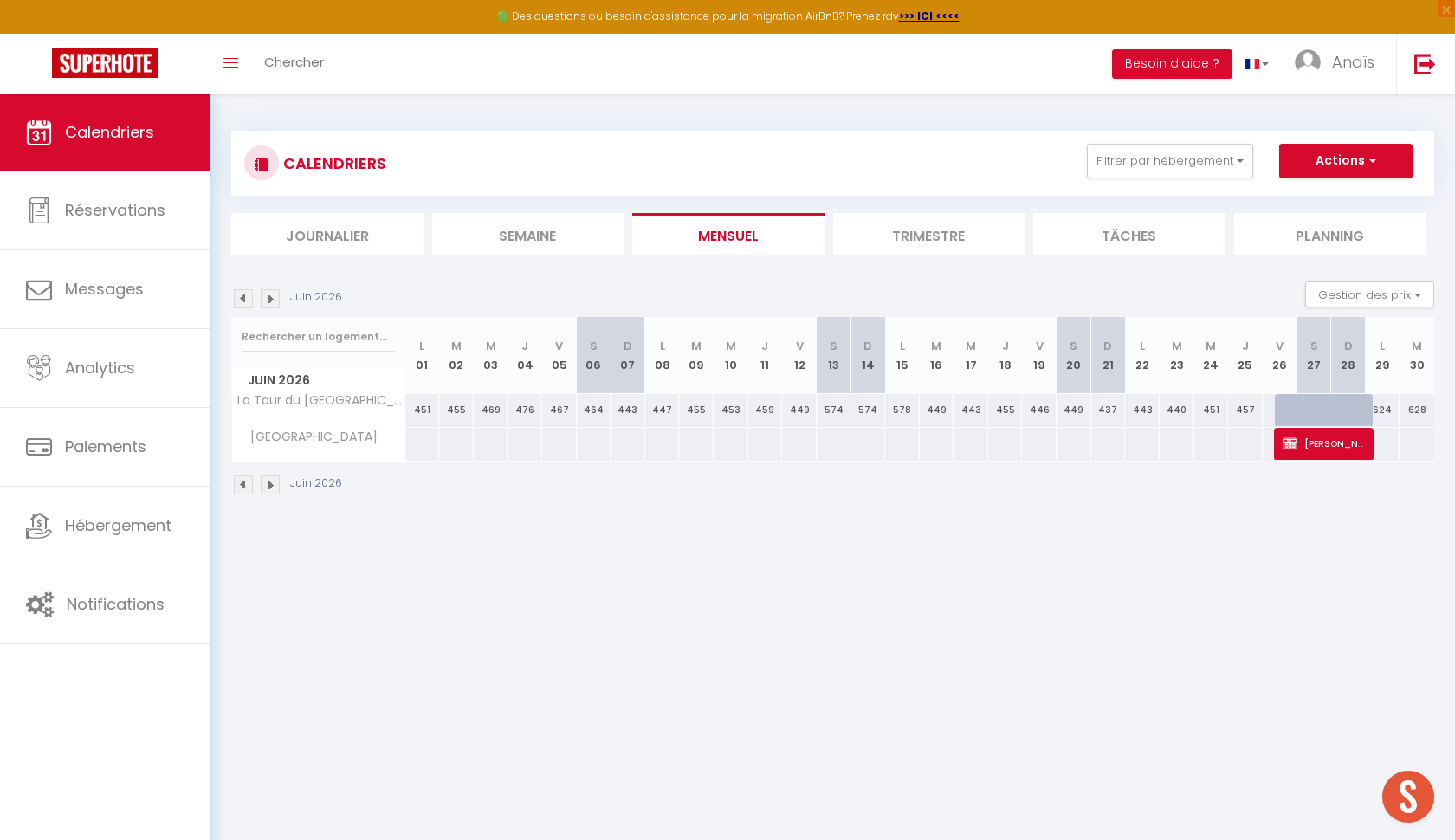
click at [1308, 452] on span "[PERSON_NAME]" at bounding box center [1323, 443] width 80 height 33
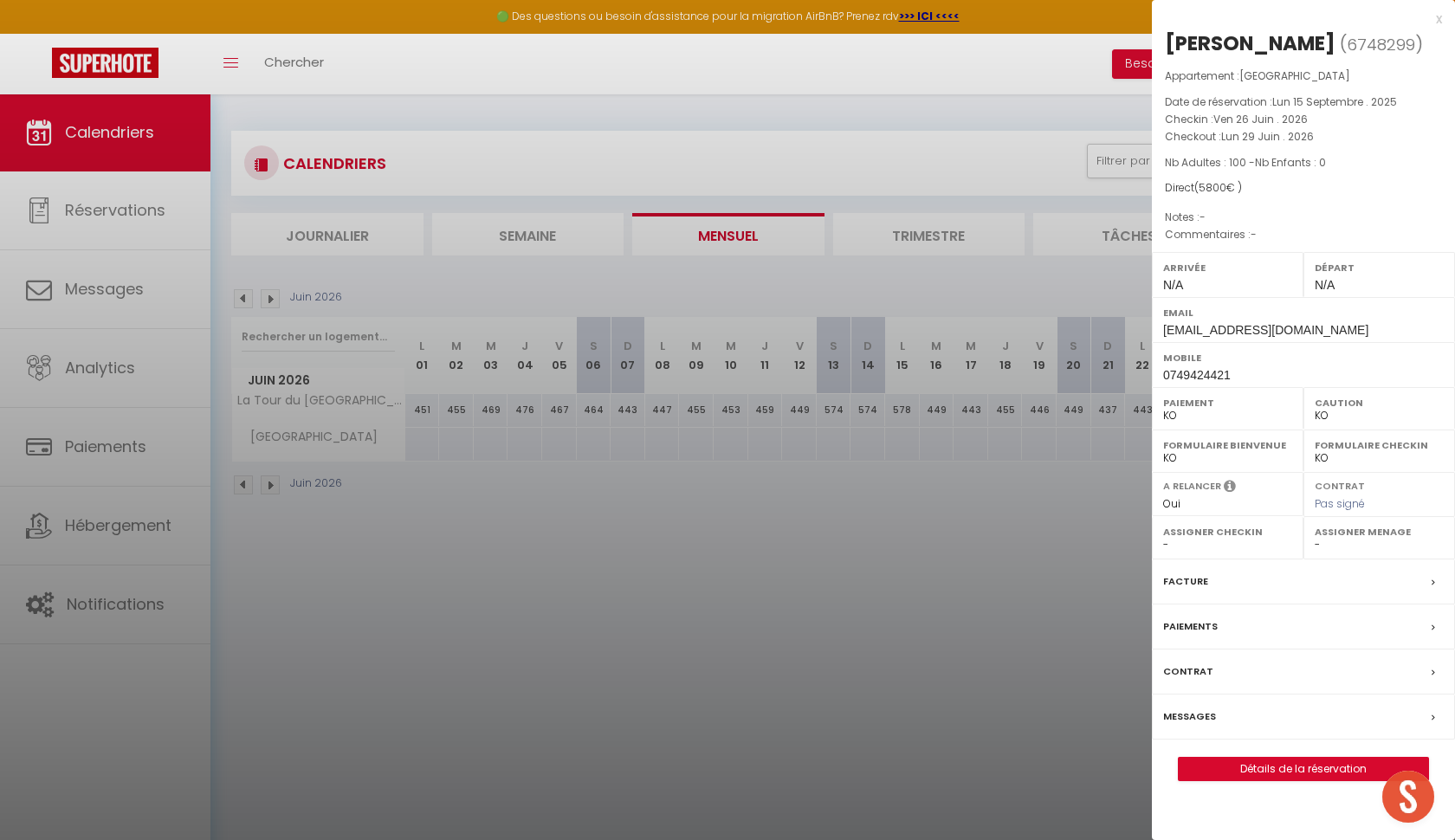
click at [1263, 780] on link "Détails de la réservation" at bounding box center [1303, 769] width 249 height 22
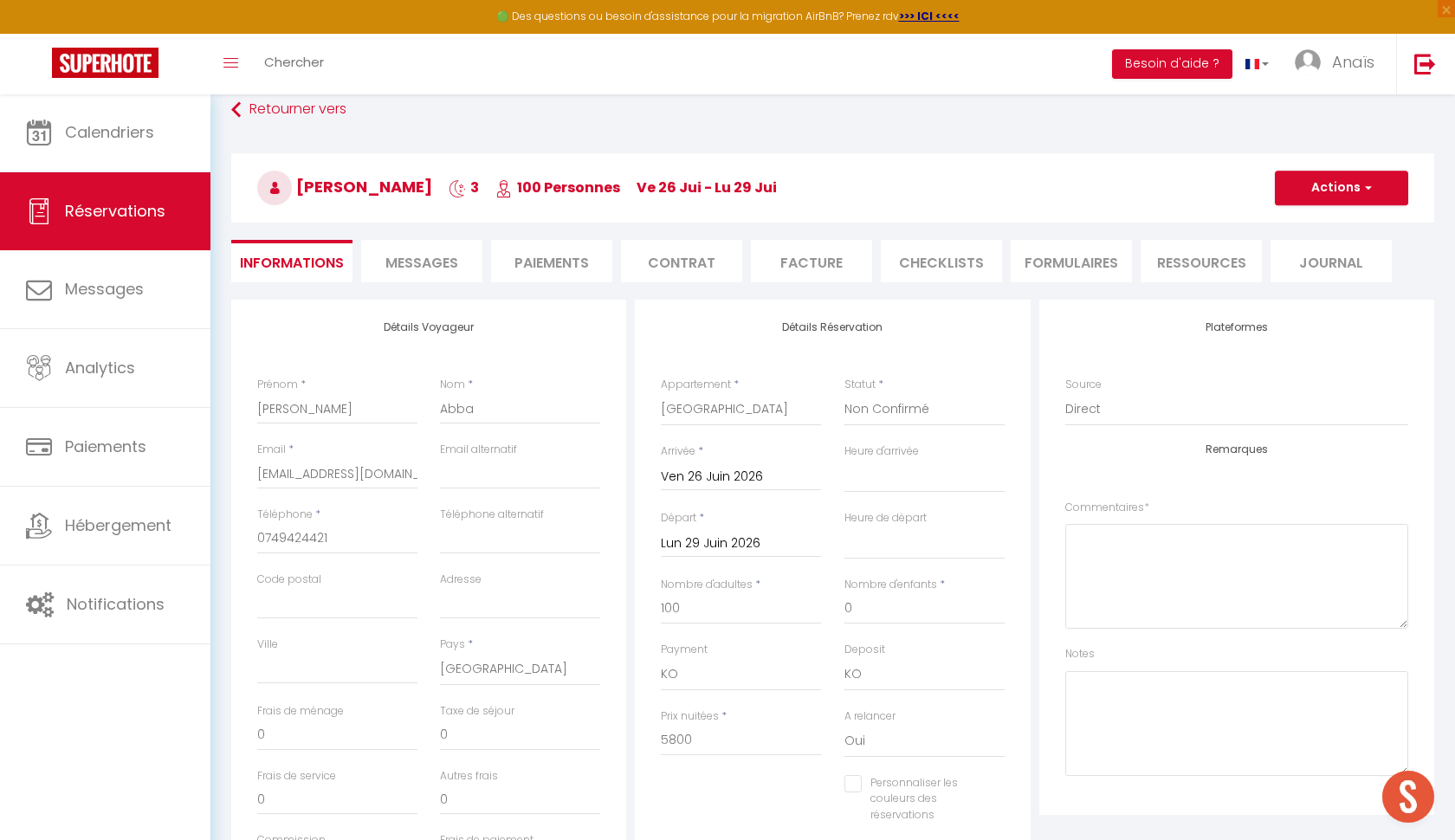
scroll to position [20, 0]
click at [679, 735] on input "5800" at bounding box center [741, 741] width 160 height 31
click at [769, 757] on div "Prix nuitées * 5500" at bounding box center [741, 742] width 183 height 66
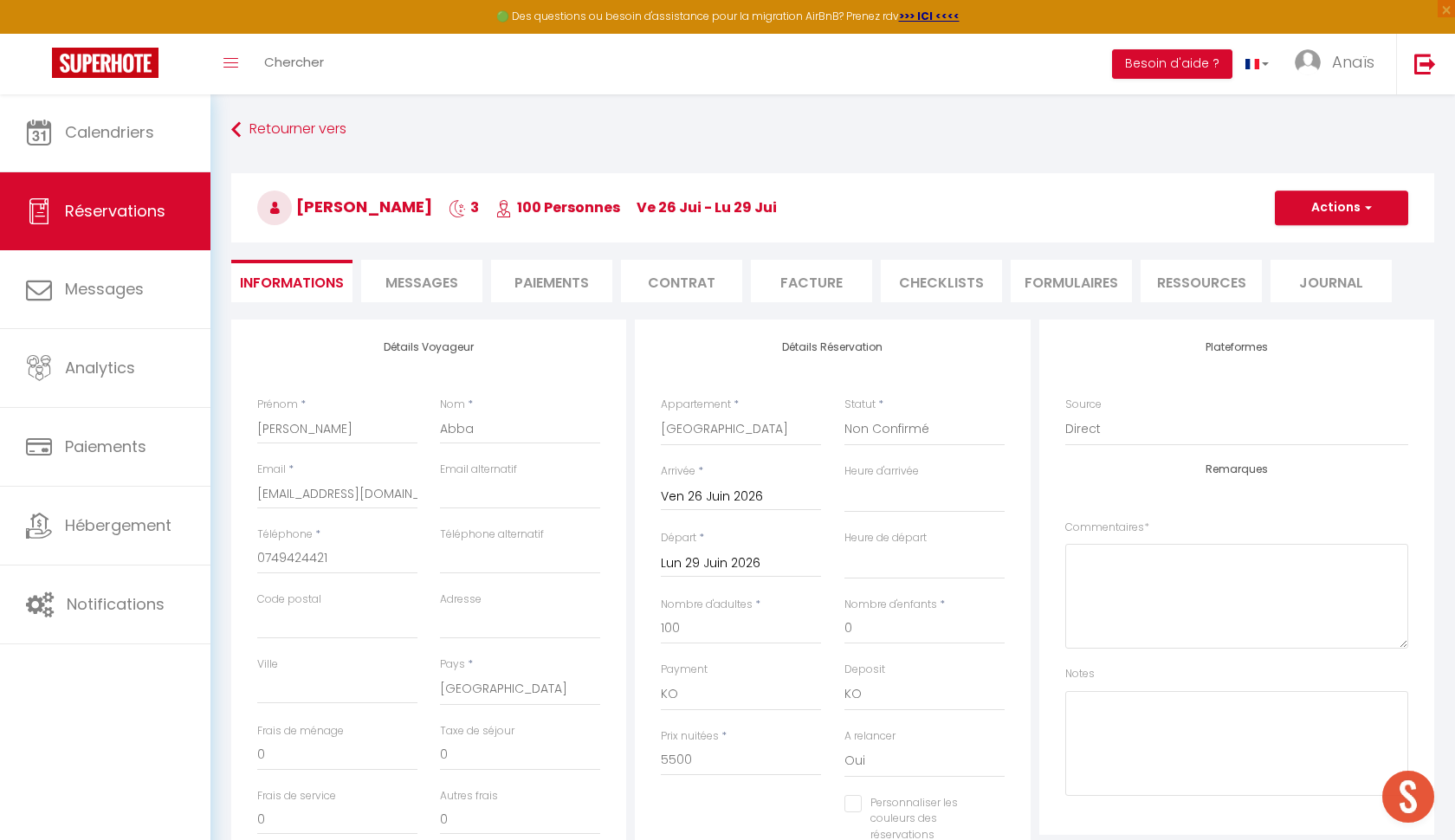
scroll to position [0, 0]
click at [1309, 219] on button "Actions" at bounding box center [1342, 207] width 134 height 34
click at [1305, 243] on link "Enregistrer" at bounding box center [1324, 245] width 137 height 22
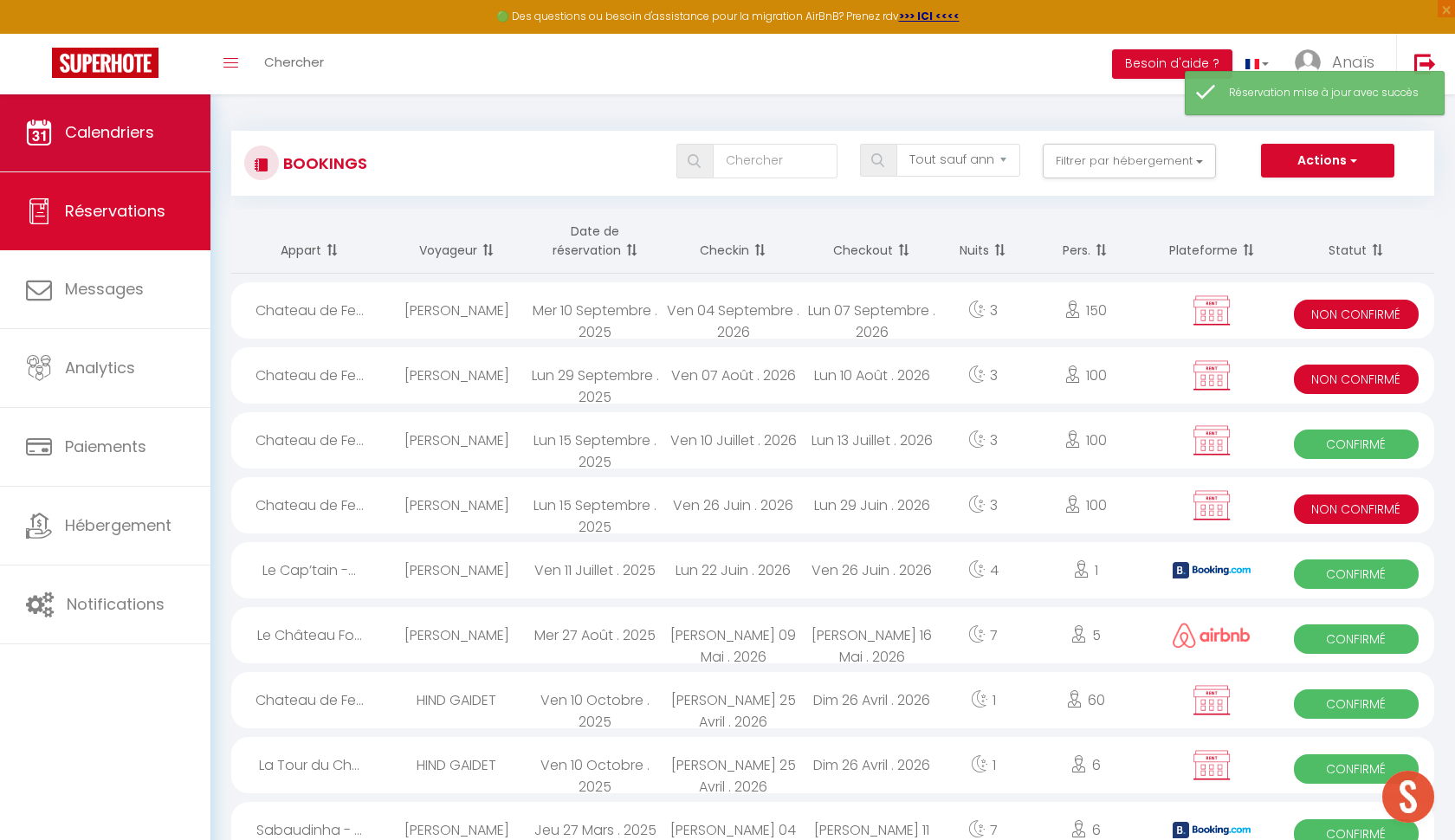
click at [138, 155] on link "Calendriers" at bounding box center [105, 133] width 210 height 78
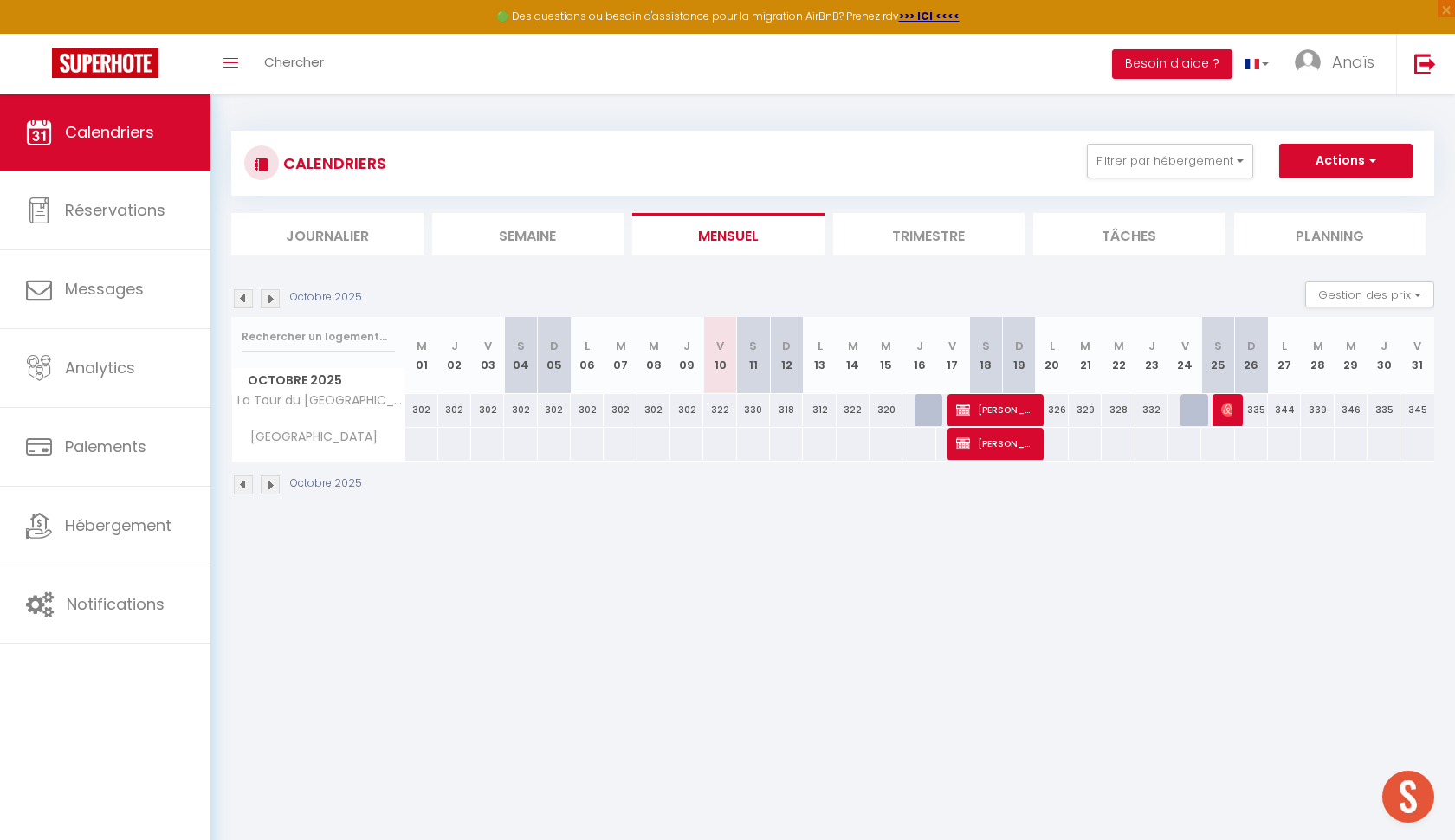
click at [275, 294] on img at bounding box center [271, 299] width 20 height 20
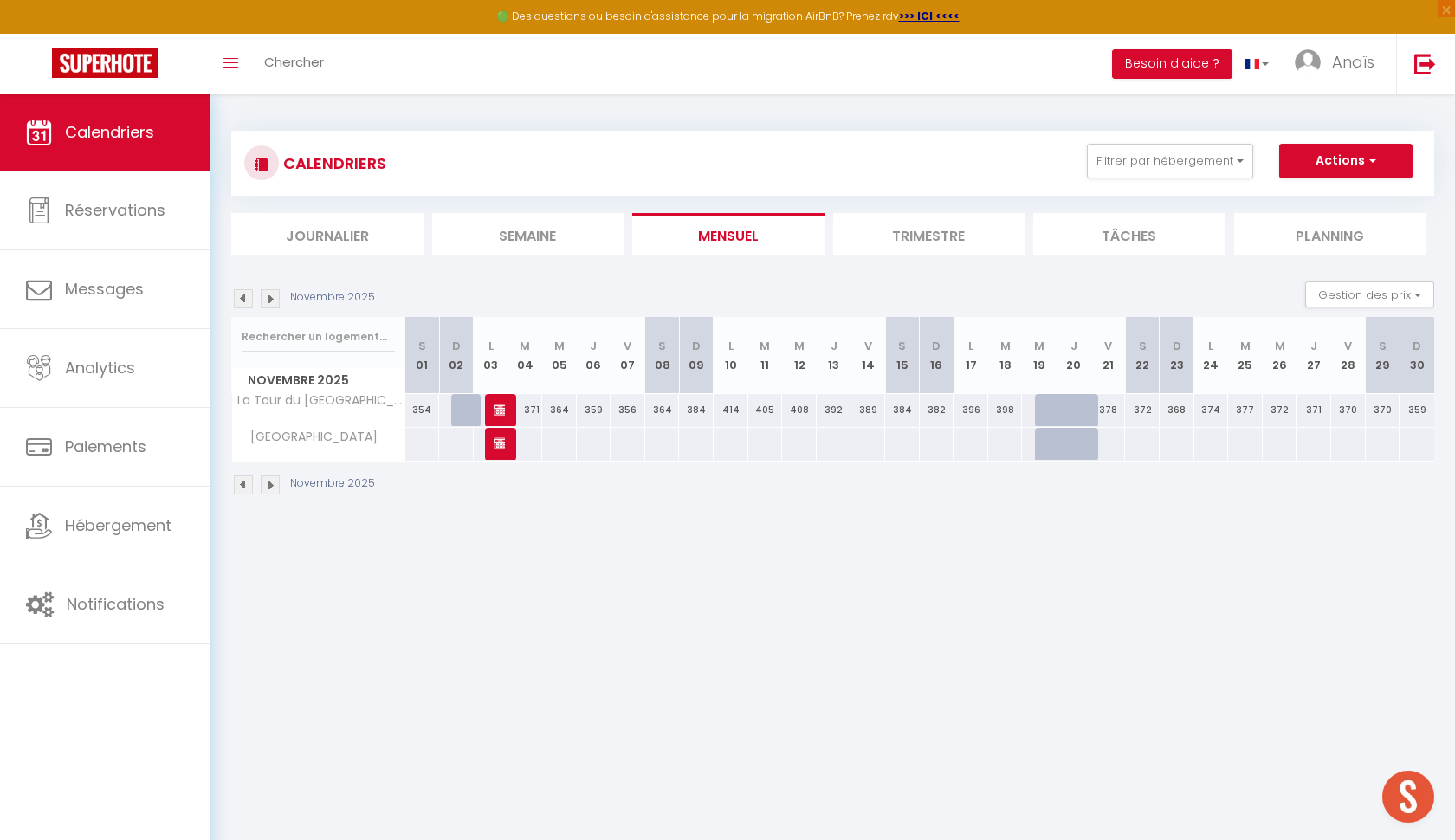
click at [275, 294] on img at bounding box center [271, 299] width 20 height 20
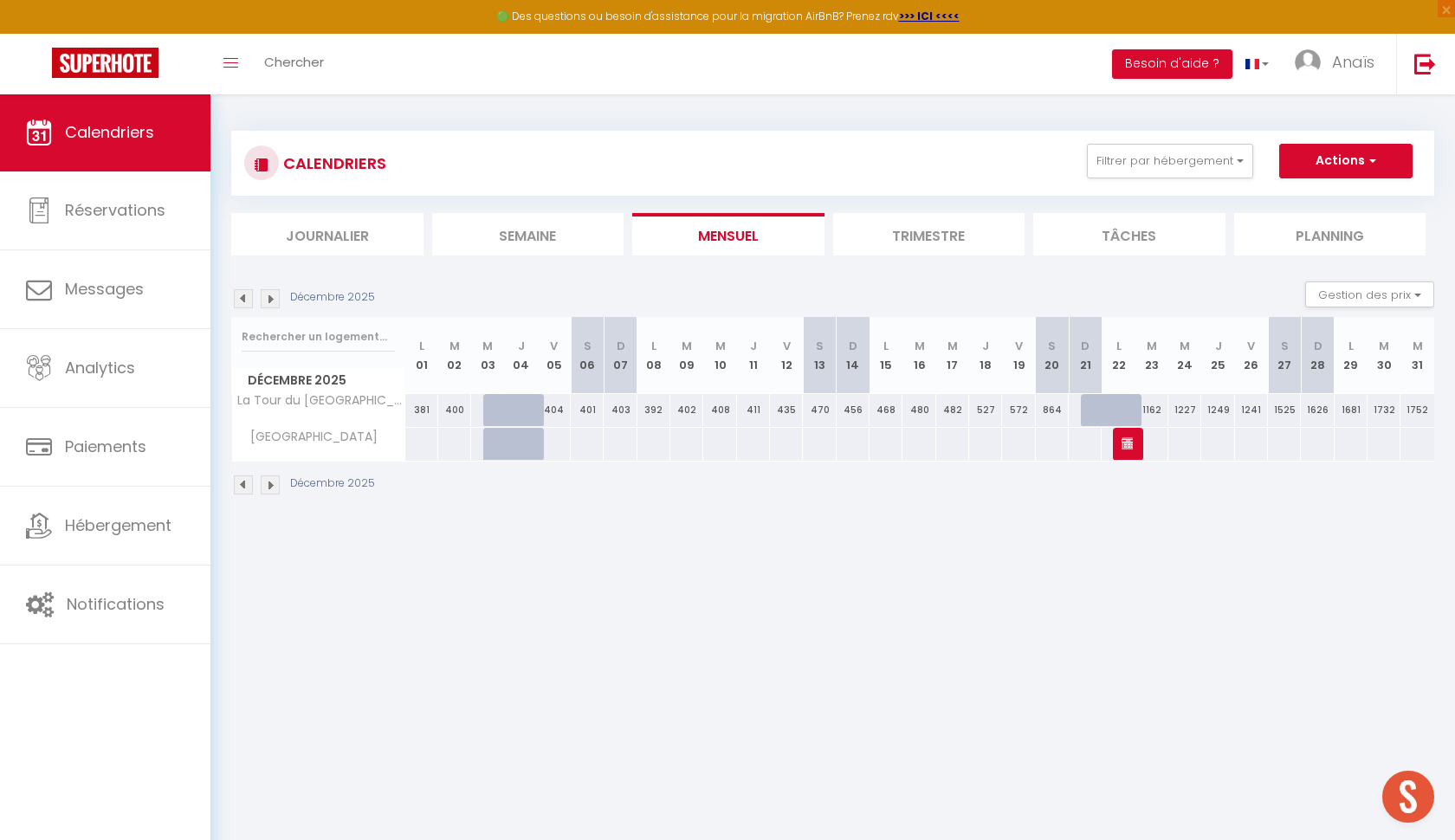
click at [275, 294] on img at bounding box center [271, 299] width 20 height 20
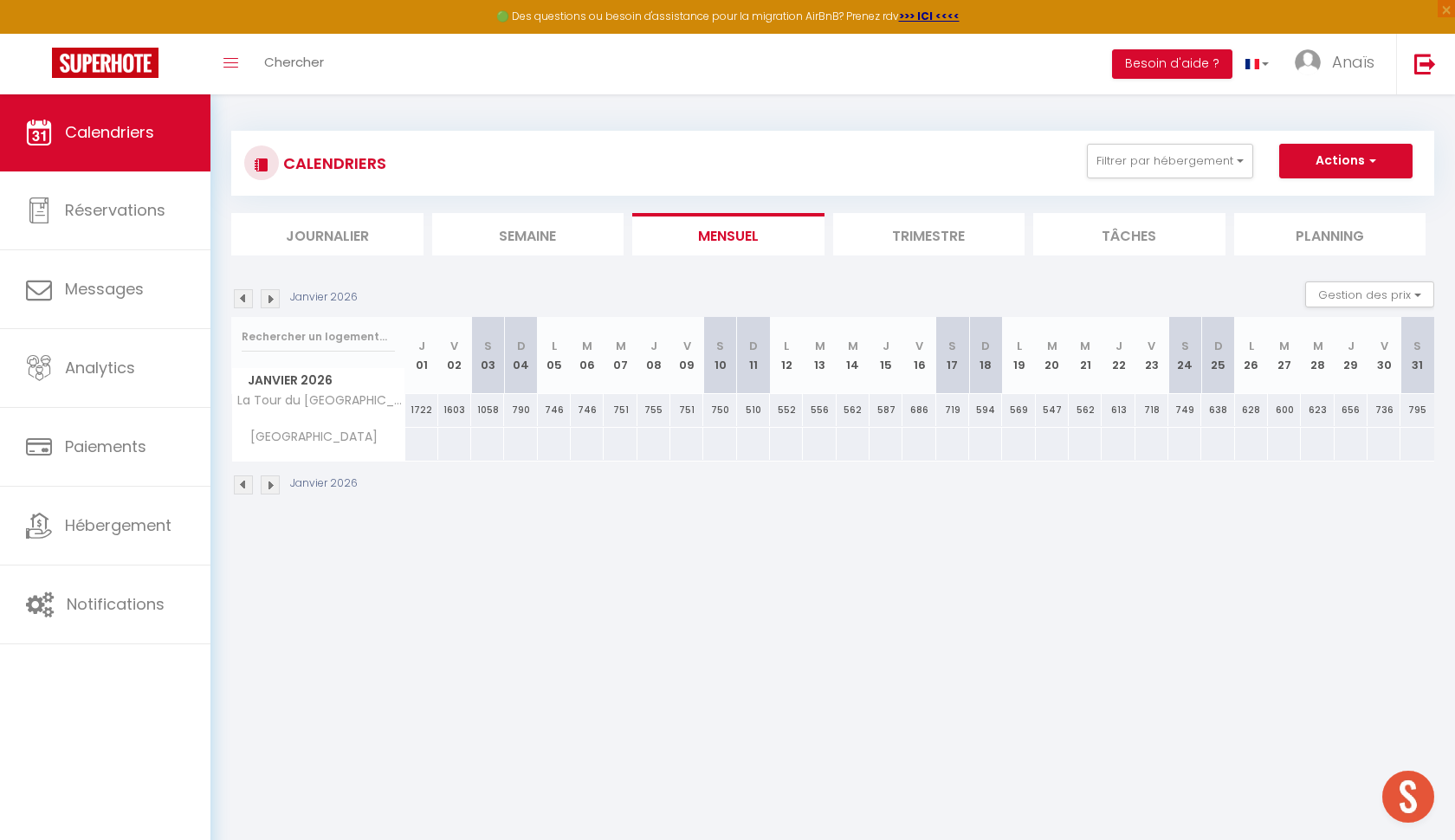
click at [275, 294] on img at bounding box center [271, 299] width 20 height 20
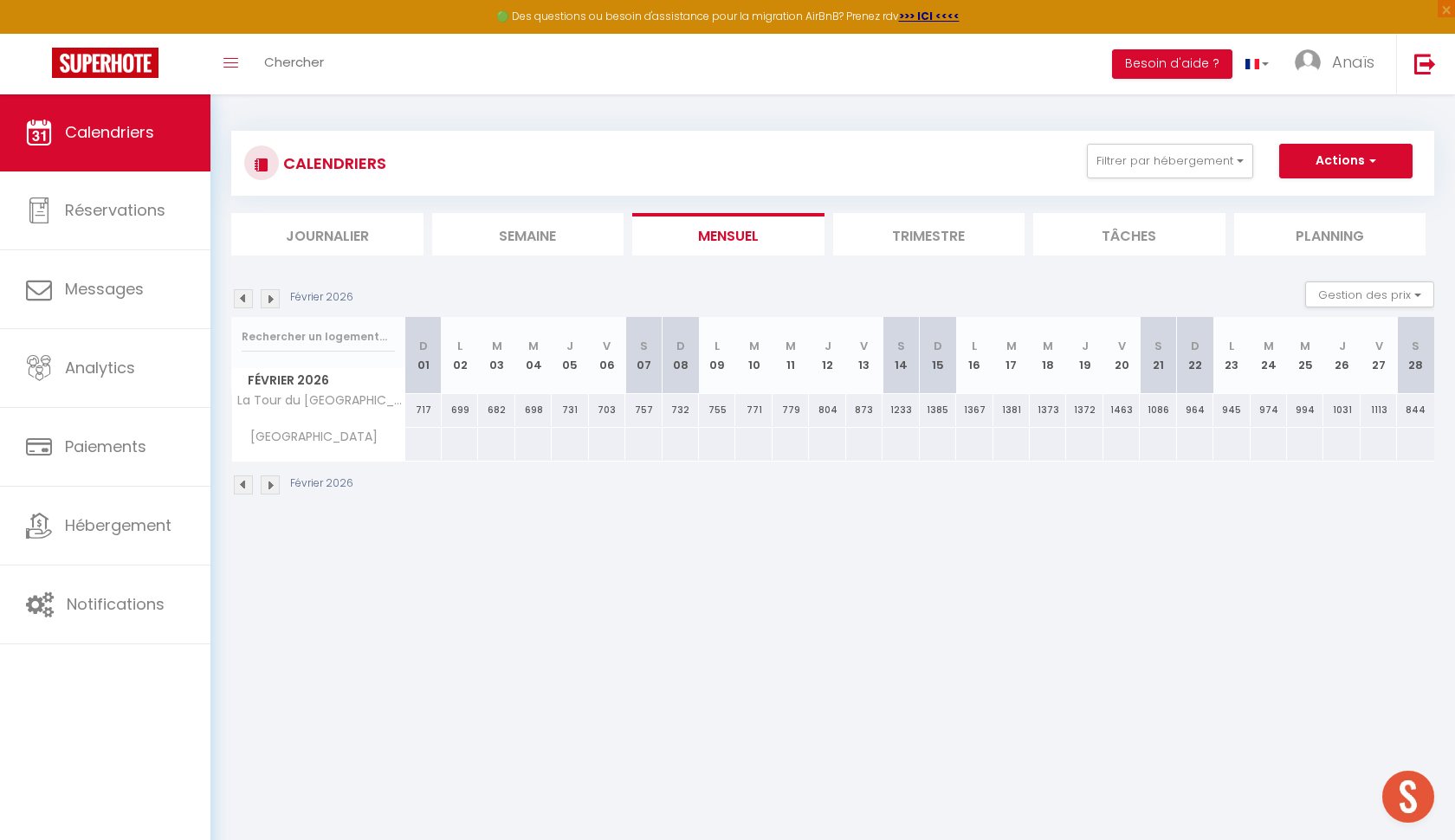
click at [275, 294] on img at bounding box center [271, 299] width 20 height 20
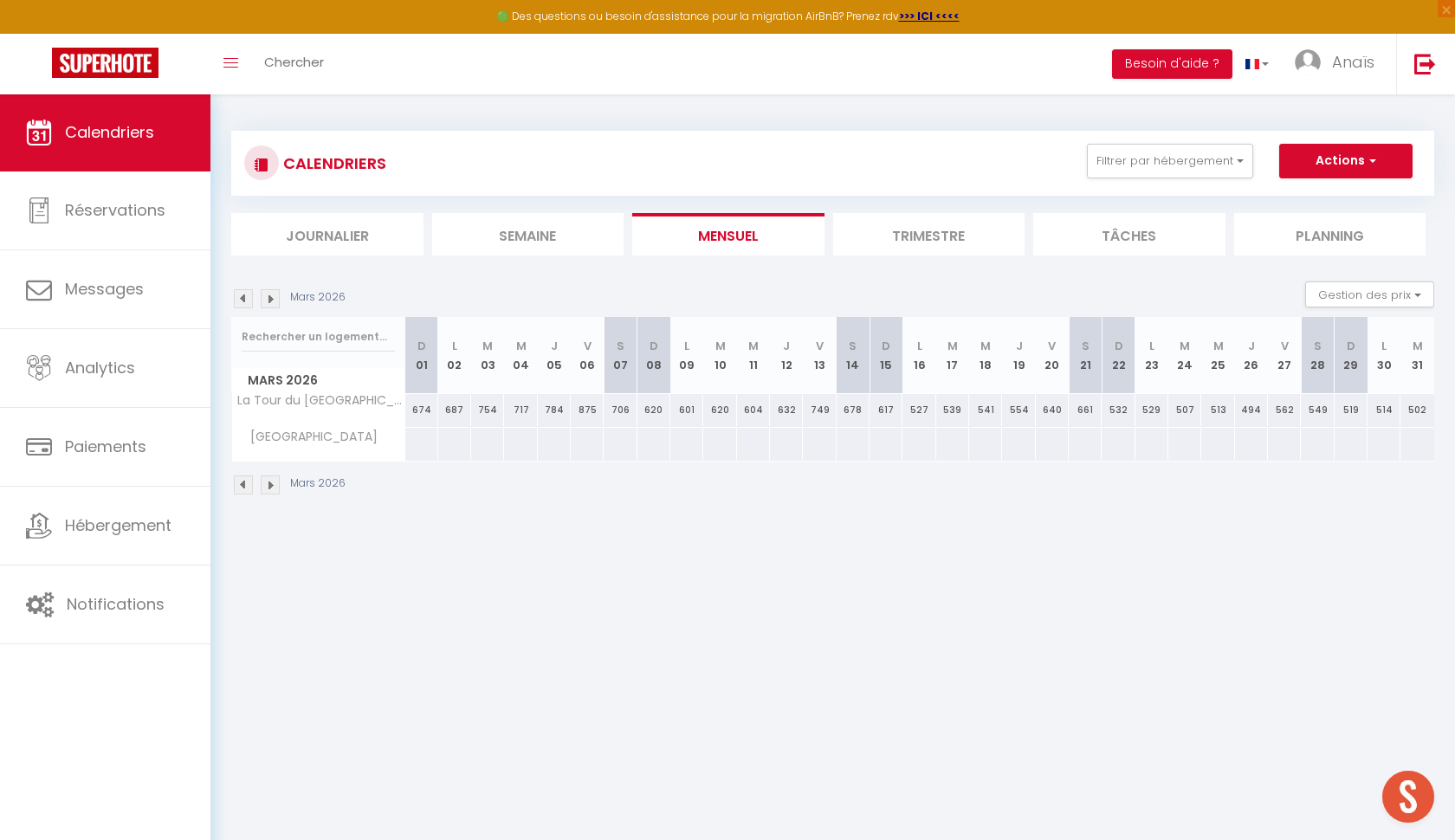
click at [275, 294] on img at bounding box center [271, 299] width 20 height 20
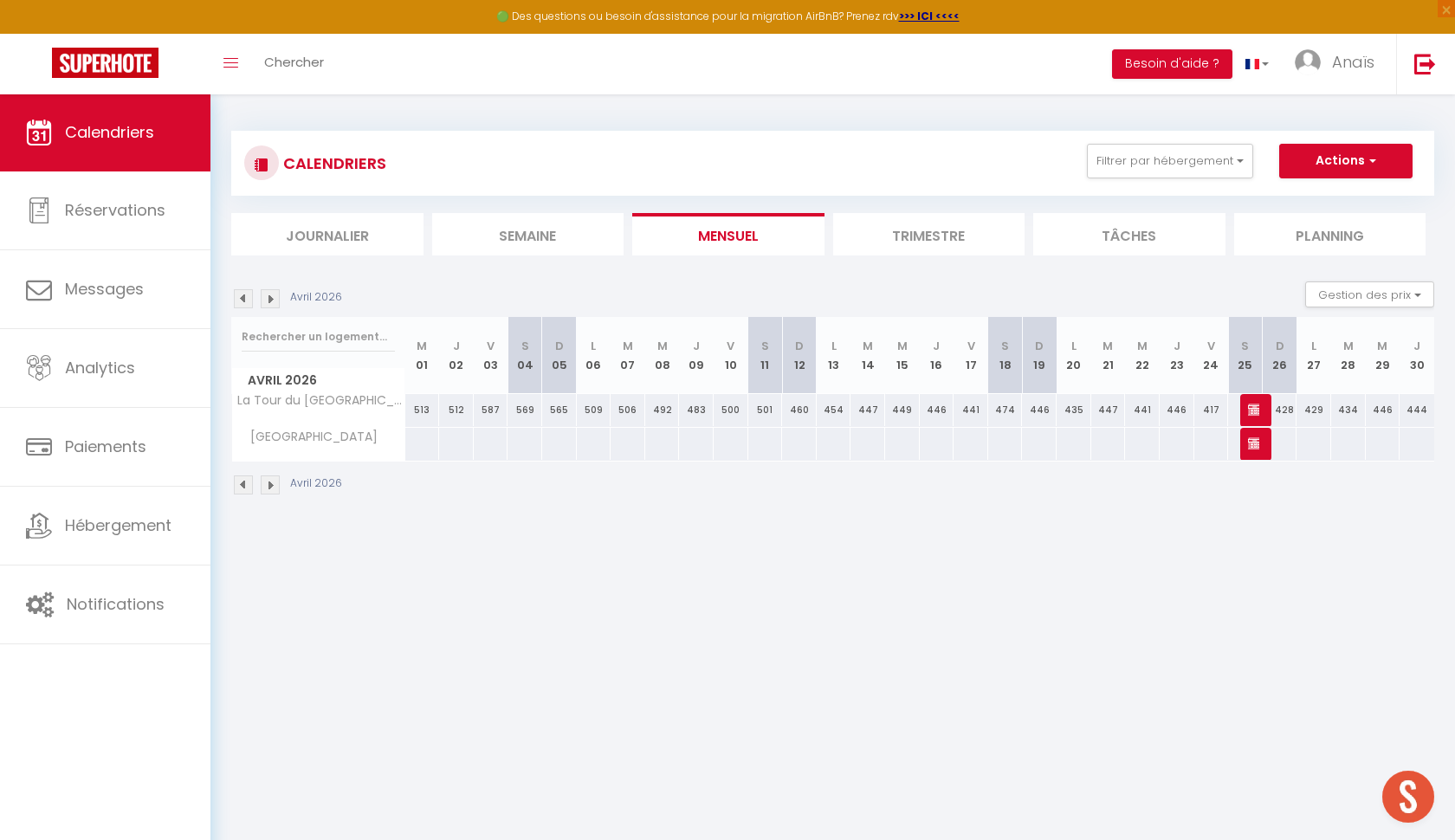
click at [275, 294] on img at bounding box center [271, 299] width 20 height 20
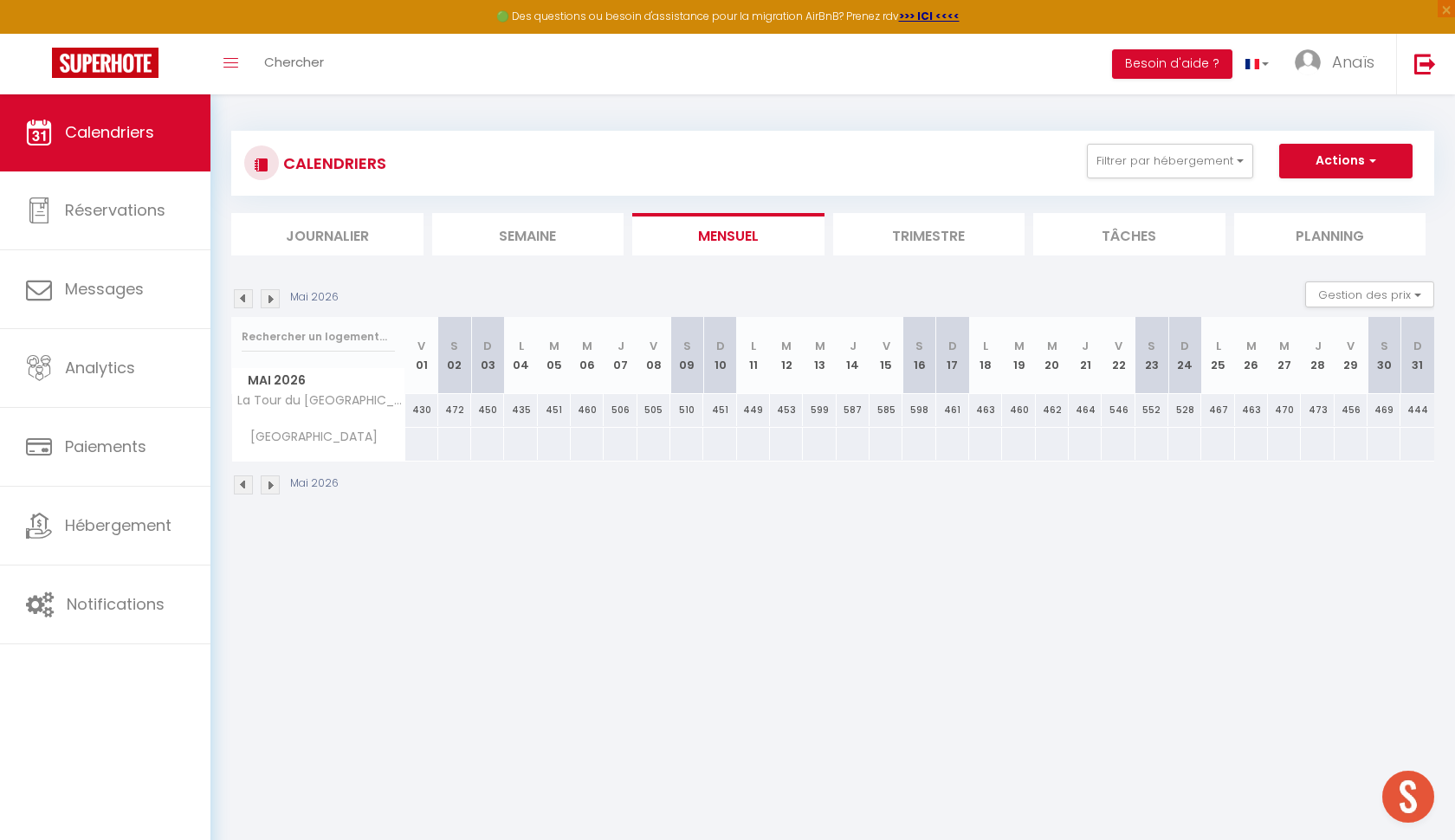
click at [275, 294] on img at bounding box center [271, 299] width 20 height 20
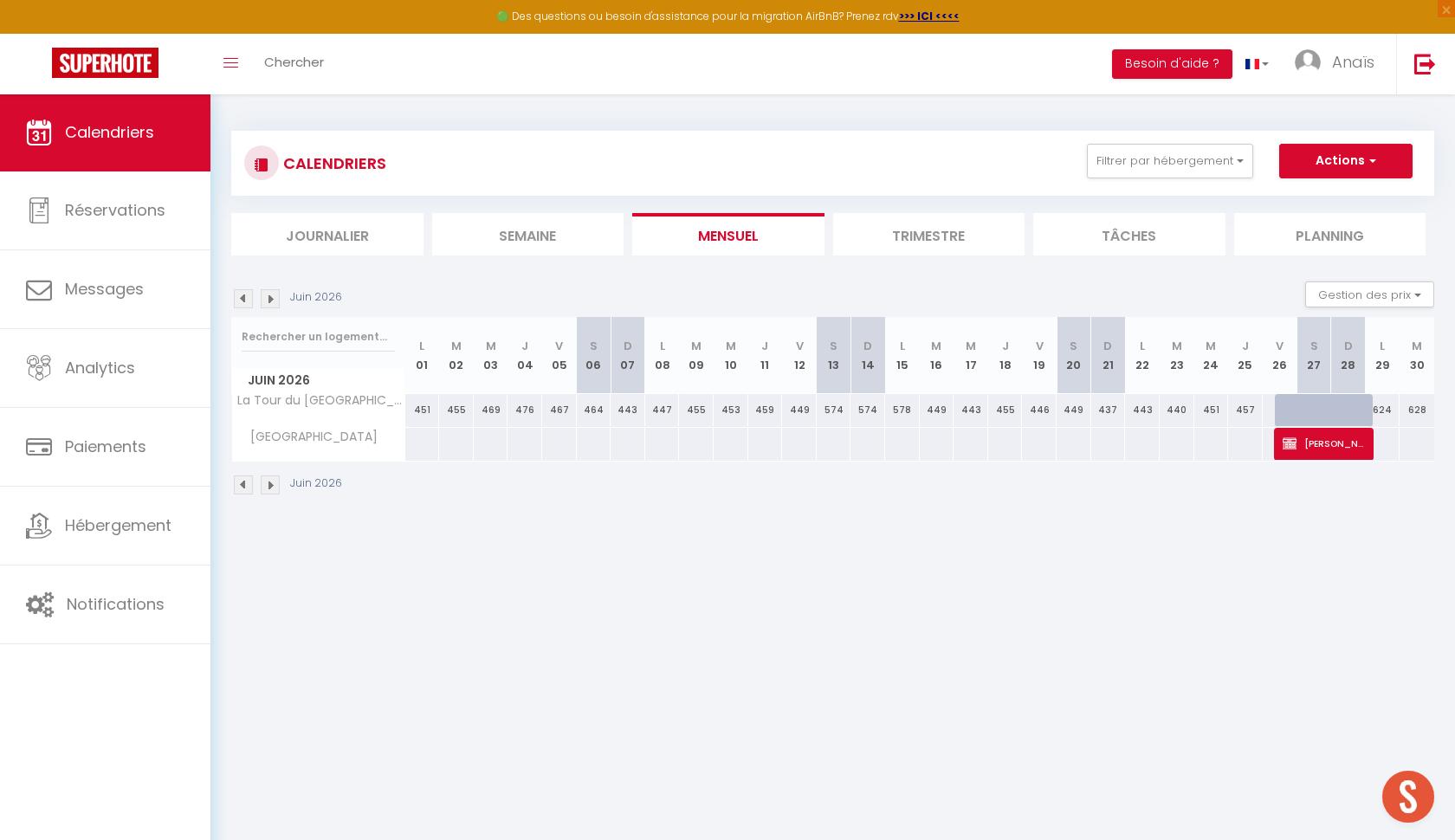
click at [1296, 415] on div "594" at bounding box center [1313, 409] width 35 height 32
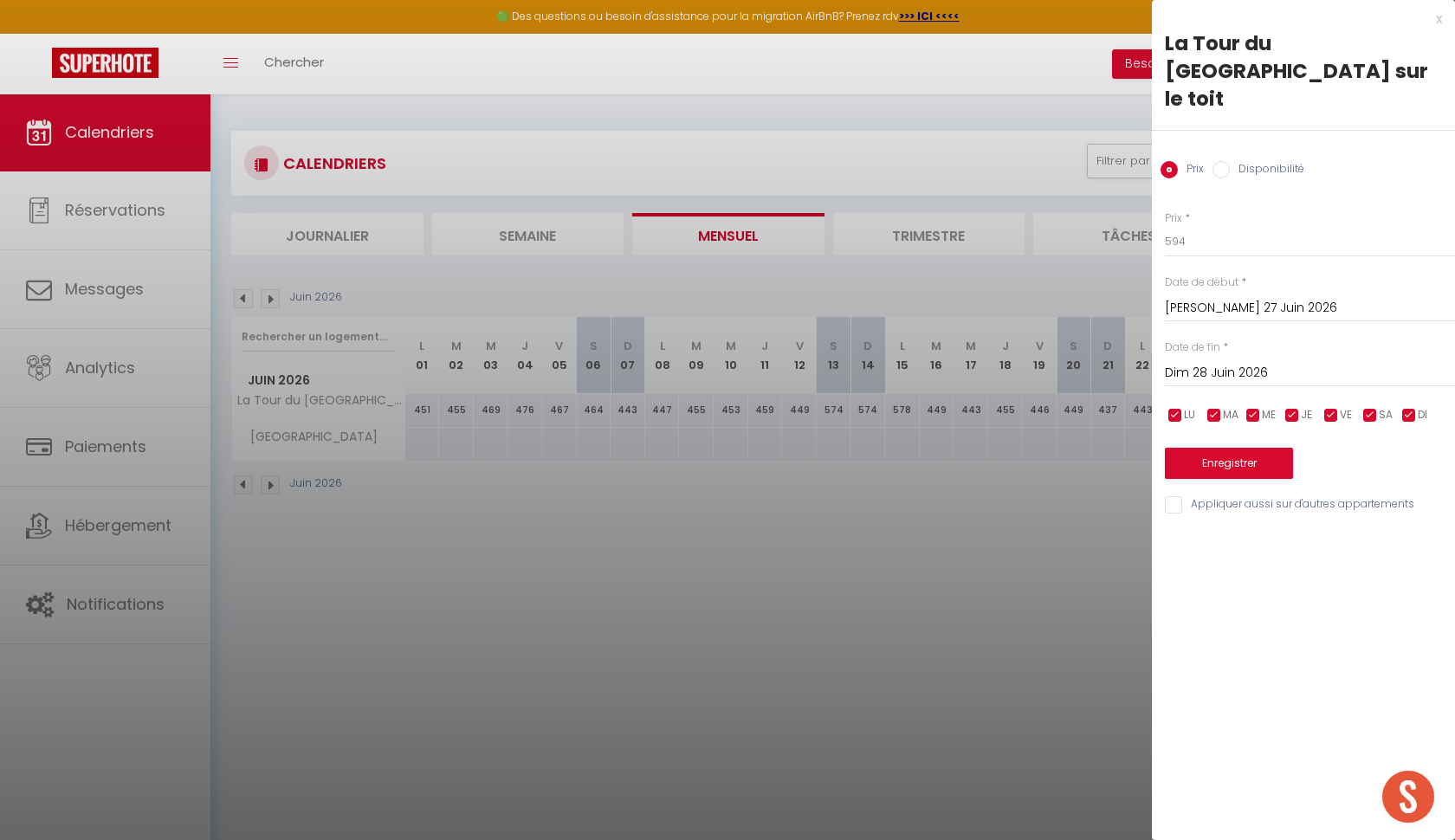
click at [1226, 161] on input "Disponibilité" at bounding box center [1221, 170] width 18 height 18
click at [1223, 449] on button "Enregistrer" at bounding box center [1228, 465] width 128 height 31
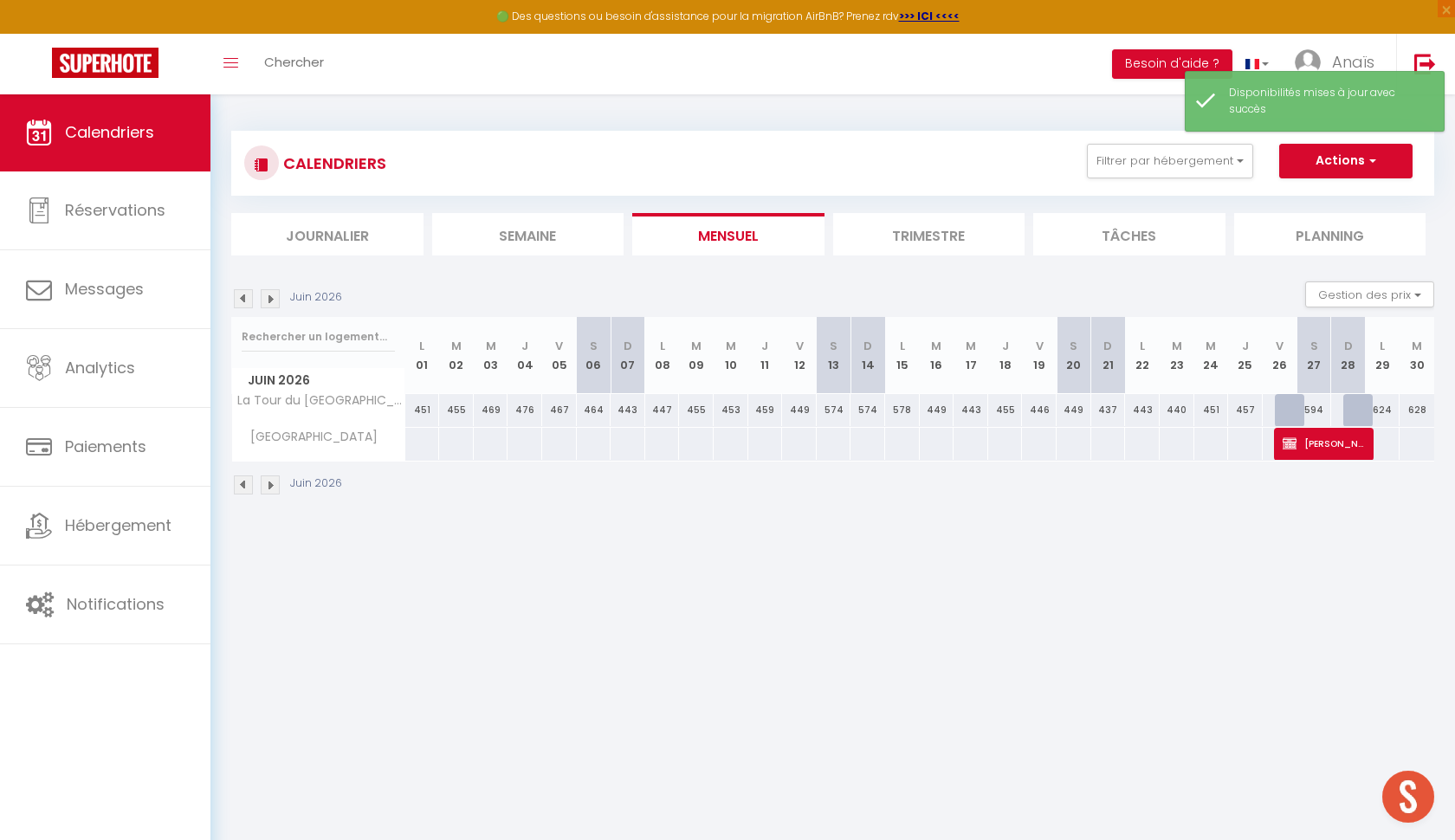
click at [1288, 405] on div at bounding box center [1292, 410] width 34 height 33
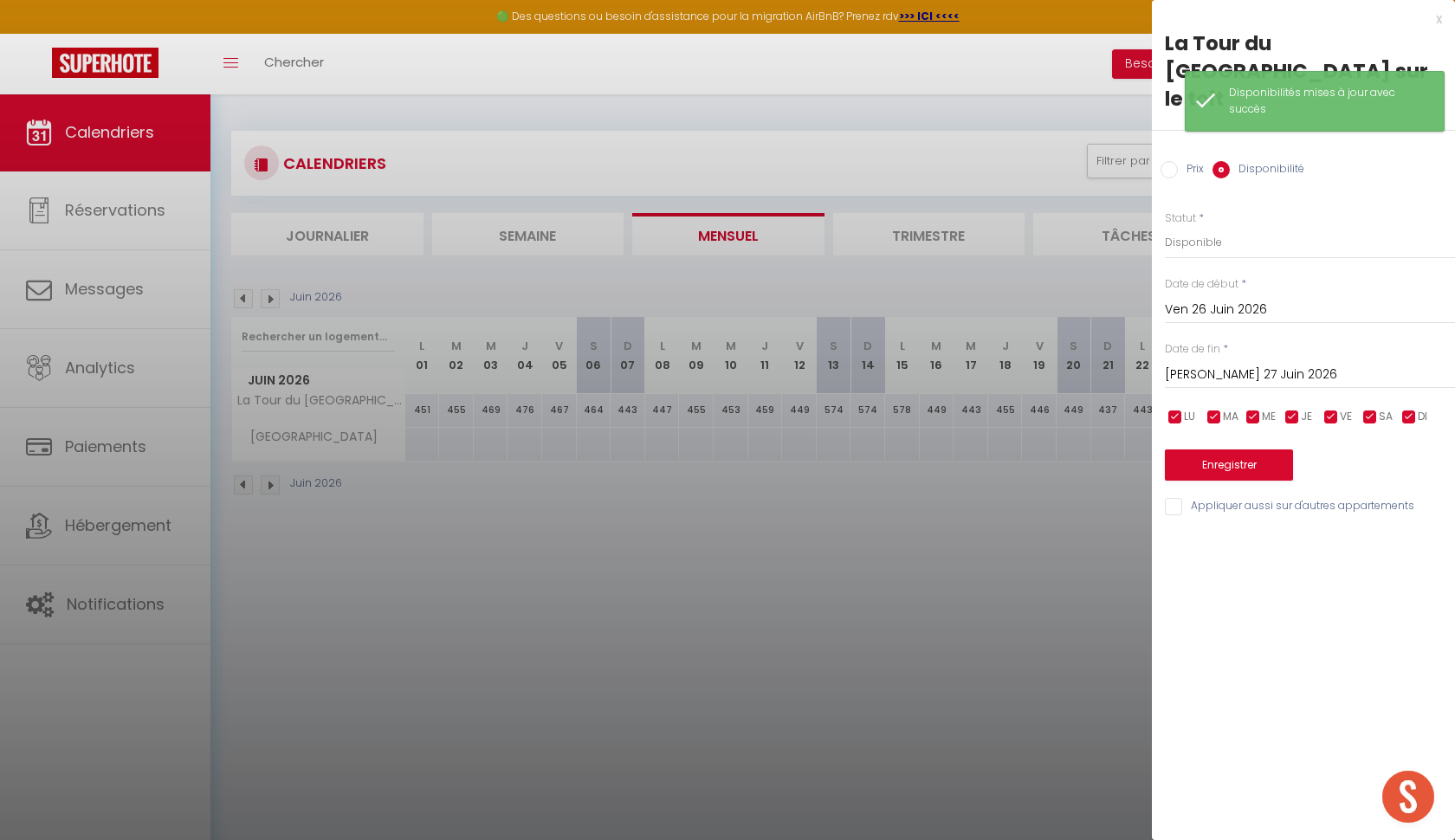
click at [1237, 449] on button "Enregistrer" at bounding box center [1228, 465] width 128 height 31
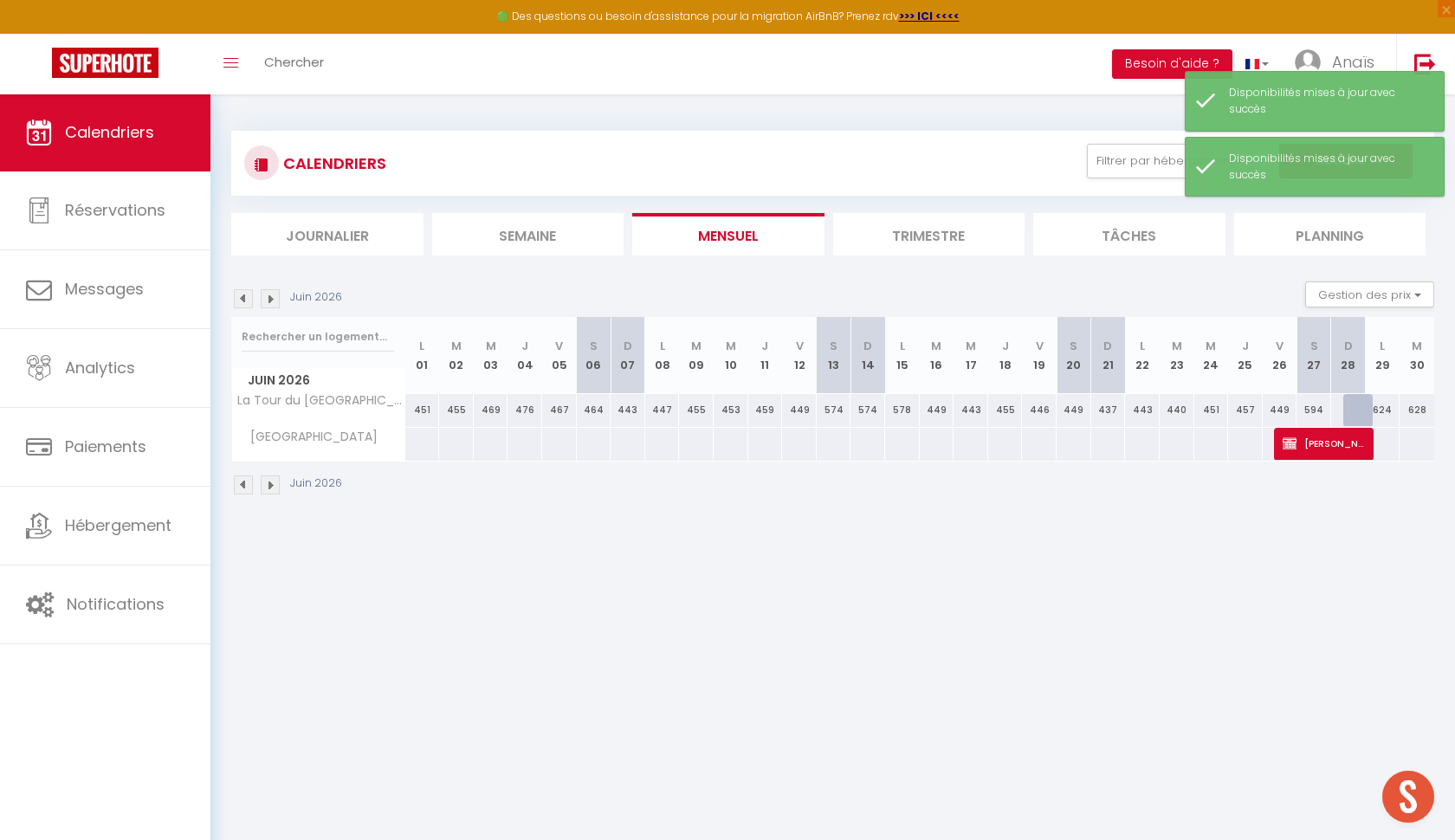
click at [1356, 410] on div at bounding box center [1360, 410] width 34 height 33
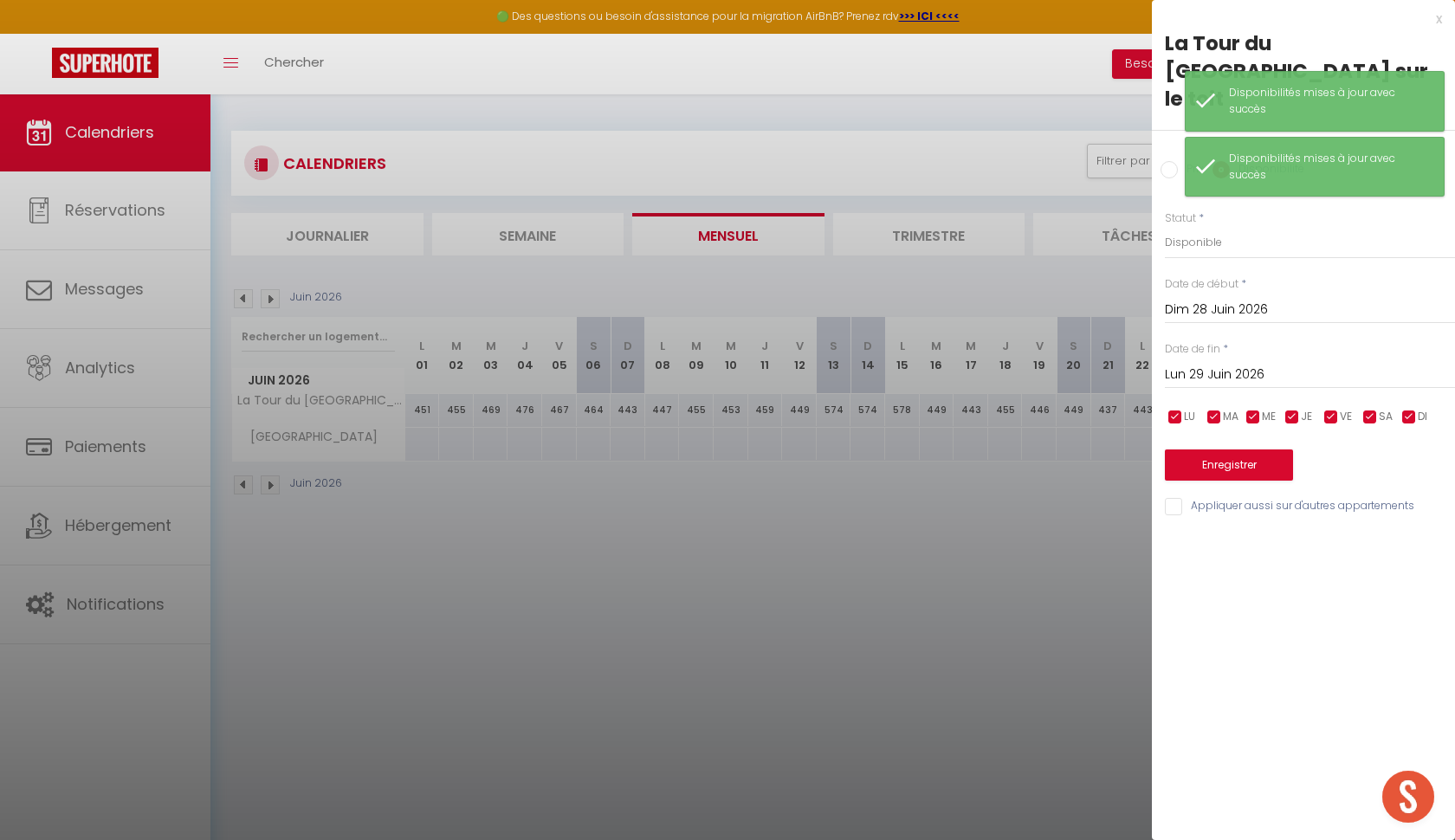
click at [1241, 449] on button "Enregistrer" at bounding box center [1228, 465] width 128 height 31
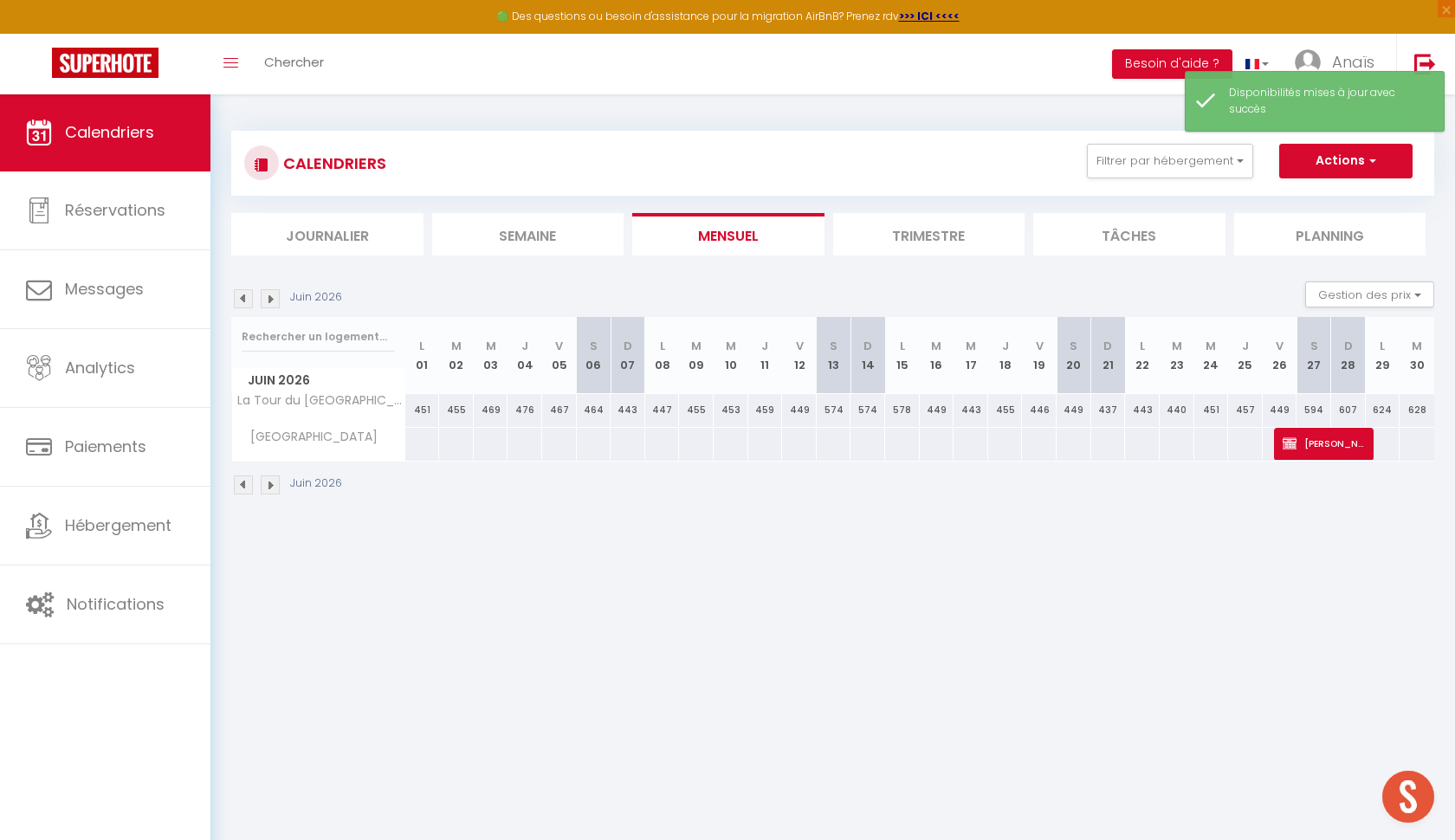
click at [1350, 151] on button "Actions" at bounding box center [1346, 160] width 134 height 34
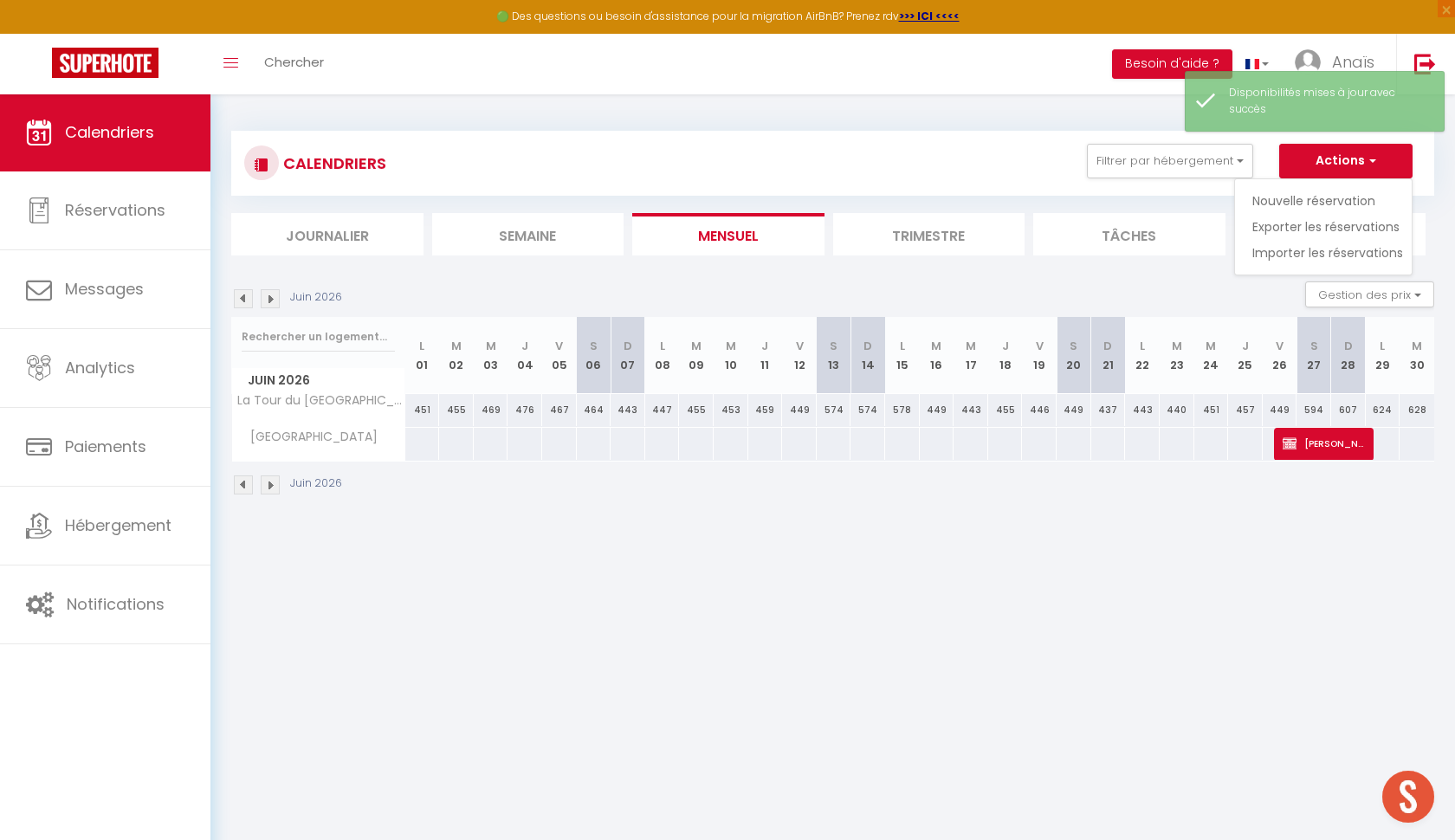
click at [1302, 194] on link "Nouvelle réservation" at bounding box center [1328, 200] width 150 height 26
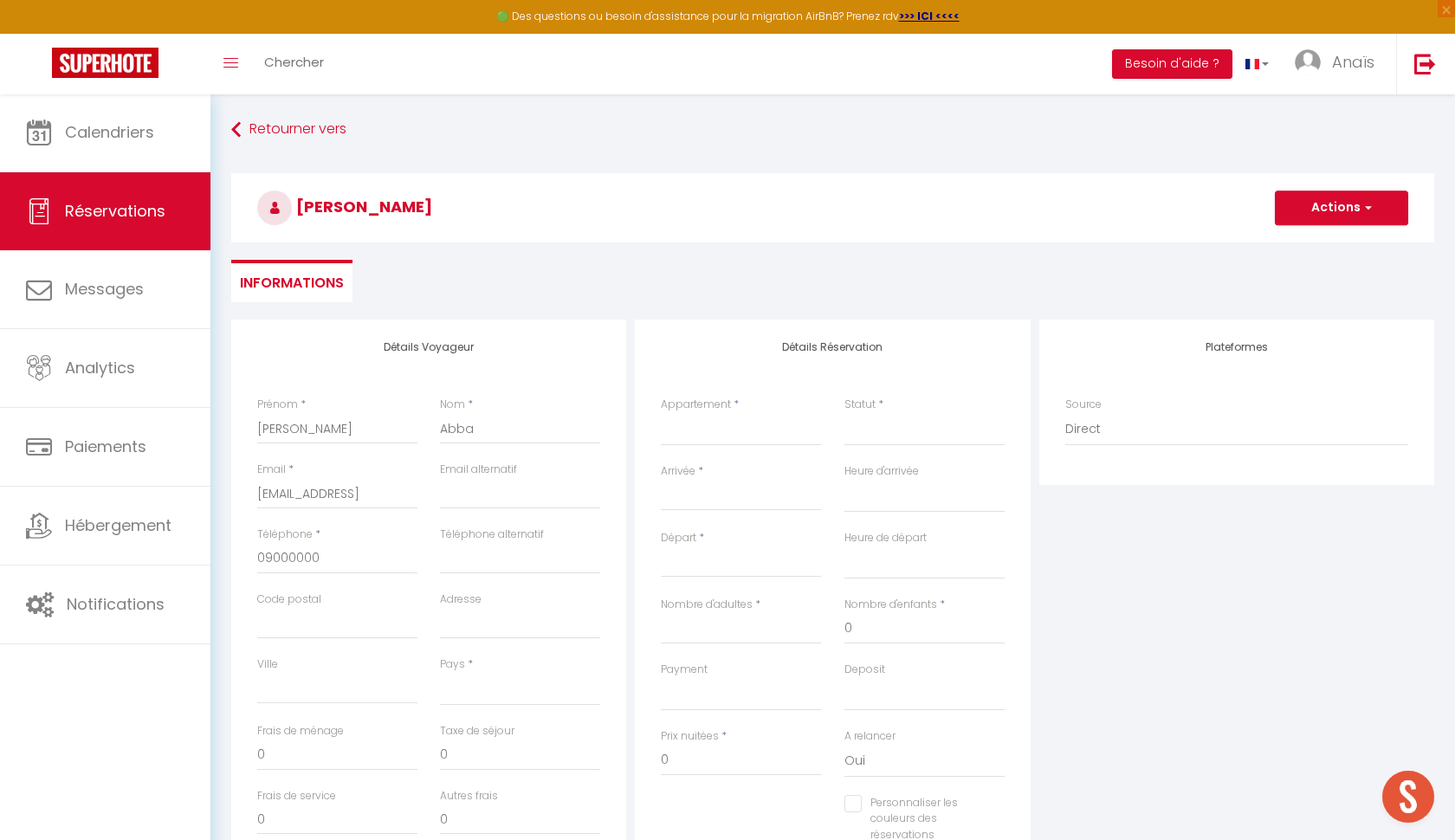
click at [423, 567] on div "Téléphone * 09000000" at bounding box center [337, 559] width 183 height 64
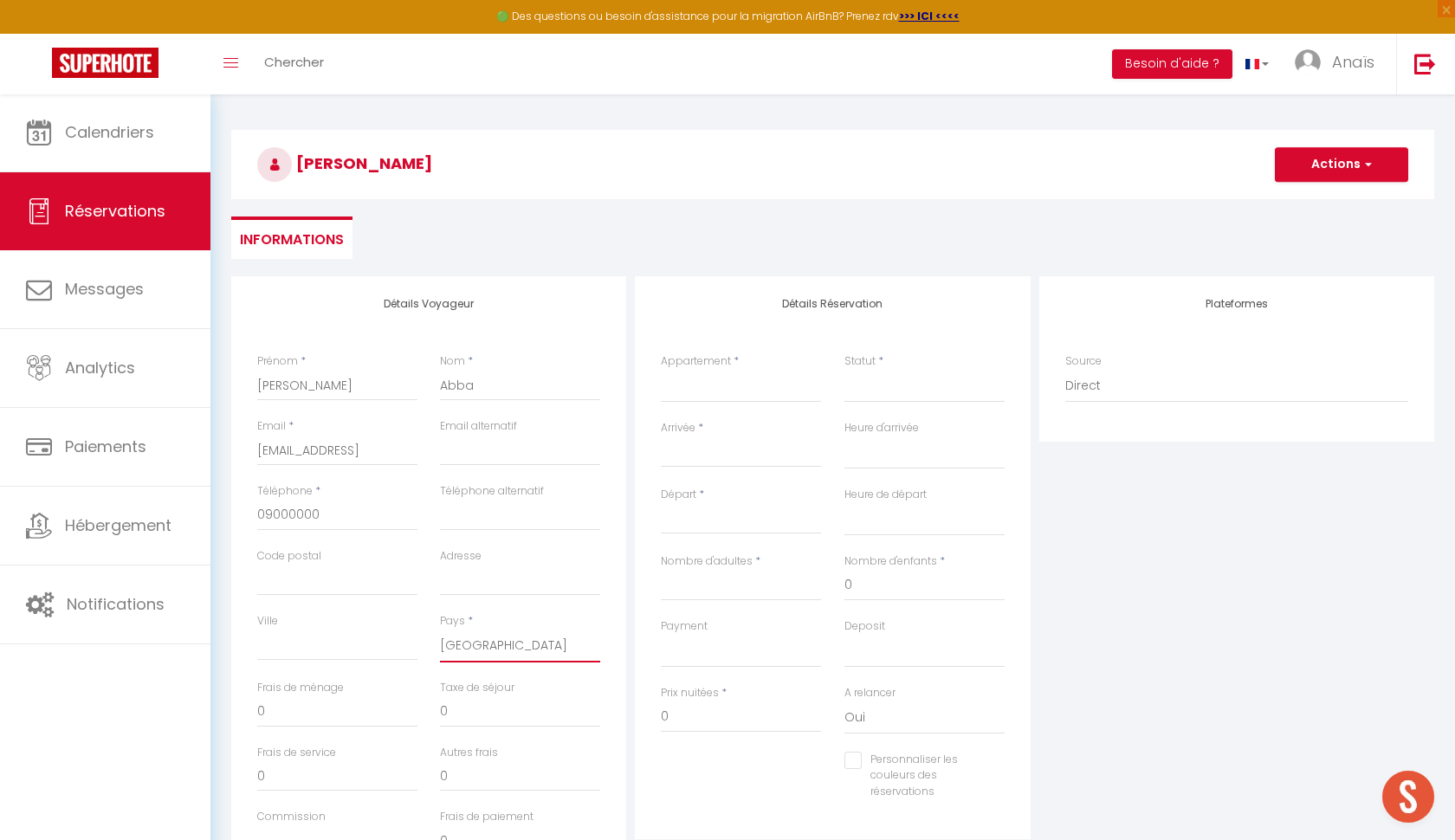
scroll to position [65, 0]
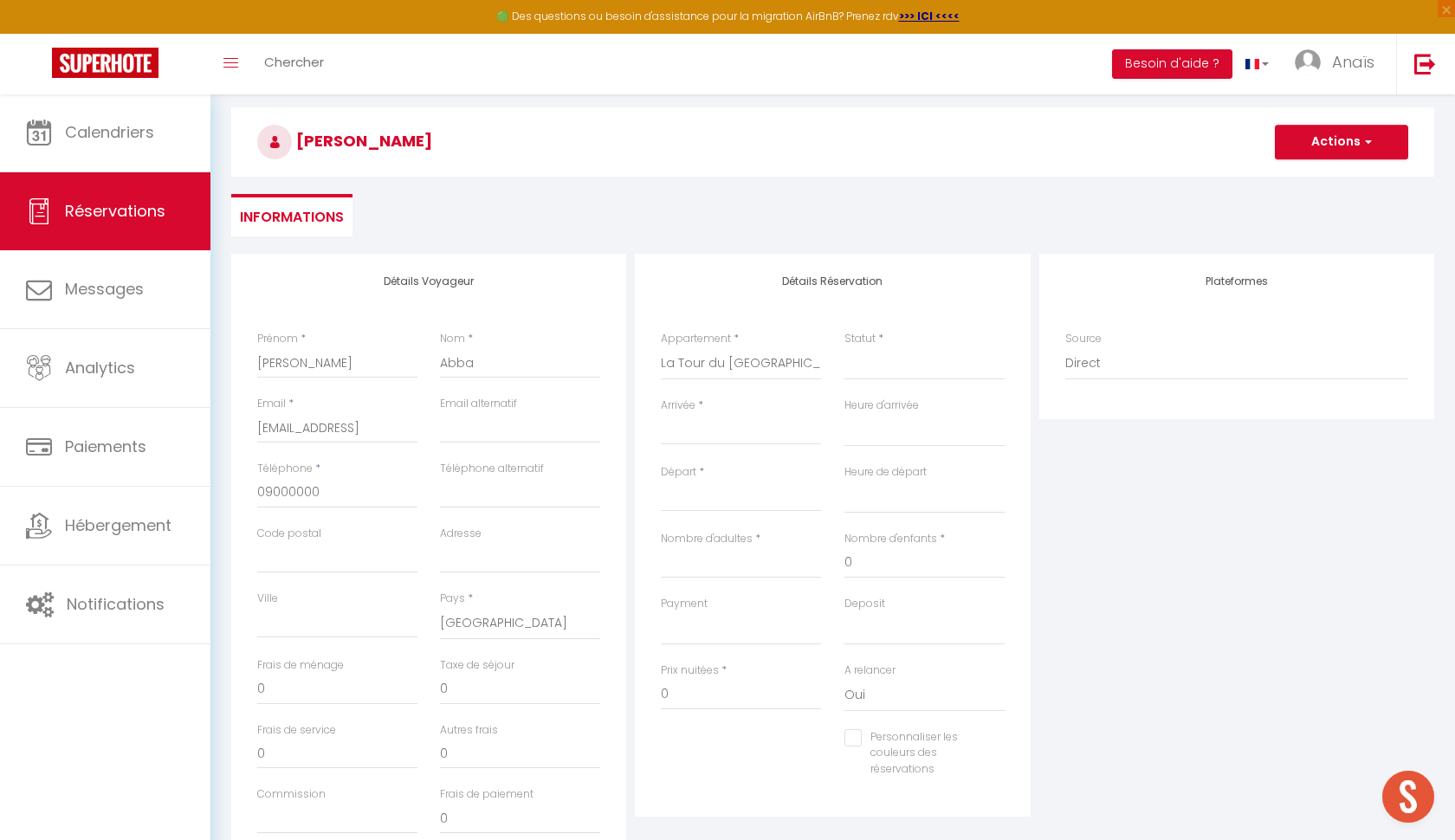
click at [706, 427] on input "Arrivée" at bounding box center [741, 431] width 160 height 22
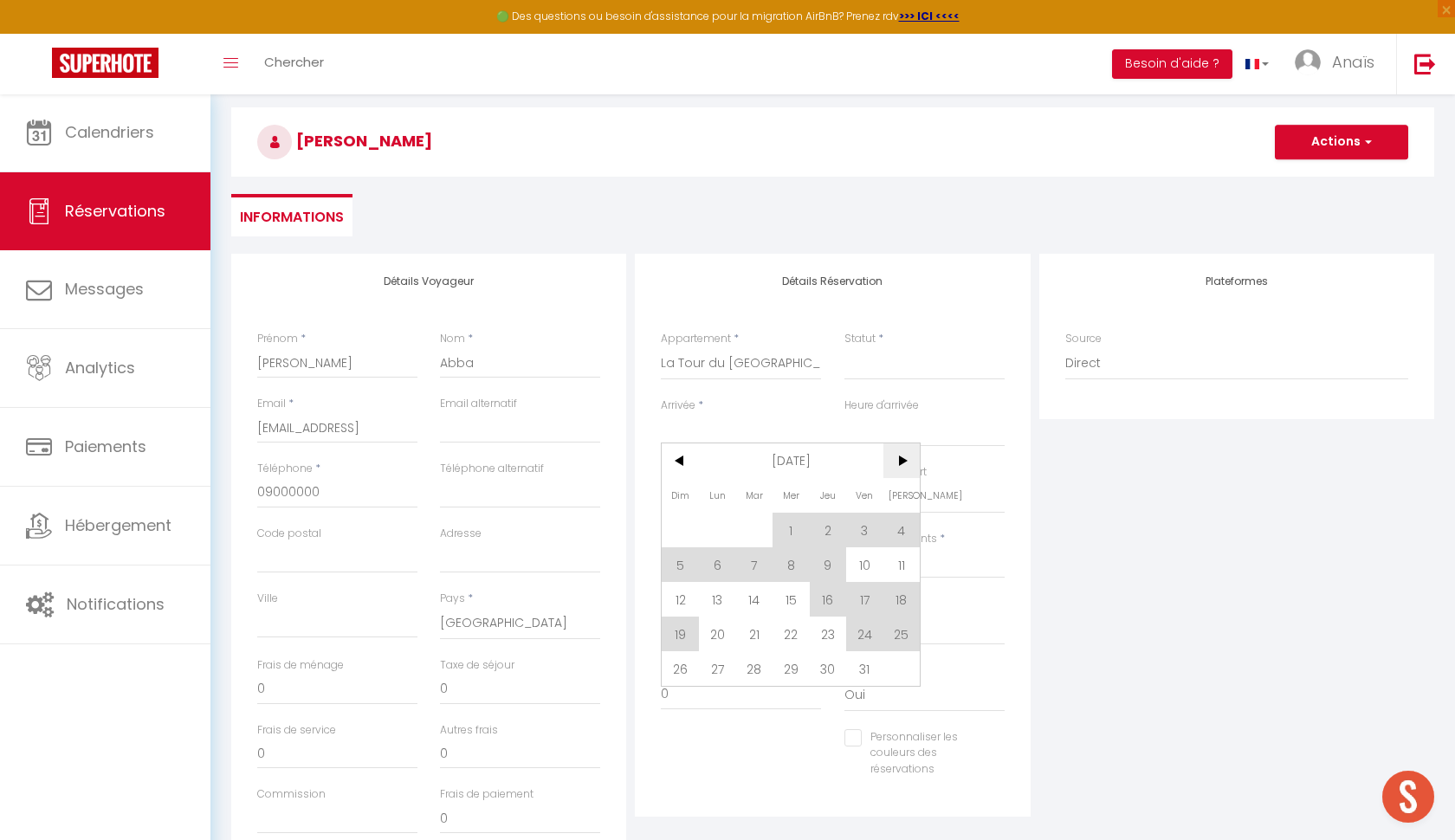
click at [905, 473] on span ">" at bounding box center [902, 460] width 37 height 34
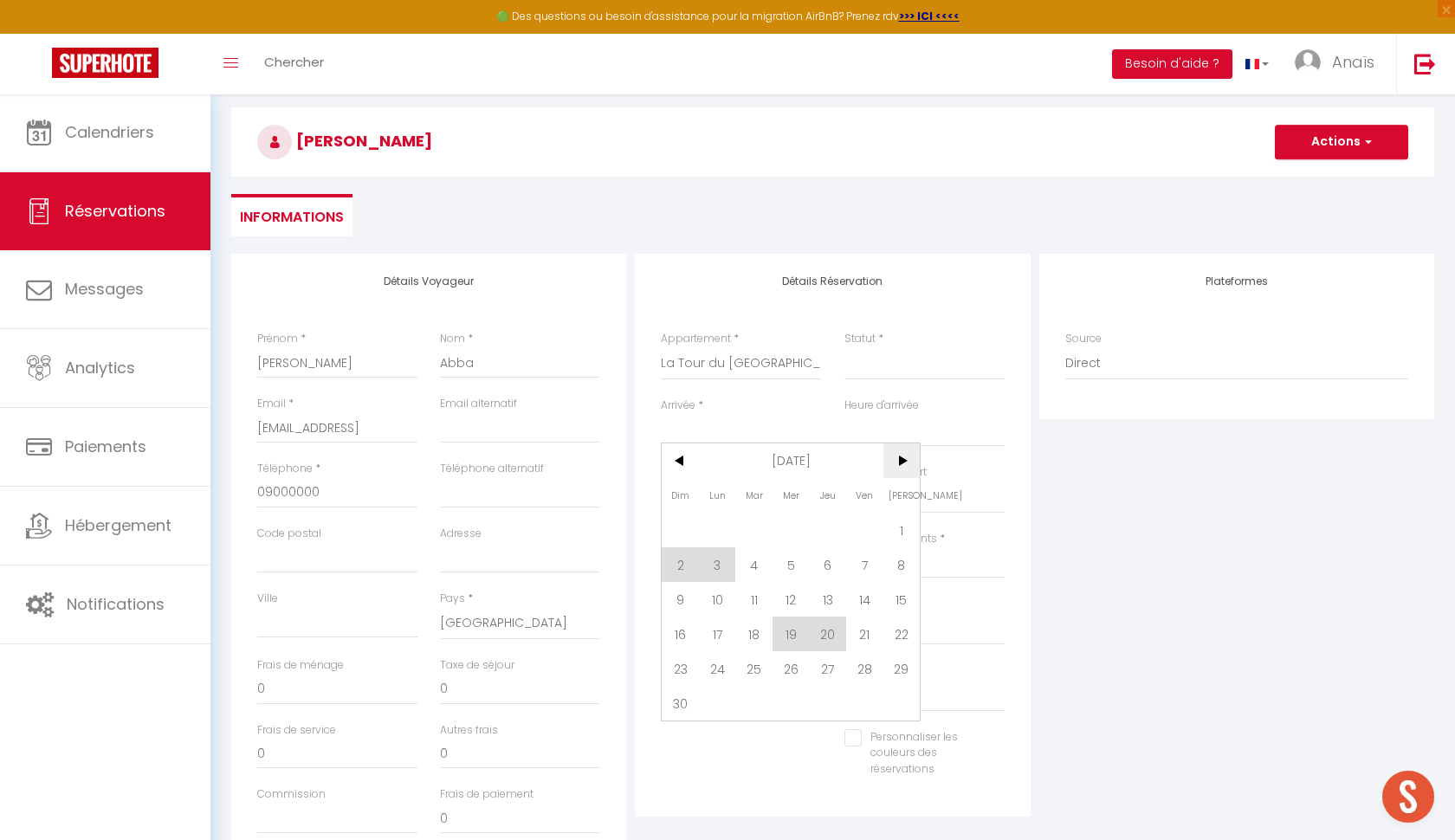
click at [905, 473] on span ">" at bounding box center [902, 460] width 37 height 34
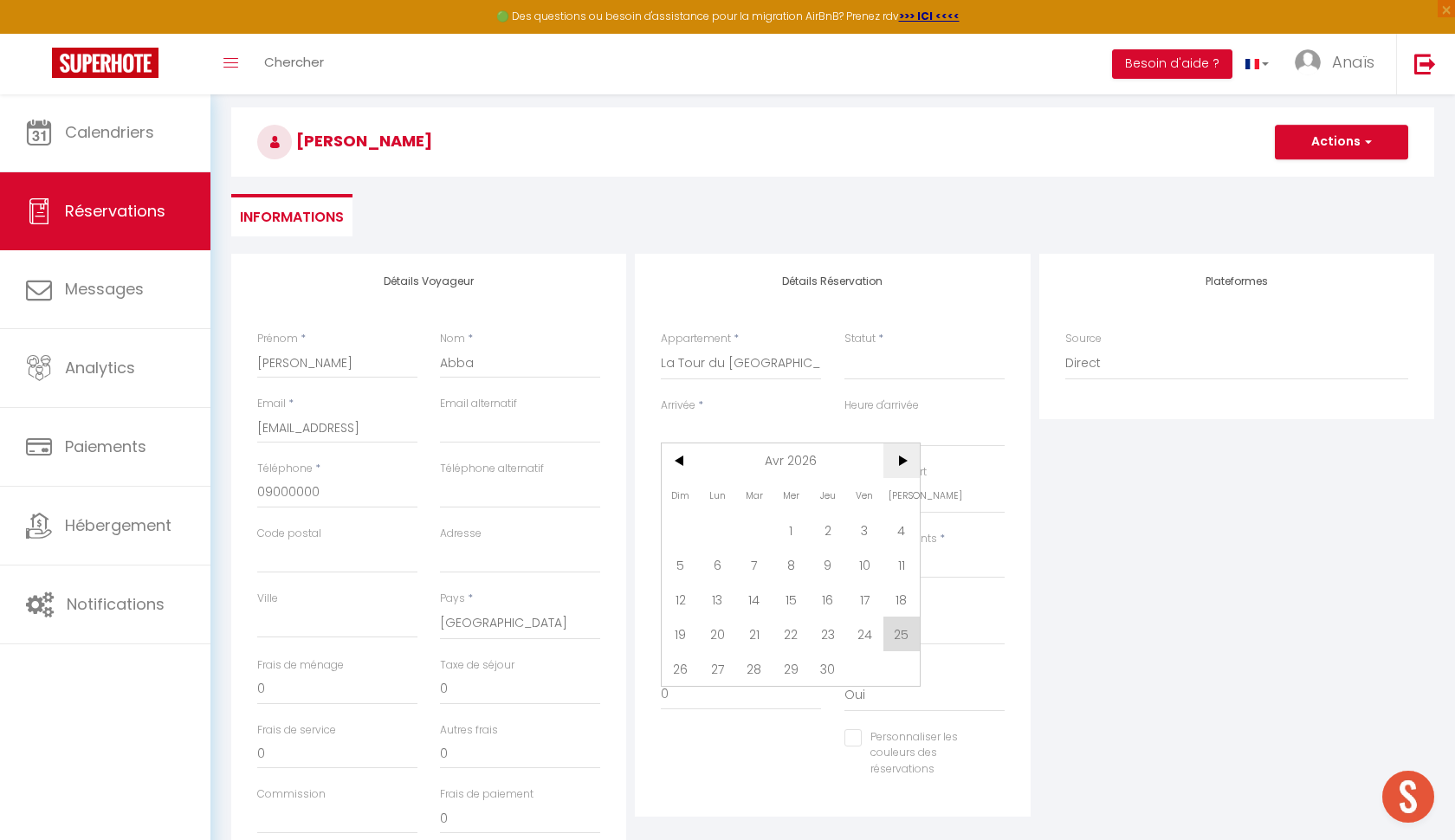
click at [905, 473] on span ">" at bounding box center [902, 460] width 37 height 34
click at [690, 462] on span "<" at bounding box center [680, 460] width 37 height 34
click at [862, 634] on span "26" at bounding box center [865, 633] width 37 height 34
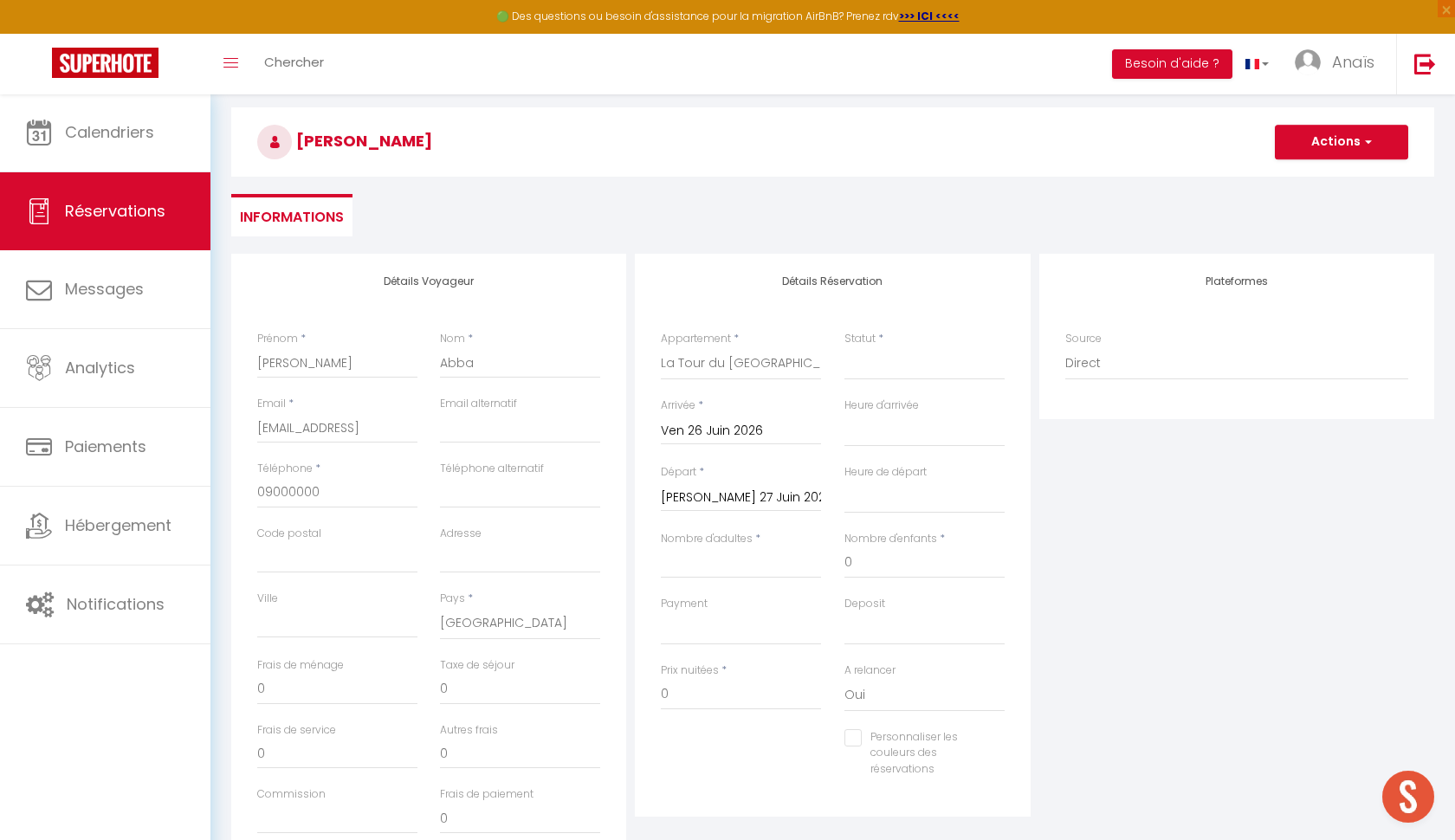
click at [744, 486] on input "Sam 27 Juin 2026" at bounding box center [741, 497] width 160 height 22
click at [706, 733] on span "29" at bounding box center [717, 734] width 37 height 34
click at [695, 700] on input "0" at bounding box center [741, 694] width 160 height 31
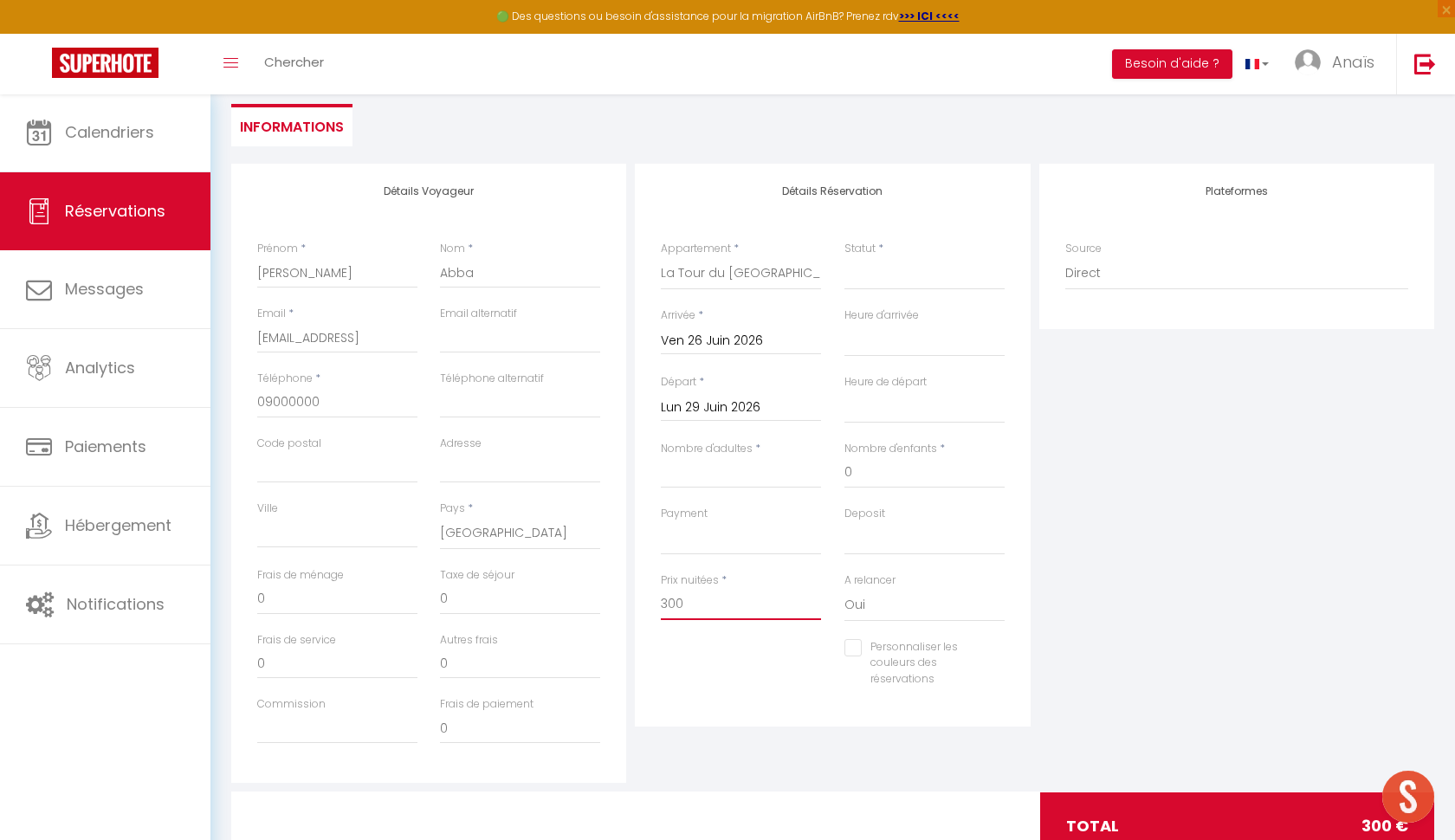
scroll to position [157, 0]
click at [691, 592] on input "1650" at bounding box center [741, 603] width 160 height 31
click at [1111, 540] on div "Plateformes Source Direct [DOMAIN_NAME] [DOMAIN_NAME] Chalet montagne Expedia G…" at bounding box center [1236, 472] width 404 height 619
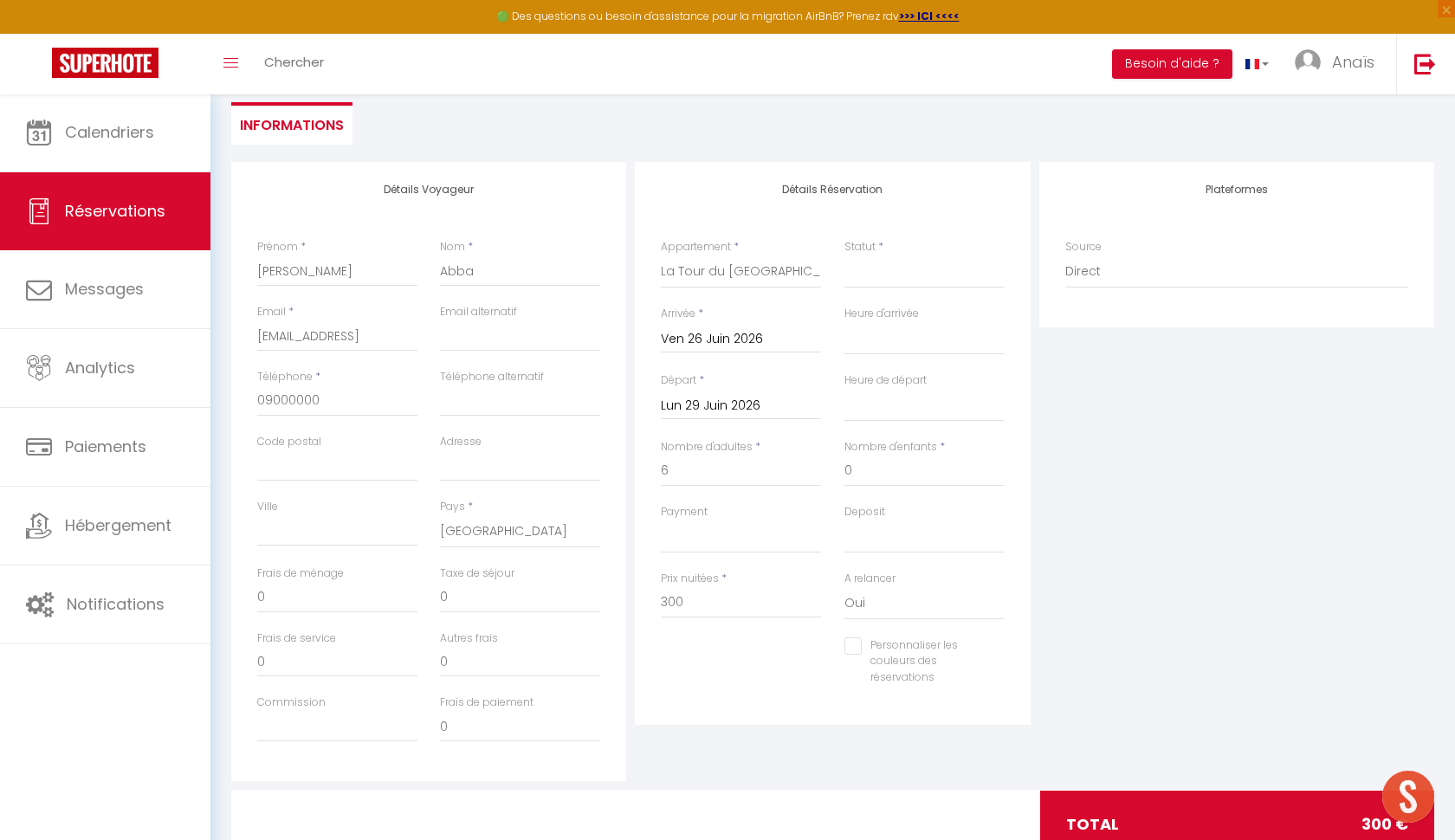
scroll to position [61, 0]
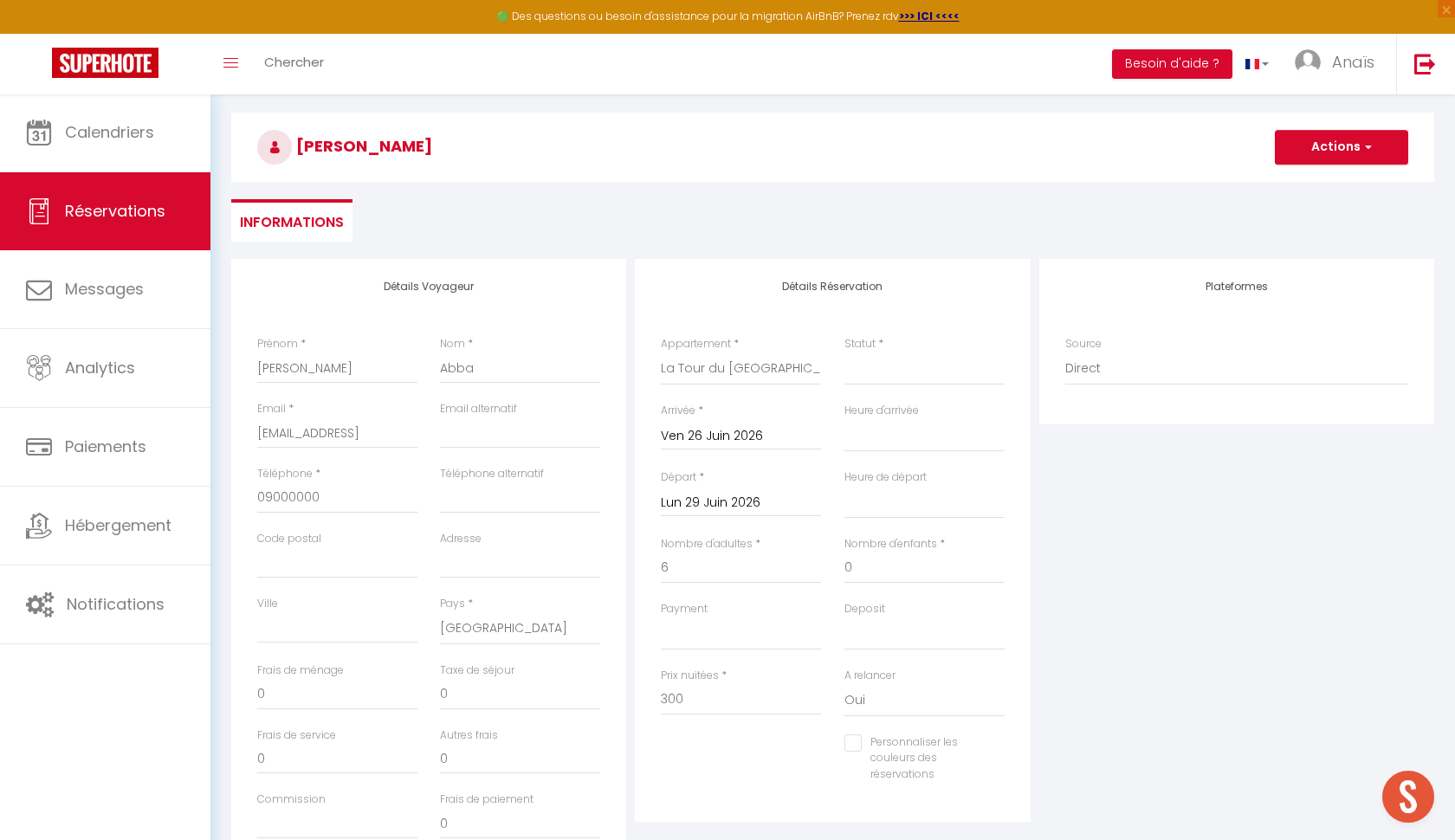
click at [1320, 156] on button "Actions" at bounding box center [1342, 147] width 134 height 34
click at [1311, 185] on link "Enregistrer" at bounding box center [1324, 185] width 137 height 22
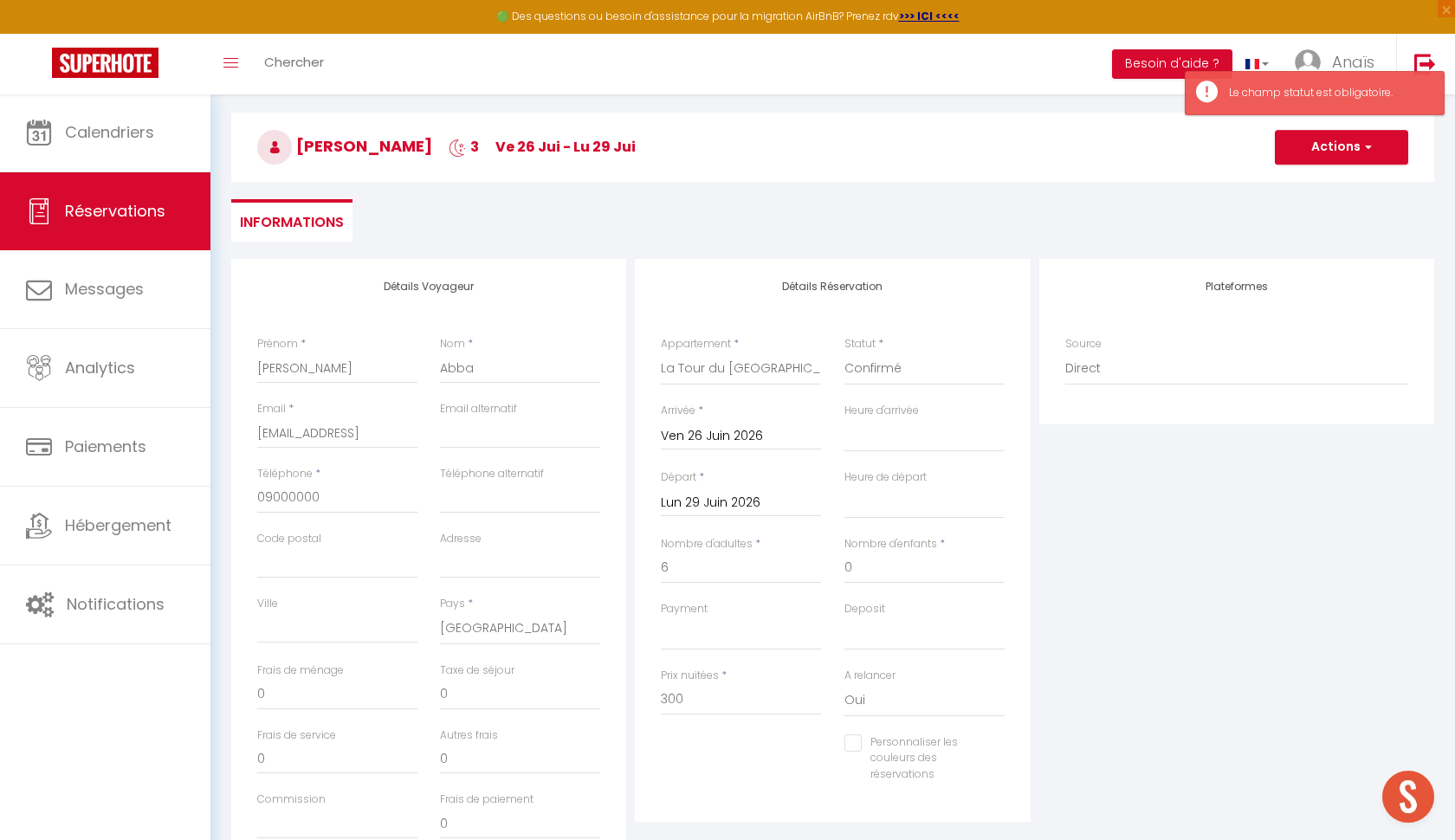
click at [1311, 149] on button "Actions" at bounding box center [1342, 147] width 134 height 34
click at [1311, 185] on link "Enregistrer" at bounding box center [1324, 185] width 137 height 22
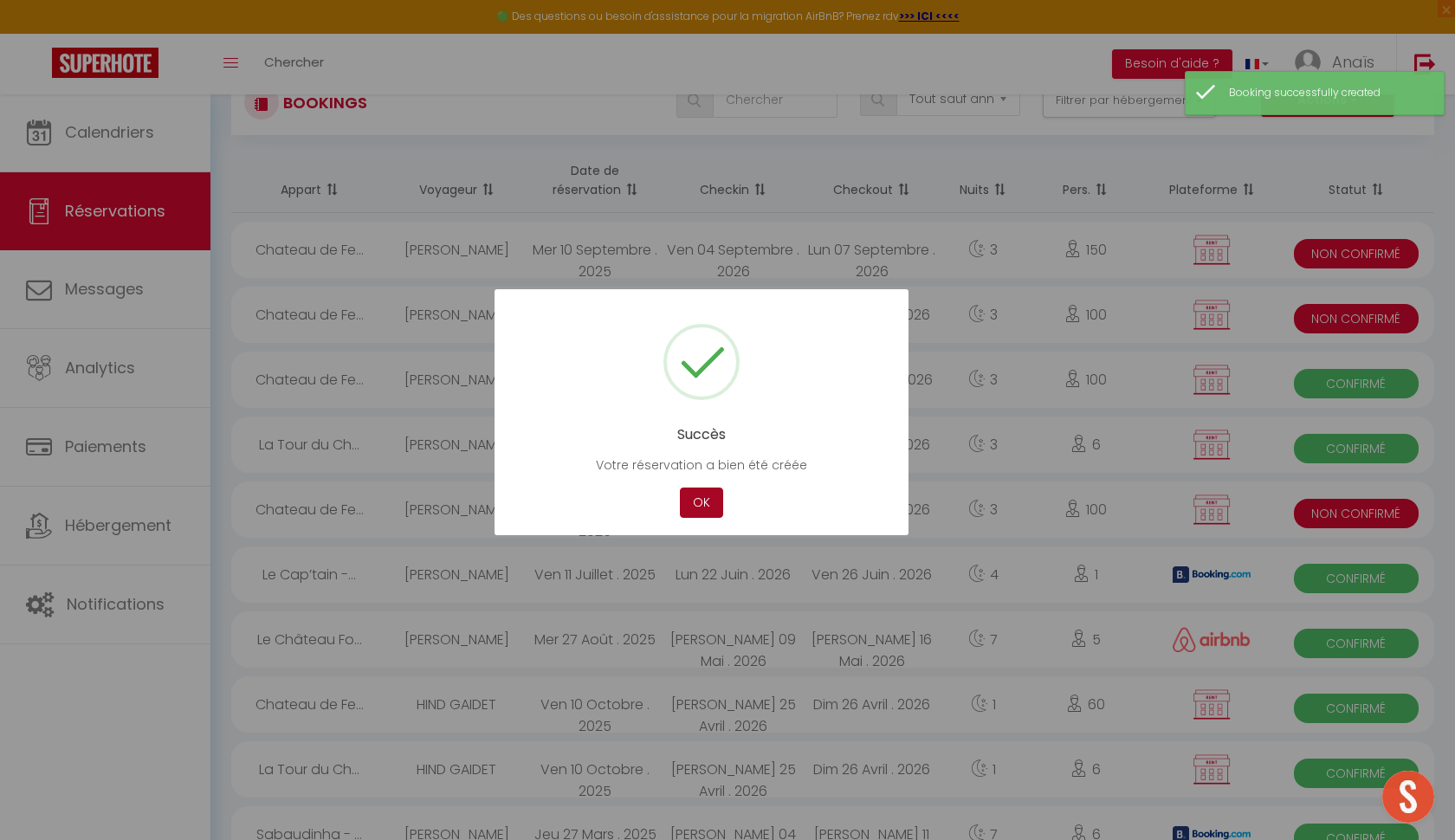
click at [712, 503] on button "OK" at bounding box center [702, 502] width 43 height 30
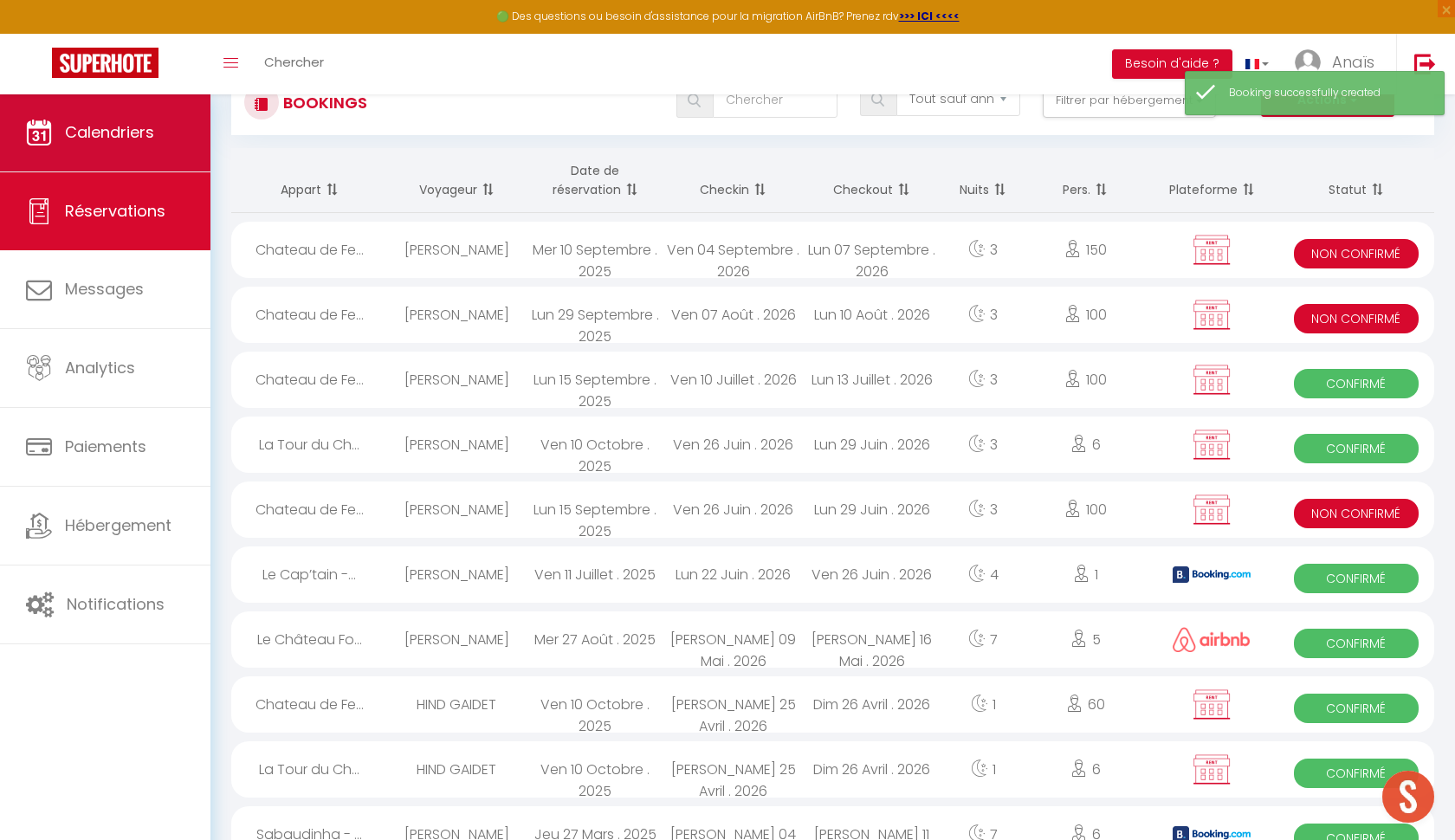
click at [133, 116] on link "Calendriers" at bounding box center [105, 133] width 210 height 78
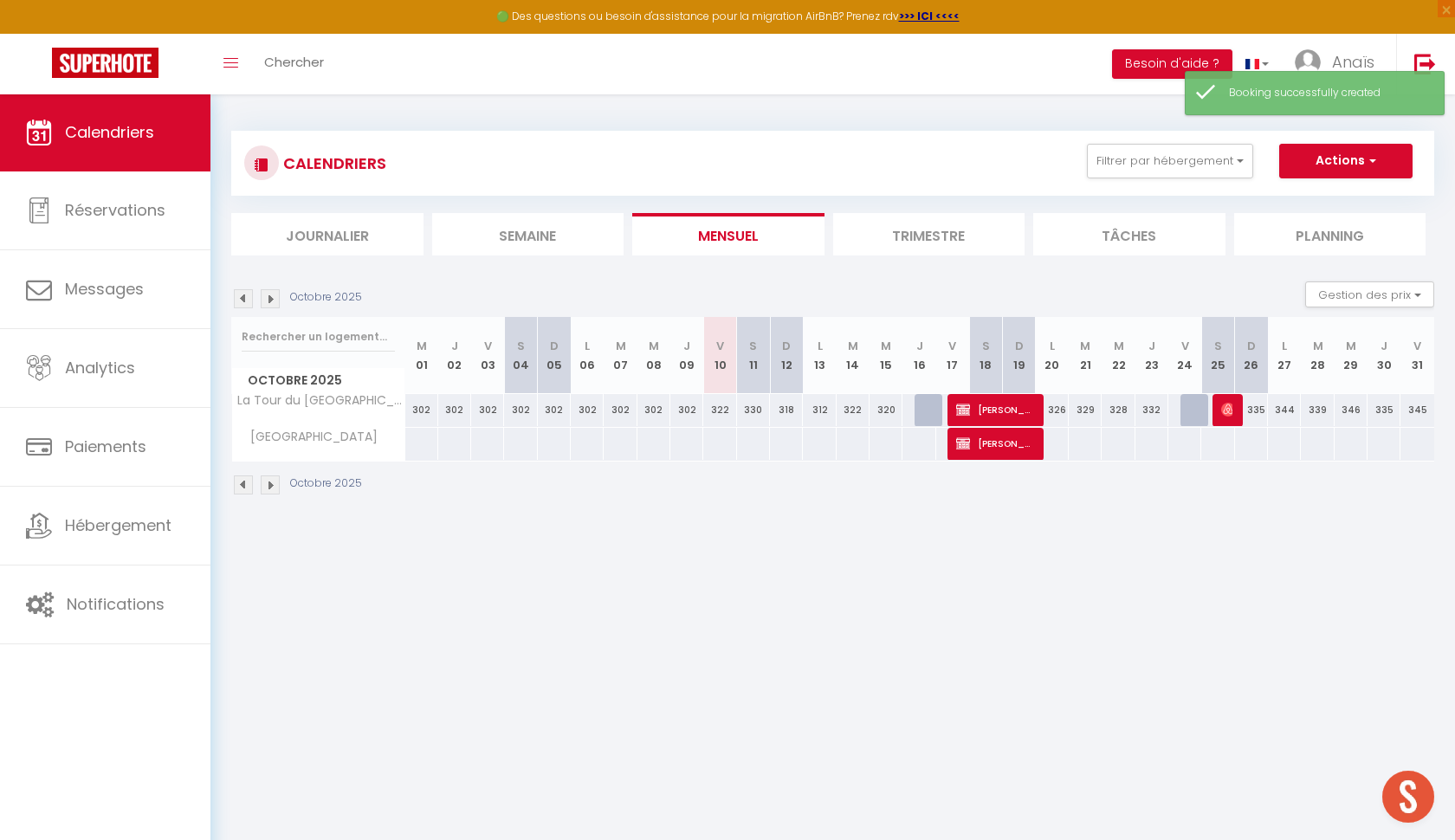
click at [276, 294] on img at bounding box center [271, 299] width 20 height 20
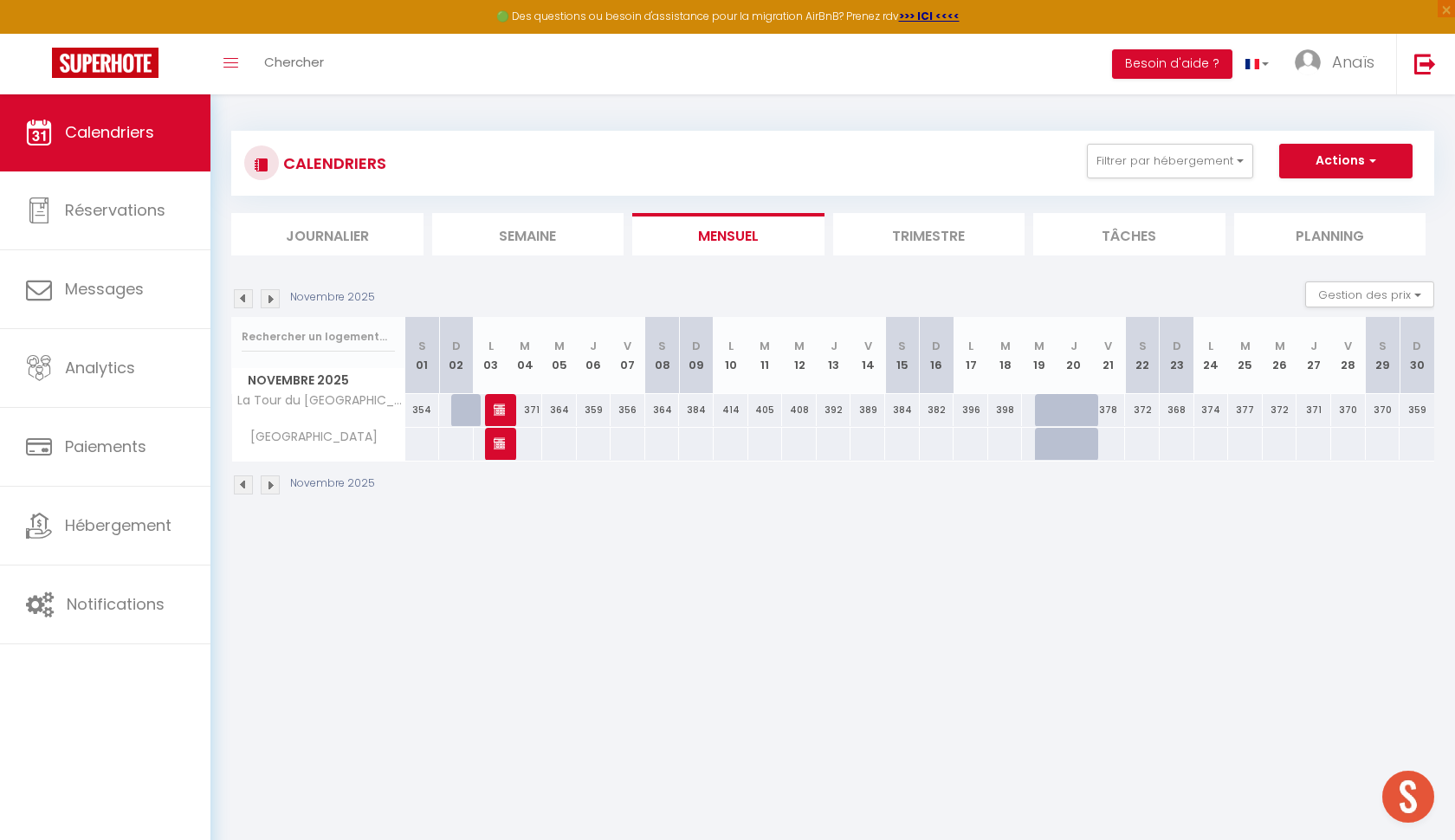
click at [277, 294] on img at bounding box center [271, 299] width 20 height 20
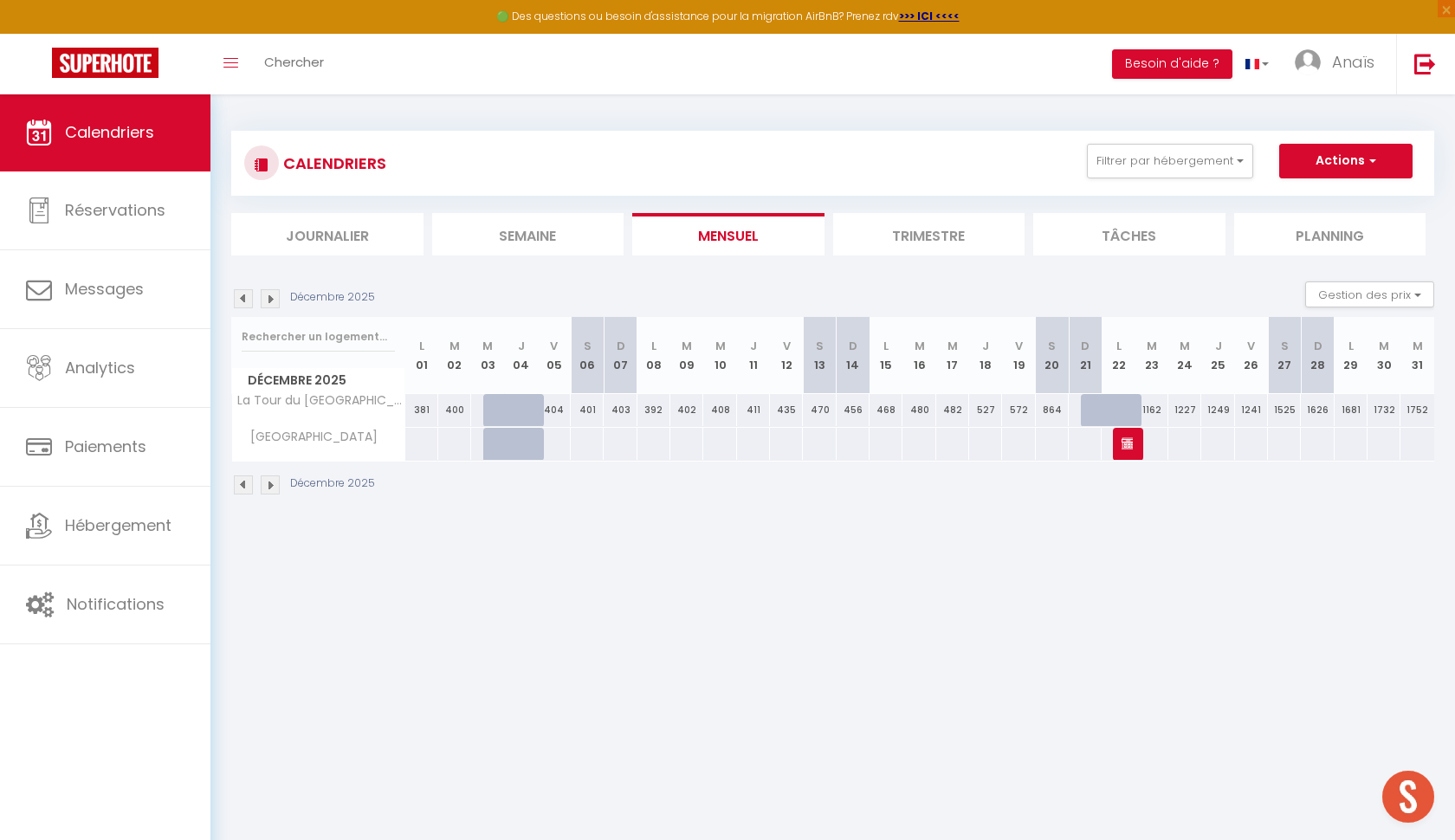
click at [277, 294] on img at bounding box center [271, 299] width 20 height 20
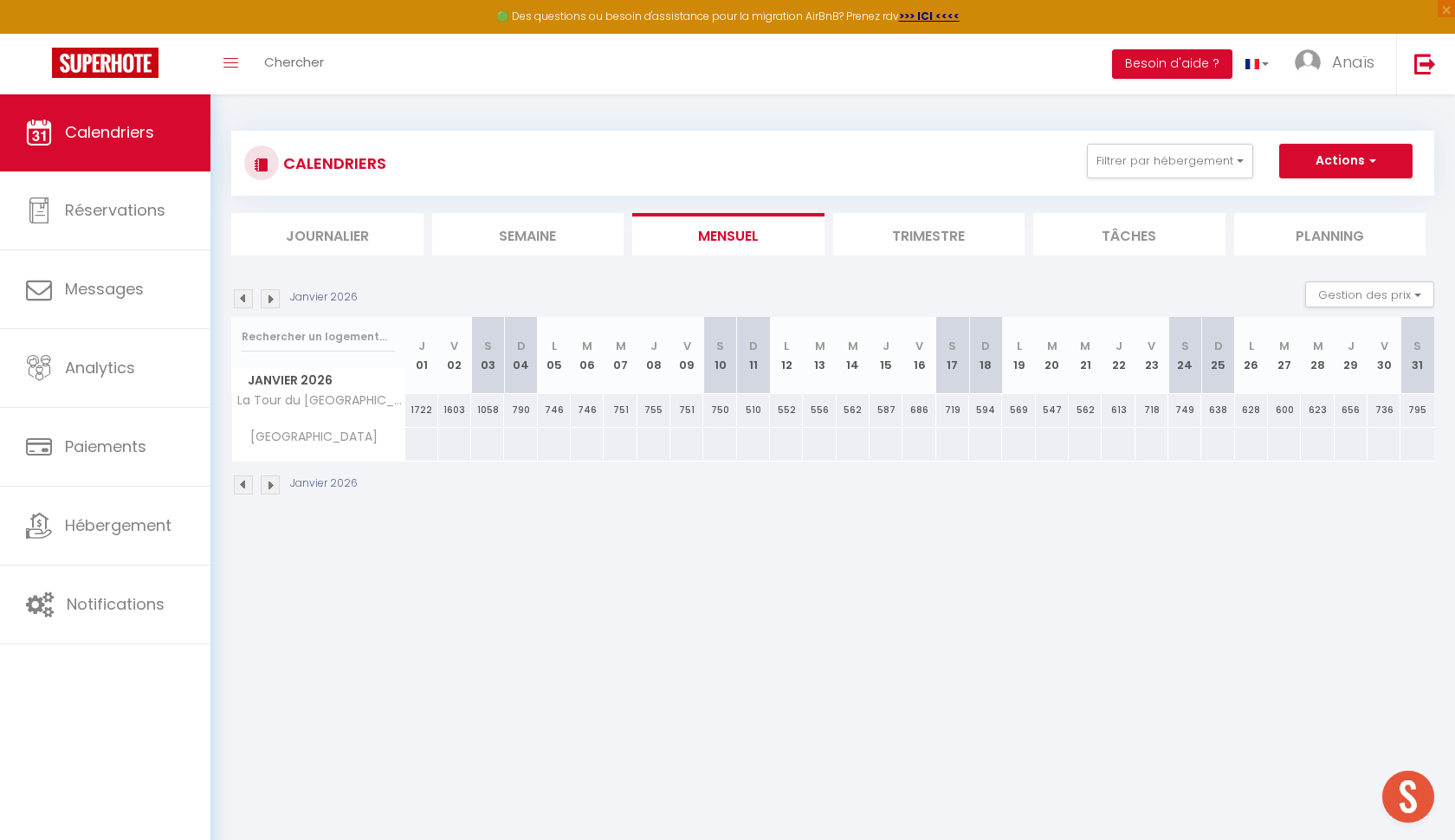
click at [277, 295] on img at bounding box center [271, 299] width 20 height 20
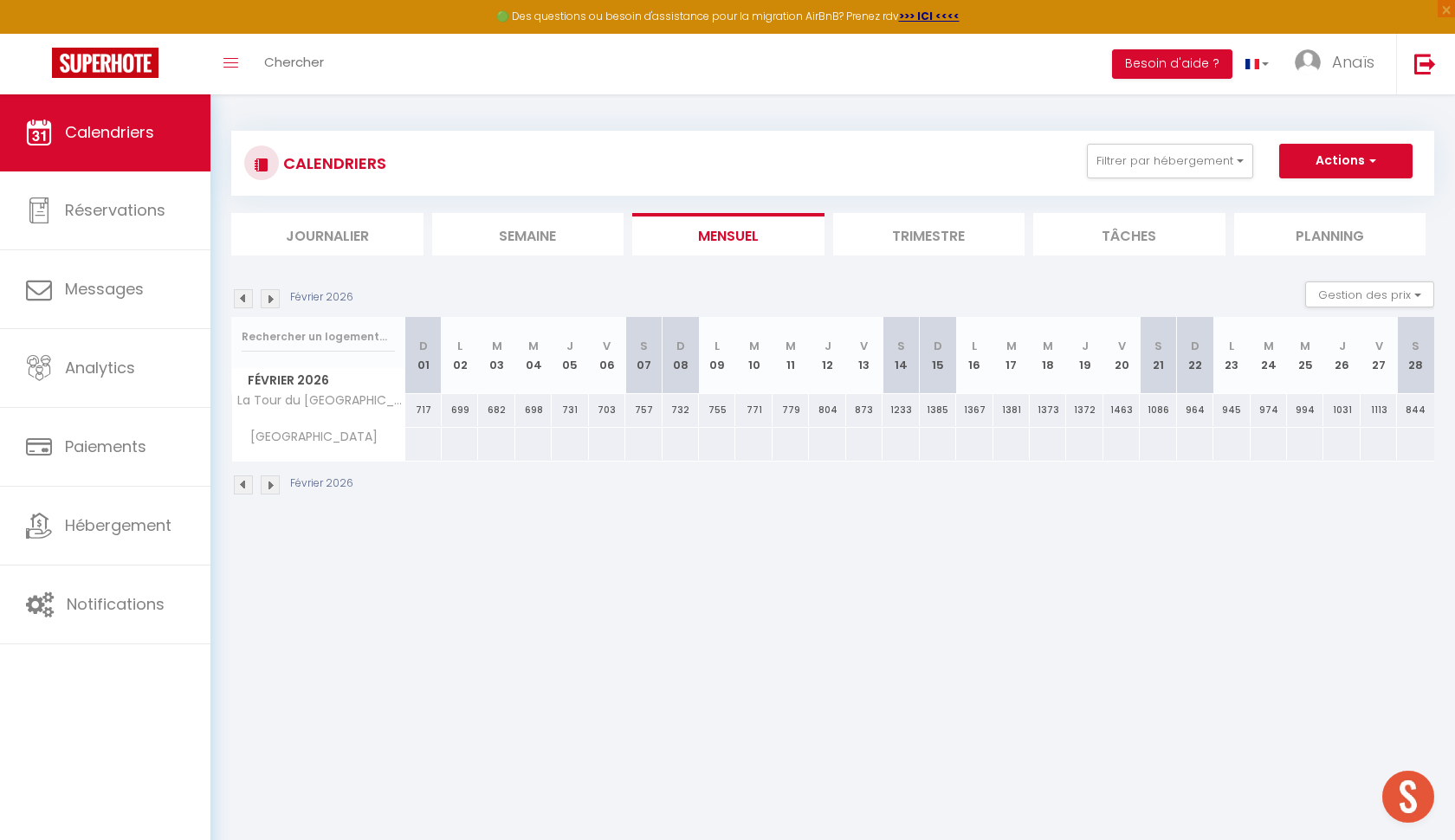
click at [277, 295] on img at bounding box center [271, 299] width 20 height 20
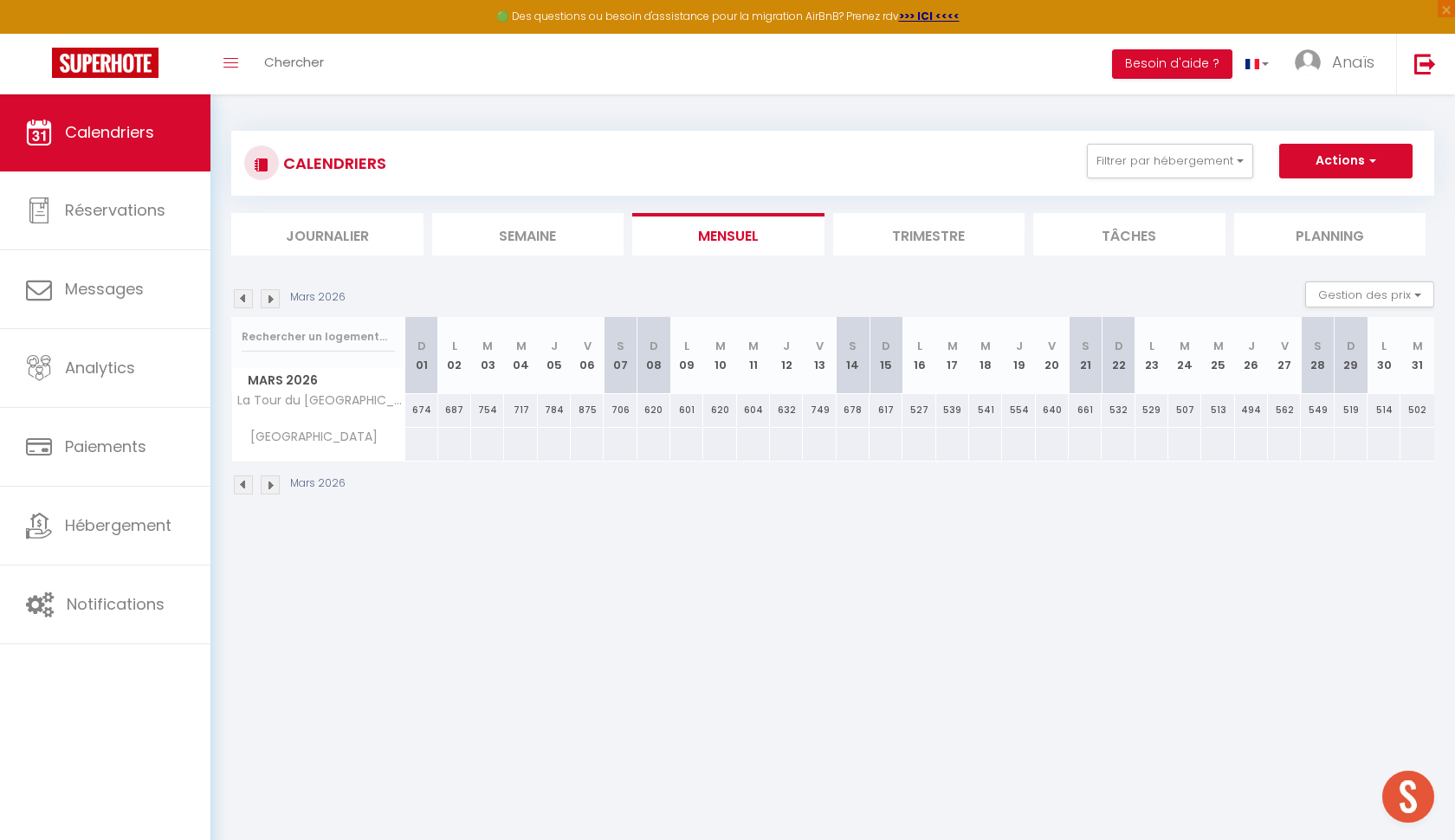
click at [277, 295] on img at bounding box center [271, 299] width 20 height 20
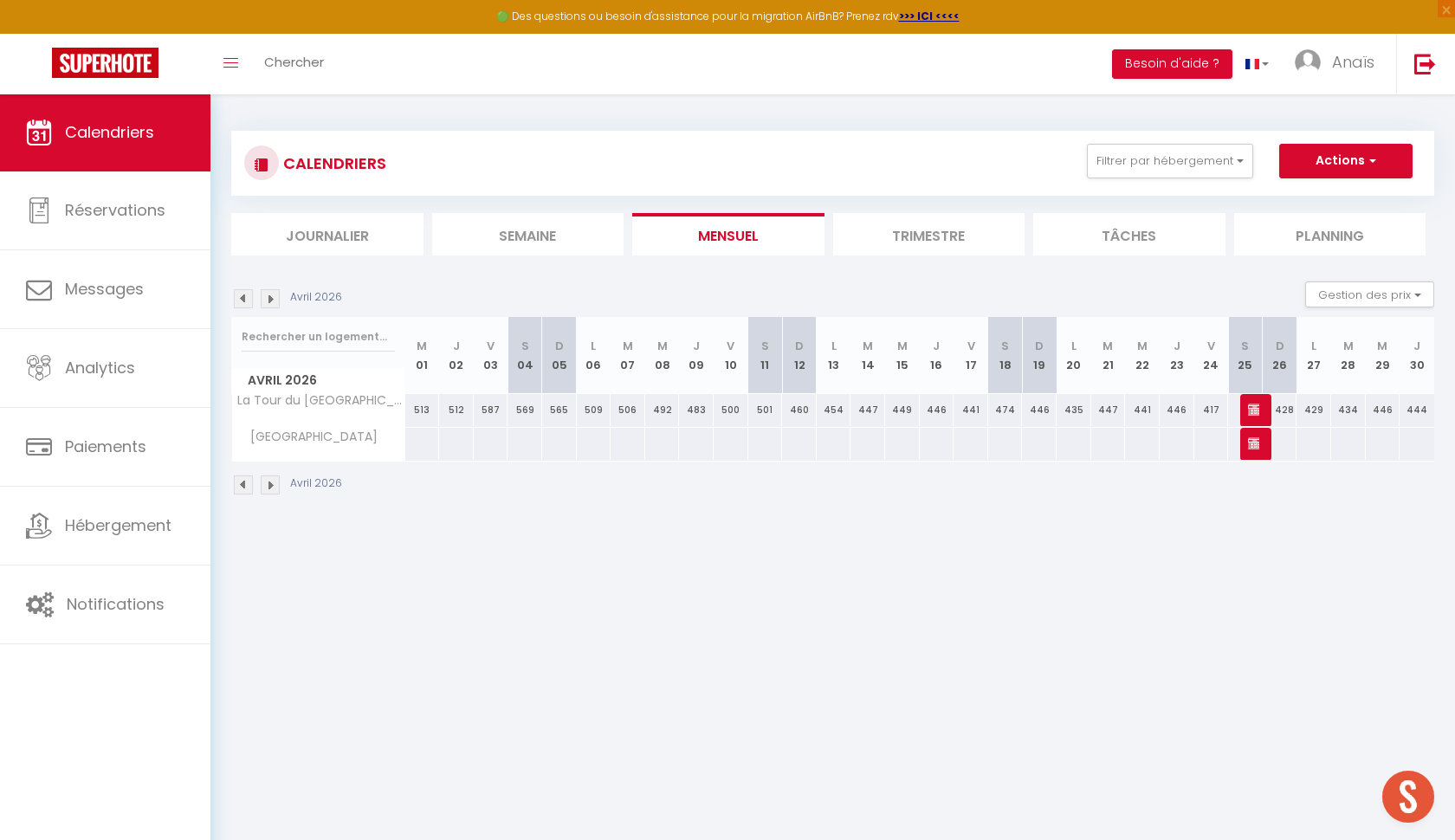
click at [1219, 405] on div "417" at bounding box center [1211, 409] width 34 height 32
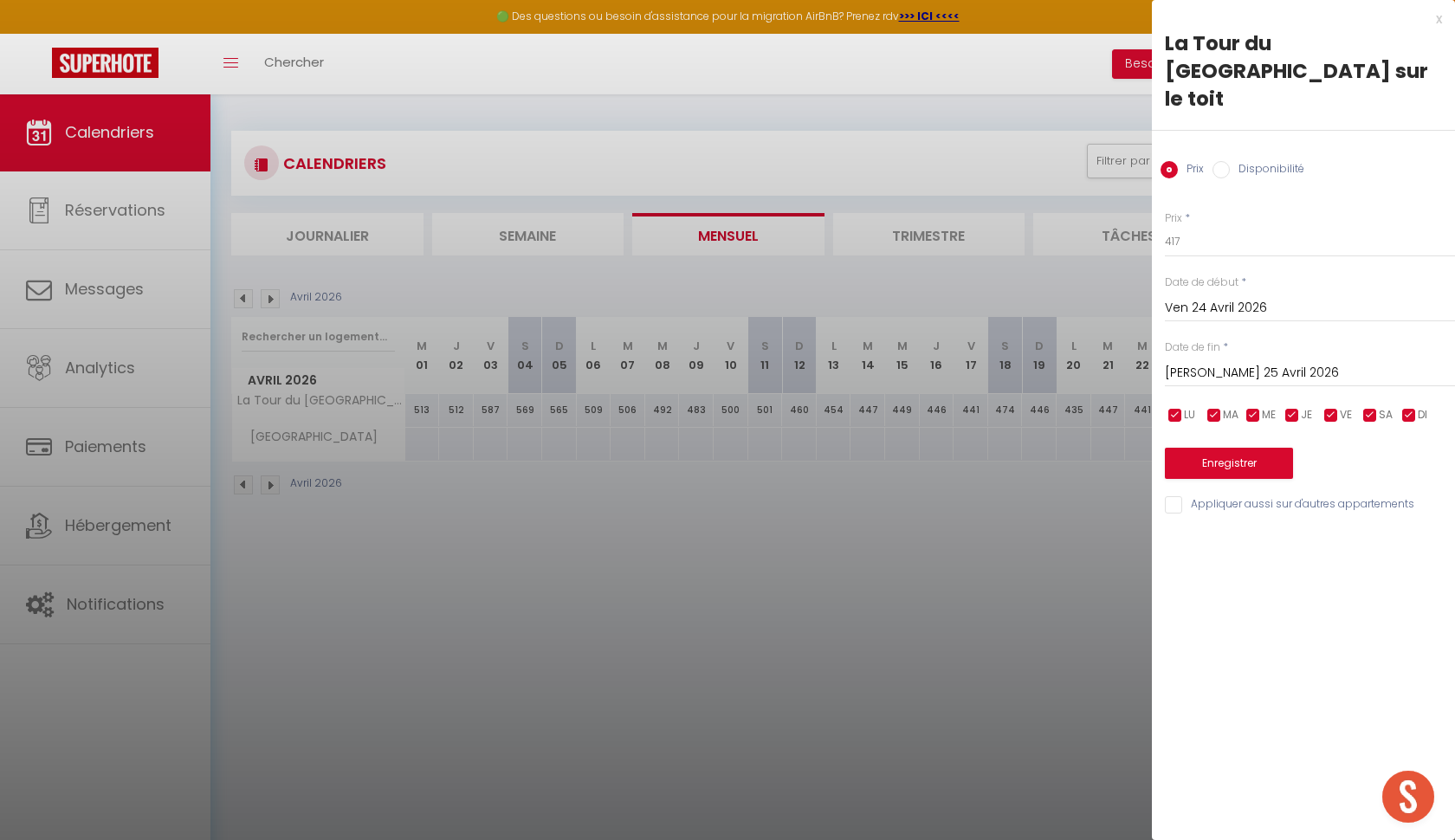
click at [1217, 161] on input "Disponibilité" at bounding box center [1221, 170] width 18 height 18
click at [1226, 449] on button "Enregistrer" at bounding box center [1228, 465] width 128 height 31
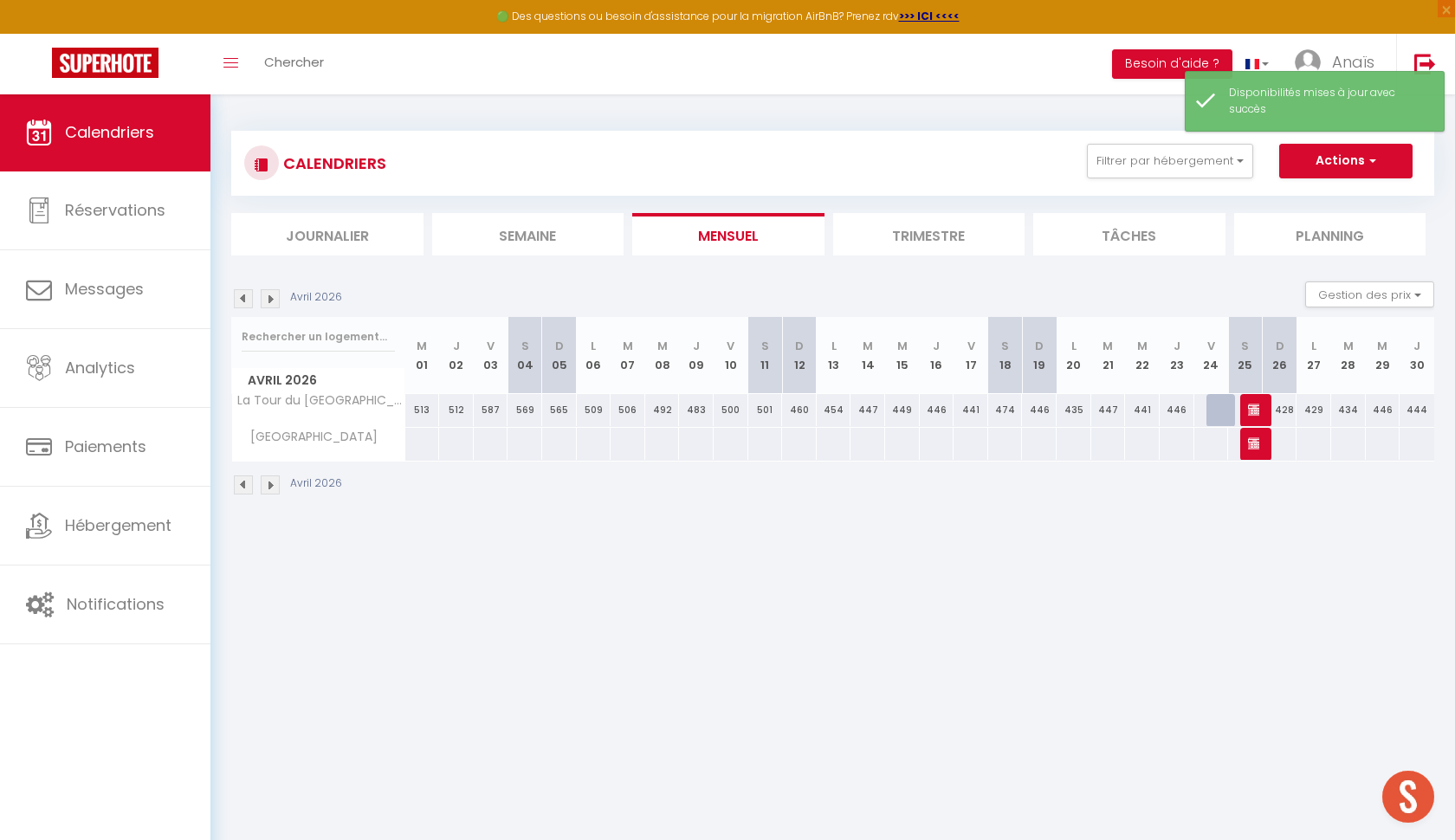
click at [271, 296] on img at bounding box center [271, 299] width 20 height 20
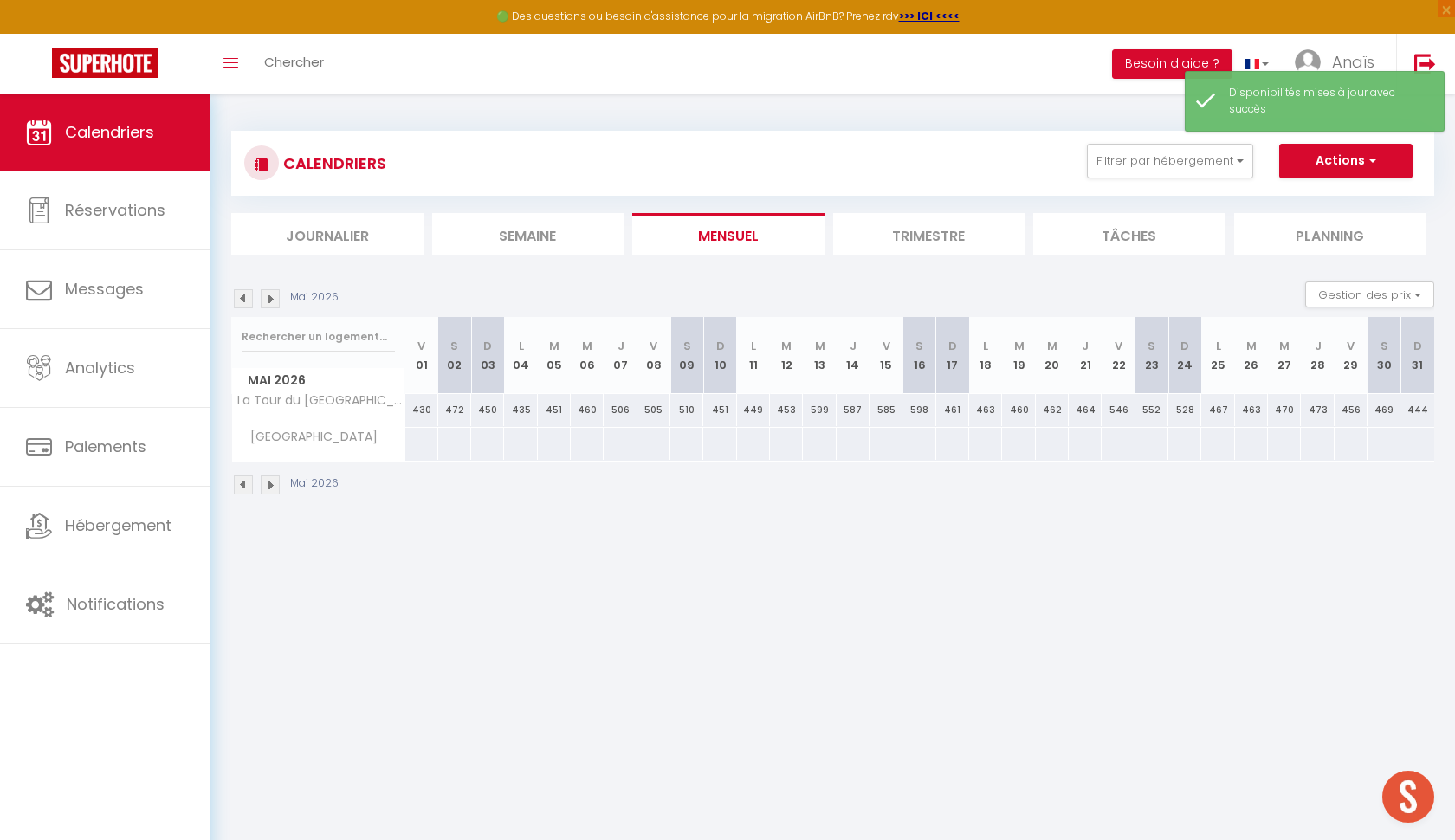
click at [278, 297] on img at bounding box center [271, 299] width 20 height 20
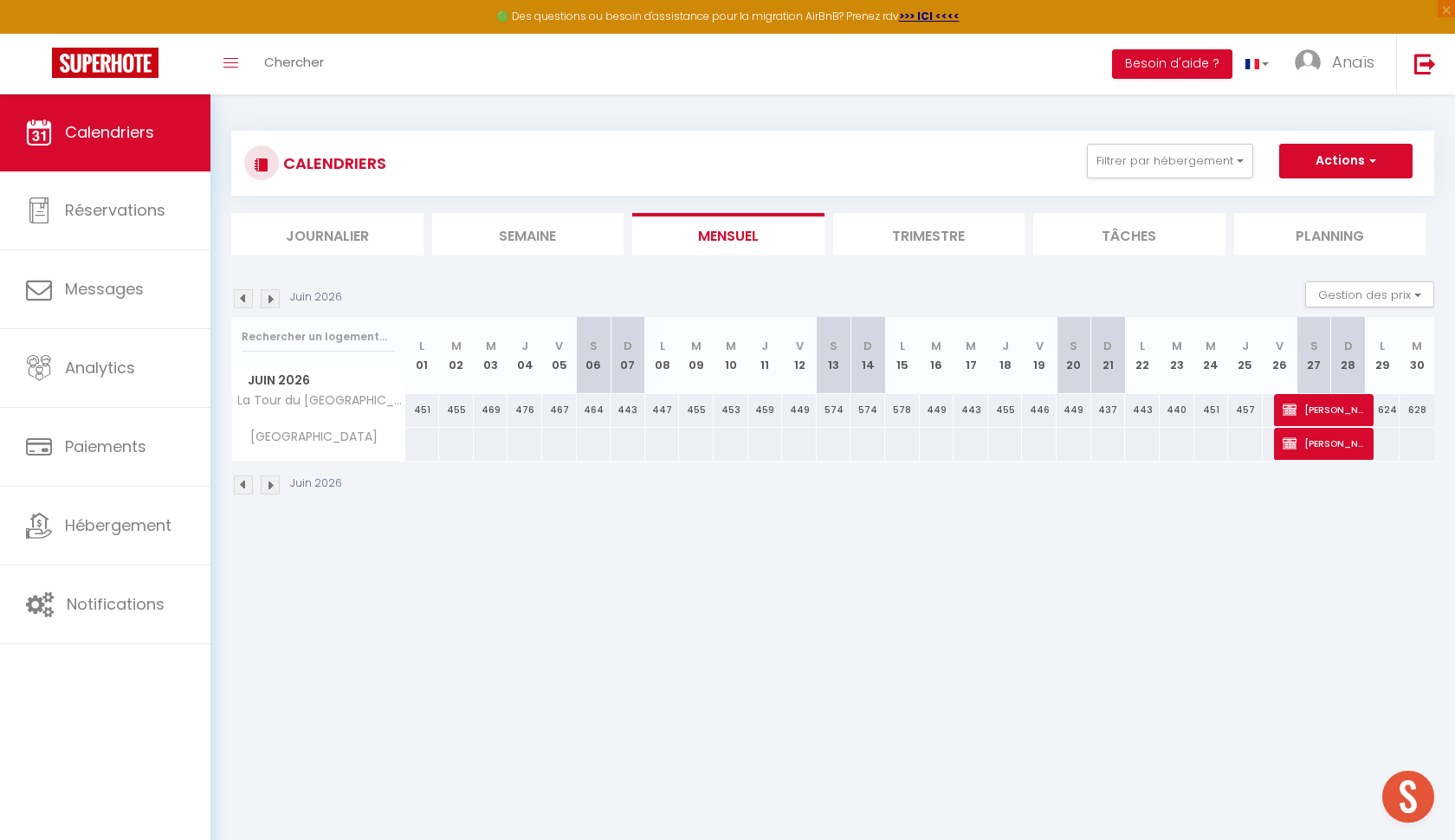
click at [1244, 410] on div "457" at bounding box center [1245, 409] width 34 height 32
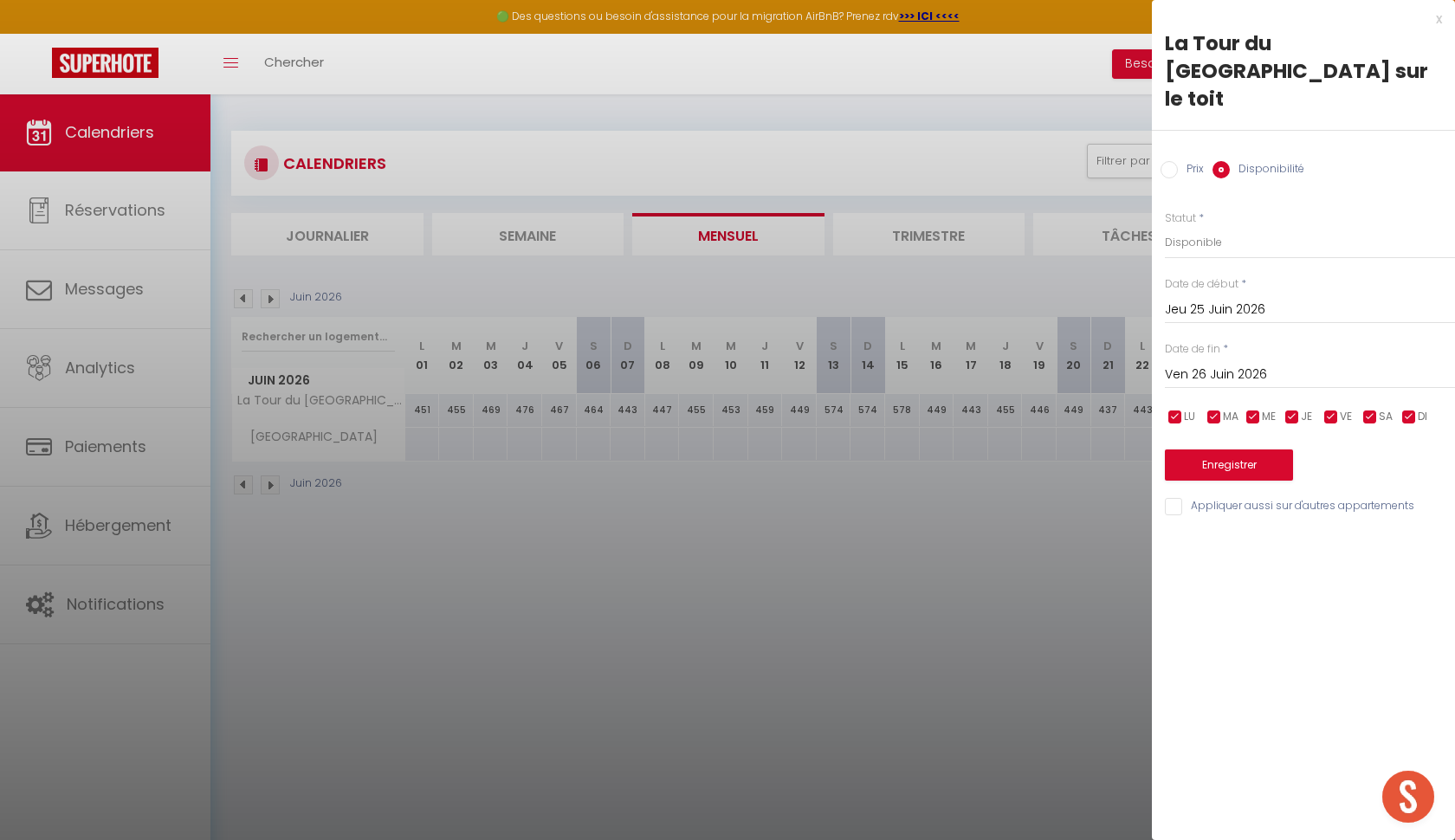
click at [1228, 210] on div "Statut * Disponible Indisponible" at bounding box center [1309, 234] width 290 height 50
click at [1250, 449] on button "Enregistrer" at bounding box center [1228, 465] width 128 height 31
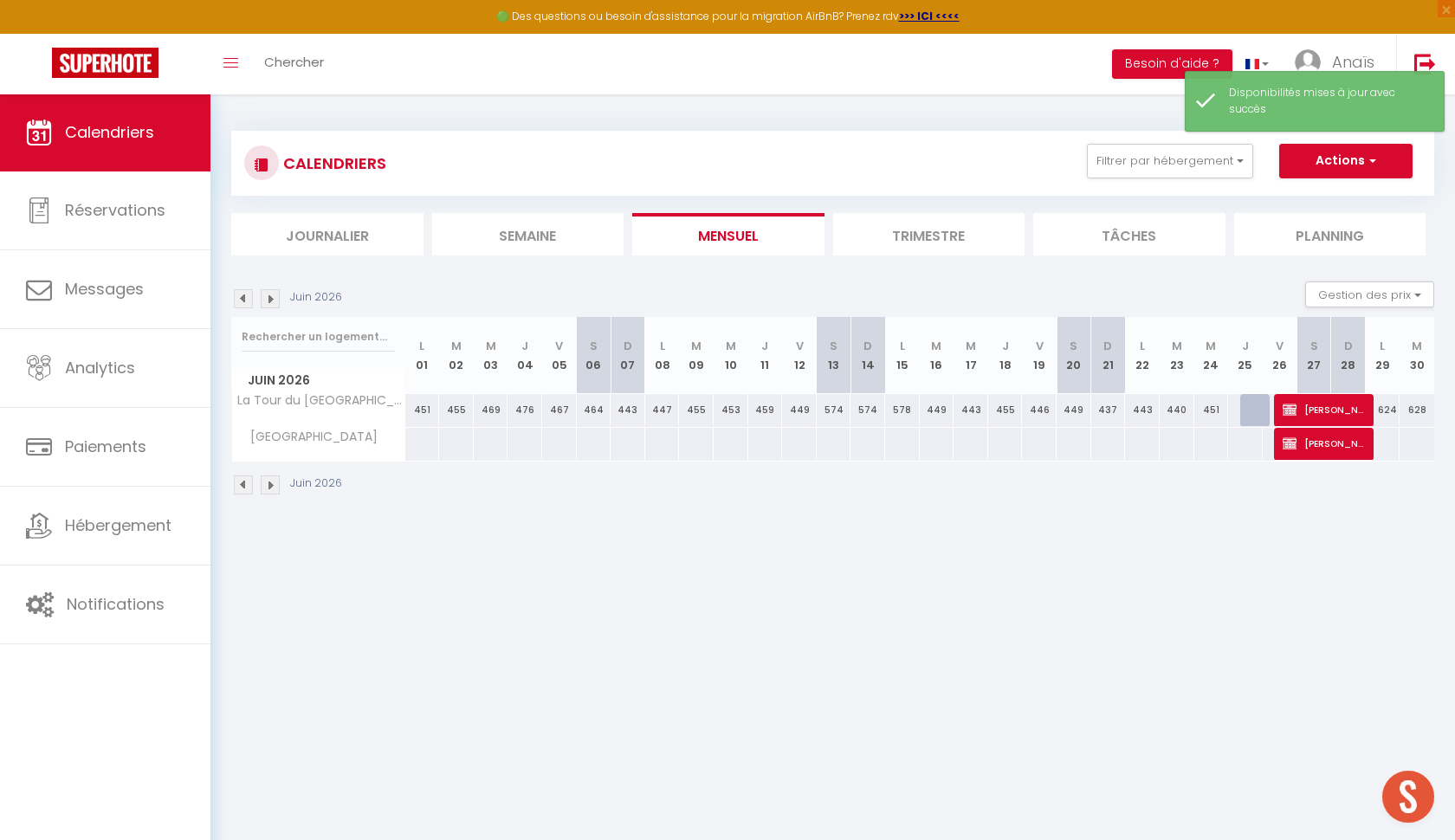
click at [266, 298] on img at bounding box center [271, 299] width 20 height 20
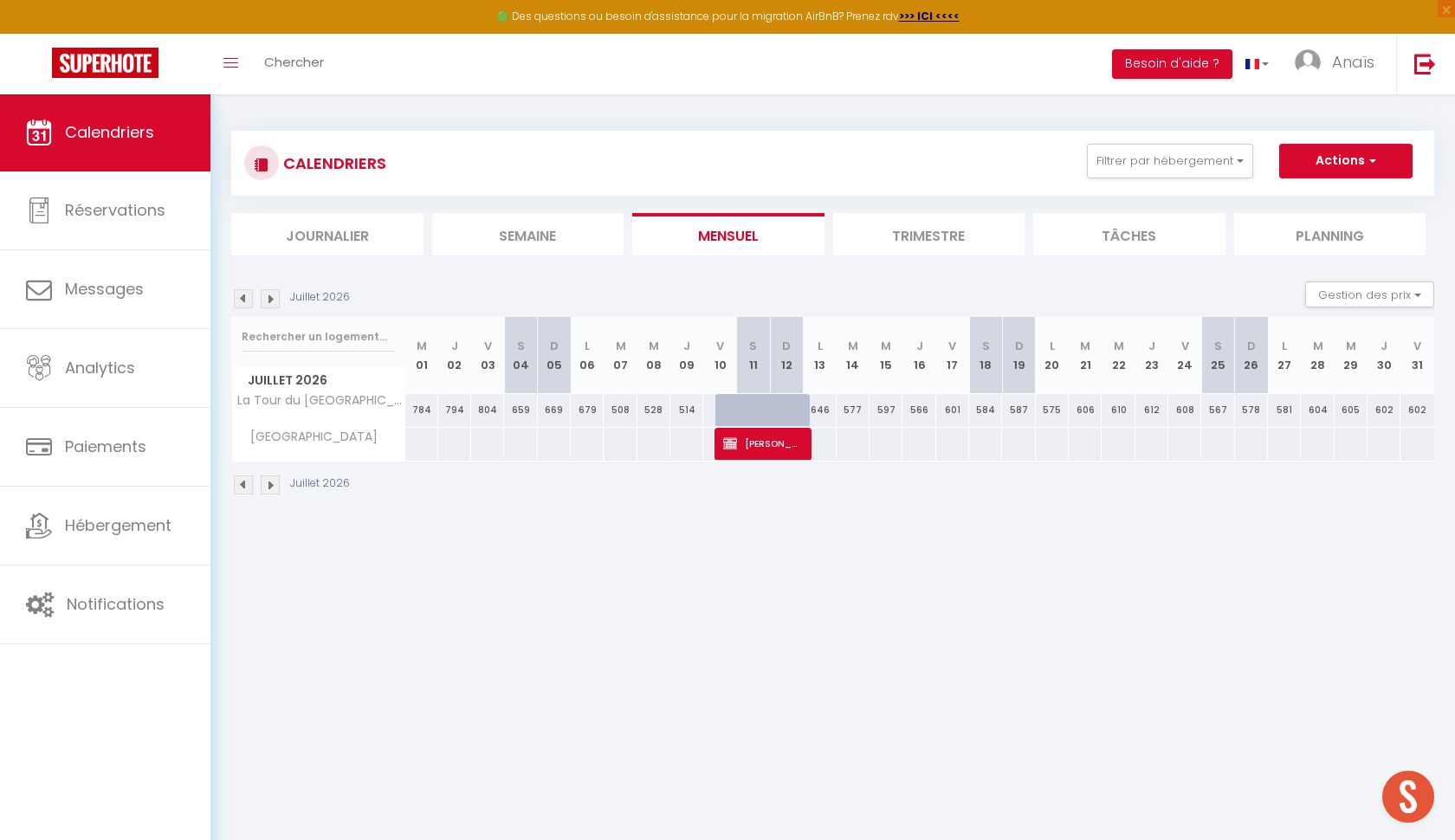
click at [269, 299] on img at bounding box center [271, 299] width 20 height 20
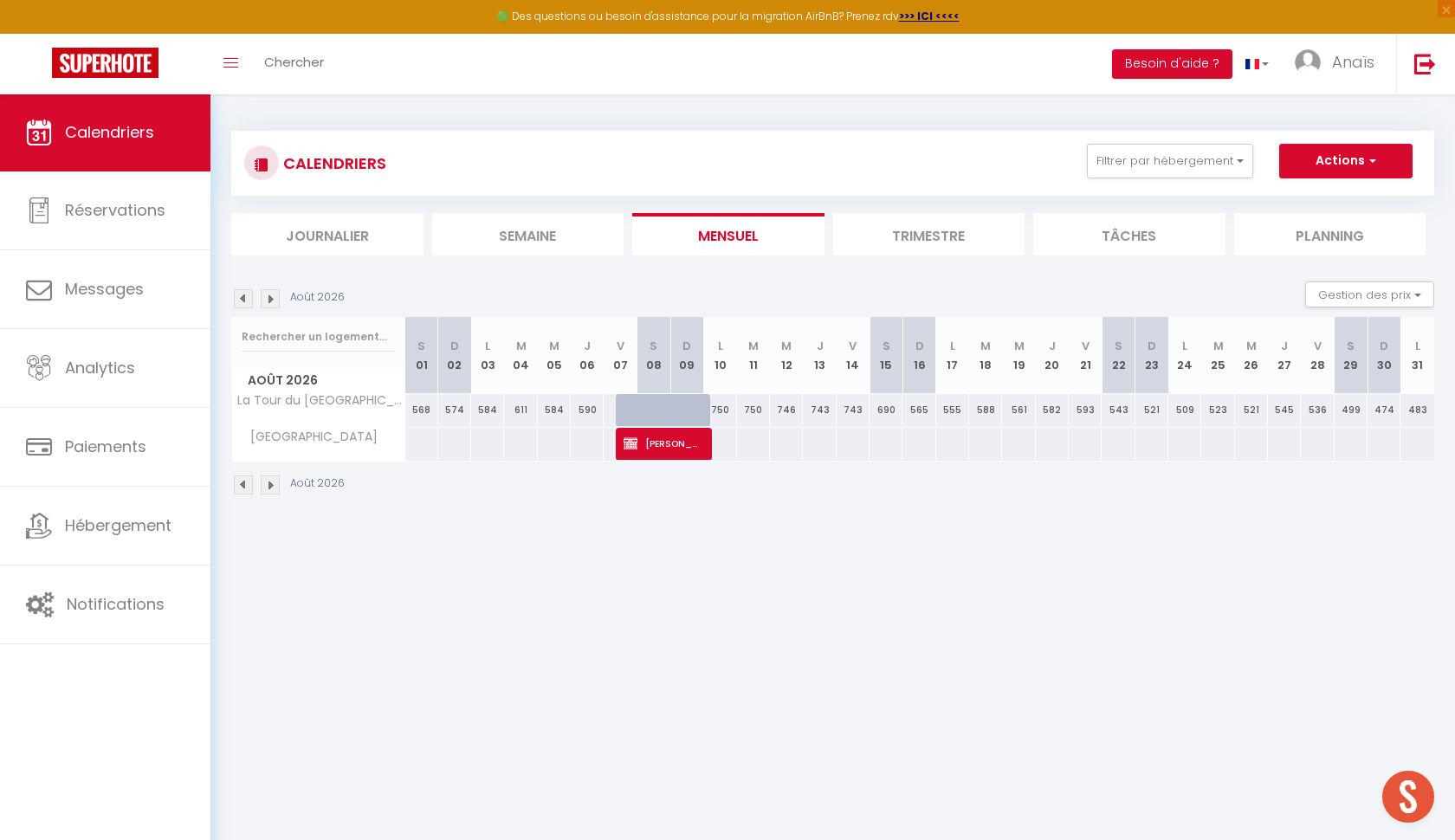
click at [269, 299] on img at bounding box center [271, 299] width 20 height 20
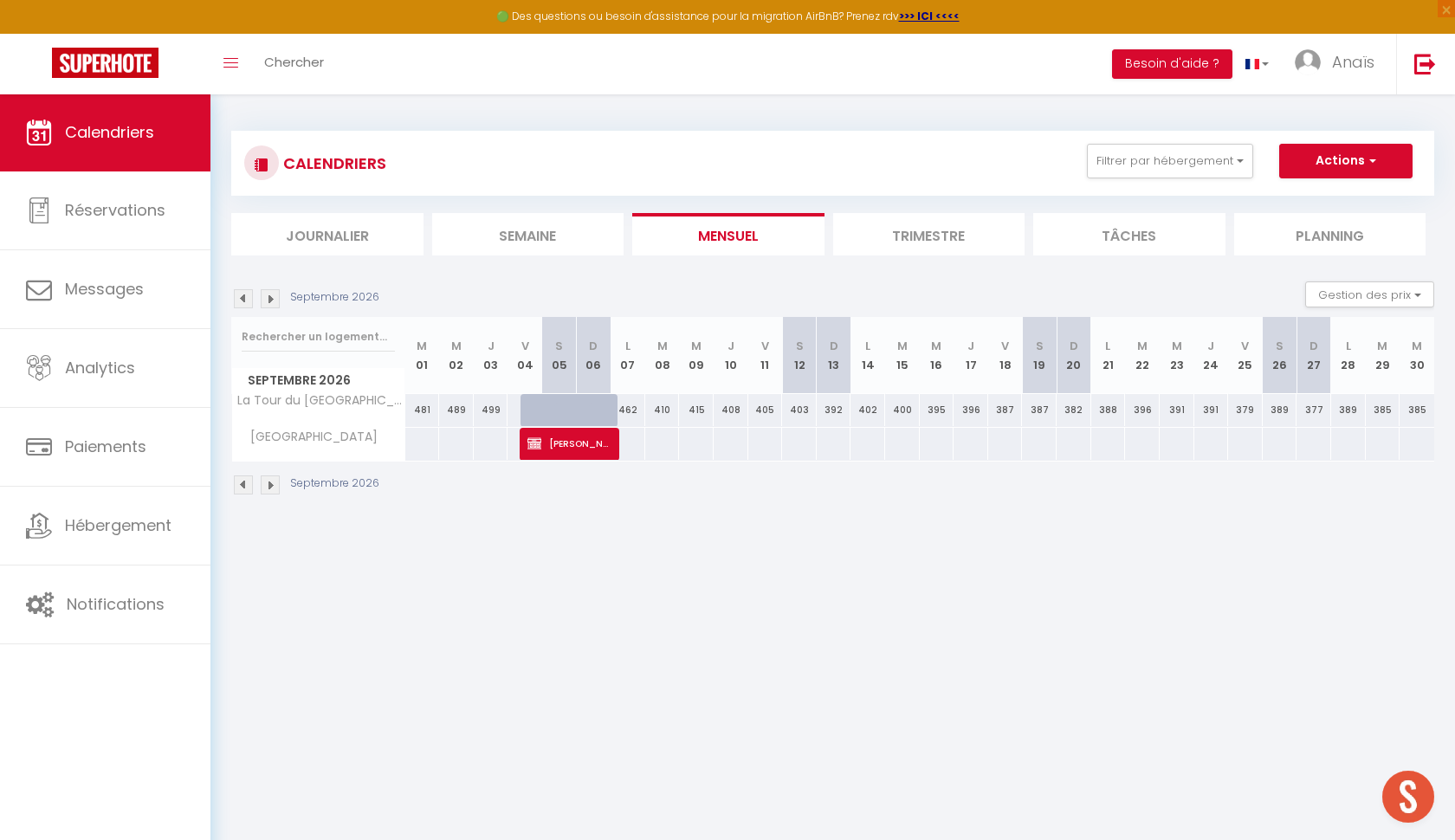
click at [501, 410] on div "499" at bounding box center [491, 409] width 34 height 32
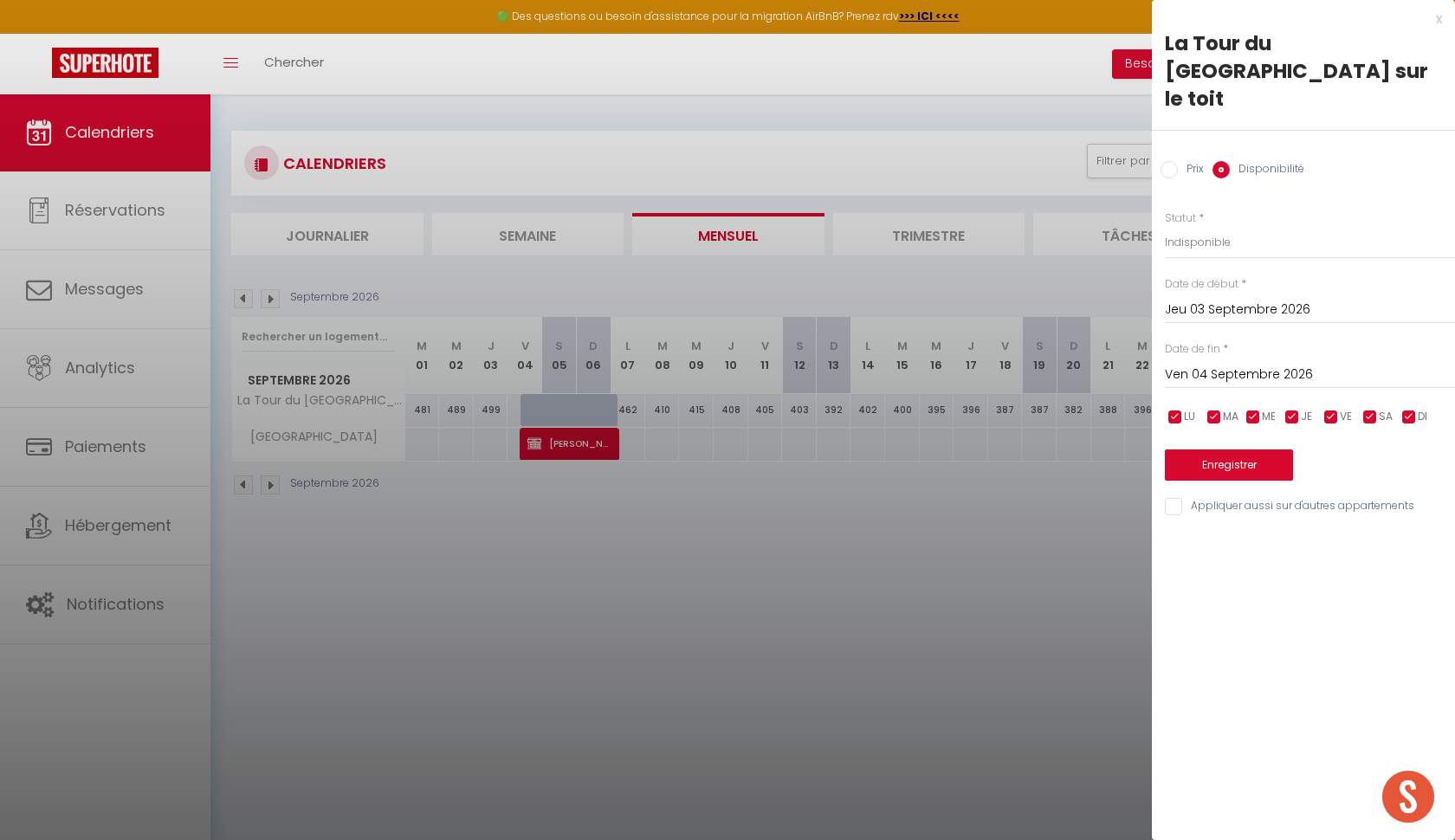
click at [1226, 449] on button "Enregistrer" at bounding box center [1228, 465] width 128 height 31
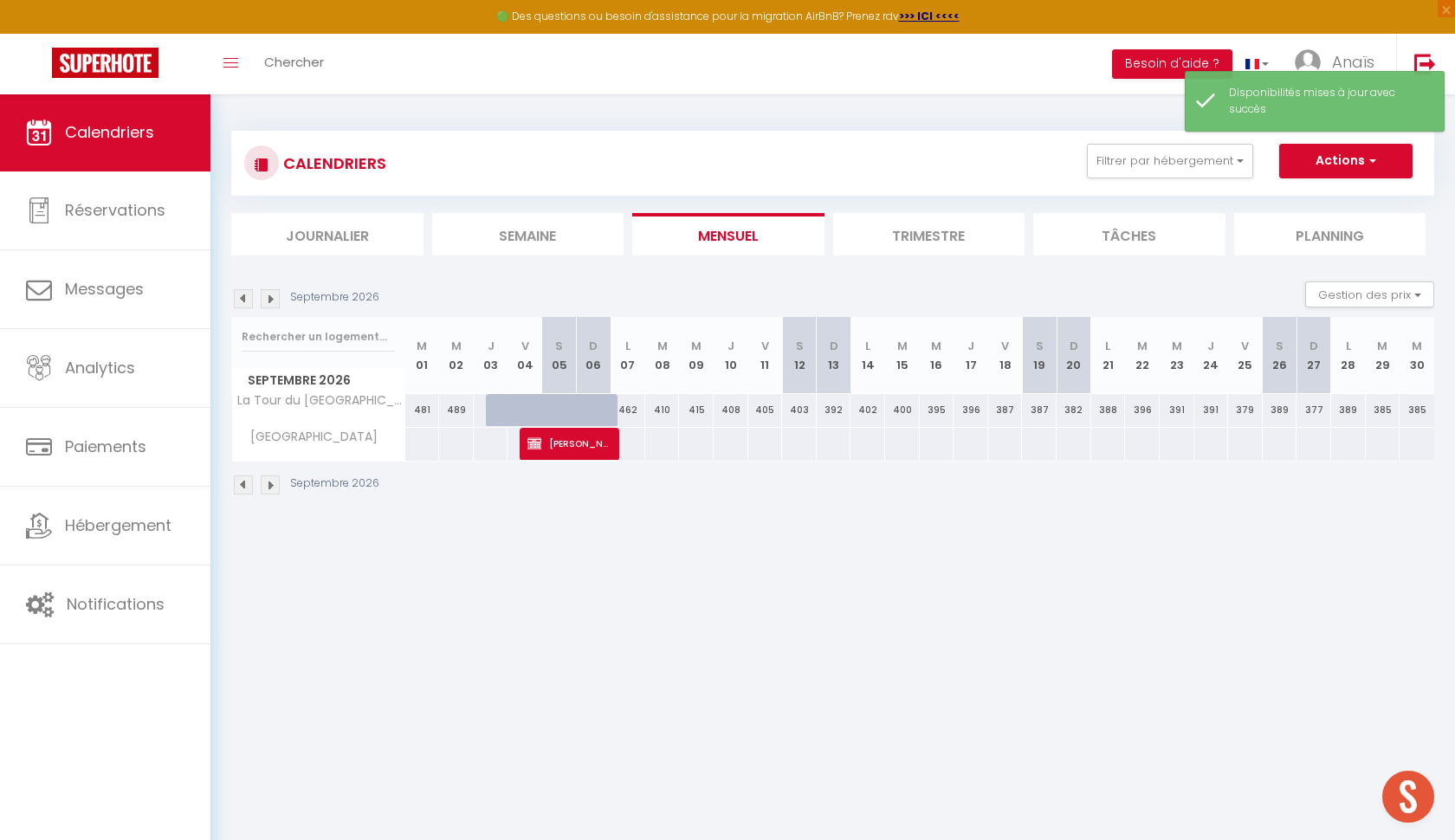
click at [603, 417] on div at bounding box center [606, 420] width 34 height 33
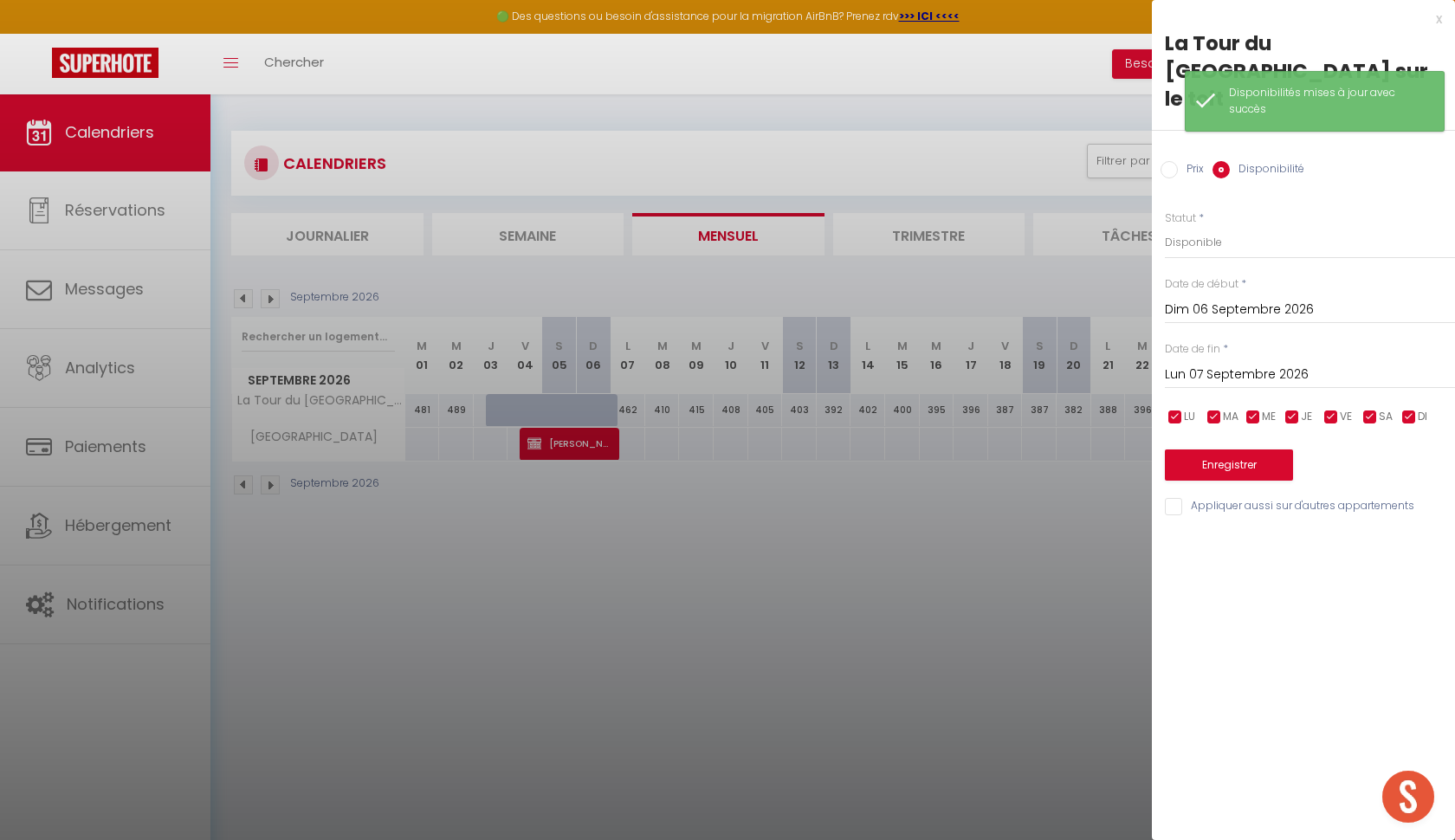
click at [1218, 449] on button "Enregistrer" at bounding box center [1228, 465] width 128 height 31
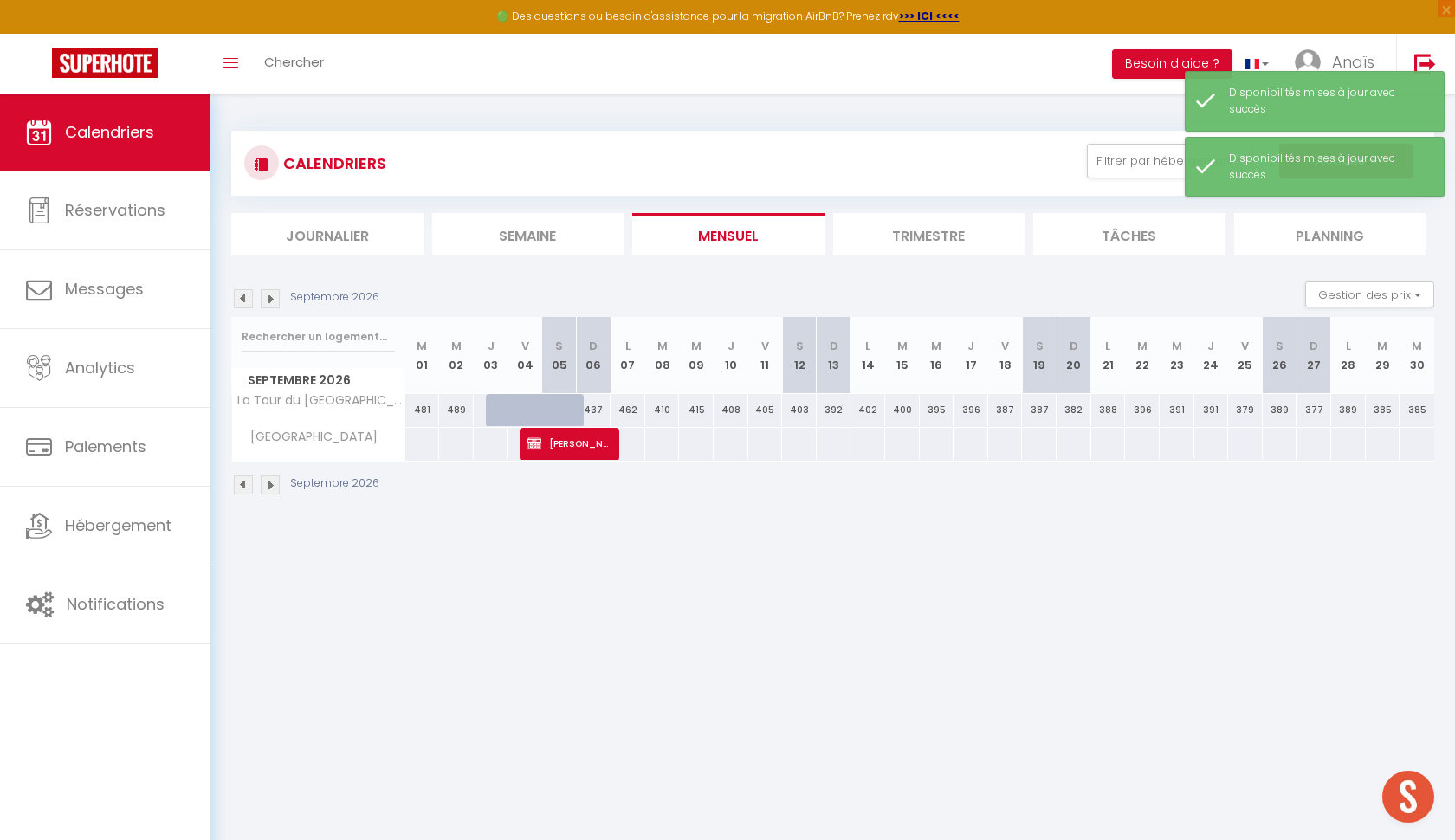
click at [574, 410] on div at bounding box center [571, 420] width 34 height 33
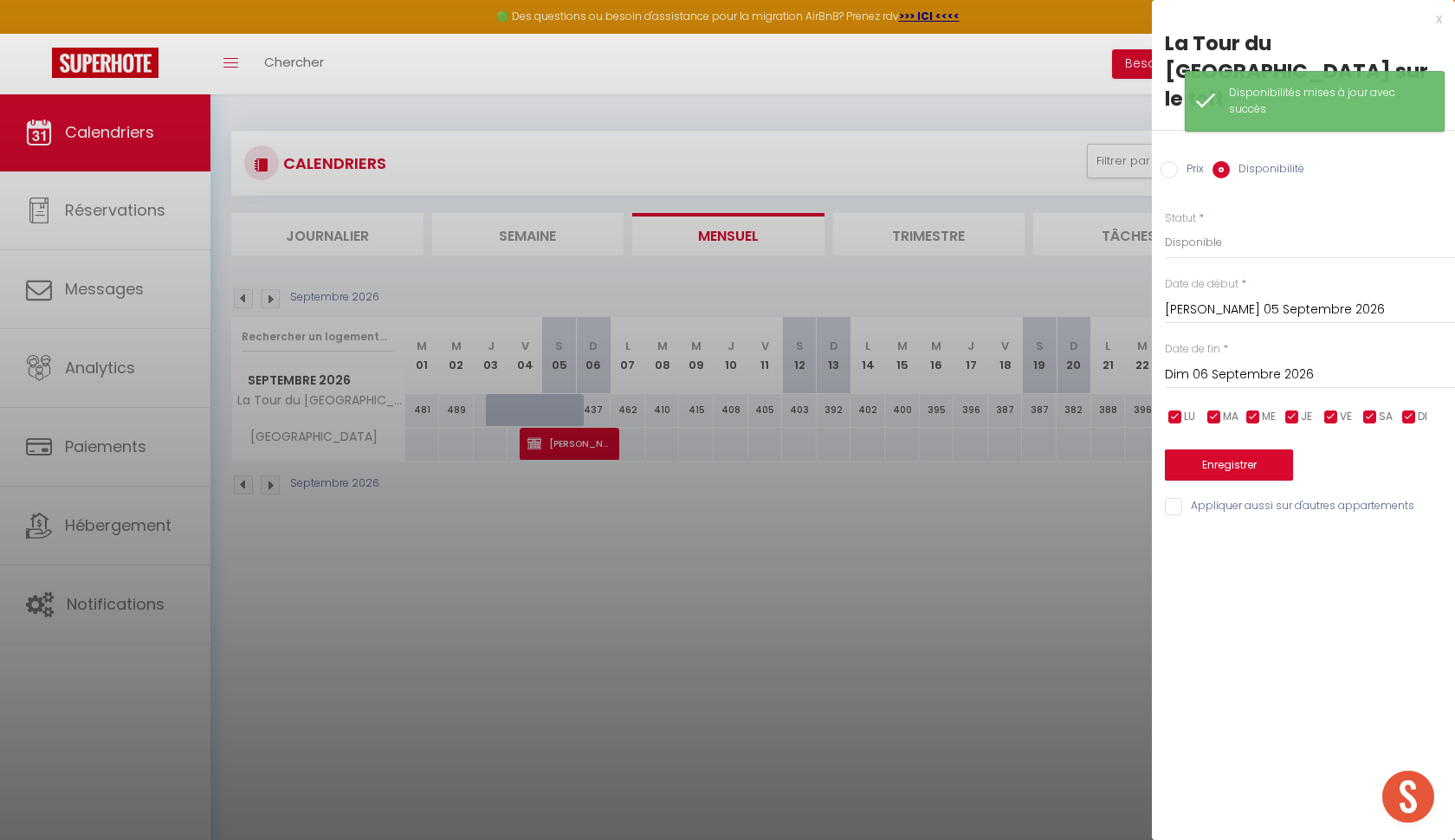
click at [1222, 449] on button "Enregistrer" at bounding box center [1228, 465] width 128 height 31
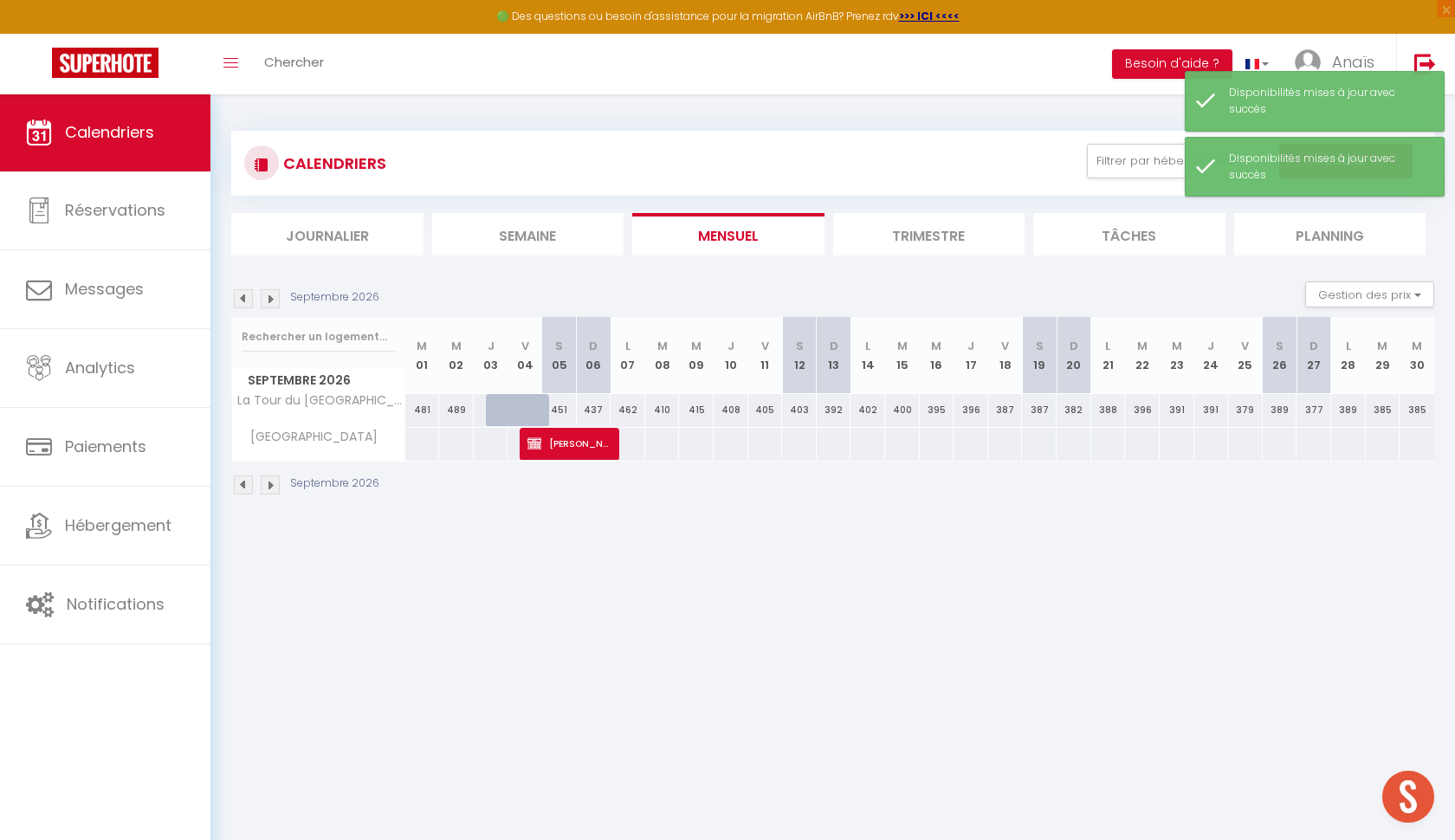
click at [545, 407] on div "451" at bounding box center [559, 409] width 34 height 32
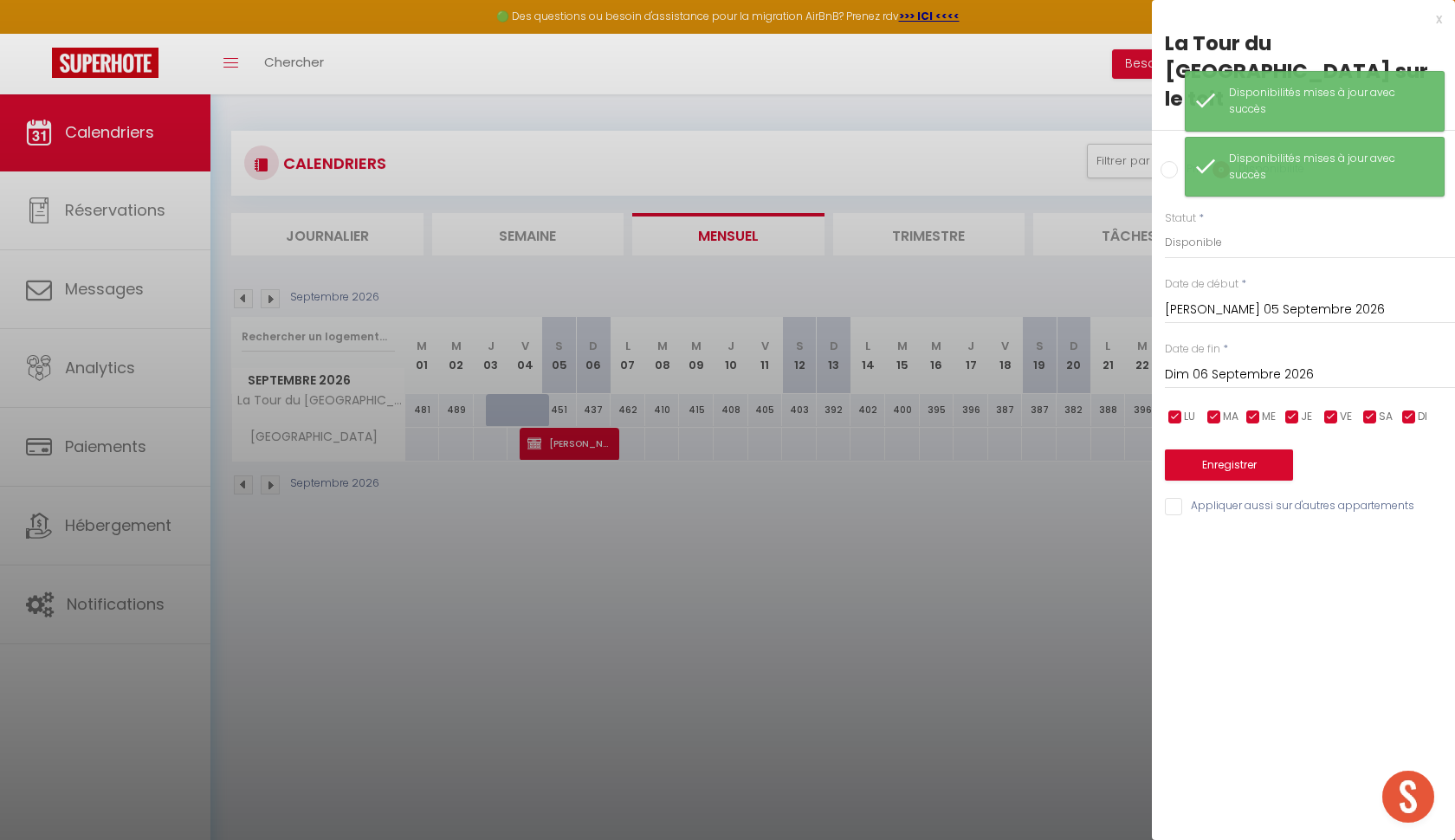
click at [1217, 449] on button "Enregistrer" at bounding box center [1228, 465] width 128 height 31
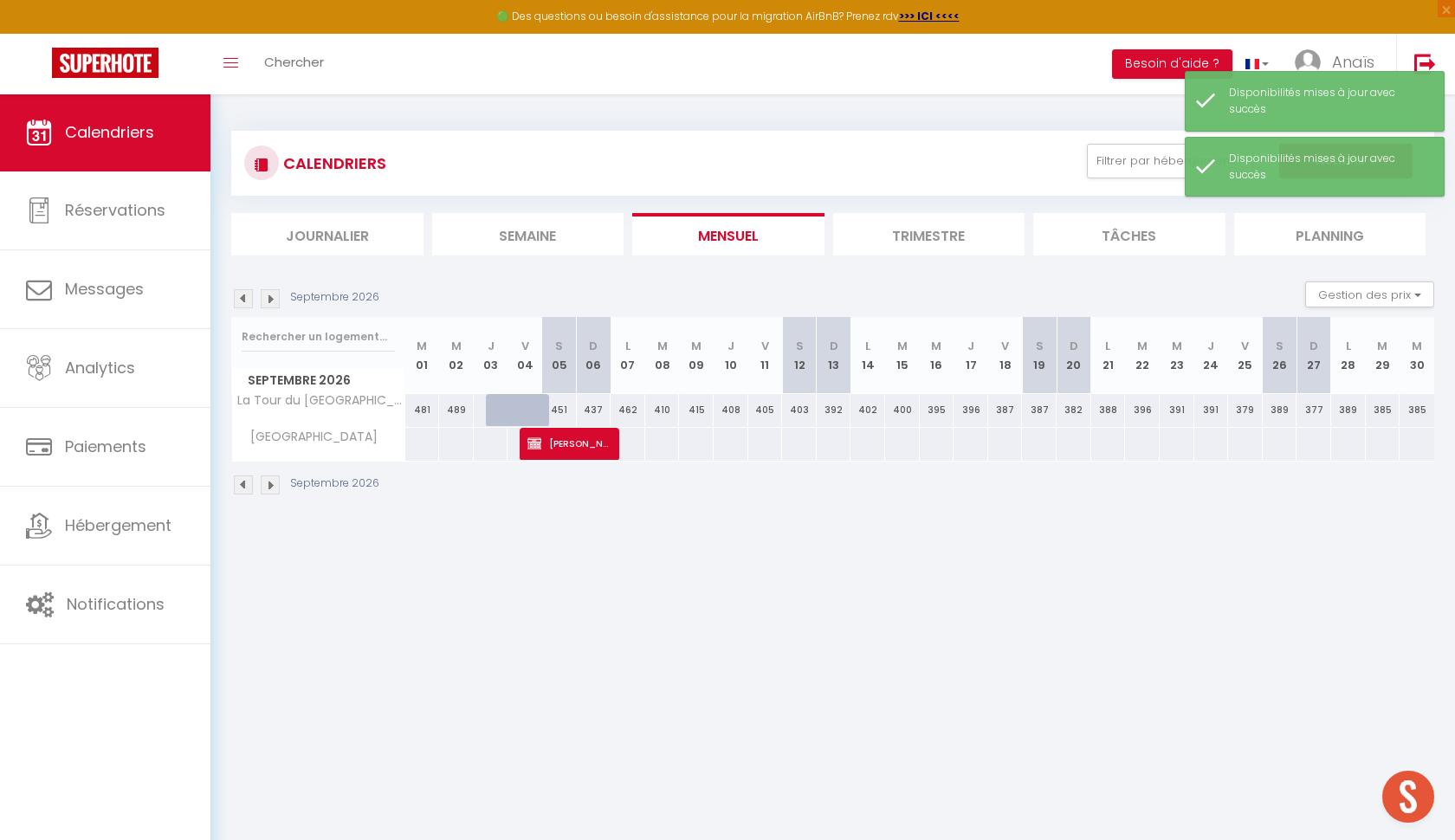
click at [537, 415] on div at bounding box center [537, 420] width 34 height 33
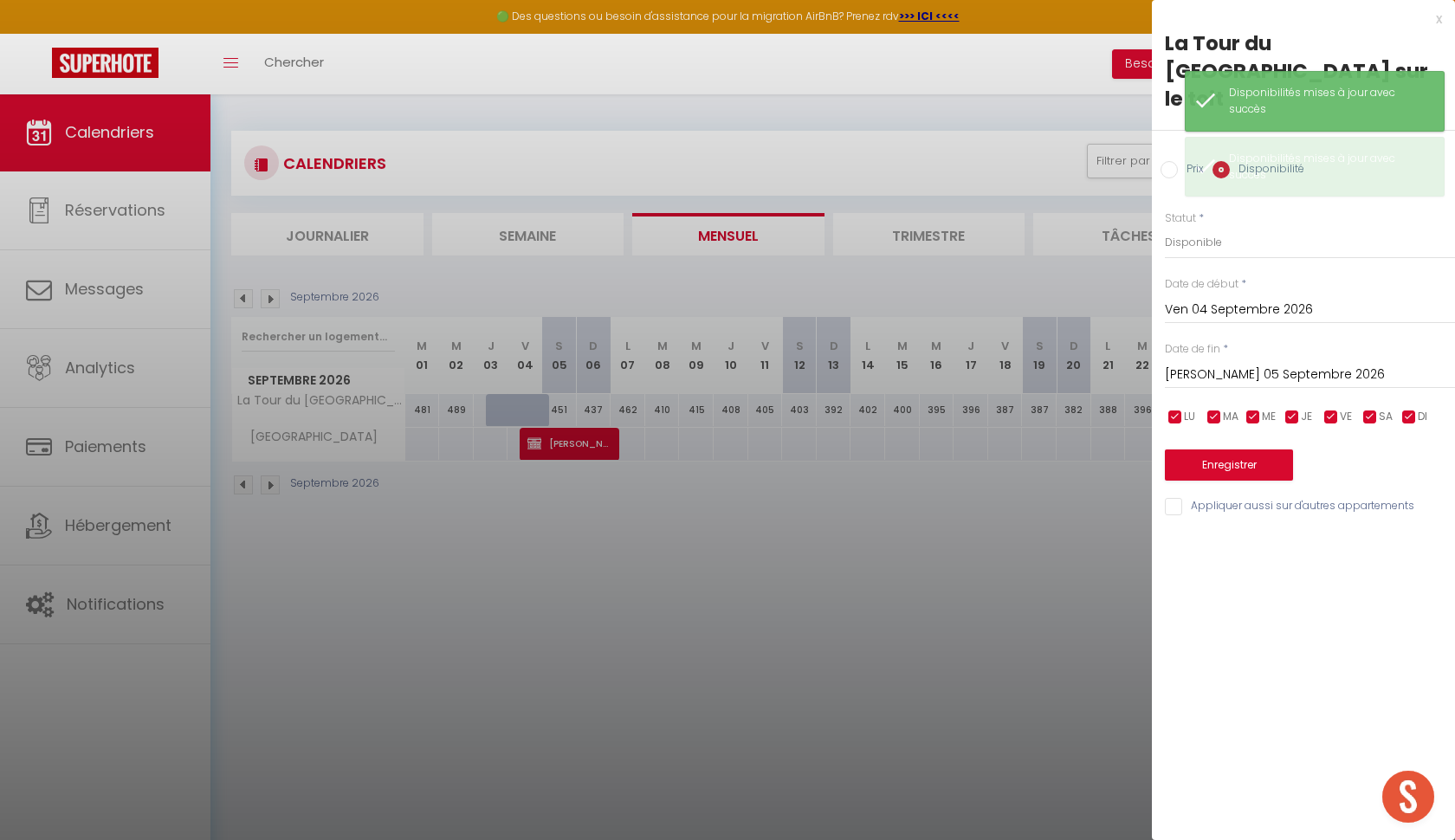
click at [1214, 449] on button "Enregistrer" at bounding box center [1228, 465] width 128 height 31
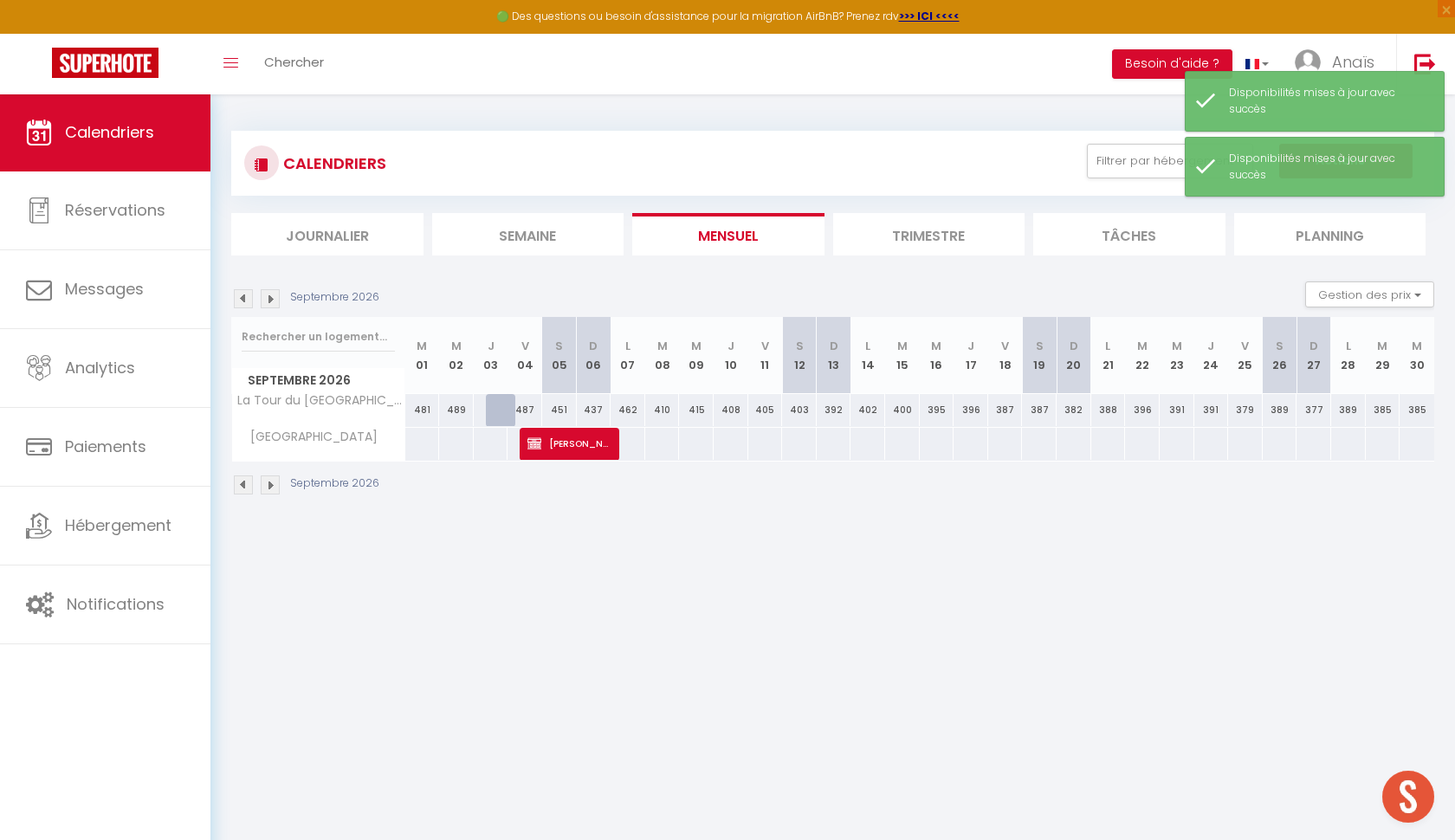
click at [576, 444] on span "[PERSON_NAME]" at bounding box center [568, 443] width 80 height 33
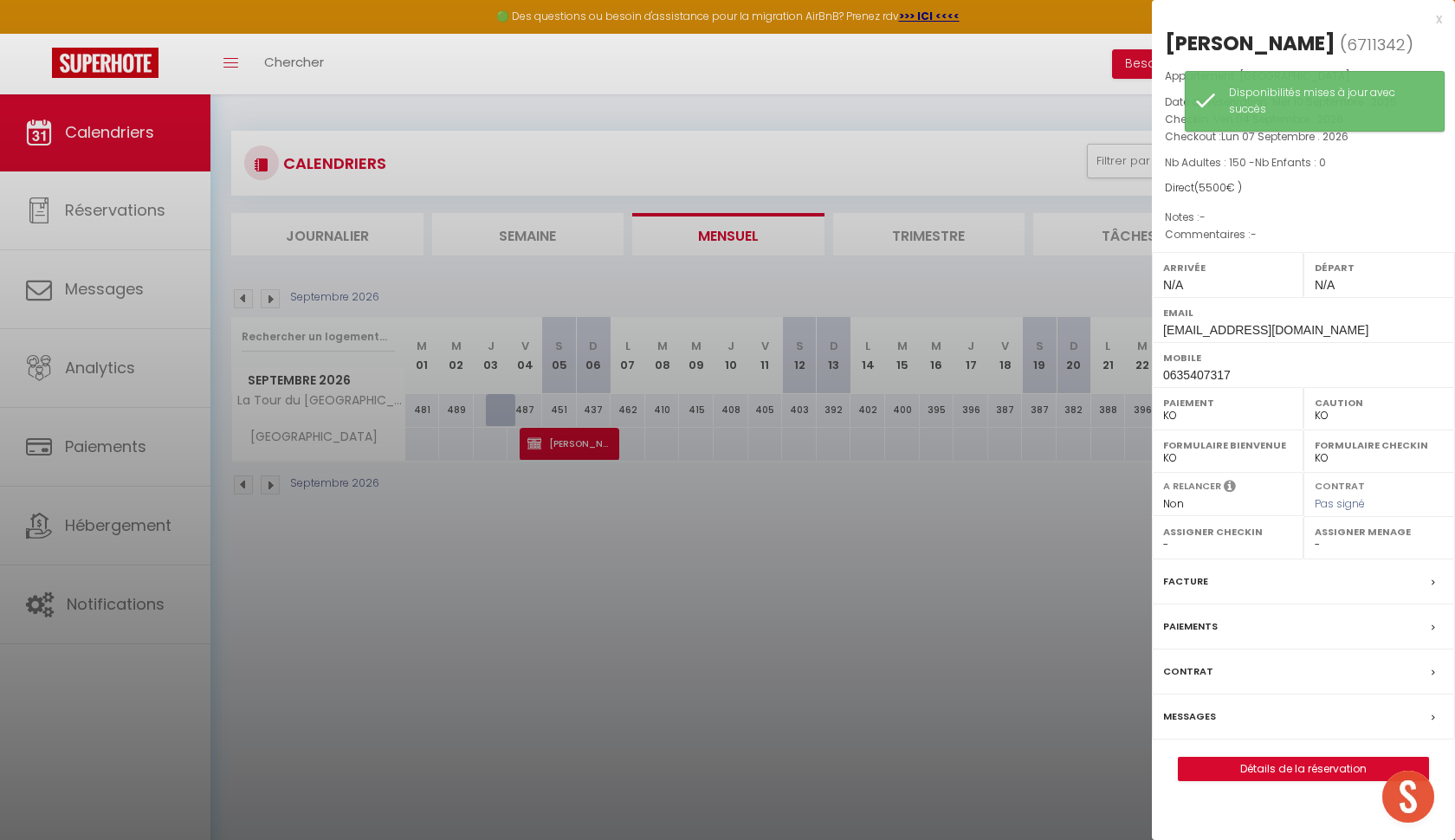
click at [1266, 759] on link "Détails de la réservation" at bounding box center [1303, 769] width 249 height 22
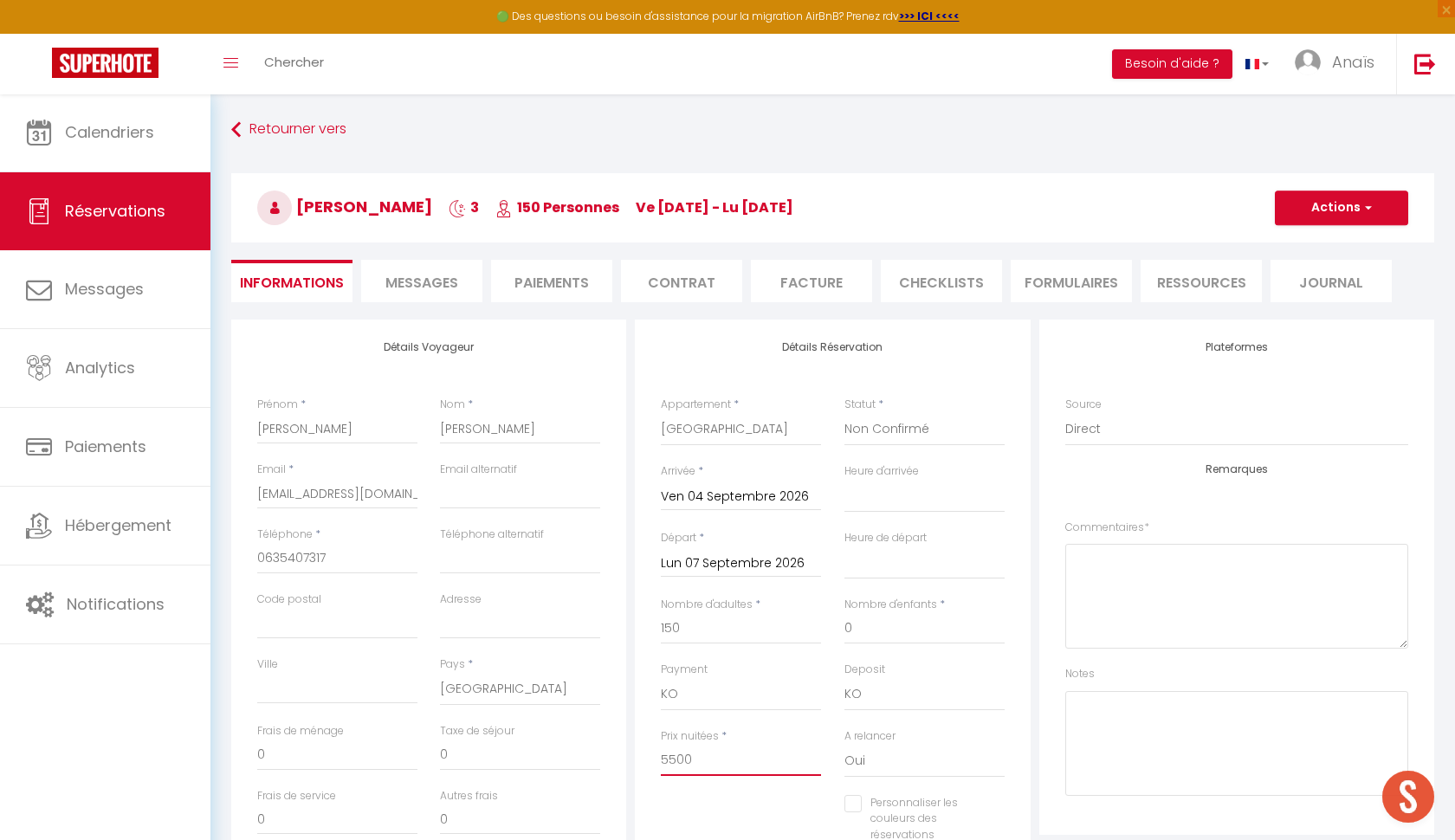
drag, startPoint x: 707, startPoint y: 753, endPoint x: 670, endPoint y: 750, distance: 37.1
click at [670, 750] on input "5500" at bounding box center [741, 760] width 160 height 31
click at [1311, 200] on button "Actions" at bounding box center [1342, 207] width 134 height 34
click at [1319, 240] on link "Enregistrer" at bounding box center [1324, 245] width 137 height 22
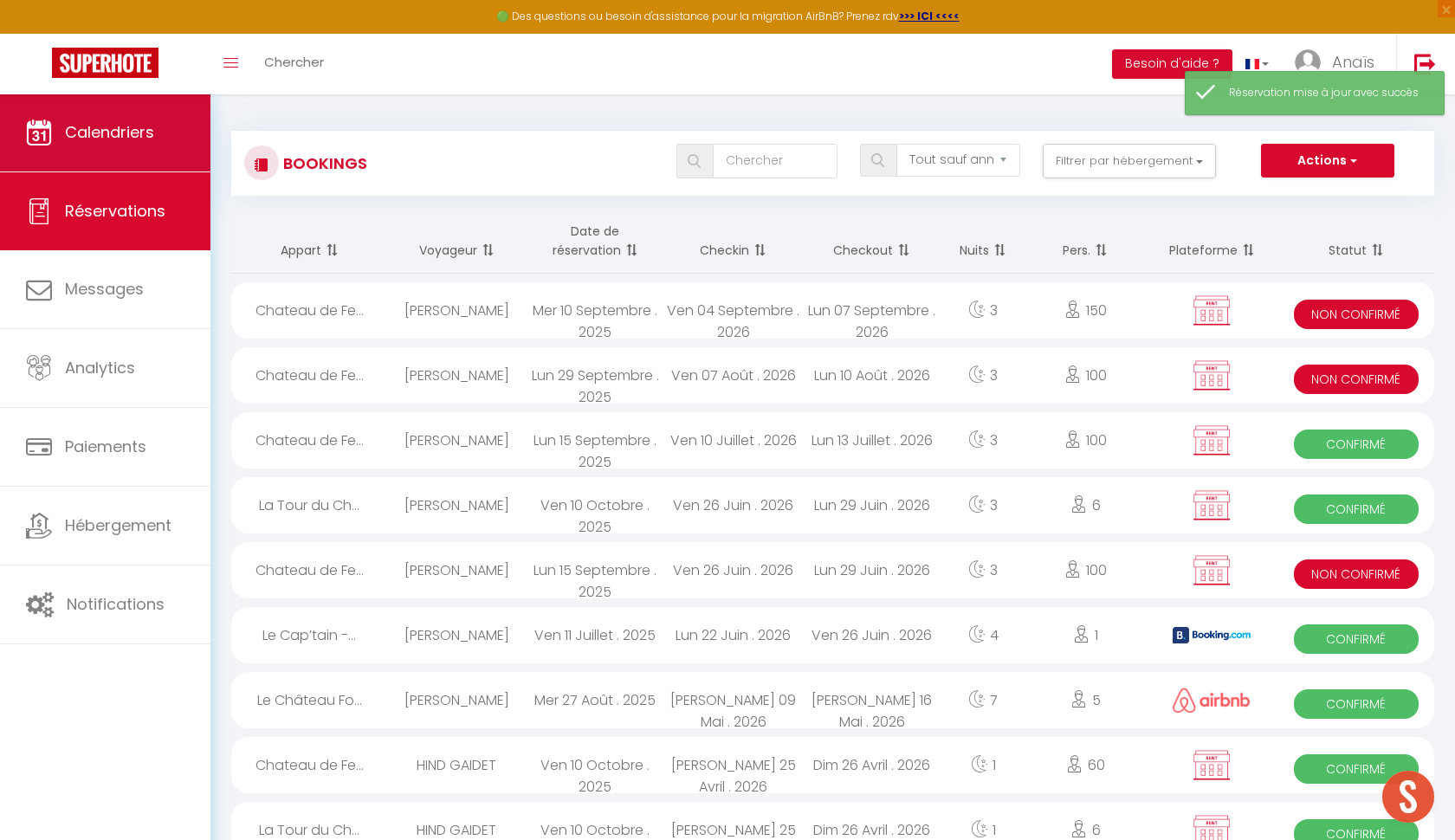
click at [104, 151] on link "Calendriers" at bounding box center [105, 133] width 210 height 78
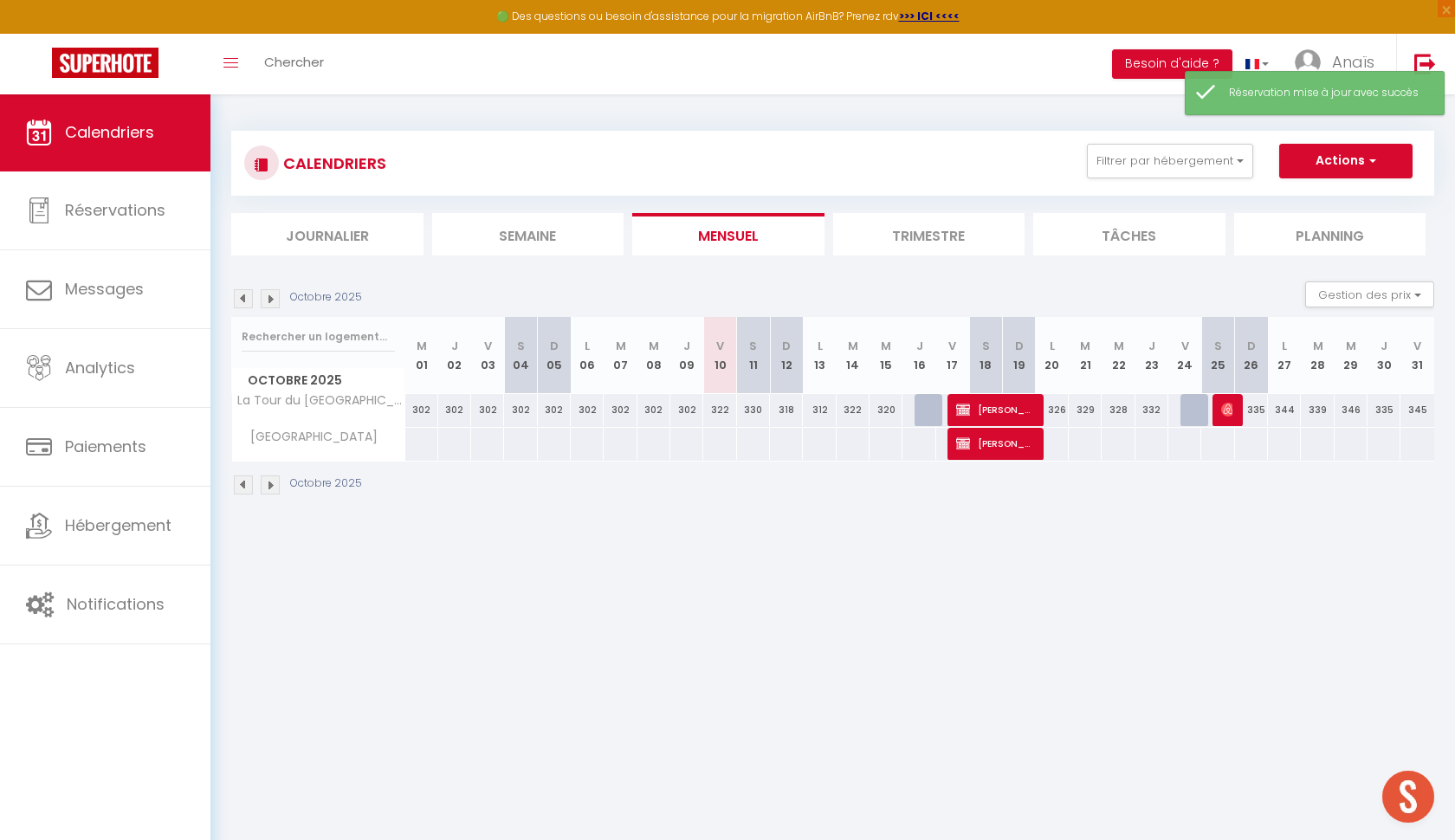
click at [273, 296] on img at bounding box center [271, 299] width 20 height 20
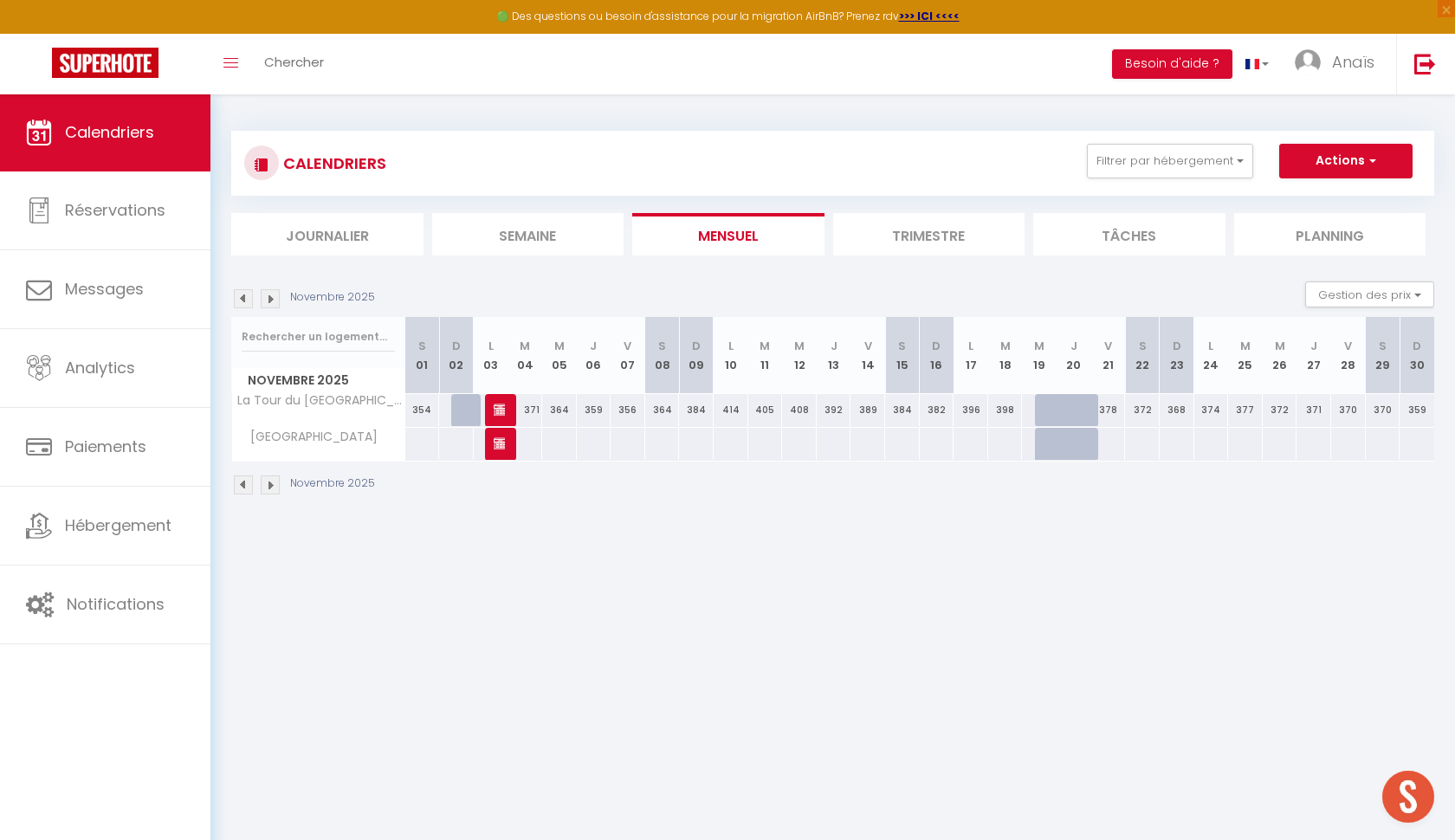
click at [273, 296] on img at bounding box center [271, 299] width 20 height 20
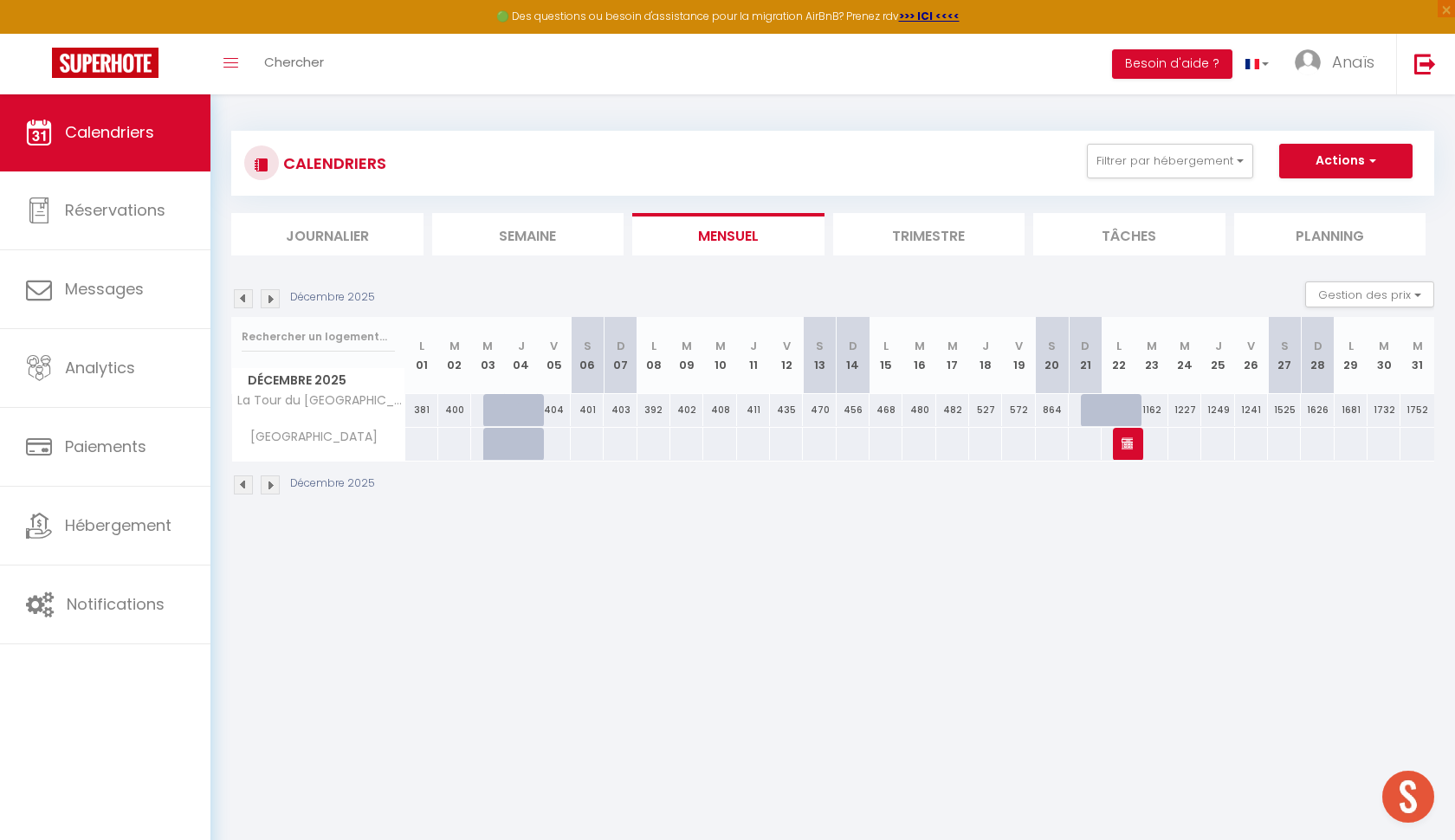
click at [273, 296] on img at bounding box center [271, 299] width 20 height 20
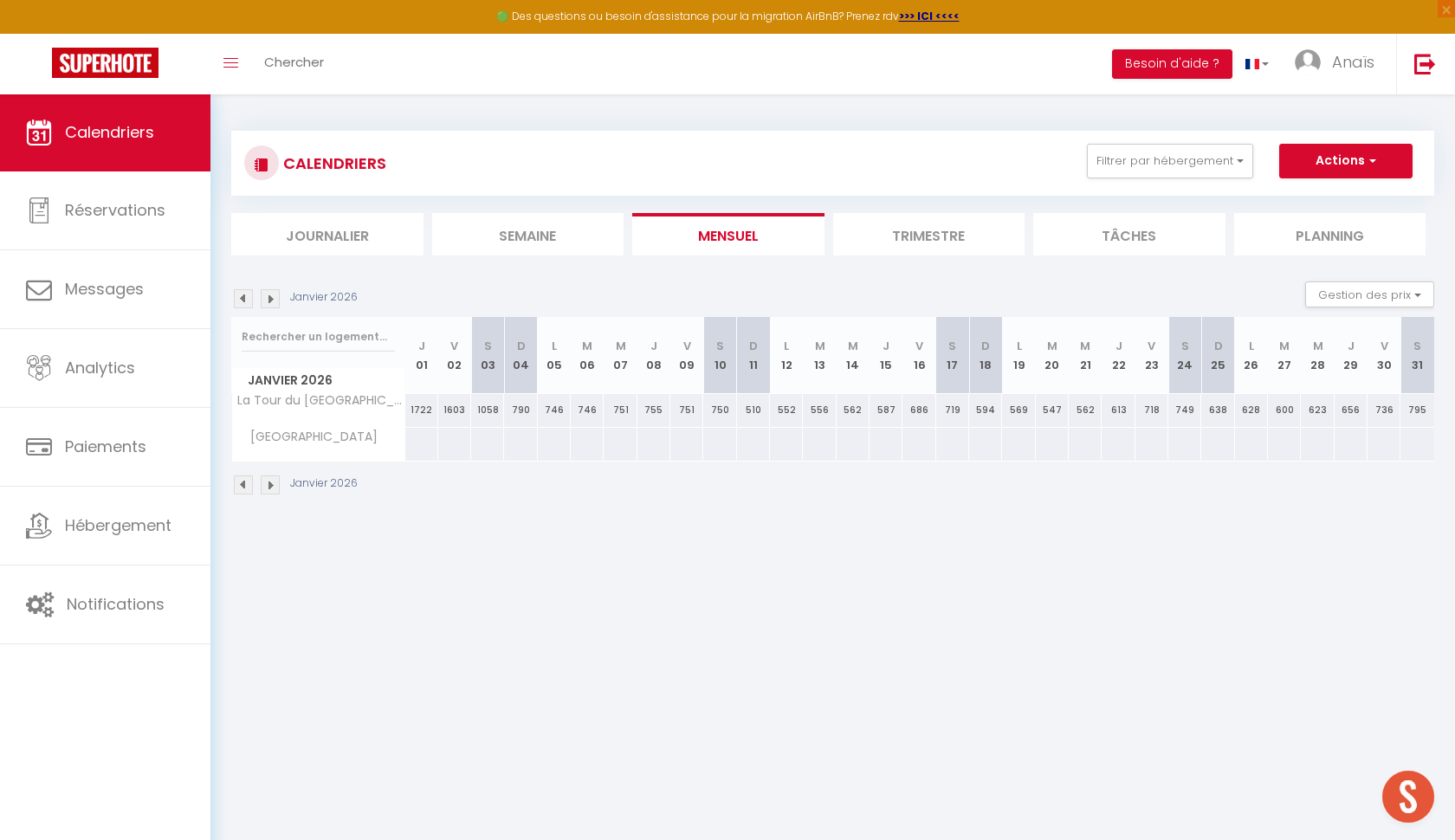
click at [275, 298] on img at bounding box center [271, 299] width 20 height 20
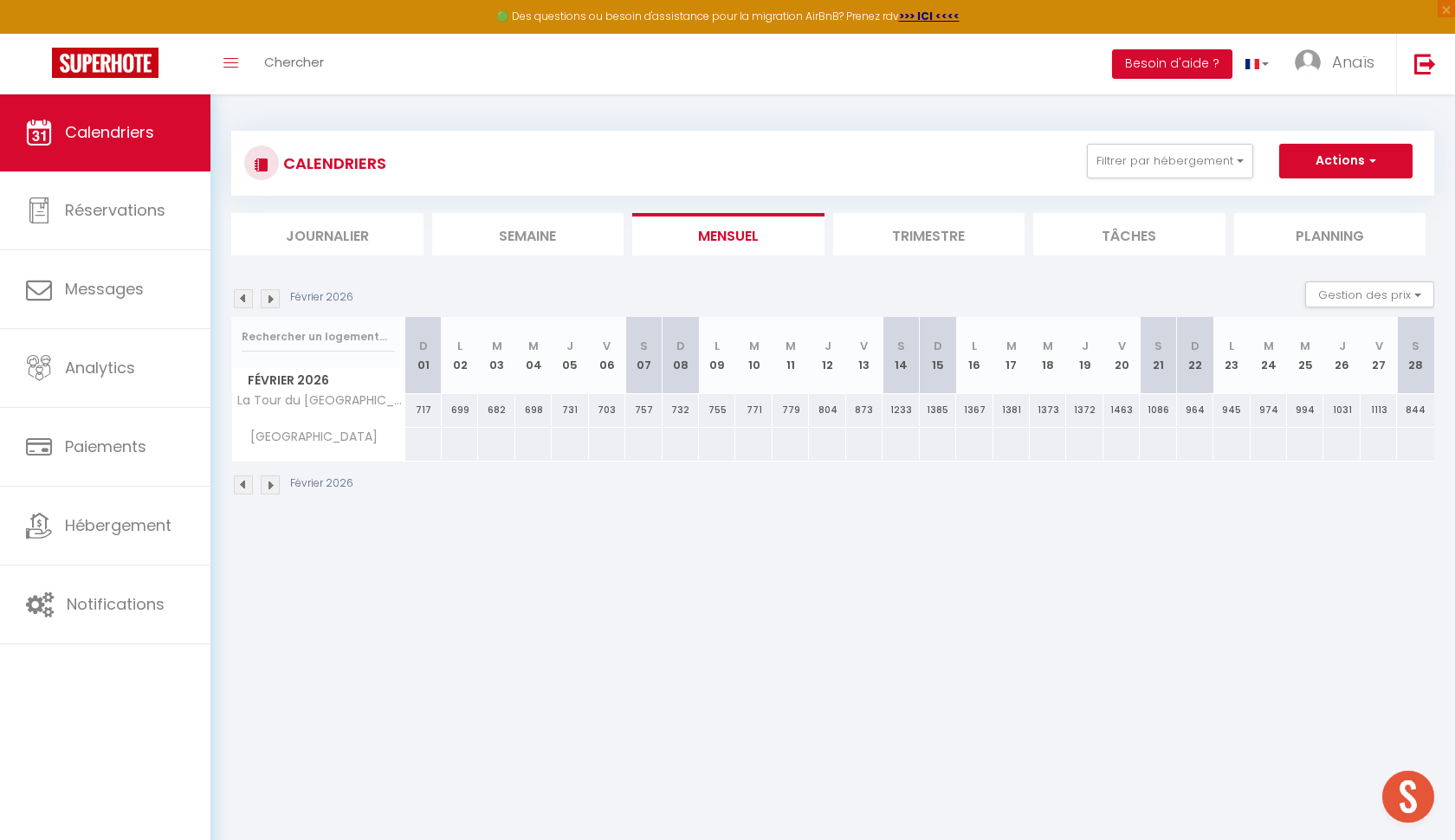
click at [278, 299] on img at bounding box center [271, 299] width 20 height 20
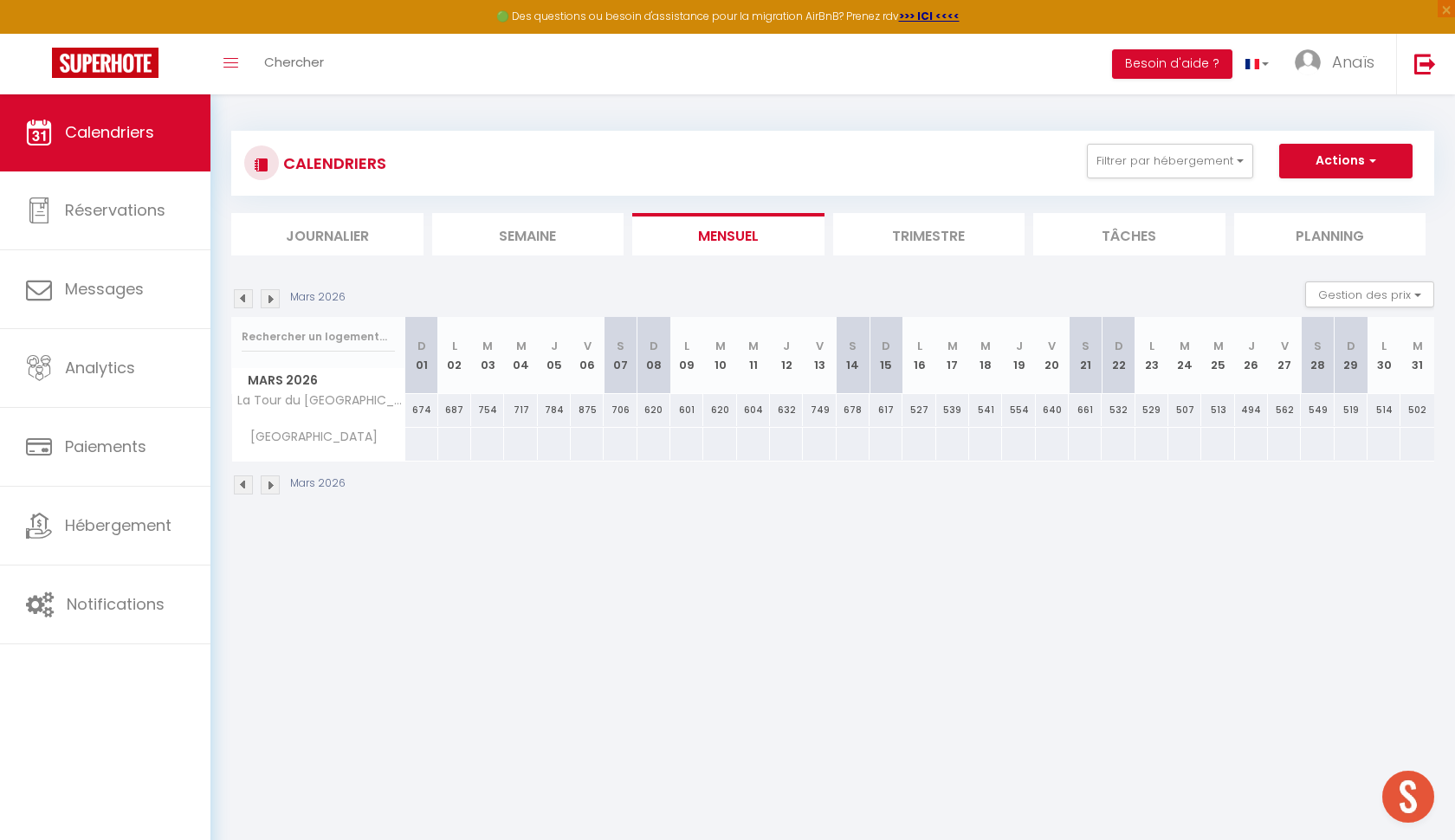
click at [278, 299] on img at bounding box center [271, 299] width 20 height 20
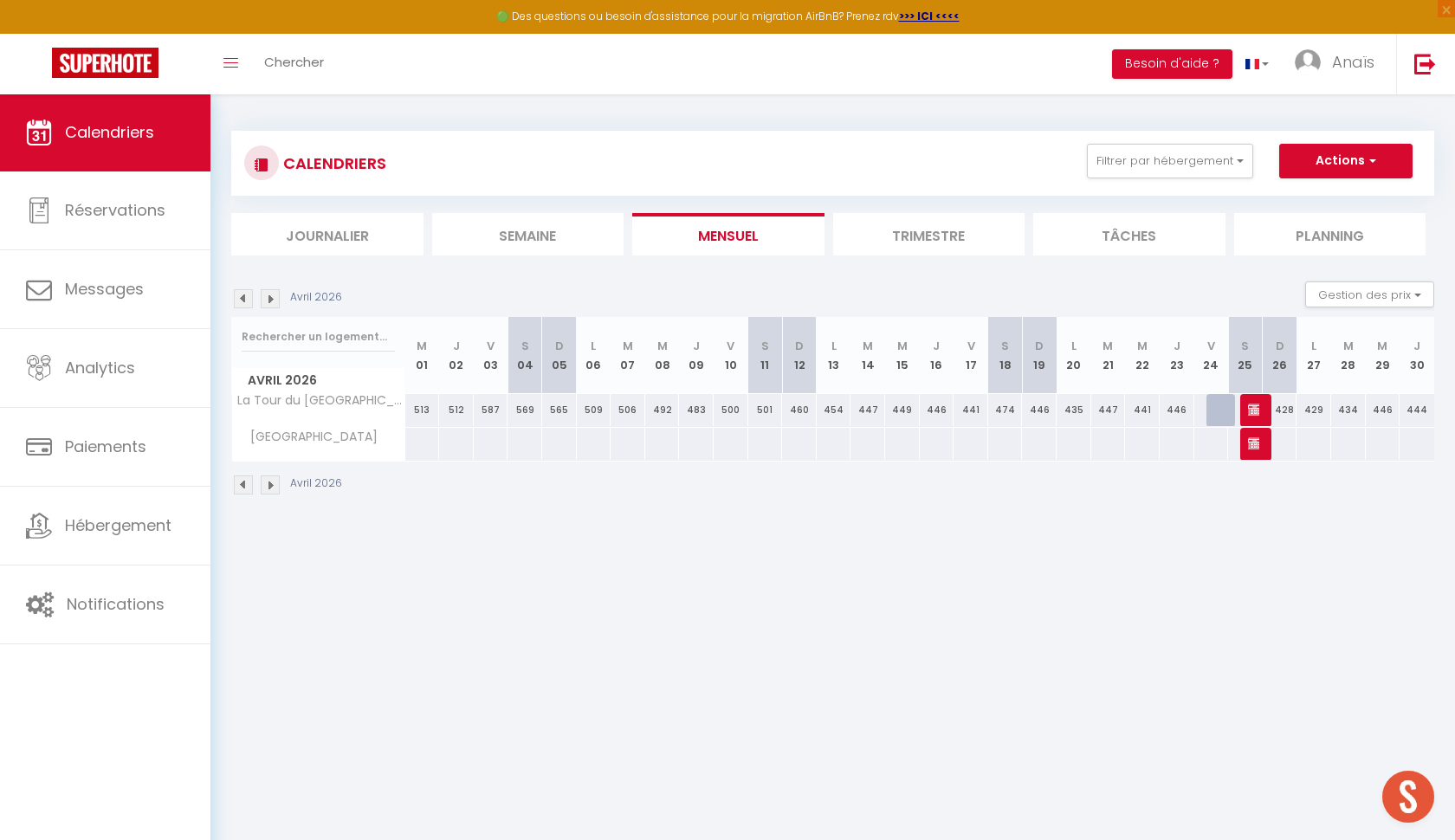
click at [278, 301] on img at bounding box center [271, 299] width 20 height 20
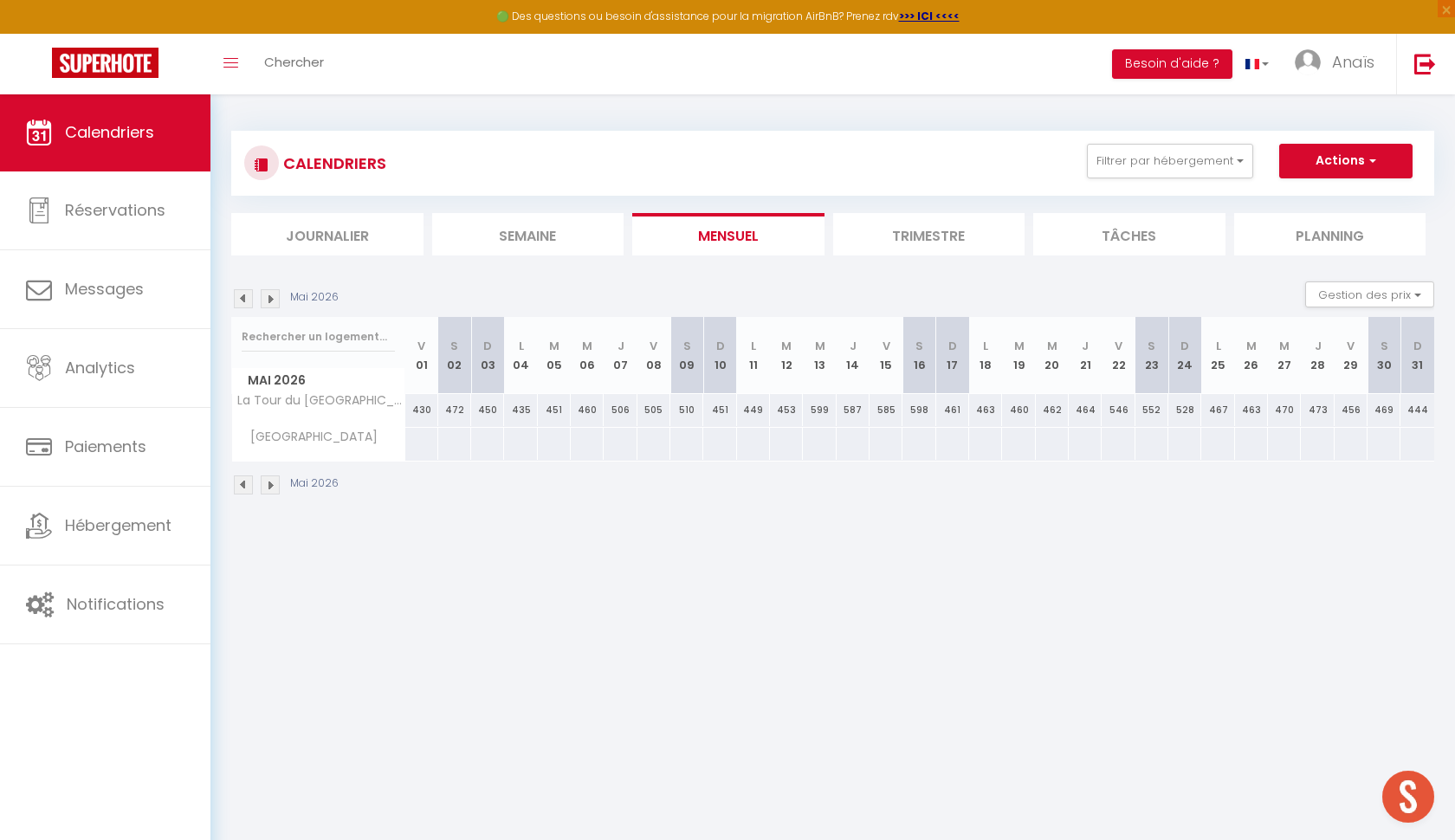
click at [279, 301] on div "Mai 2026" at bounding box center [287, 299] width 112 height 20
click at [271, 299] on img at bounding box center [271, 299] width 20 height 20
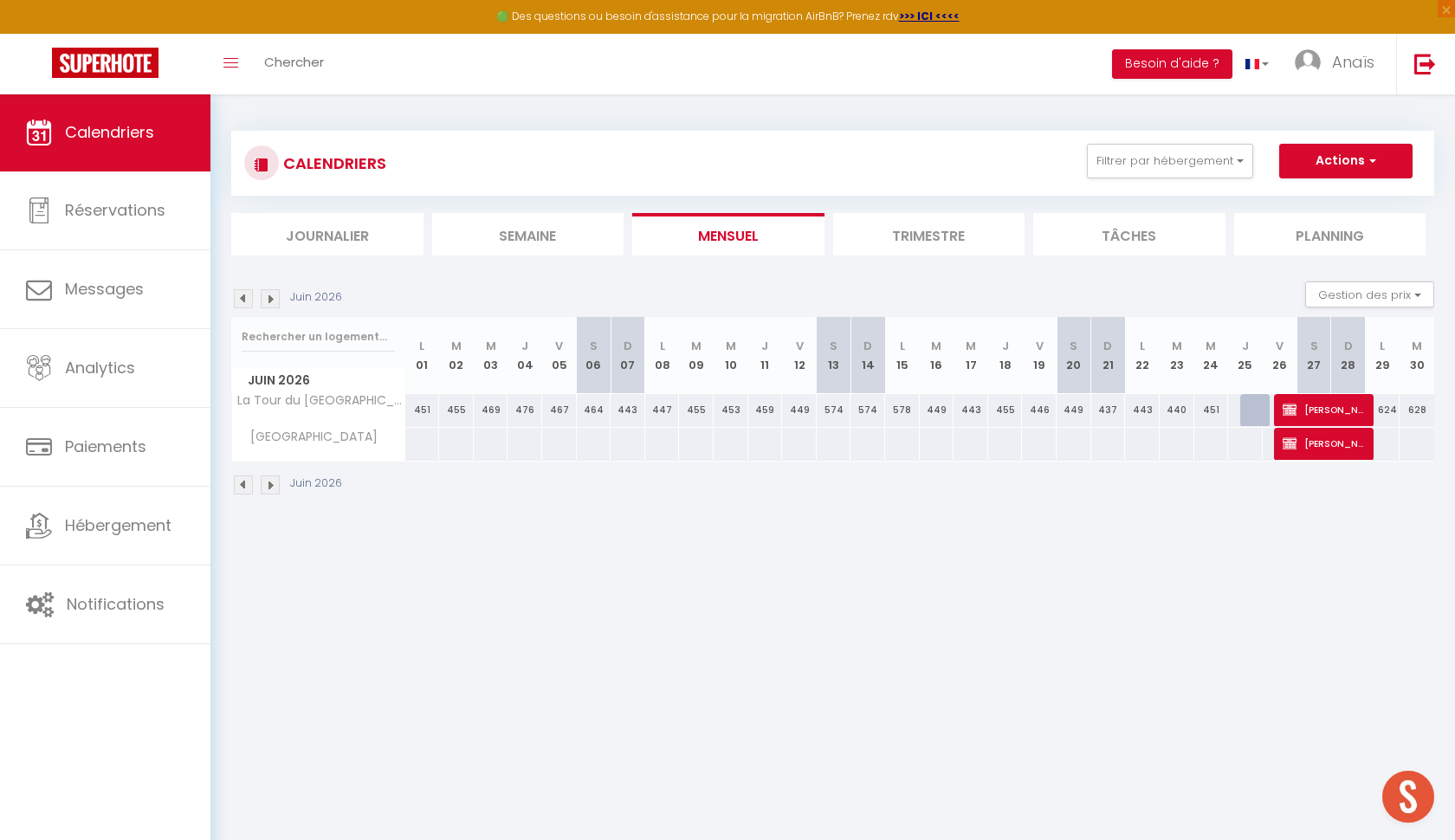
click at [271, 299] on img at bounding box center [271, 299] width 20 height 20
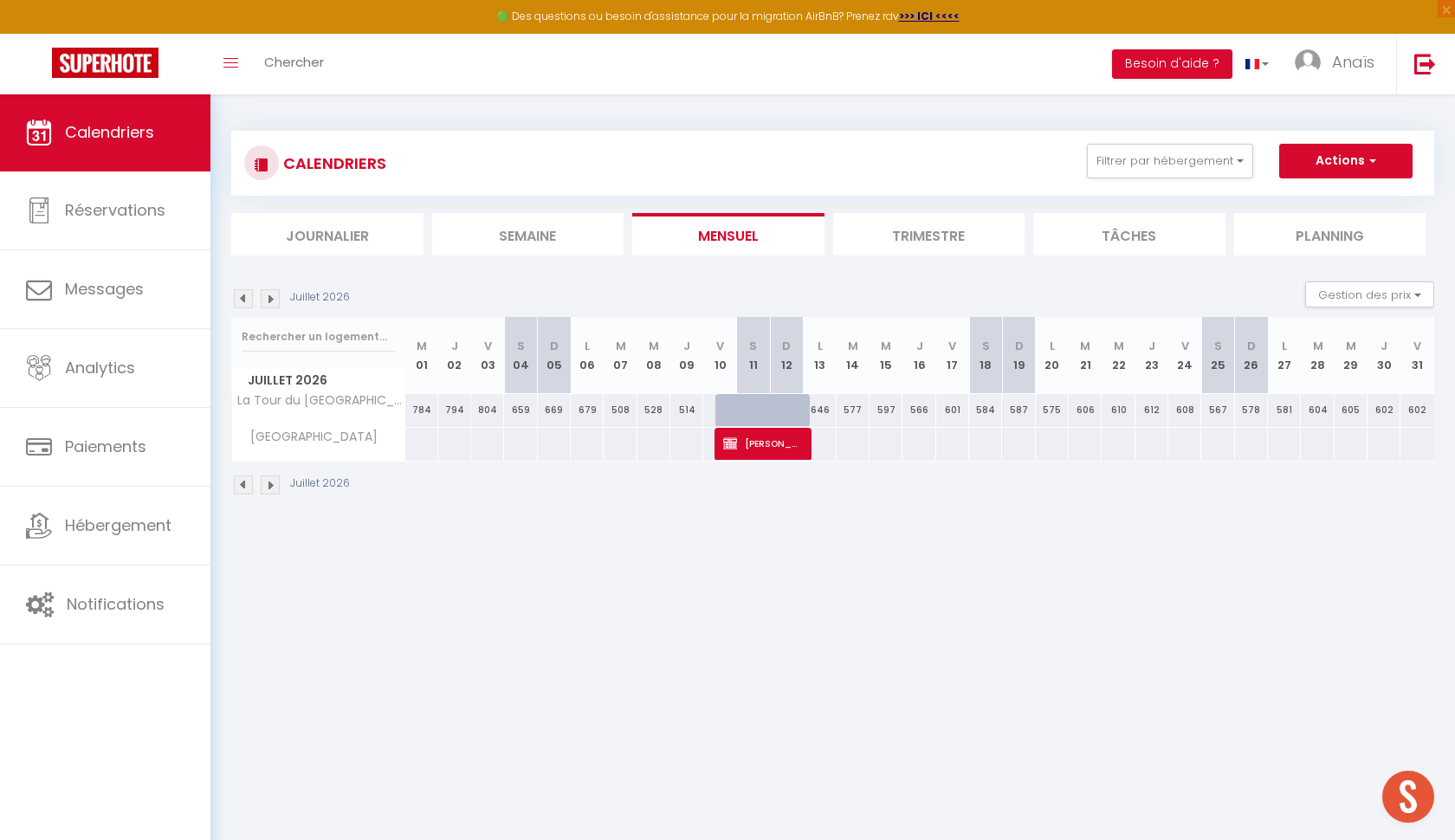
click at [272, 299] on img at bounding box center [271, 299] width 20 height 20
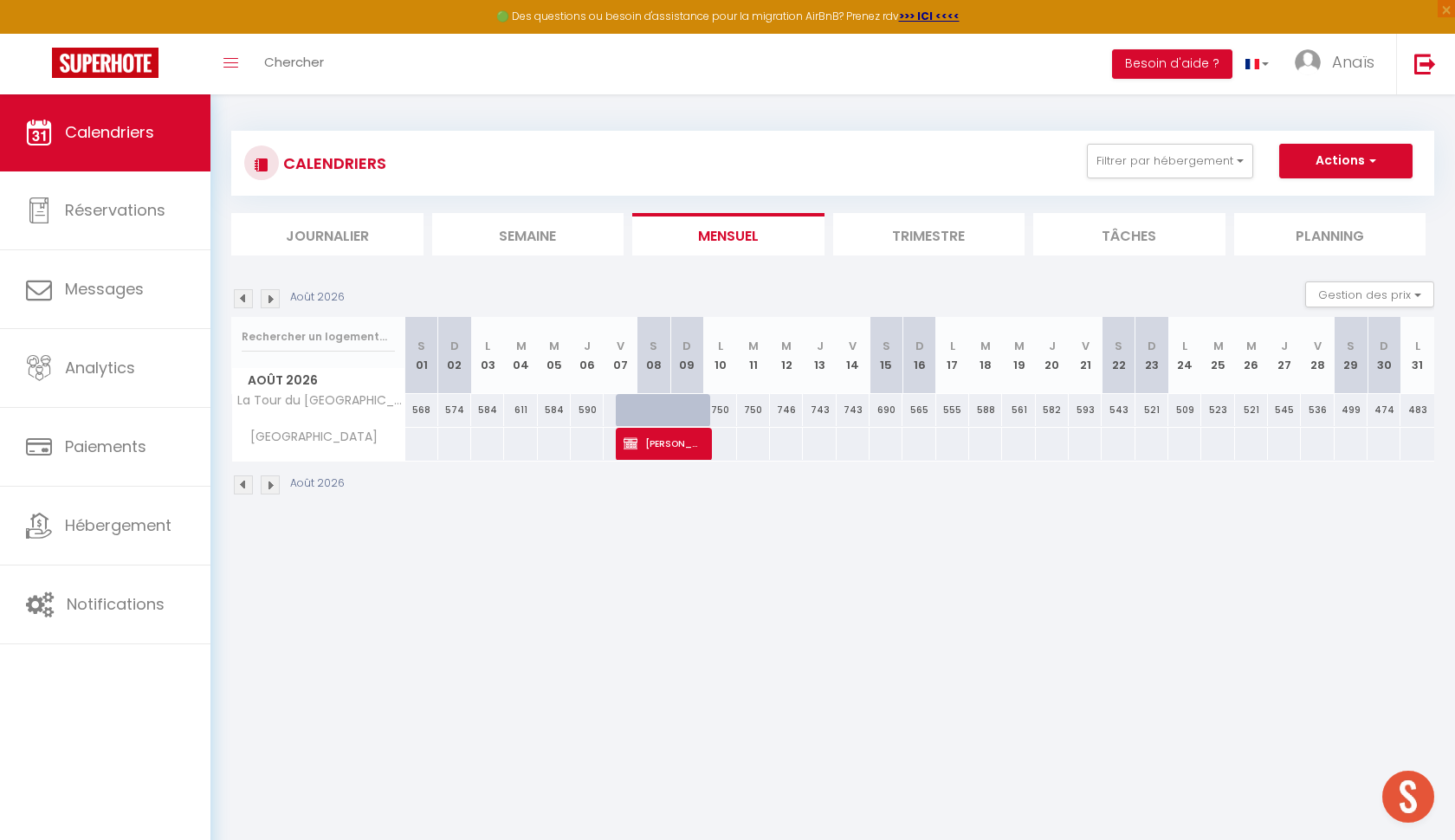
click at [272, 299] on img at bounding box center [271, 299] width 20 height 20
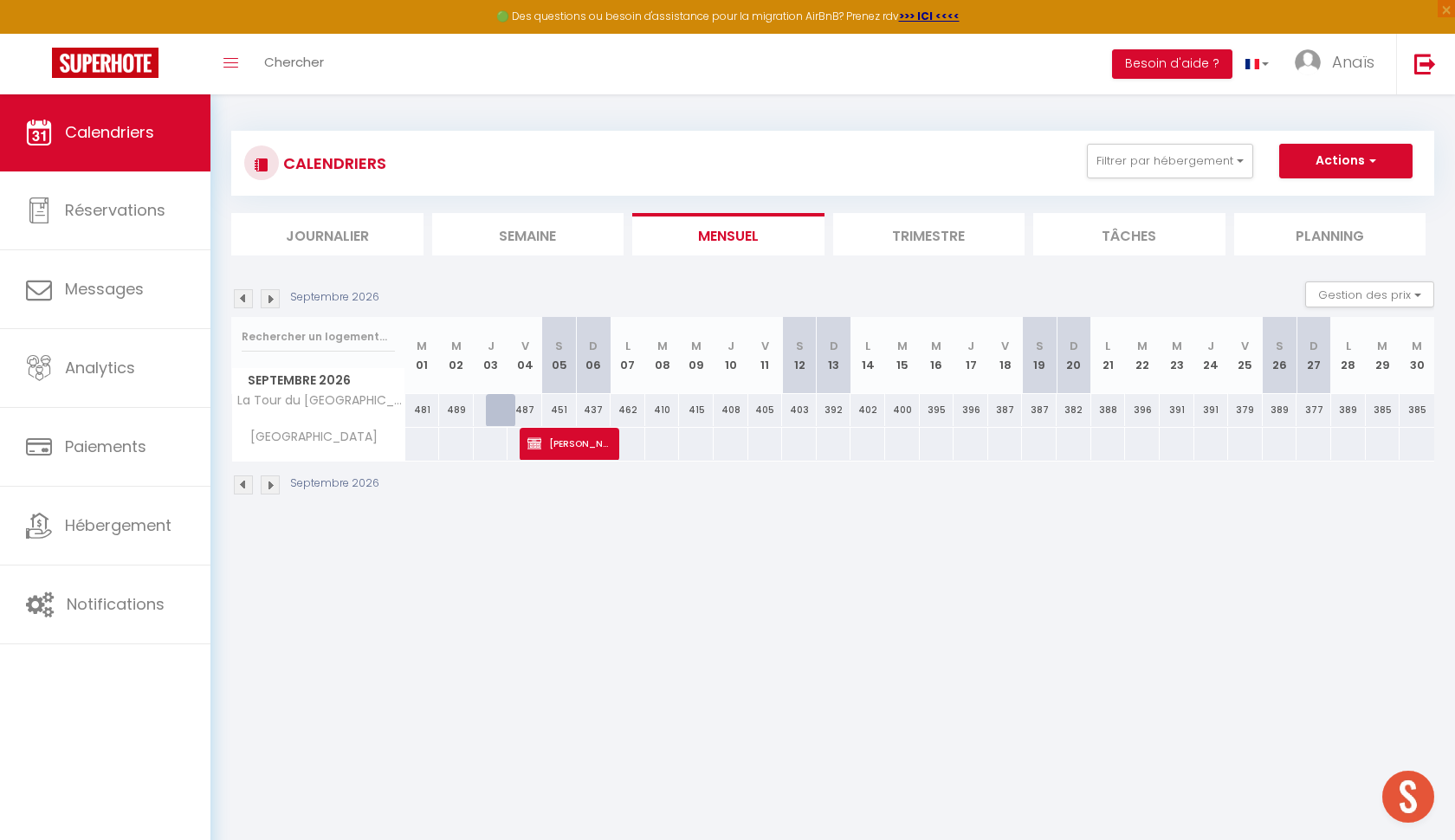
click at [1353, 157] on button "Actions" at bounding box center [1346, 160] width 134 height 34
click at [1322, 189] on link "Nouvelle réservation" at bounding box center [1328, 200] width 150 height 26
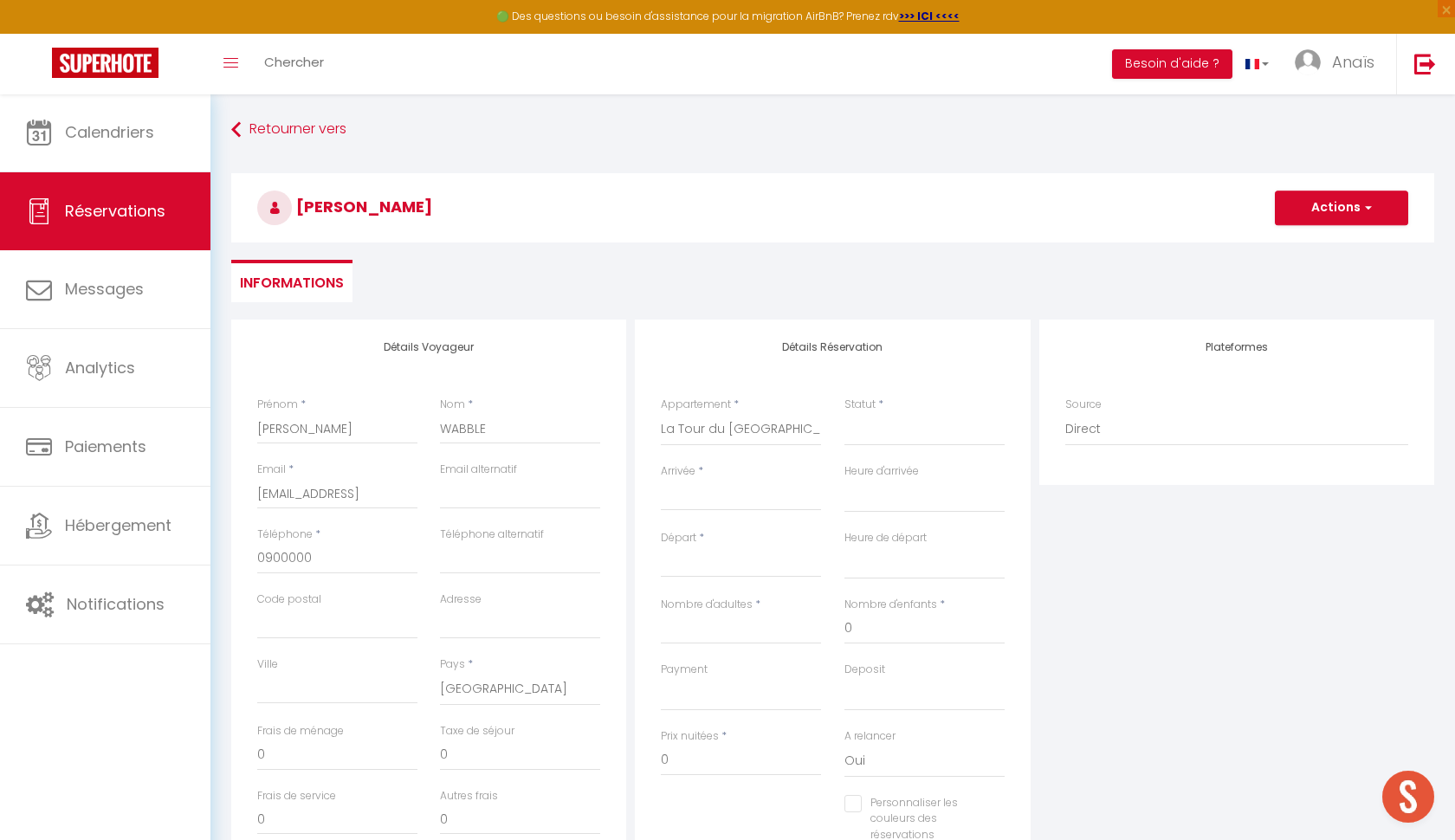
click at [701, 496] on input "Arrivée" at bounding box center [741, 496] width 160 height 22
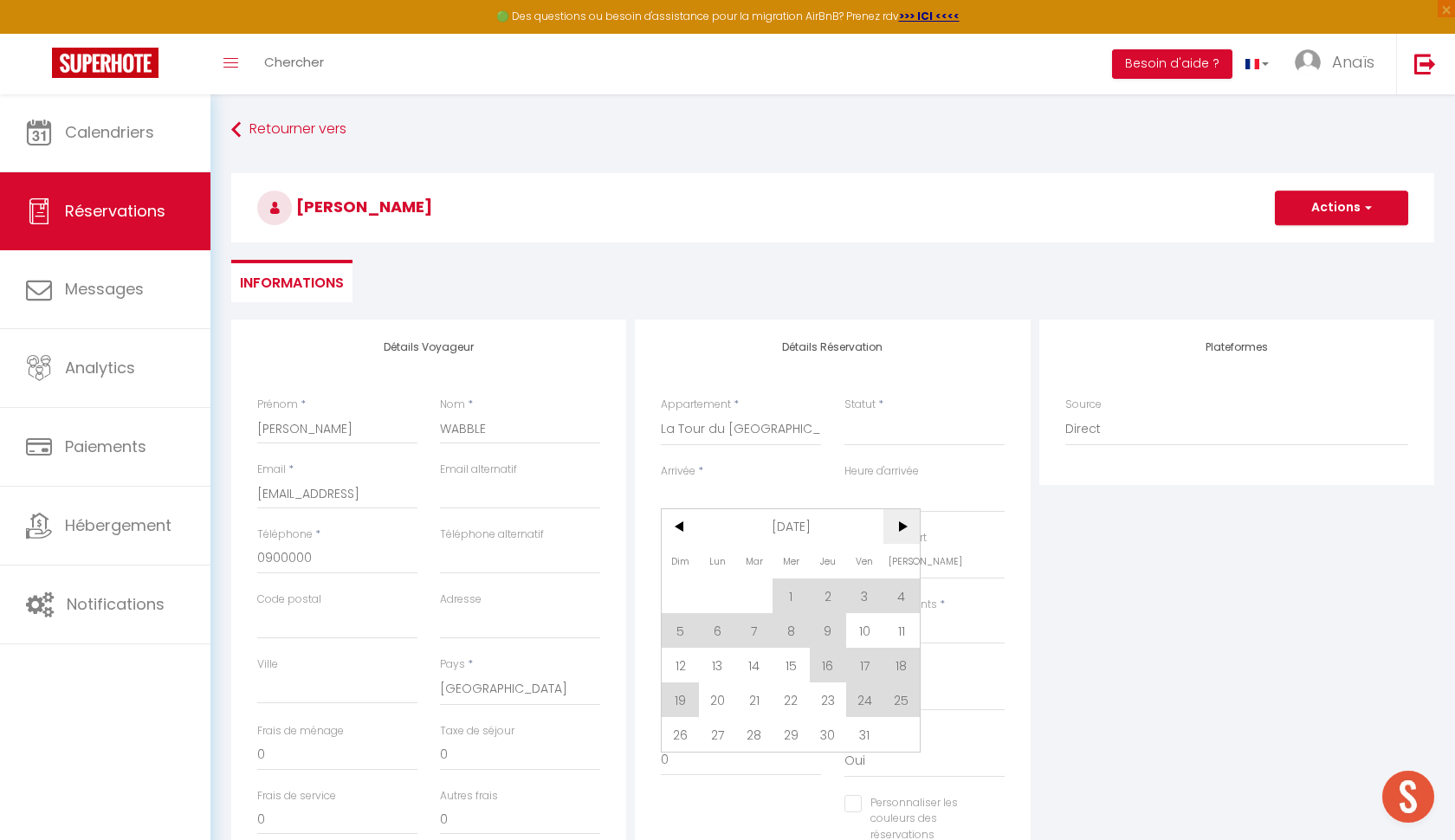
click at [907, 537] on span ">" at bounding box center [902, 525] width 37 height 34
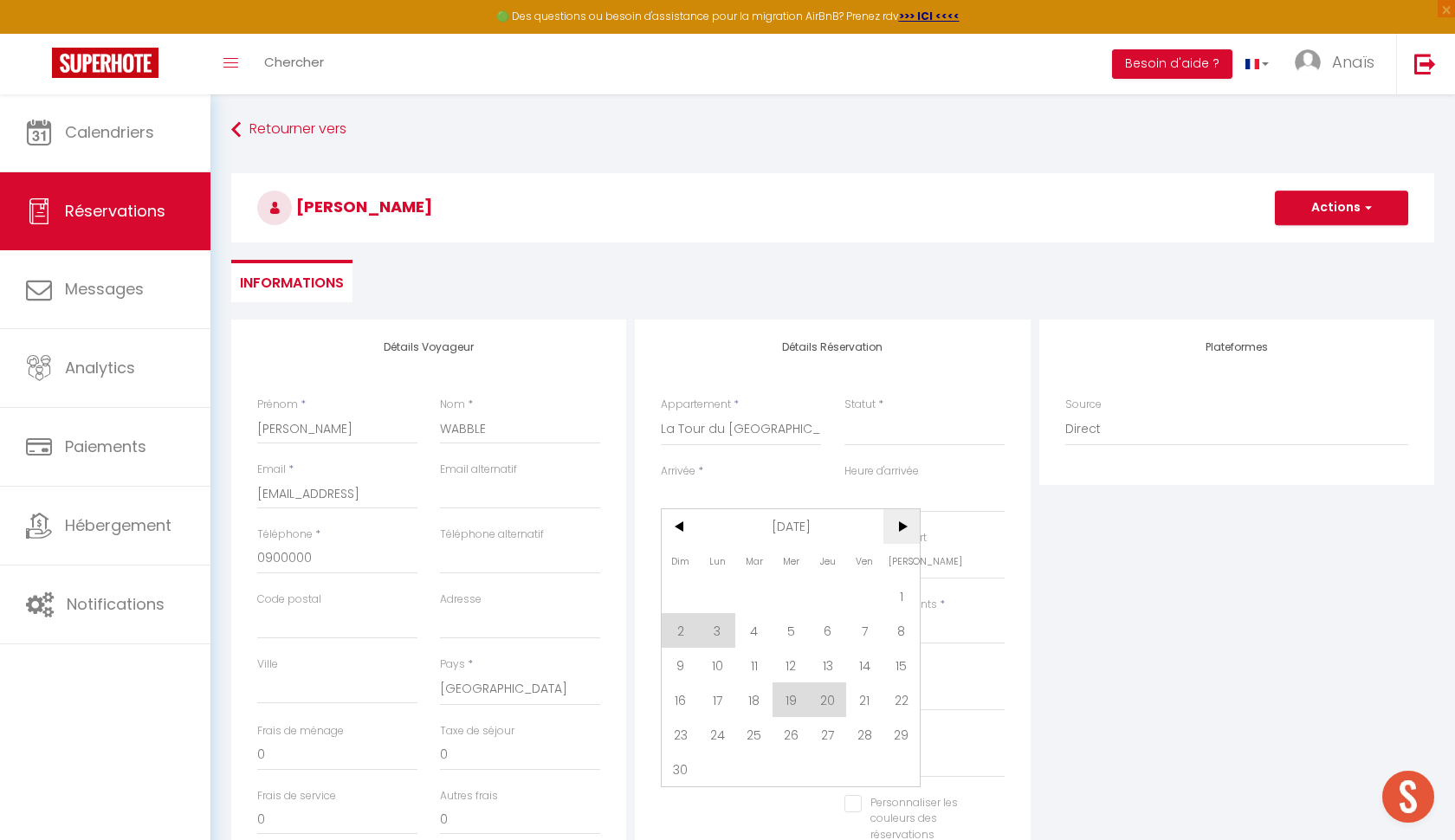
click at [907, 539] on span ">" at bounding box center [902, 525] width 37 height 34
click at [906, 539] on span ">" at bounding box center [902, 525] width 37 height 34
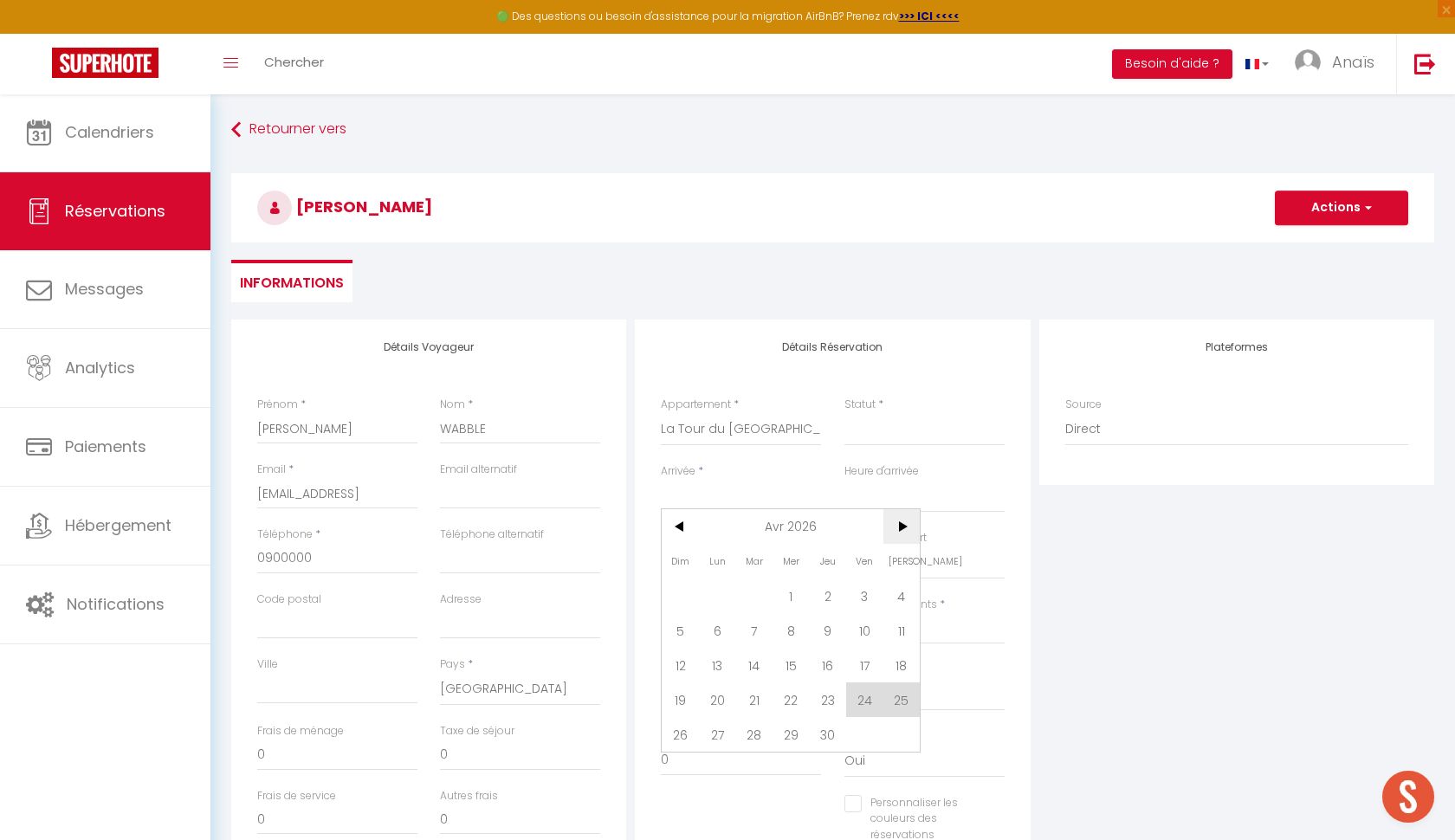
click at [906, 539] on span ">" at bounding box center [902, 525] width 37 height 34
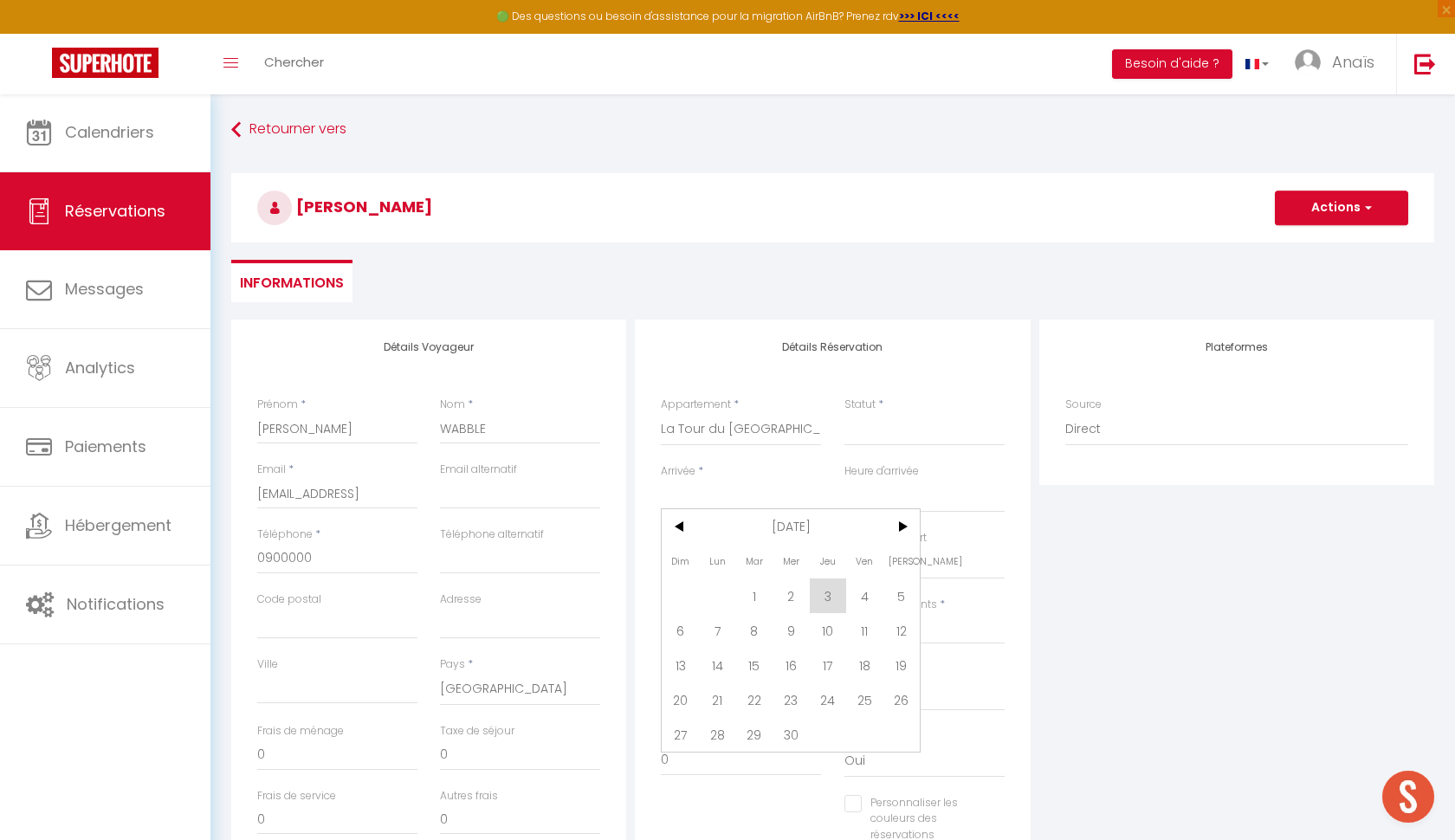
select select "76843"
select select
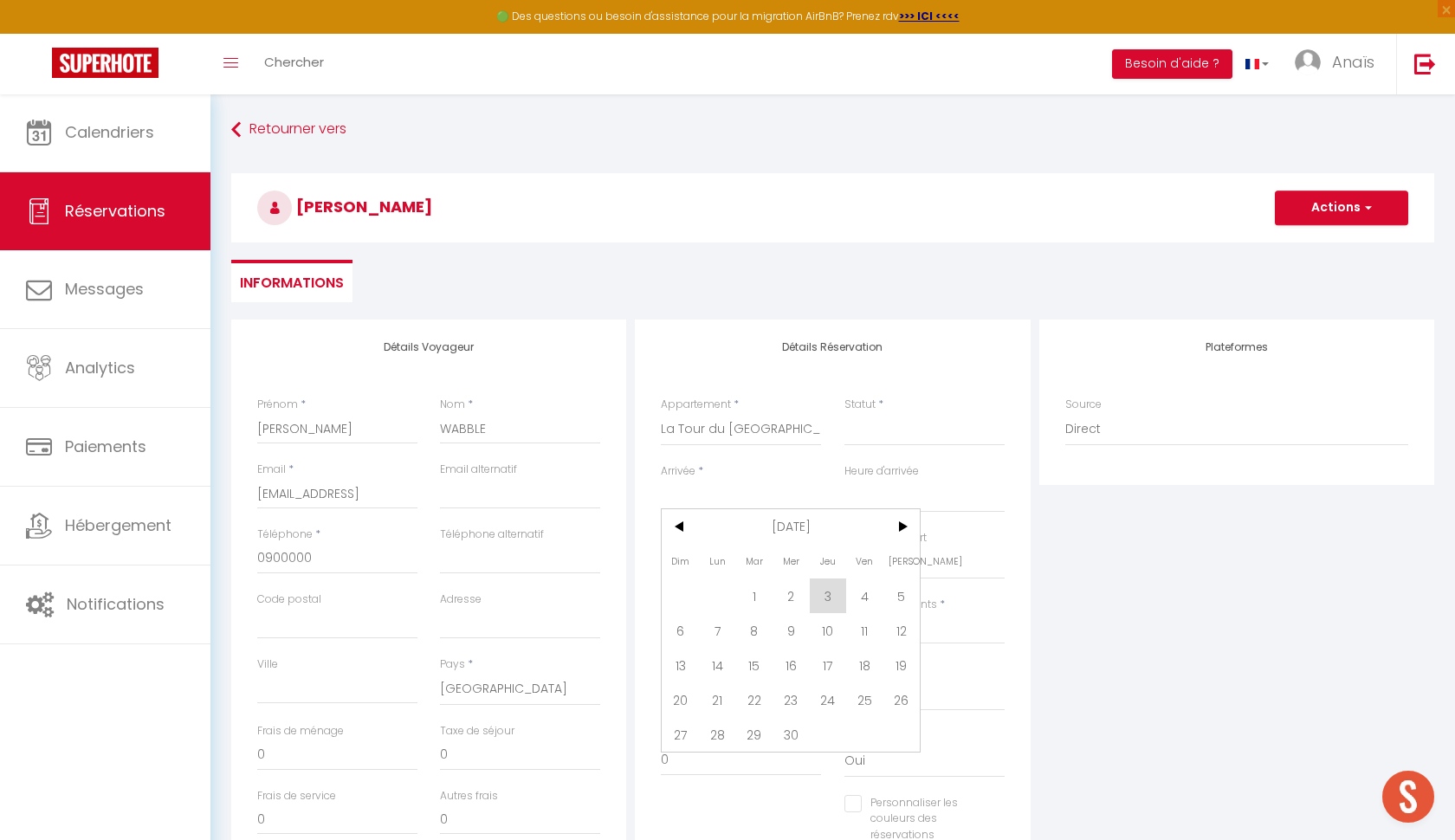
select select
click at [872, 597] on span "4" at bounding box center [865, 595] width 37 height 34
select select
type input "Ven 04 Septembre 2026"
select select
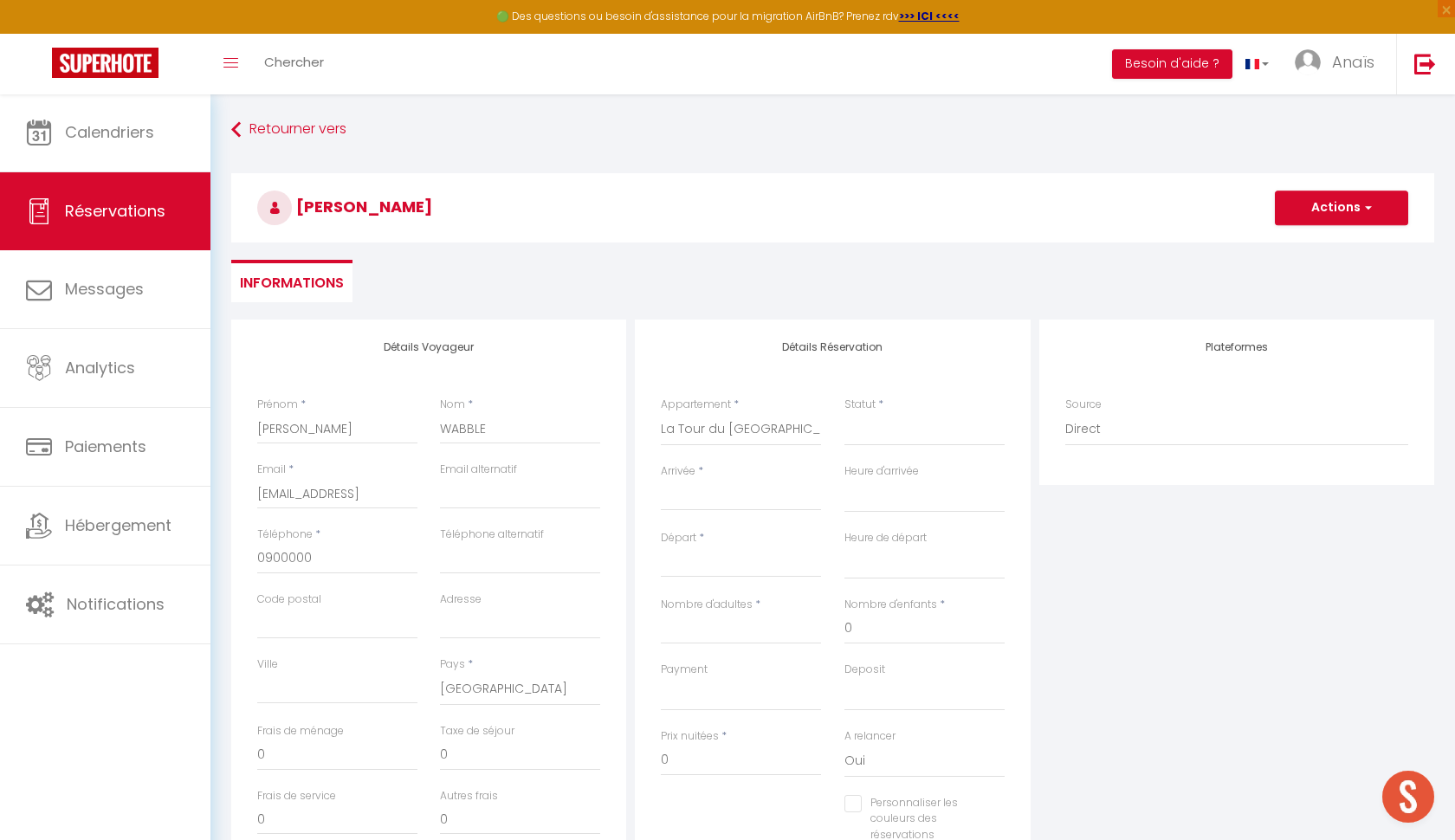
type input "[PERSON_NAME] 05 Septembre 2026"
select select
checkbox input "false"
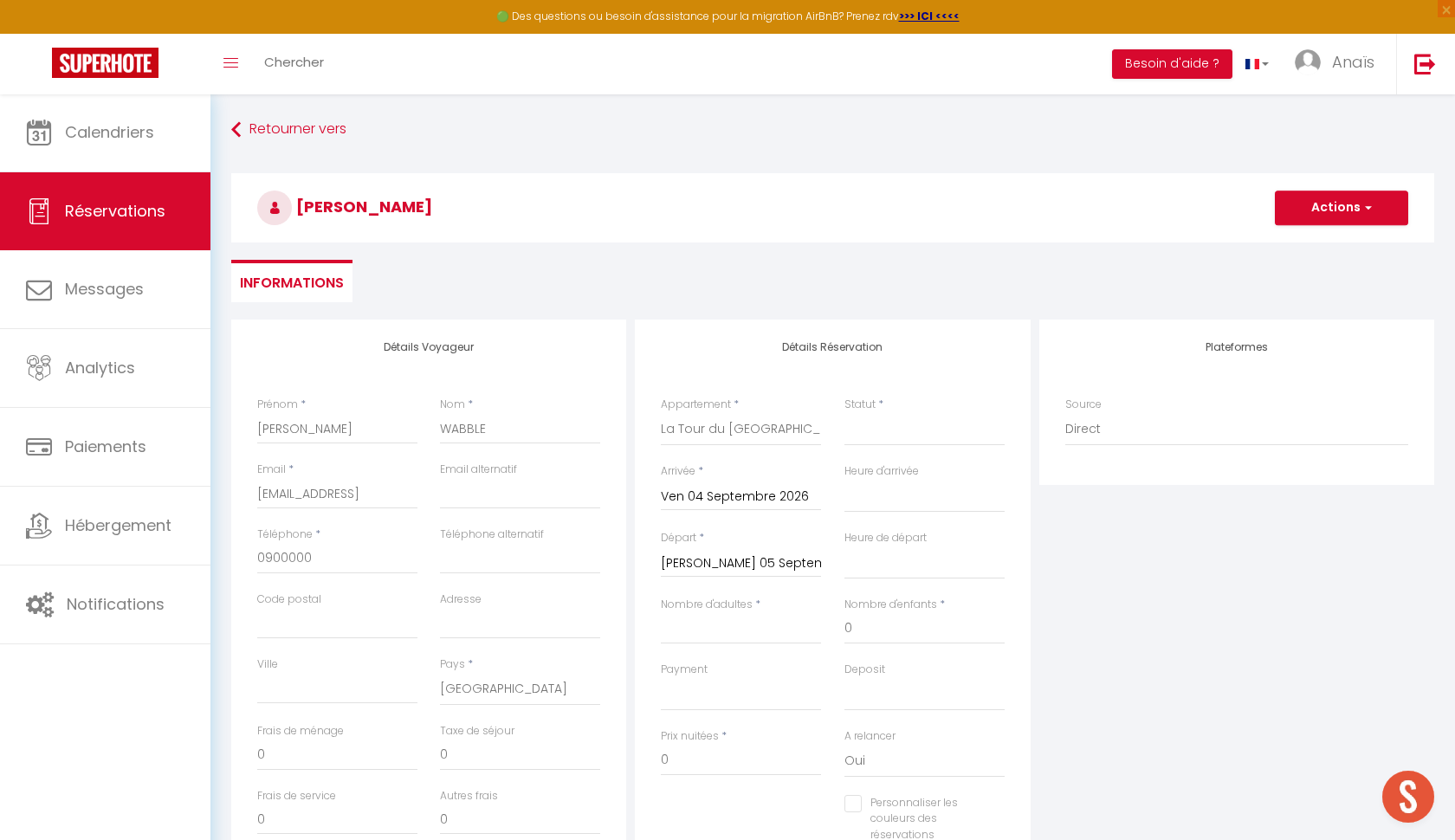
click at [774, 561] on input "[PERSON_NAME] 05 Septembre 2026" at bounding box center [741, 564] width 160 height 22
click at [719, 694] on span "7" at bounding box center [717, 695] width 37 height 34
select select
type input "Lun 07 Septembre 2026"
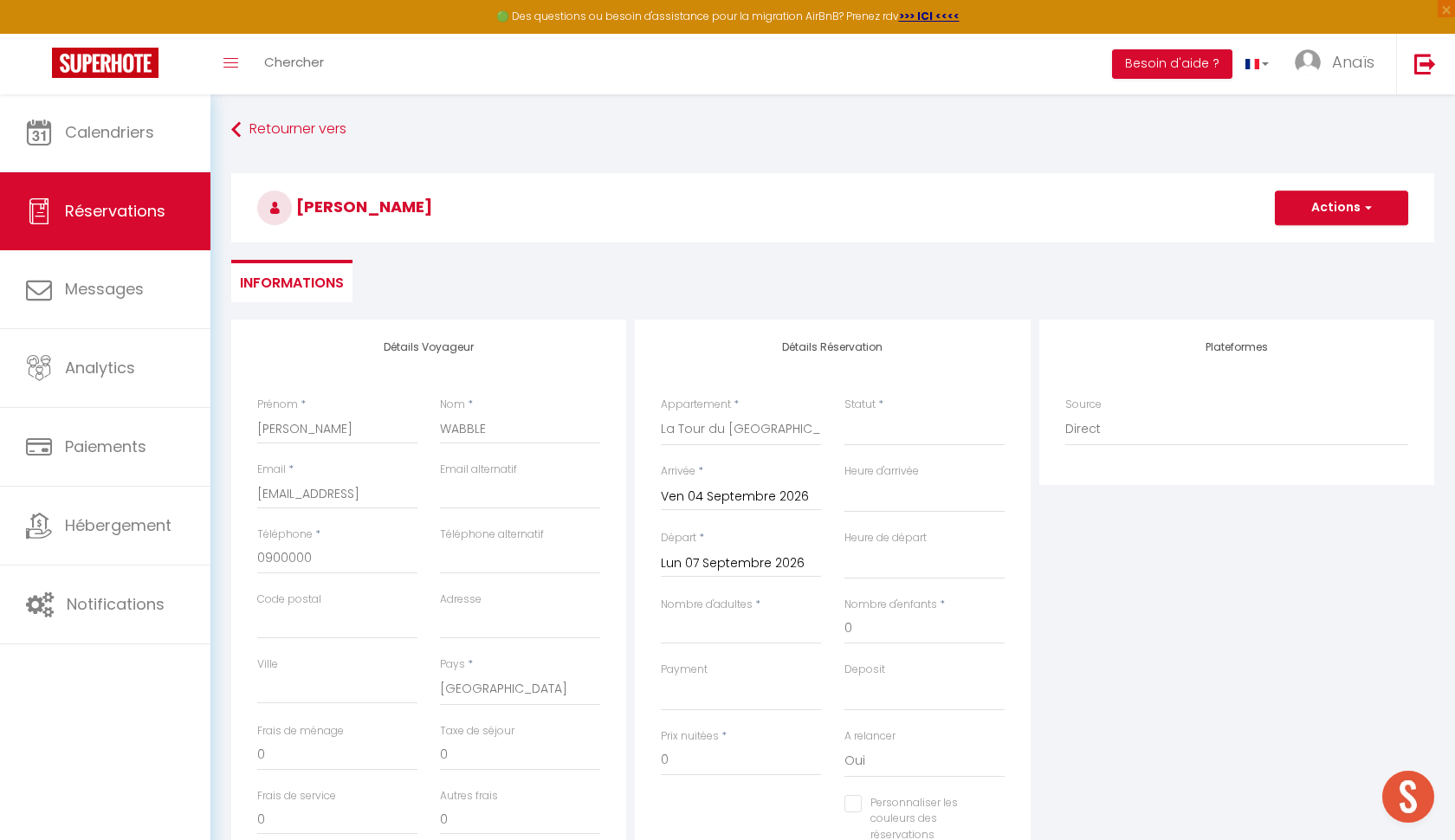
select select
checkbox input "false"
click at [698, 751] on input "0" at bounding box center [741, 760] width 160 height 31
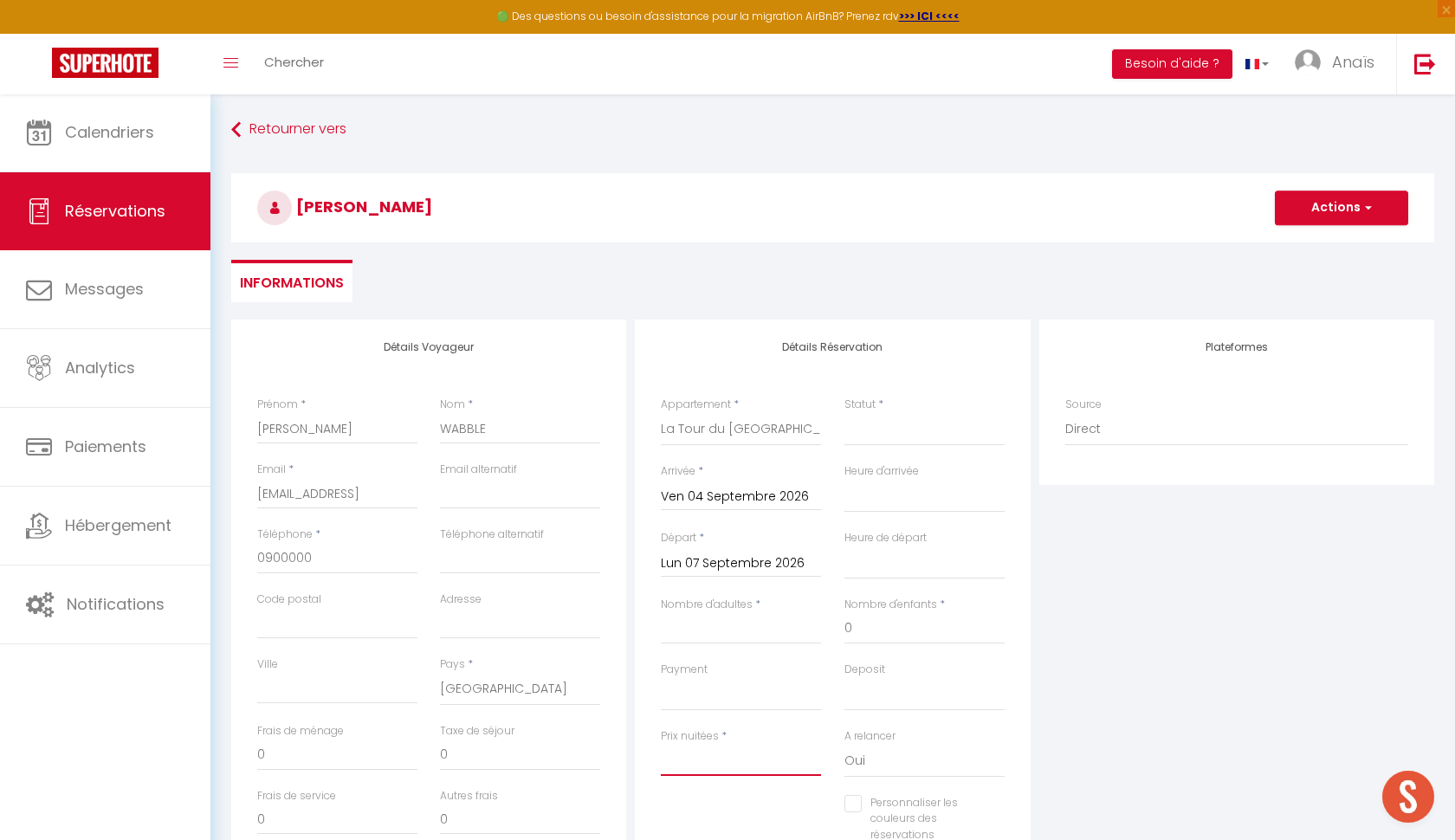
select select
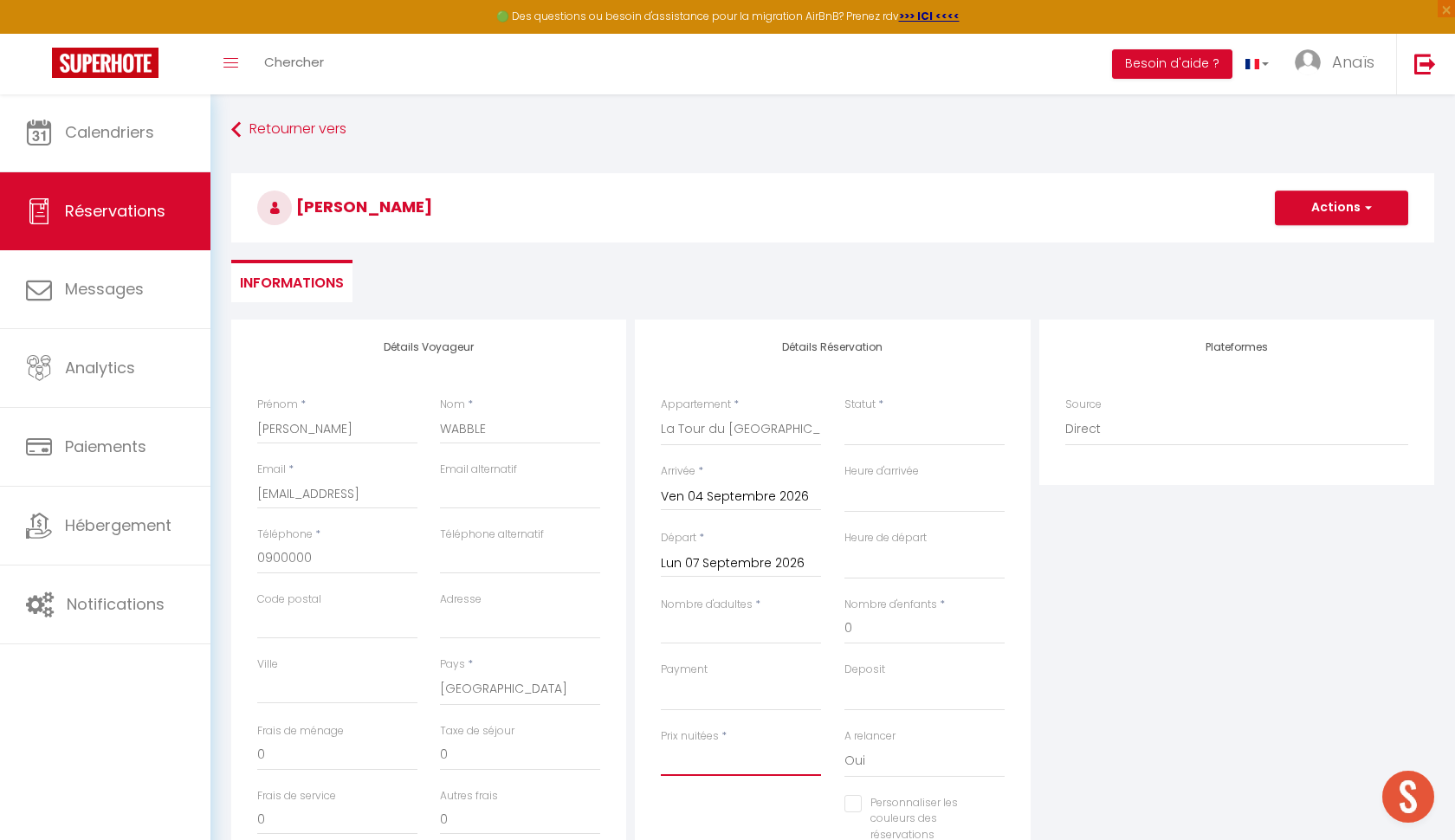
checkbox input "false"
type input "3"
select select
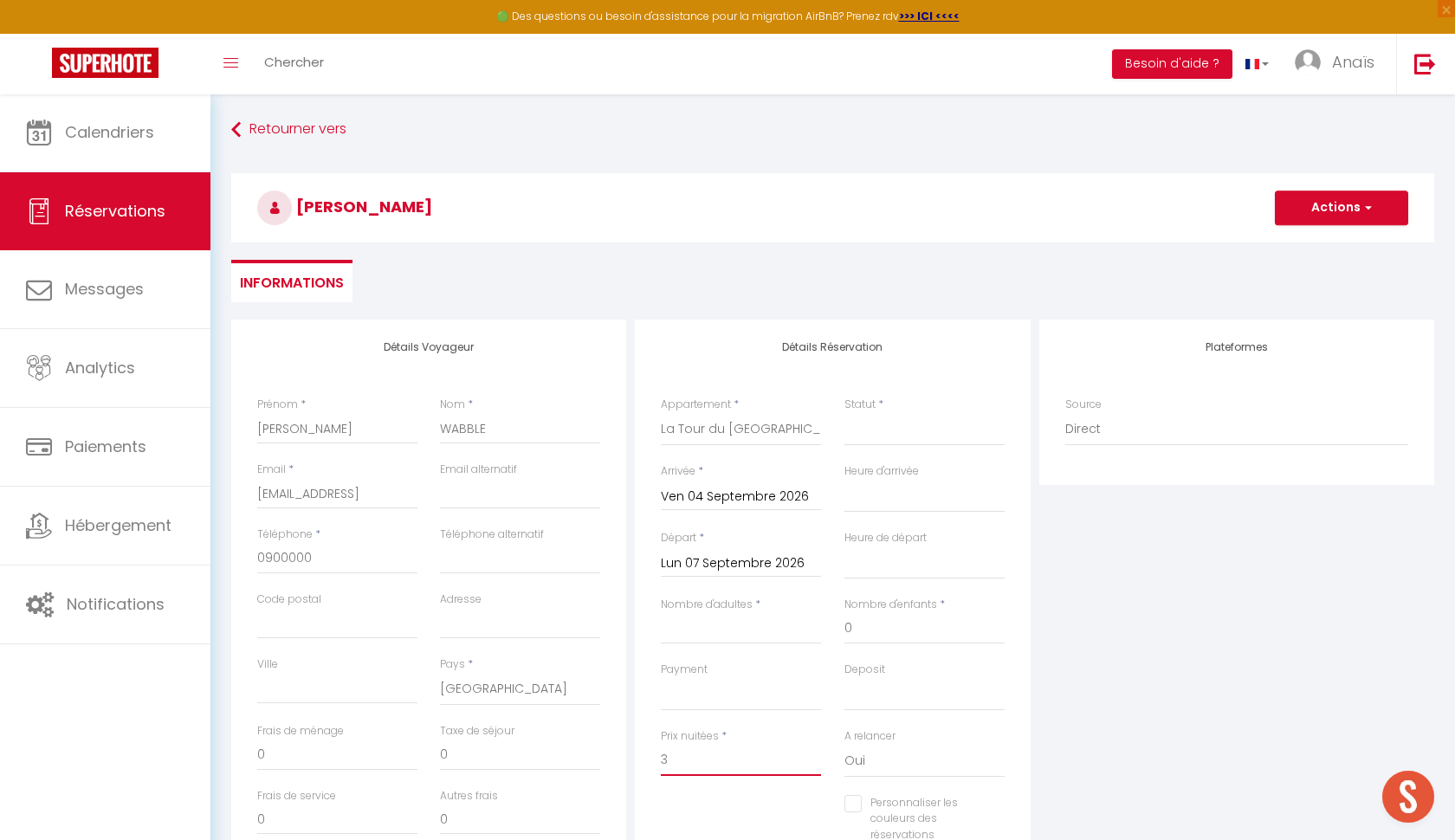
select select
checkbox input "false"
type input "30"
select select
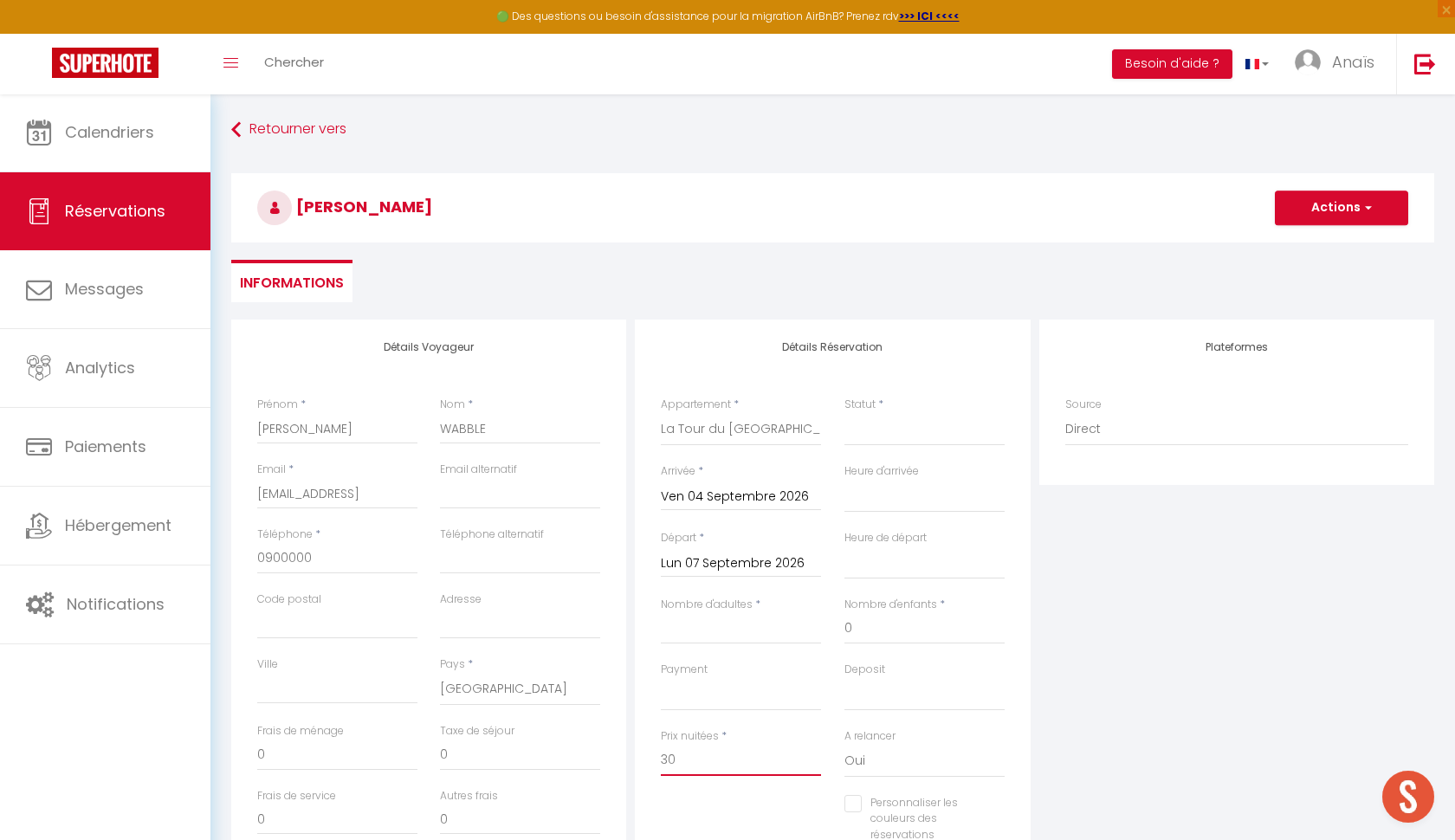
select select
checkbox input "false"
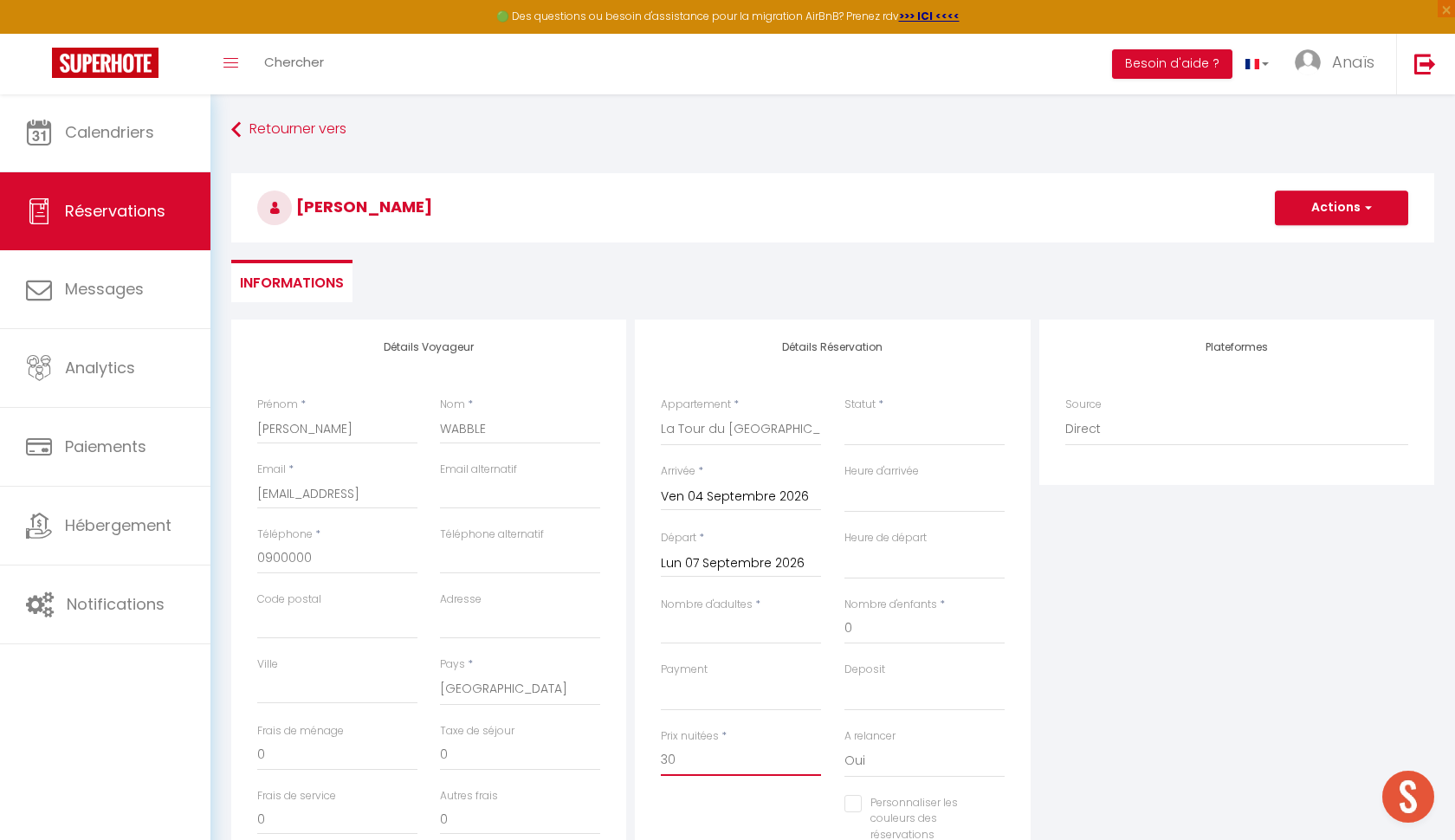
type input "300"
select select
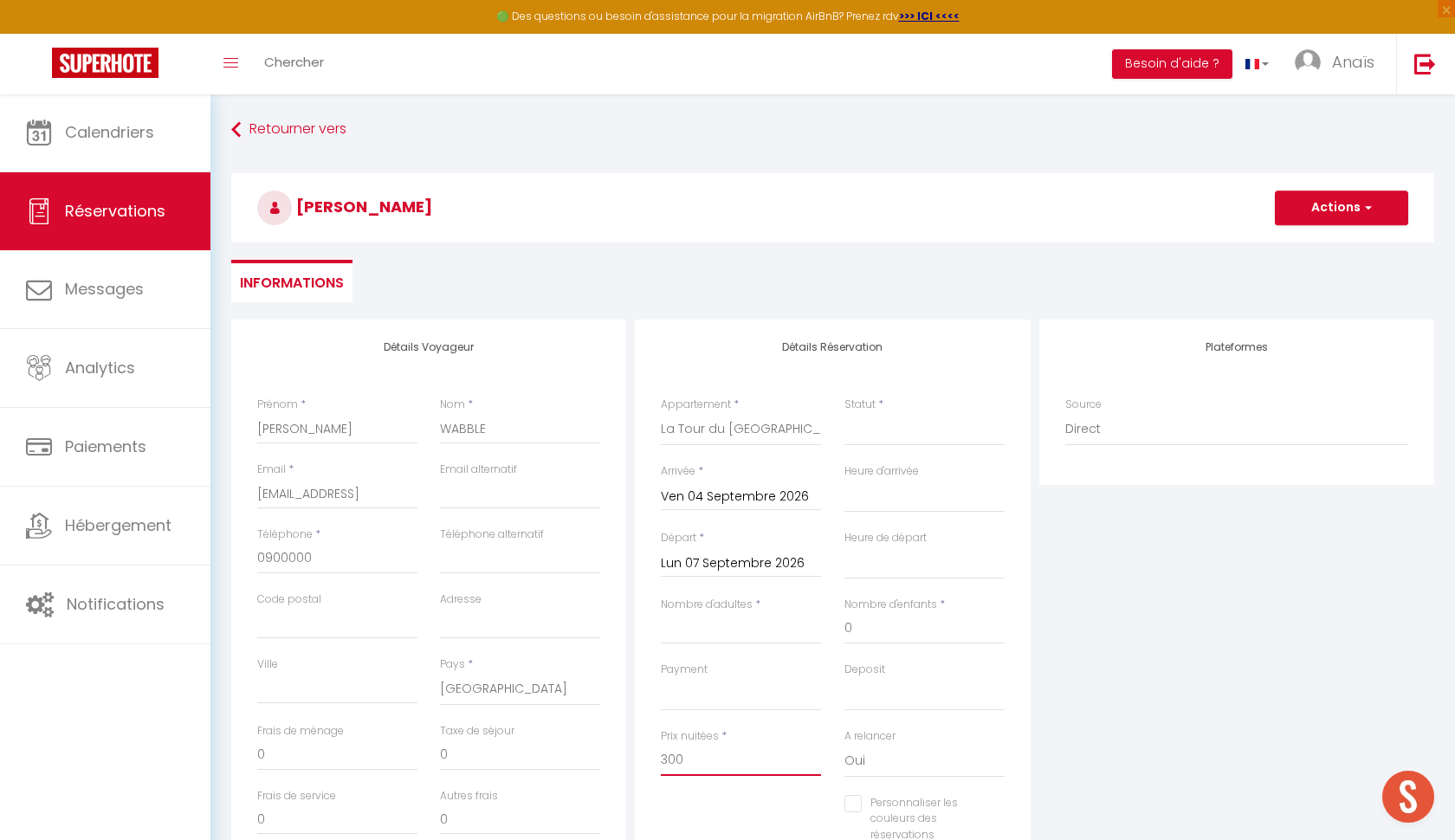
select select
checkbox input "false"
type input "300"
click at [1013, 682] on div "Deposit OK KO" at bounding box center [923, 694] width 183 height 66
click at [672, 609] on label "Nombre d'adultes" at bounding box center [706, 605] width 92 height 17
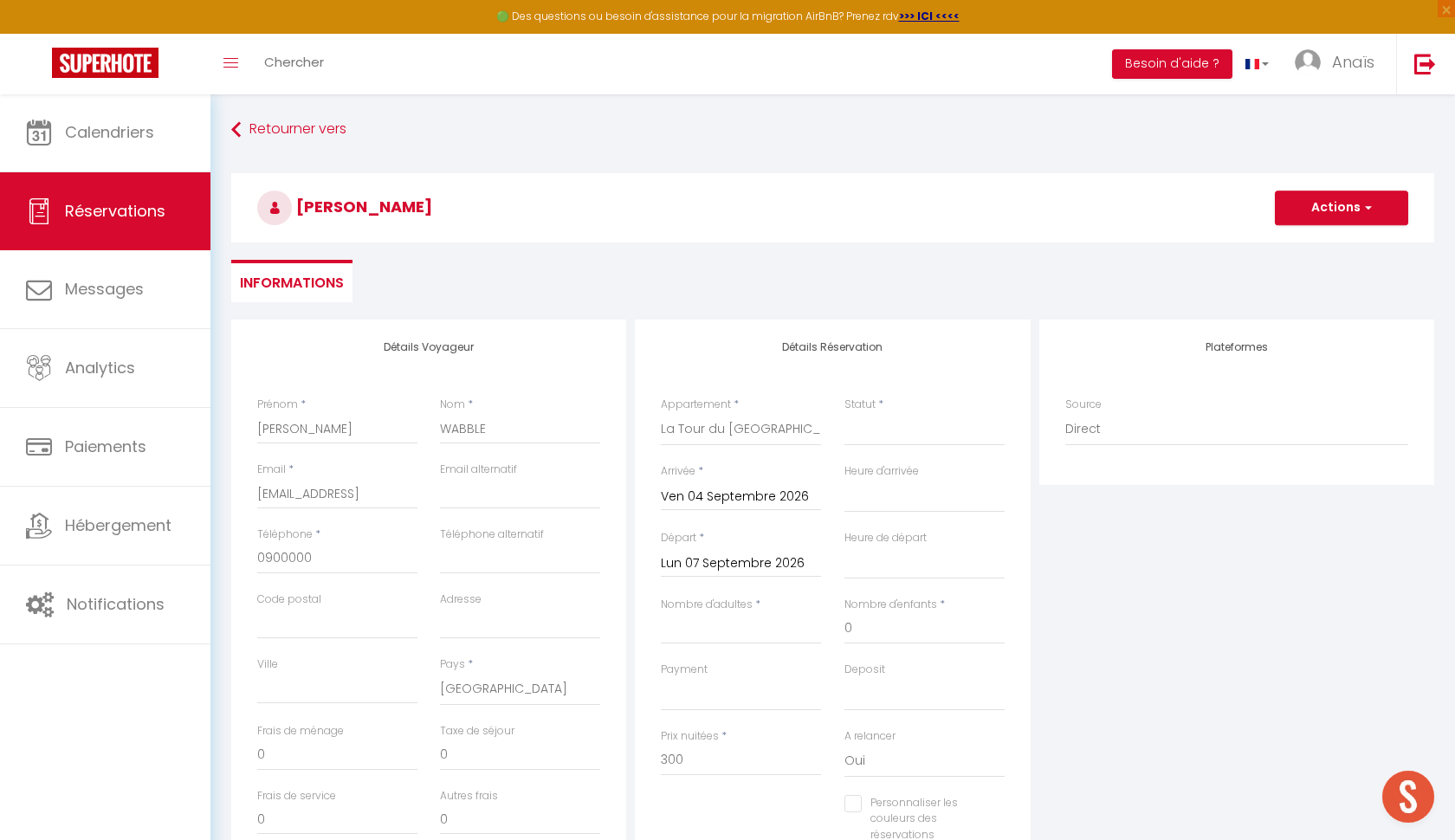
click at [672, 613] on input "Nombre d'adultes" at bounding box center [741, 629] width 160 height 31
type input "6"
select select
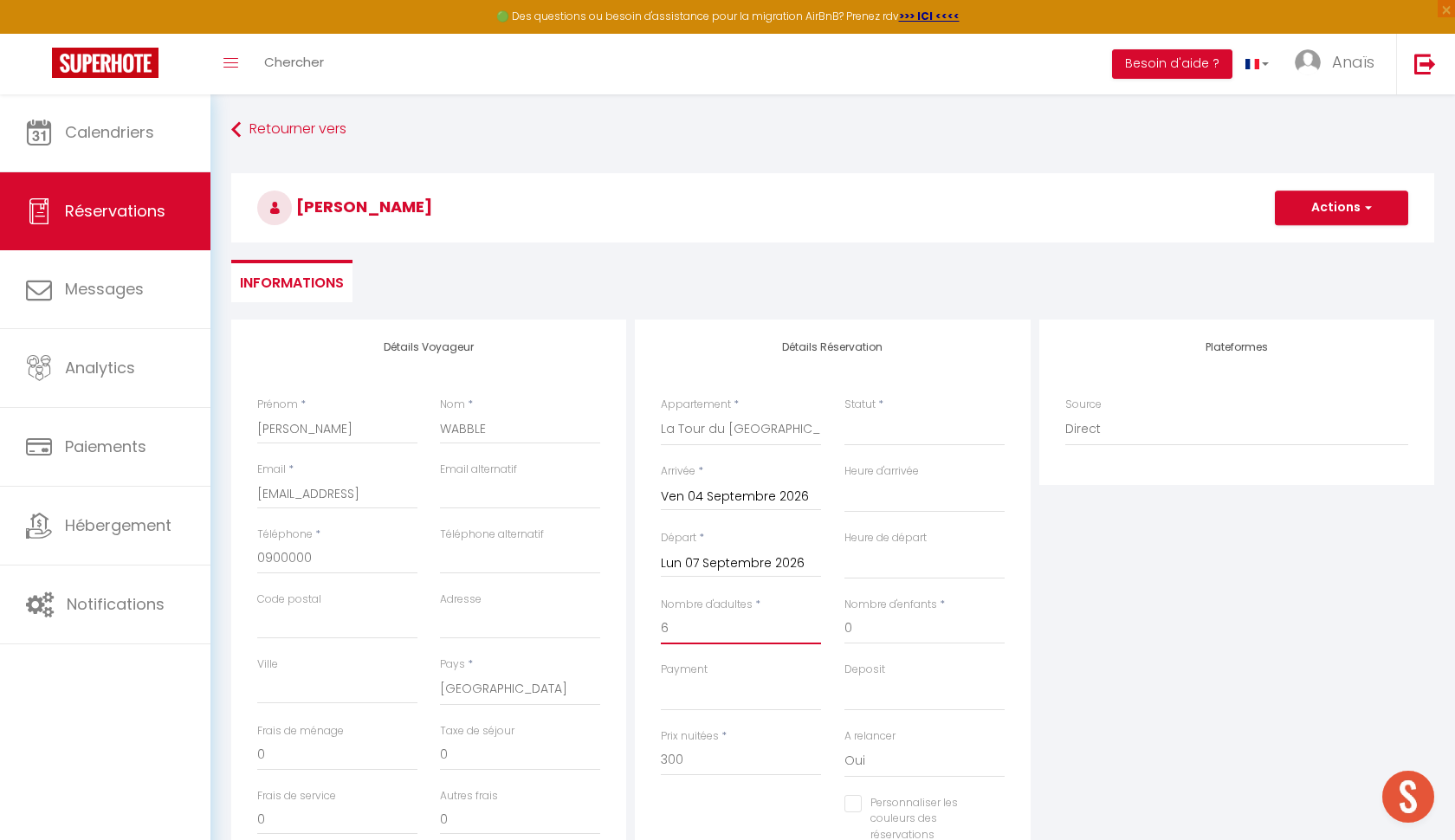
select select
checkbox input "false"
type input "80"
select select
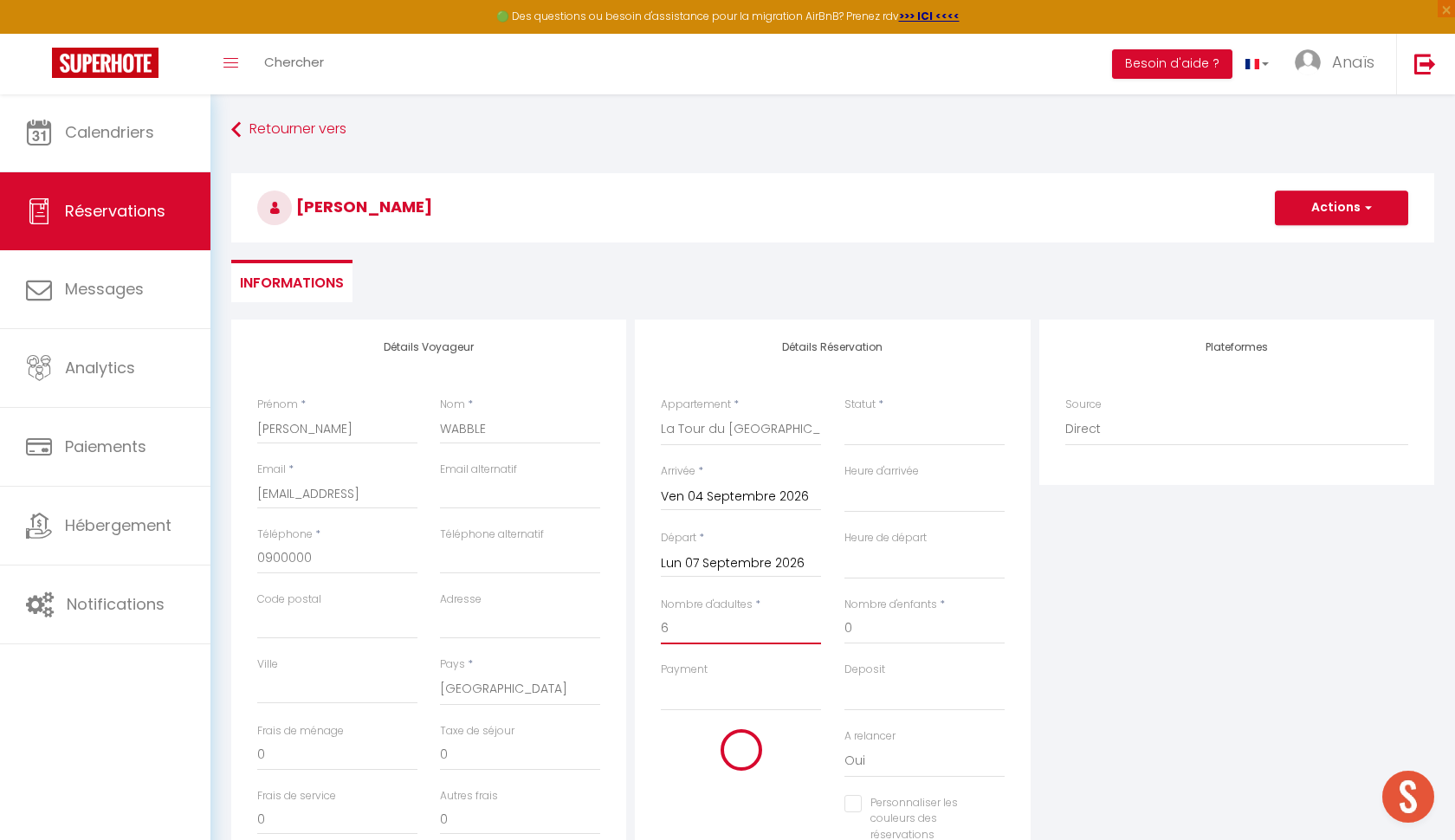
select select
type input "1375"
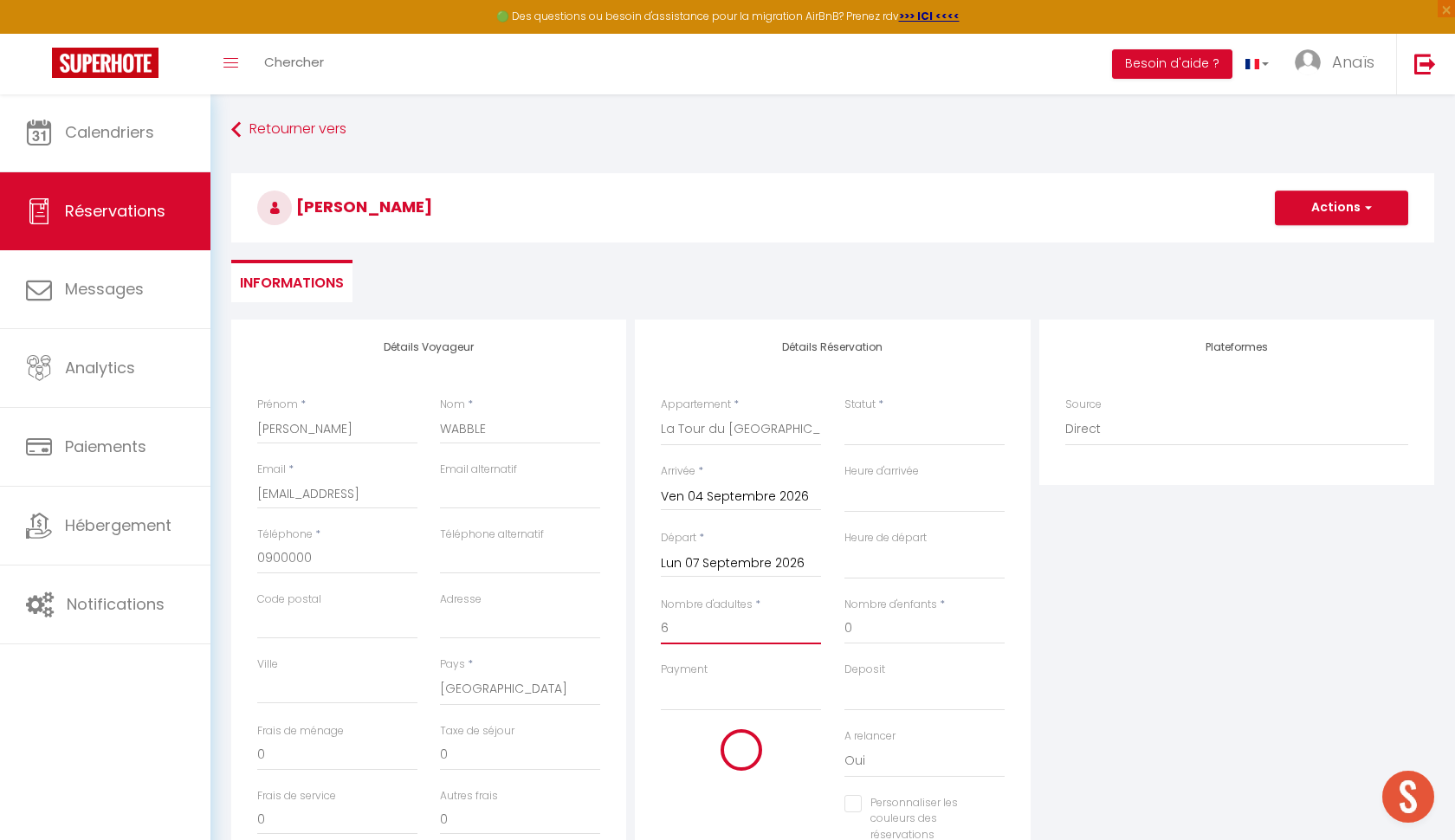
checkbox input "false"
type input "6"
click at [692, 745] on input "1375" at bounding box center [741, 760] width 160 height 31
type input "3"
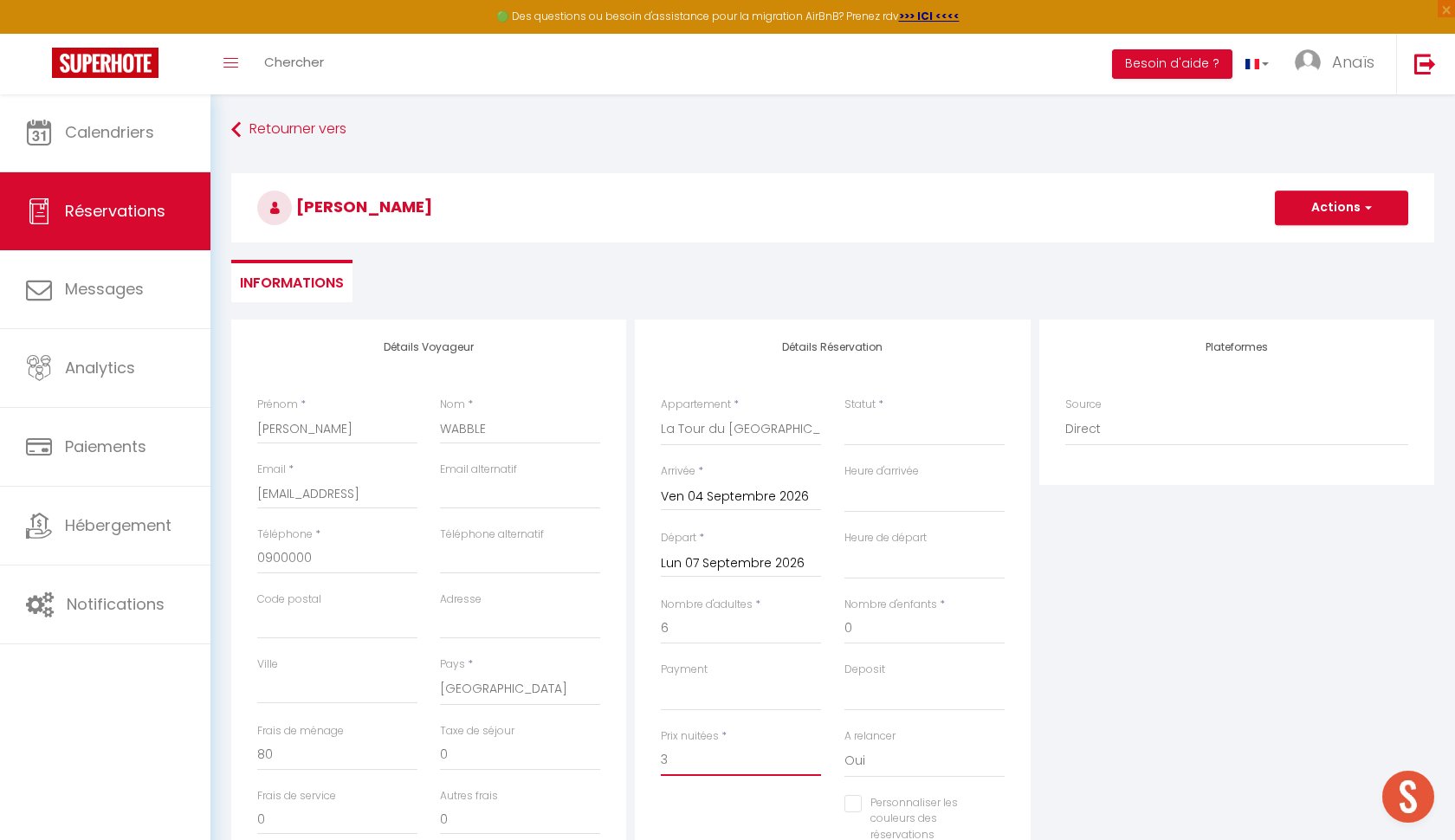
select select
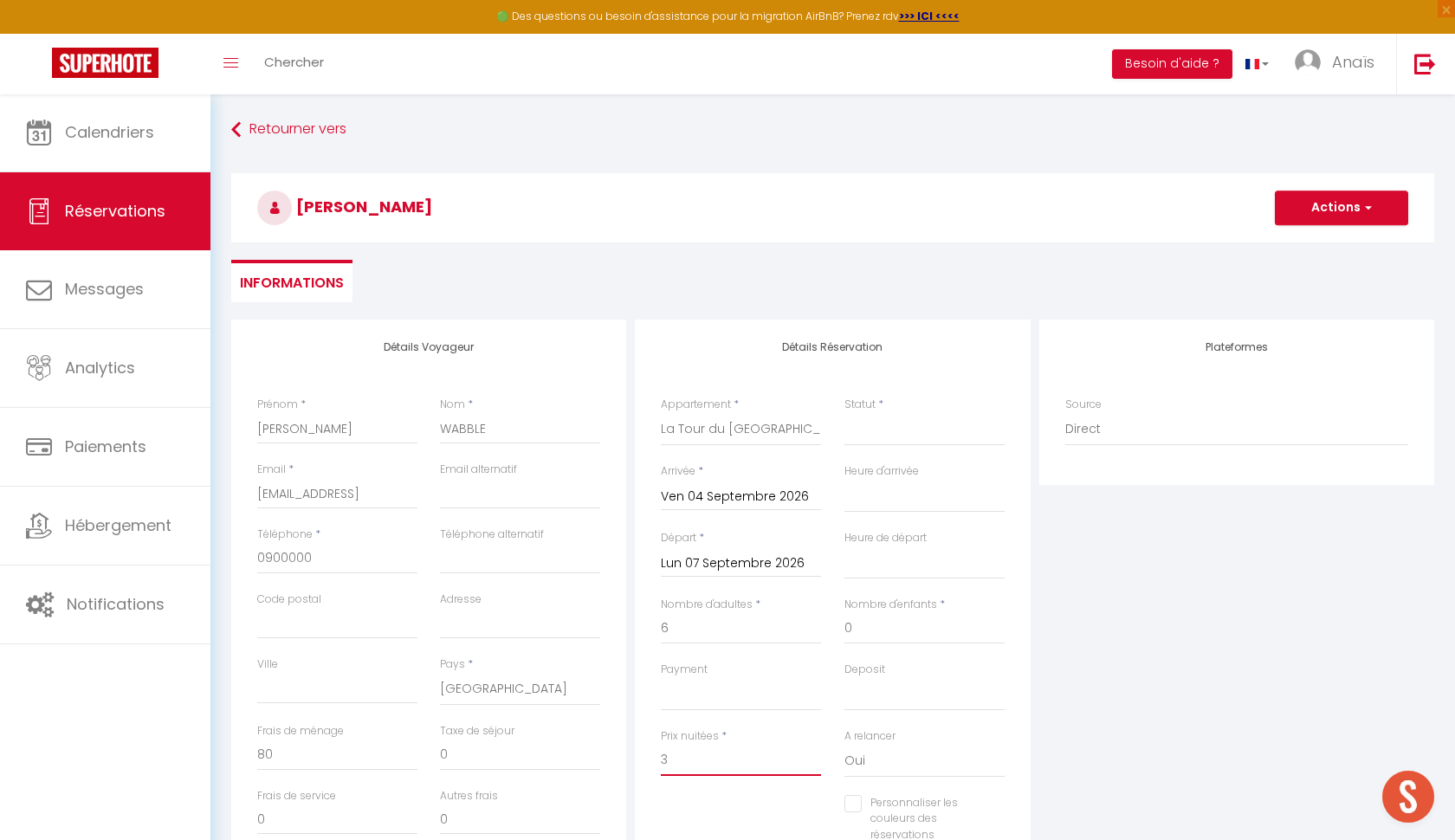
checkbox input "false"
type input "30"
select select
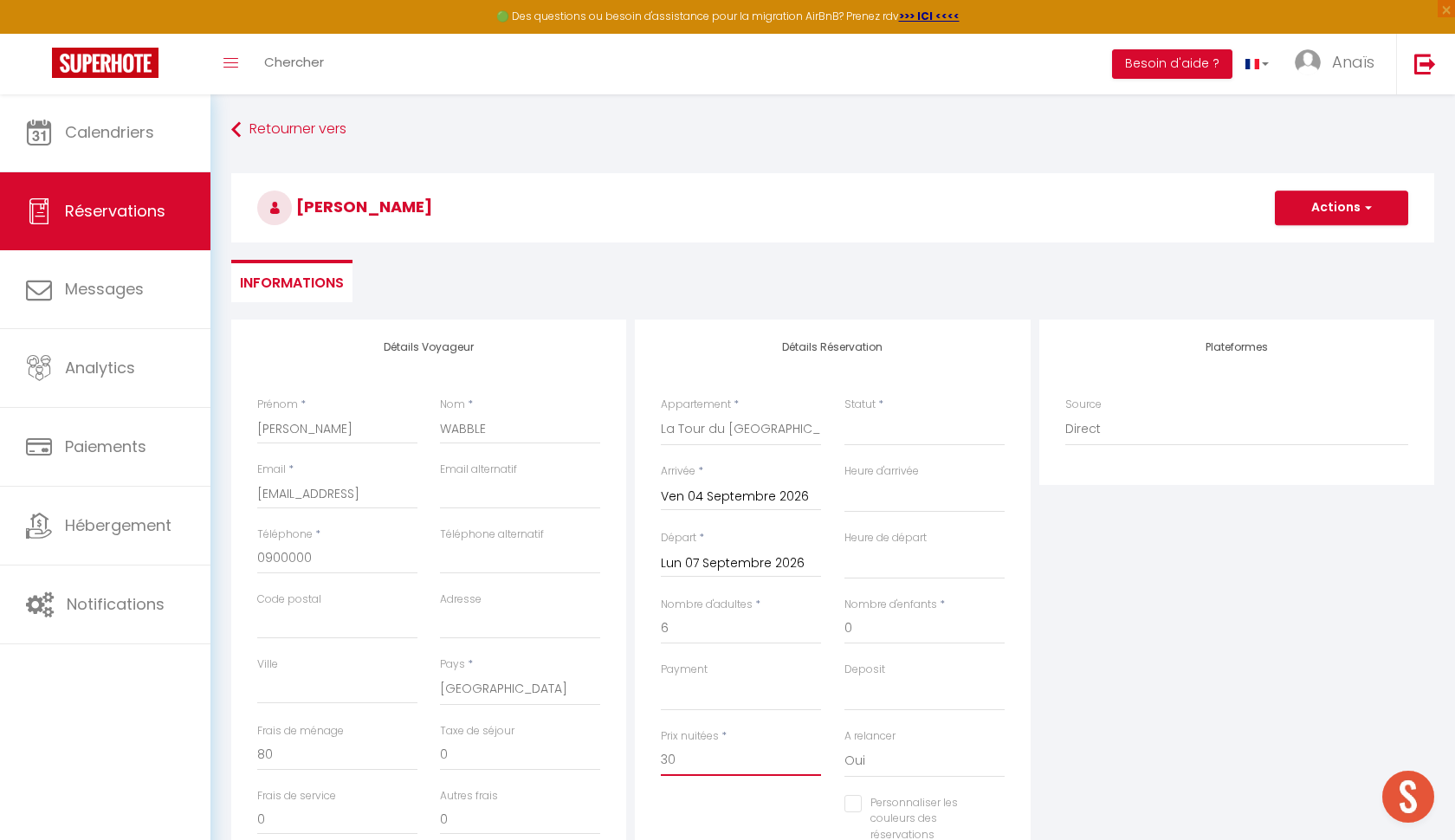
select select
checkbox input "false"
type input "300"
select select
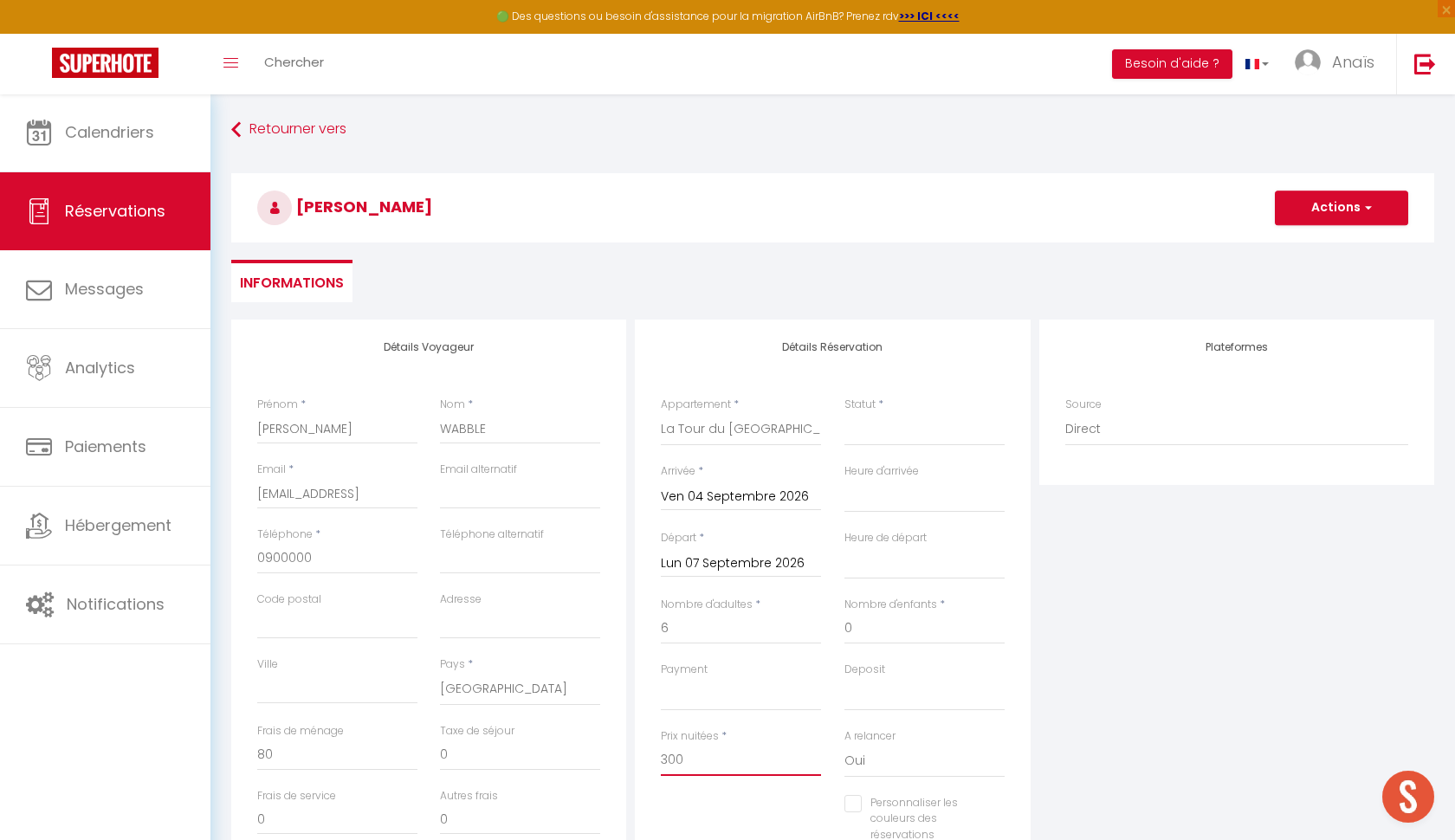
select select
checkbox input "false"
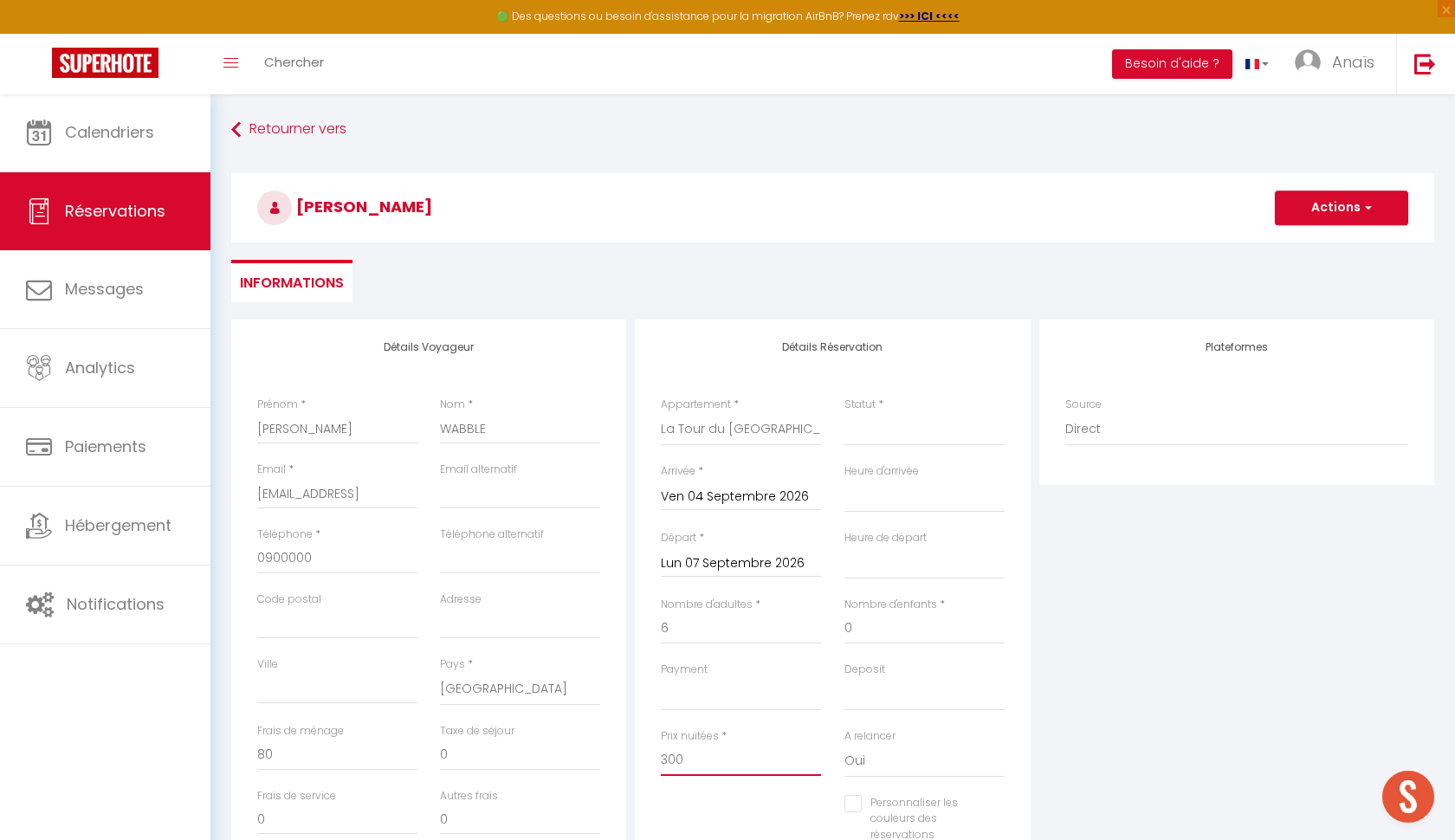
type input "300"
type input "0"
select select
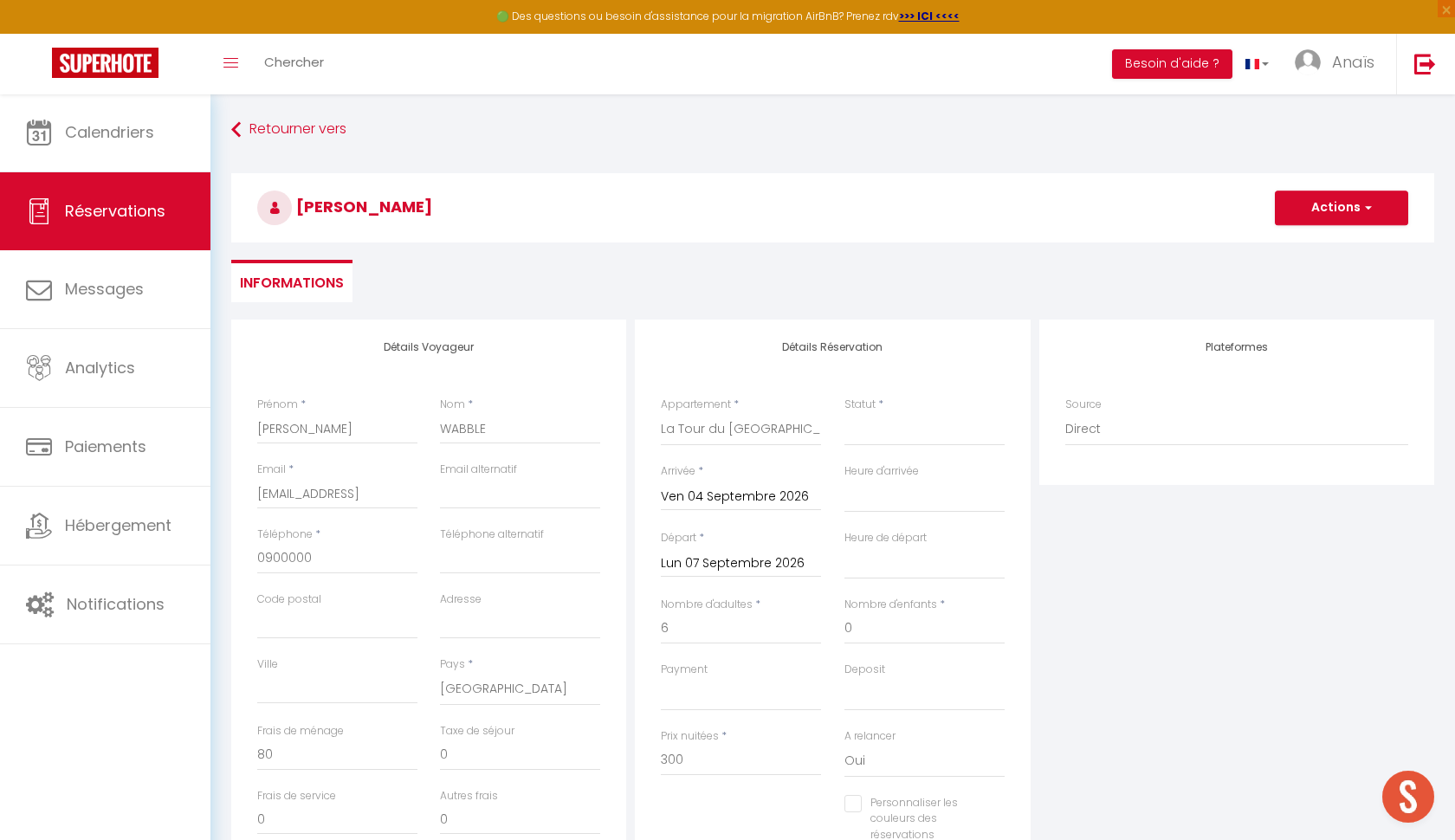
select select
checkbox input "false"
click at [1041, 678] on div "Plateformes Source Direct [DOMAIN_NAME] [DOMAIN_NAME] Chalet montagne Expedia G…" at bounding box center [1236, 629] width 404 height 619
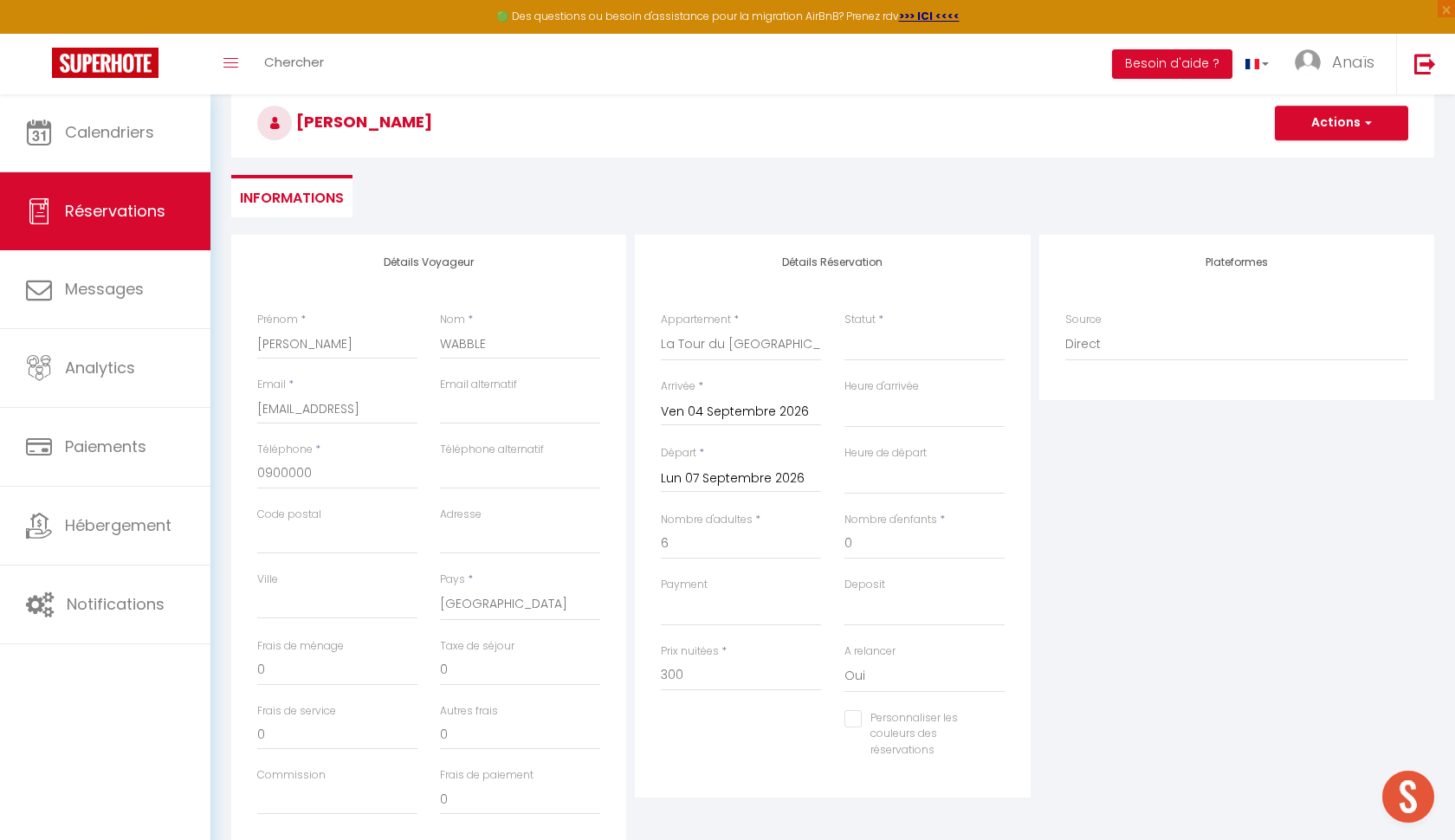
scroll to position [111, 0]
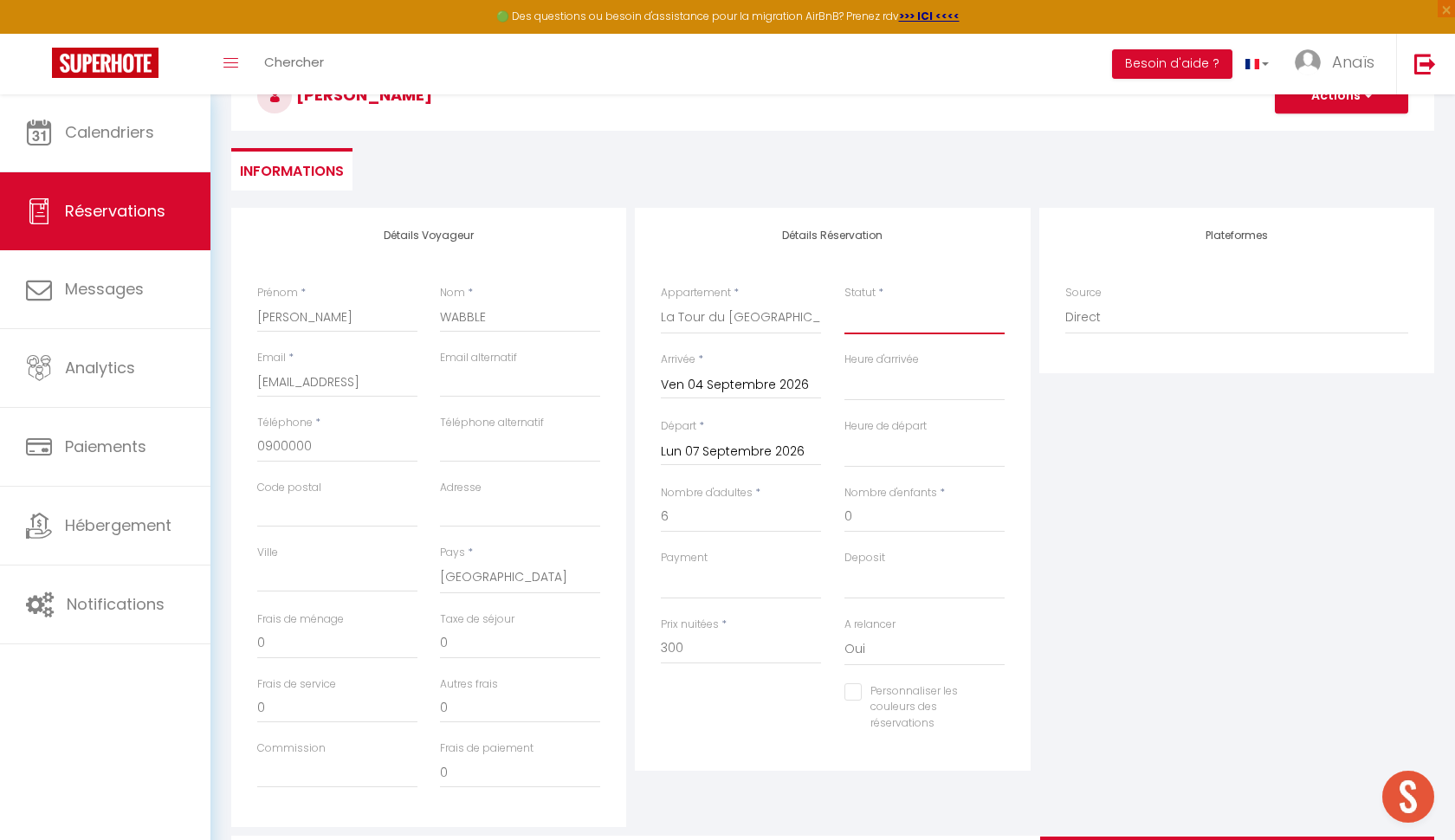
select select "1"
select select
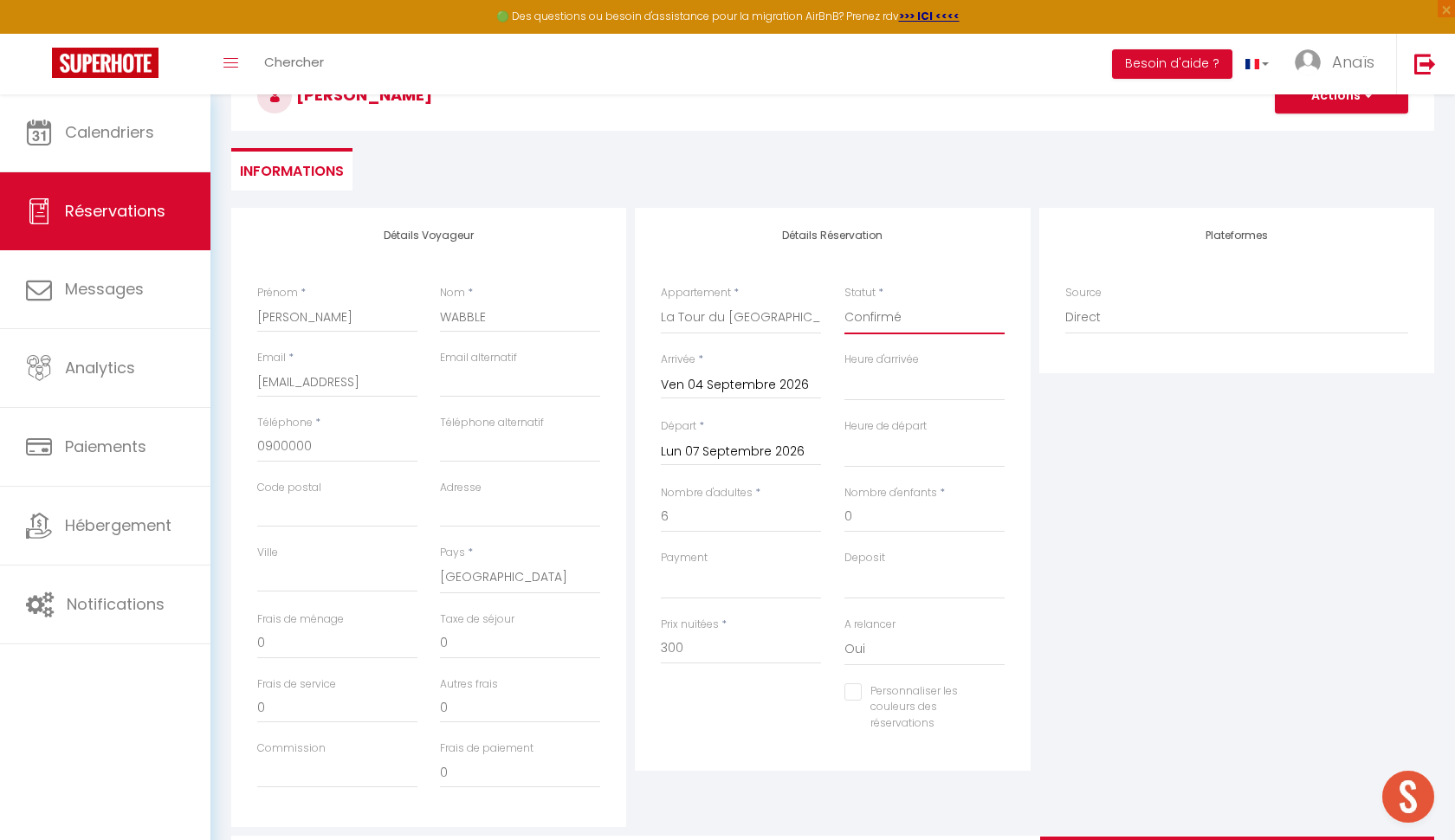
checkbox input "false"
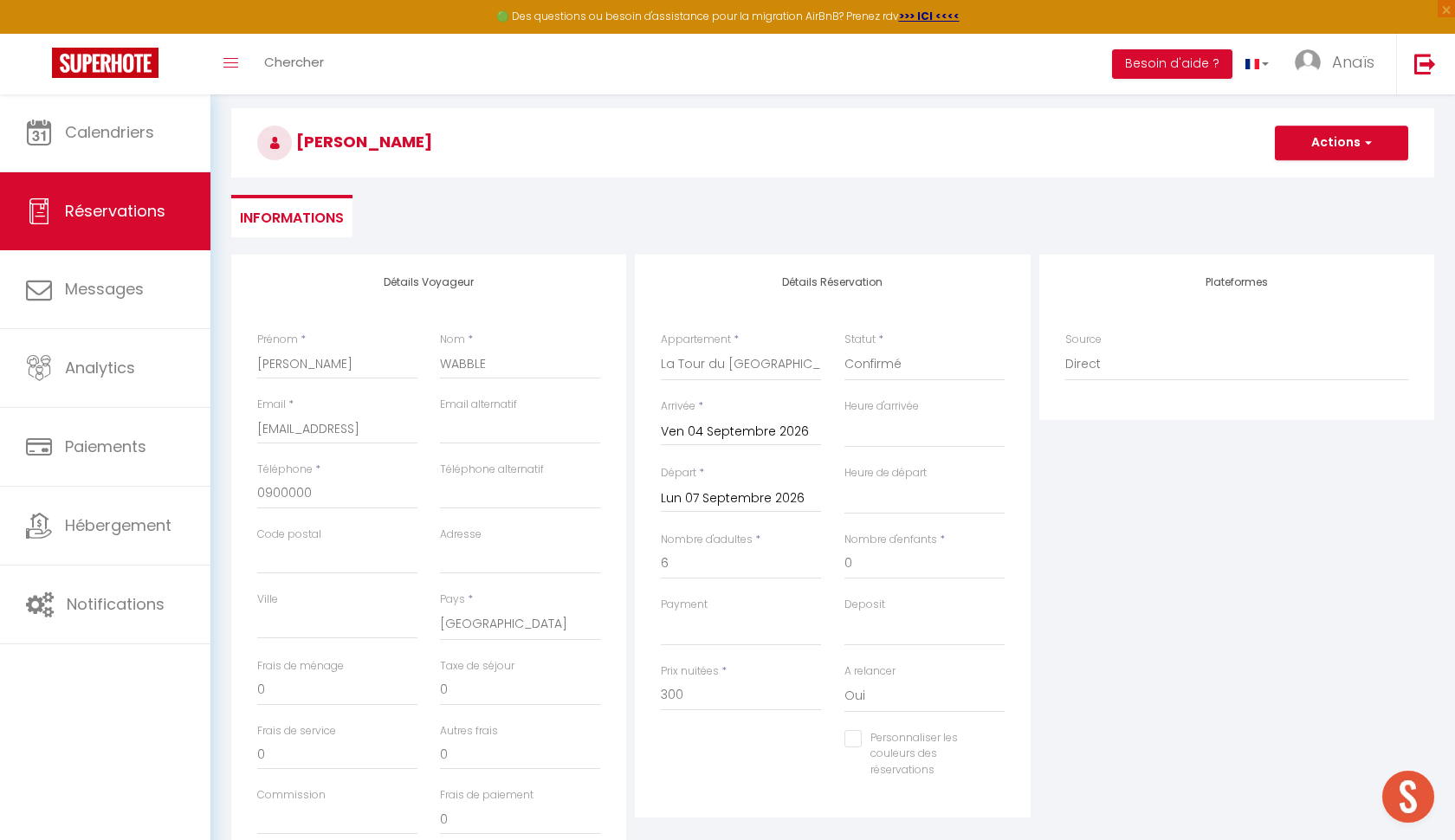
click at [1310, 156] on button "Actions" at bounding box center [1342, 143] width 134 height 34
click at [1310, 180] on link "Enregistrer" at bounding box center [1324, 181] width 137 height 22
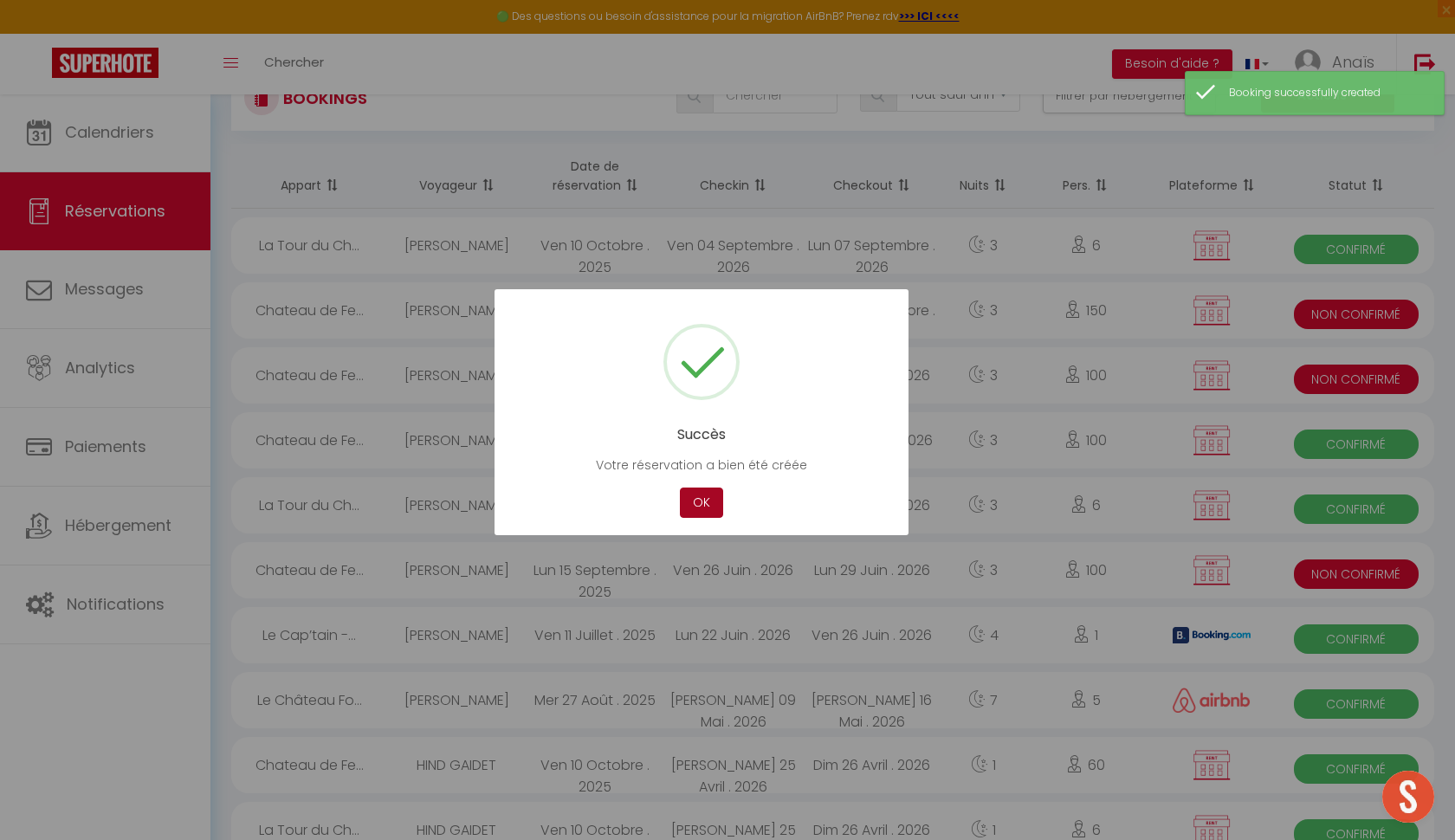
click at [688, 512] on button "OK" at bounding box center [702, 502] width 43 height 30
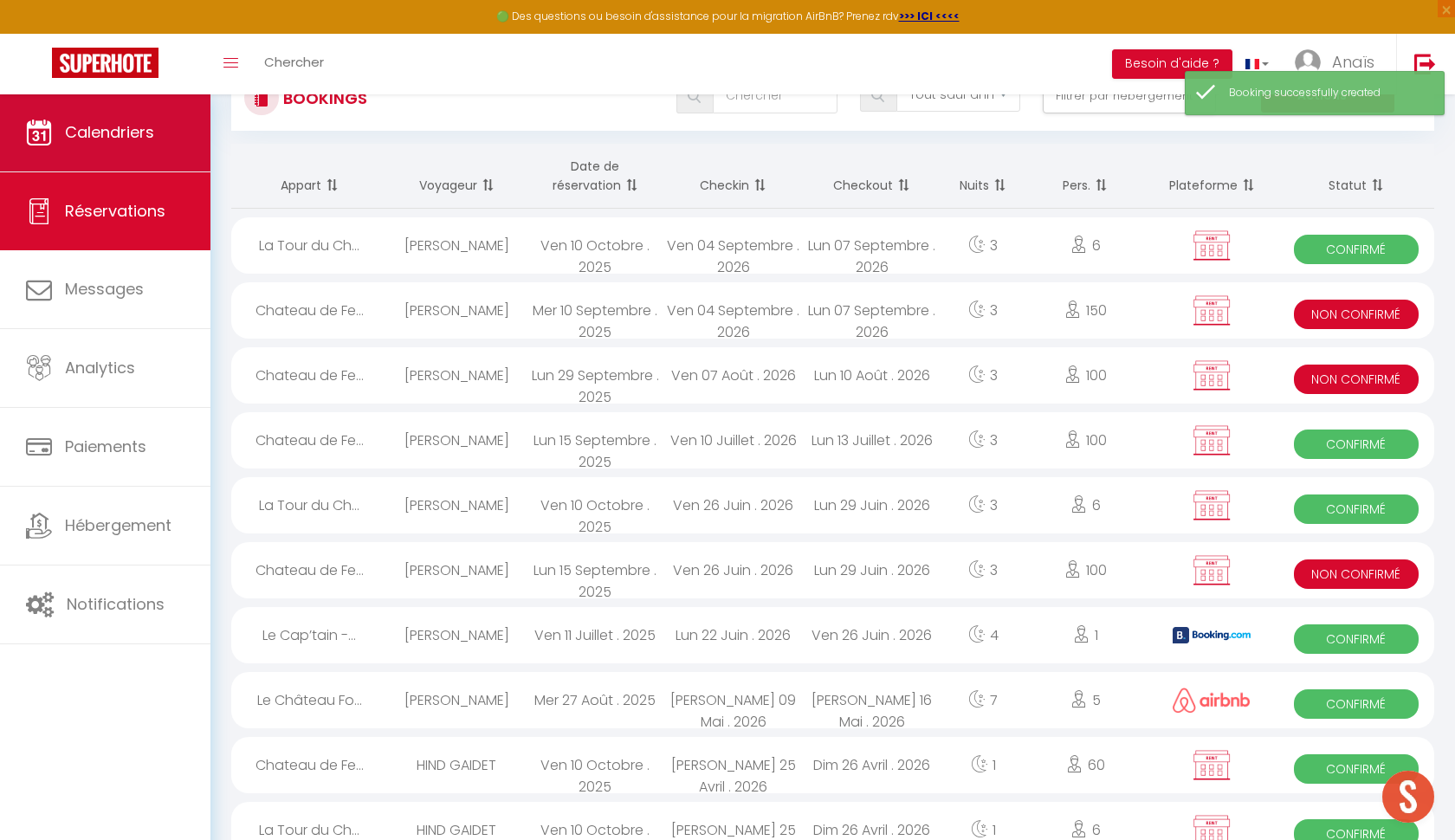
click at [133, 160] on link "Calendriers" at bounding box center [105, 133] width 210 height 78
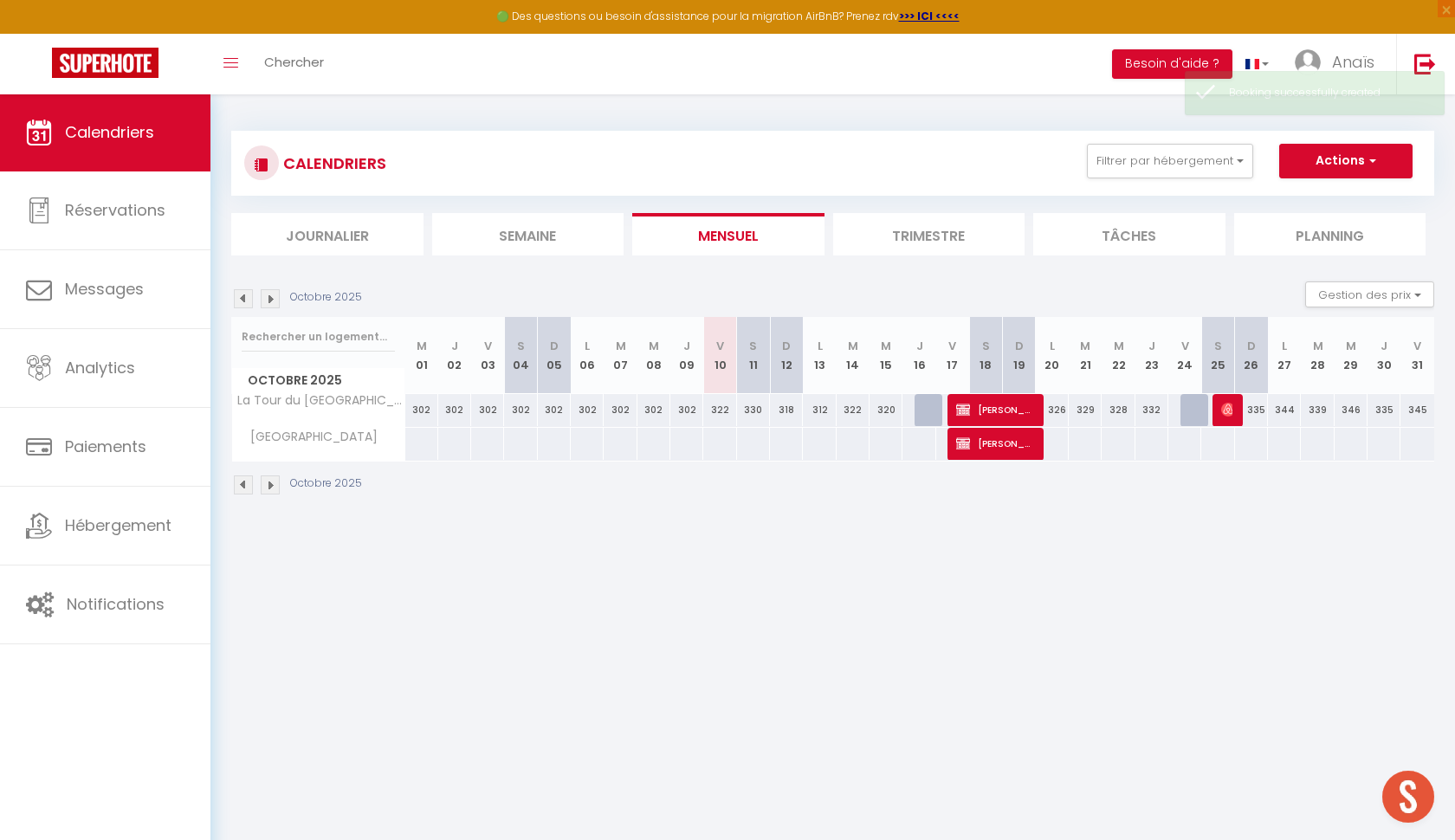
click at [273, 301] on img at bounding box center [271, 299] width 20 height 20
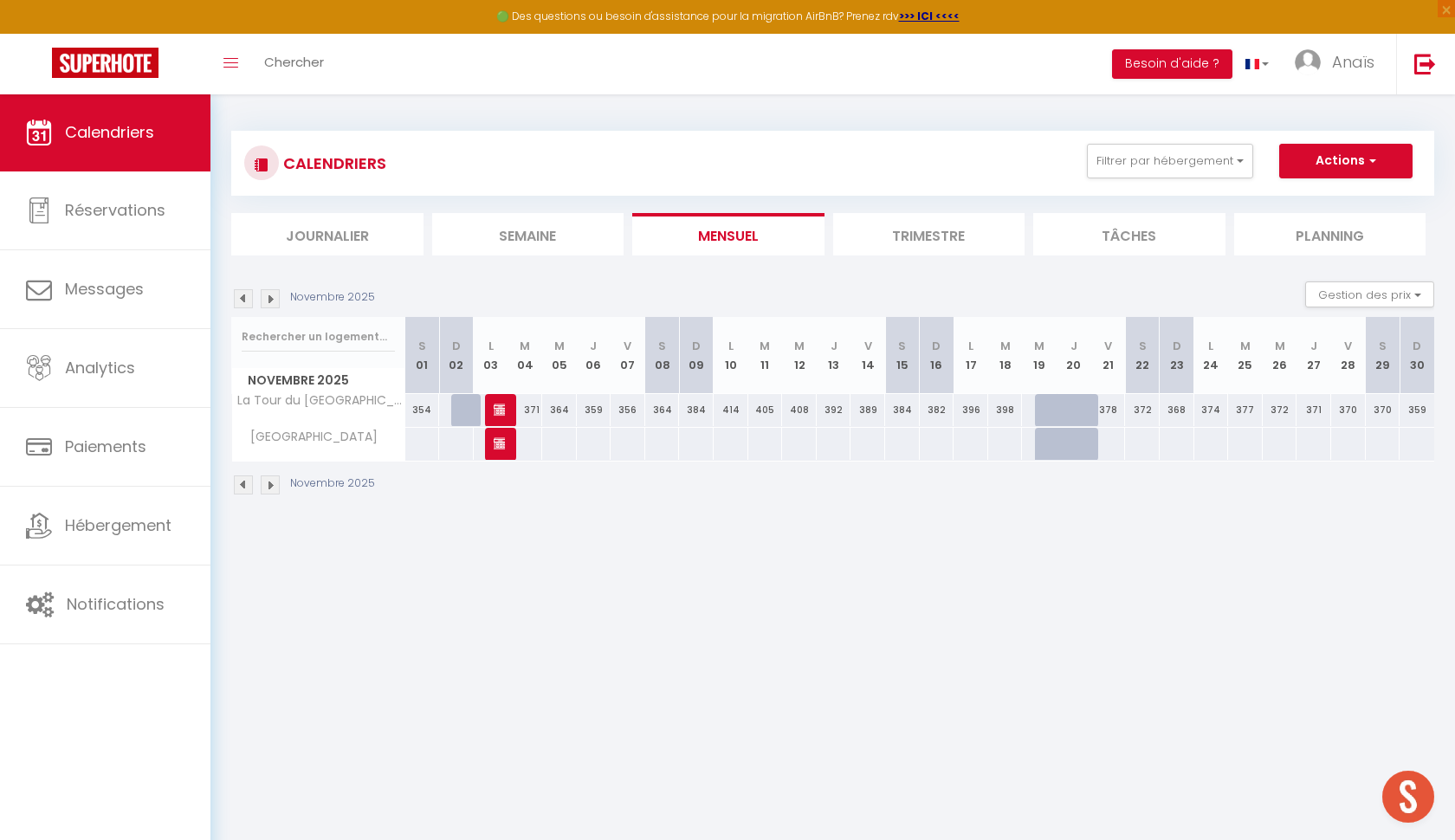
click at [277, 299] on img at bounding box center [271, 299] width 20 height 20
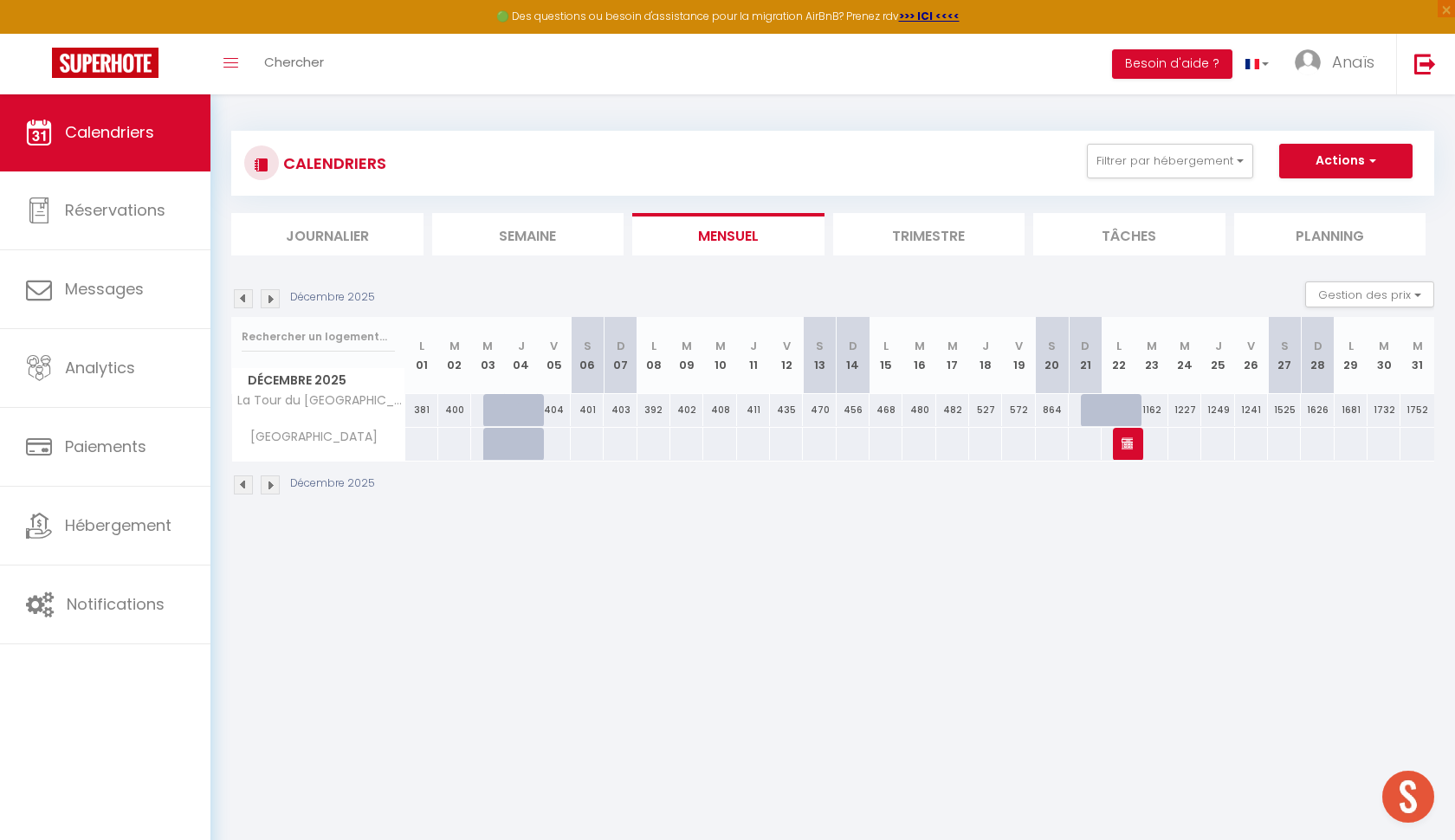
click at [277, 299] on img at bounding box center [271, 299] width 20 height 20
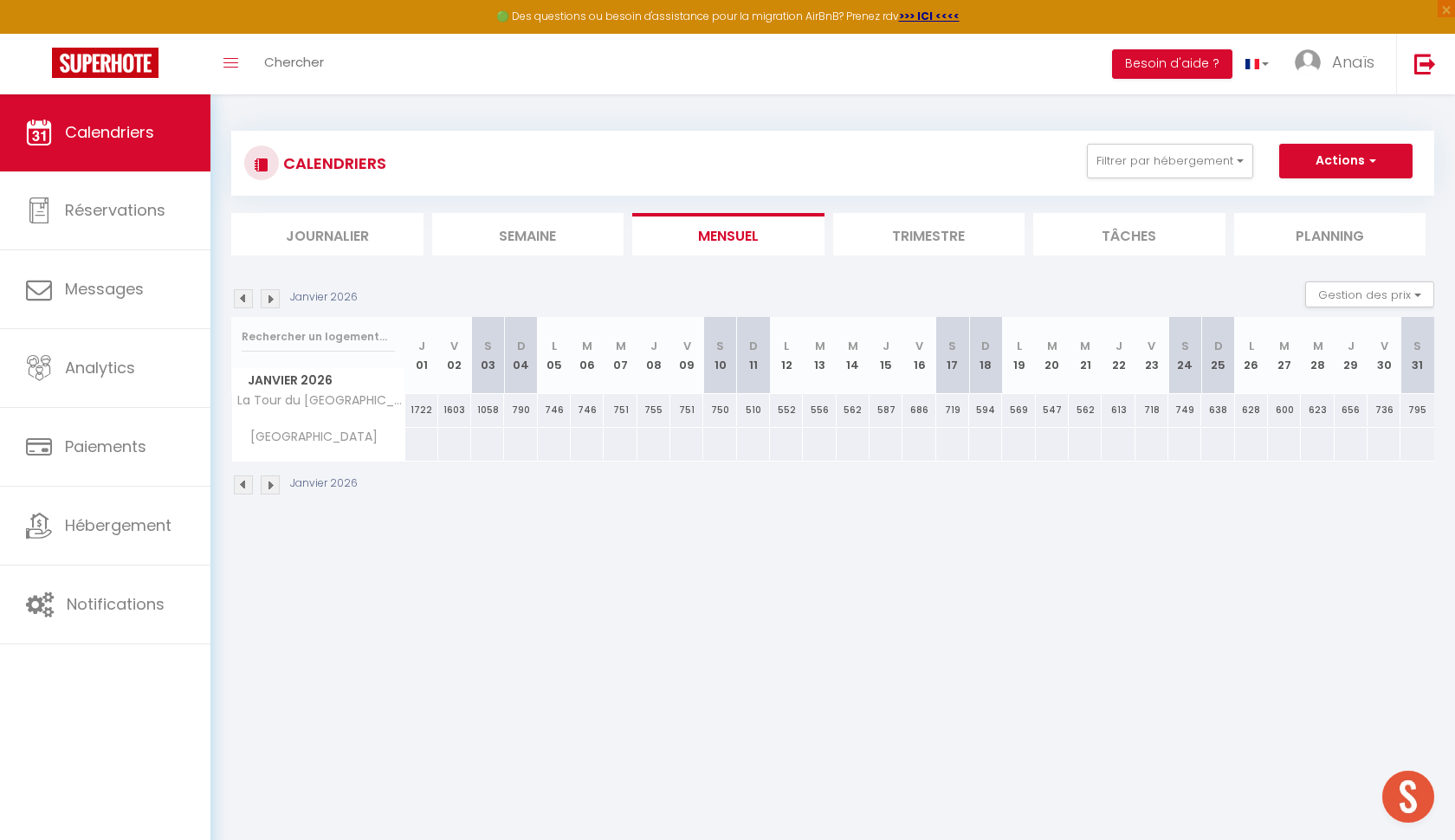
click at [277, 299] on img at bounding box center [271, 299] width 20 height 20
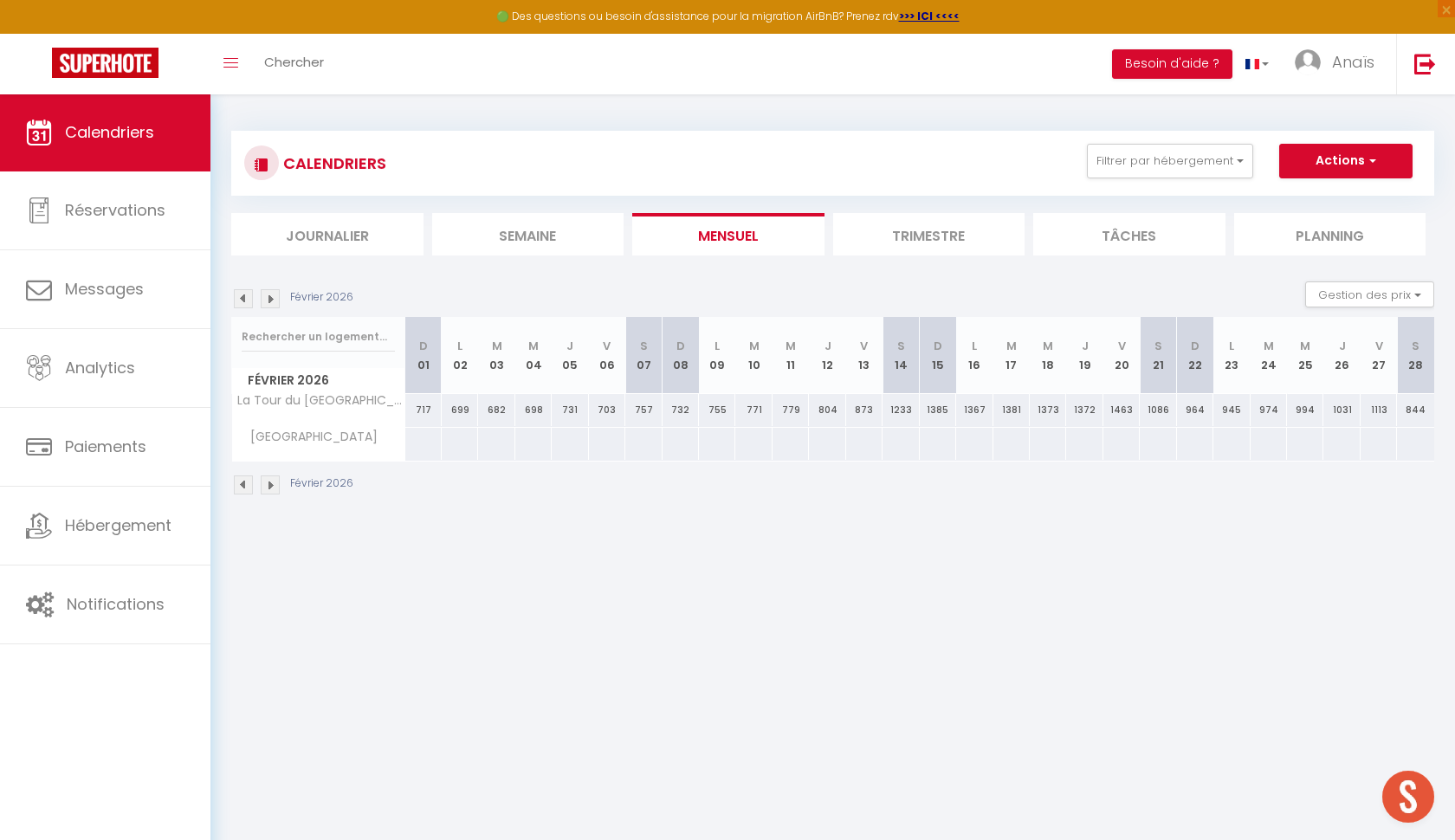
click at [277, 299] on img at bounding box center [271, 299] width 20 height 20
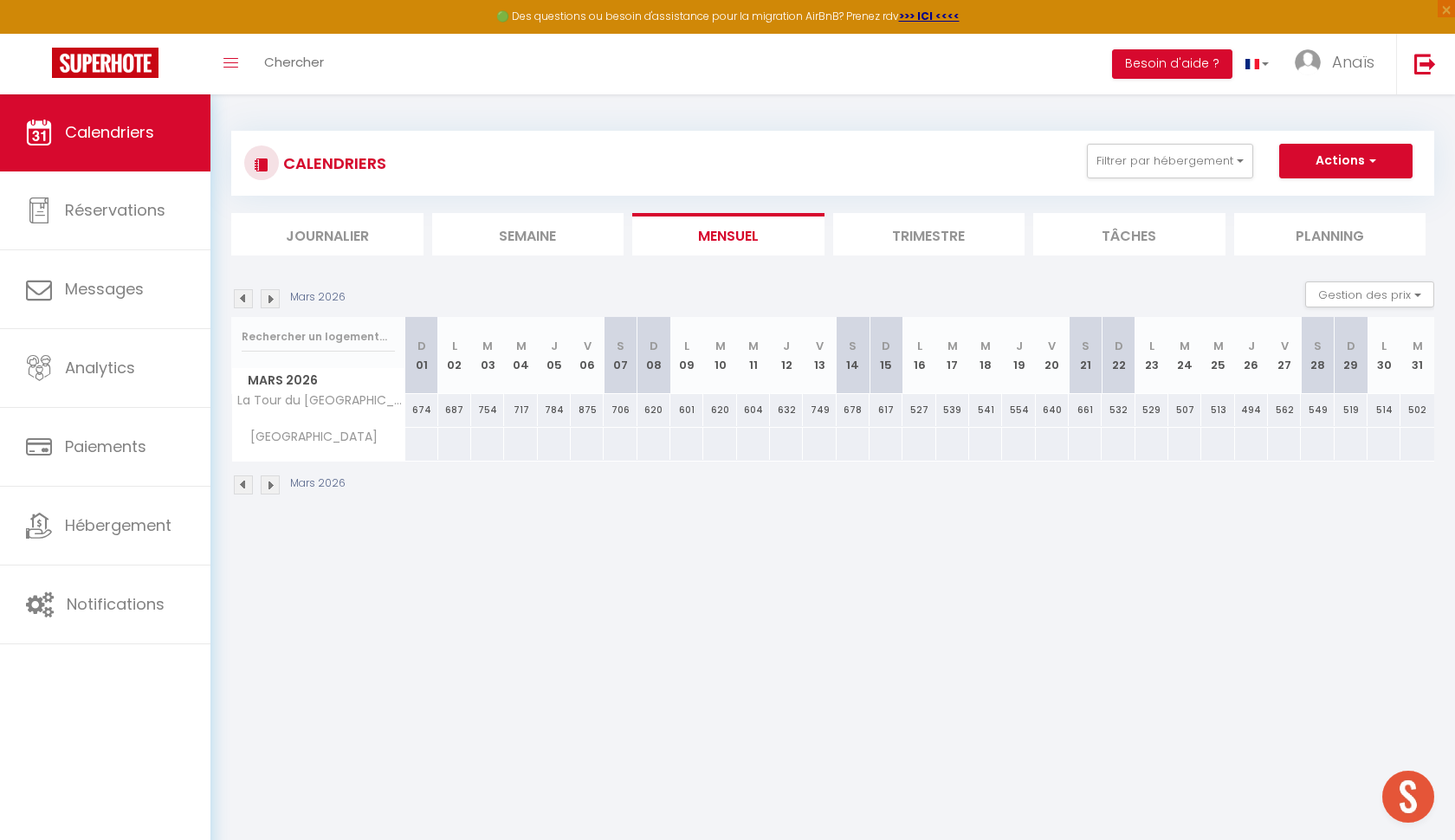
click at [281, 297] on div "Mars 2026" at bounding box center [291, 299] width 119 height 20
click at [278, 296] on img at bounding box center [271, 299] width 20 height 20
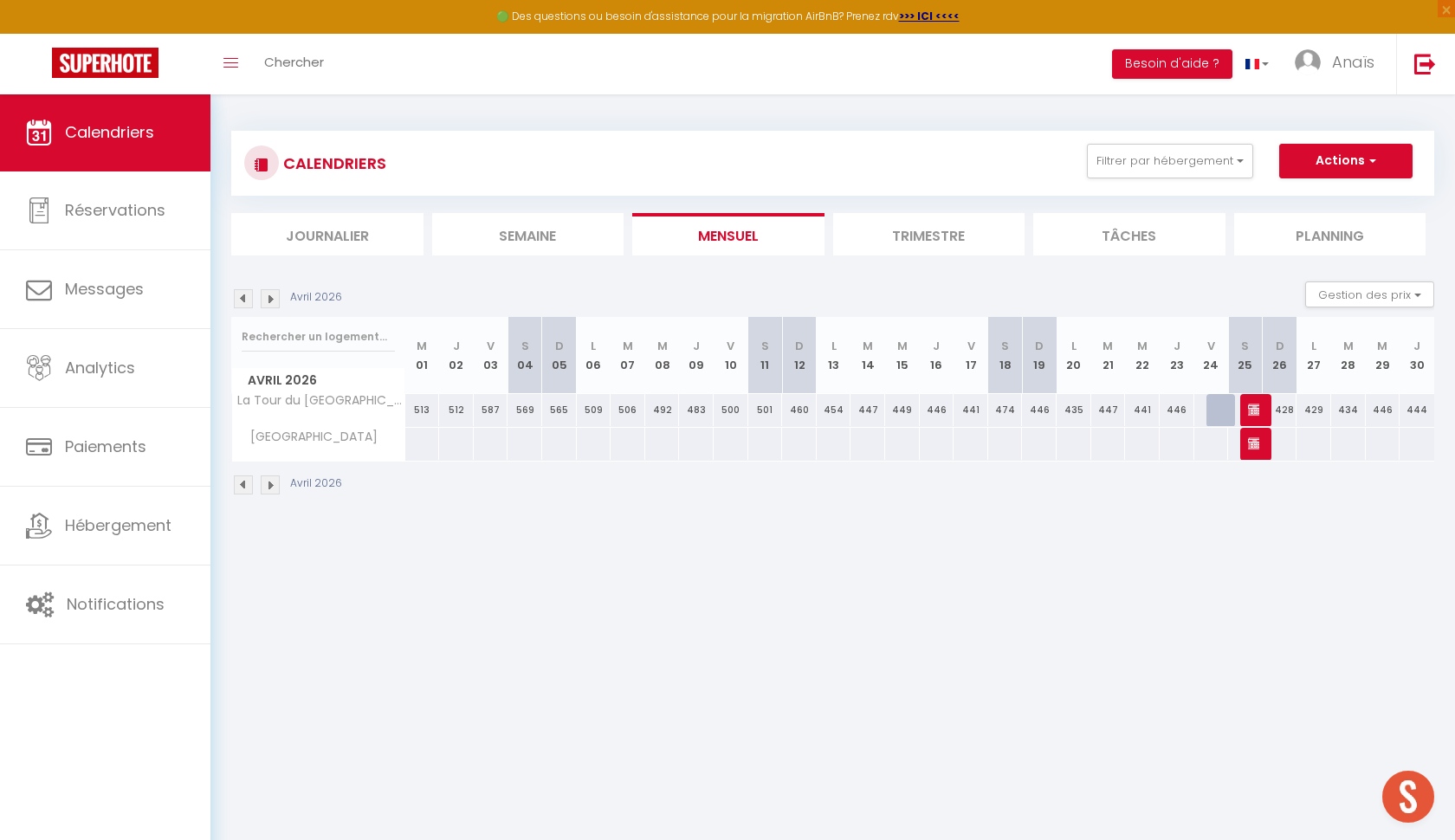
click at [276, 298] on img at bounding box center [271, 299] width 20 height 20
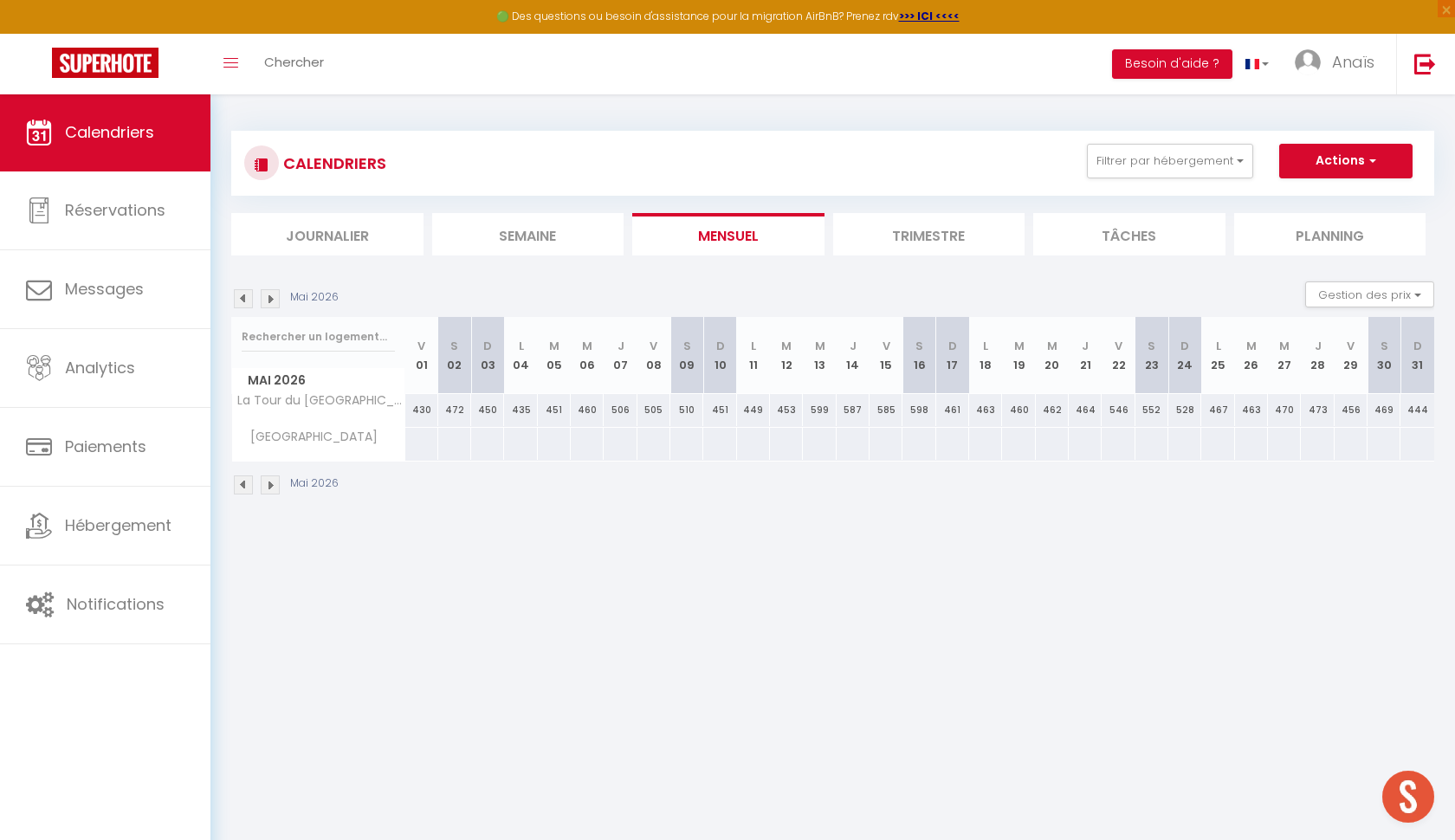
click at [276, 298] on img at bounding box center [271, 299] width 20 height 20
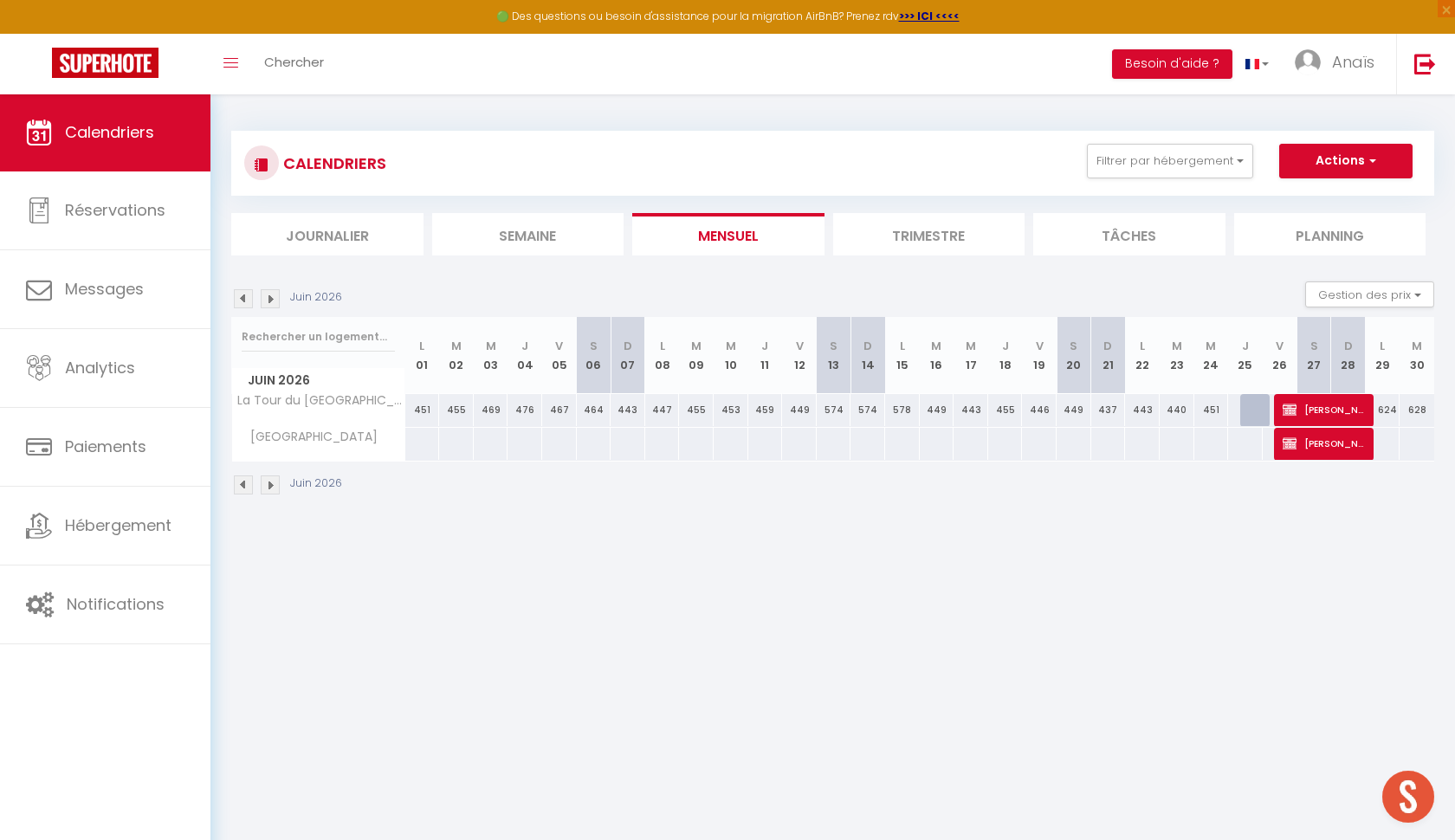
click at [276, 298] on img at bounding box center [271, 299] width 20 height 20
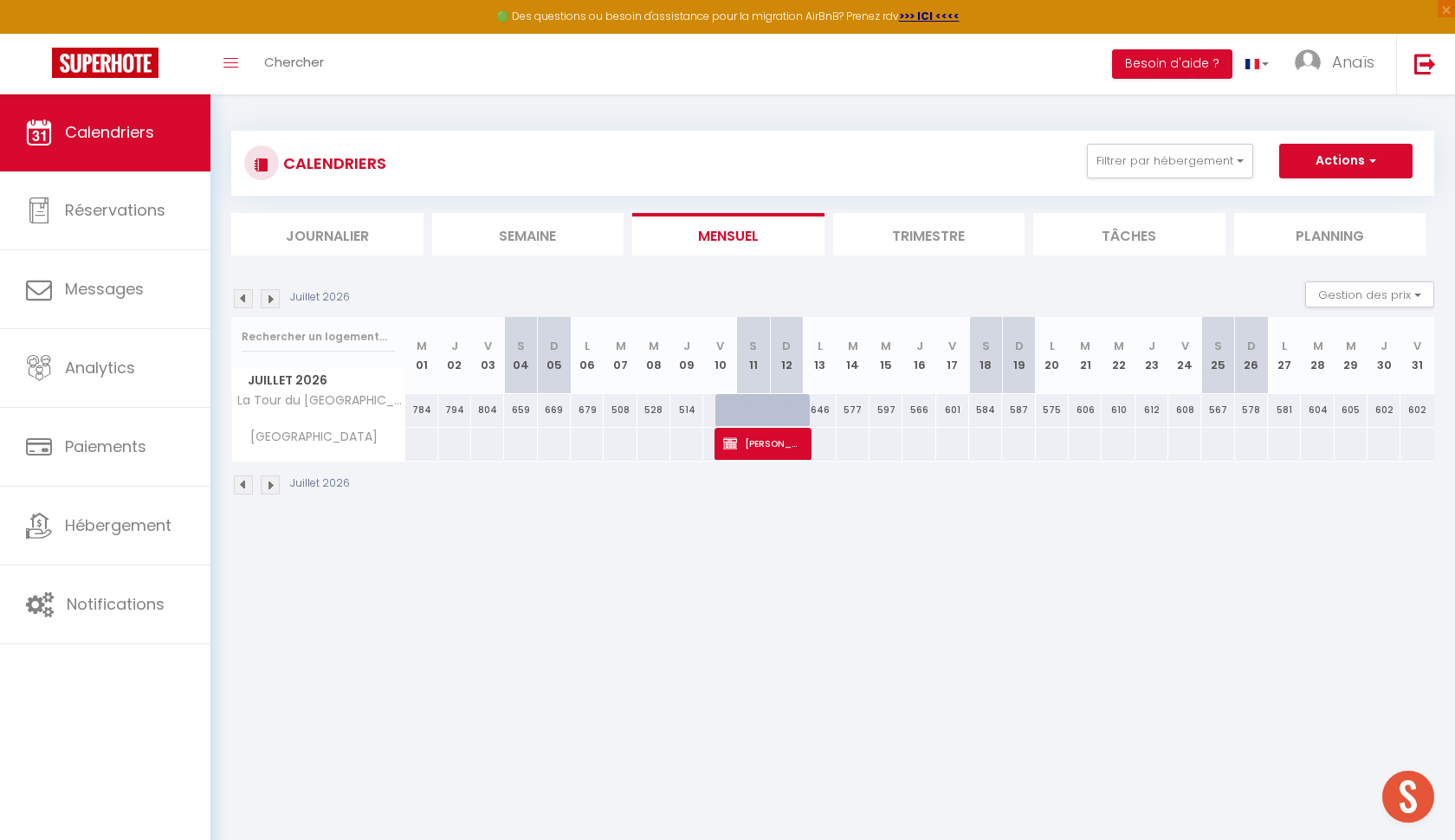
click at [695, 411] on div "514" at bounding box center [687, 409] width 33 height 32
type input "514"
type input "Jeu 09 Juillet 2026"
type input "Ven 10 Juillet 2026"
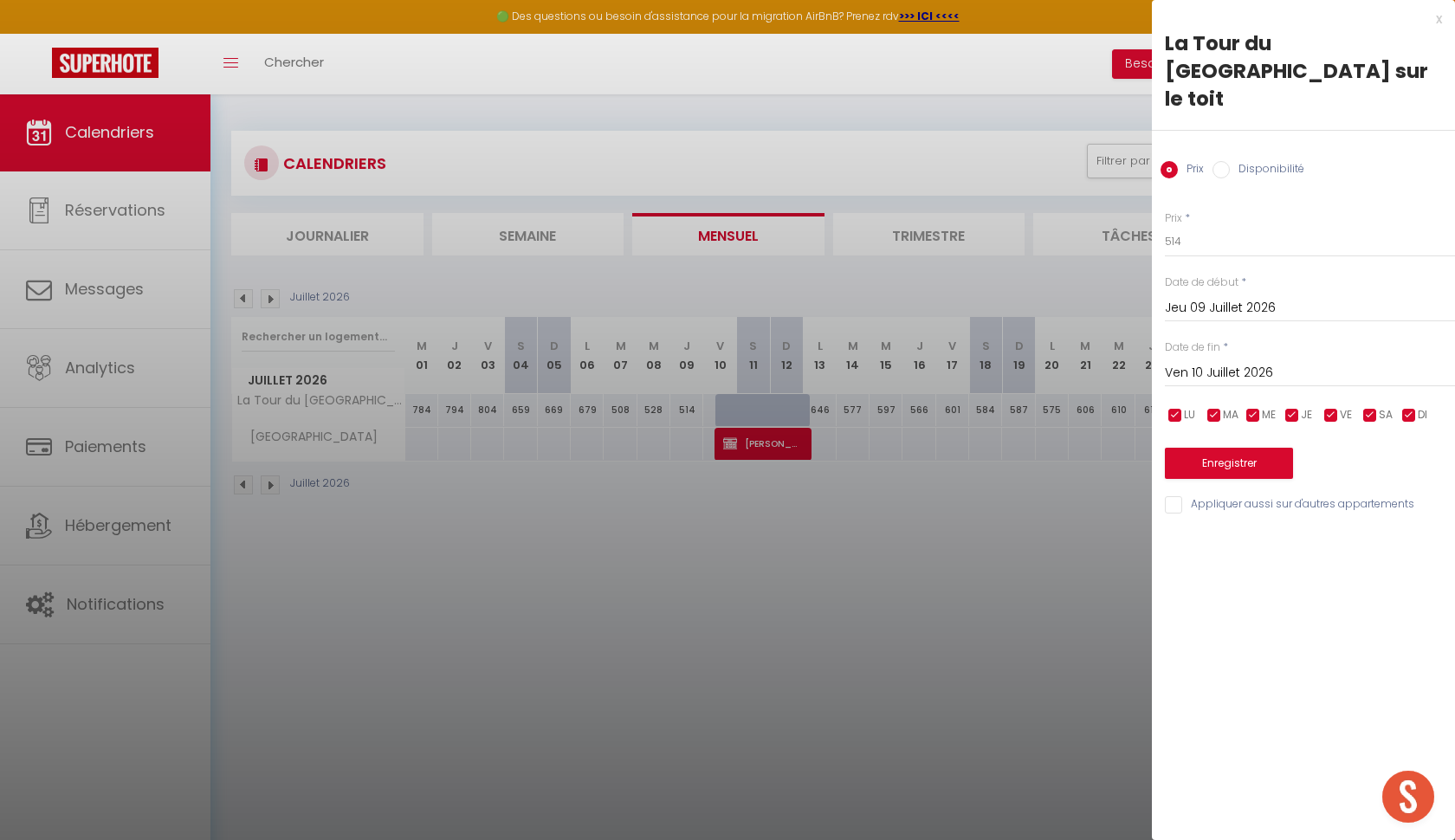
click at [1223, 161] on input "Disponibilité" at bounding box center [1221, 170] width 18 height 18
radio input "true"
radio input "false"
select select "0"
click at [1222, 449] on button "Enregistrer" at bounding box center [1228, 465] width 128 height 31
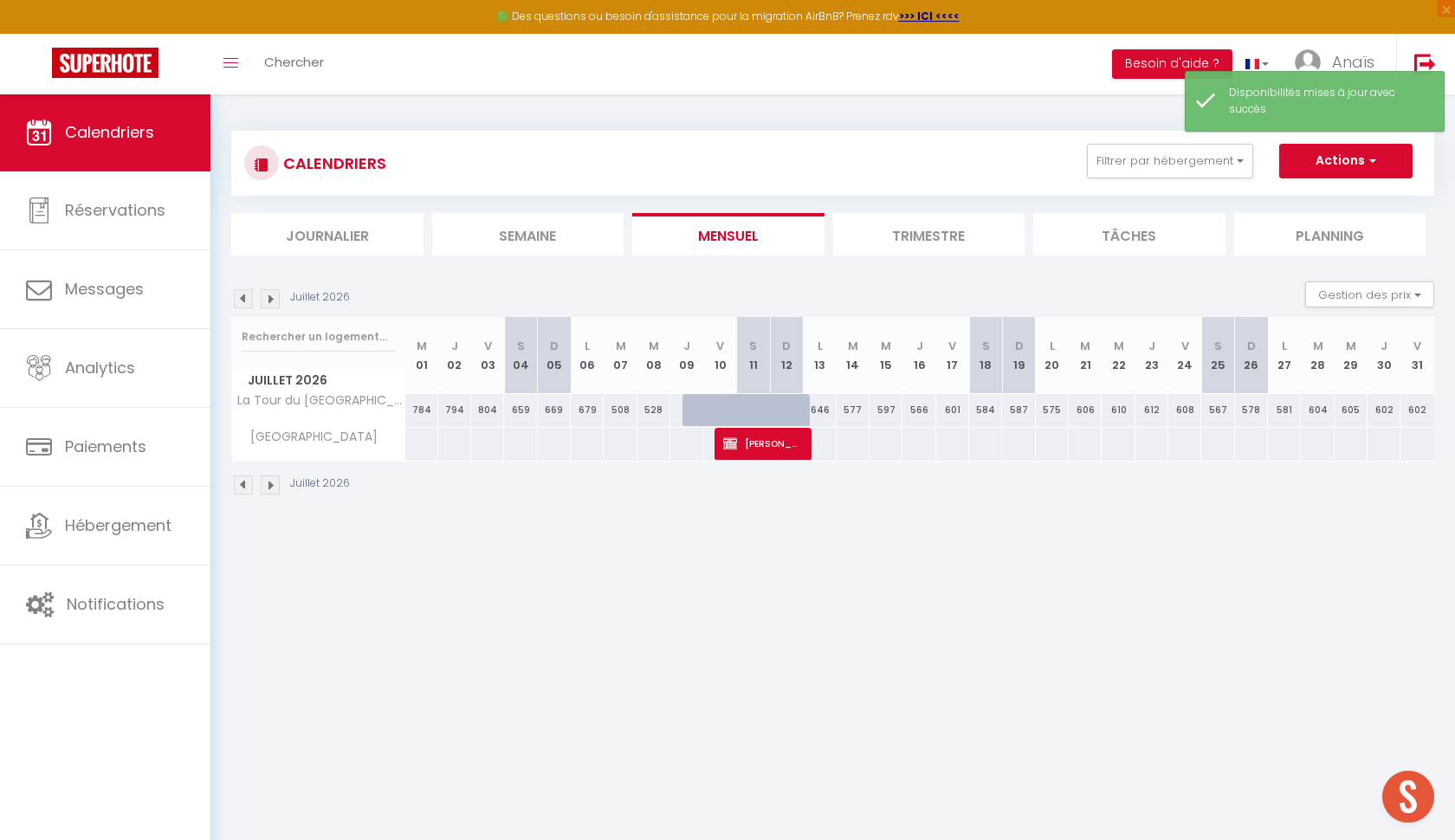
click at [275, 295] on img at bounding box center [271, 299] width 20 height 20
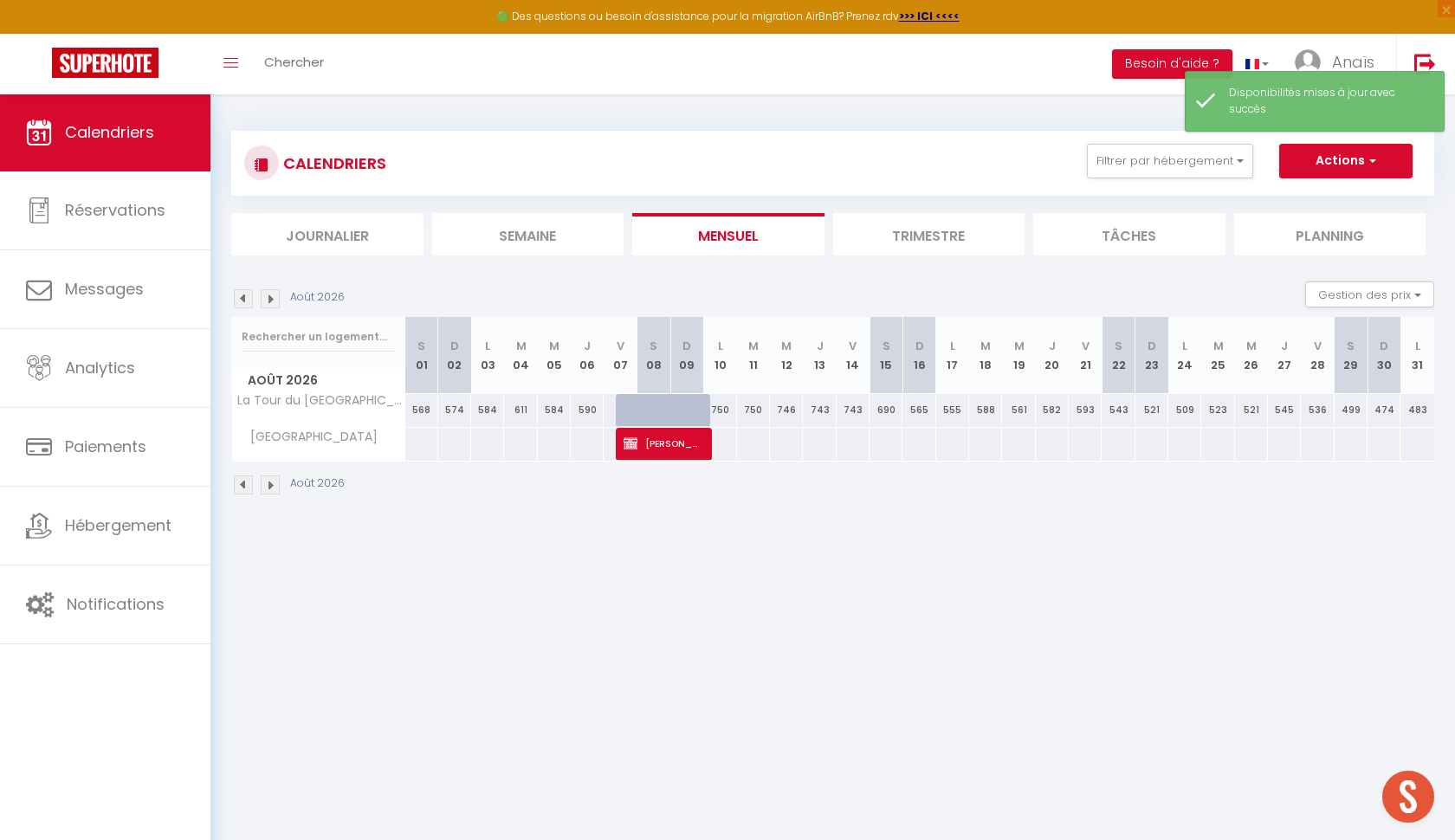
click at [275, 295] on img at bounding box center [271, 299] width 20 height 20
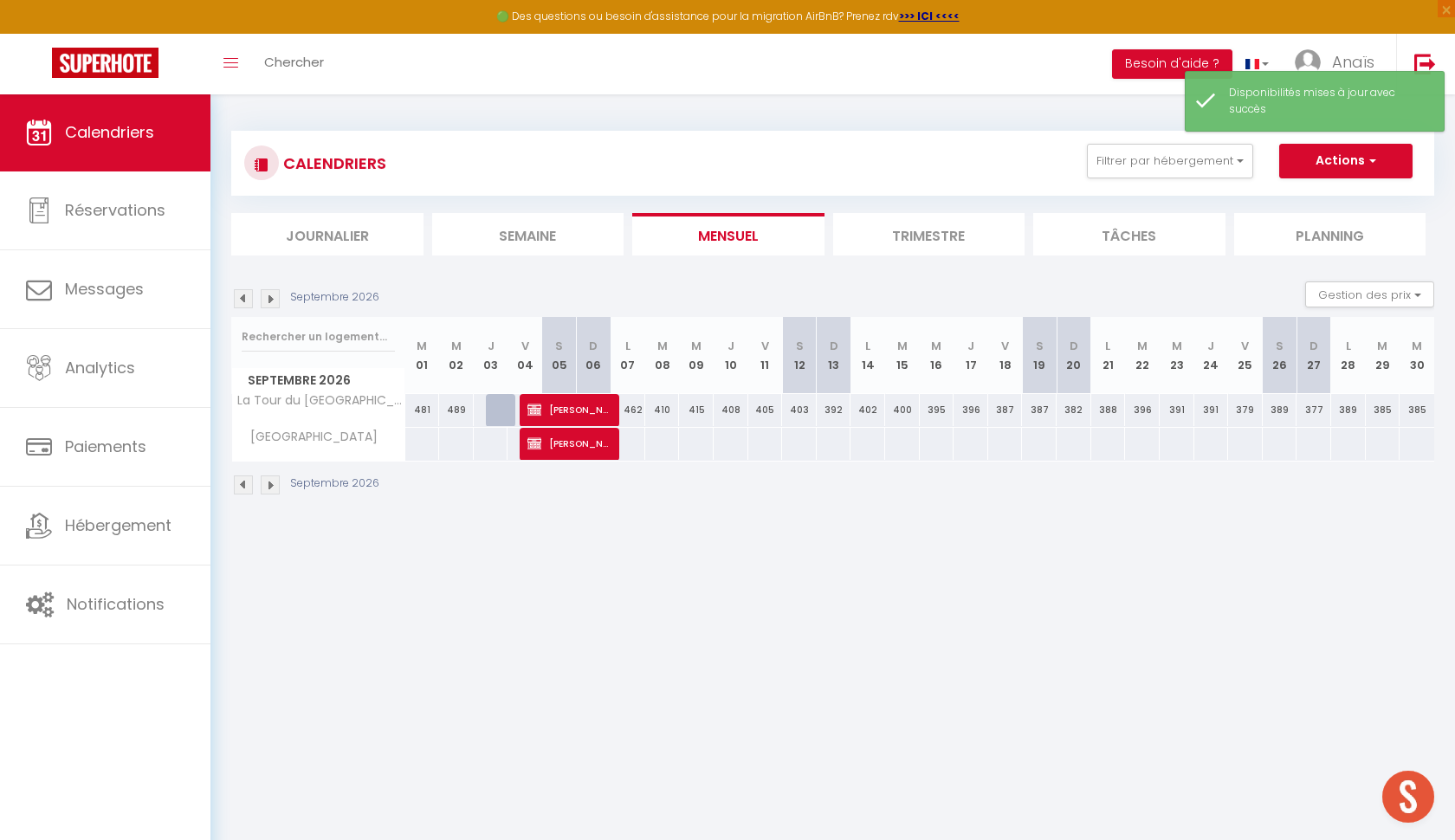
click at [275, 295] on img at bounding box center [271, 299] width 20 height 20
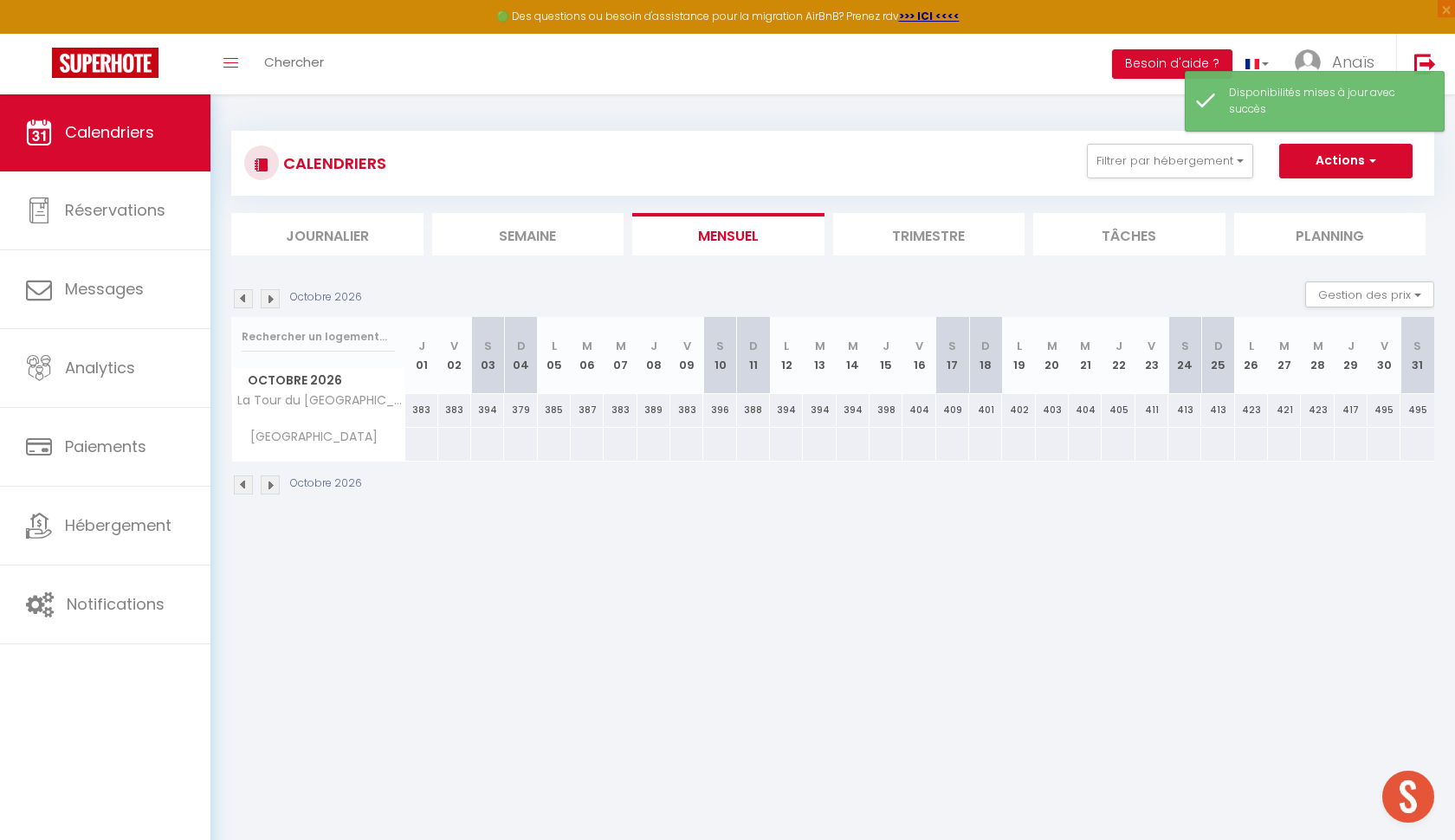
click at [275, 295] on img at bounding box center [271, 299] width 20 height 20
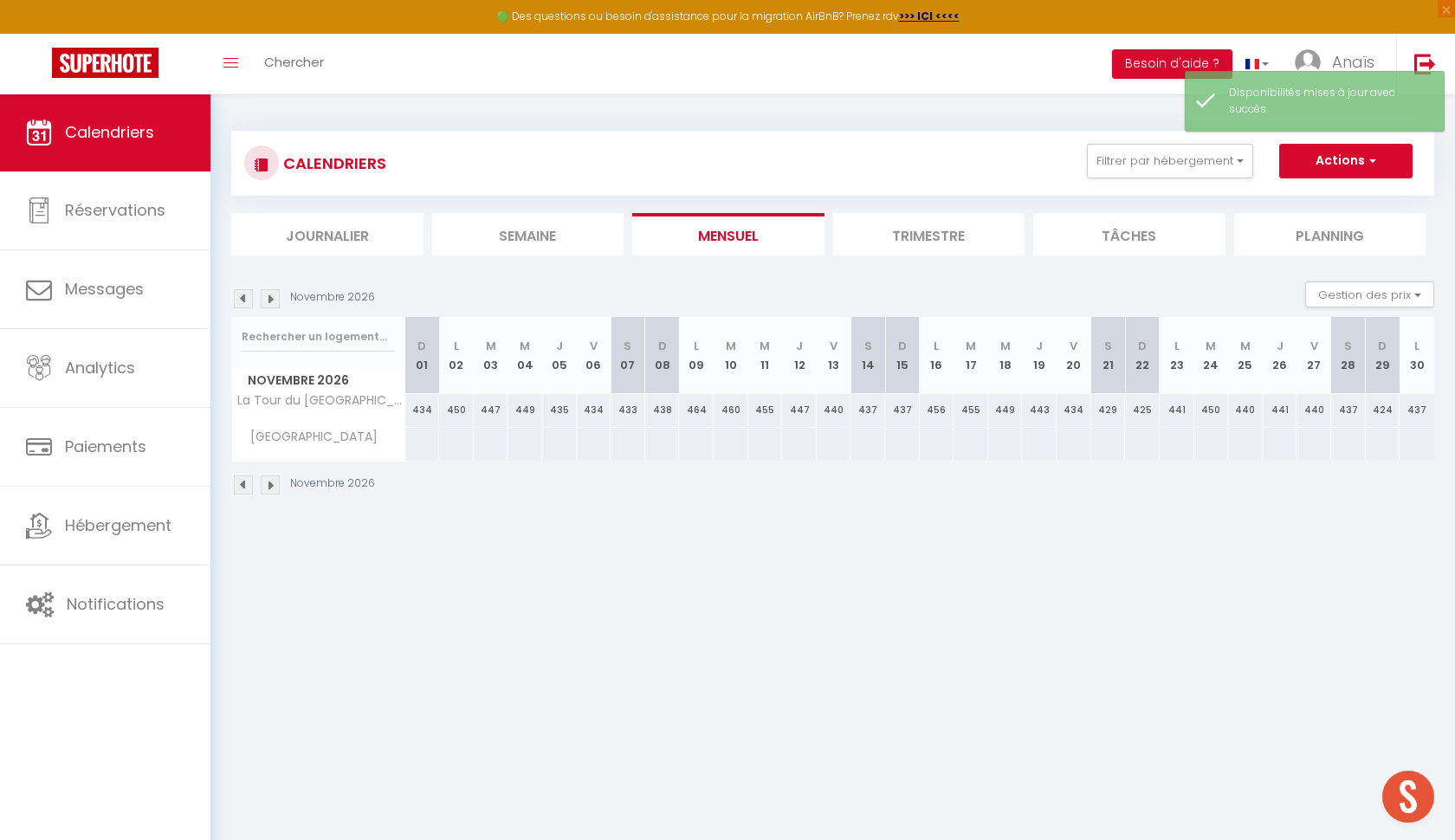
click at [275, 295] on img at bounding box center [271, 299] width 20 height 20
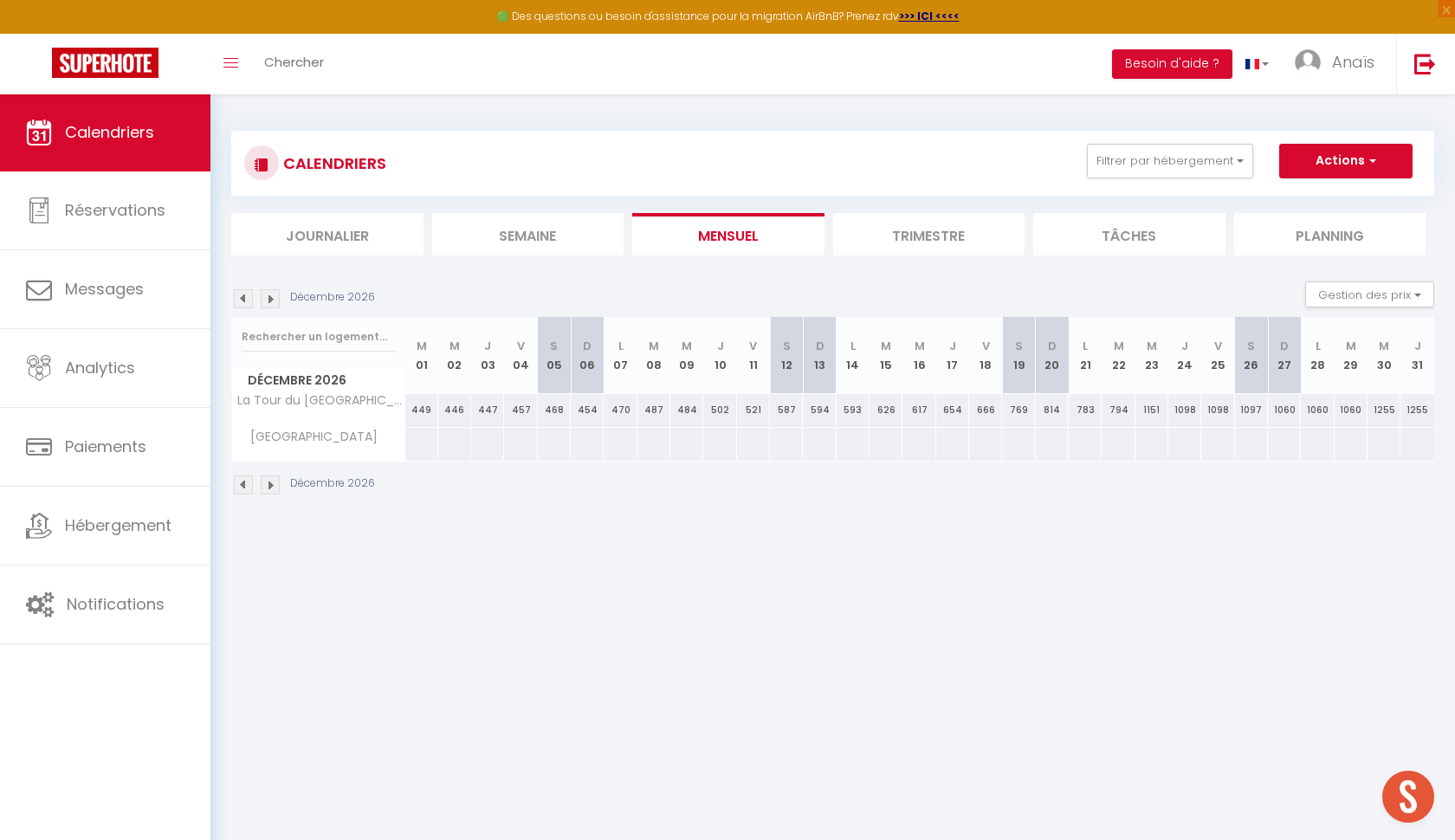
click at [275, 296] on img at bounding box center [271, 299] width 20 height 20
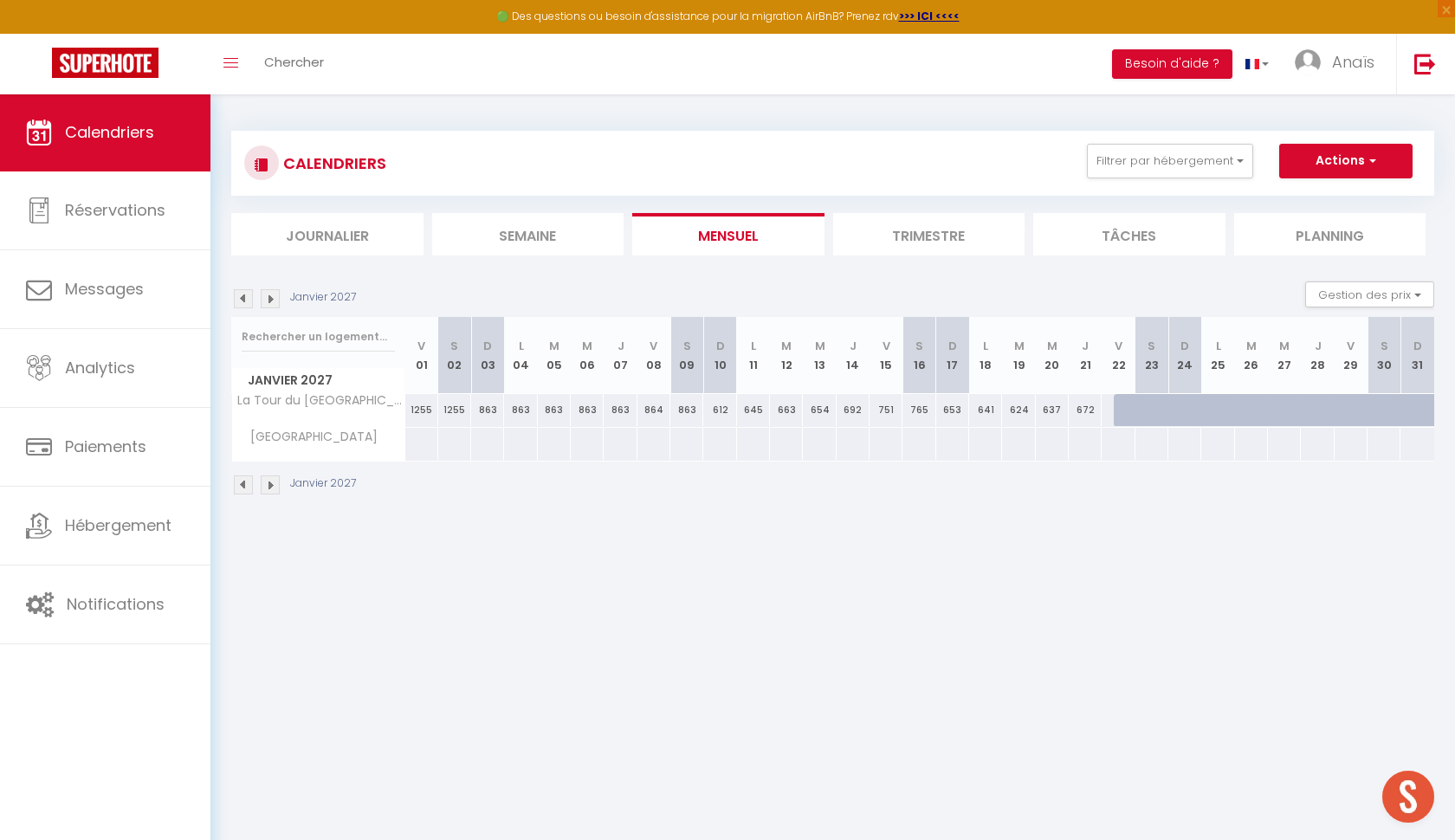
click at [1167, 413] on div at bounding box center [1165, 420] width 33 height 33
select select "1"
type input "[PERSON_NAME] 23 Janvier 2027"
type input "Dim 24 Janvier 2027"
click at [0, 0] on div at bounding box center [0, 0] width 0 height 0
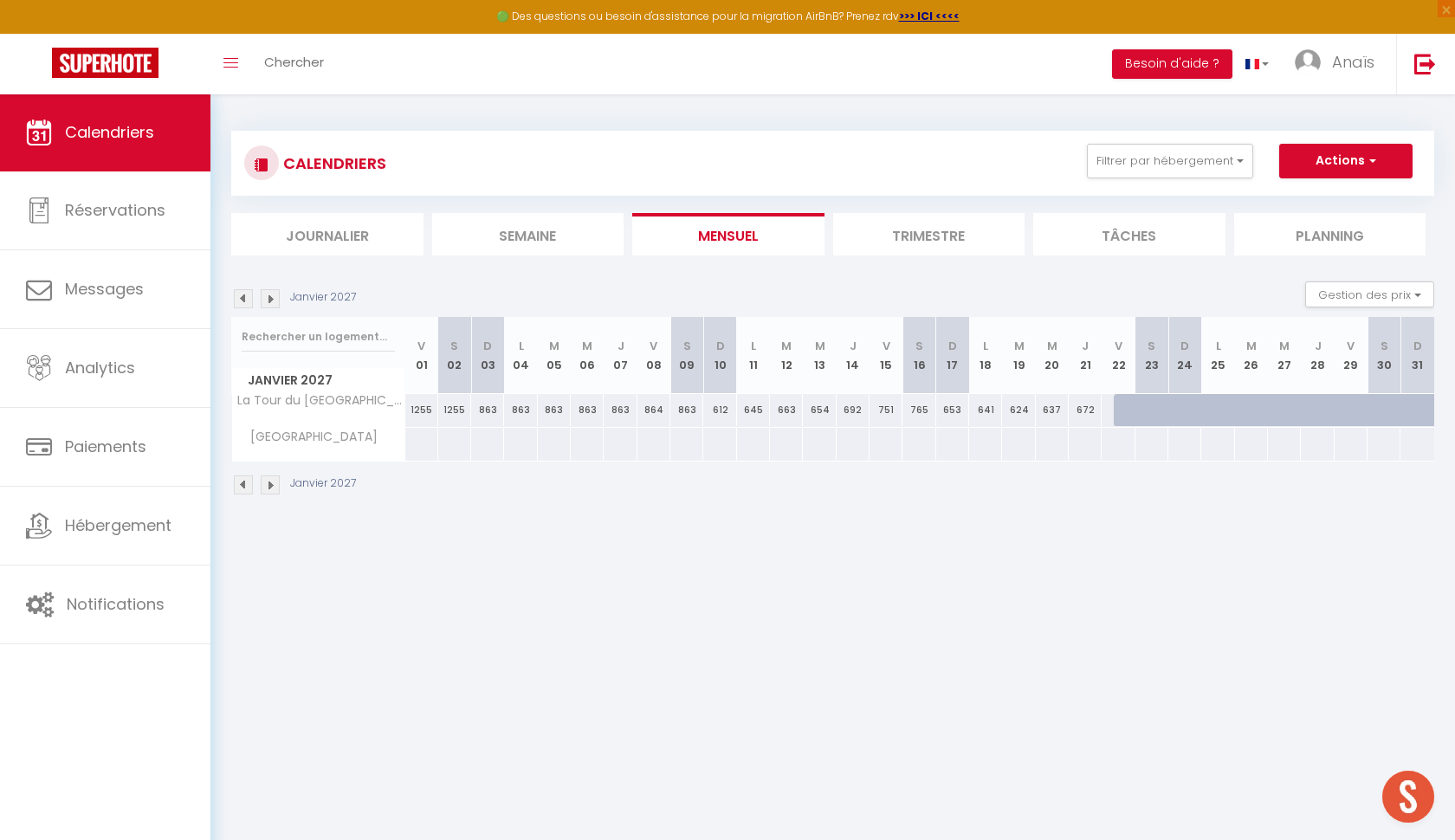
select select
click at [1181, 408] on div at bounding box center [1197, 420] width 33 height 33
select select "1"
type input "Dim 24 Janvier 2027"
type input "Lun 25 Janvier 2027"
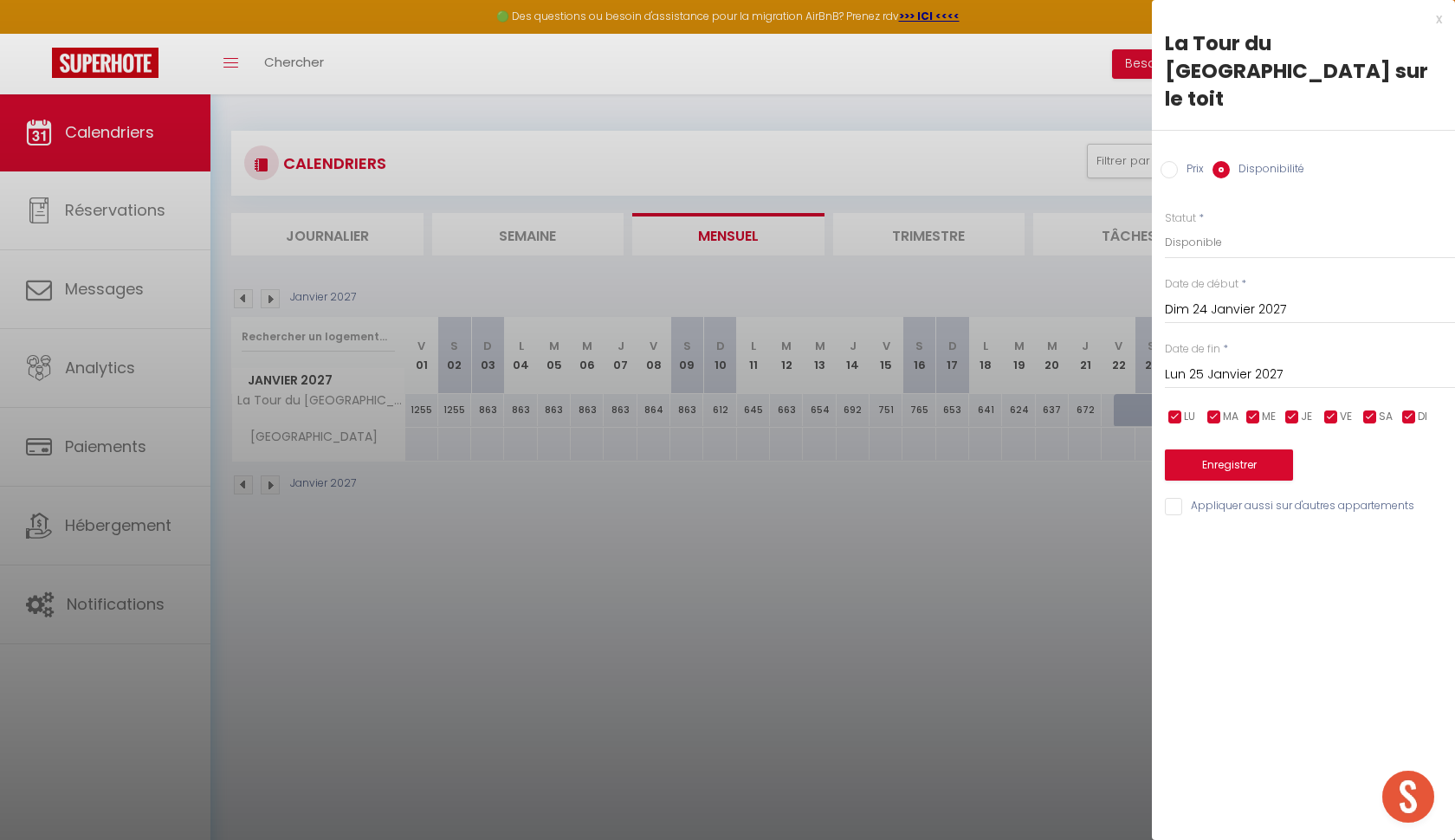
click at [1217, 299] on input "Dim 24 Janvier 2027" at bounding box center [1309, 310] width 290 height 22
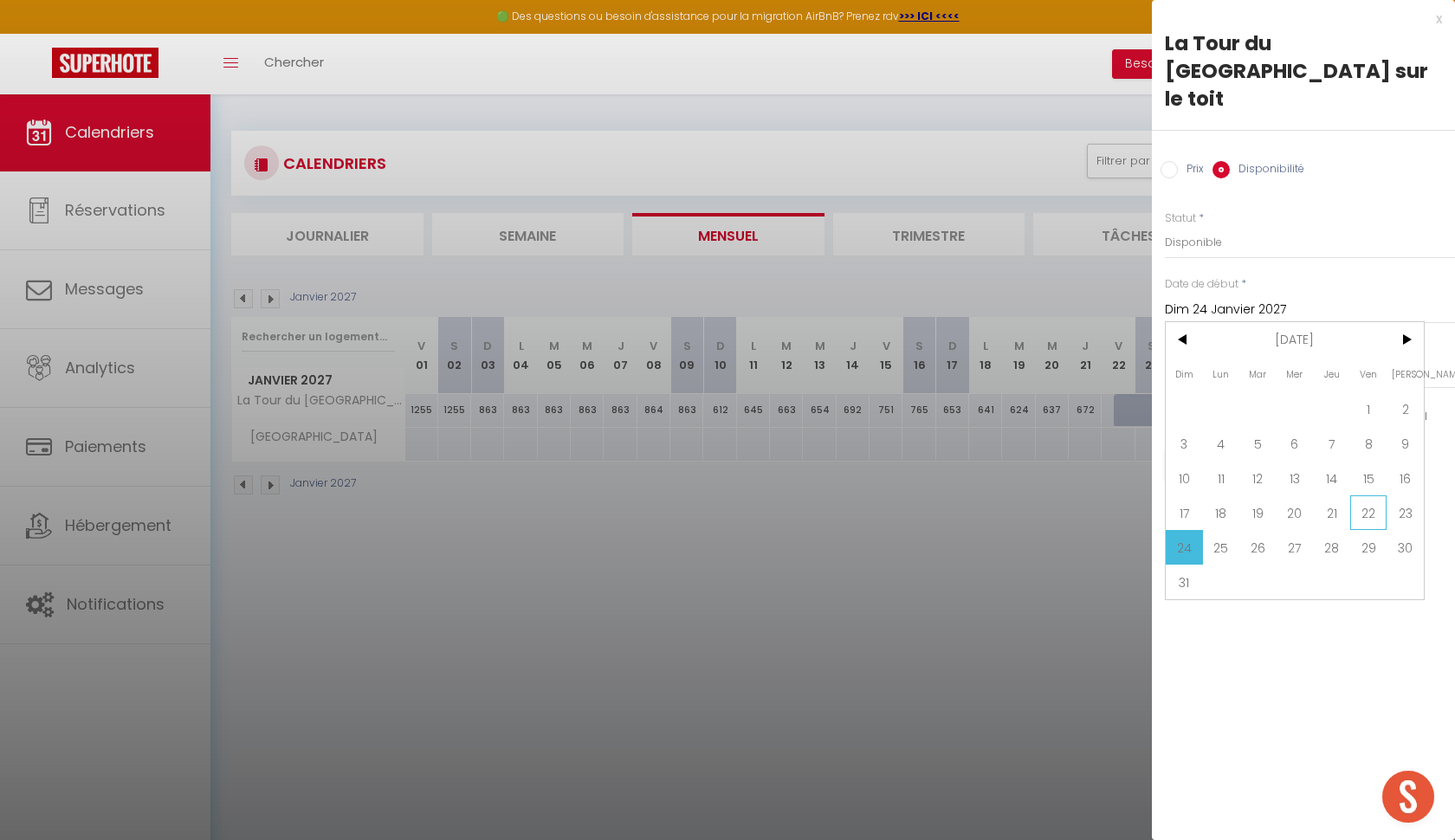
click at [1375, 495] on span "22" at bounding box center [1369, 512] width 37 height 34
type input "Ven 22 Janvier 2027"
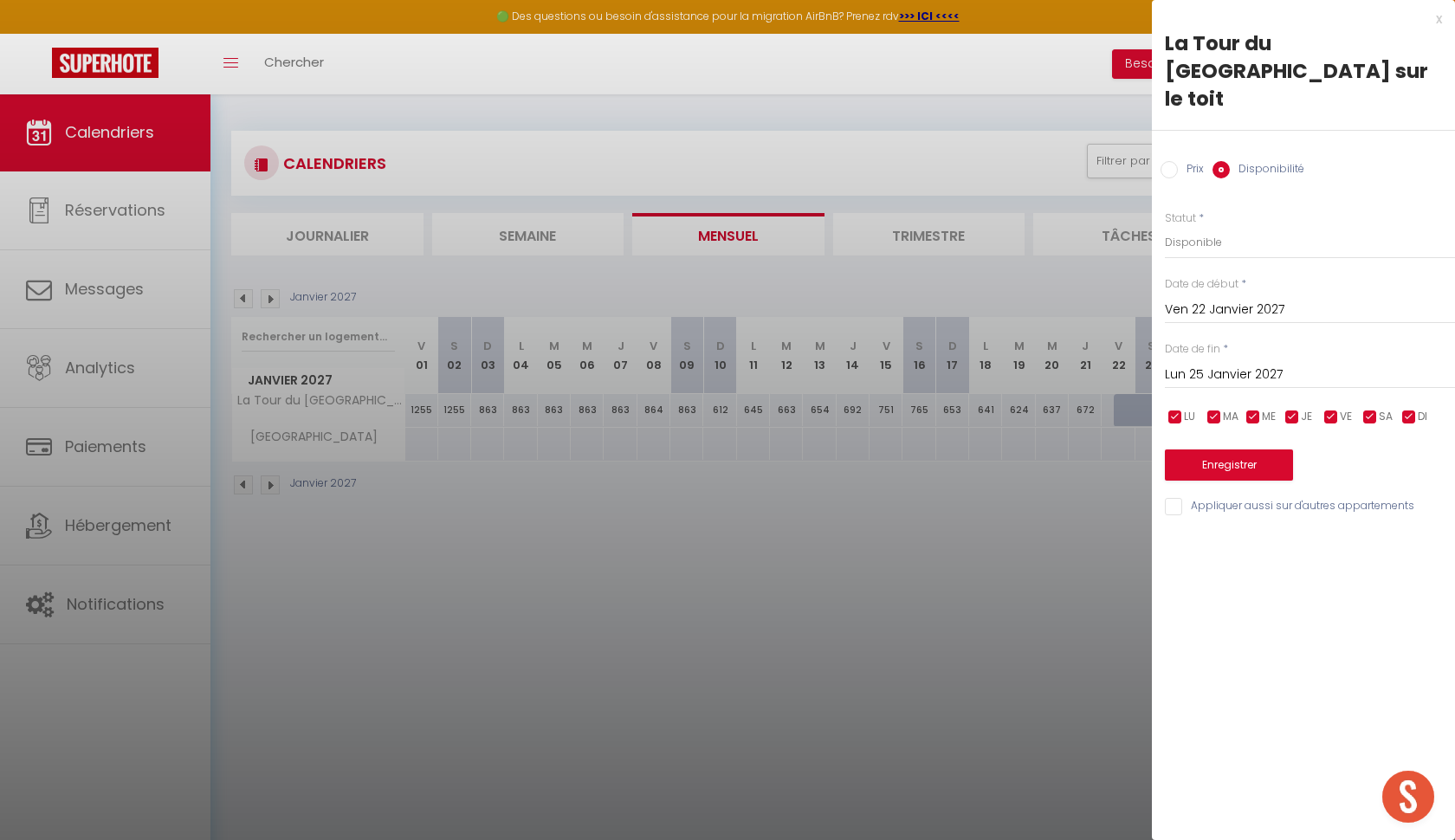
click at [1252, 363] on input "Lun 25 Janvier 2027" at bounding box center [1309, 374] width 290 height 22
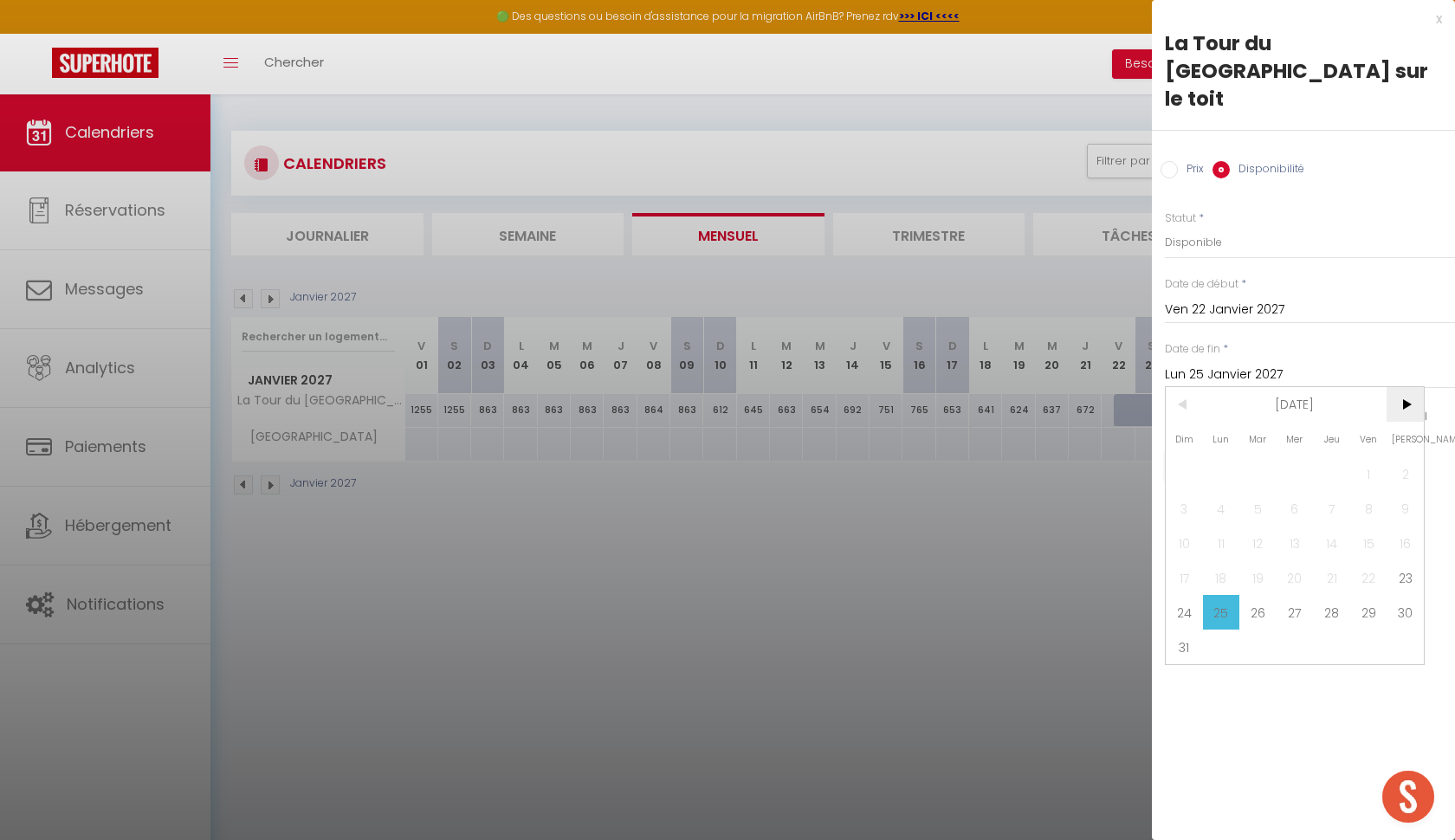
click at [1409, 387] on span ">" at bounding box center [1405, 403] width 37 height 34
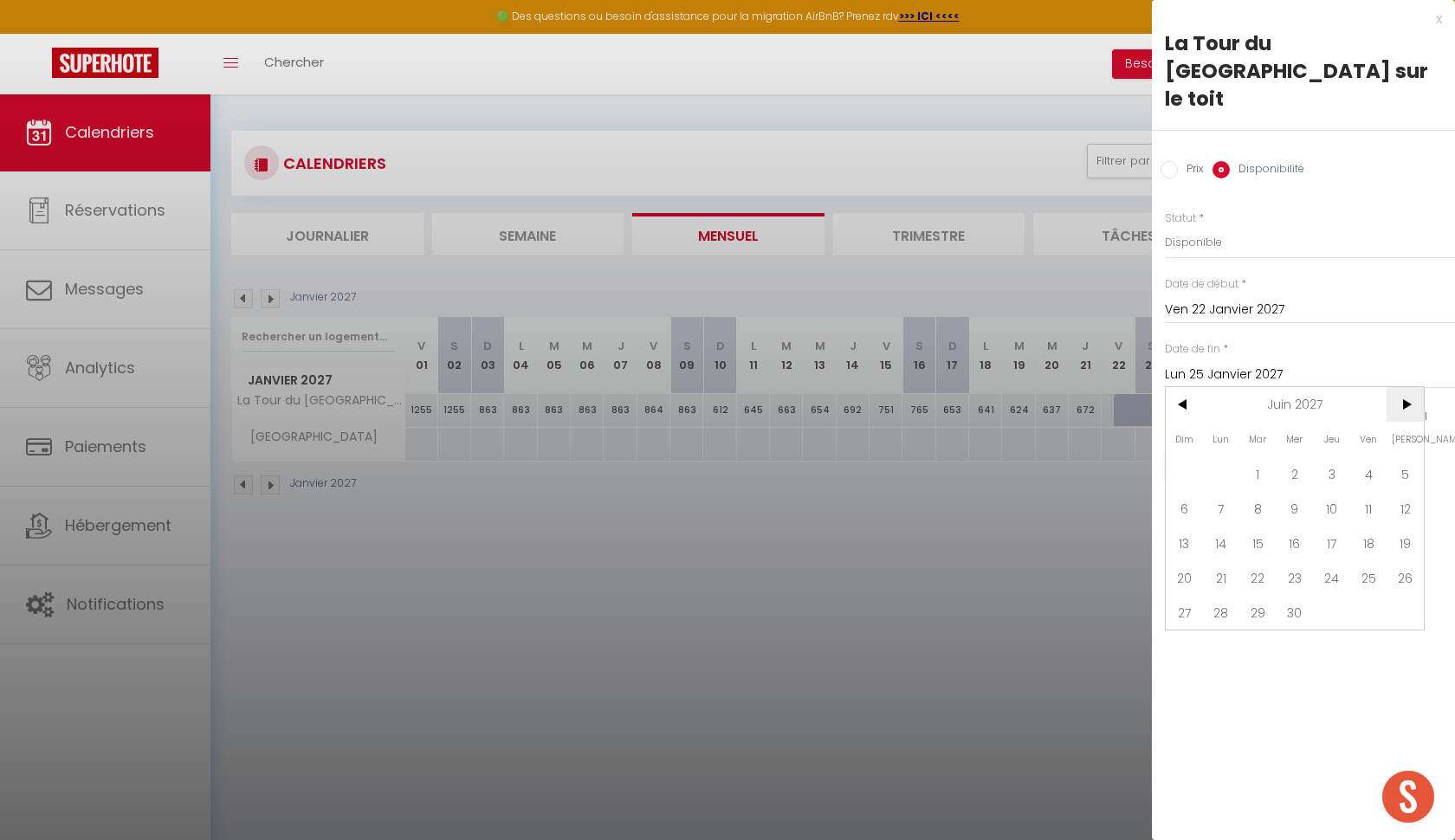
click at [1409, 387] on span ">" at bounding box center [1405, 403] width 37 height 34
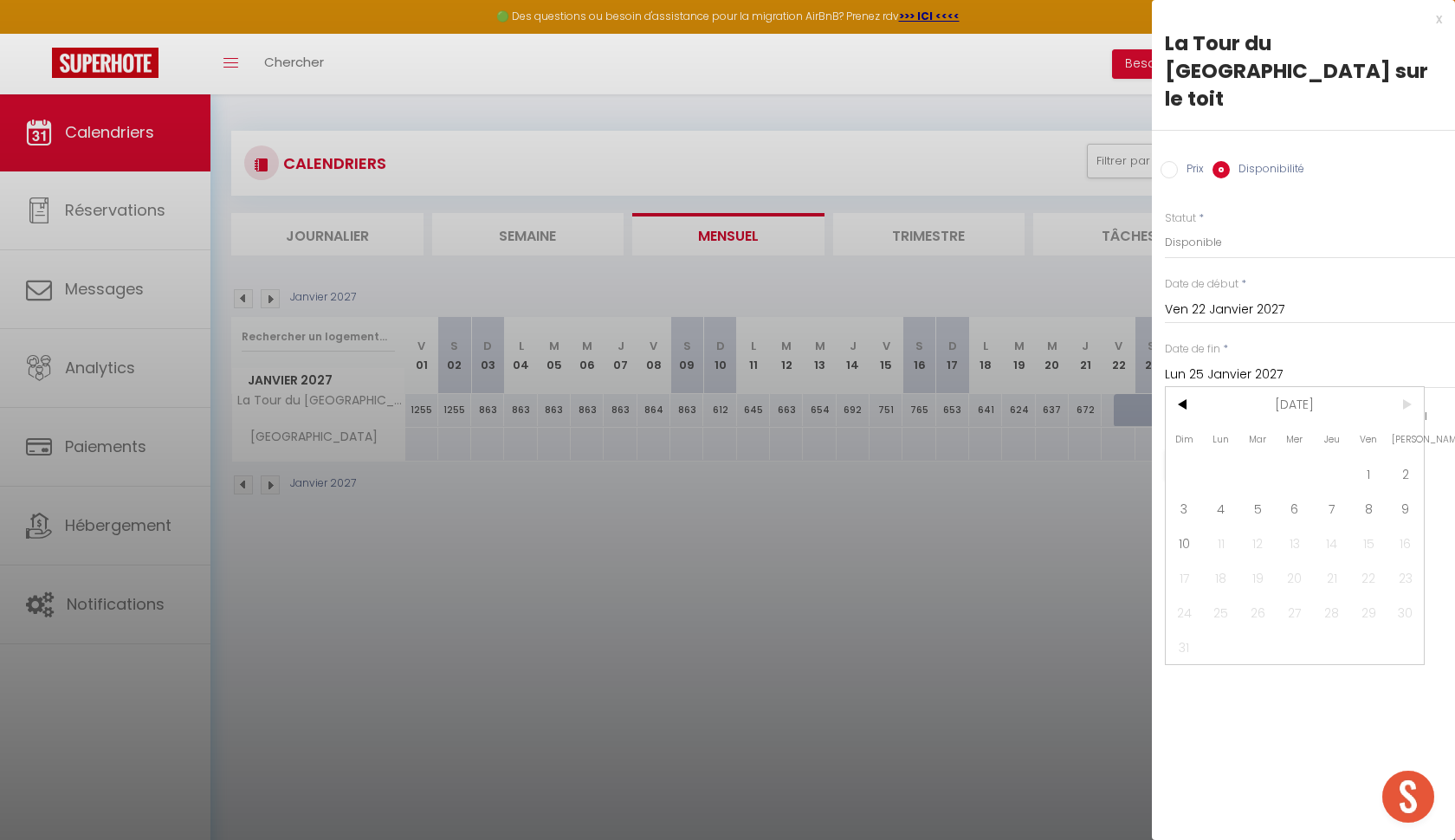
click at [1409, 387] on span ">" at bounding box center [1405, 403] width 37 height 34
click at [1367, 491] on span "8" at bounding box center [1369, 508] width 37 height 34
type input "Ven 08 Octobre 2027"
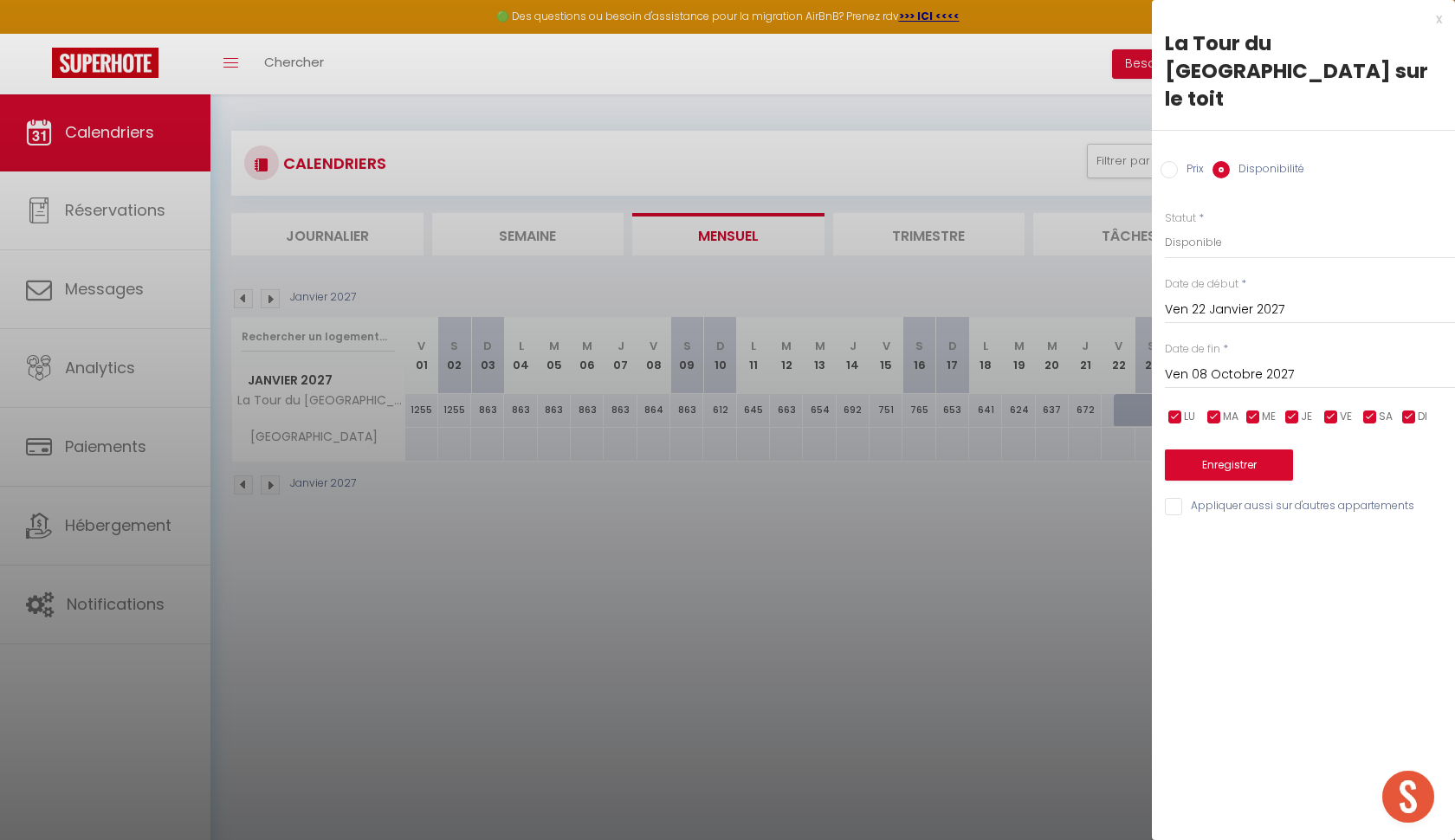
click at [1277, 449] on button "Enregistrer" at bounding box center [1228, 465] width 128 height 31
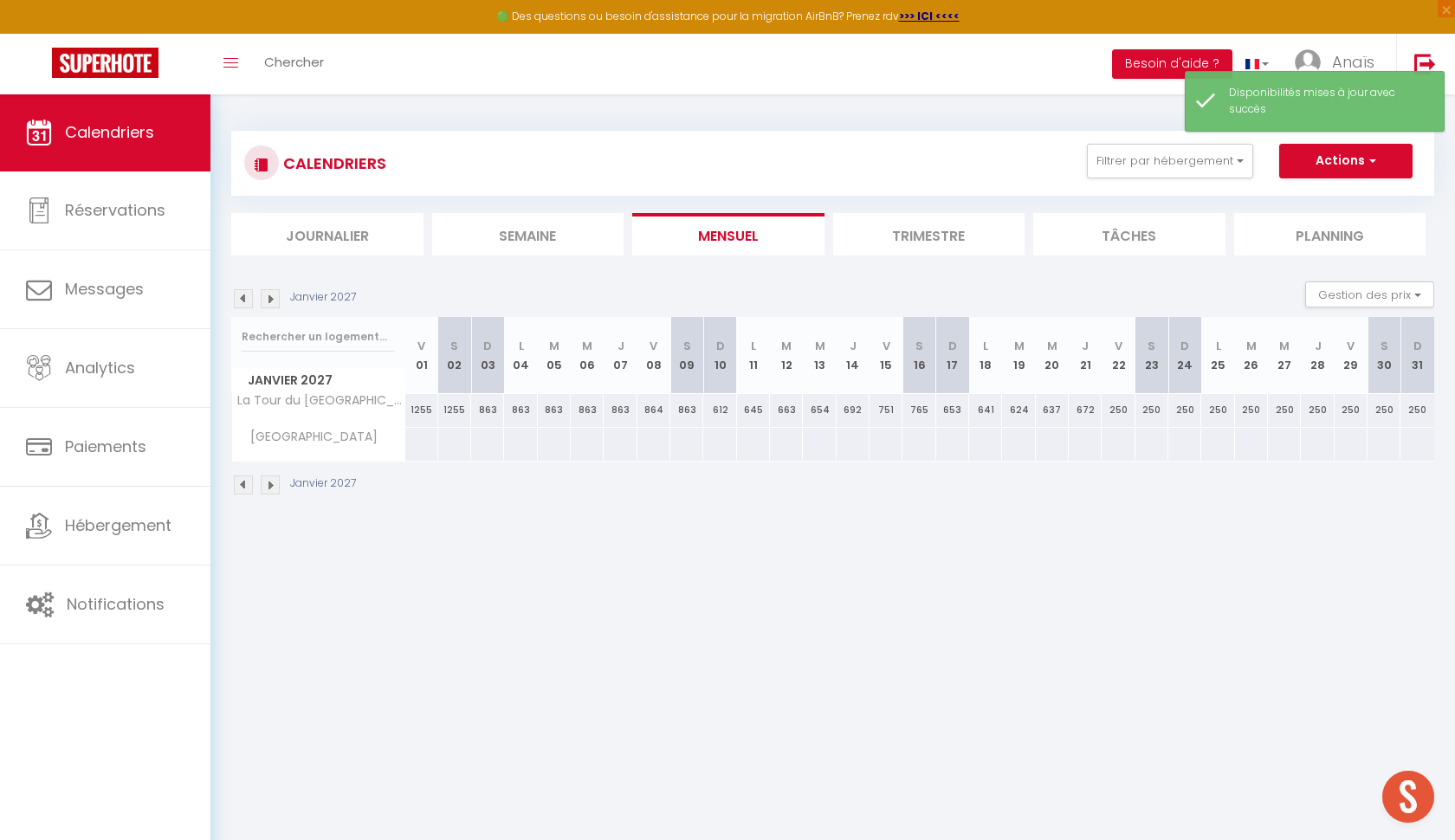
click at [269, 300] on img at bounding box center [271, 299] width 20 height 20
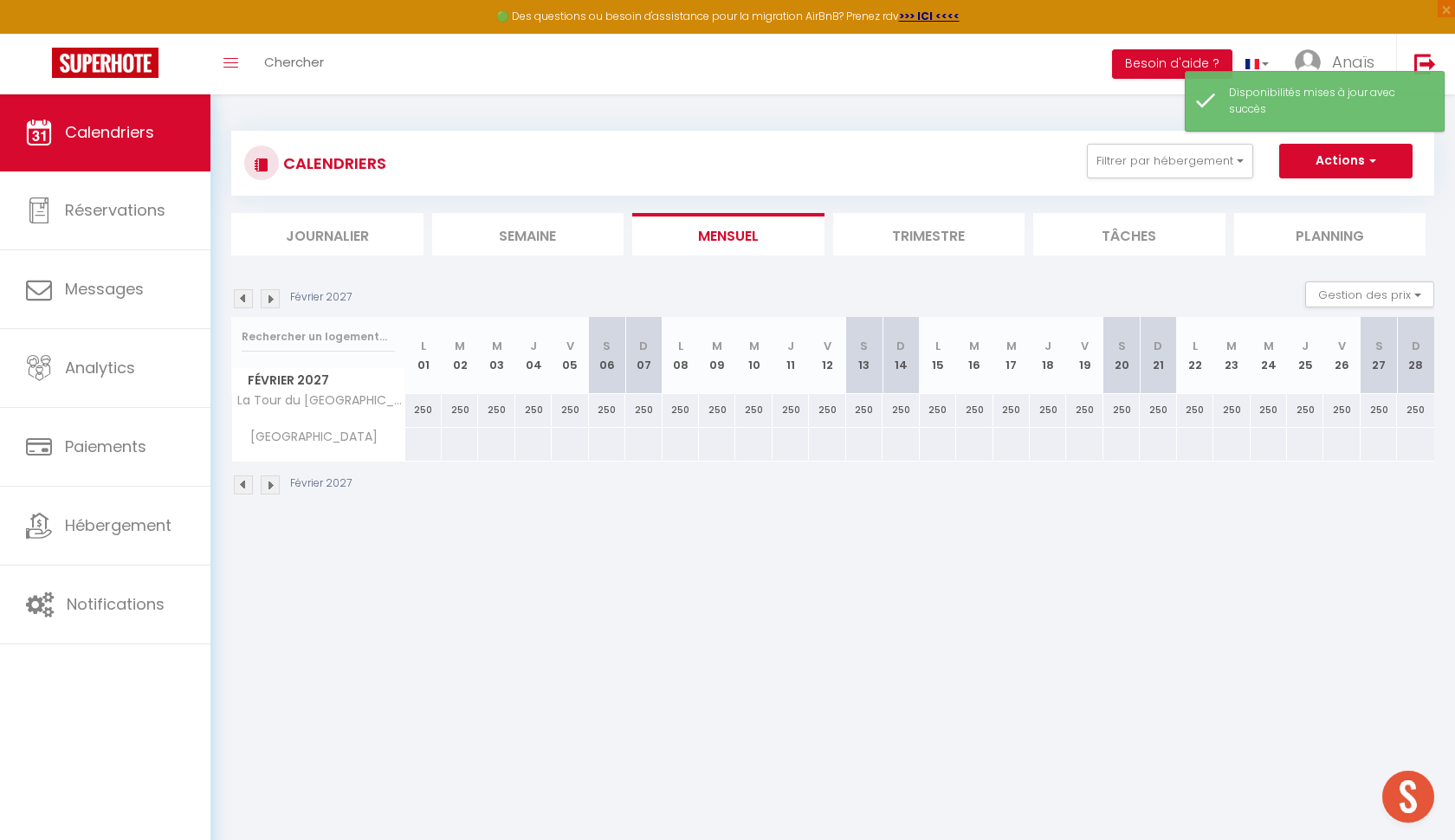
click at [269, 300] on img at bounding box center [271, 299] width 20 height 20
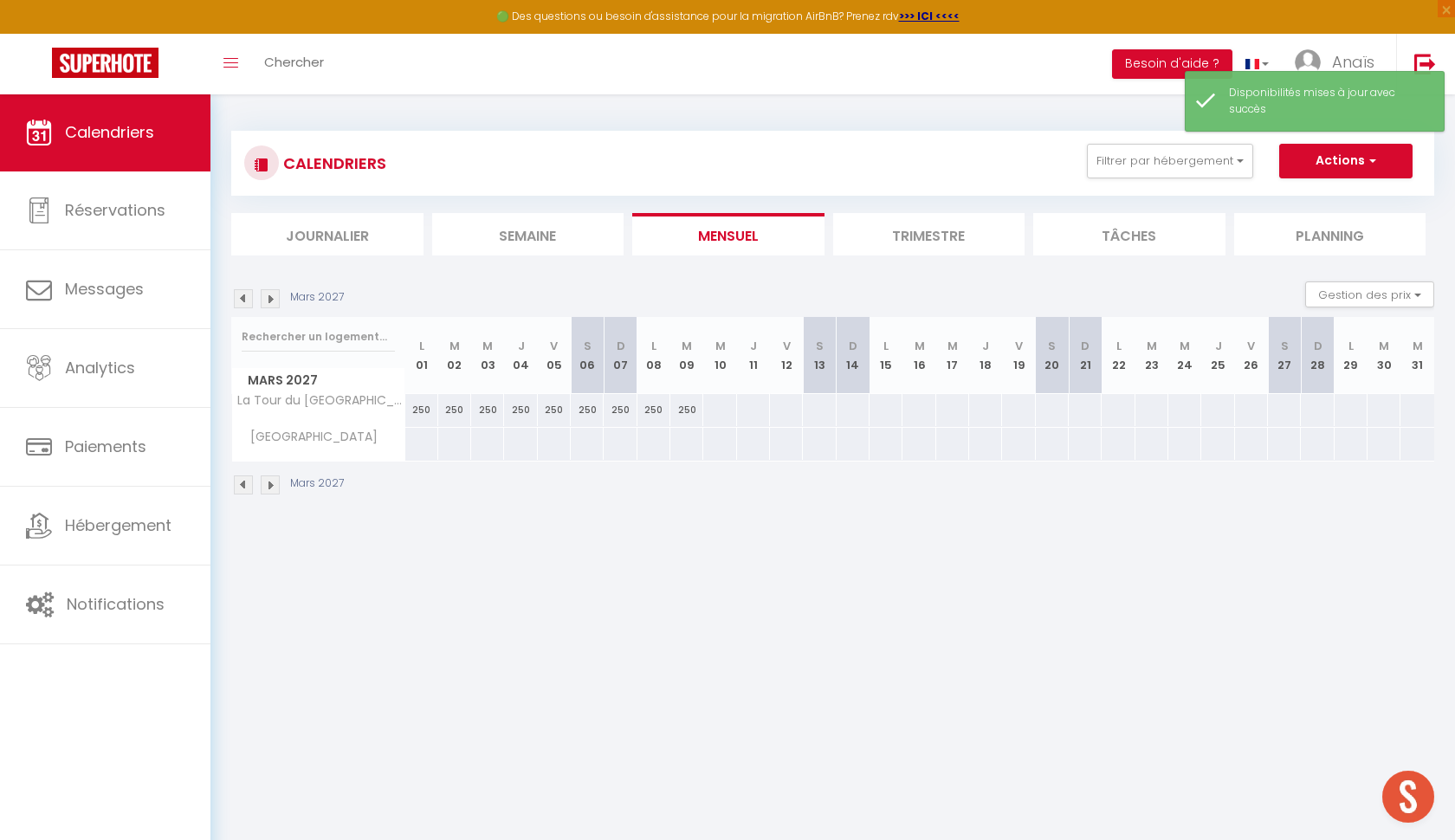
click at [270, 300] on img at bounding box center [271, 299] width 20 height 20
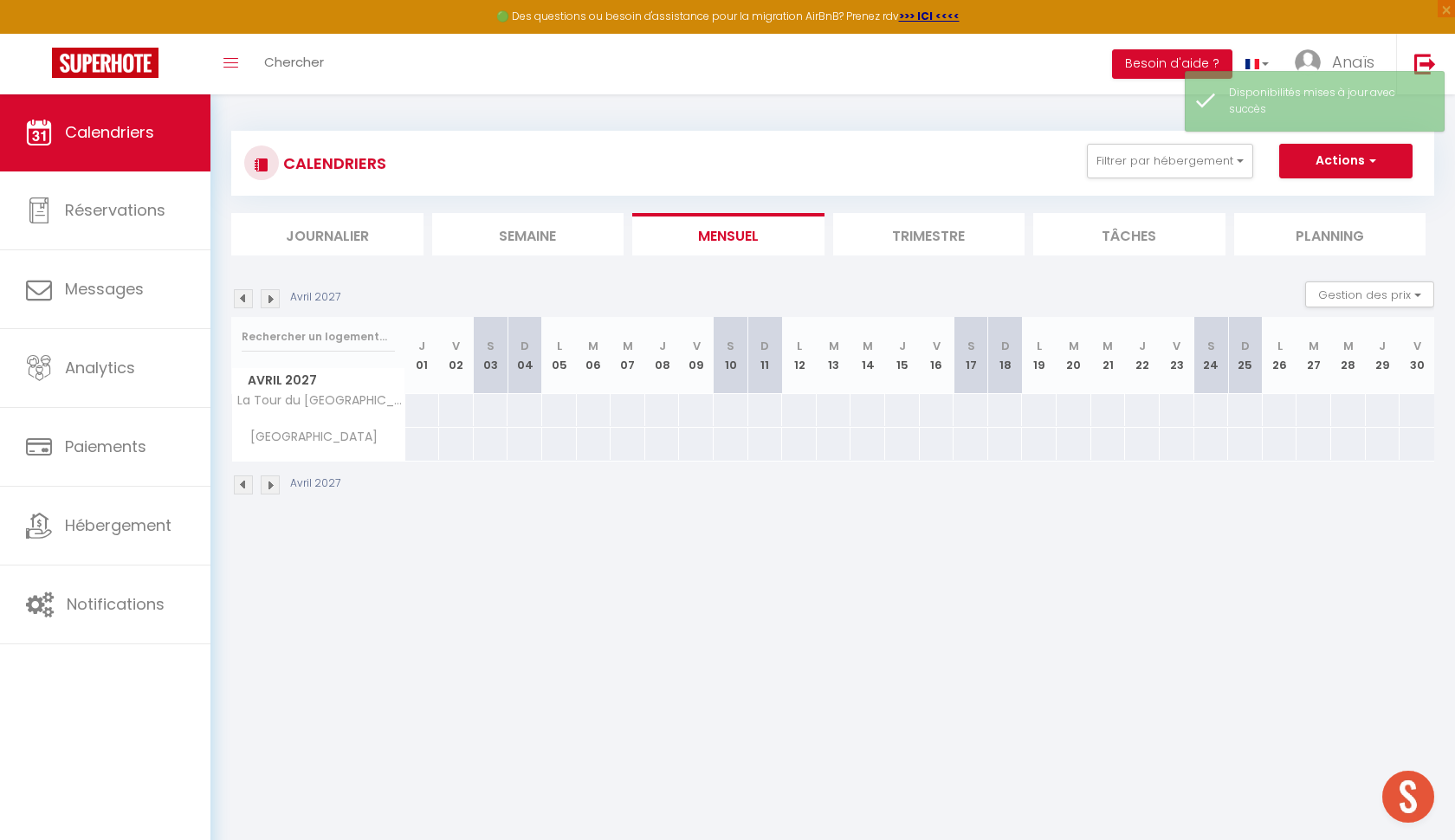
click at [270, 300] on img at bounding box center [271, 299] width 20 height 20
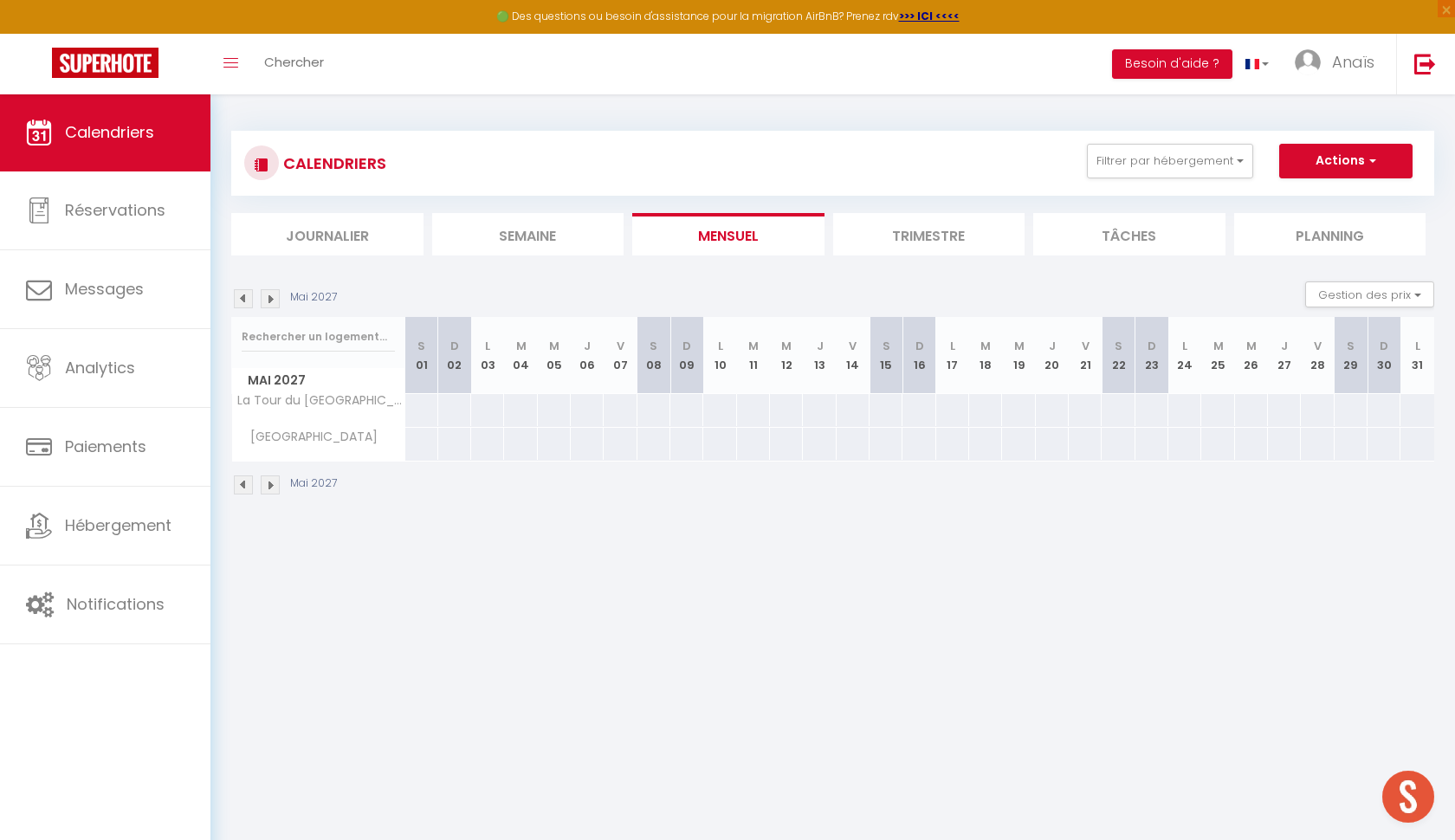
click at [270, 300] on img at bounding box center [271, 299] width 20 height 20
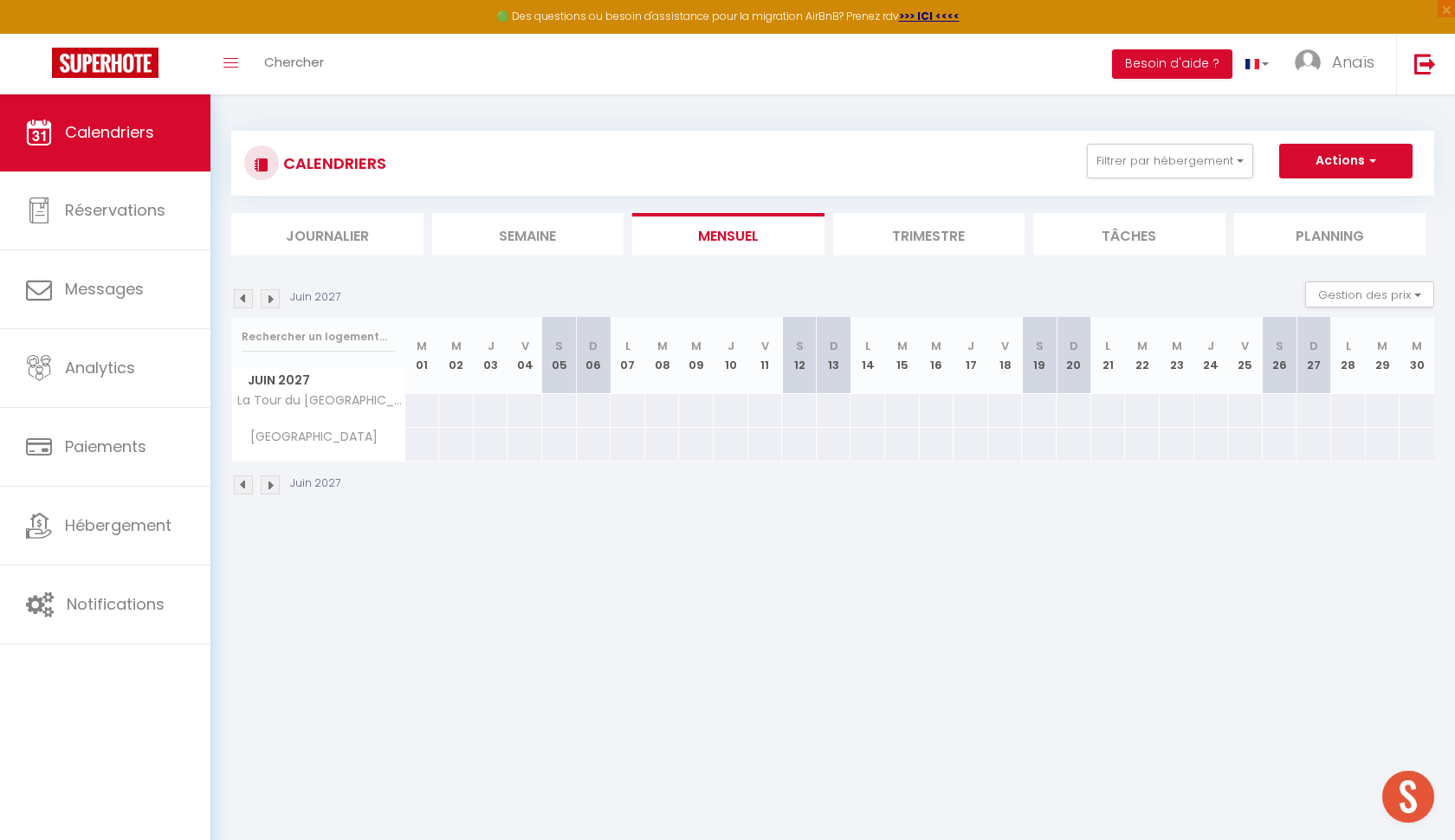
click at [270, 300] on img at bounding box center [271, 299] width 20 height 20
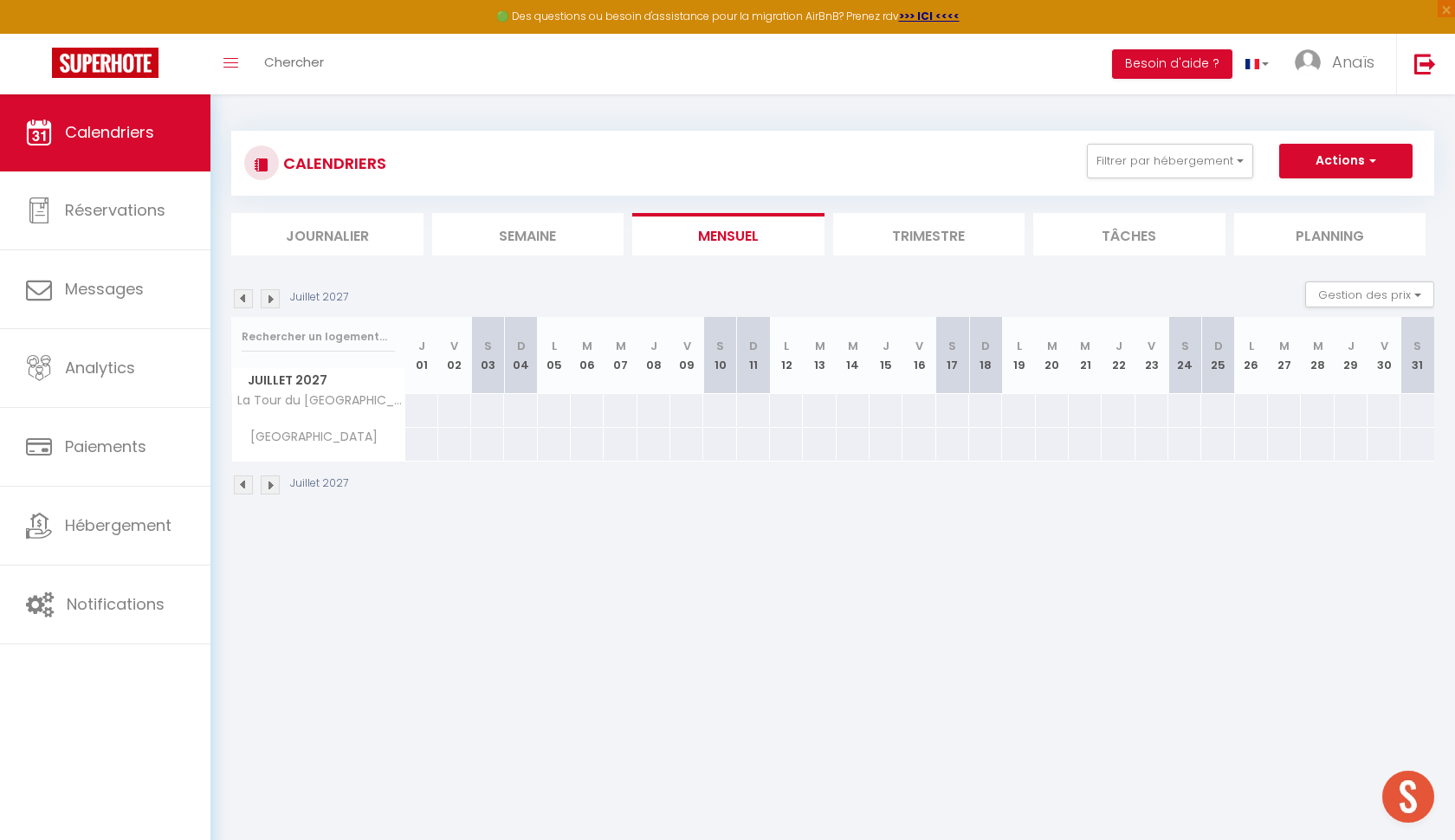
click at [251, 295] on img at bounding box center [243, 299] width 20 height 20
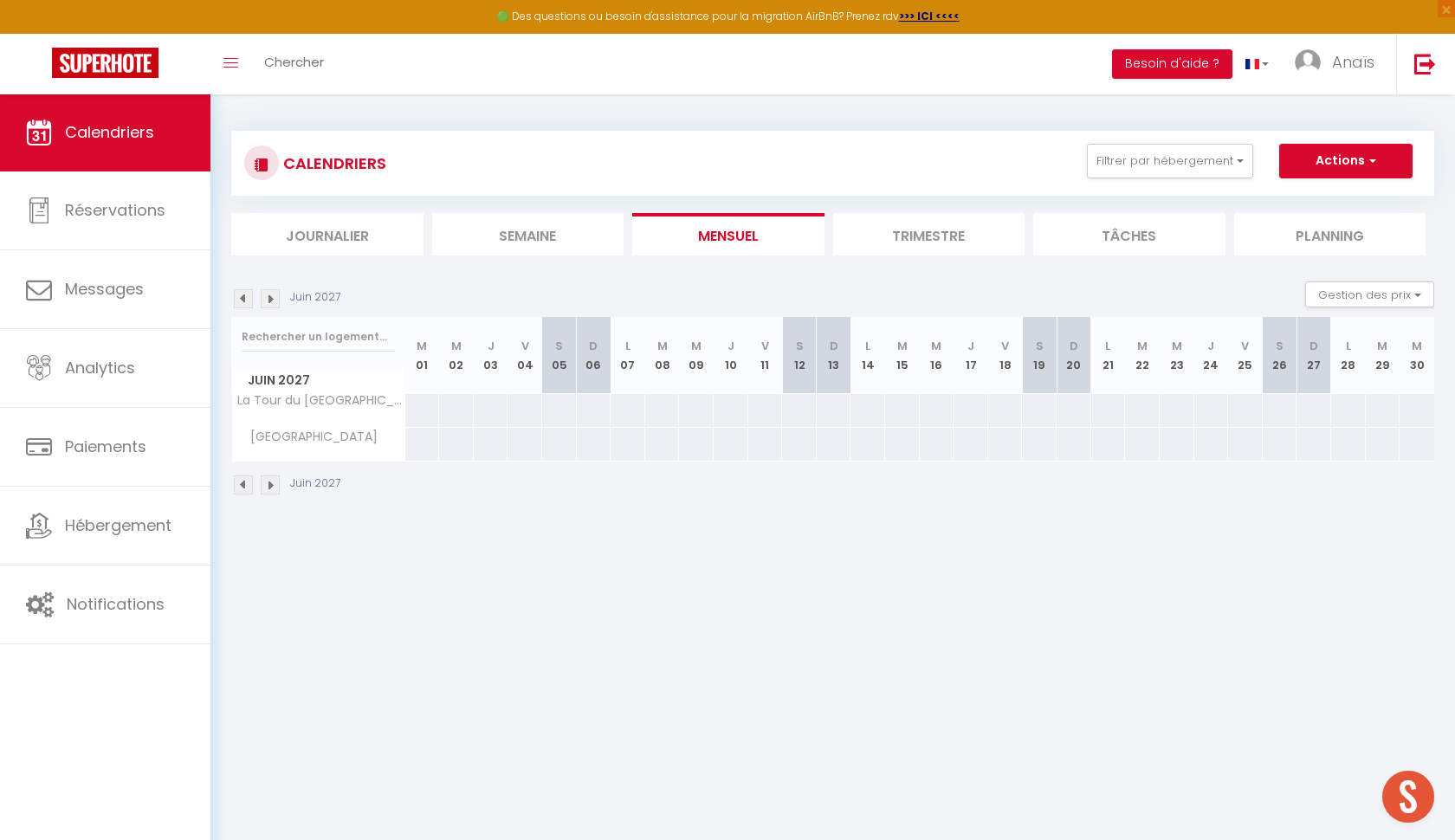
click at [251, 295] on img at bounding box center [243, 299] width 20 height 20
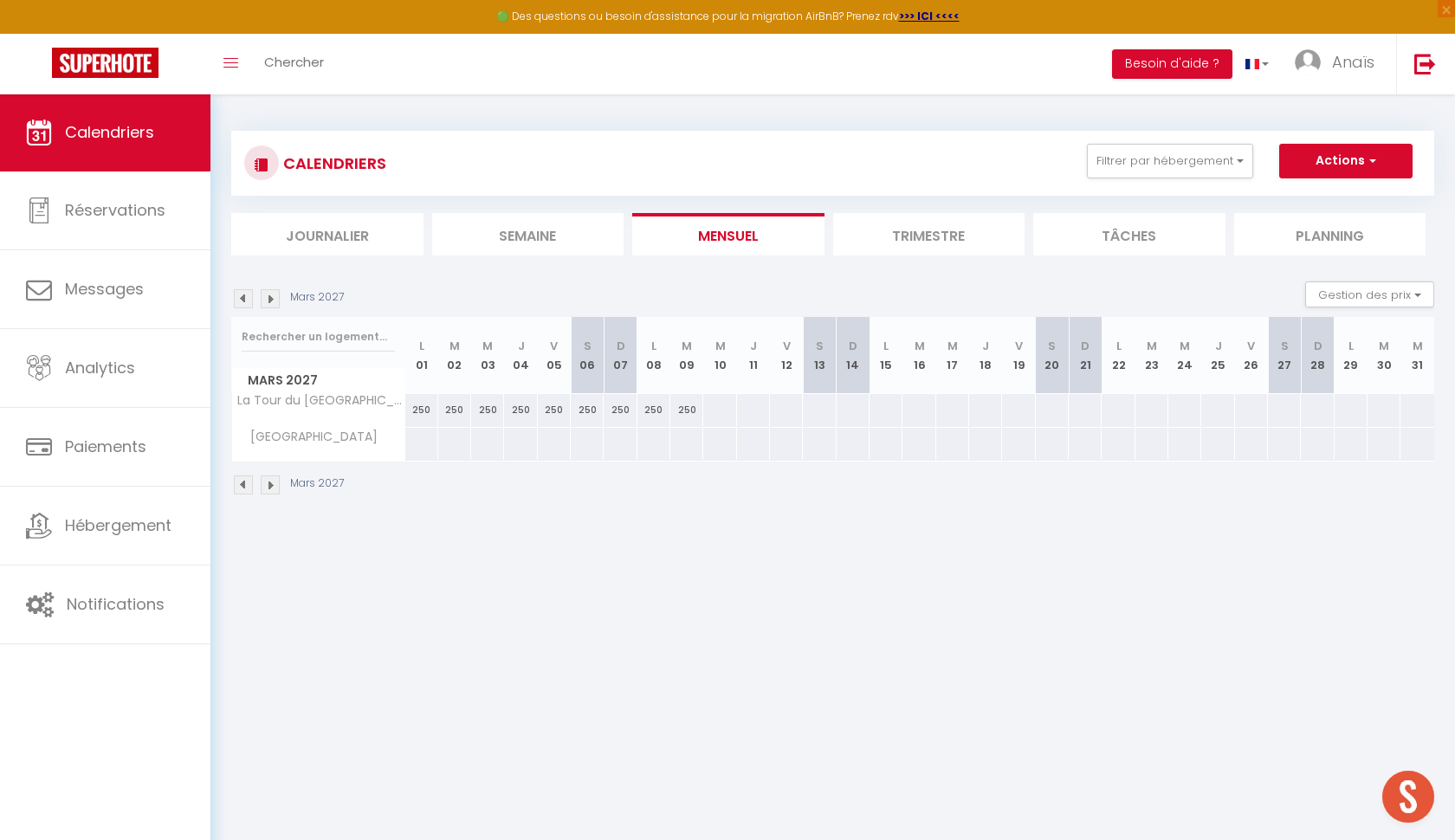
click at [251, 295] on img at bounding box center [243, 299] width 20 height 20
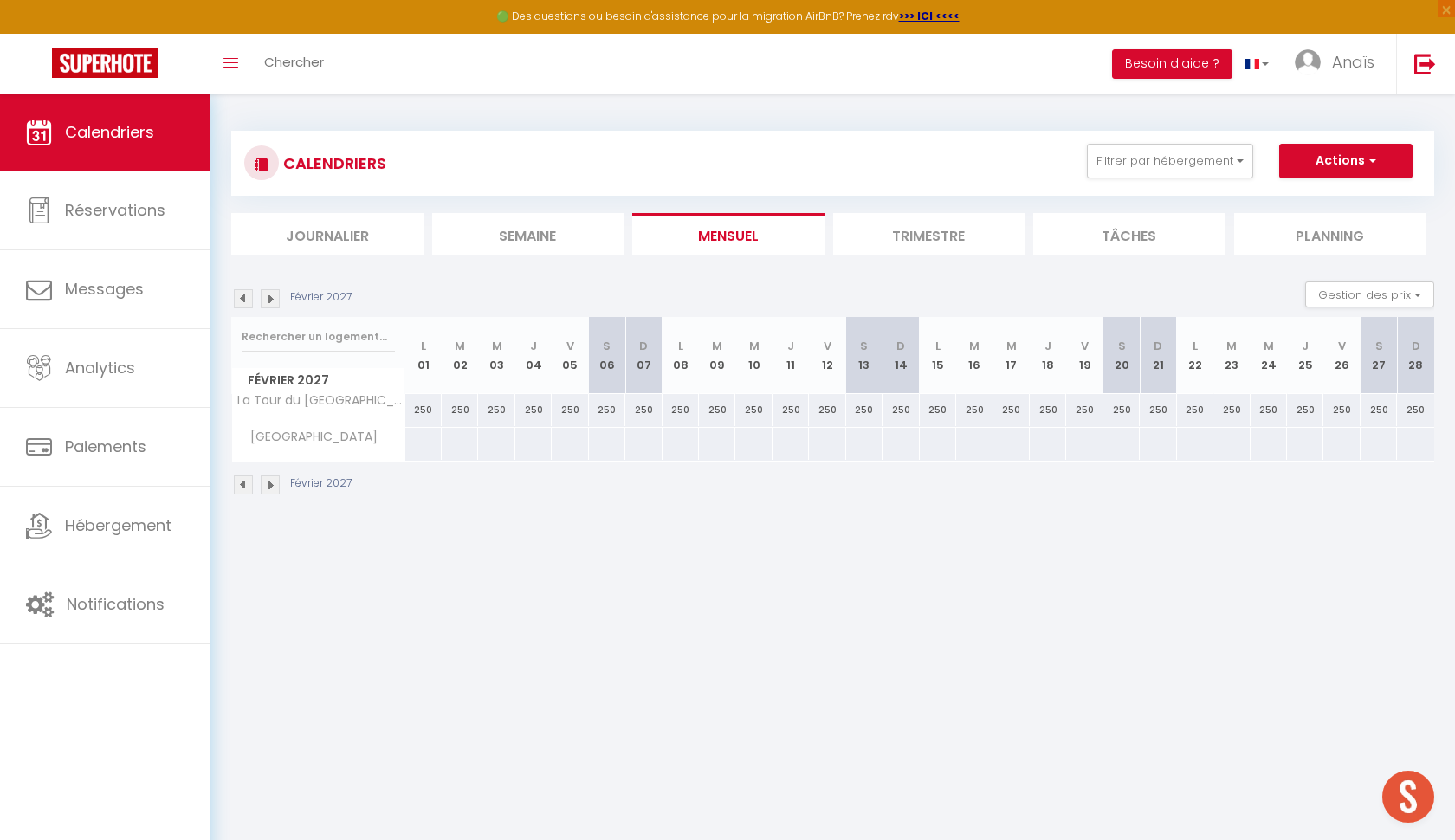
click at [251, 295] on img at bounding box center [243, 299] width 20 height 20
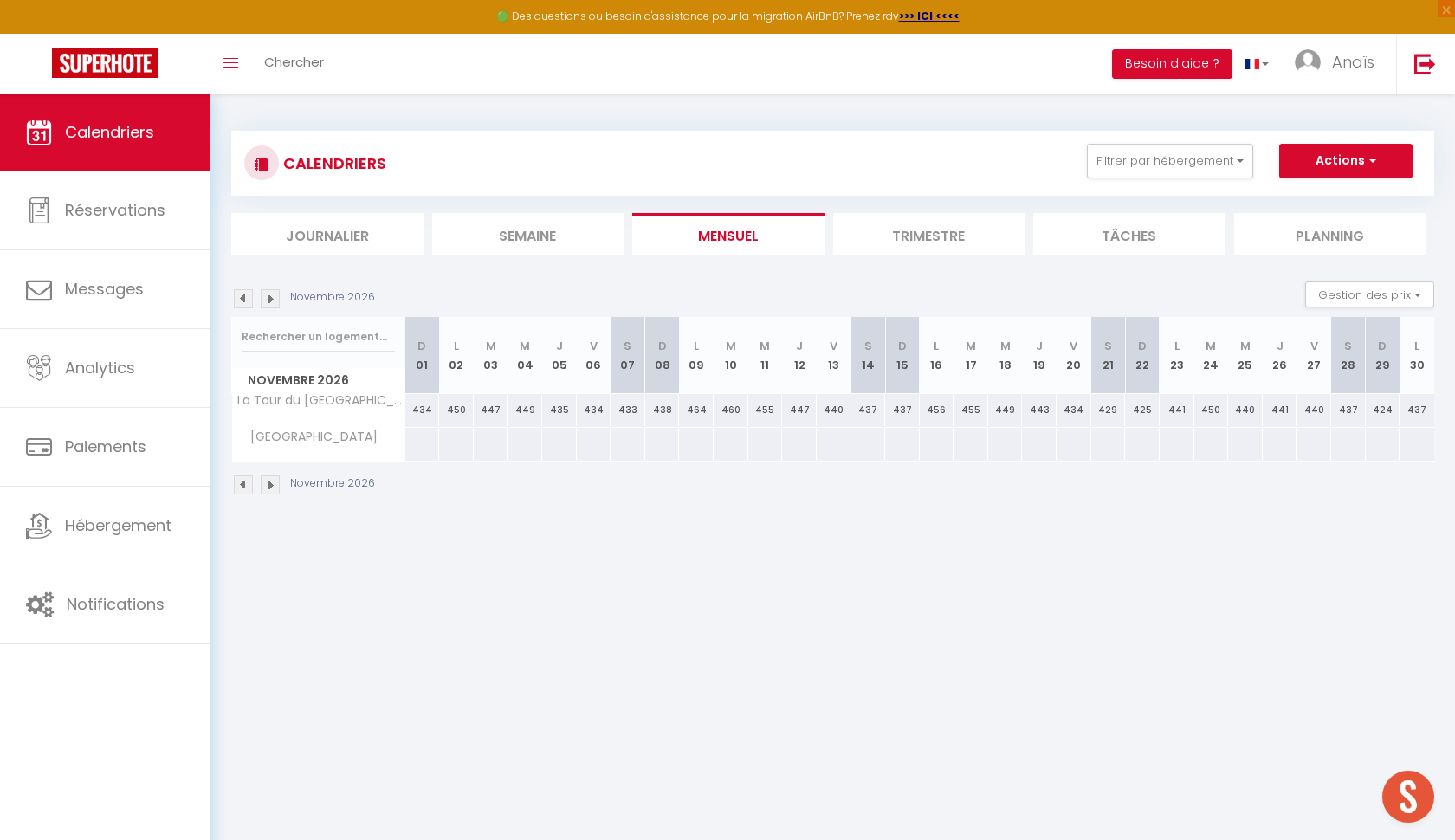
click at [251, 295] on img at bounding box center [243, 299] width 20 height 20
